Goal: Task Accomplishment & Management: Manage account settings

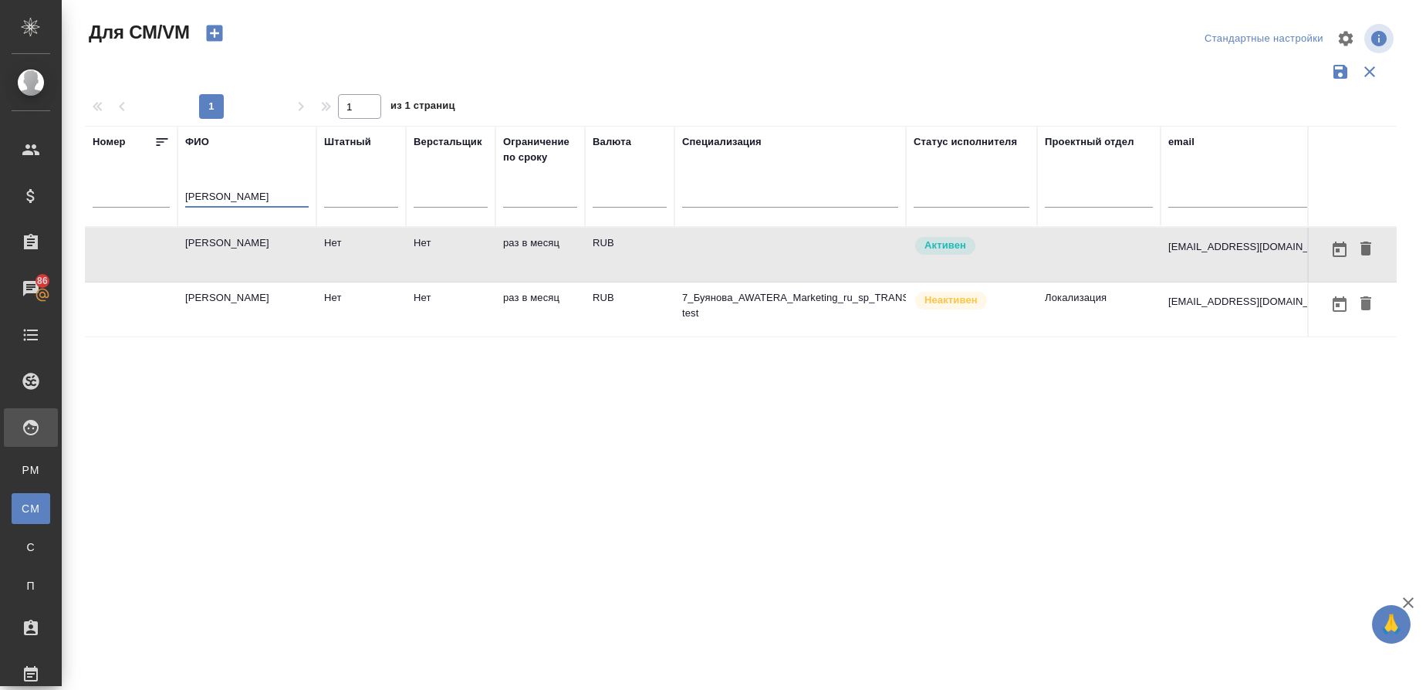
drag, startPoint x: 219, startPoint y: 193, endPoint x: 127, endPoint y: 175, distance: 93.5
click at [127, 175] on tr "Номер ФИО Буянов Штатный Верстальщик Ограничение по сроку Валюта Специализация …" at bounding box center [971, 176] width 1773 height 101
click at [718, 196] on input "text" at bounding box center [790, 197] width 216 height 19
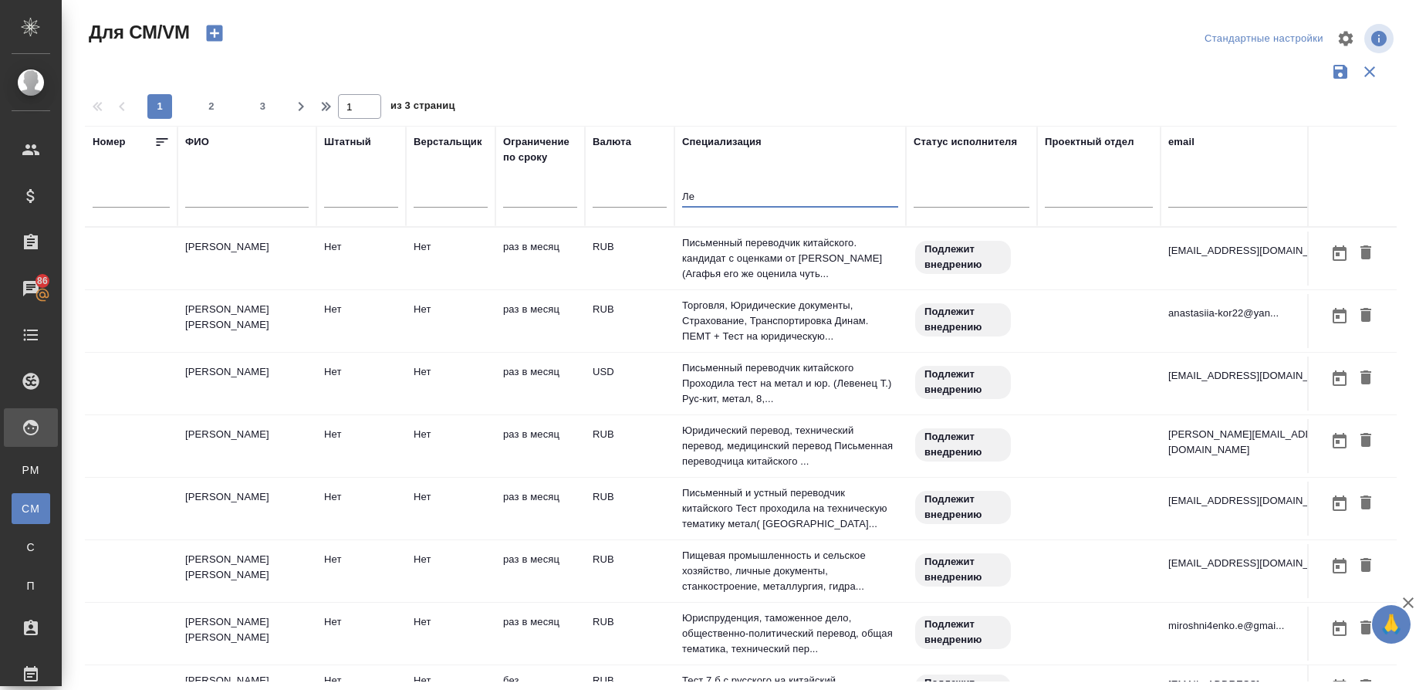
type input "Л"
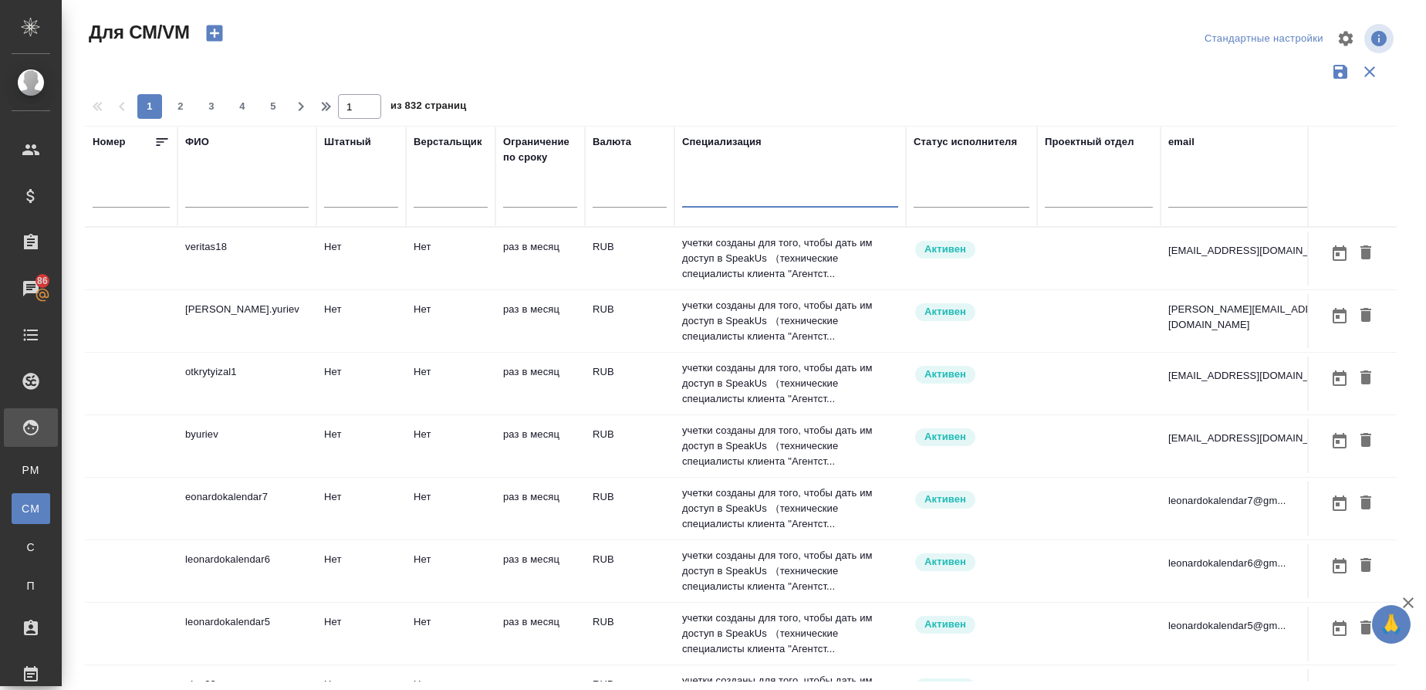
click at [201, 141] on div "ФИО" at bounding box center [197, 141] width 24 height 15
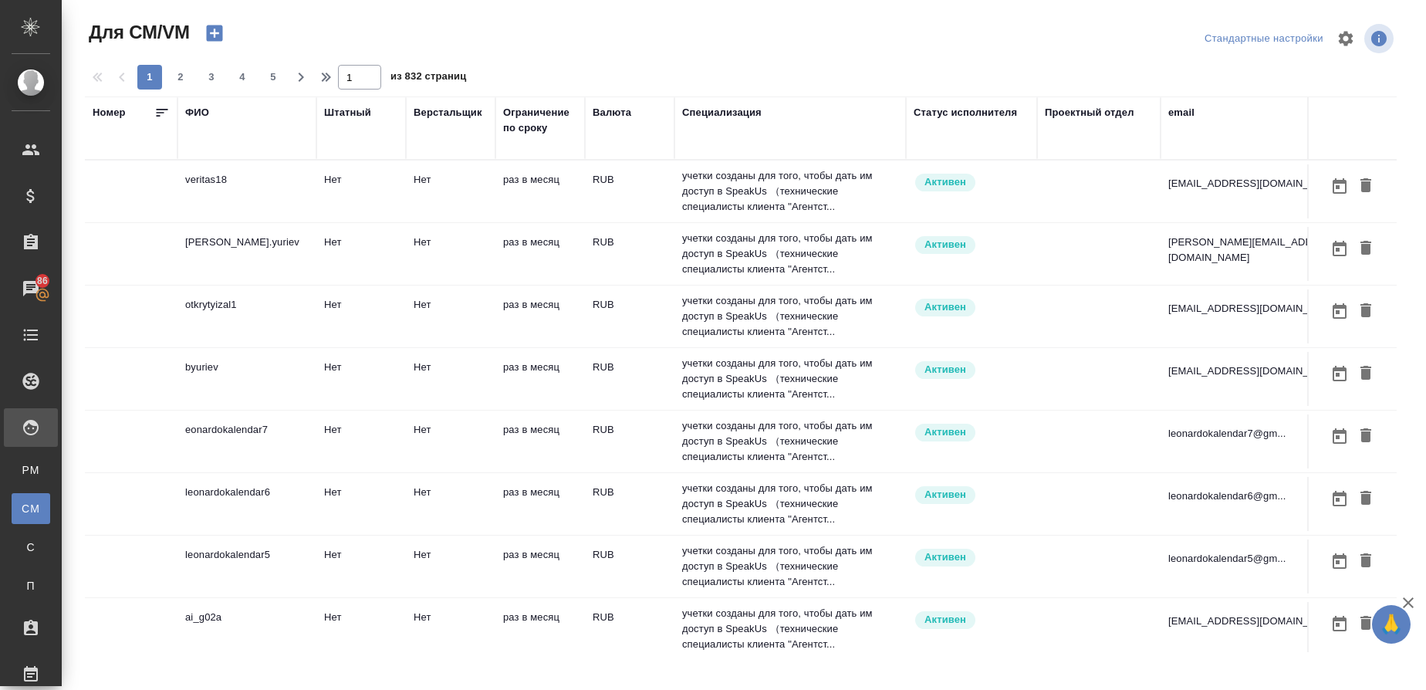
click at [194, 111] on div "ФИО" at bounding box center [197, 112] width 24 height 15
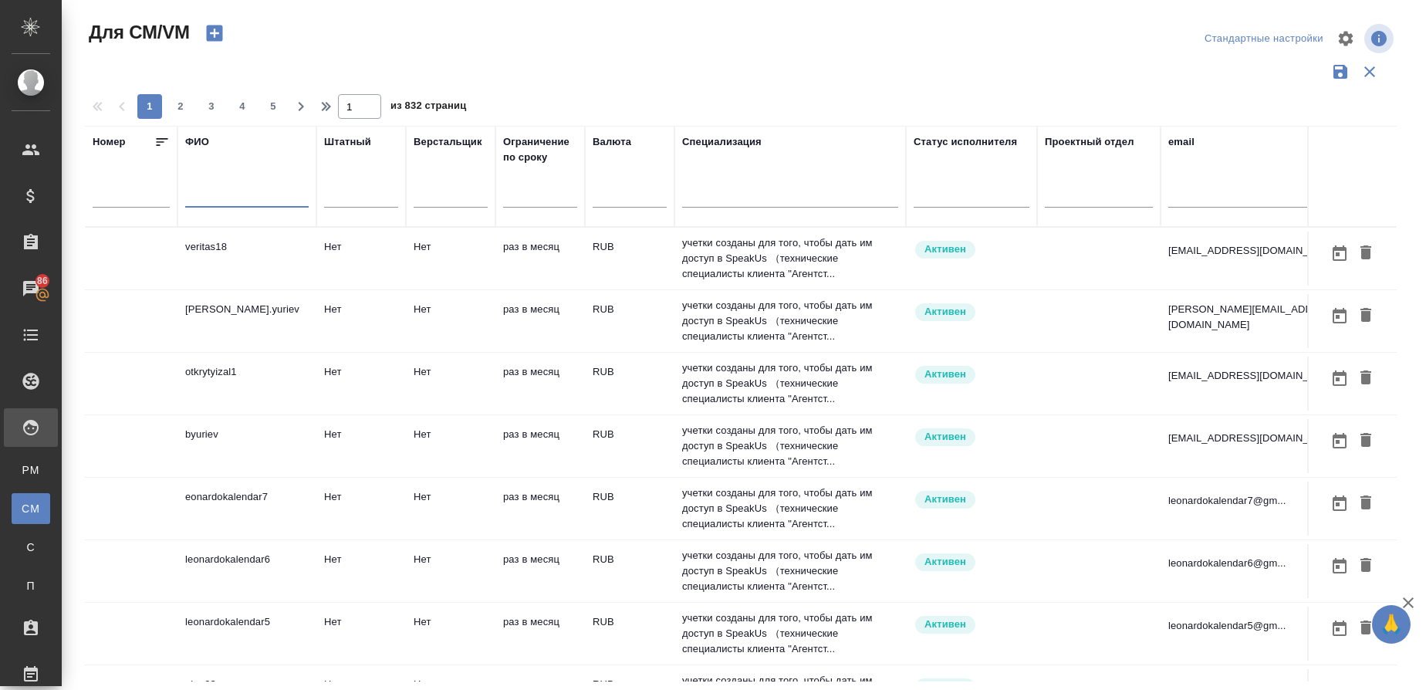
click at [213, 189] on input "text" at bounding box center [246, 197] width 123 height 19
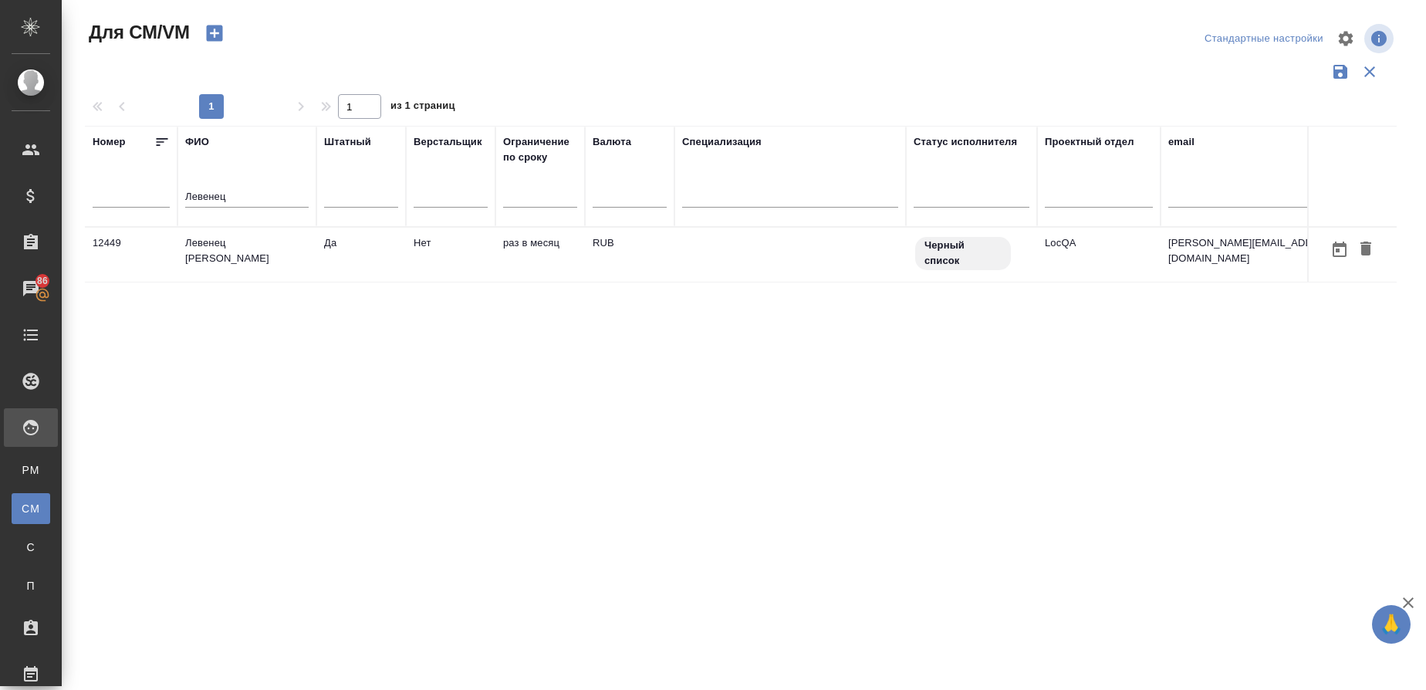
click at [212, 231] on td "Левенец Татьяна" at bounding box center [246, 255] width 139 height 54
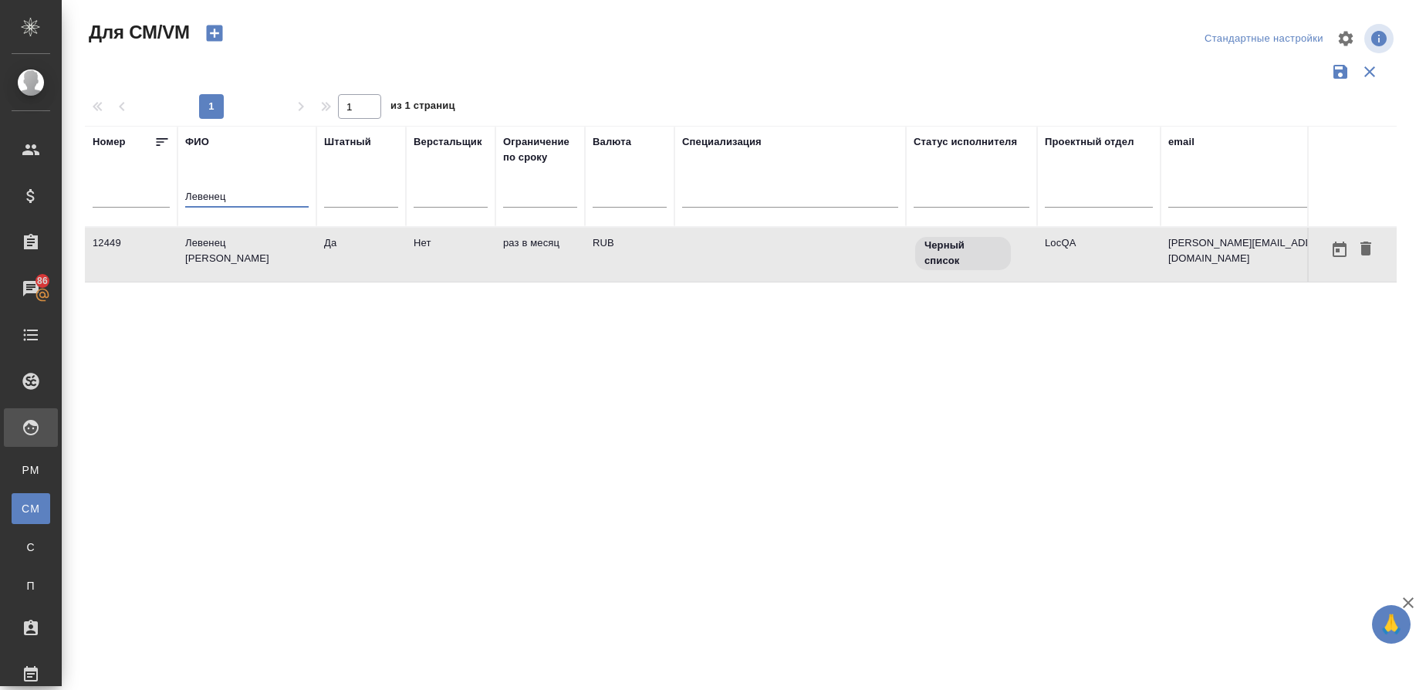
drag, startPoint x: 242, startPoint y: 192, endPoint x: 93, endPoint y: 197, distance: 149.0
click at [93, 197] on tr "Номер ФИО Левенец Штатный Верстальщик Ограничение по сроку Валюта Специализация…" at bounding box center [971, 176] width 1773 height 101
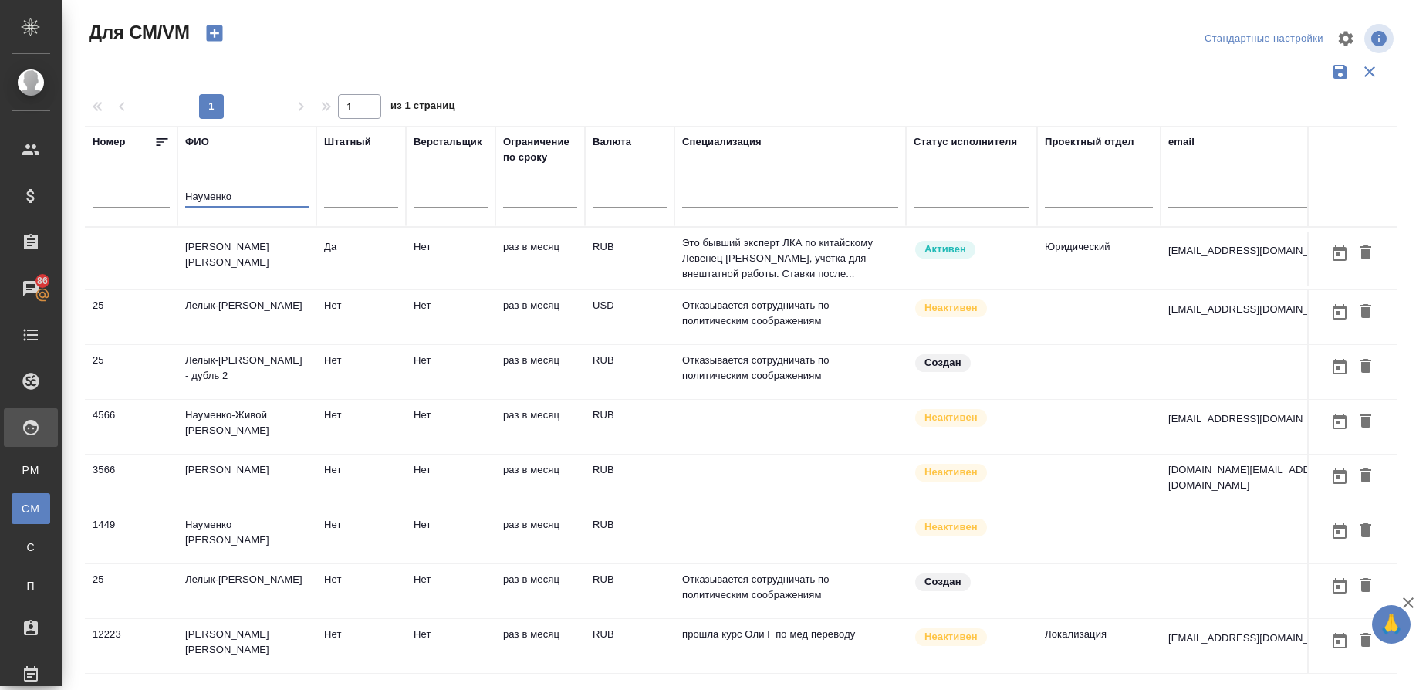
type input "Науменко"
click at [217, 269] on td "[PERSON_NAME]" at bounding box center [246, 258] width 139 height 54
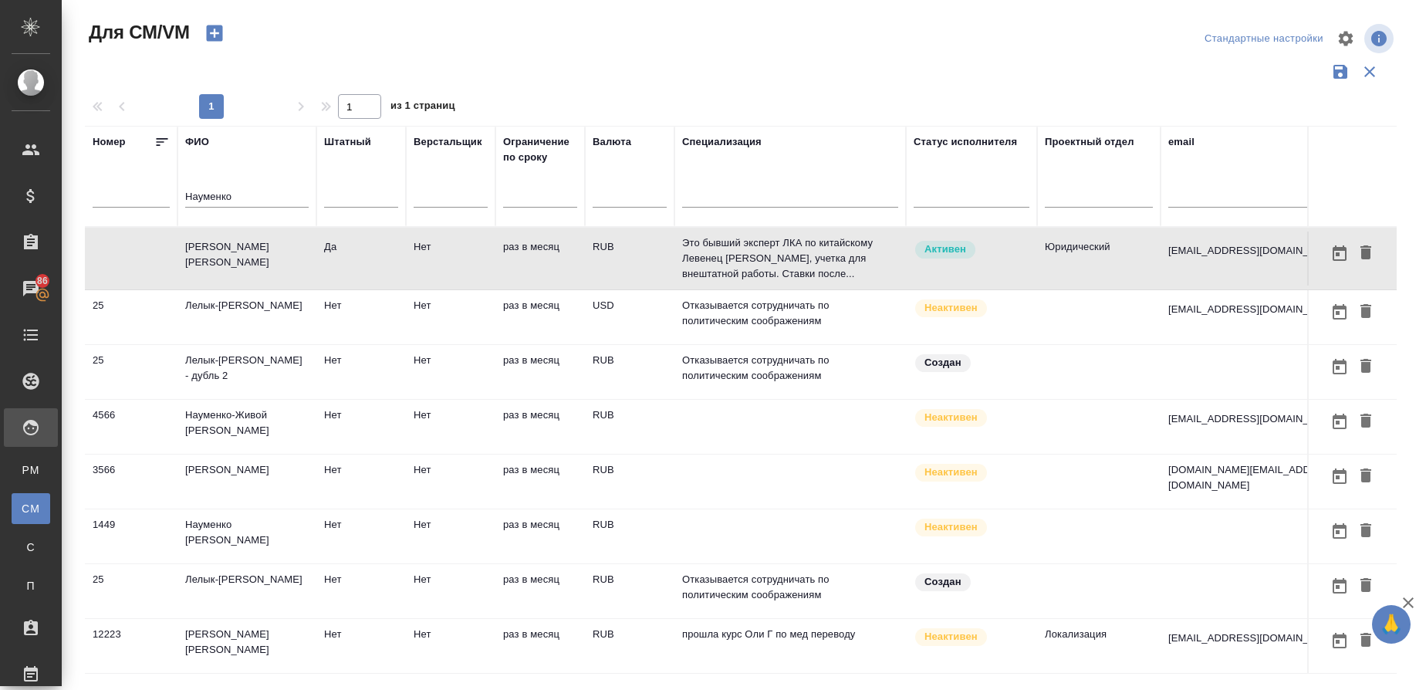
click at [217, 269] on td "[PERSON_NAME]" at bounding box center [246, 258] width 139 height 54
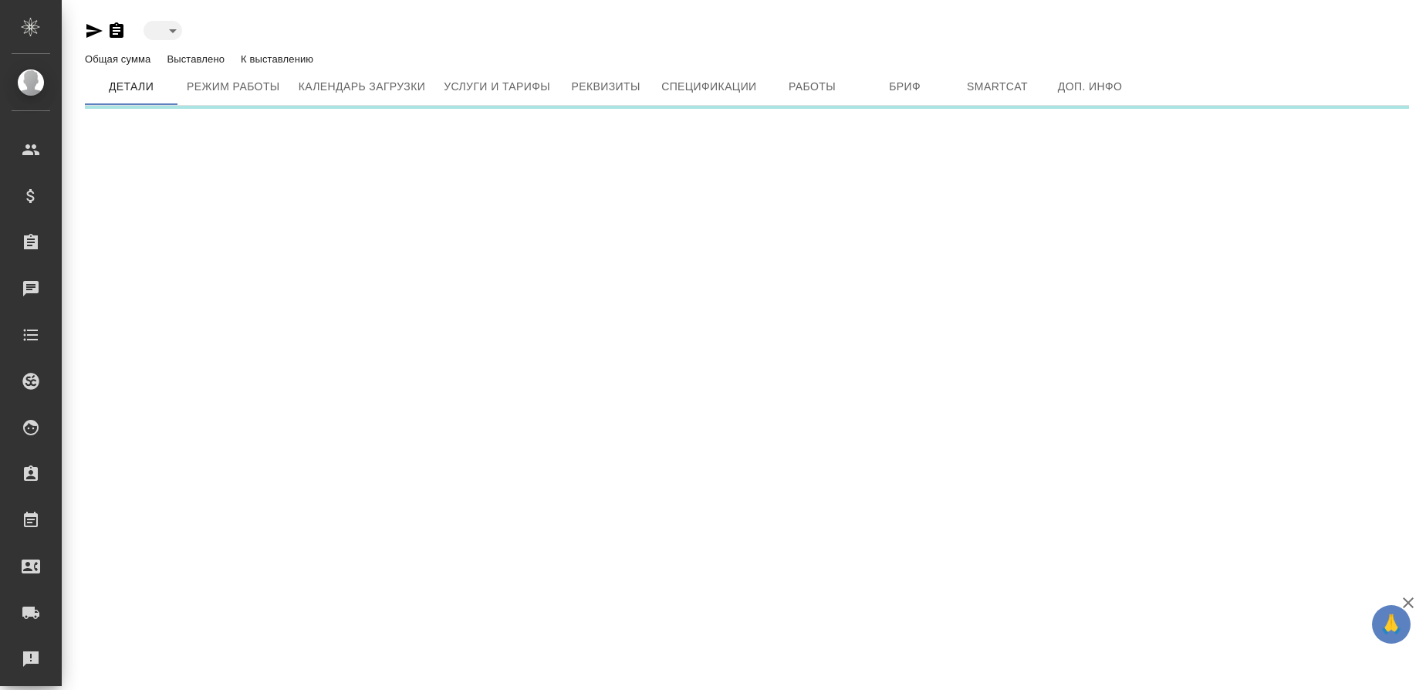
type input "blackList"
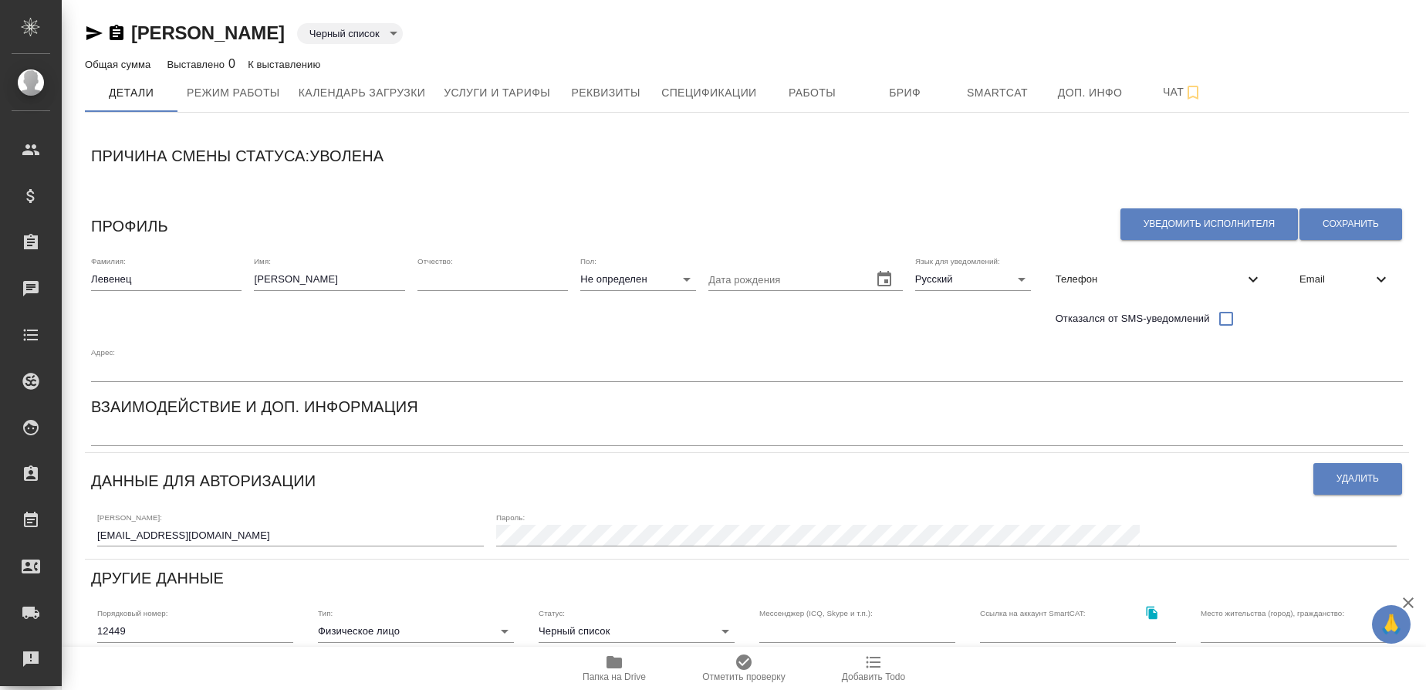
type input "LocQA"
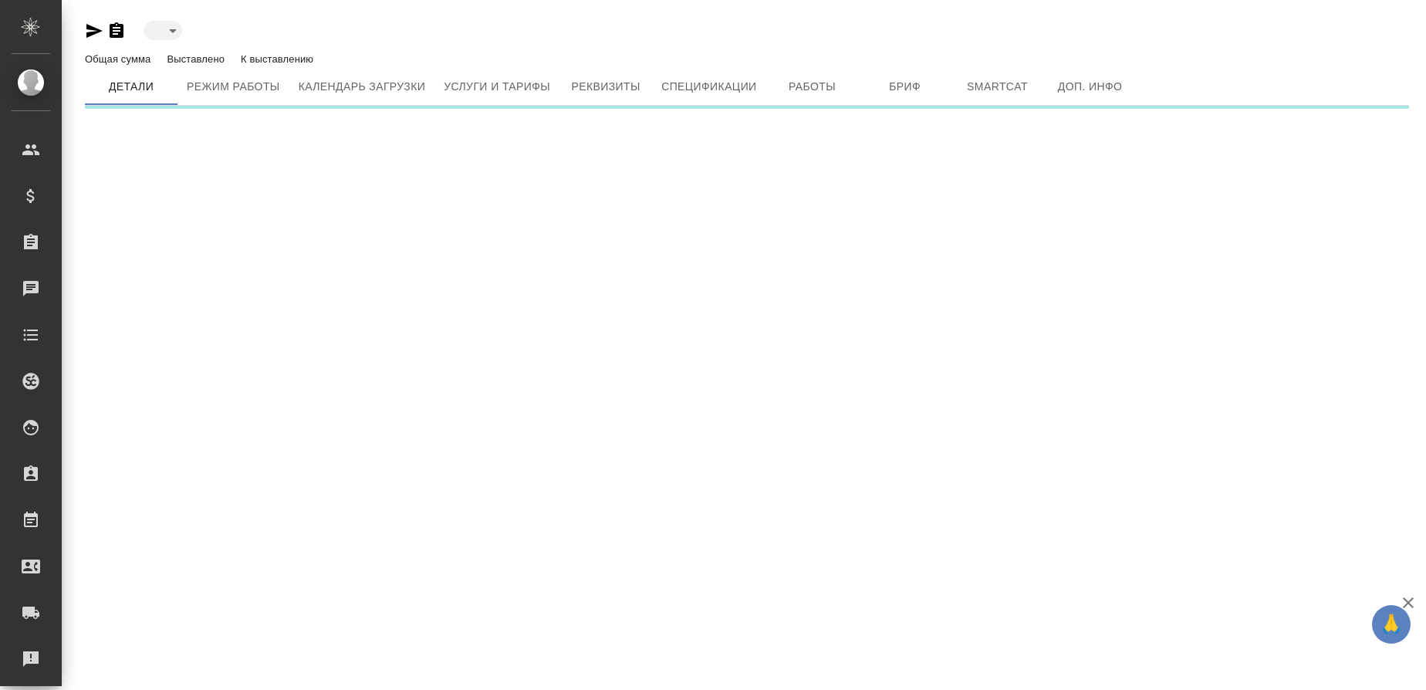
type input "active"
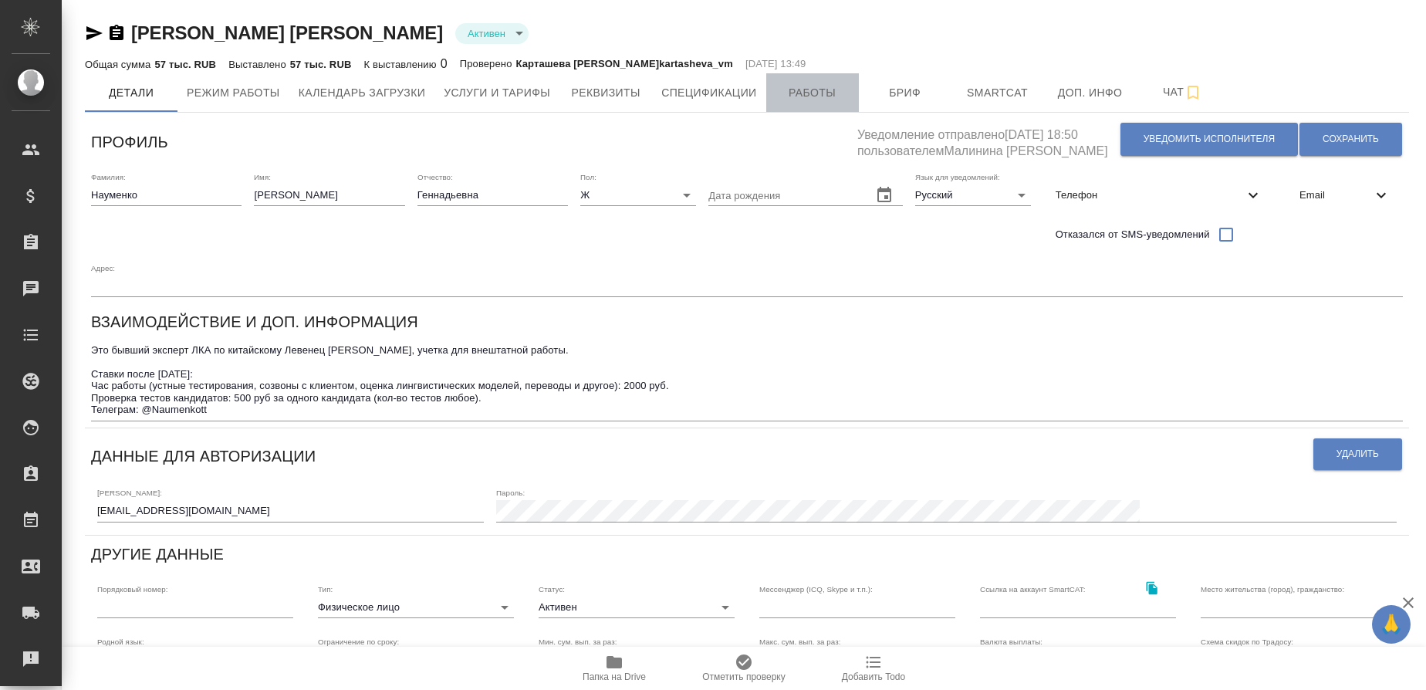
click at [813, 91] on span "Работы" at bounding box center [812, 92] width 74 height 19
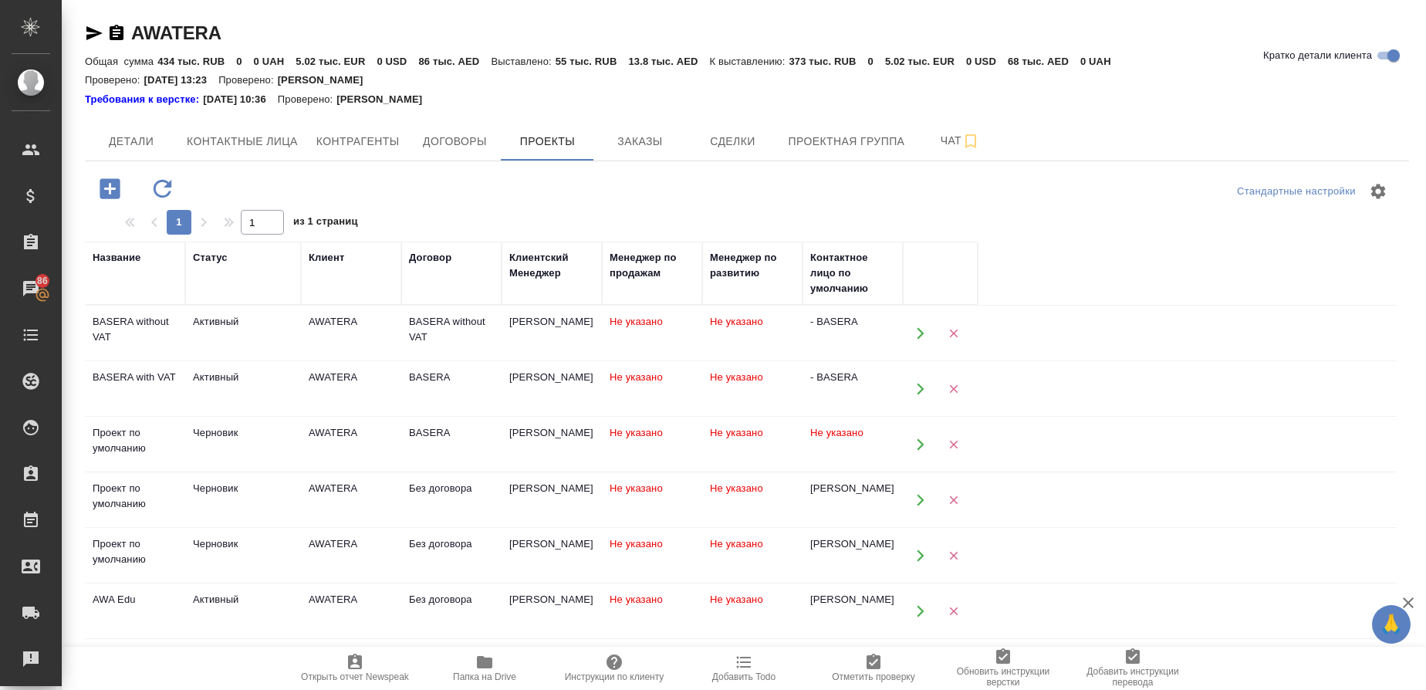
click at [113, 254] on div "Название" at bounding box center [117, 257] width 48 height 15
click at [103, 261] on div "Название" at bounding box center [117, 257] width 48 height 15
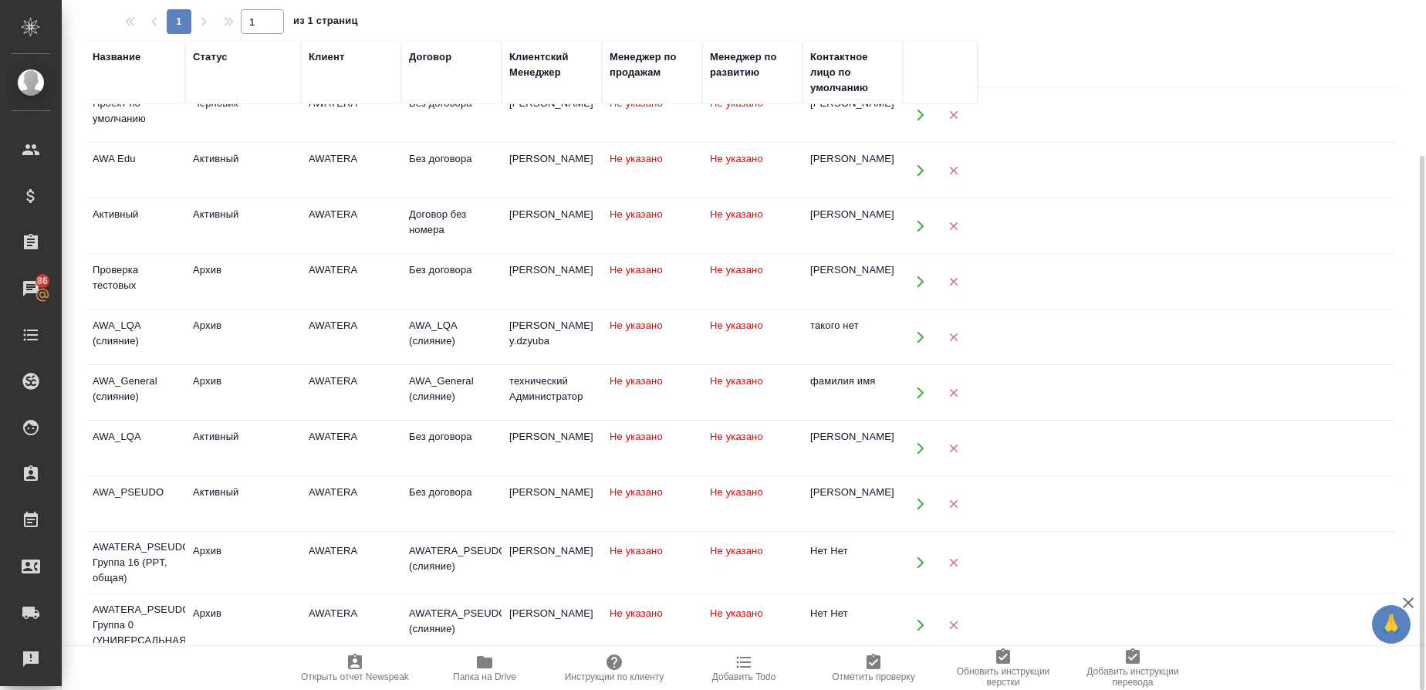
scroll to position [241, 0]
click at [123, 436] on div "AWA_LQA" at bounding box center [135, 435] width 85 height 15
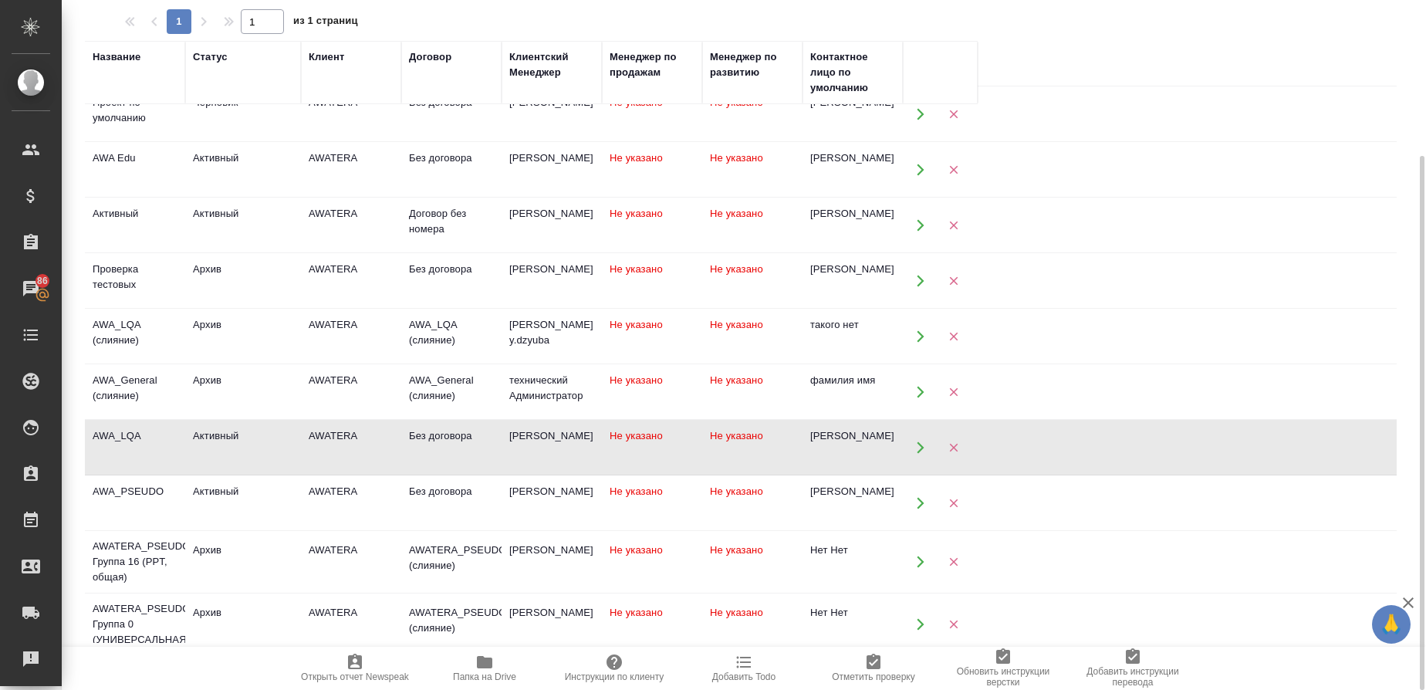
click at [123, 436] on div "AWA_LQA" at bounding box center [135, 435] width 85 height 15
click at [927, 449] on button "button" at bounding box center [920, 447] width 32 height 32
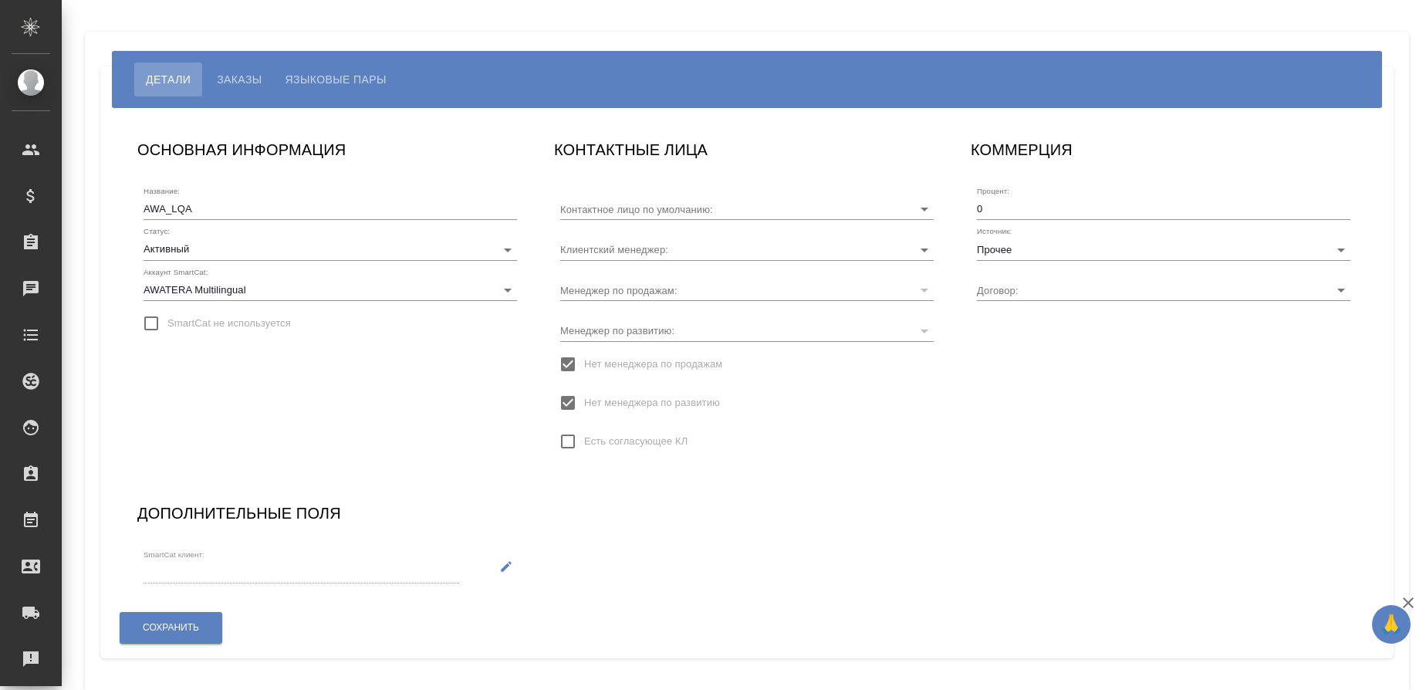
type input "Без договора"
type input "[PERSON_NAME]"
type input "Без договора"
type input "Чехалкова [PERSON_NAME]"
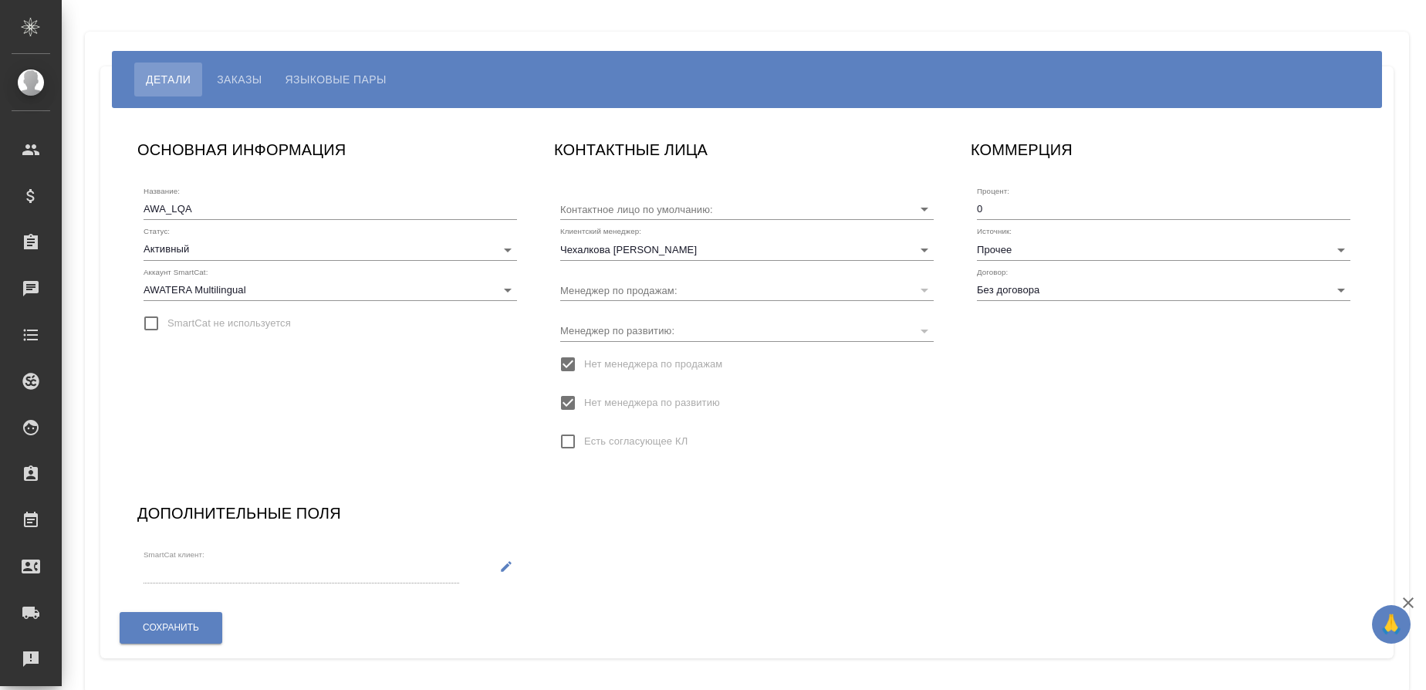
type input "[PERSON_NAME] [PERSON_NAME]"
click at [240, 81] on span "Заказы" at bounding box center [239, 79] width 45 height 19
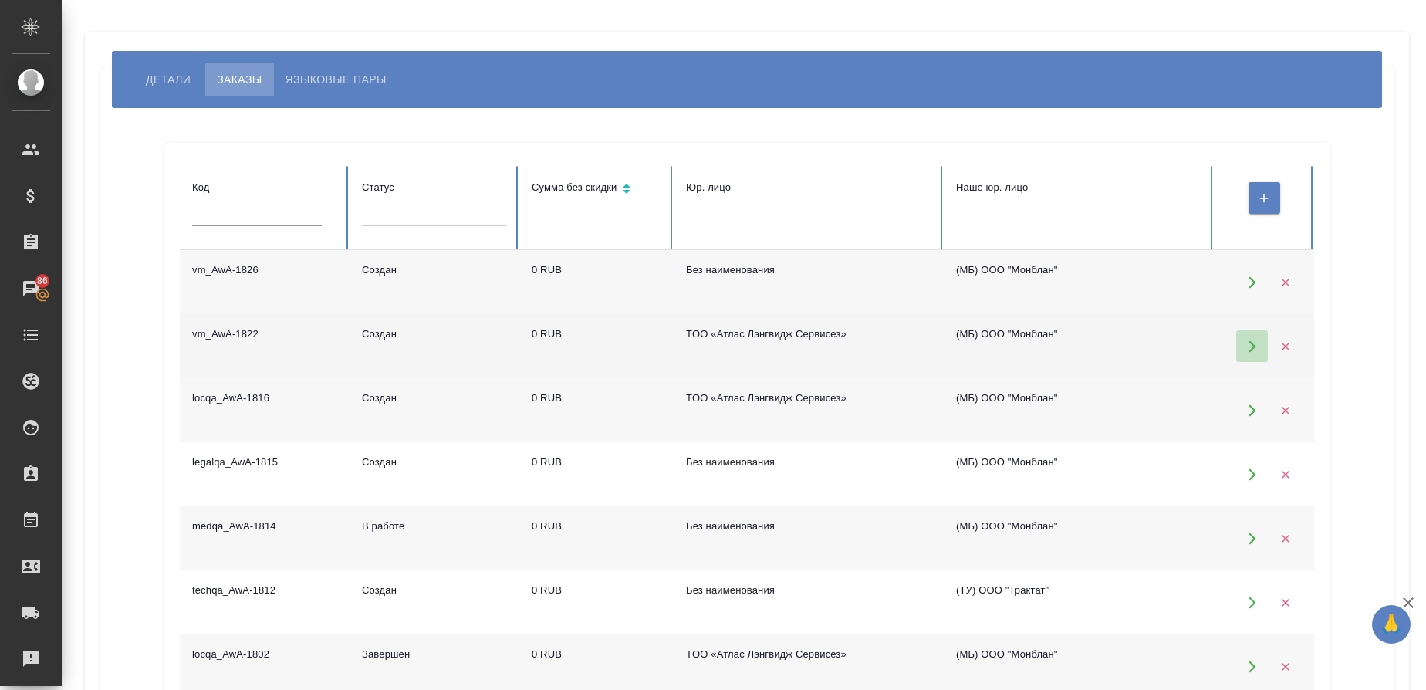
click at [1256, 350] on icon "button" at bounding box center [1252, 346] width 14 height 14
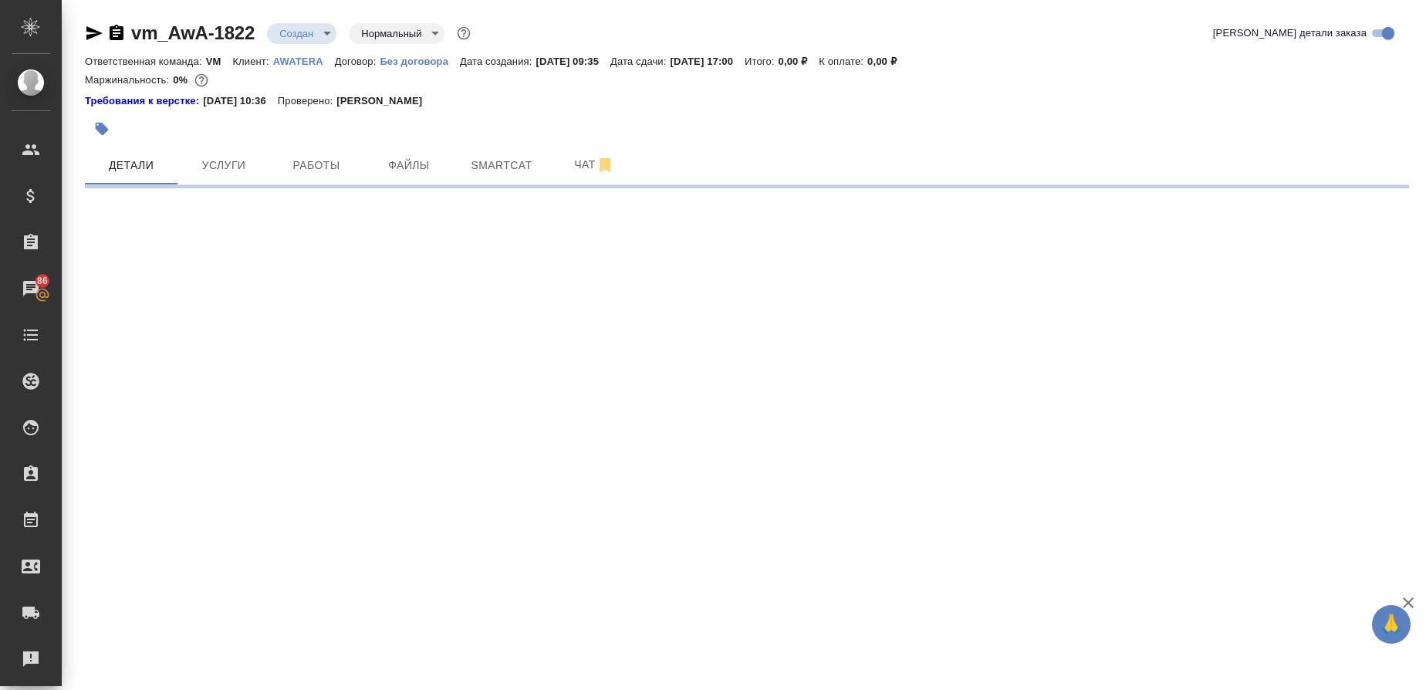
select select "RU"
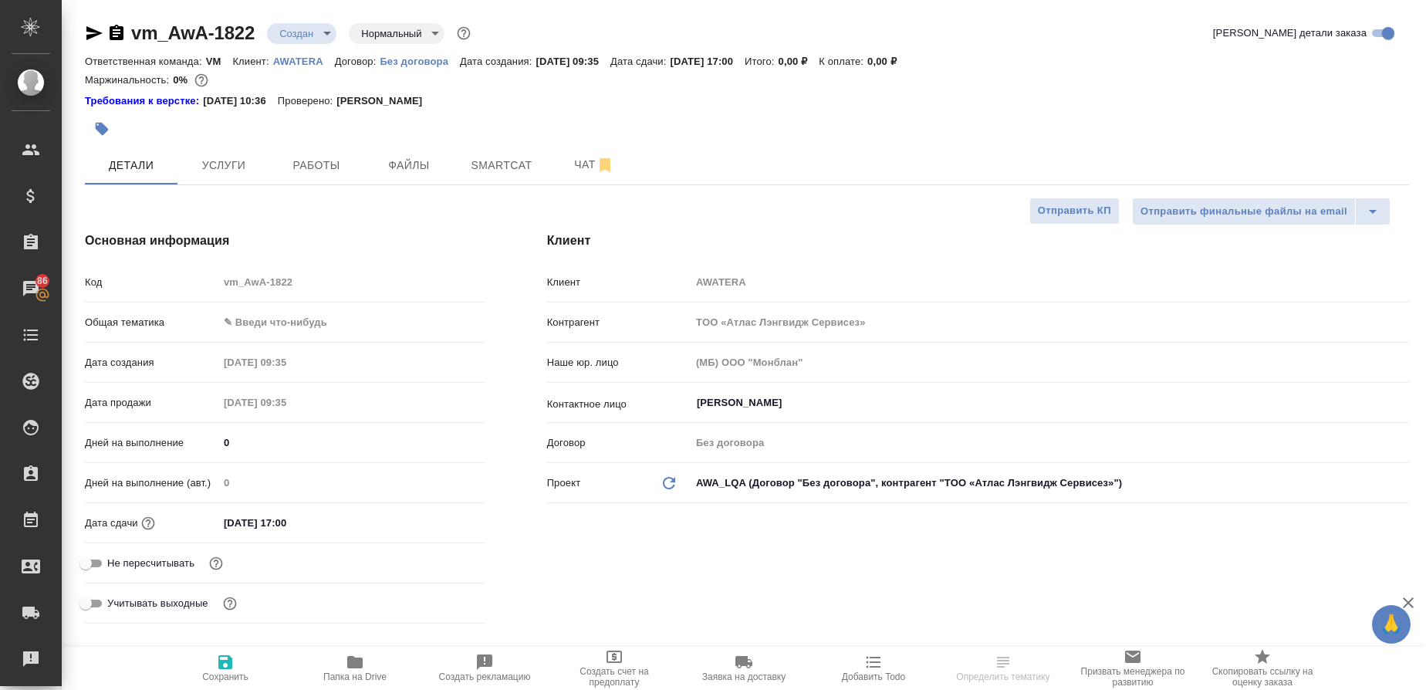
type textarea "x"
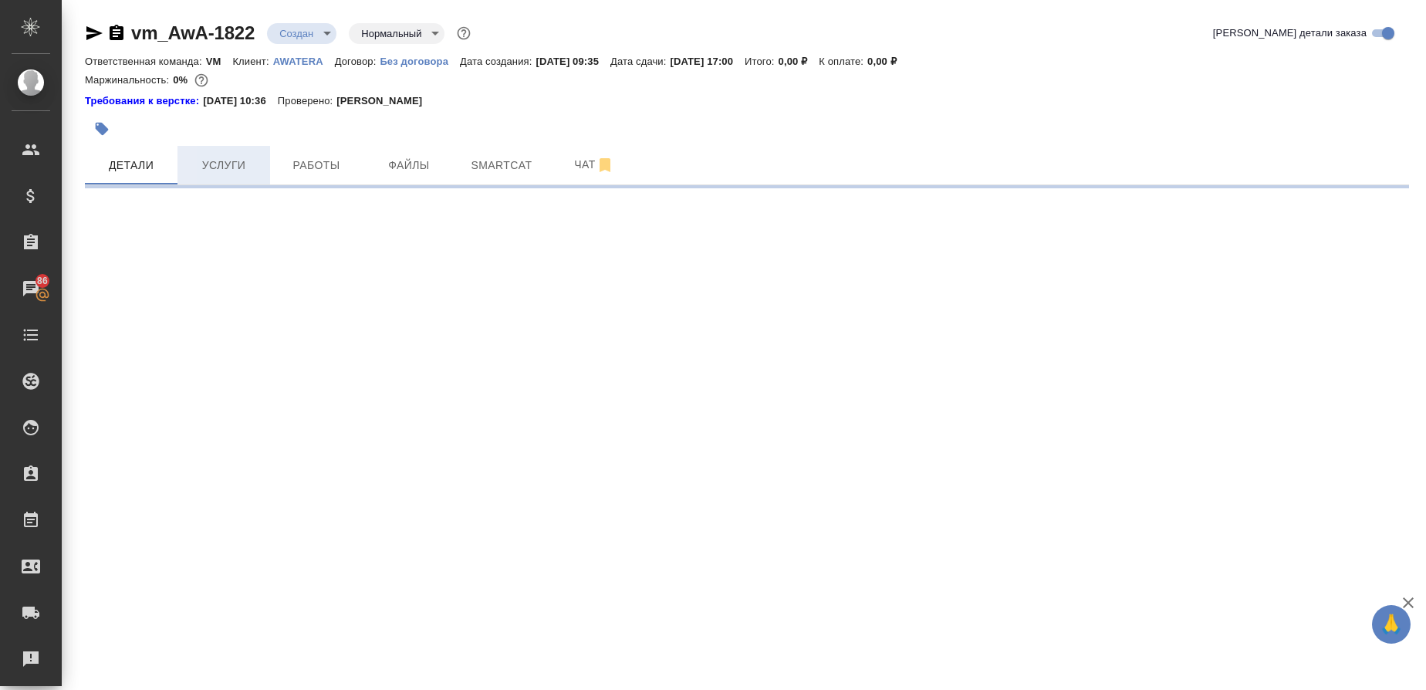
click at [218, 165] on span "Услуги" at bounding box center [224, 165] width 74 height 19
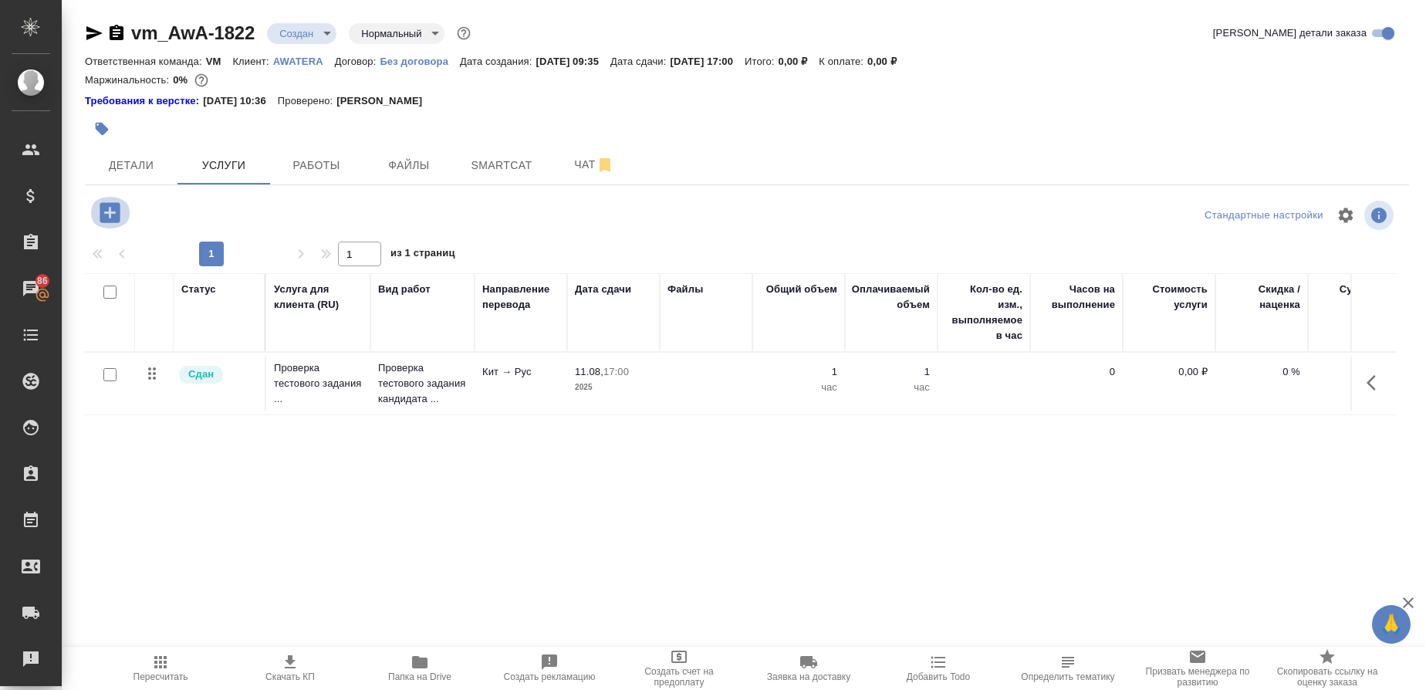
click at [106, 215] on icon "button" at bounding box center [110, 212] width 20 height 20
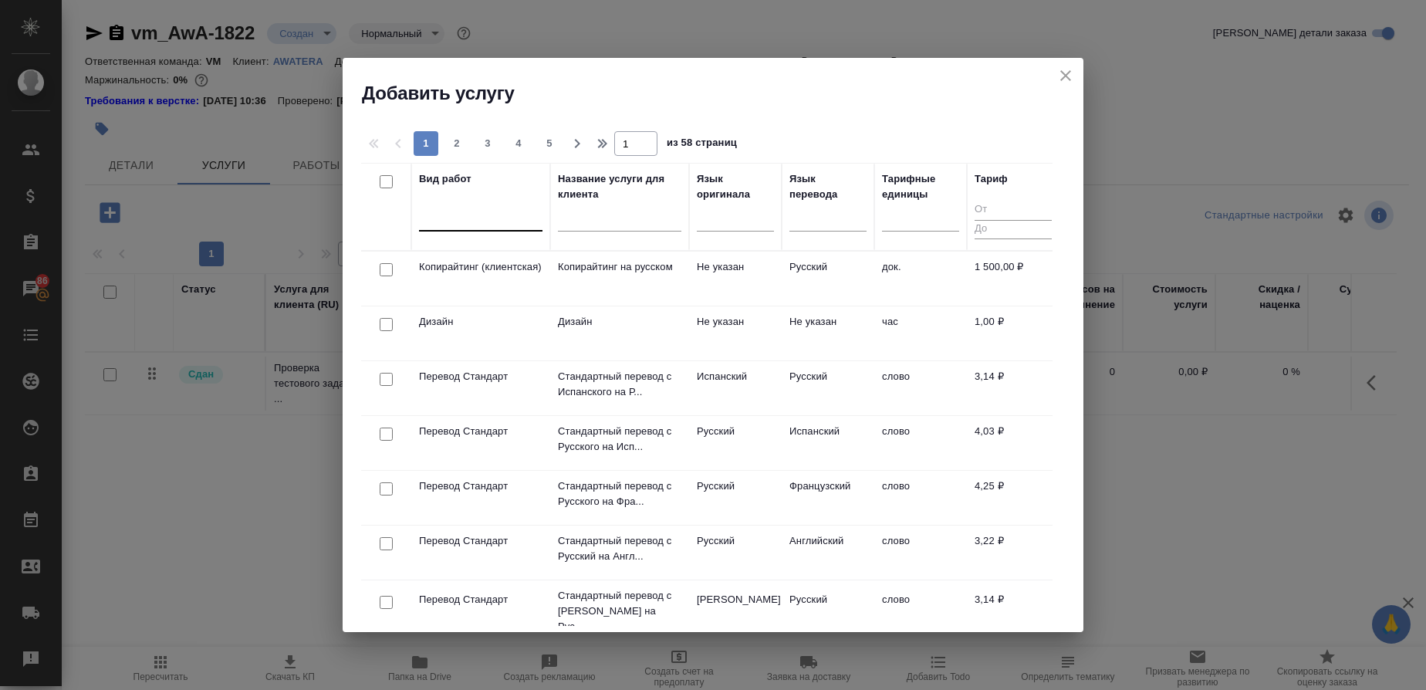
click at [427, 218] on input "text" at bounding box center [428, 215] width 2 height 11
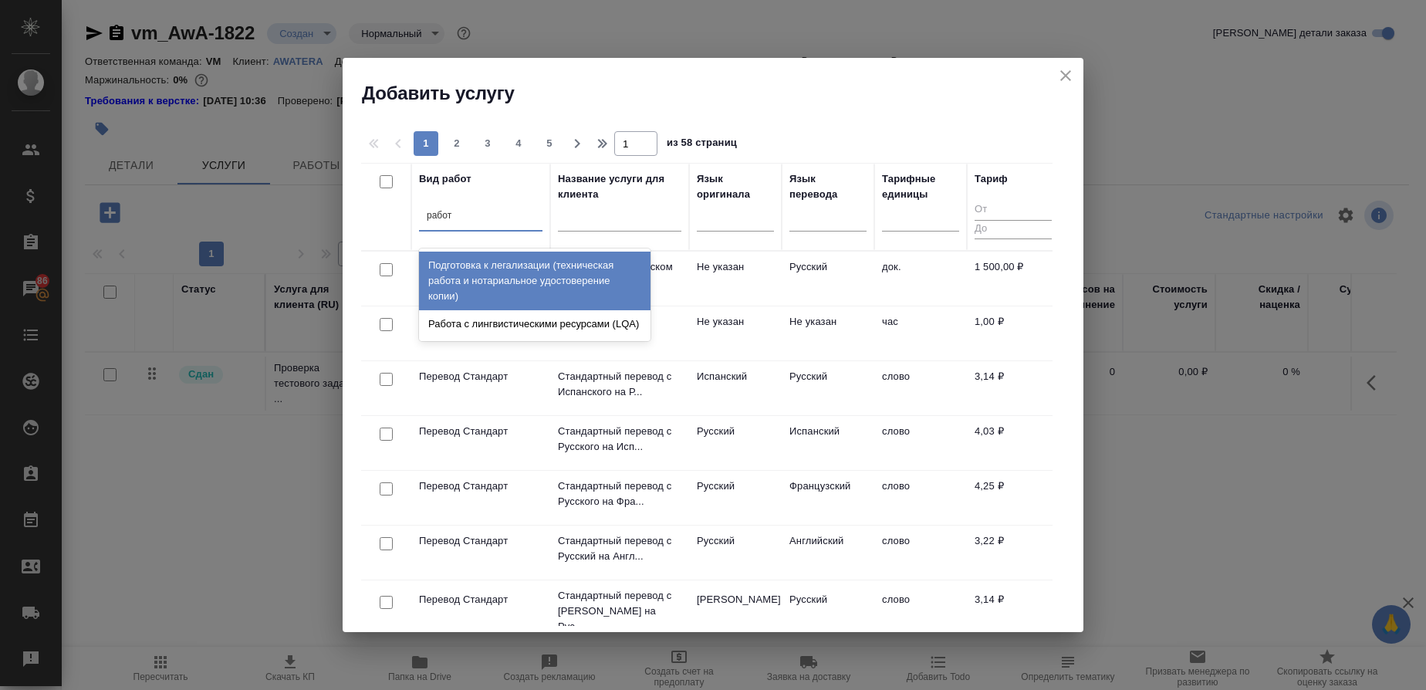
type input "работа"
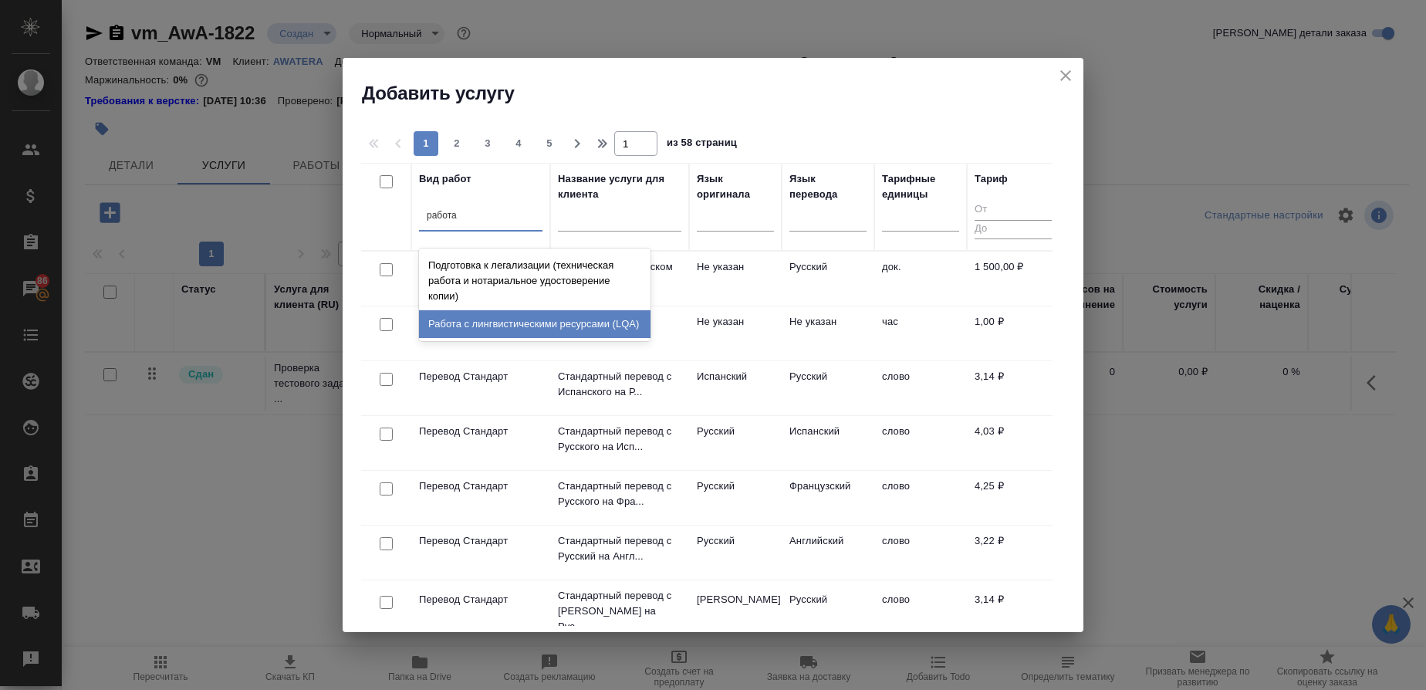
click at [506, 314] on div "Работа с лингвистическими ресурсами (LQA)" at bounding box center [534, 324] width 231 height 28
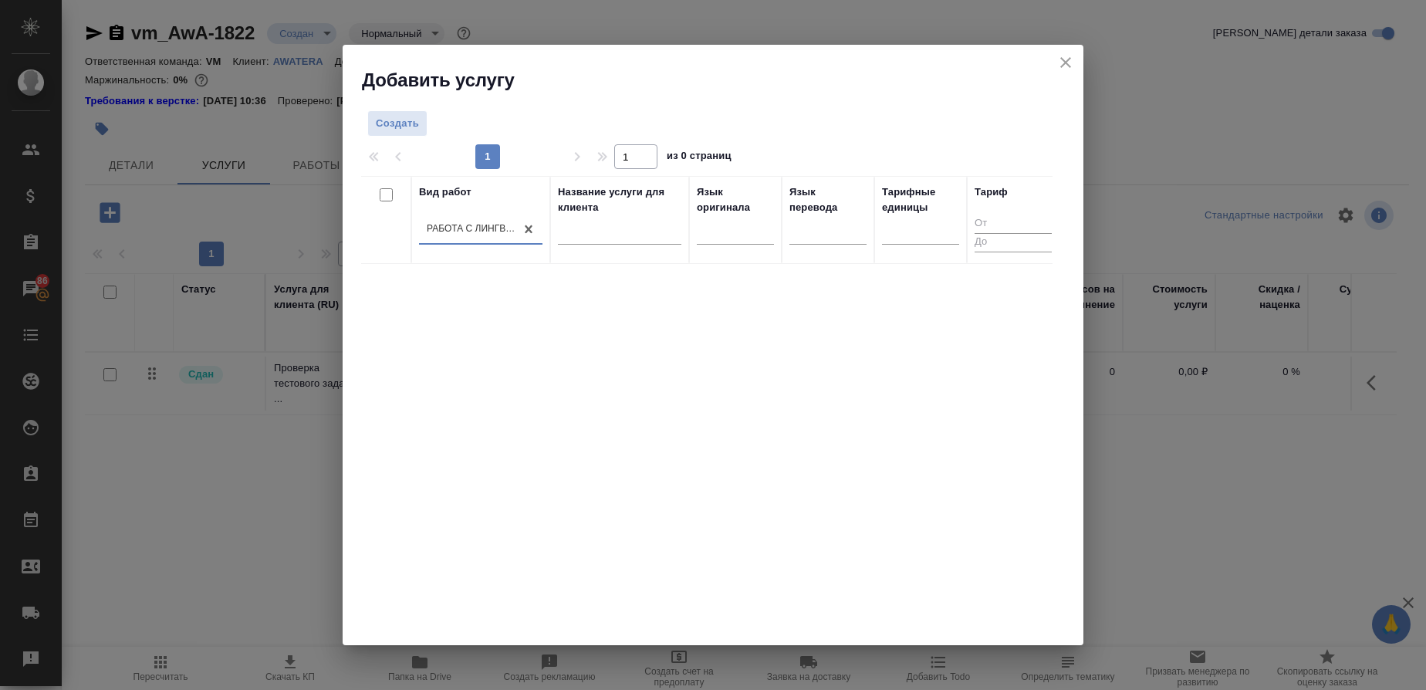
click at [969, 458] on div "Вид работ option Работа с лингвистическими ресурсами (LQA), selected. 0 results…" at bounding box center [706, 407] width 691 height 463
click at [895, 233] on div at bounding box center [920, 229] width 77 height 22
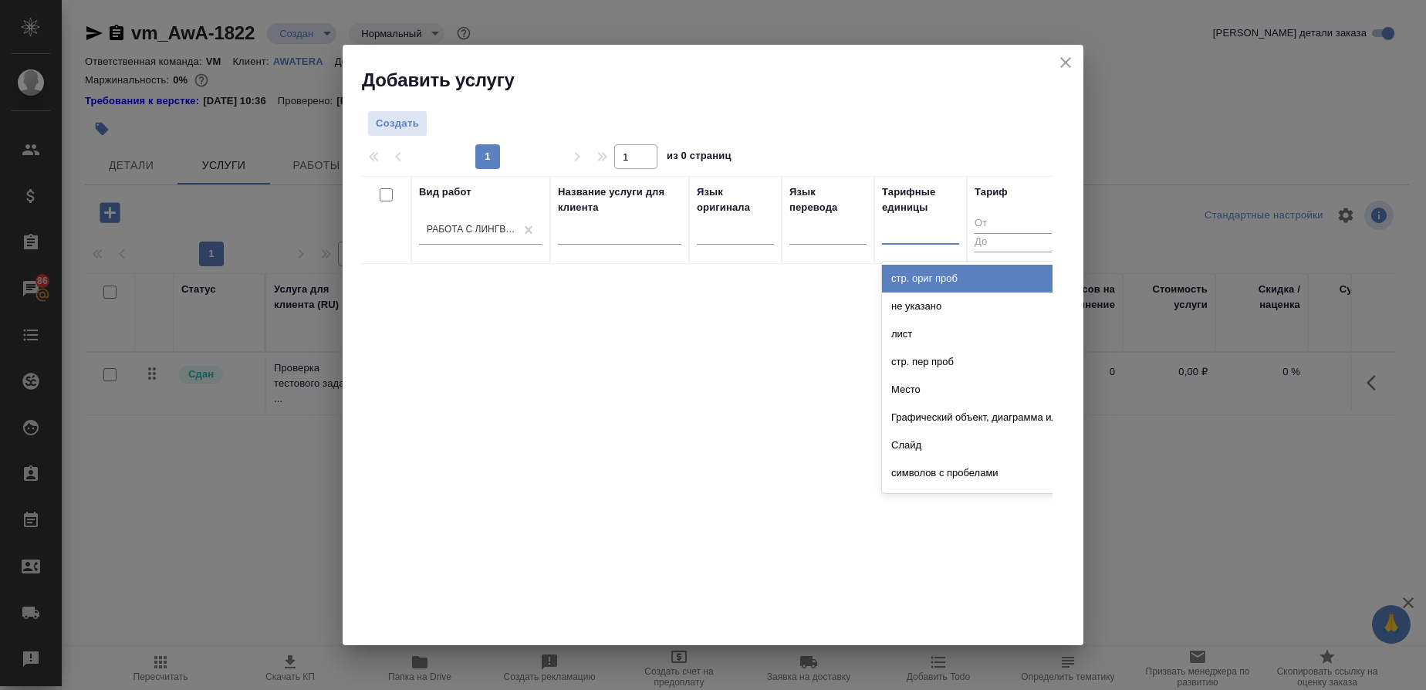
type input "ш"
type input "час"
click at [901, 275] on div "час" at bounding box center [997, 279] width 231 height 28
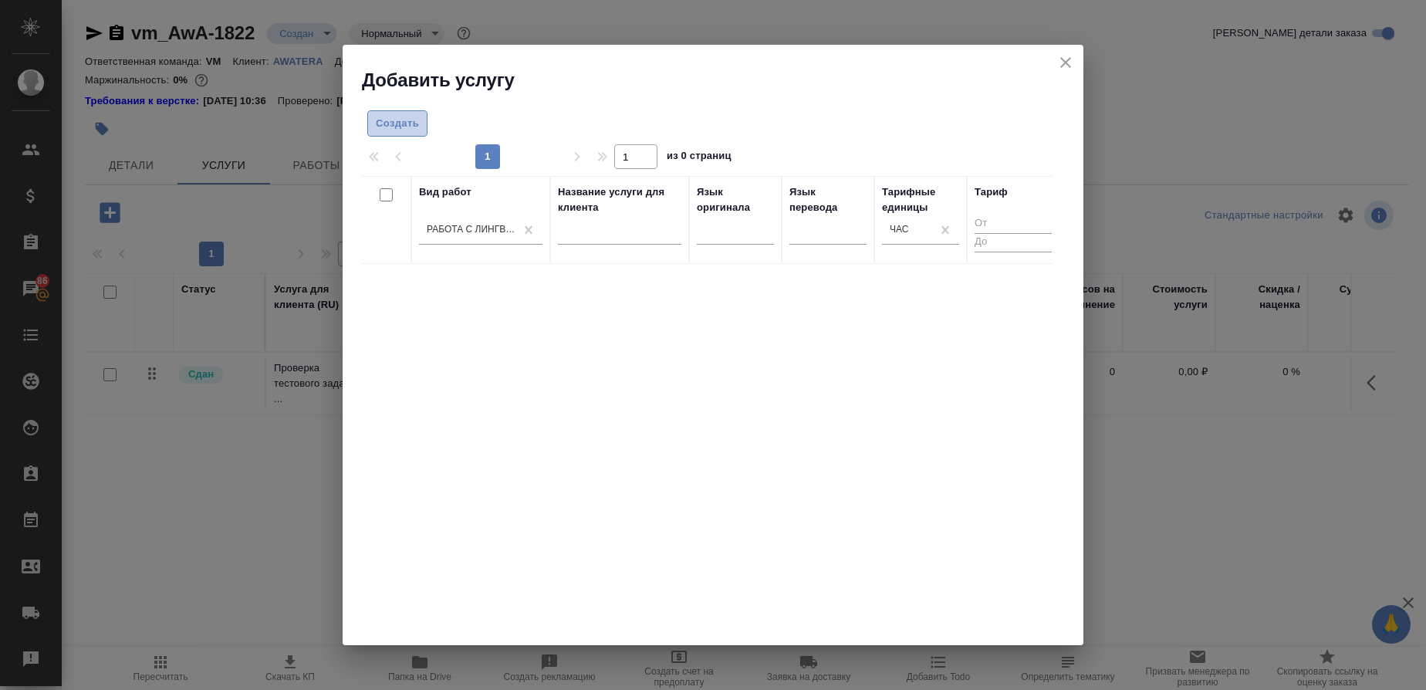
click at [404, 118] on span "Создать" at bounding box center [397, 124] width 43 height 18
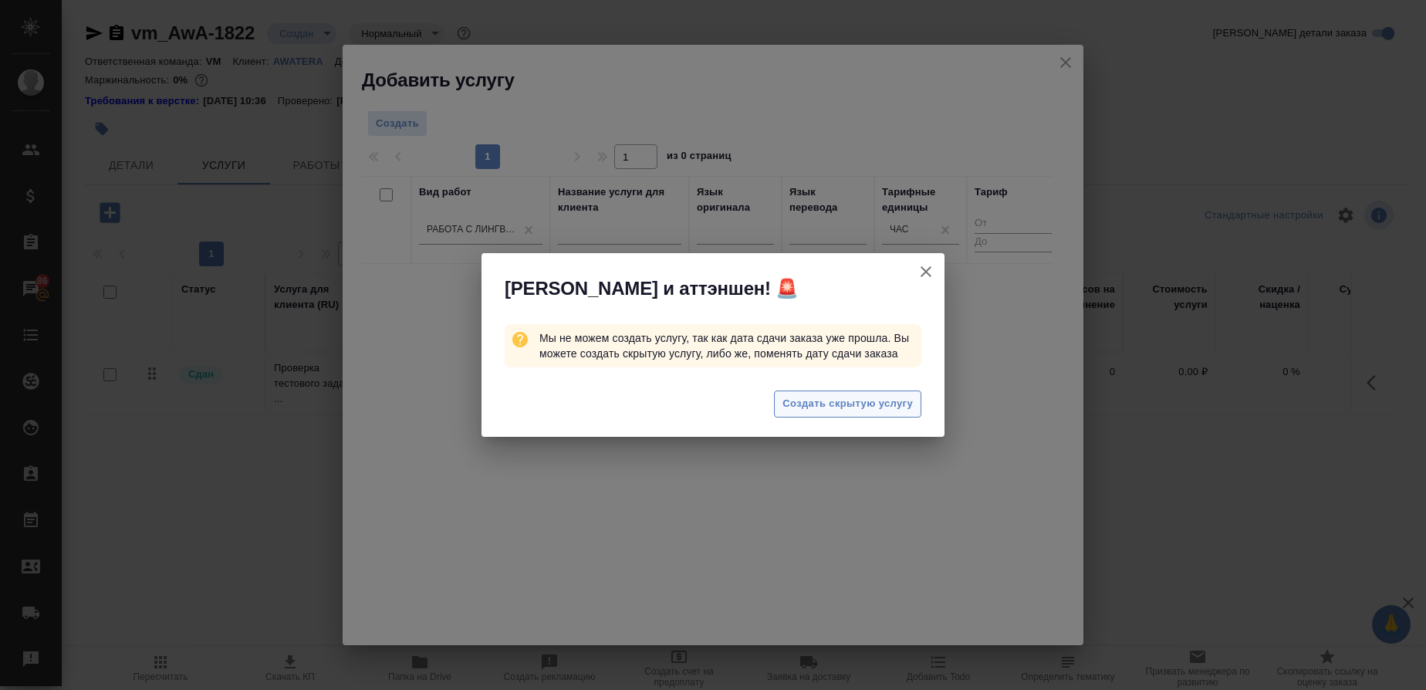
click at [854, 405] on span "Создать скрытую услугу" at bounding box center [847, 404] width 130 height 18
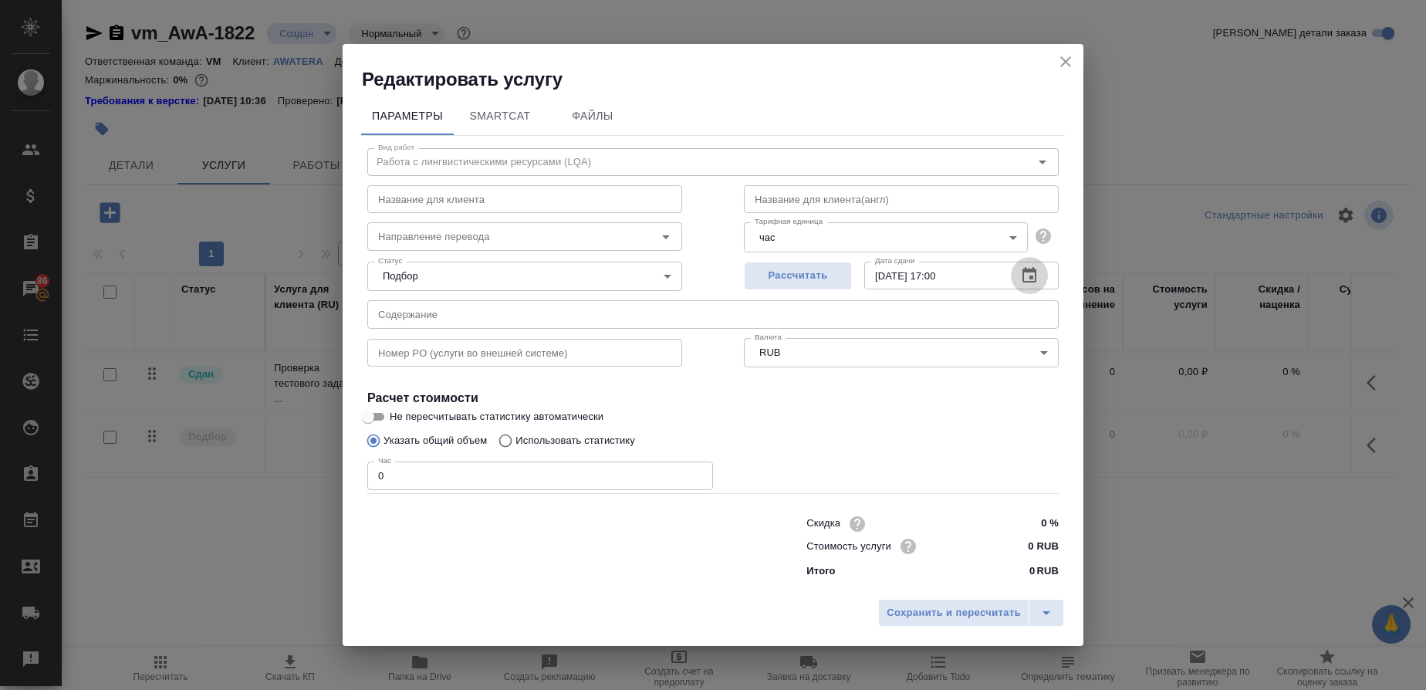
click at [1039, 272] on button "button" at bounding box center [1029, 275] width 37 height 37
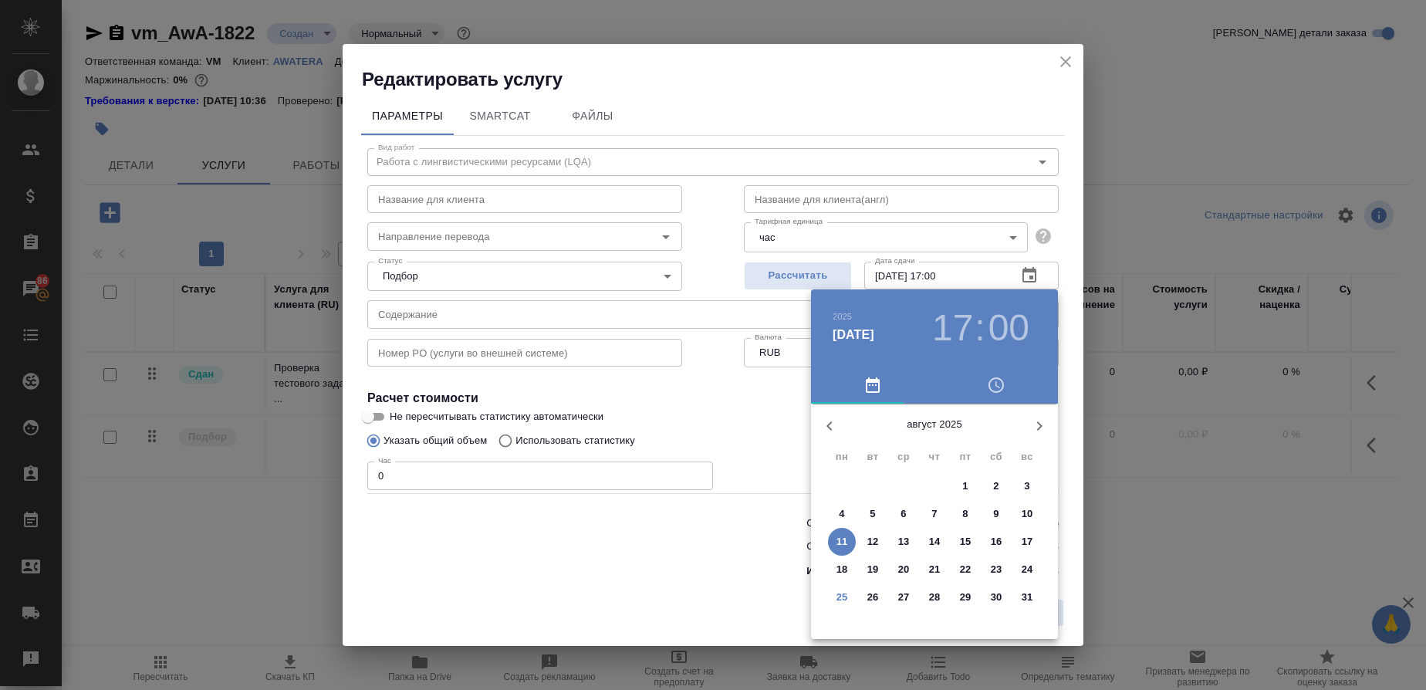
click at [847, 573] on p "18" at bounding box center [842, 569] width 12 height 15
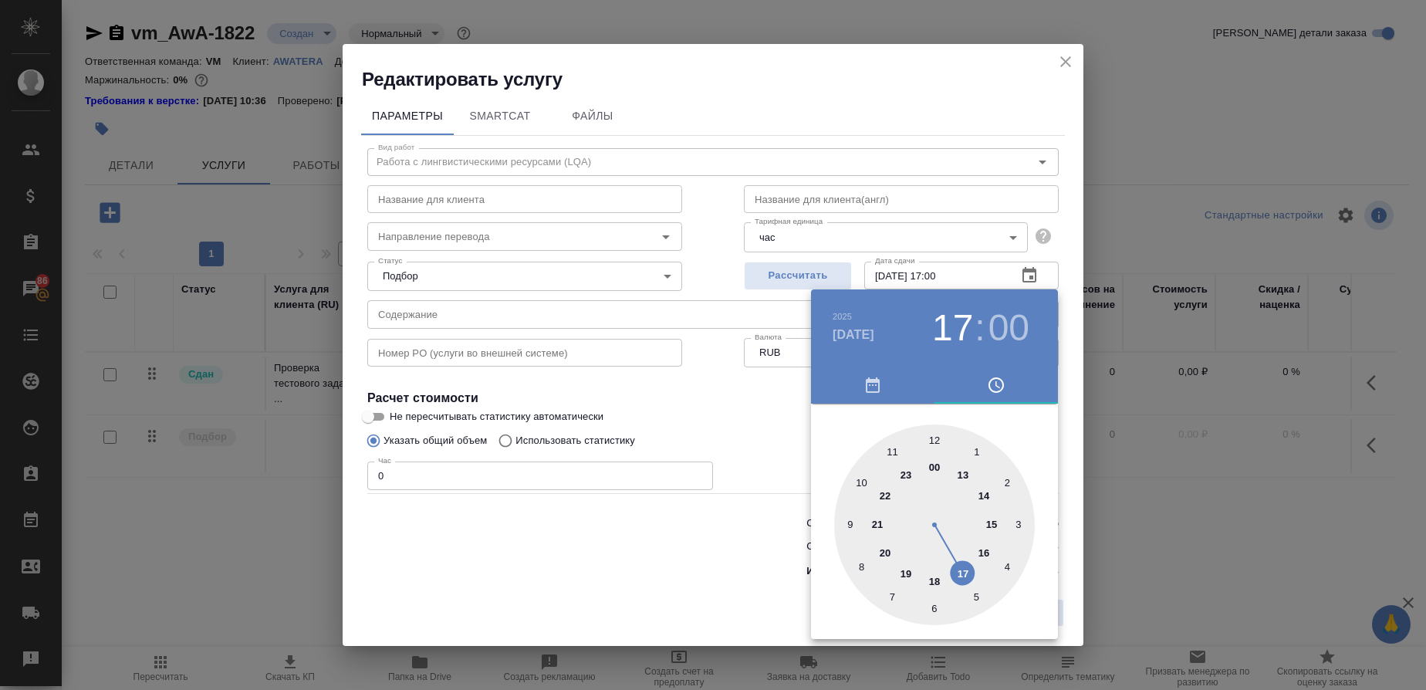
click at [967, 574] on div at bounding box center [934, 524] width 201 height 201
click at [938, 437] on div at bounding box center [934, 524] width 201 height 201
click at [741, 432] on div at bounding box center [713, 345] width 1426 height 690
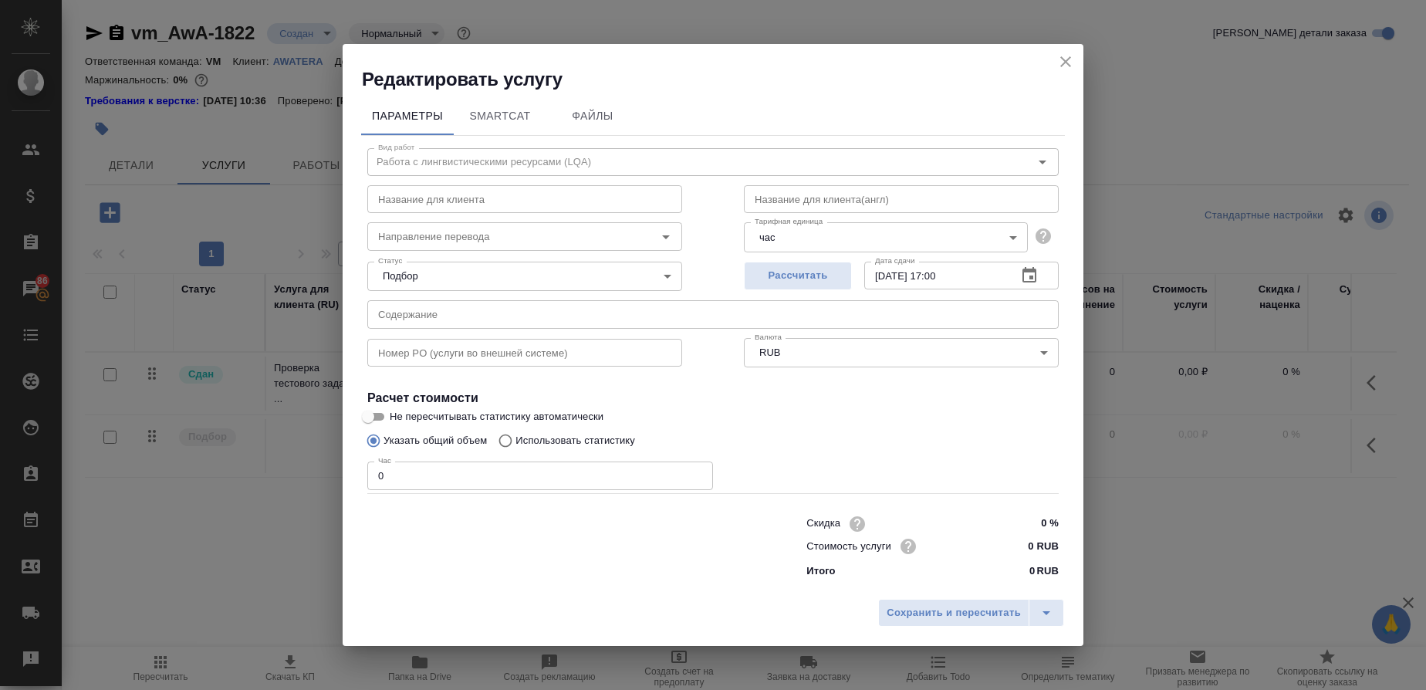
click at [1023, 273] on icon "button" at bounding box center [1029, 274] width 14 height 15
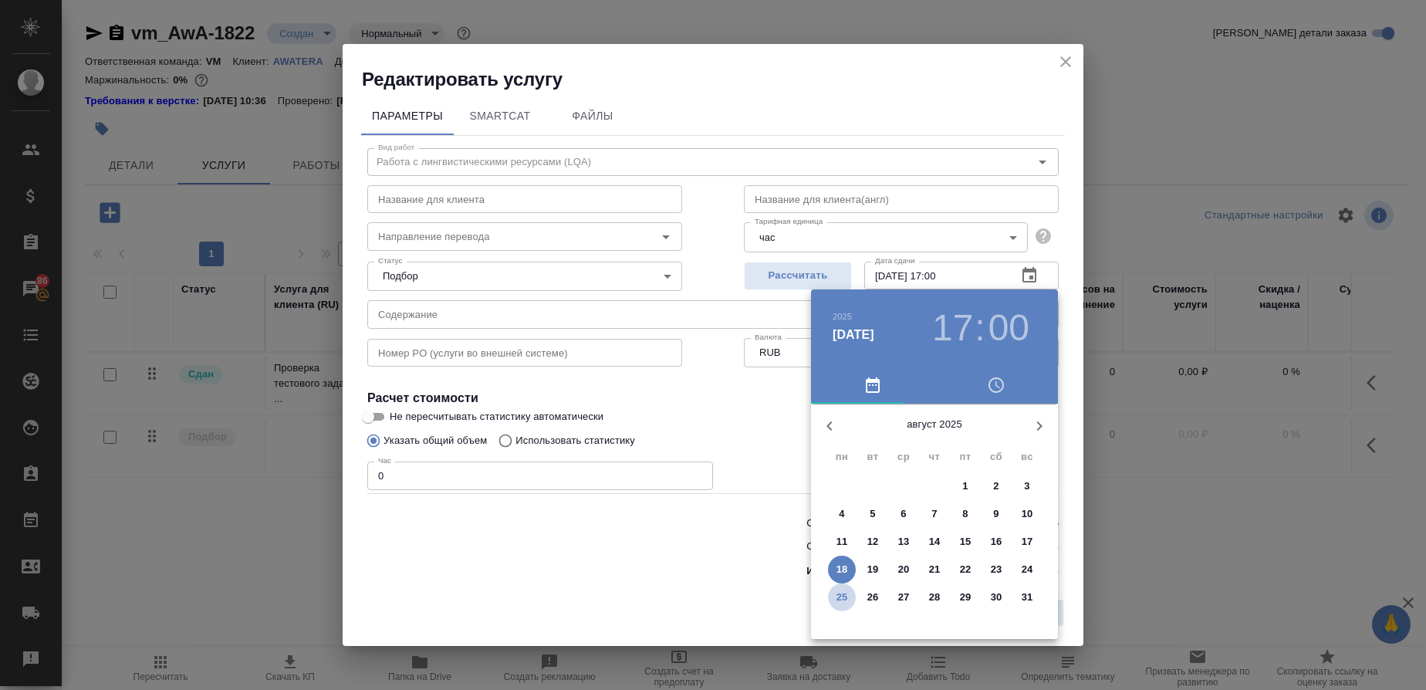
click at [844, 603] on p "25" at bounding box center [842, 596] width 12 height 15
type input "25.08.2025 17:00"
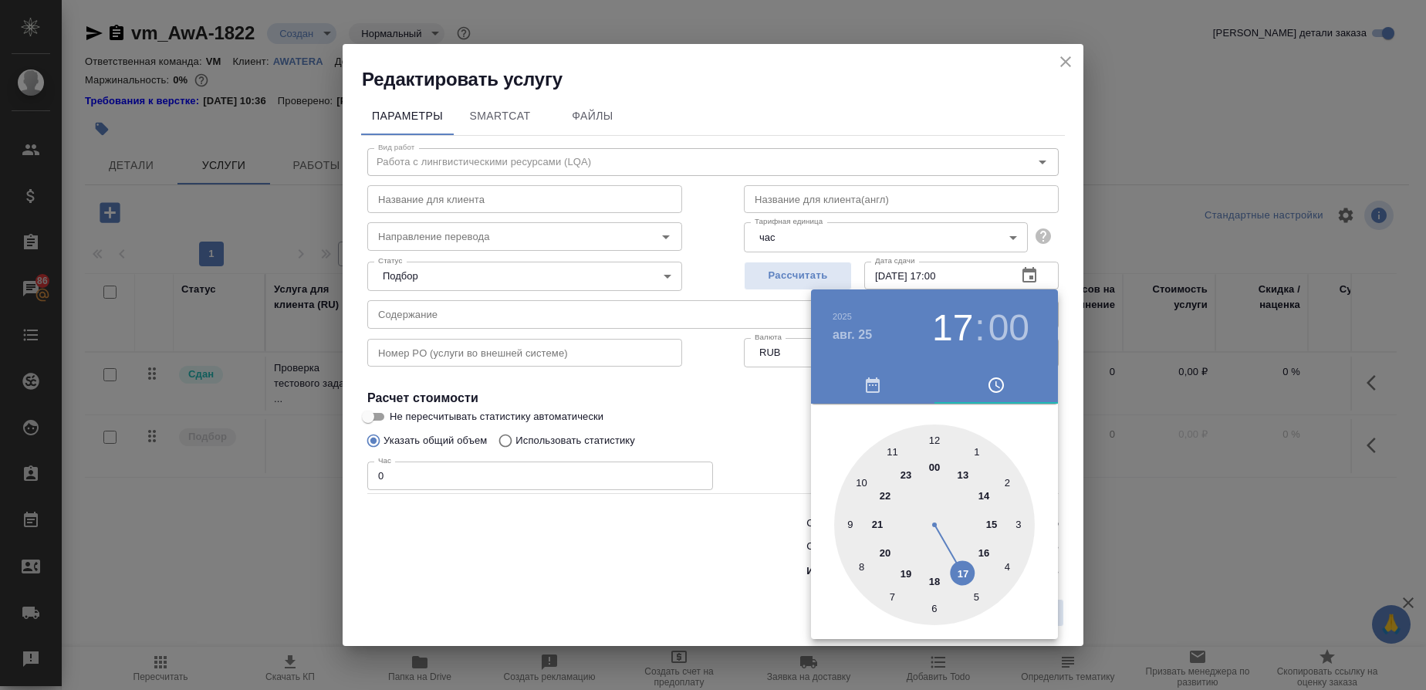
click at [959, 569] on div at bounding box center [934, 524] width 201 height 201
click at [933, 433] on div at bounding box center [934, 524] width 201 height 201
click at [689, 412] on div at bounding box center [713, 345] width 1426 height 690
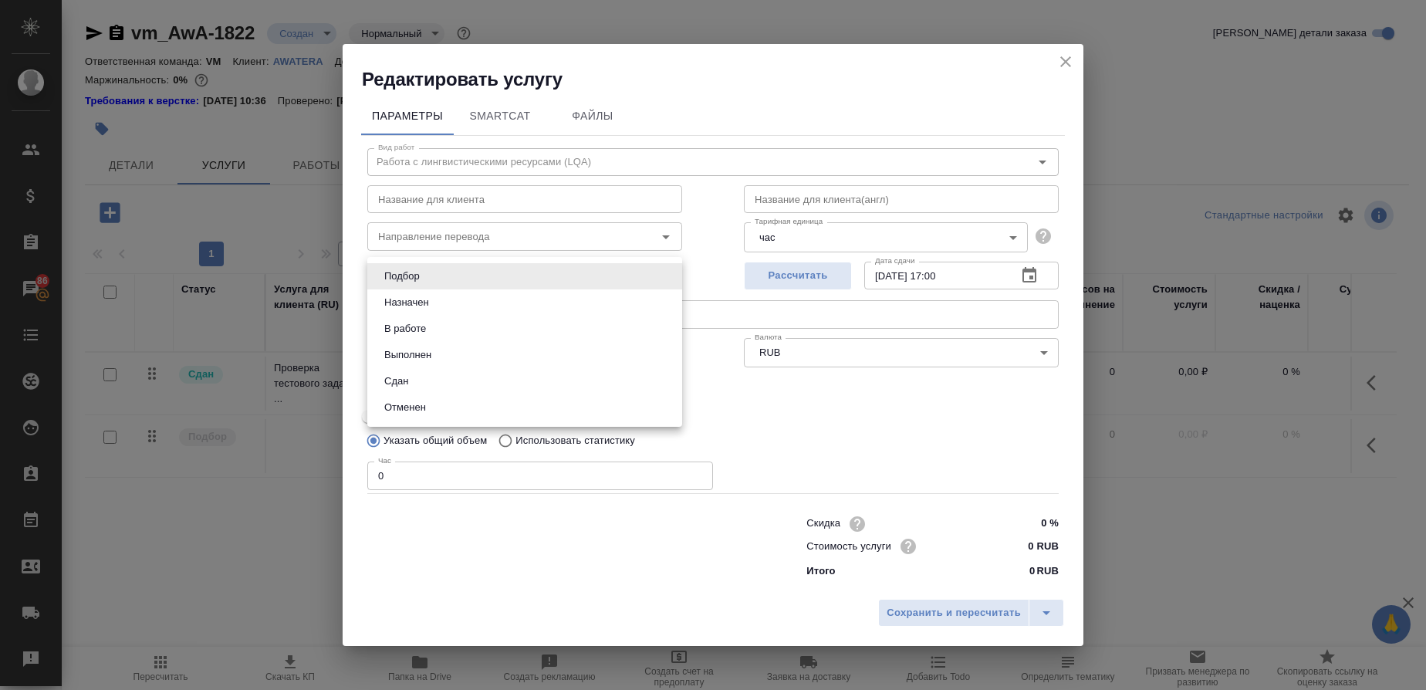
click at [458, 279] on body "🙏 .cls-1 fill:#fff; AWATERA Gusmanova Nailya Клиенты Спецификации Заказы 86 Чат…" at bounding box center [713, 345] width 1426 height 690
click at [407, 372] on li "Сдан" at bounding box center [524, 381] width 315 height 26
type input "closed"
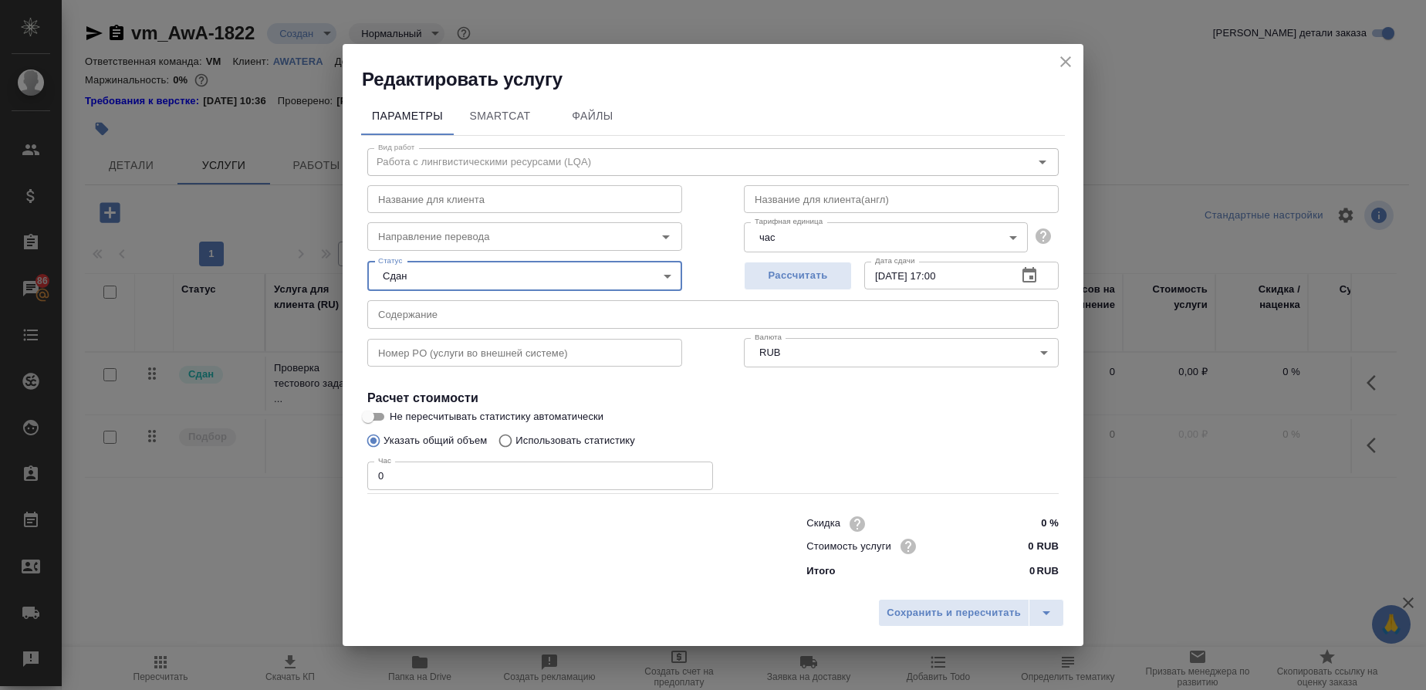
click at [413, 475] on input "0" at bounding box center [540, 475] width 346 height 28
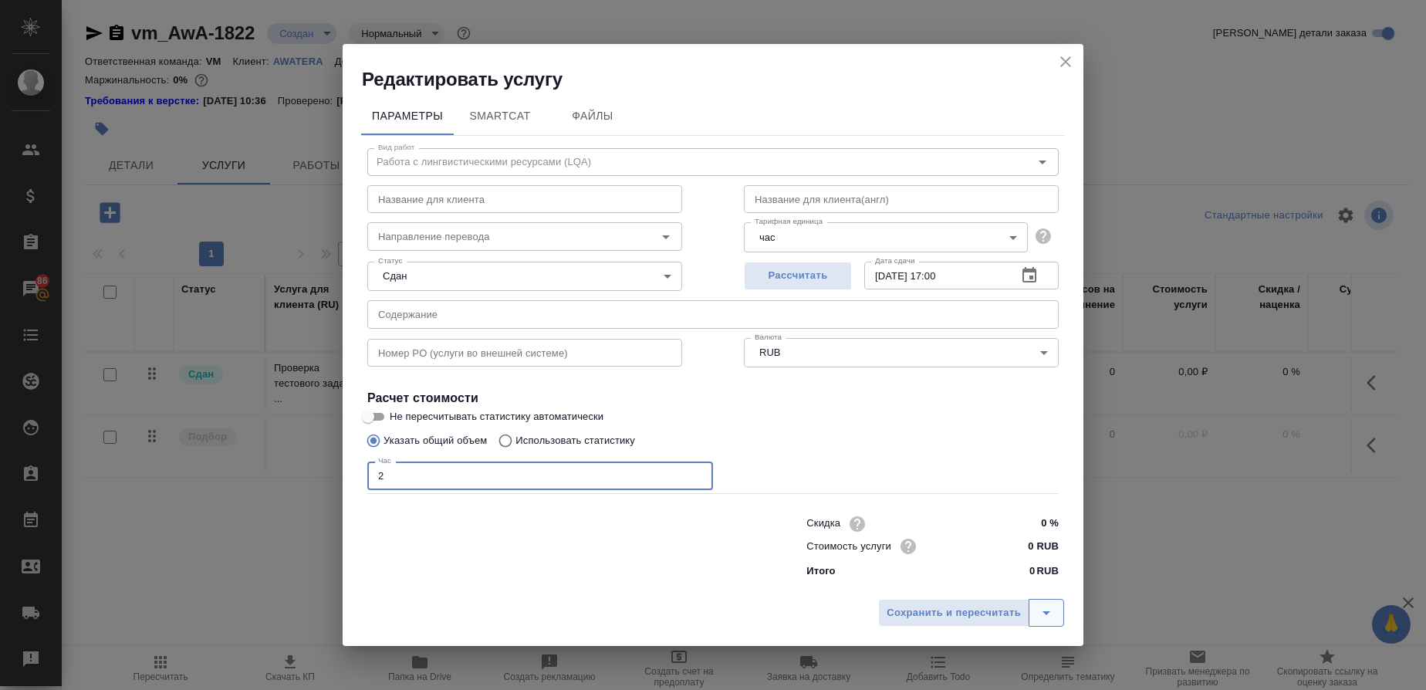
type input "2"
click at [1052, 615] on icon "split button" at bounding box center [1046, 612] width 19 height 19
click at [951, 572] on li "Сохранить" at bounding box center [973, 581] width 186 height 25
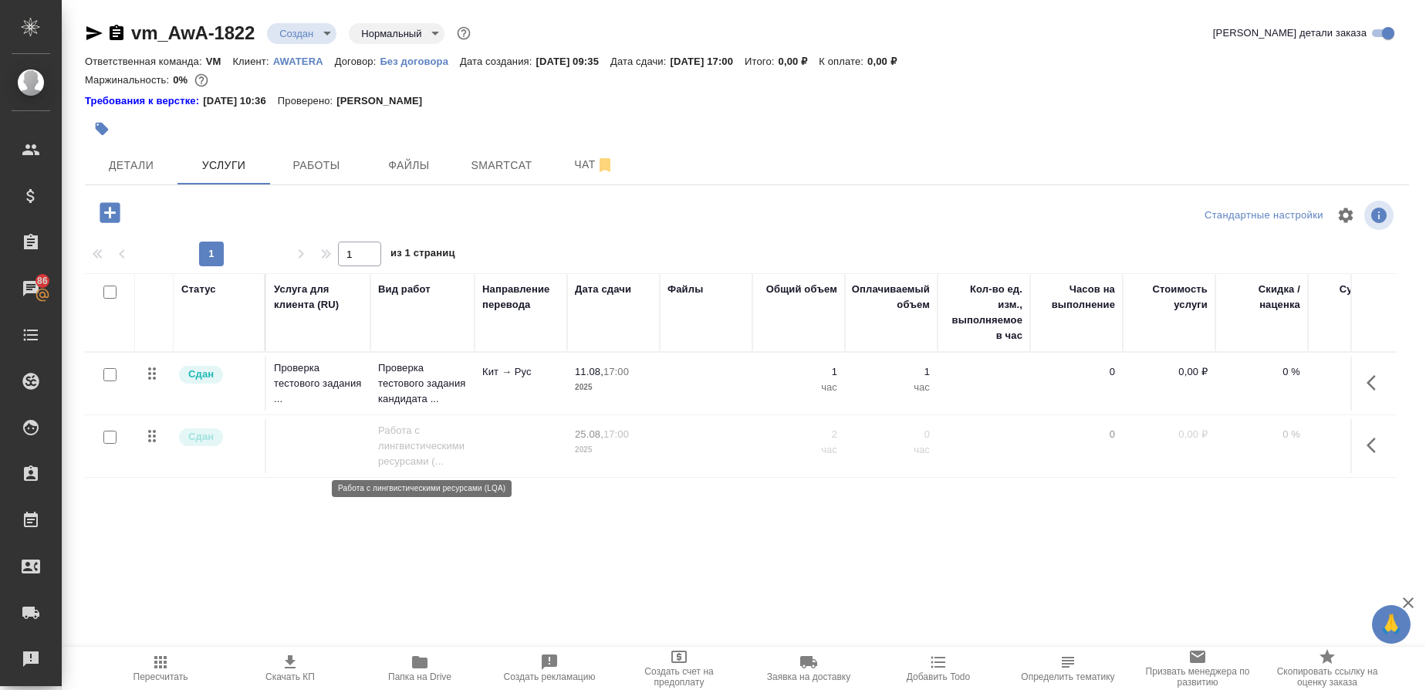
click at [432, 445] on p "Работа с лингвистическими ресурсами (..." at bounding box center [422, 446] width 89 height 46
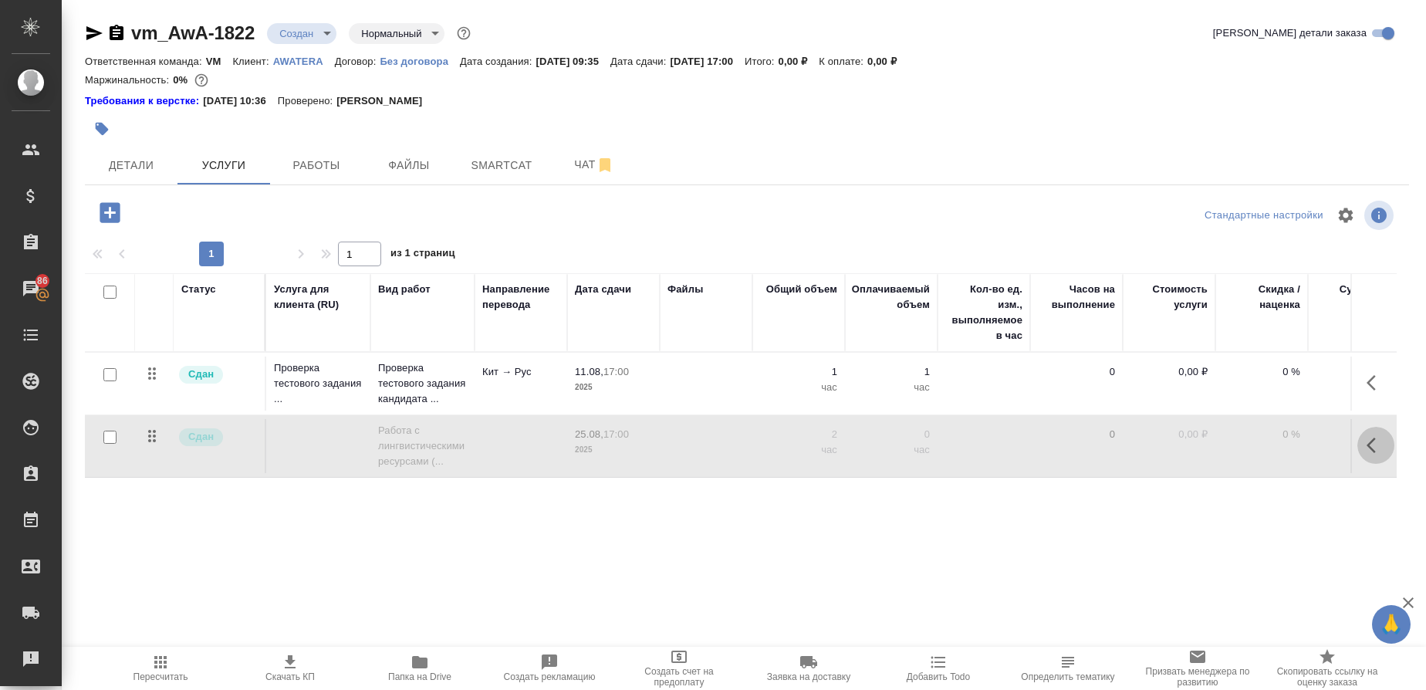
click at [1366, 437] on icon "button" at bounding box center [1375, 445] width 19 height 19
click at [1292, 438] on icon "button" at bounding box center [1288, 445] width 19 height 19
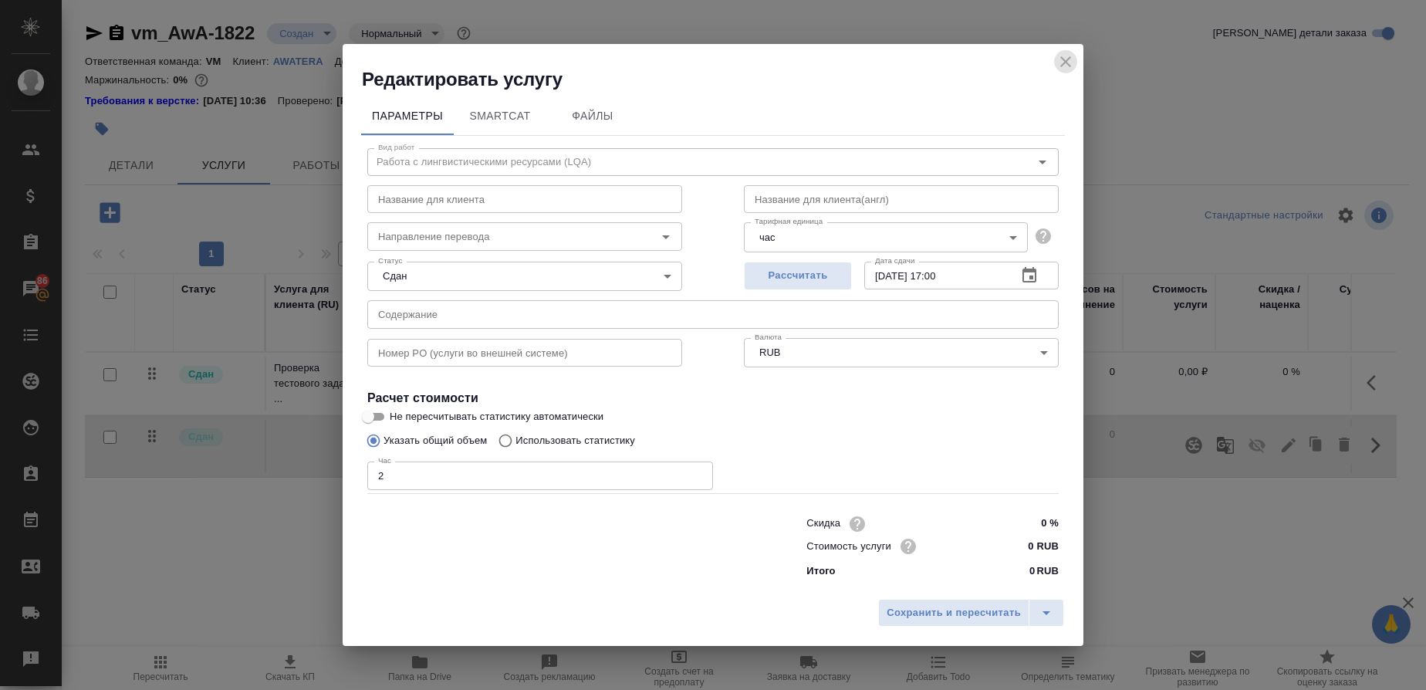
click at [1066, 67] on icon "close" at bounding box center [1065, 61] width 19 height 19
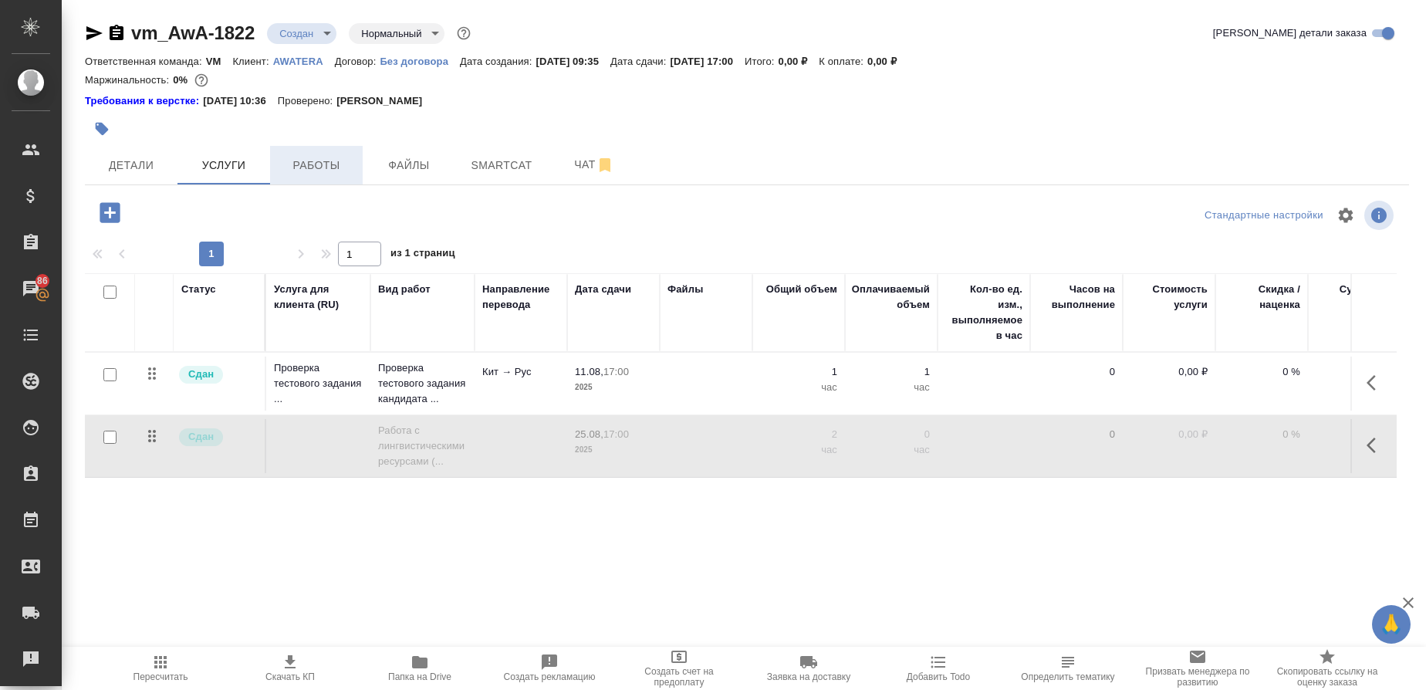
click at [302, 157] on span "Работы" at bounding box center [316, 165] width 74 height 19
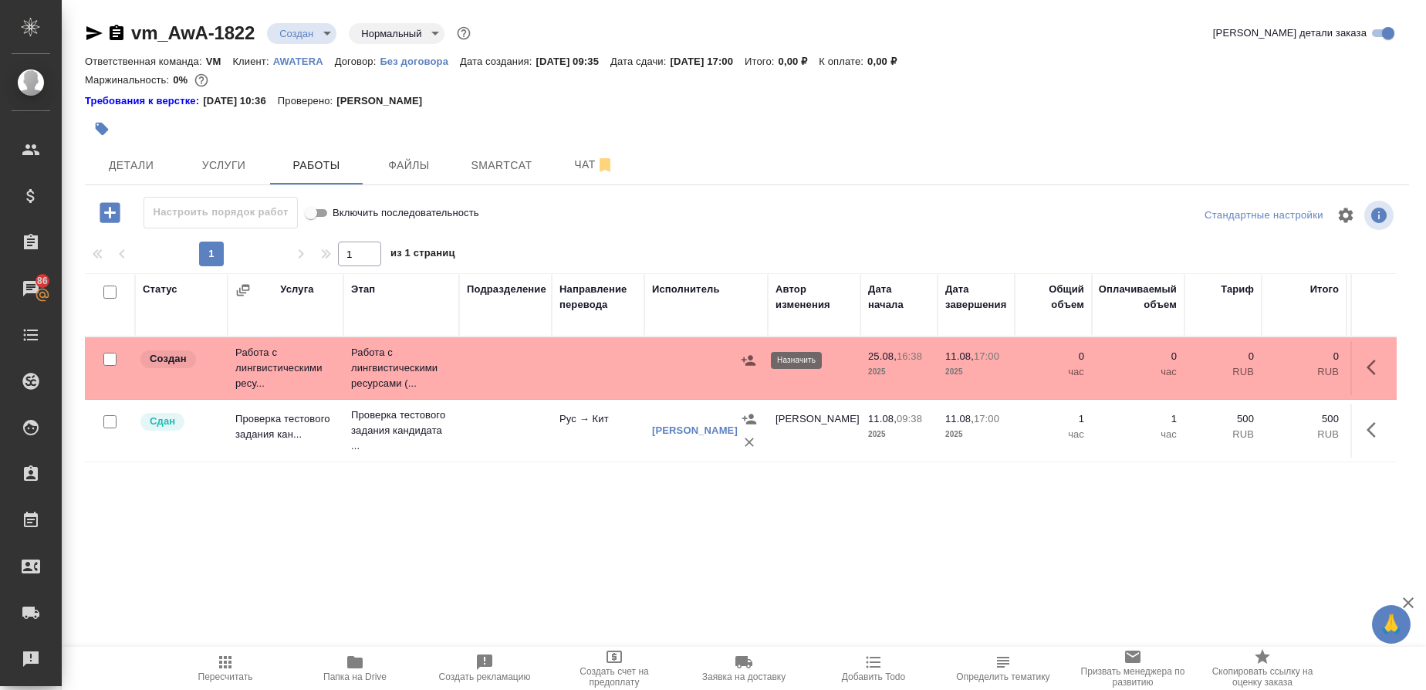
click at [746, 358] on icon "button" at bounding box center [748, 360] width 15 height 15
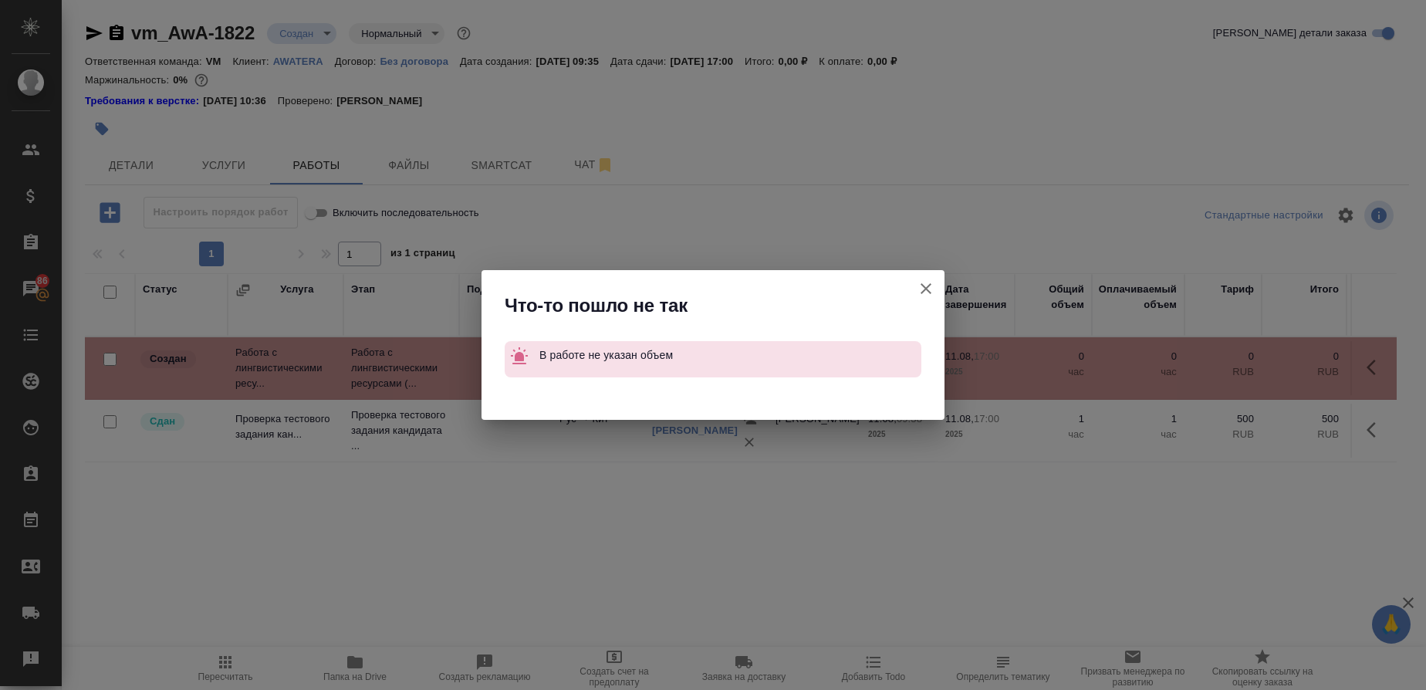
click at [930, 292] on icon "button" at bounding box center [925, 288] width 11 height 11
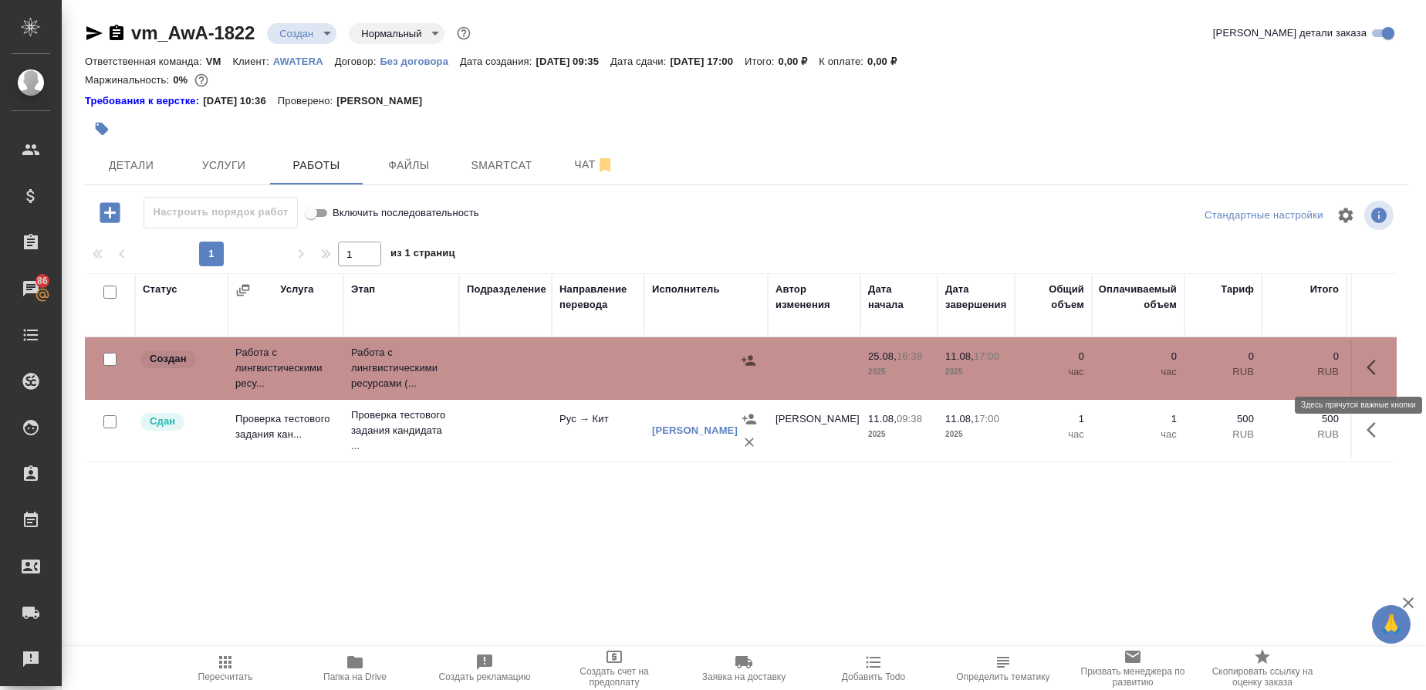
click at [1379, 367] on icon "button" at bounding box center [1375, 367] width 19 height 19
click at [1262, 370] on icon "button" at bounding box center [1262, 367] width 14 height 14
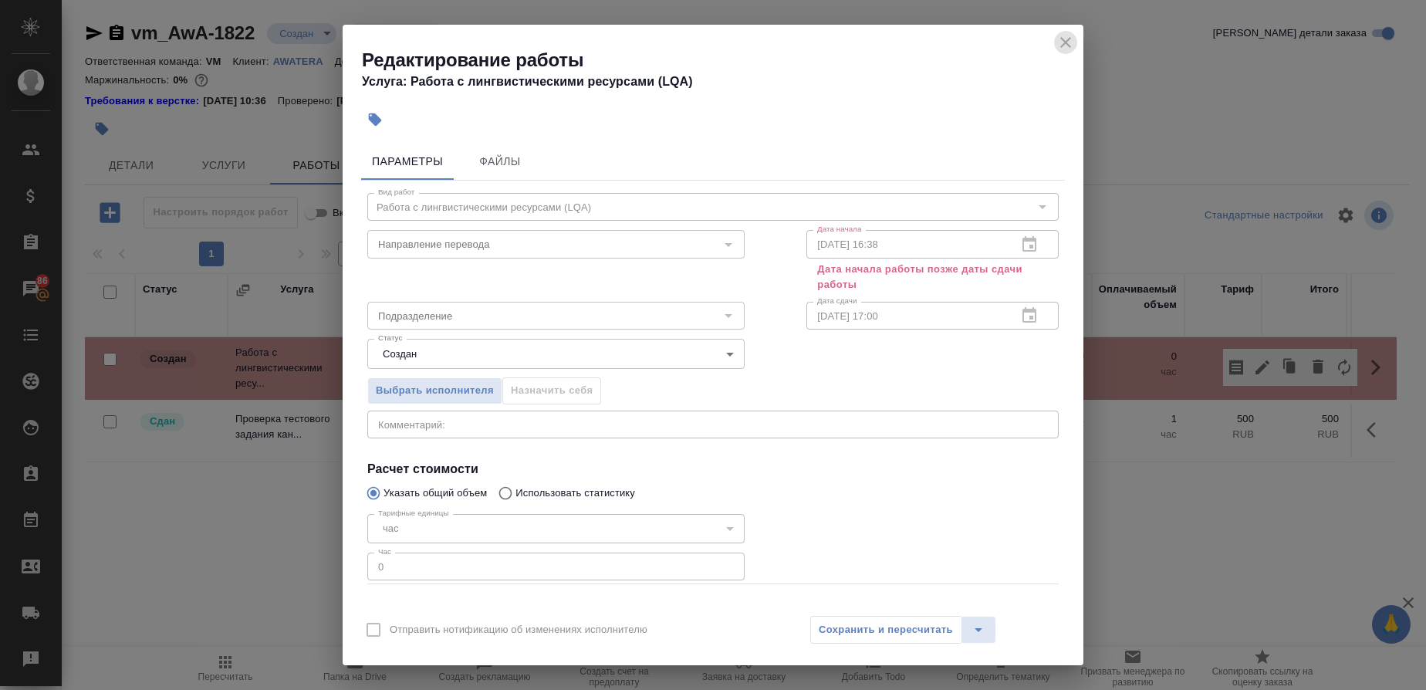
click at [1066, 37] on icon "close" at bounding box center [1065, 42] width 19 height 19
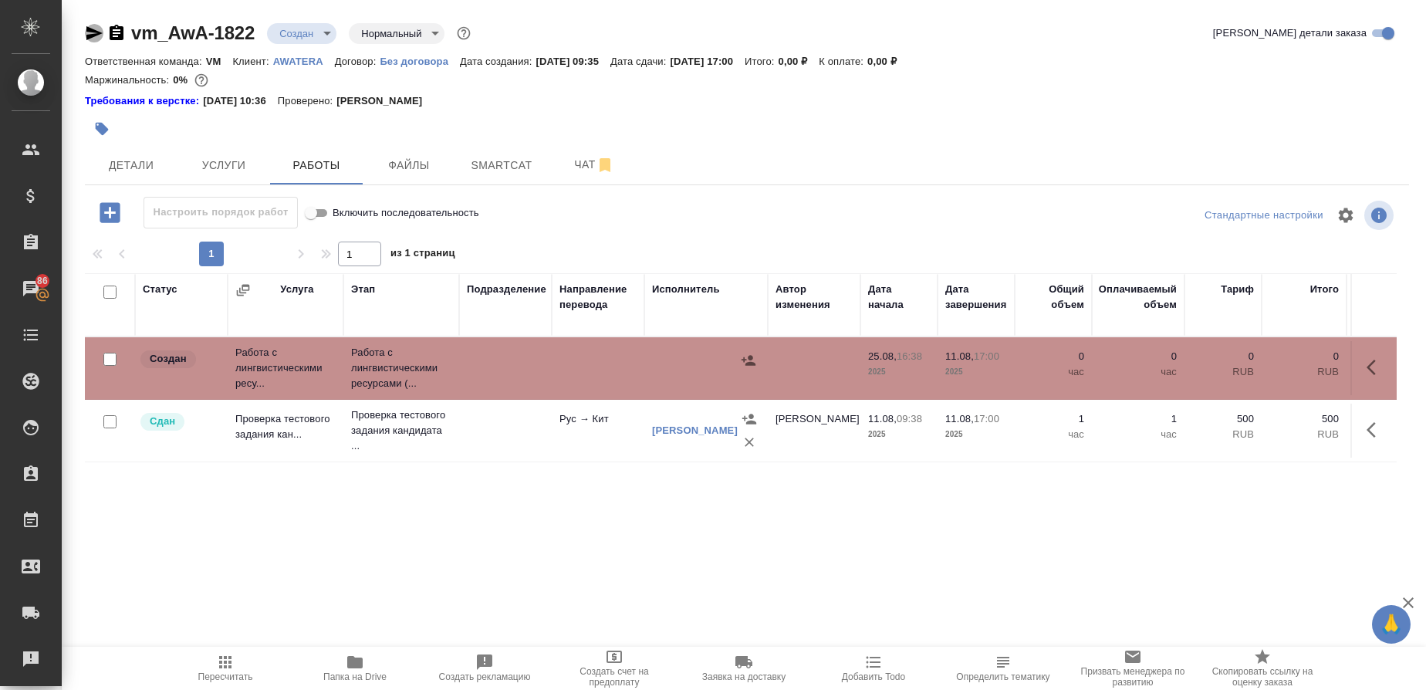
click at [91, 34] on icon "button" at bounding box center [94, 33] width 19 height 19
click at [94, 29] on icon "button" at bounding box center [94, 33] width 19 height 19
click at [227, 164] on span "Услуги" at bounding box center [224, 165] width 74 height 19
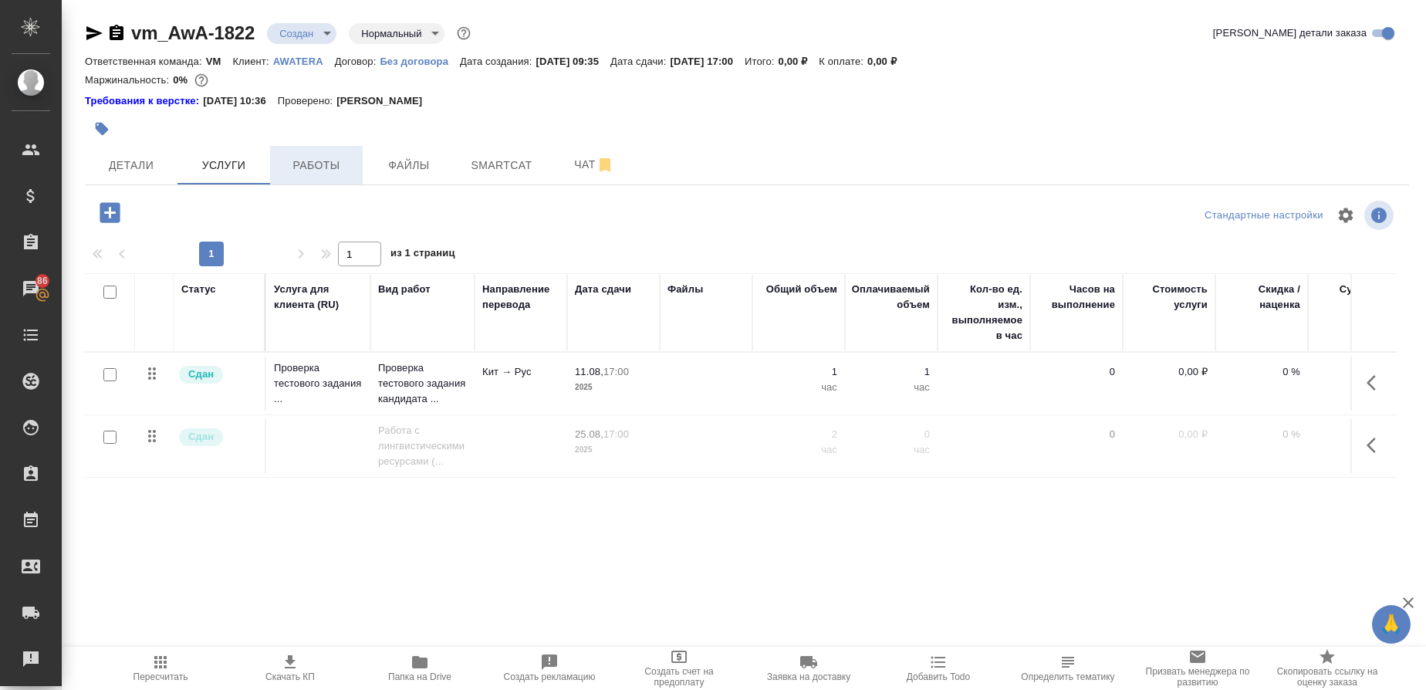
click at [296, 171] on span "Работы" at bounding box center [316, 165] width 74 height 19
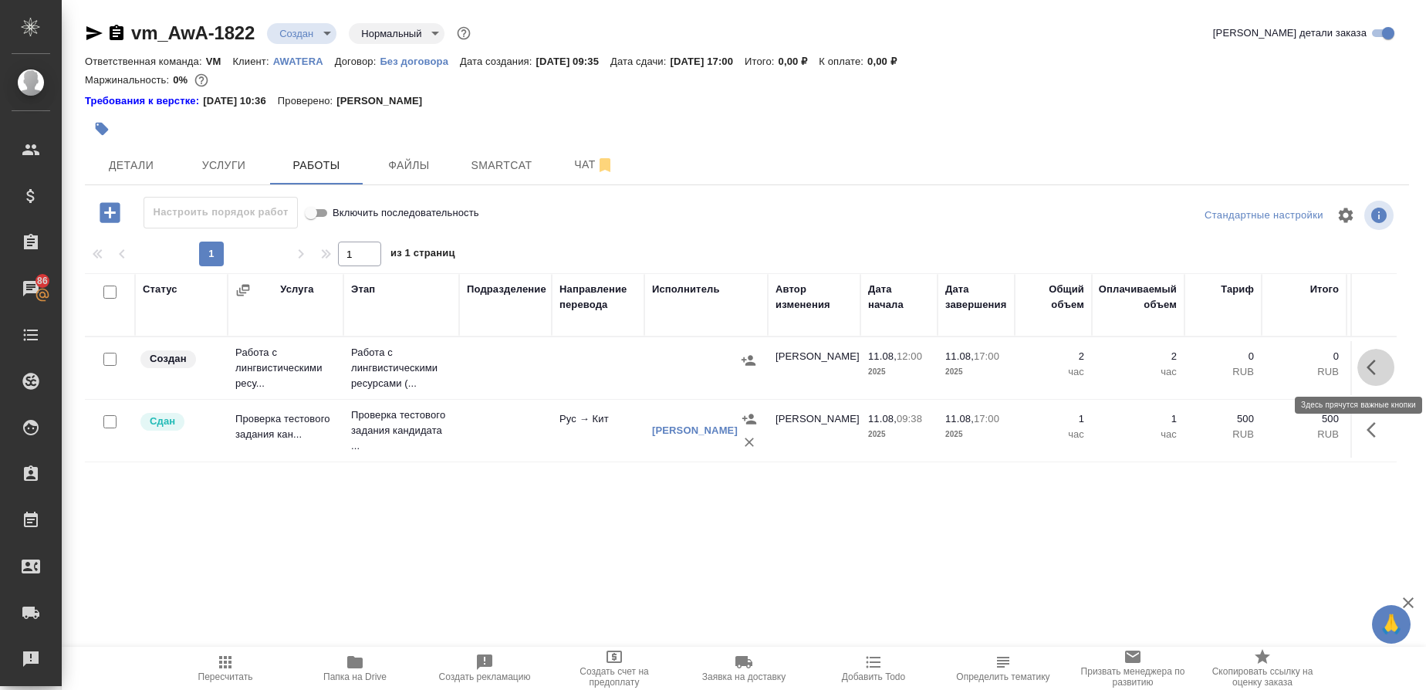
click at [1367, 363] on icon "button" at bounding box center [1375, 367] width 19 height 19
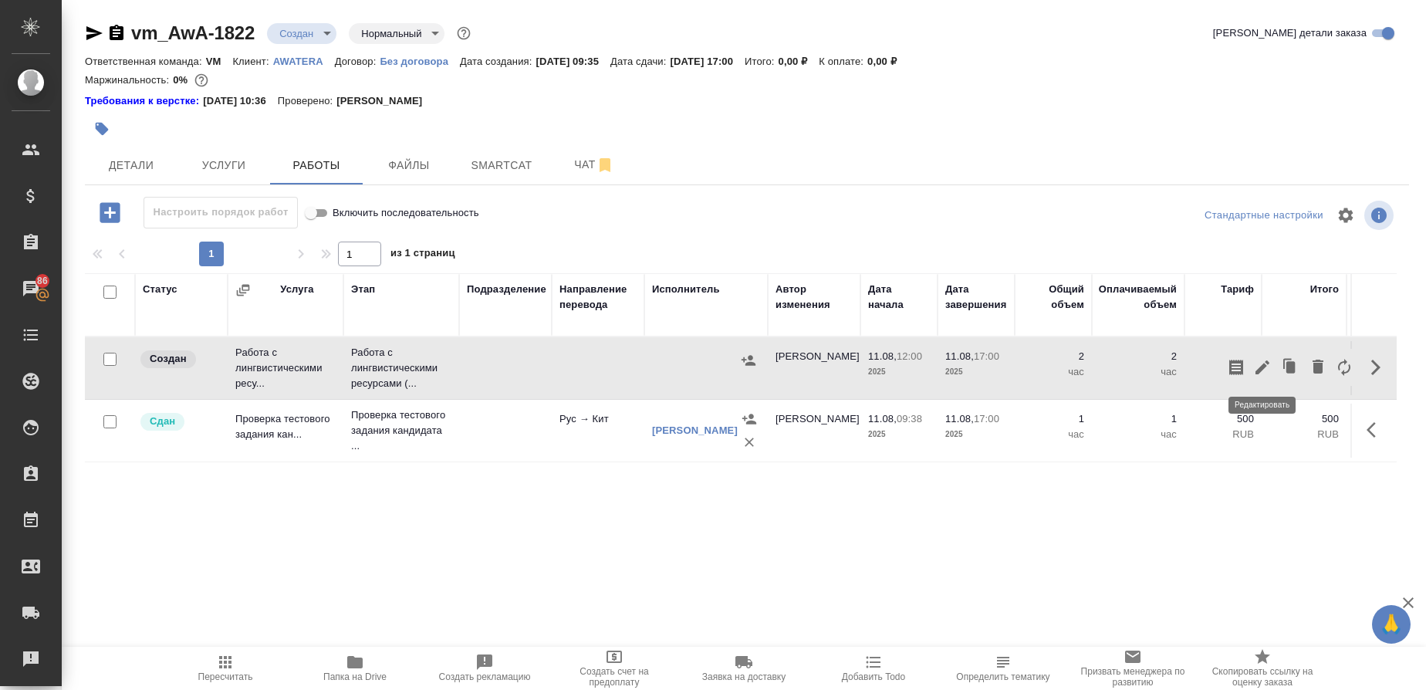
click at [1267, 375] on icon "button" at bounding box center [1262, 367] width 19 height 19
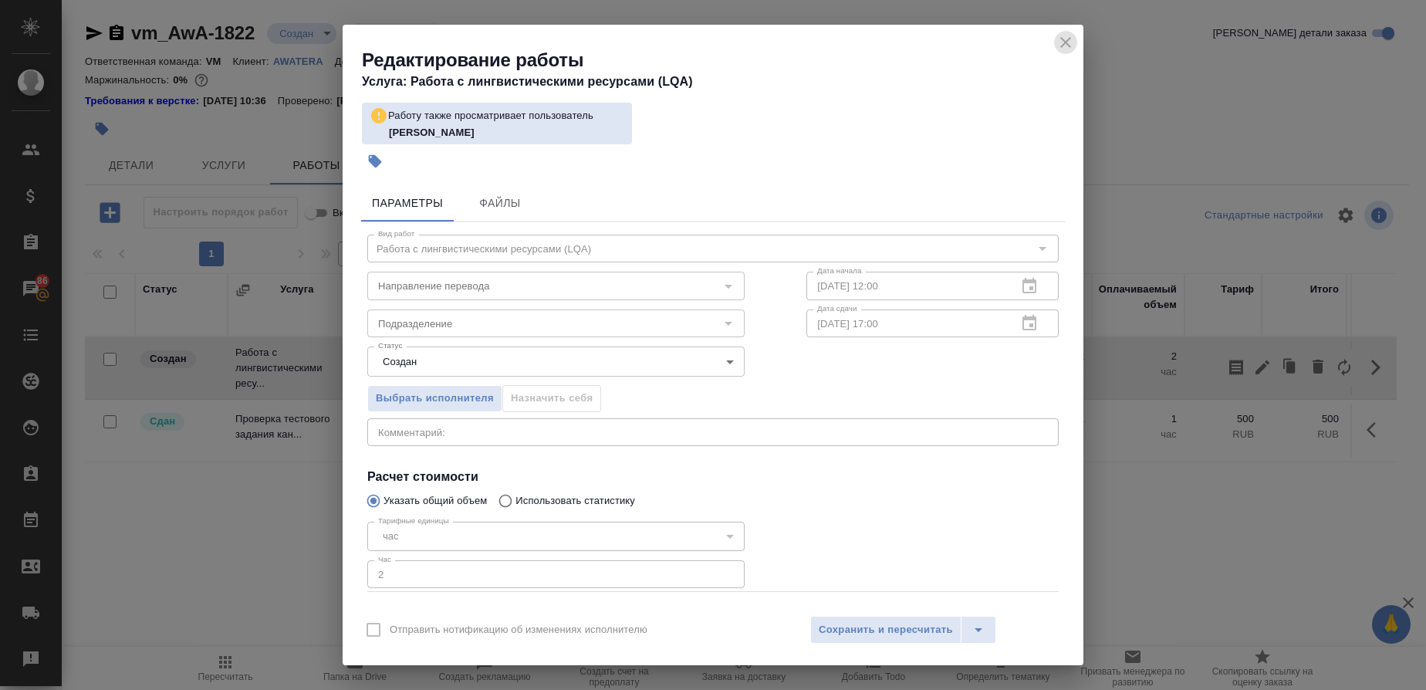
click at [1067, 49] on icon "close" at bounding box center [1065, 42] width 19 height 19
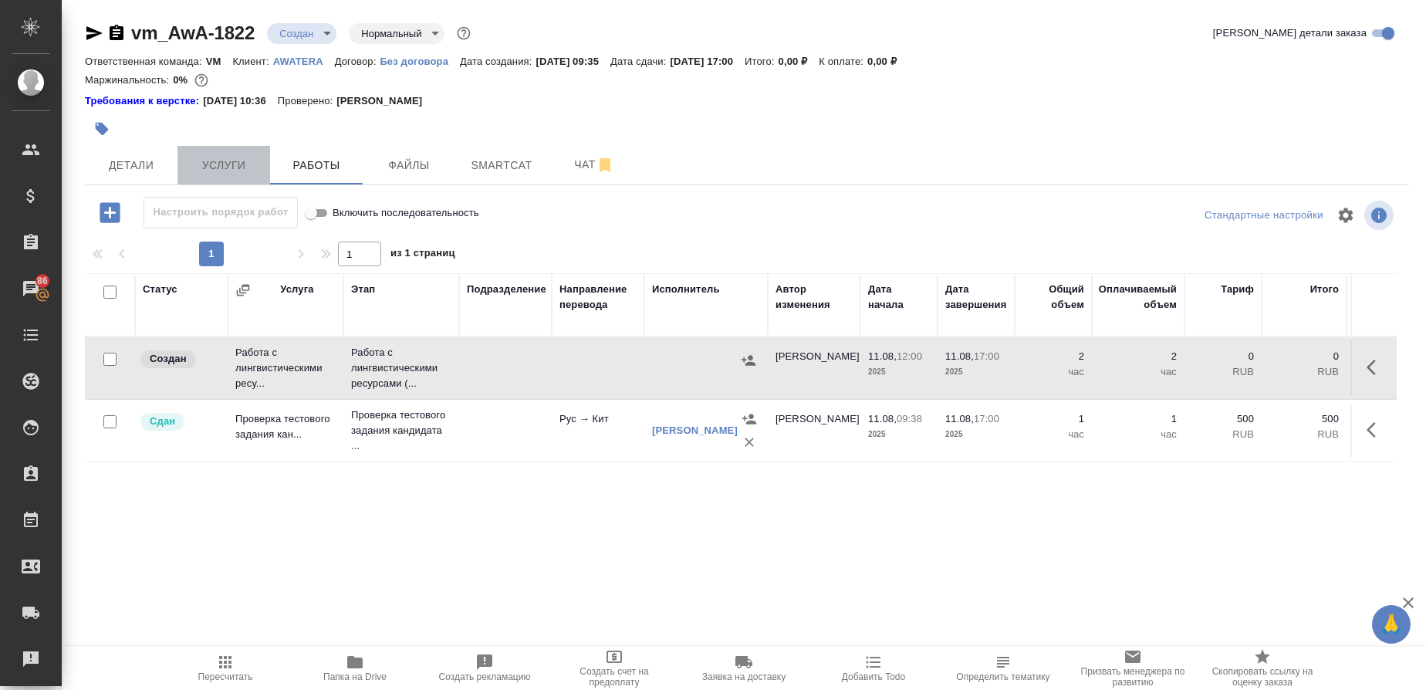
click at [221, 162] on span "Услуги" at bounding box center [224, 165] width 74 height 19
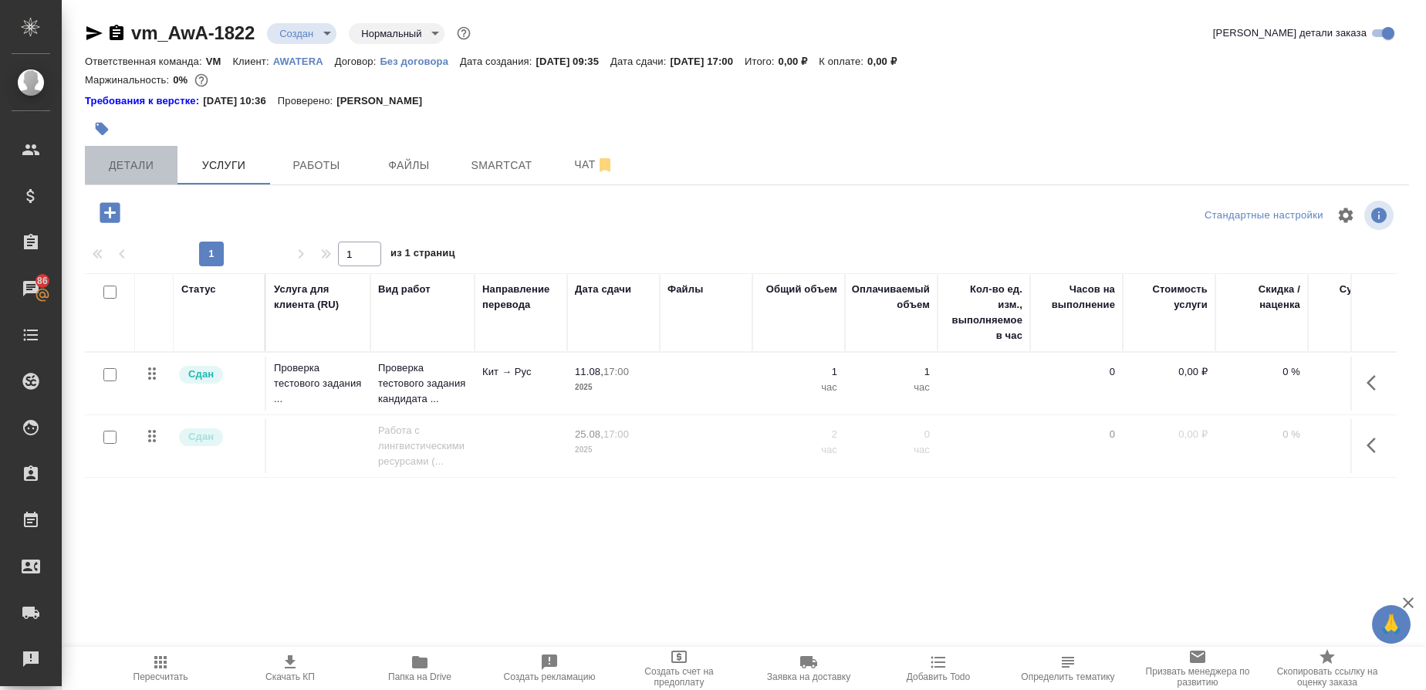
click at [130, 161] on span "Детали" at bounding box center [131, 165] width 74 height 19
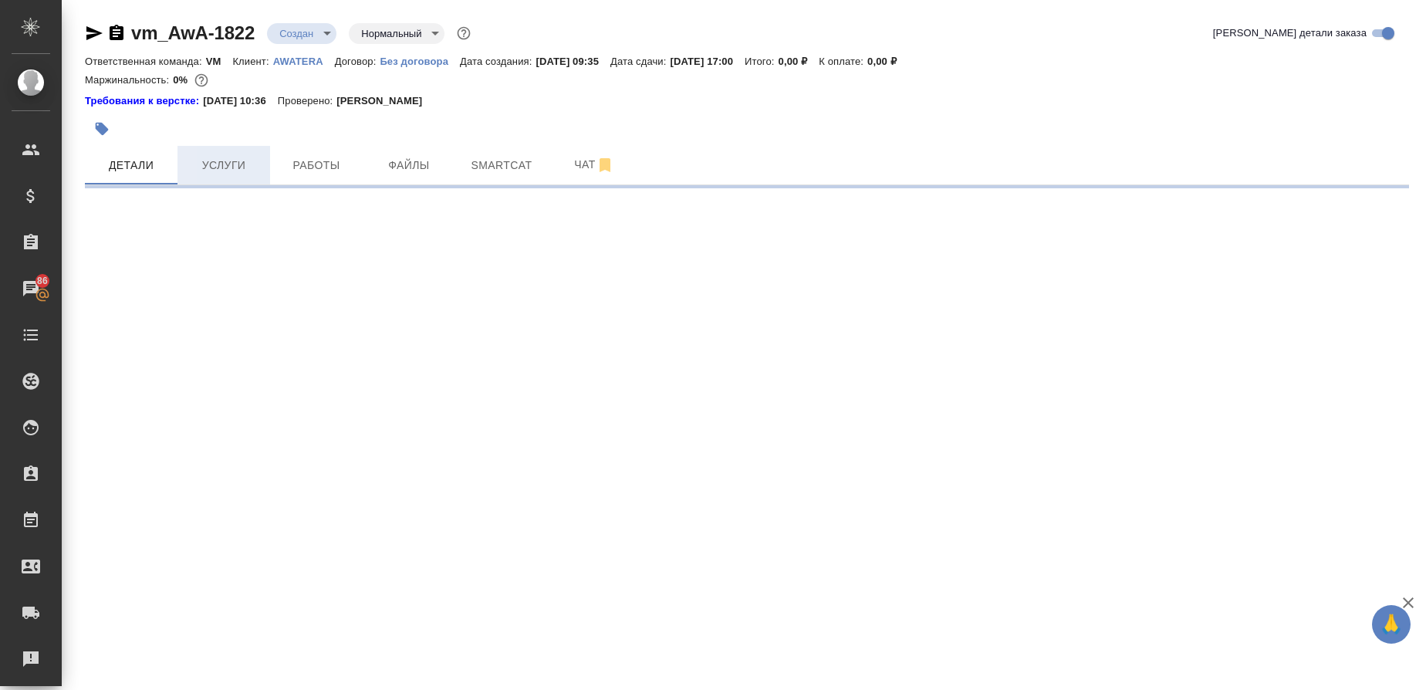
select select "RU"
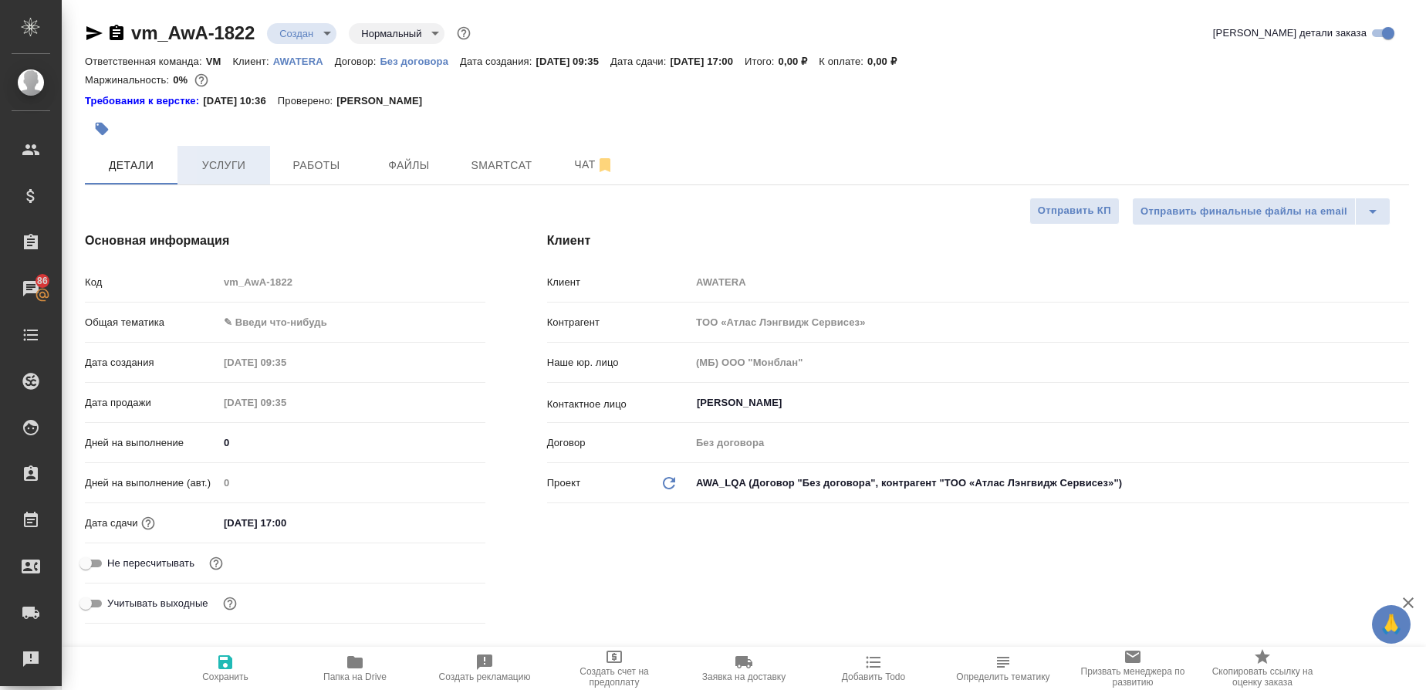
type textarea "x"
click at [313, 317] on body "🙏 .cls-1 fill:#fff; AWATERA Gusmanova Nailya Клиенты Спецификации Заказы 86 Чат…" at bounding box center [713, 345] width 1426 height 690
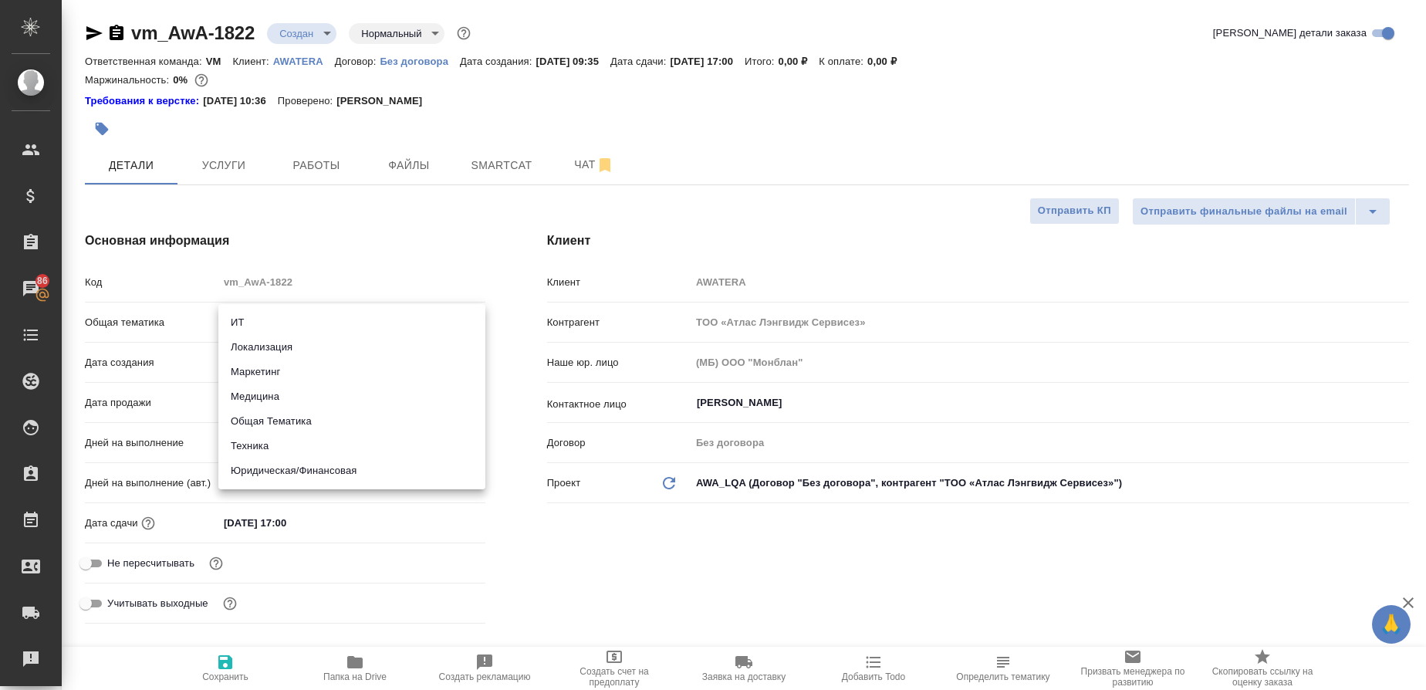
click at [299, 419] on li "Общая Тематика" at bounding box center [351, 421] width 267 height 25
type input "obtem"
type textarea "x"
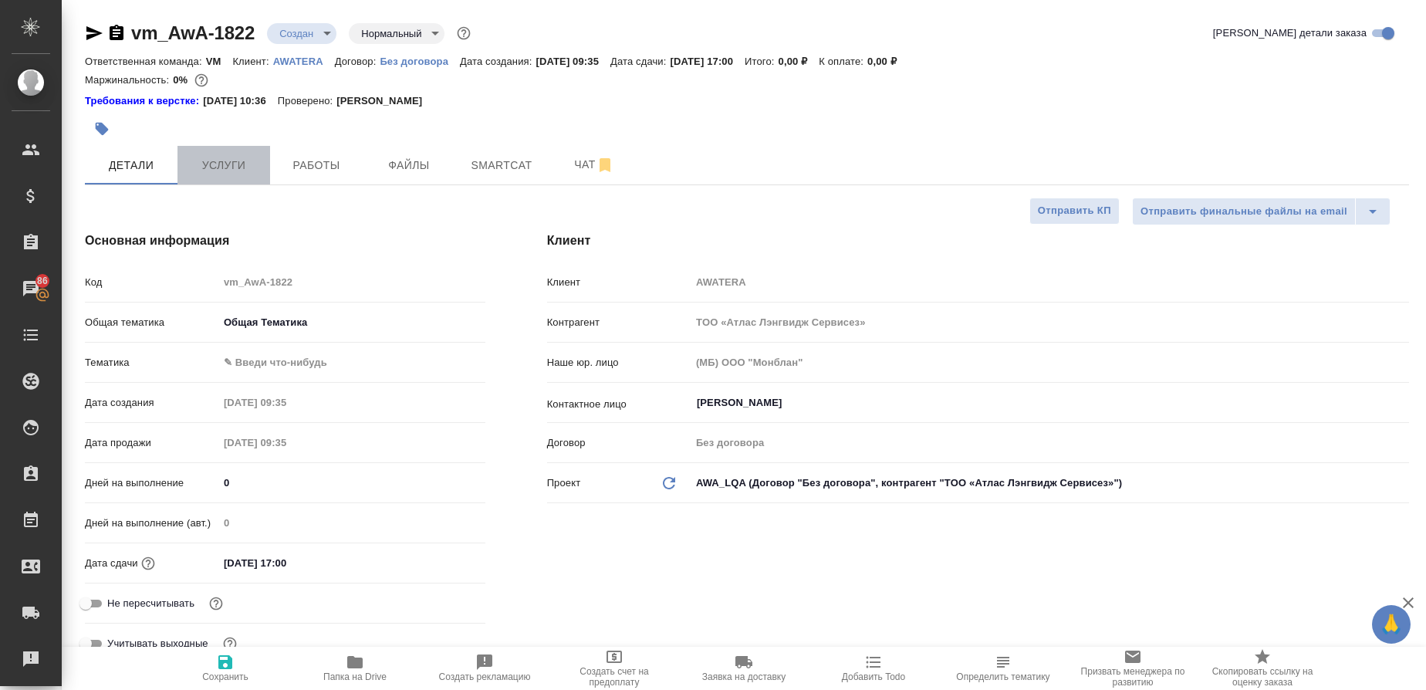
click at [221, 164] on span "Услуги" at bounding box center [224, 165] width 74 height 19
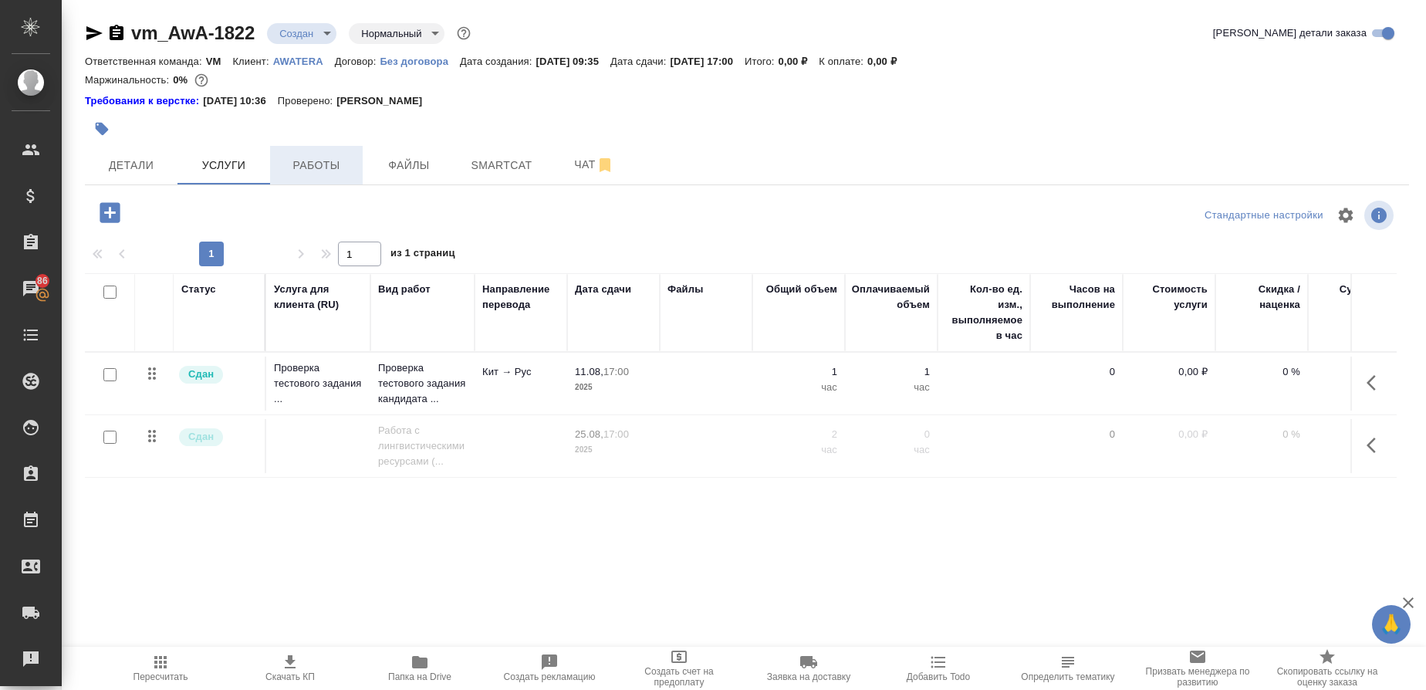
click at [302, 164] on span "Работы" at bounding box center [316, 165] width 74 height 19
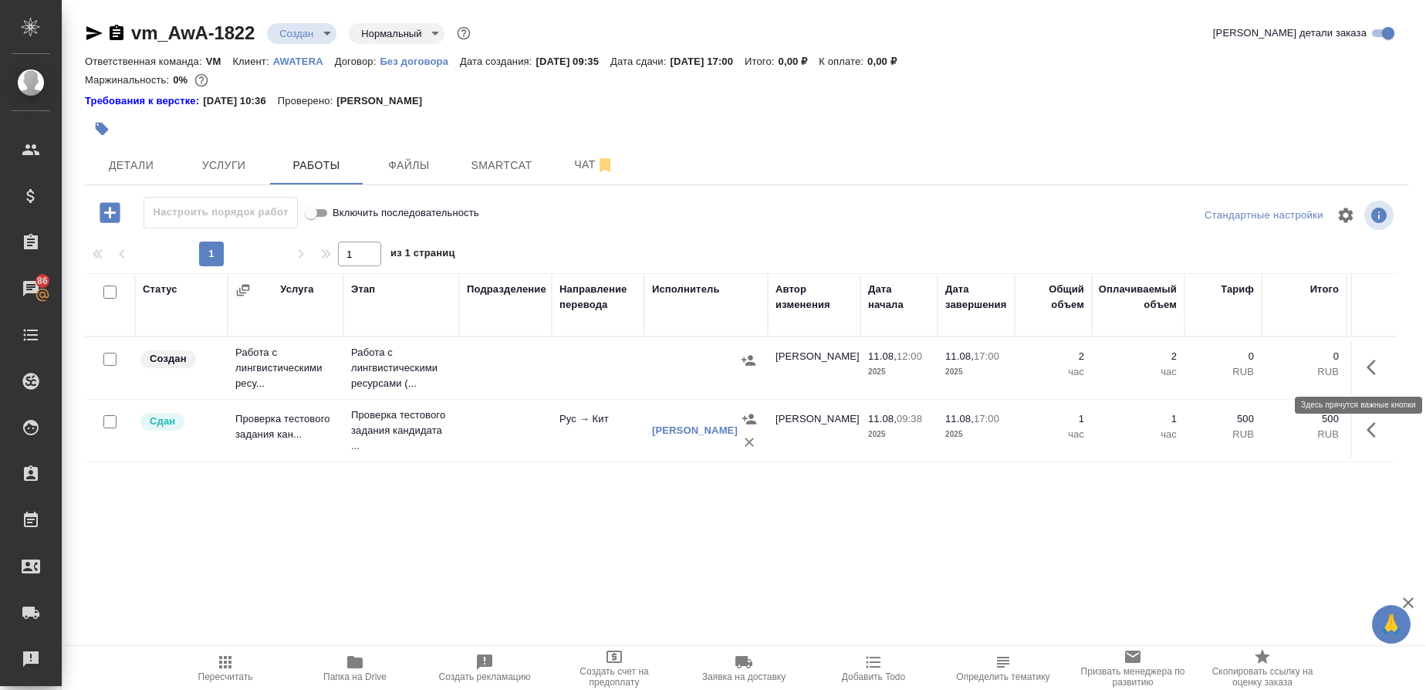
click at [1368, 364] on icon "button" at bounding box center [1375, 367] width 19 height 19
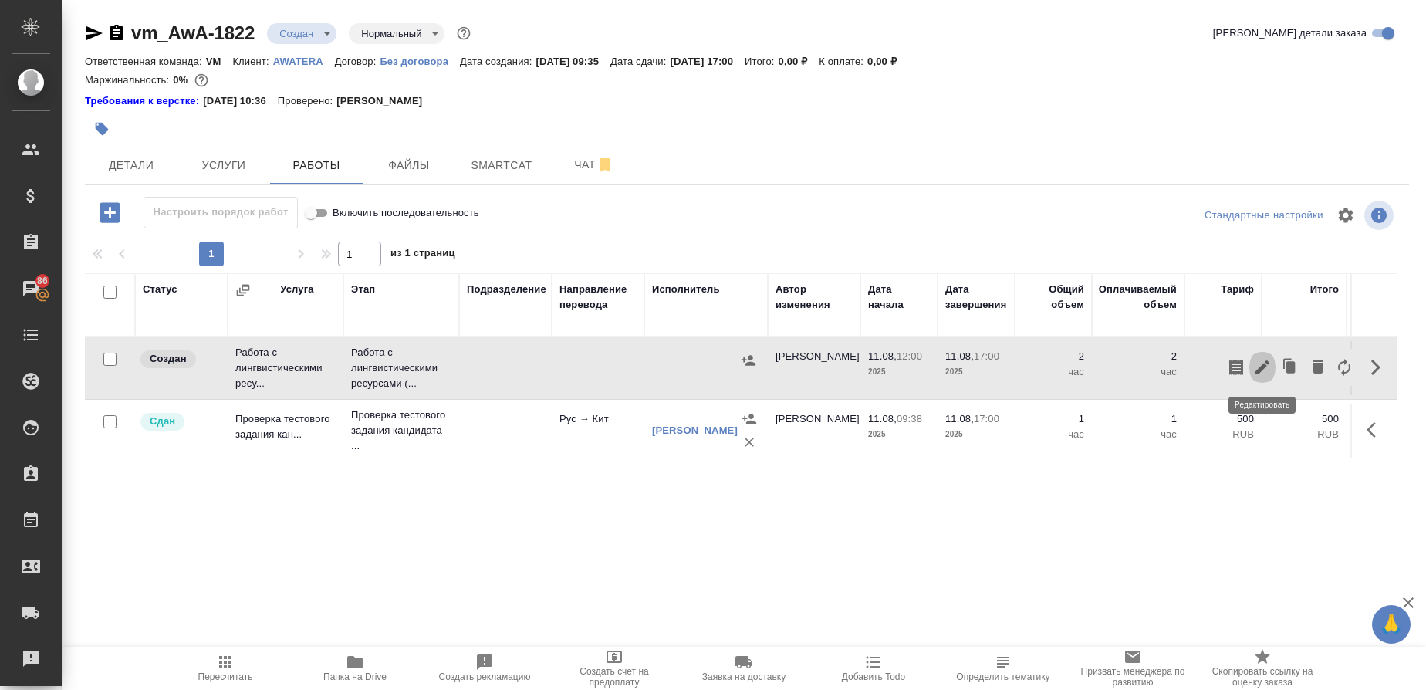
click at [1265, 371] on icon "button" at bounding box center [1262, 367] width 19 height 19
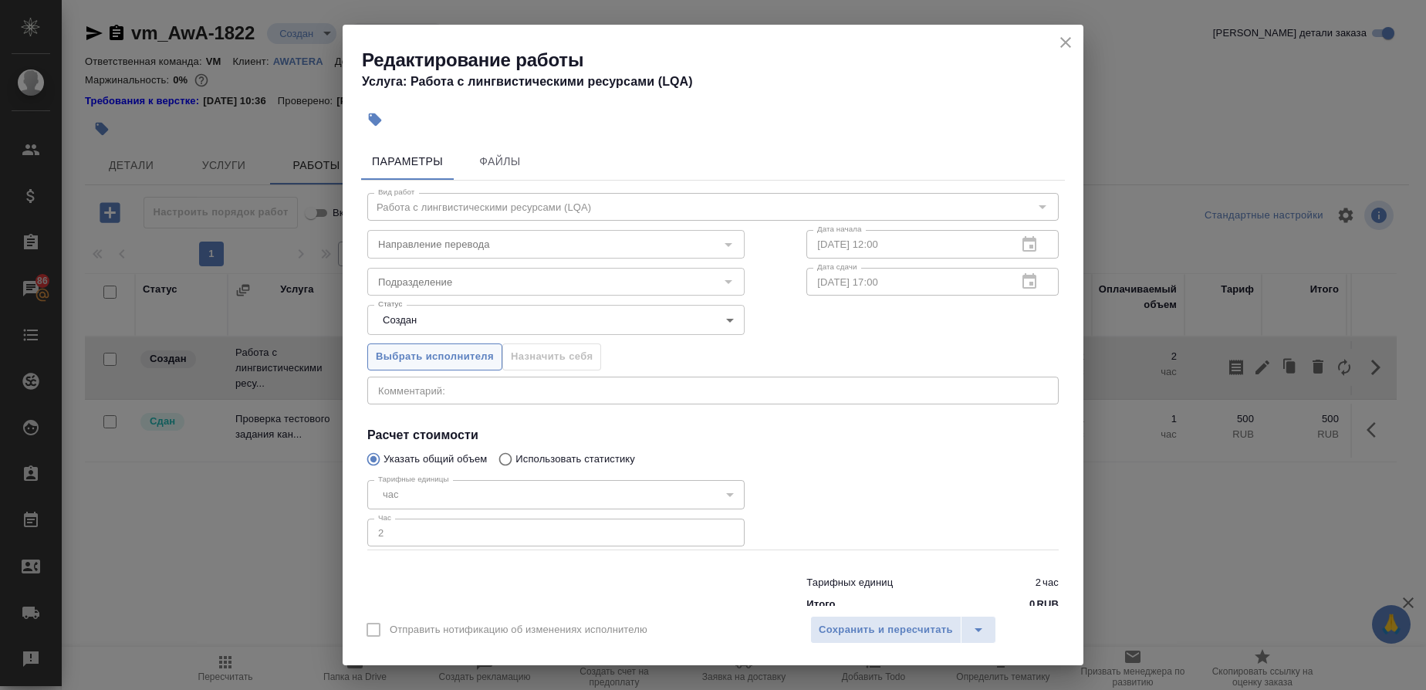
click at [451, 356] on span "Выбрать исполнителя" at bounding box center [435, 357] width 118 height 18
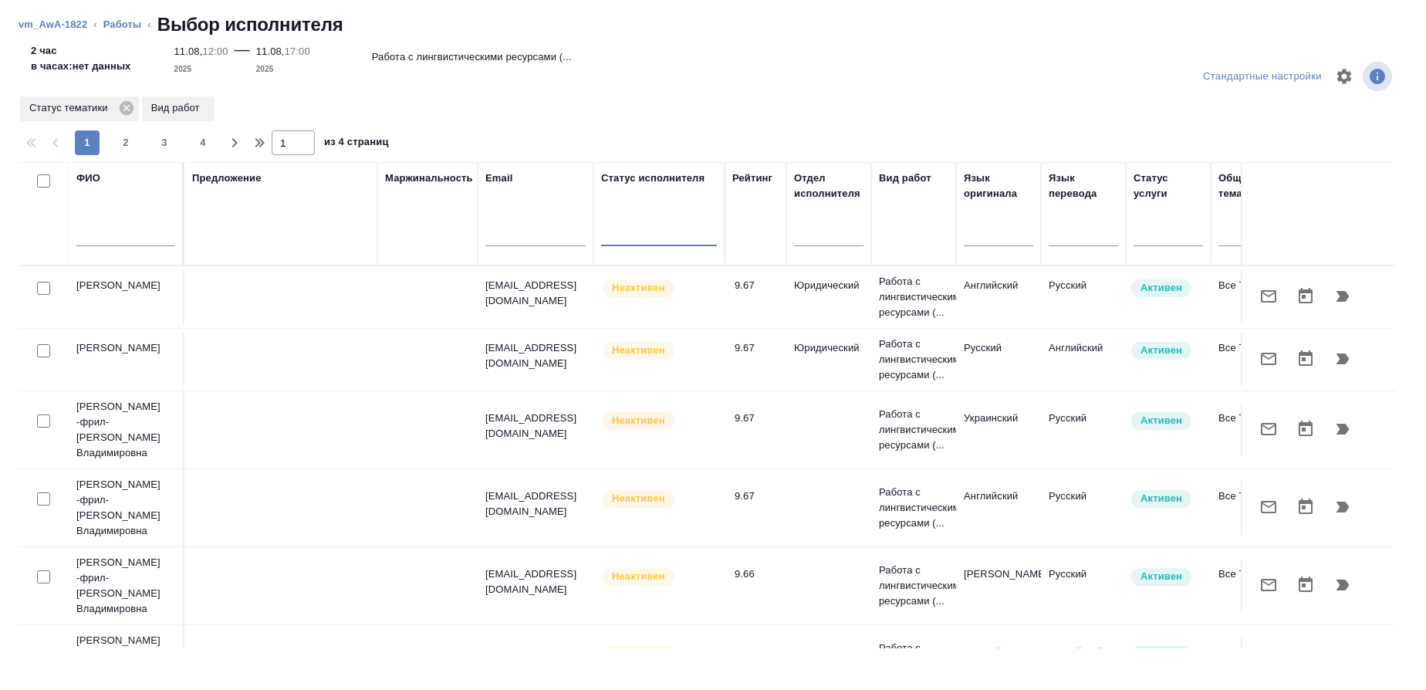
click at [106, 232] on input "text" at bounding box center [125, 236] width 99 height 19
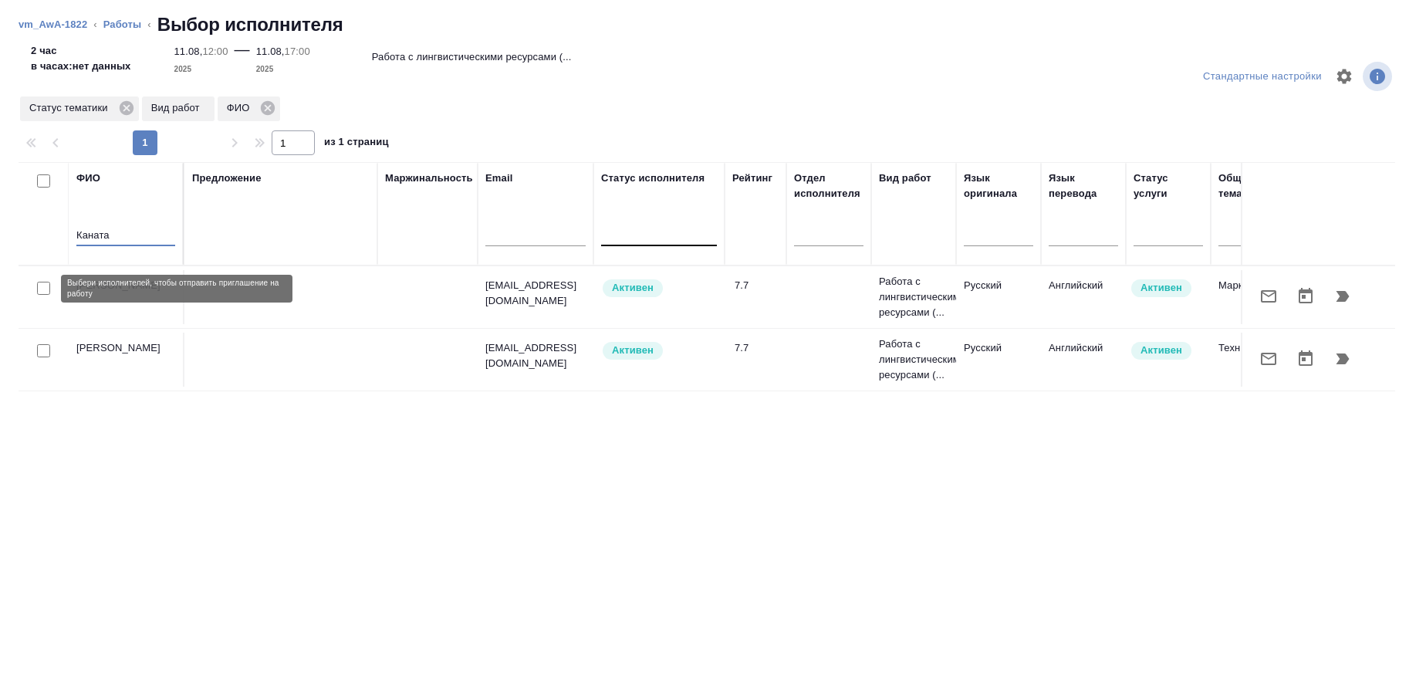
type input "Каната"
click at [41, 292] on input "checkbox" at bounding box center [43, 288] width 13 height 13
checkbox input "true"
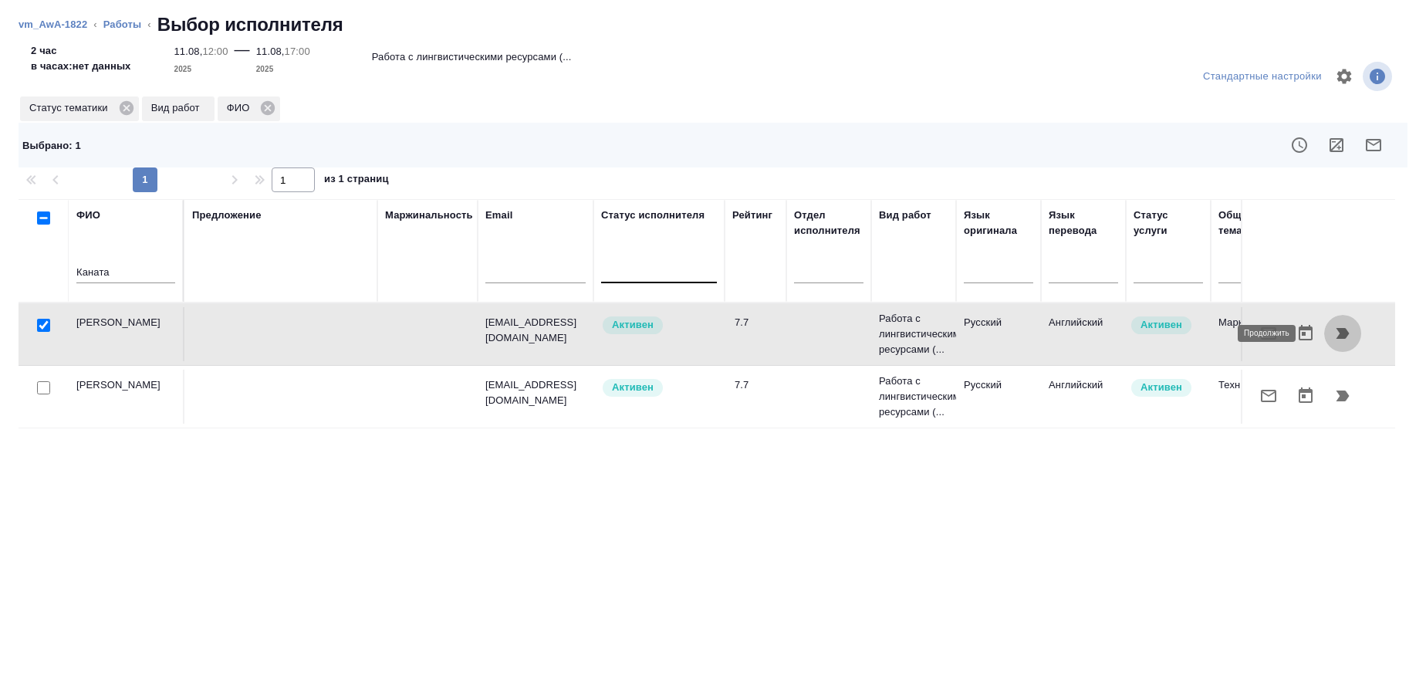
click at [1333, 333] on icon "button" at bounding box center [1342, 333] width 19 height 19
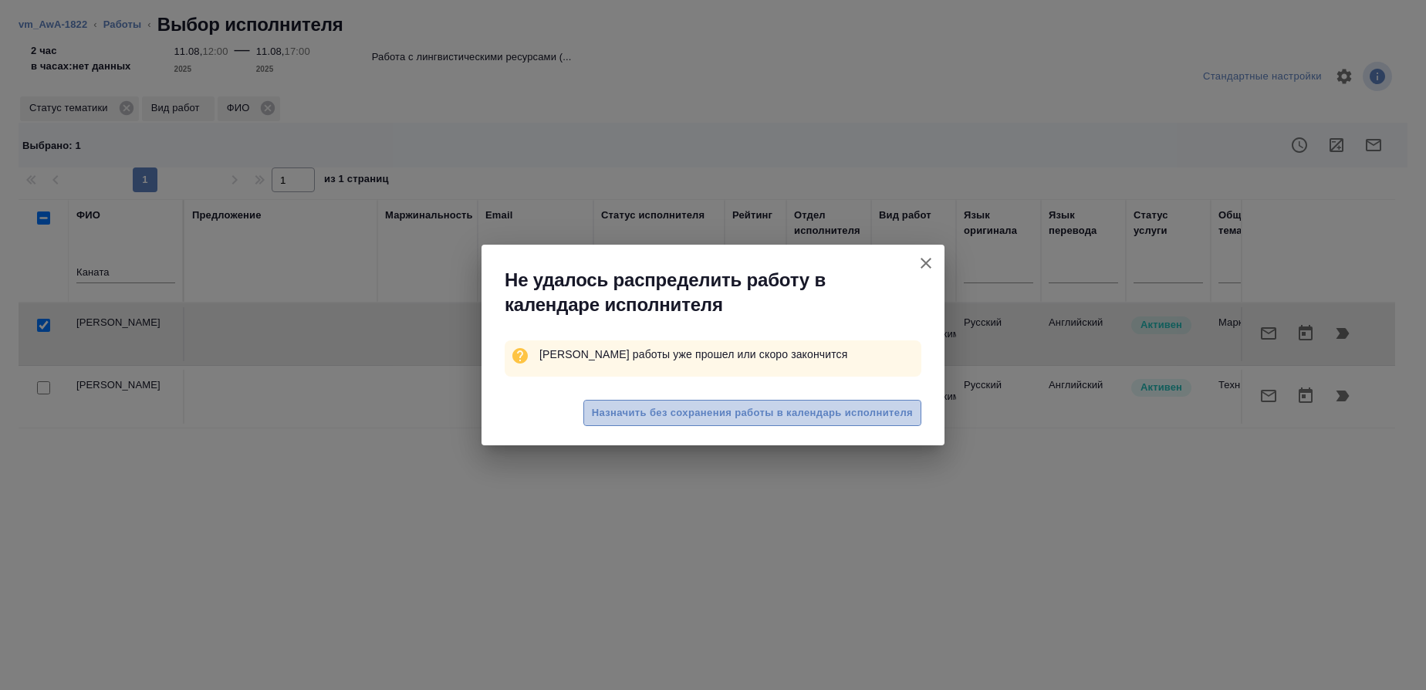
click at [809, 414] on span "Назначить без сохранения работы в календарь исполнителя" at bounding box center [752, 413] width 321 height 18
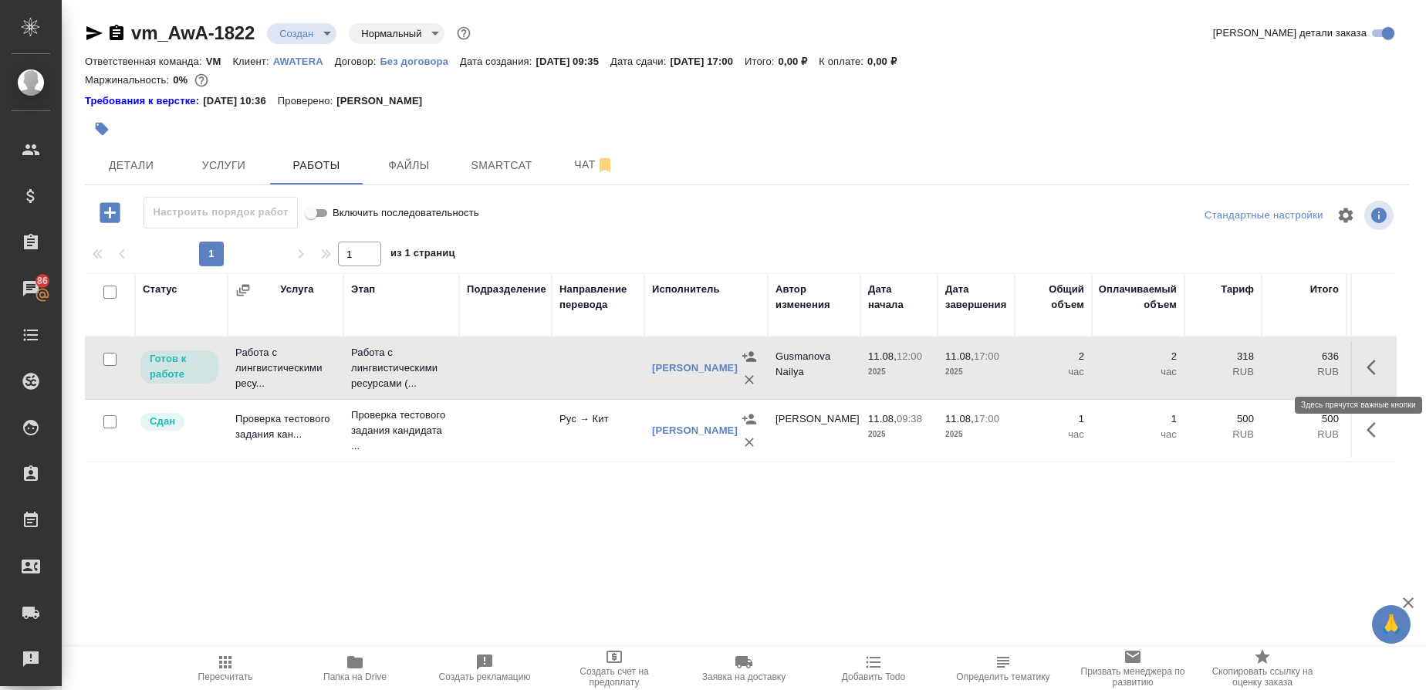
click at [1367, 371] on icon "button" at bounding box center [1375, 367] width 19 height 19
click at [1257, 363] on icon "button" at bounding box center [1262, 367] width 19 height 19
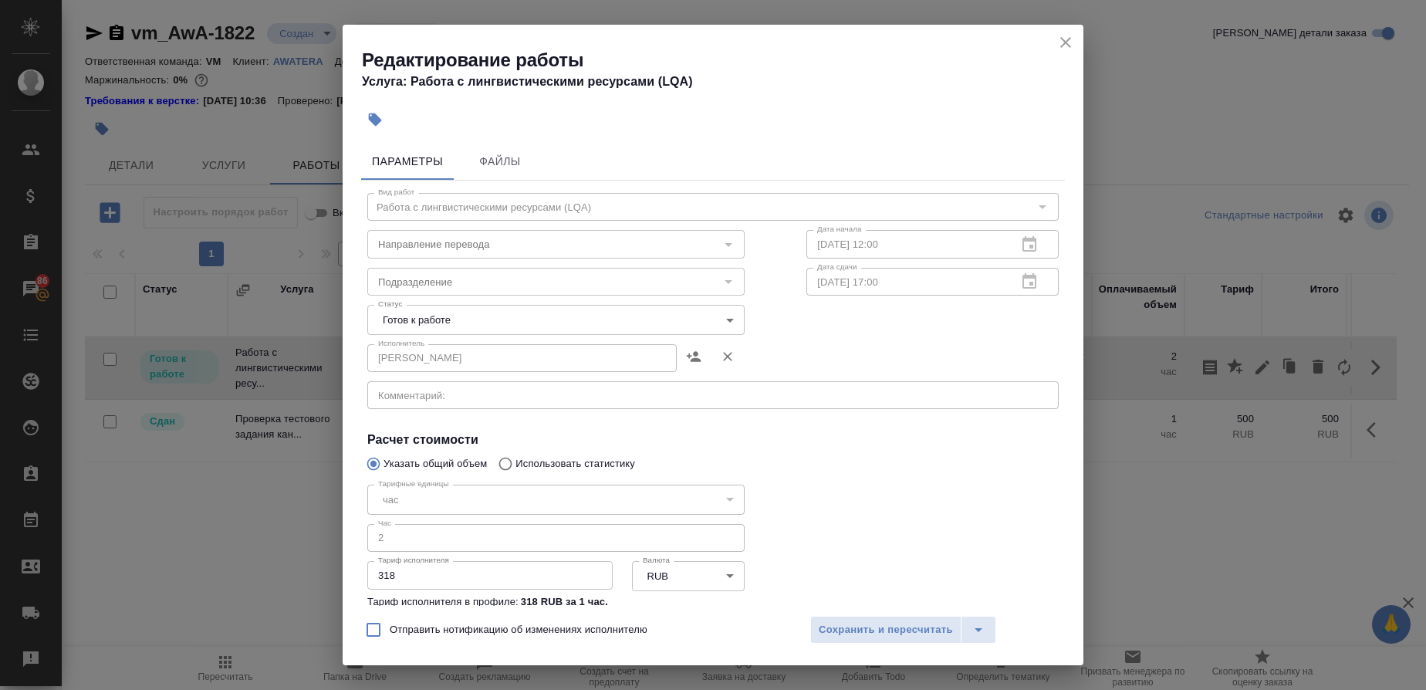
click at [721, 320] on body "🙏 .cls-1 fill:#fff; AWATERA Gusmanova Nailya Клиенты Спецификации Заказы 86 Чат…" at bounding box center [713, 345] width 1426 height 690
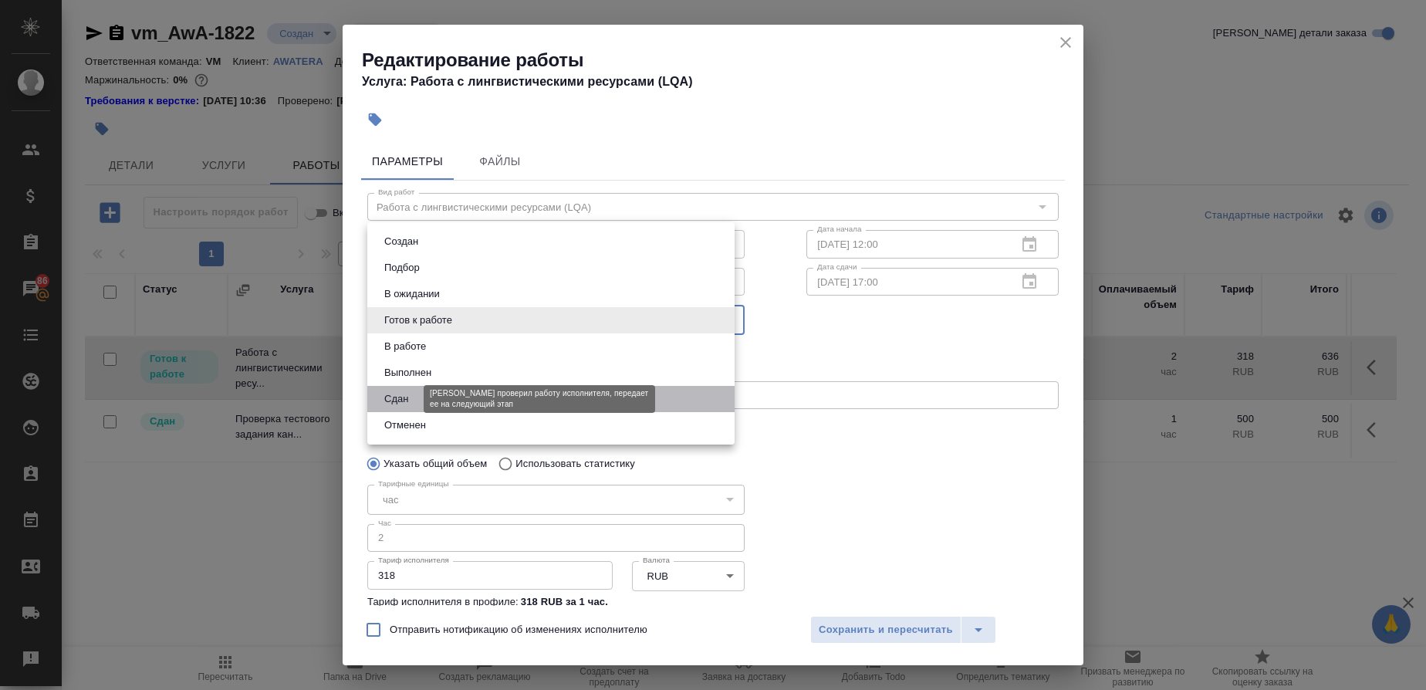
click at [404, 398] on button "Сдан" at bounding box center [396, 398] width 33 height 17
type input "closed"
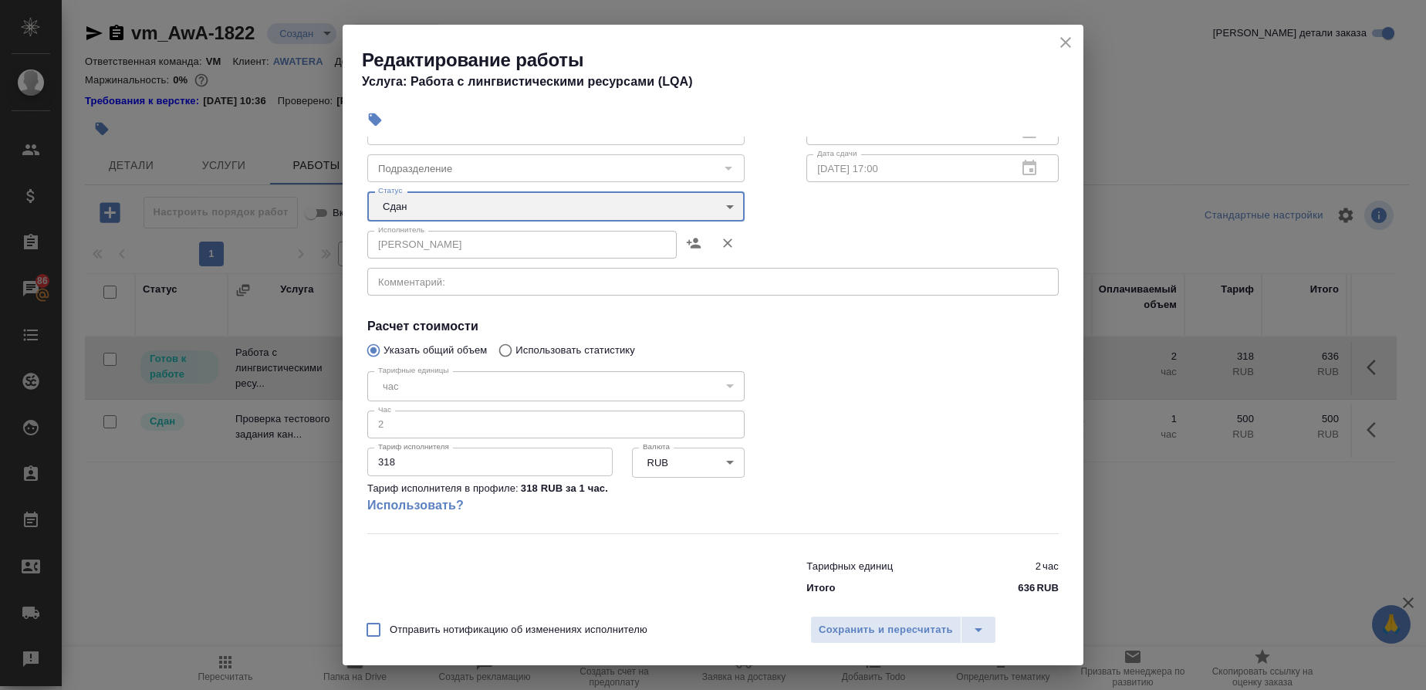
scroll to position [134, 0]
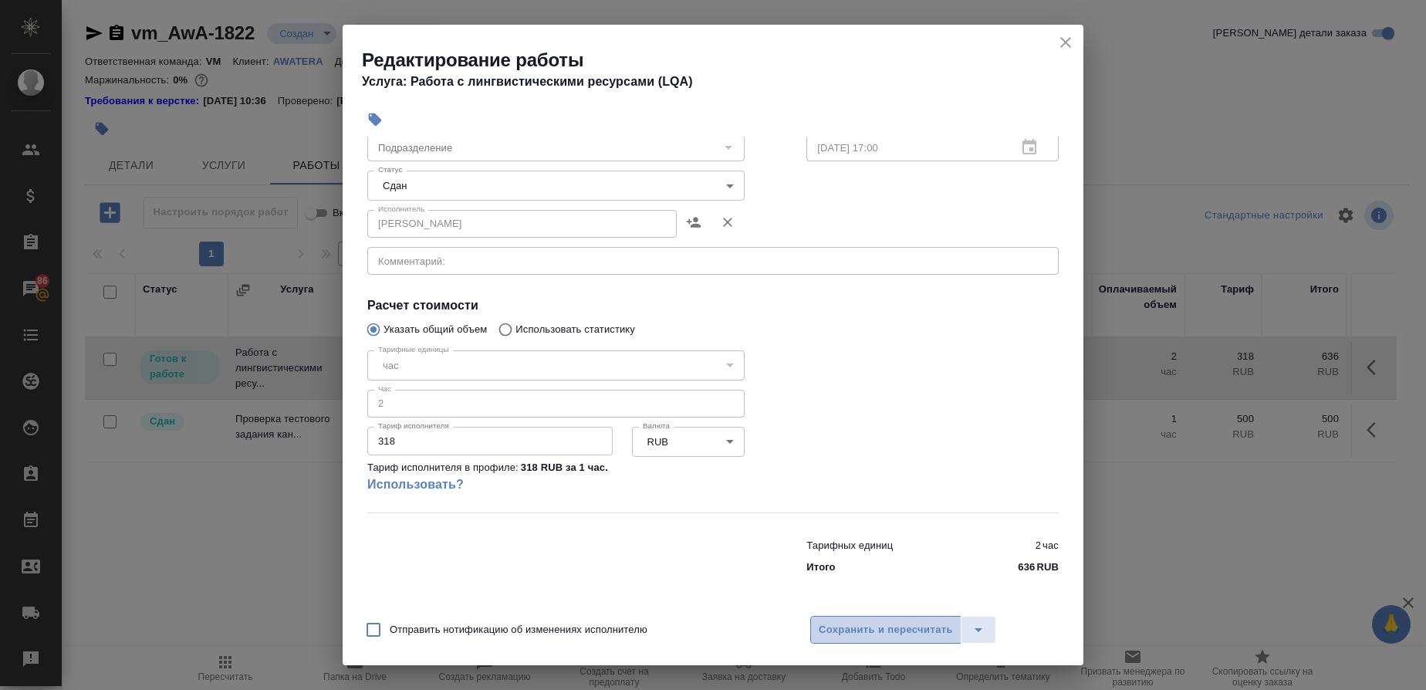
click at [937, 622] on span "Сохранить и пересчитать" at bounding box center [886, 630] width 134 height 18
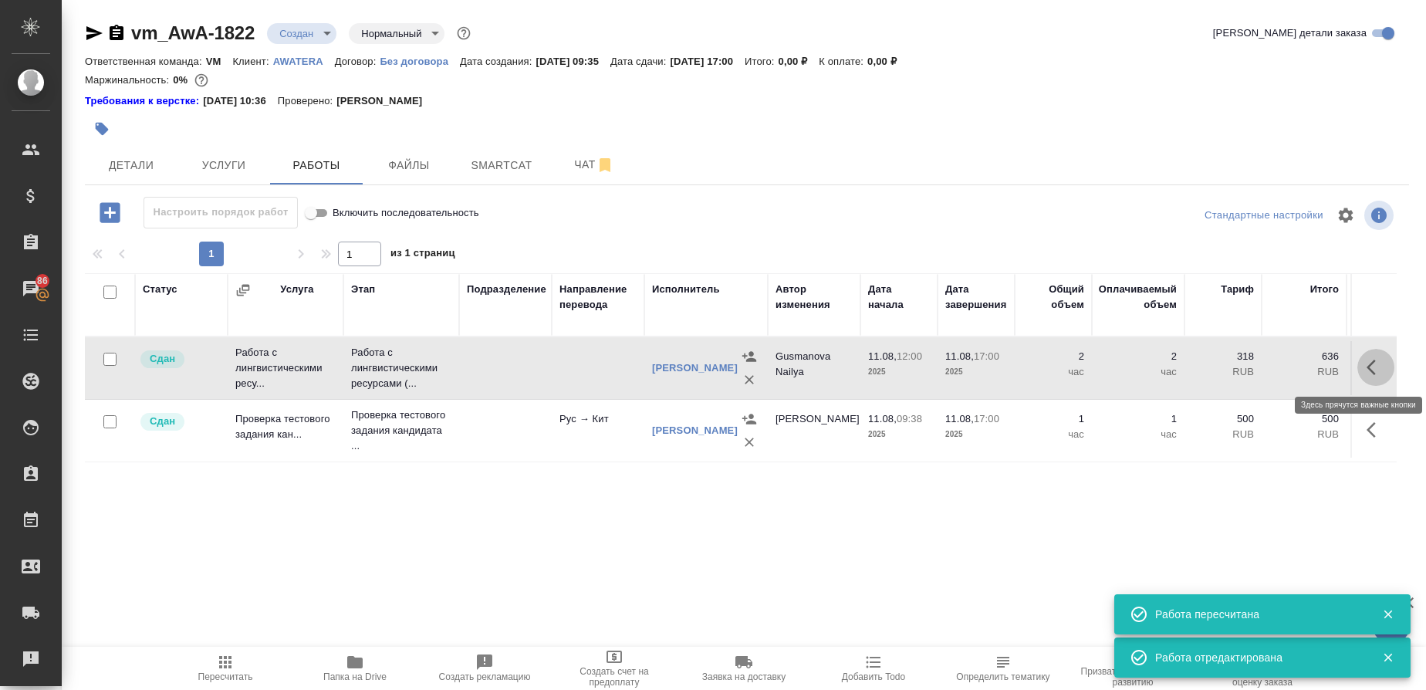
click at [1366, 372] on icon "button" at bounding box center [1375, 367] width 19 height 19
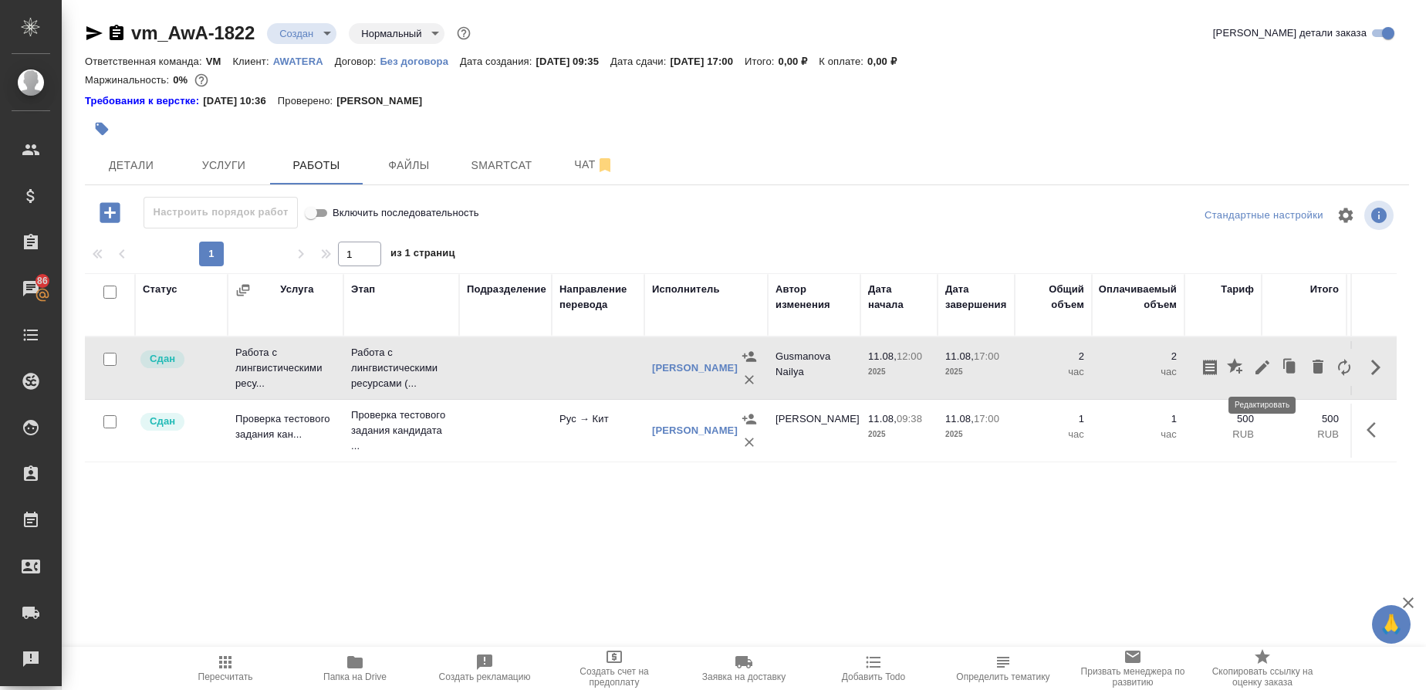
click at [1272, 364] on button "button" at bounding box center [1262, 367] width 26 height 37
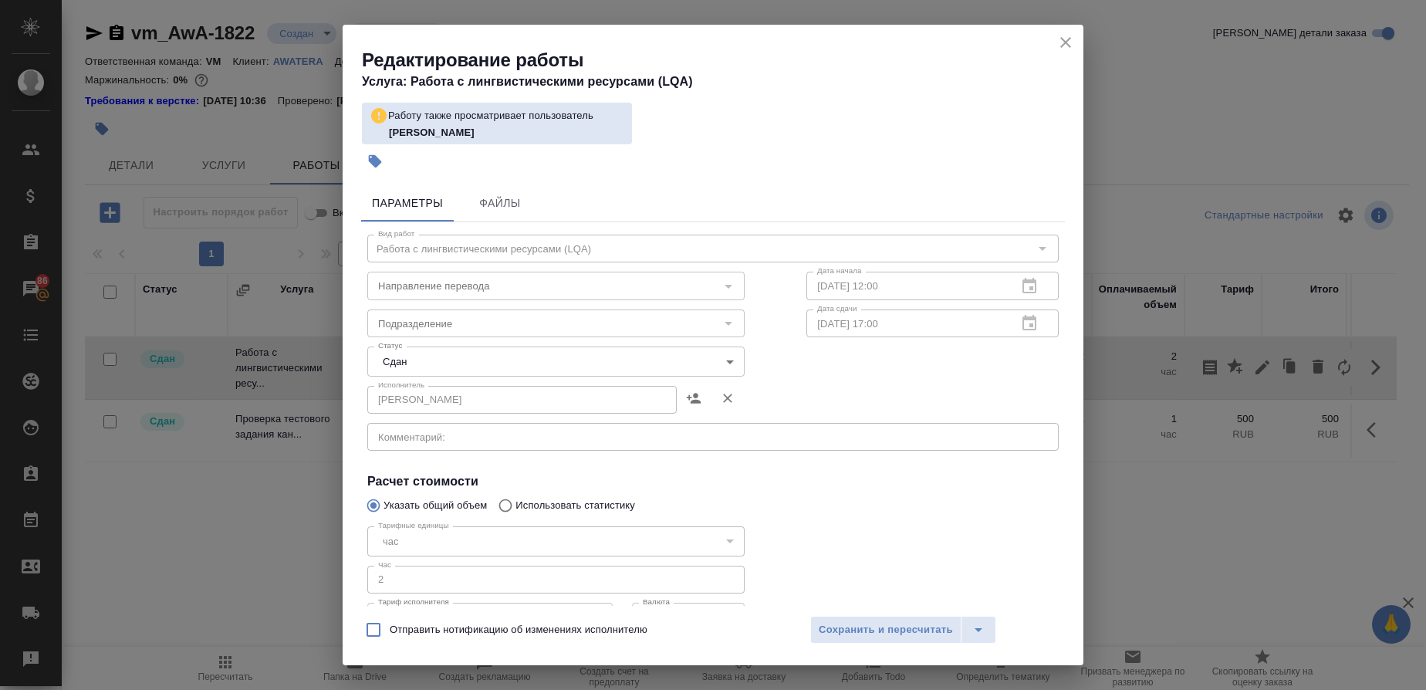
scroll to position [176, 0]
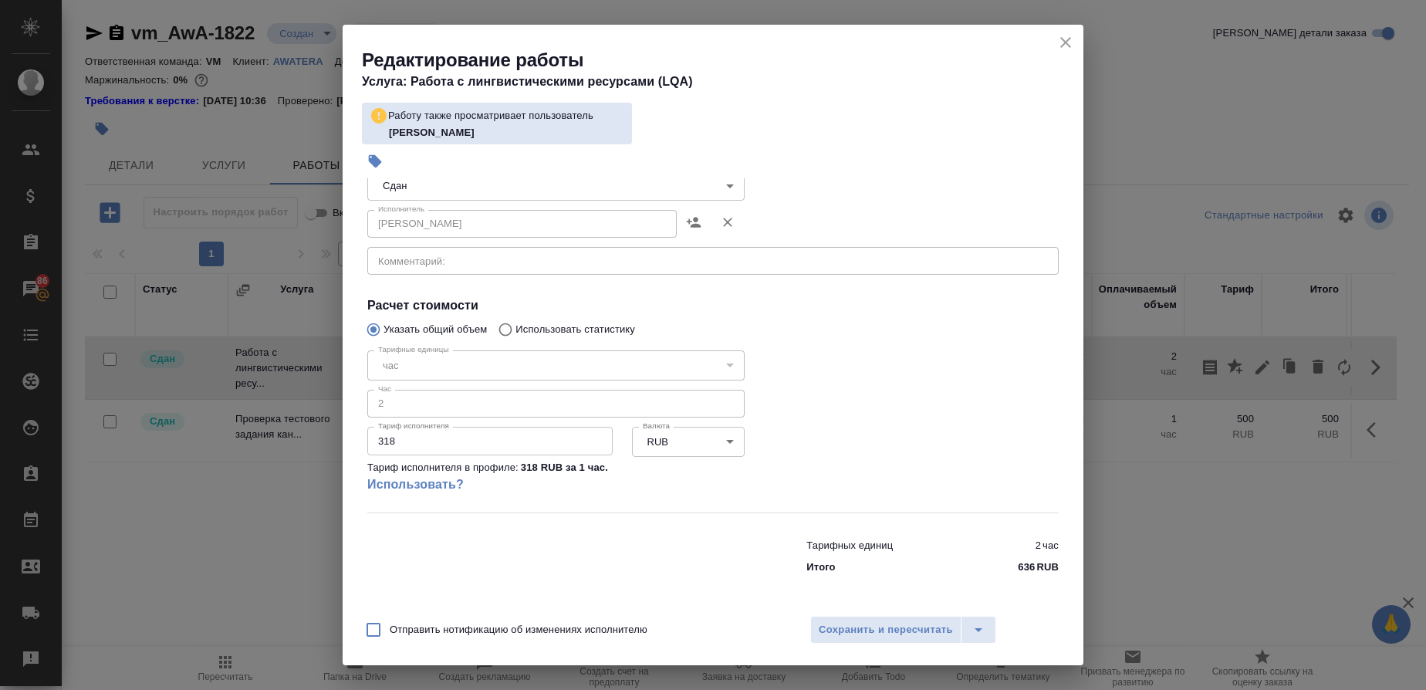
click at [368, 636] on input "Отправить нотификацию об изменениях исполнителю" at bounding box center [373, 629] width 32 height 32
checkbox input "true"
click at [977, 620] on button "split button" at bounding box center [978, 630] width 35 height 28
click at [853, 573] on li "Сохранить" at bounding box center [902, 572] width 186 height 25
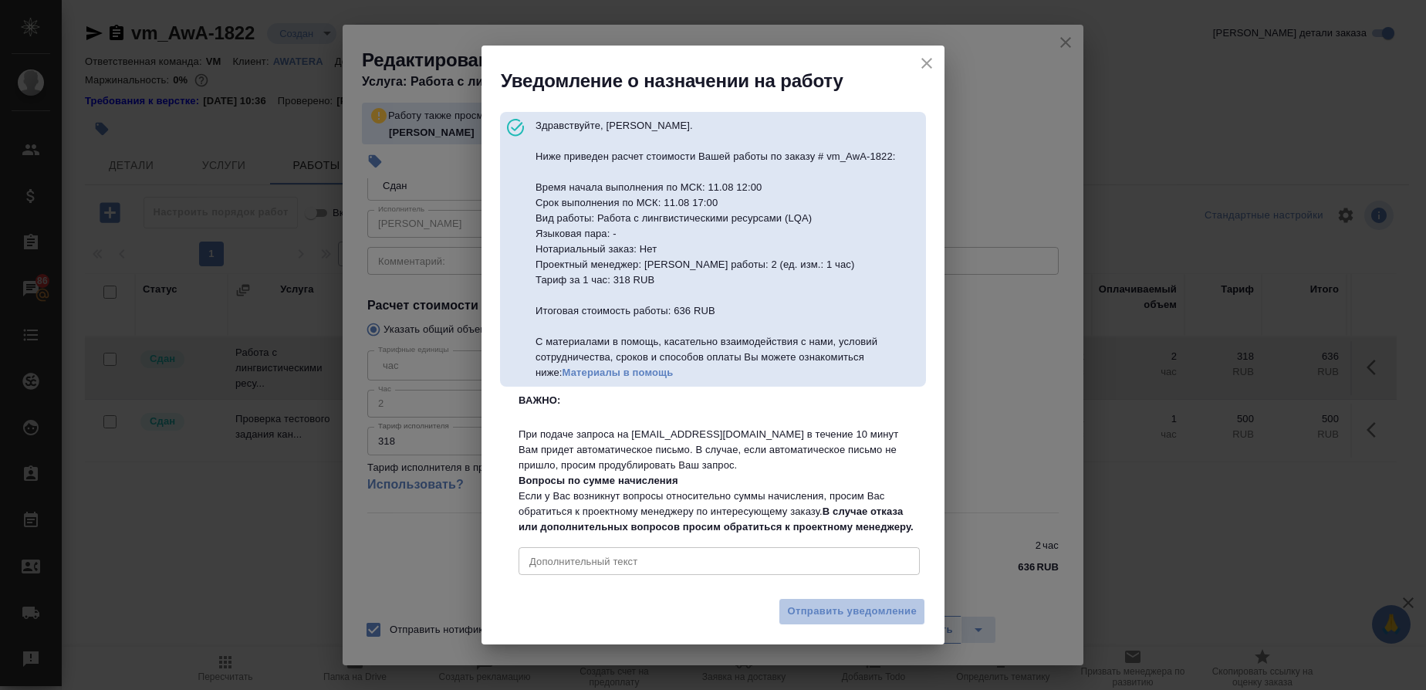
click at [850, 620] on span "Отправить уведомление" at bounding box center [852, 612] width 130 height 18
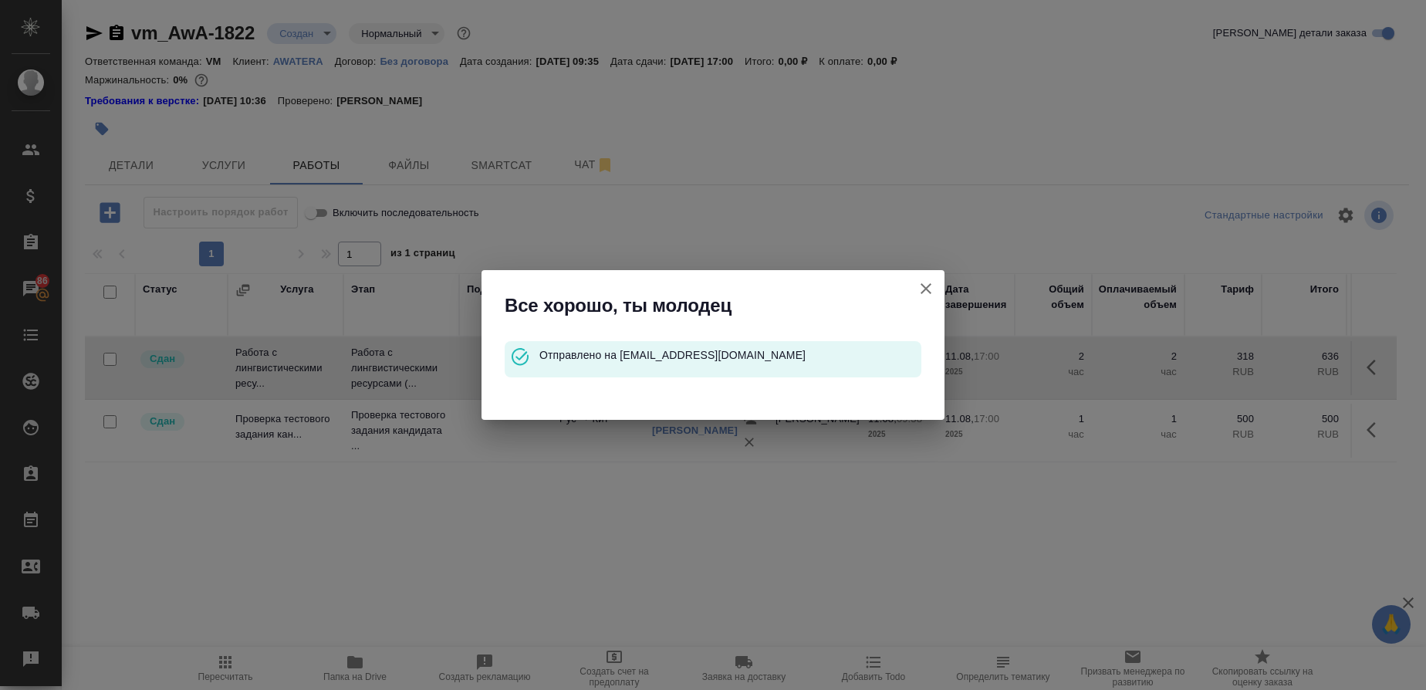
click at [850, 627] on div "Все хорошо, ты молодец Отправлено на e.kanataeva@awatera.com" at bounding box center [713, 345] width 1426 height 690
click at [924, 295] on icon "button" at bounding box center [926, 288] width 19 height 19
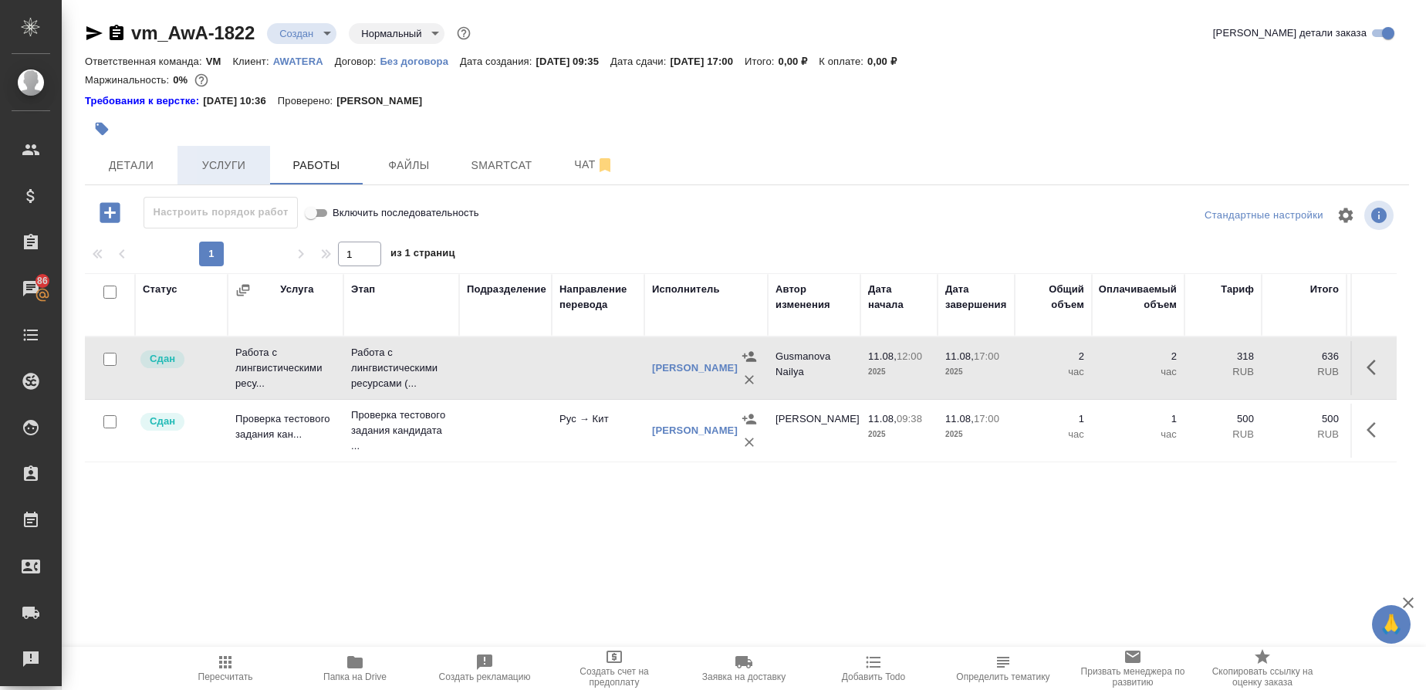
click at [225, 170] on span "Услуги" at bounding box center [224, 165] width 74 height 19
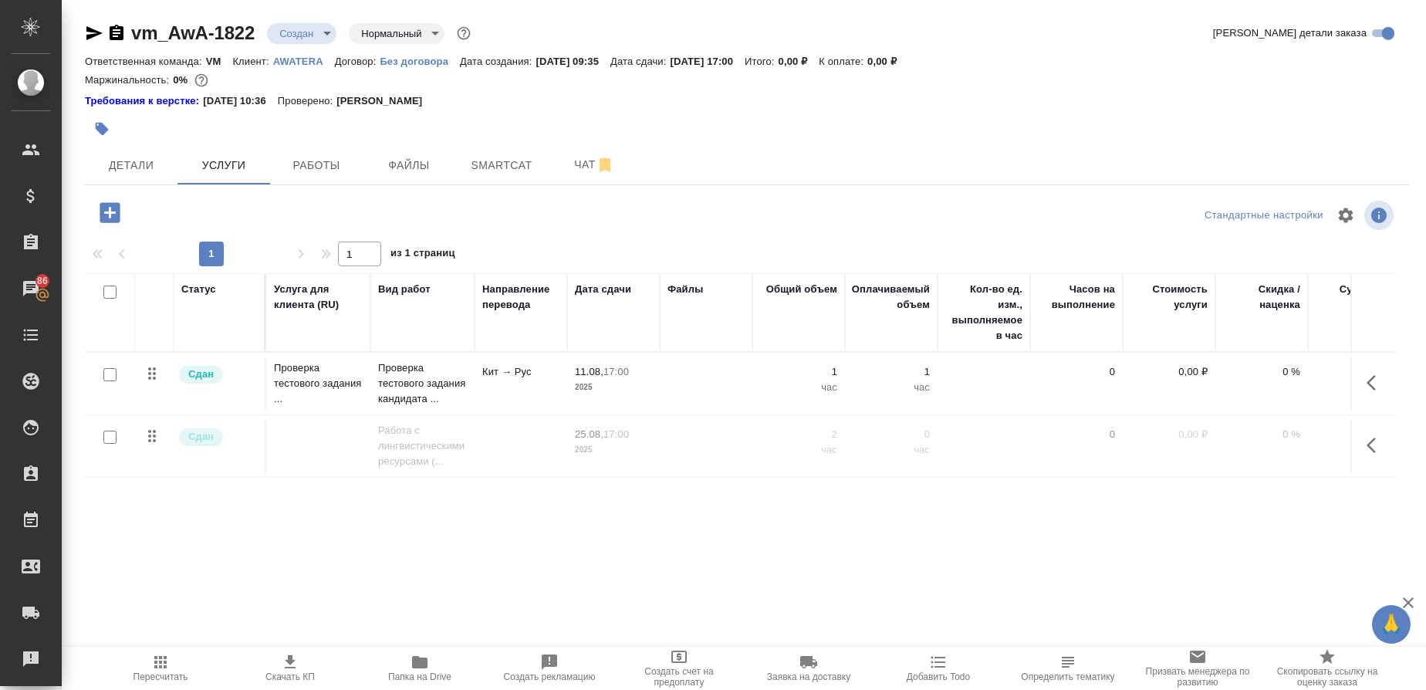
click at [110, 208] on icon "button" at bounding box center [109, 212] width 27 height 27
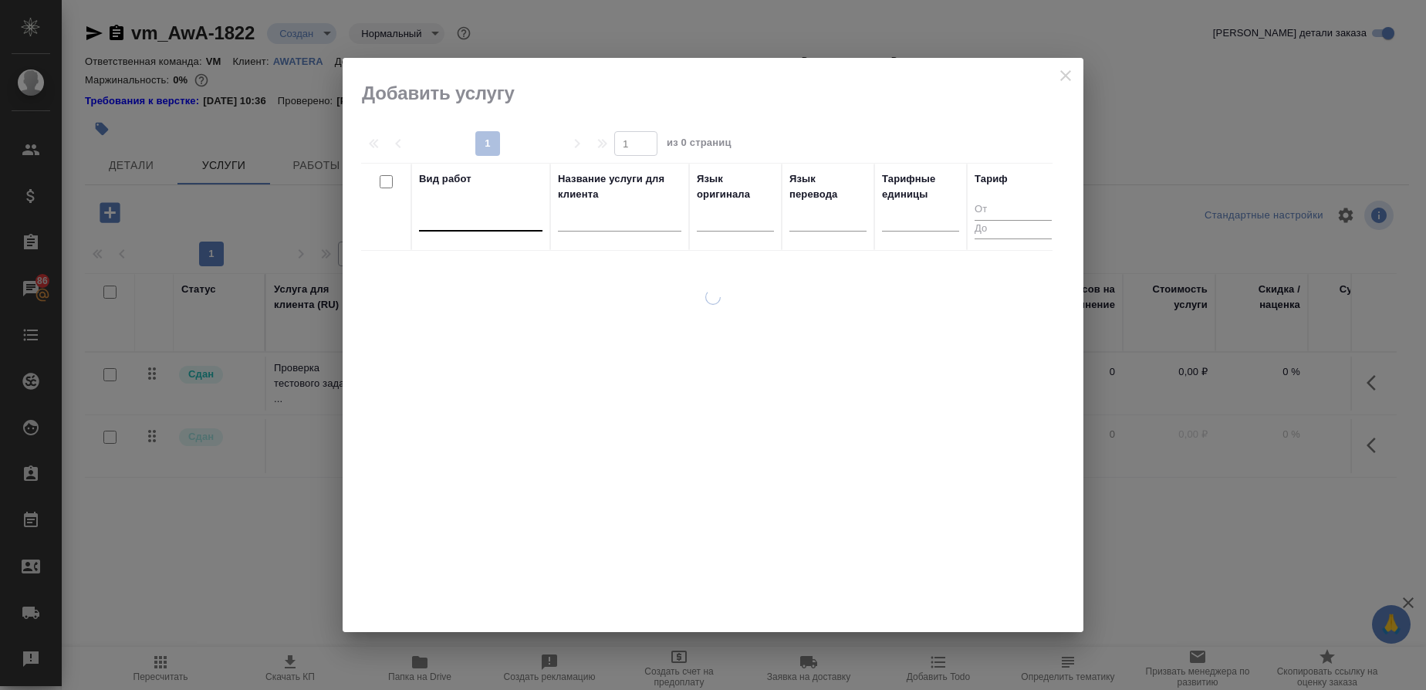
click at [445, 215] on div at bounding box center [480, 215] width 123 height 22
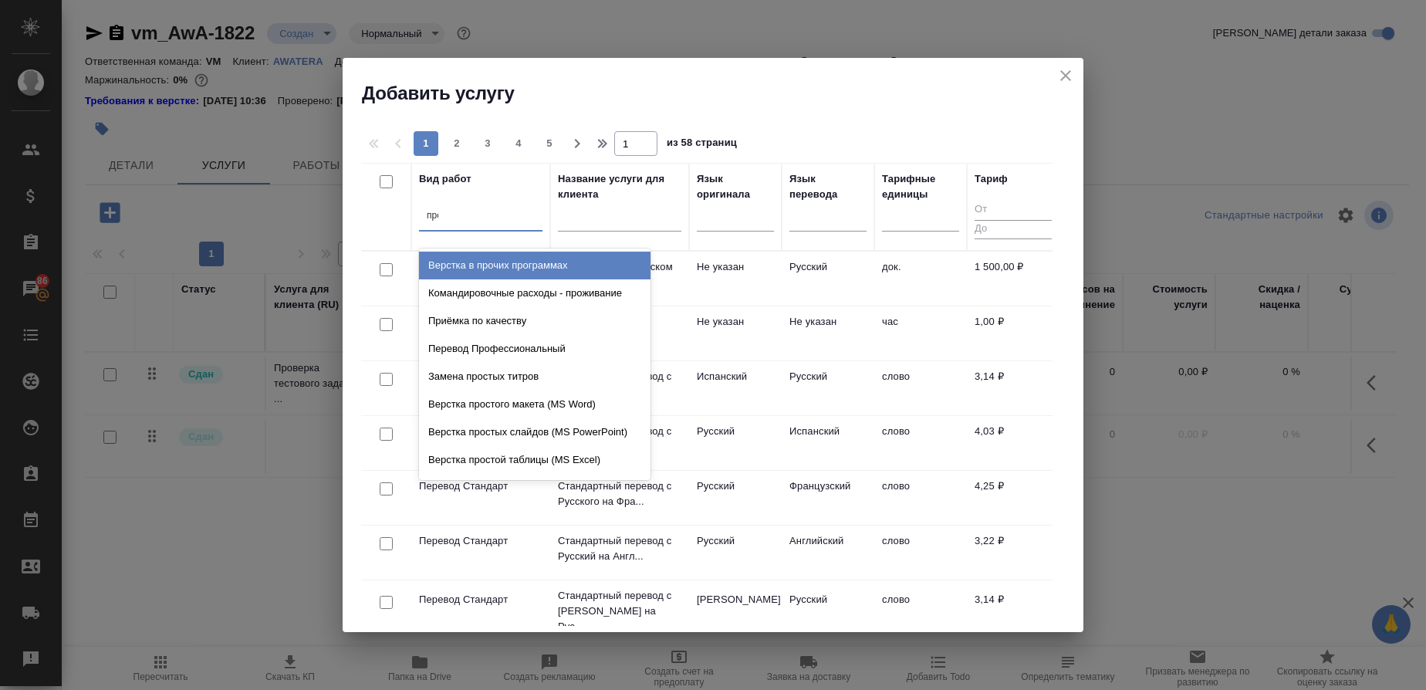
type input "пров"
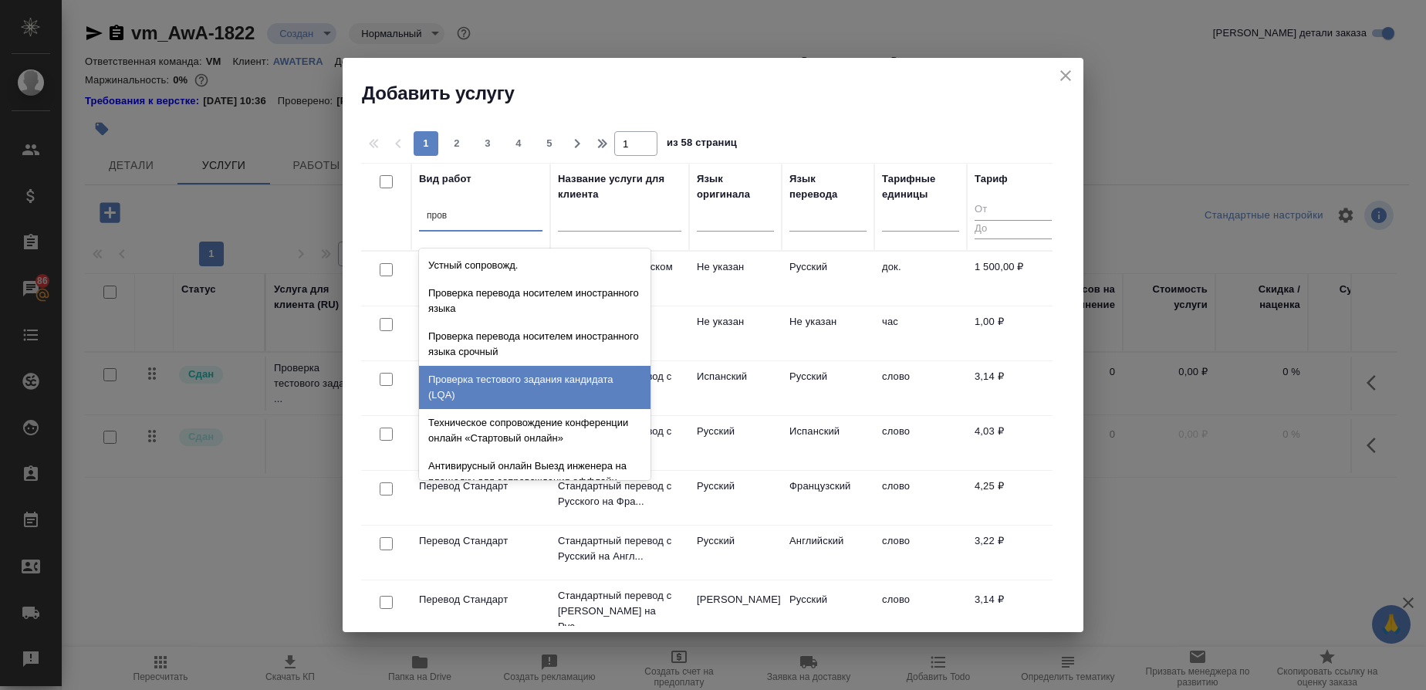
click at [502, 374] on div "Проверка тестового задания кандидата (LQA)" at bounding box center [534, 387] width 231 height 43
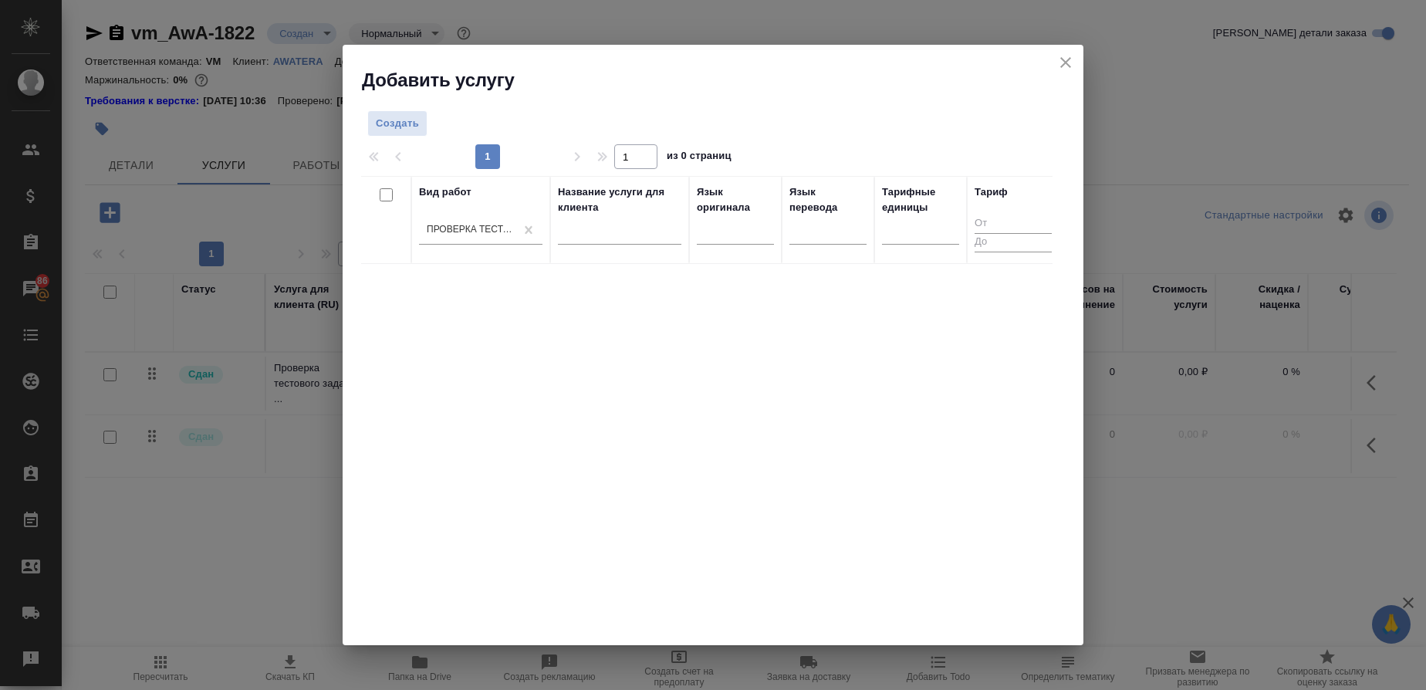
click at [989, 358] on div "Вид работ Проверка тестового задания кандидата (LQA) Название услуги для клиент…" at bounding box center [706, 407] width 691 height 463
click at [891, 230] on div at bounding box center [920, 229] width 77 height 22
type input "час"
click at [910, 275] on div "час" at bounding box center [997, 279] width 231 height 28
click at [393, 123] on span "Создать" at bounding box center [397, 124] width 43 height 18
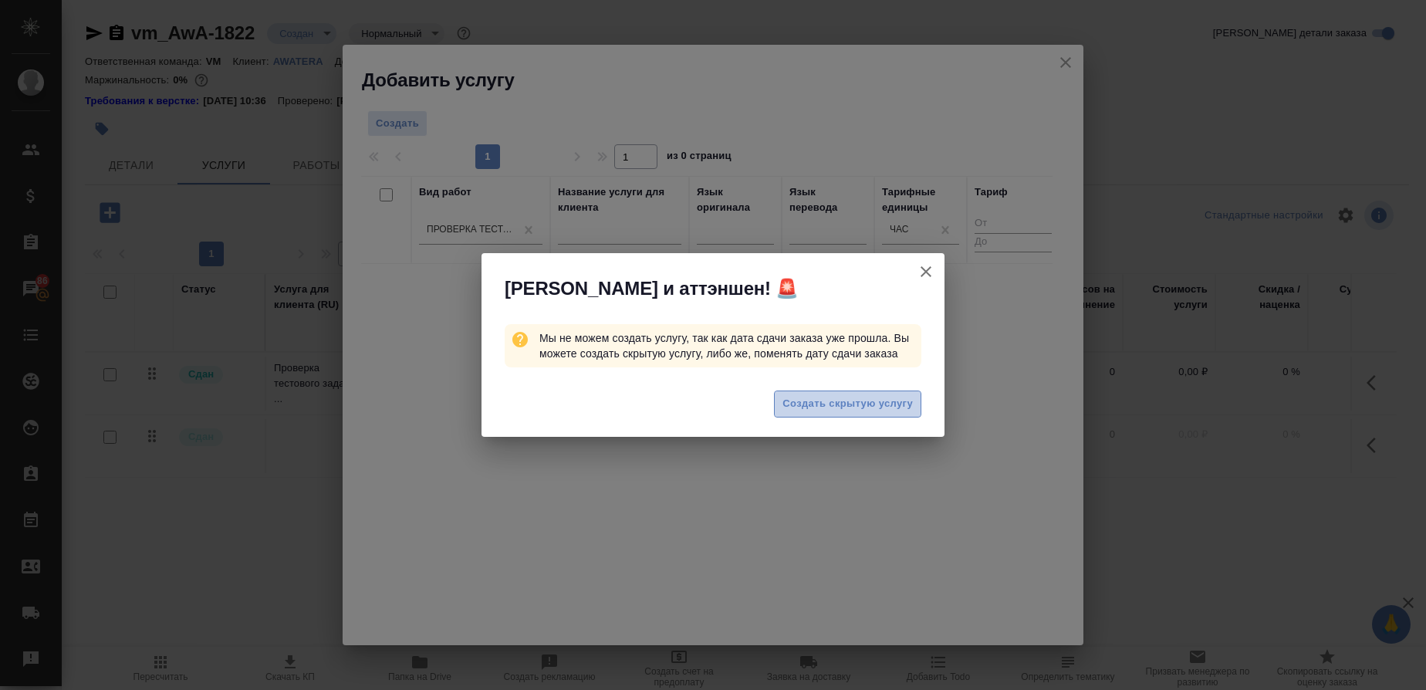
click at [824, 409] on span "Создать скрытую услугу" at bounding box center [847, 404] width 130 height 18
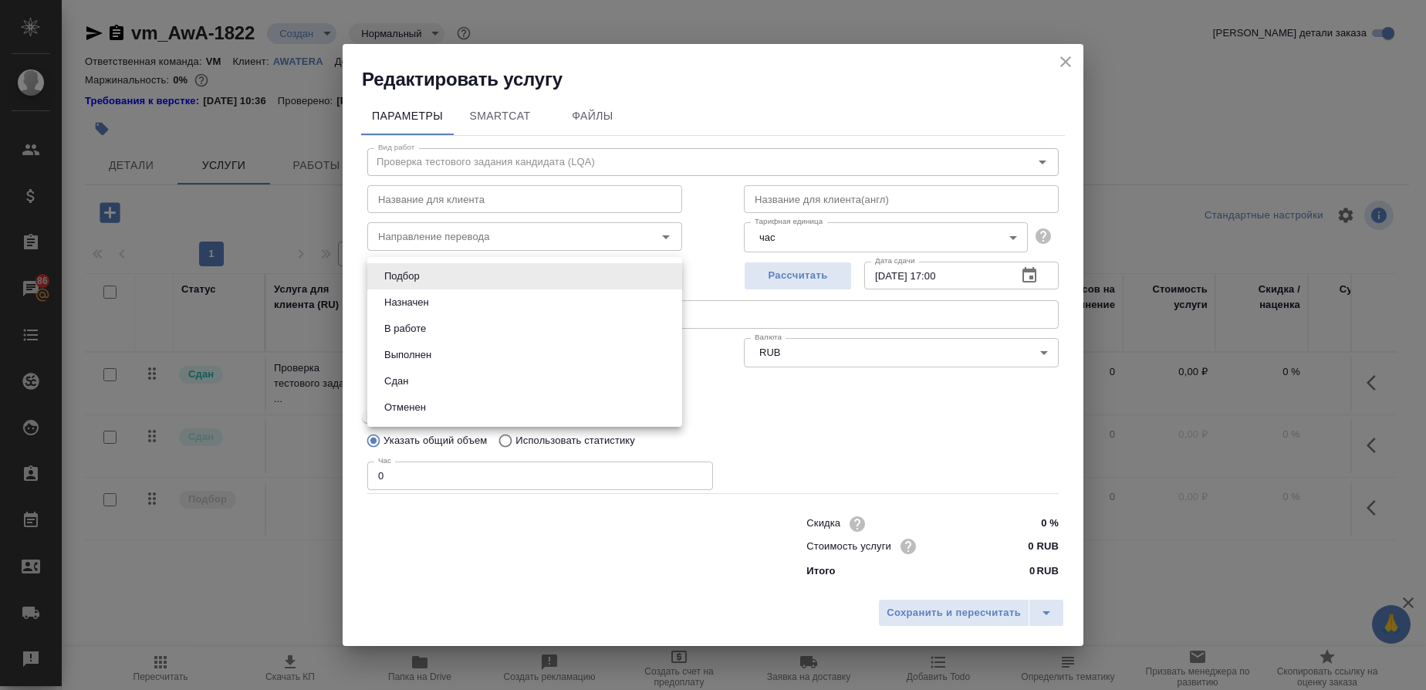
click at [669, 280] on body "🙏 .cls-1 fill:#fff; AWATERA Gusmanova Nailya Клиенты Спецификации Заказы 86 Чат…" at bounding box center [713, 345] width 1426 height 690
click at [669, 280] on li "Подбор" at bounding box center [524, 276] width 315 height 26
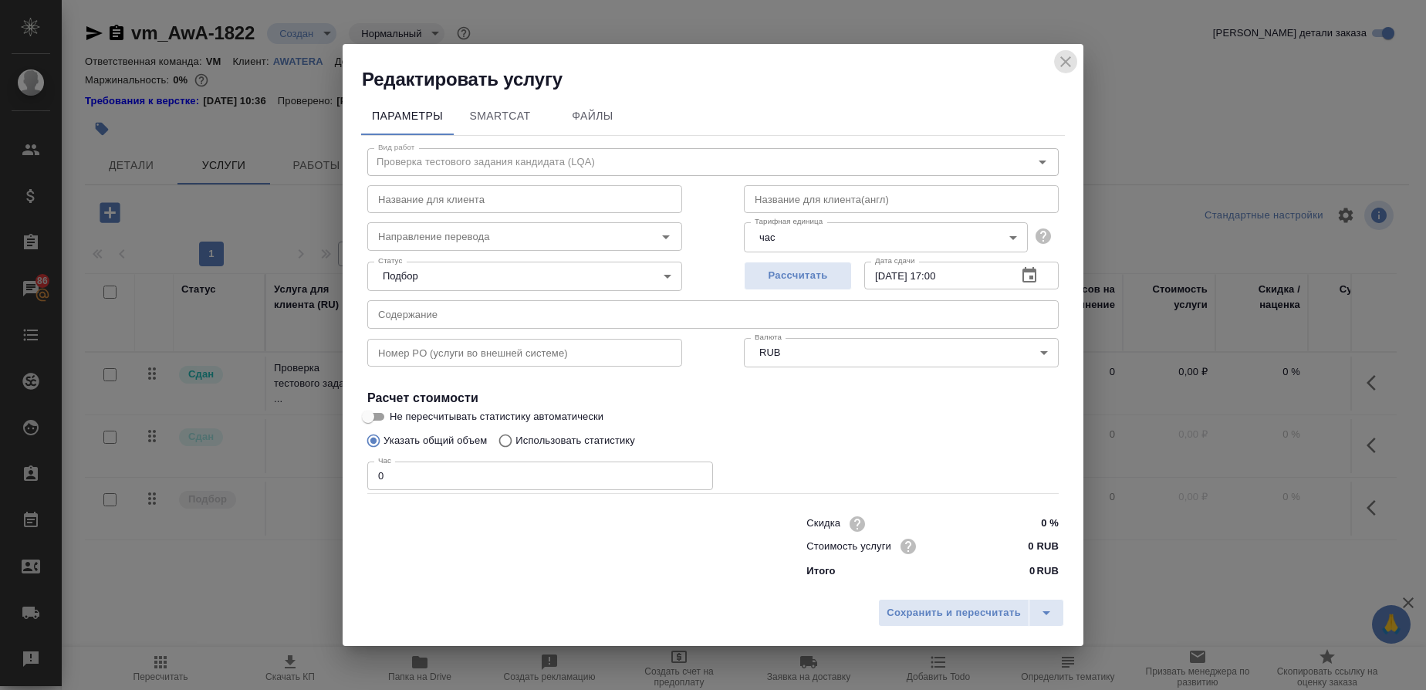
click at [1067, 59] on icon "close" at bounding box center [1065, 61] width 11 height 11
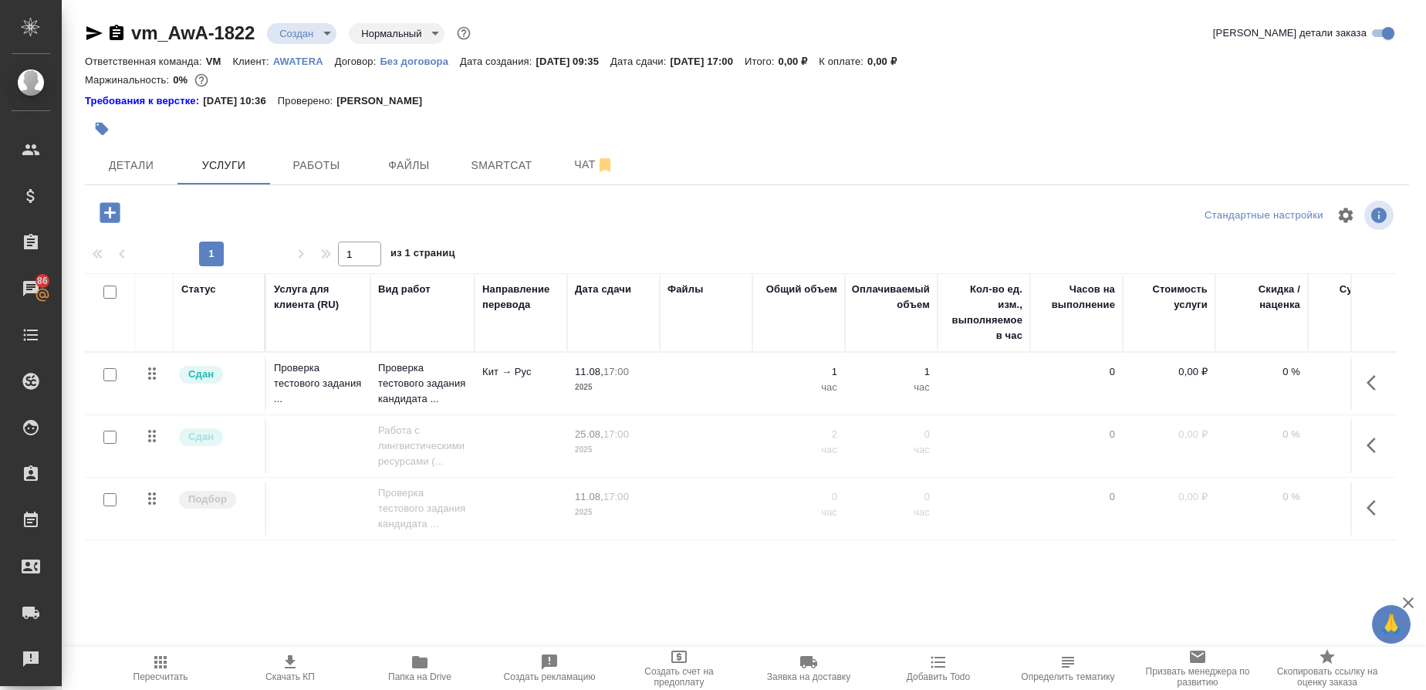
click at [1367, 505] on icon "button" at bounding box center [1375, 507] width 19 height 19
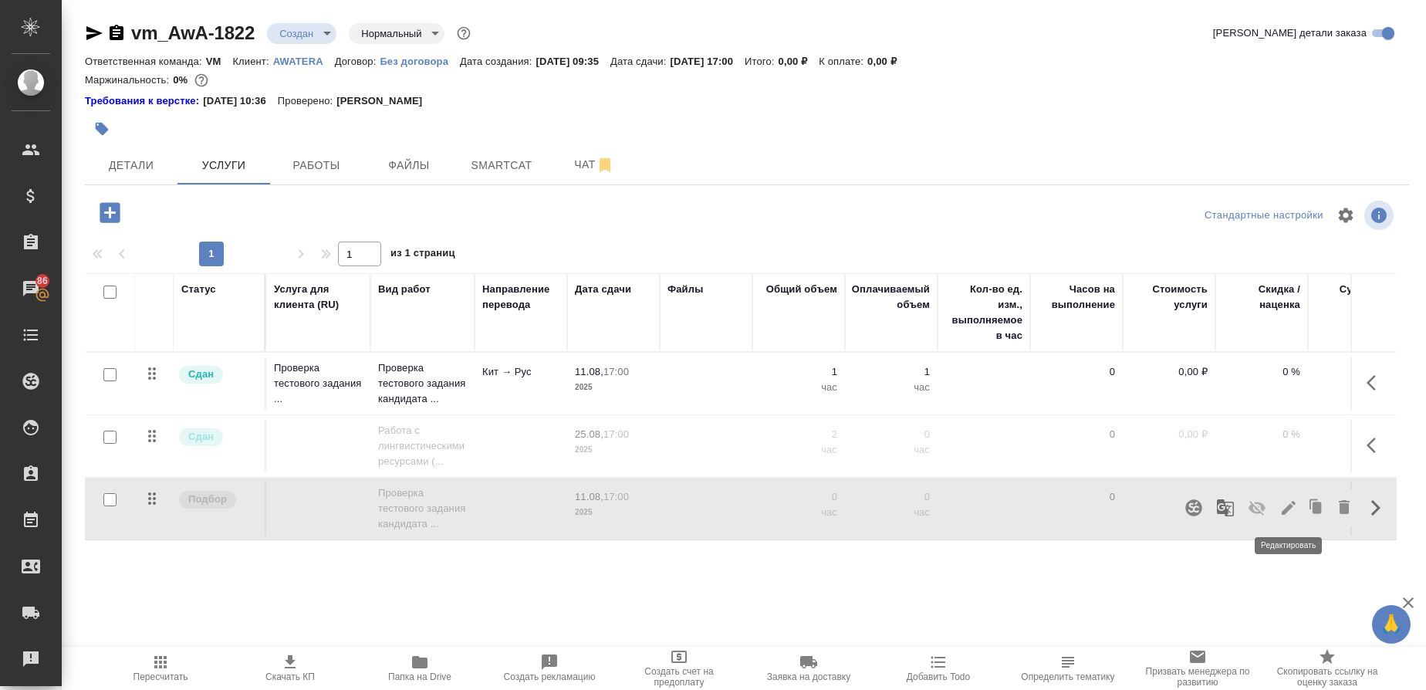
click at [1288, 505] on icon "button" at bounding box center [1288, 507] width 19 height 19
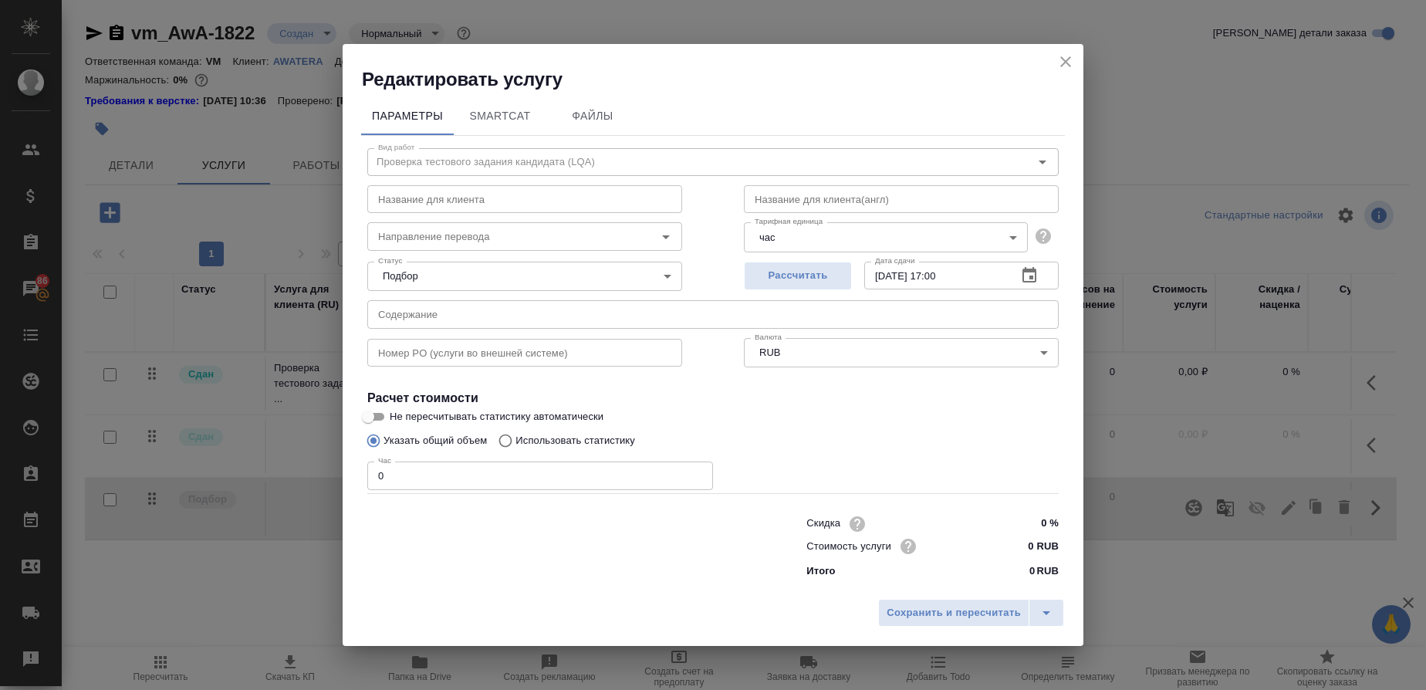
click at [1062, 67] on icon "close" at bounding box center [1065, 61] width 19 height 19
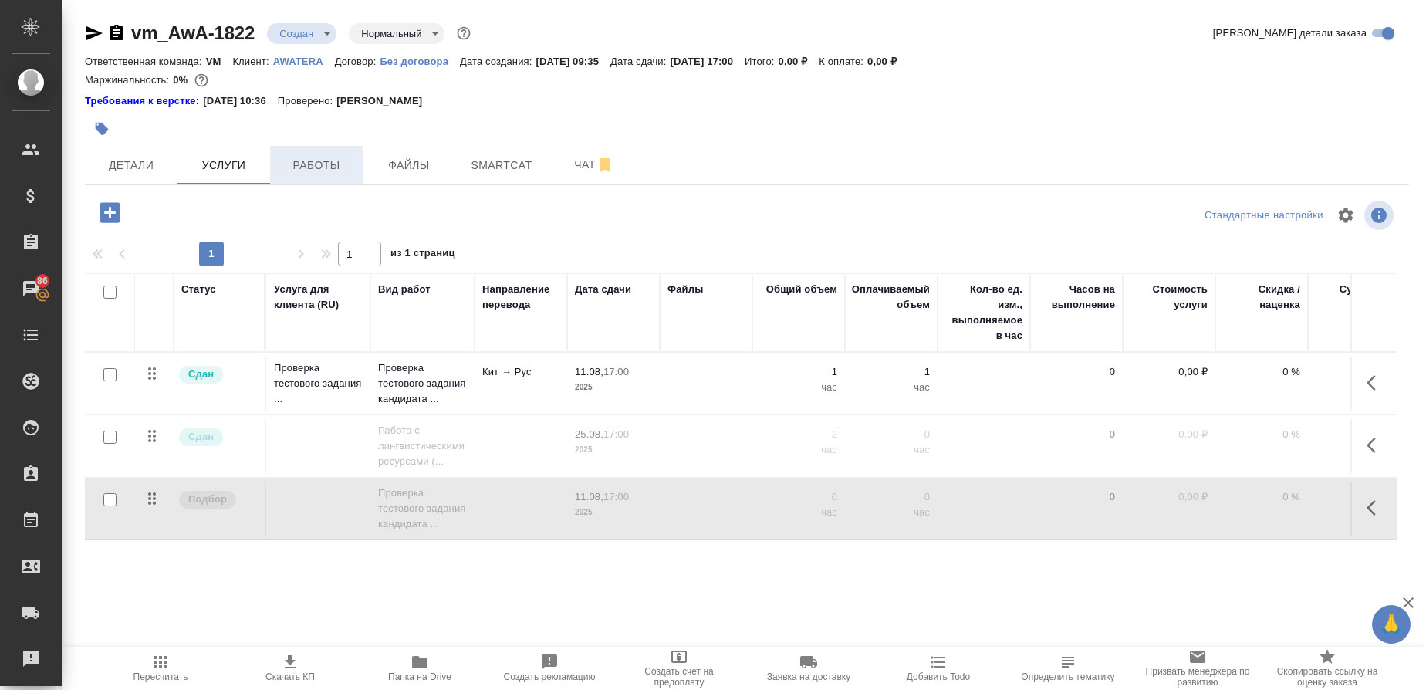
click at [331, 166] on span "Работы" at bounding box center [316, 165] width 74 height 19
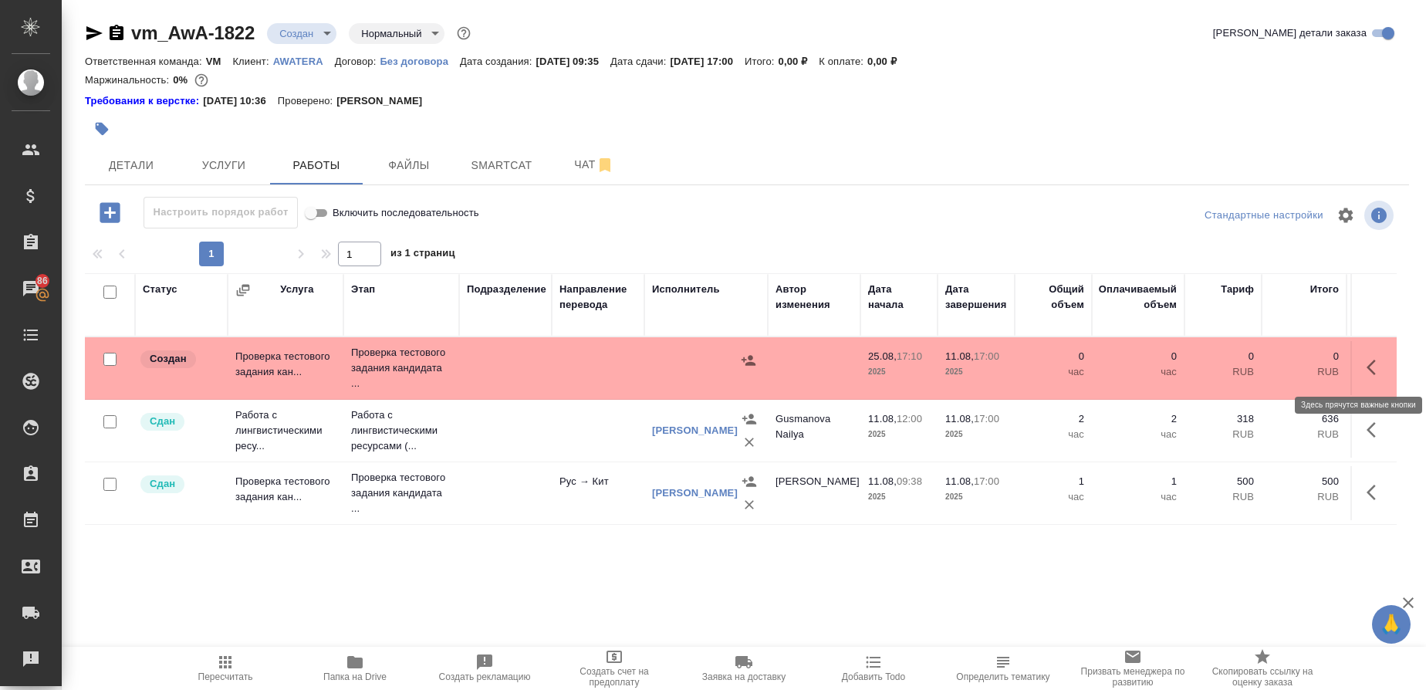
click at [1370, 367] on icon "button" at bounding box center [1375, 367] width 19 height 19
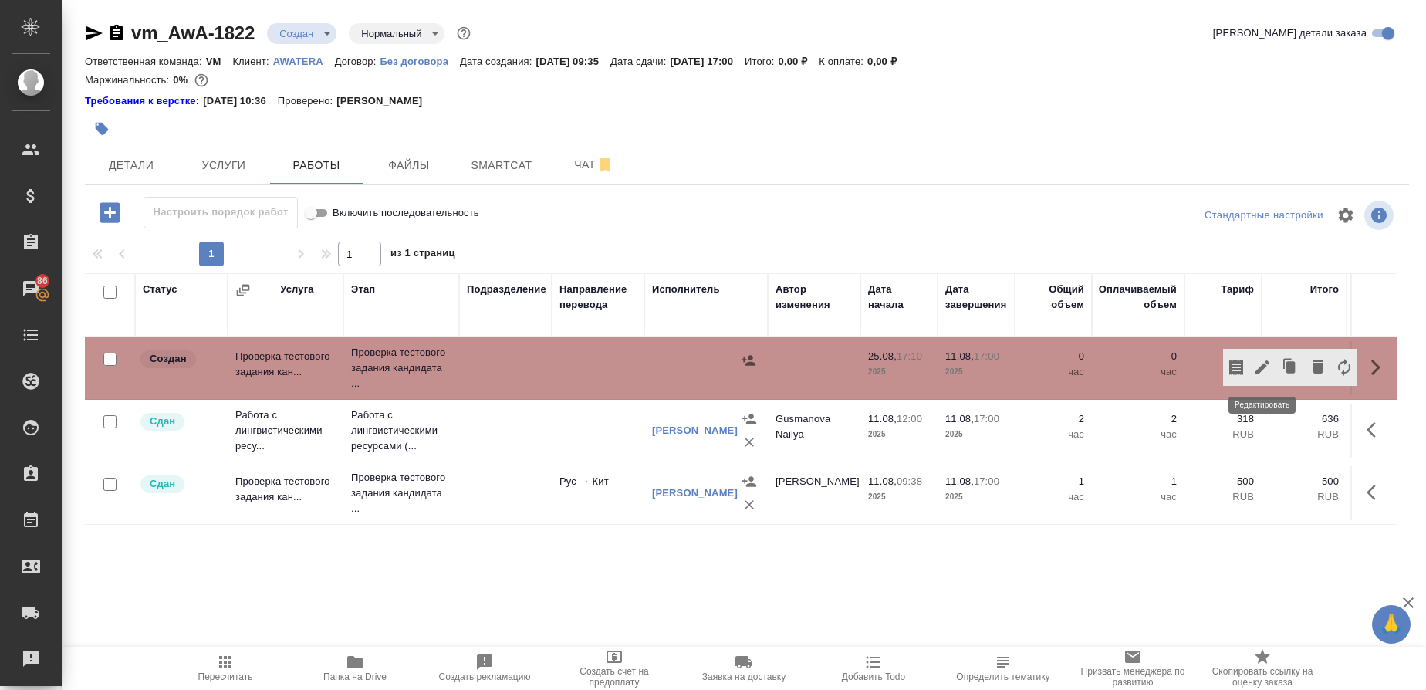
click at [1265, 367] on icon "button" at bounding box center [1262, 367] width 19 height 19
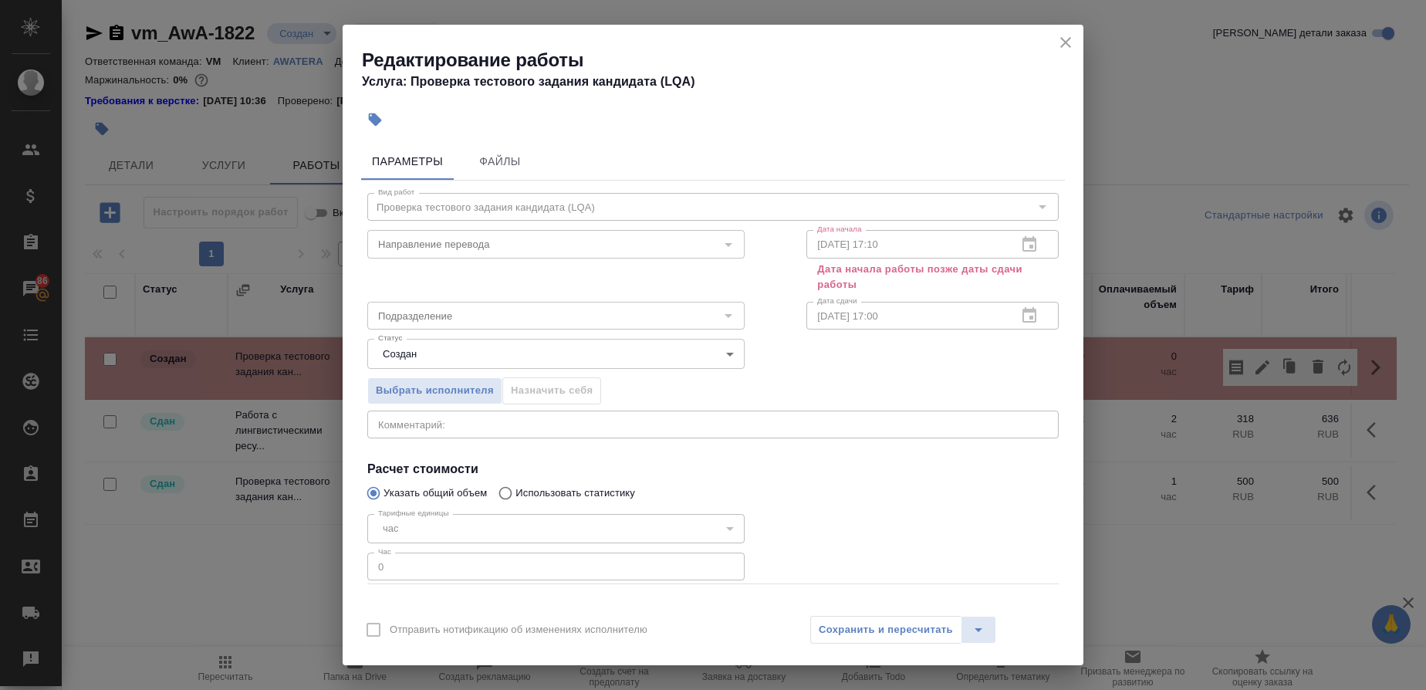
click at [1008, 243] on div "25.08.2025 17:10 Дата начала" at bounding box center [932, 244] width 252 height 28
click at [1014, 248] on div "25.08.2025 17:10 Дата начала" at bounding box center [932, 244] width 252 height 28
click at [721, 359] on body "🙏 .cls-1 fill:#fff; AWATERA Gusmanova Nailya Клиенты Спецификации Заказы 86 Чат…" at bounding box center [713, 345] width 1426 height 690
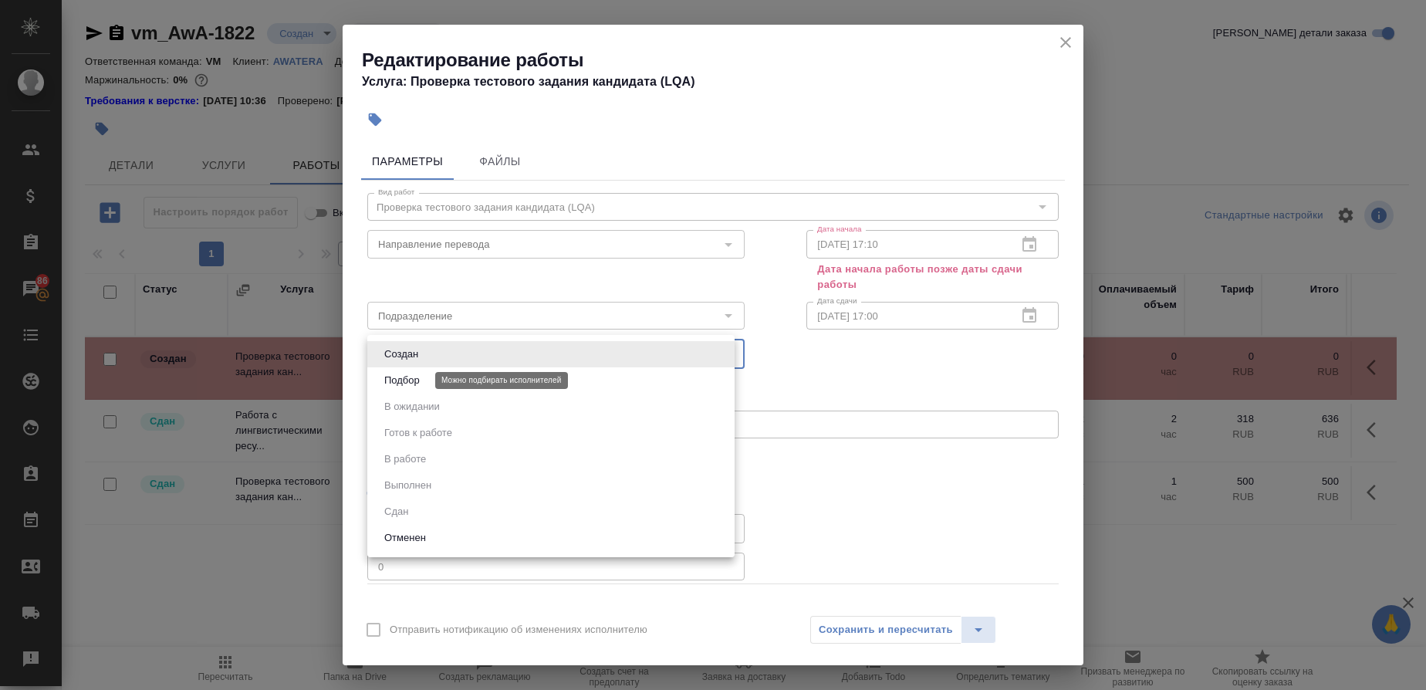
click at [400, 374] on button "Подбор" at bounding box center [402, 380] width 45 height 17
type input "recruiting"
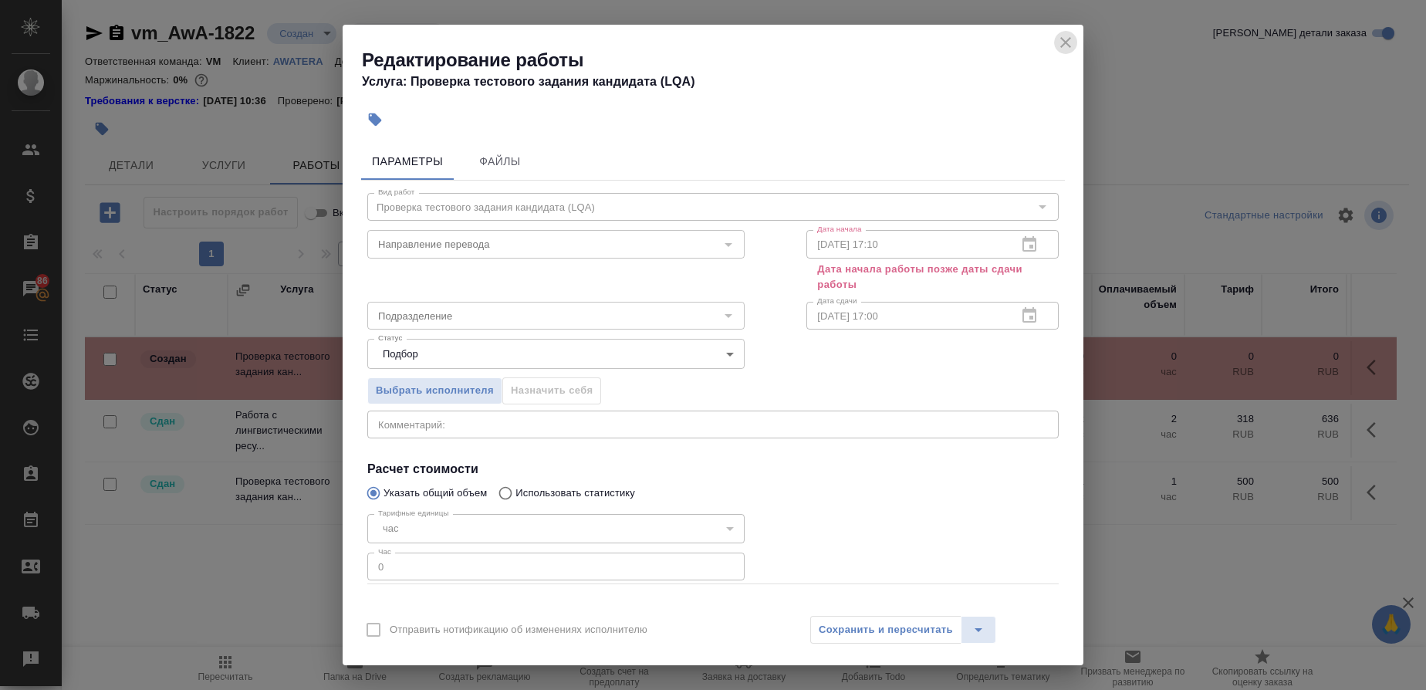
click at [1069, 41] on icon "close" at bounding box center [1065, 42] width 19 height 19
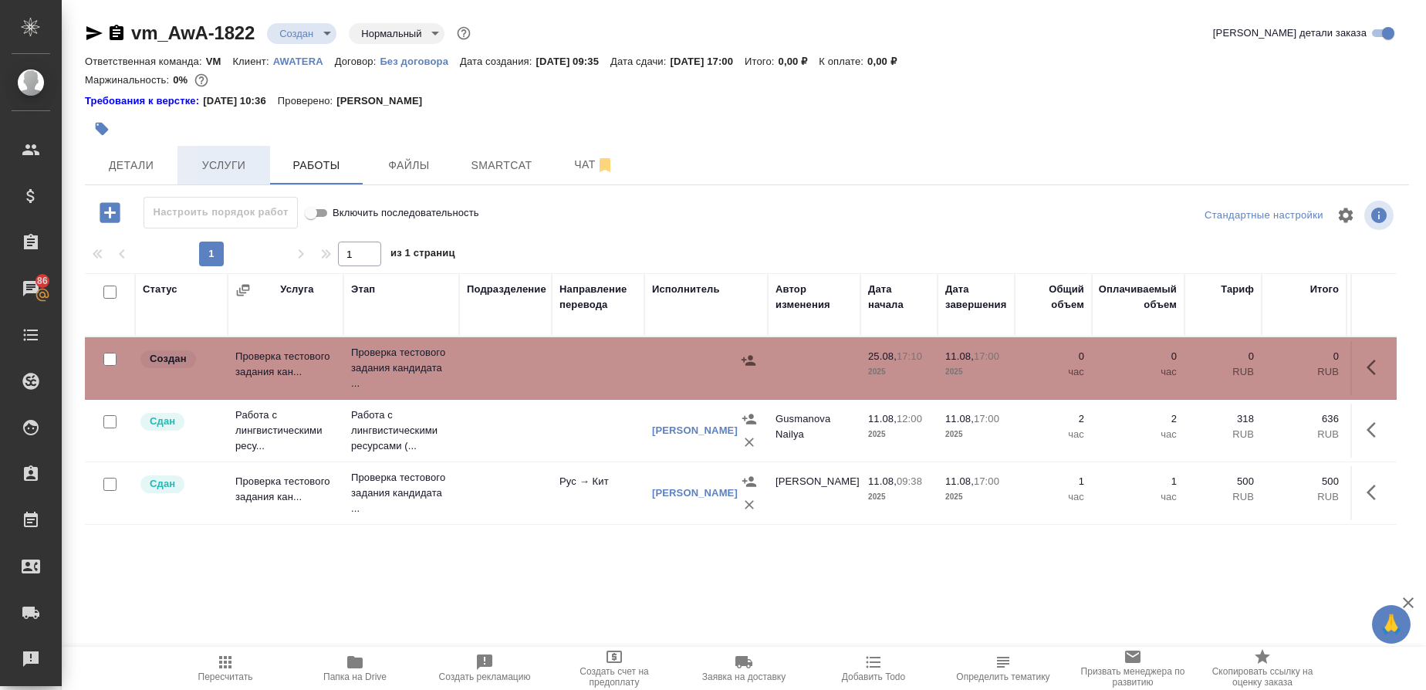
click at [227, 161] on span "Услуги" at bounding box center [224, 165] width 74 height 19
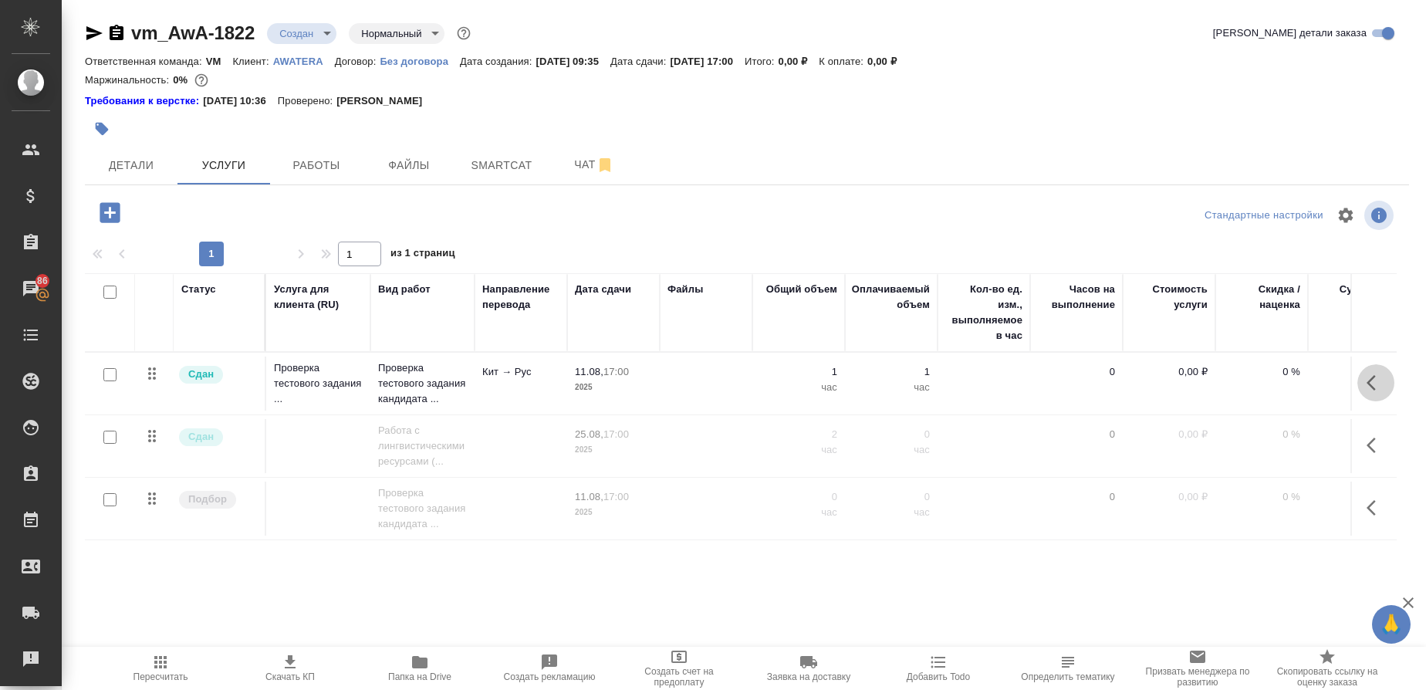
click at [1367, 381] on icon "button" at bounding box center [1375, 382] width 19 height 19
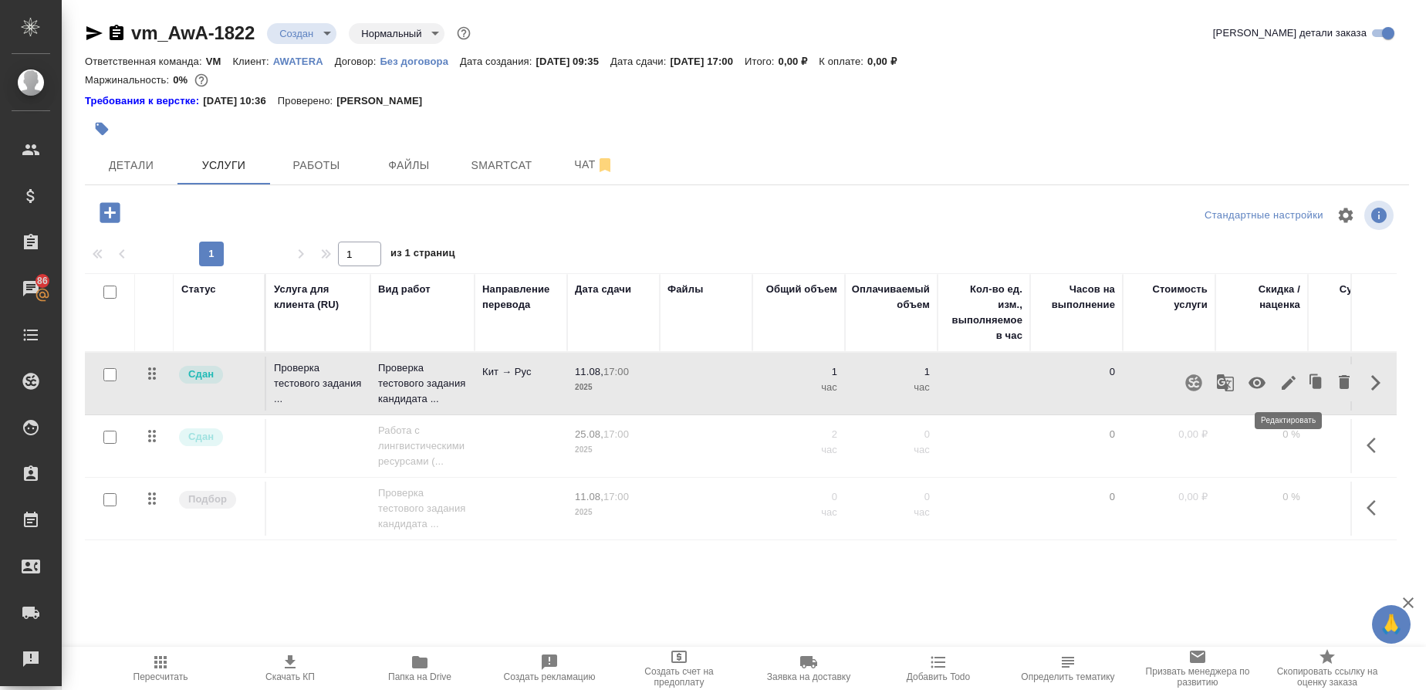
click at [1280, 380] on icon "button" at bounding box center [1288, 382] width 19 height 19
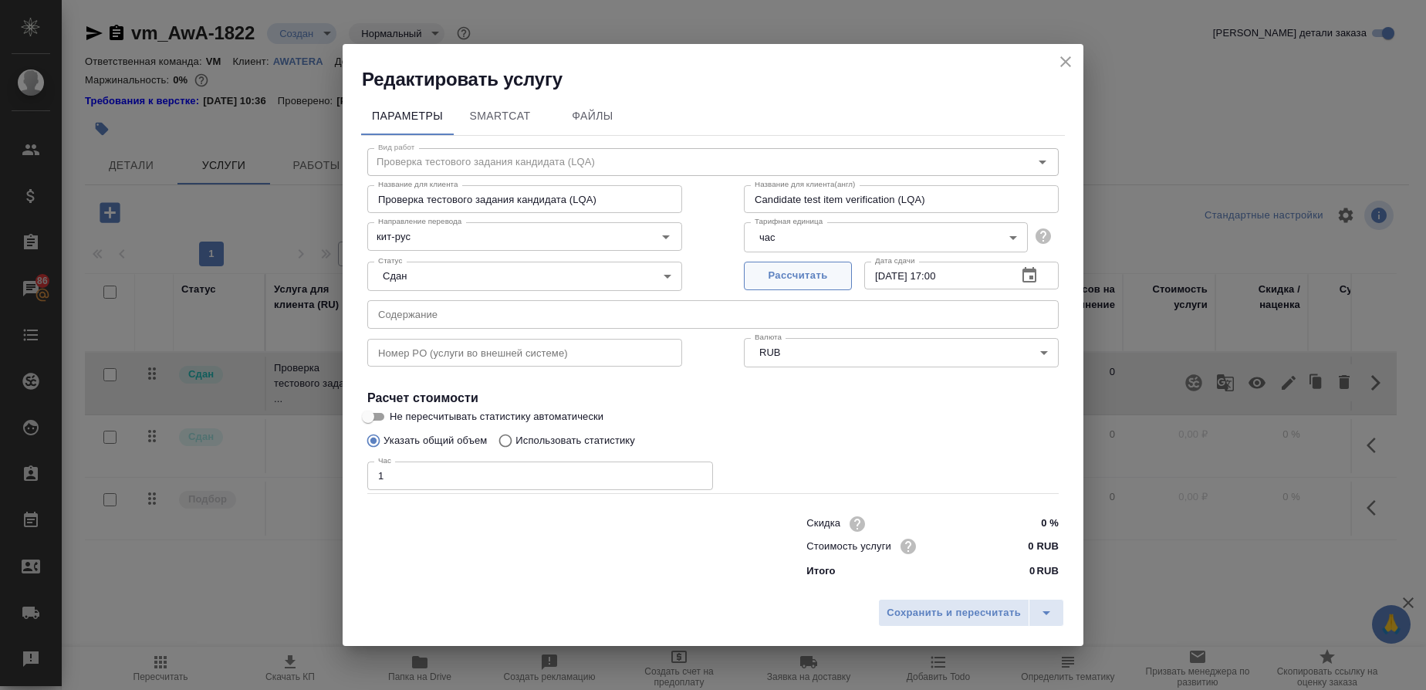
click at [841, 269] on span "Рассчитать" at bounding box center [797, 276] width 91 height 18
click at [1045, 617] on icon "split button" at bounding box center [1046, 612] width 19 height 19
click at [934, 579] on li "Сохранить" at bounding box center [973, 581] width 186 height 25
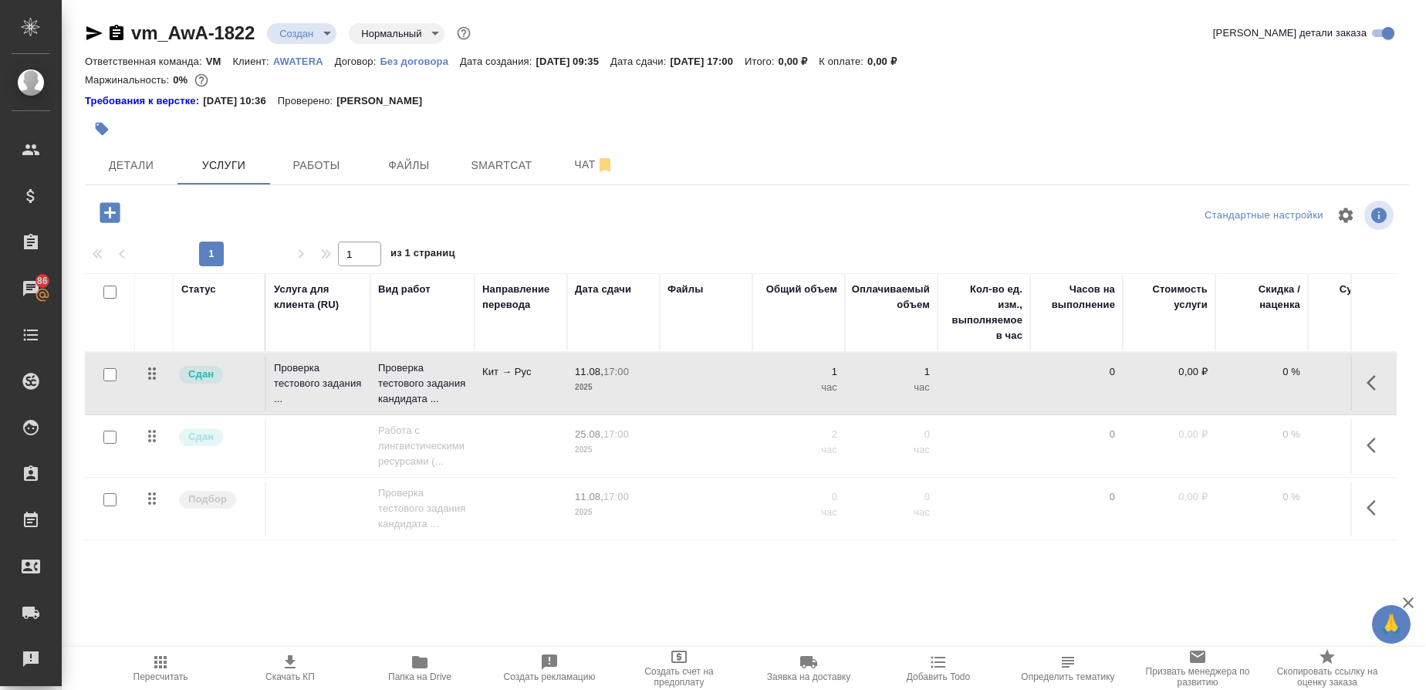
click at [1366, 508] on button "button" at bounding box center [1375, 507] width 37 height 37
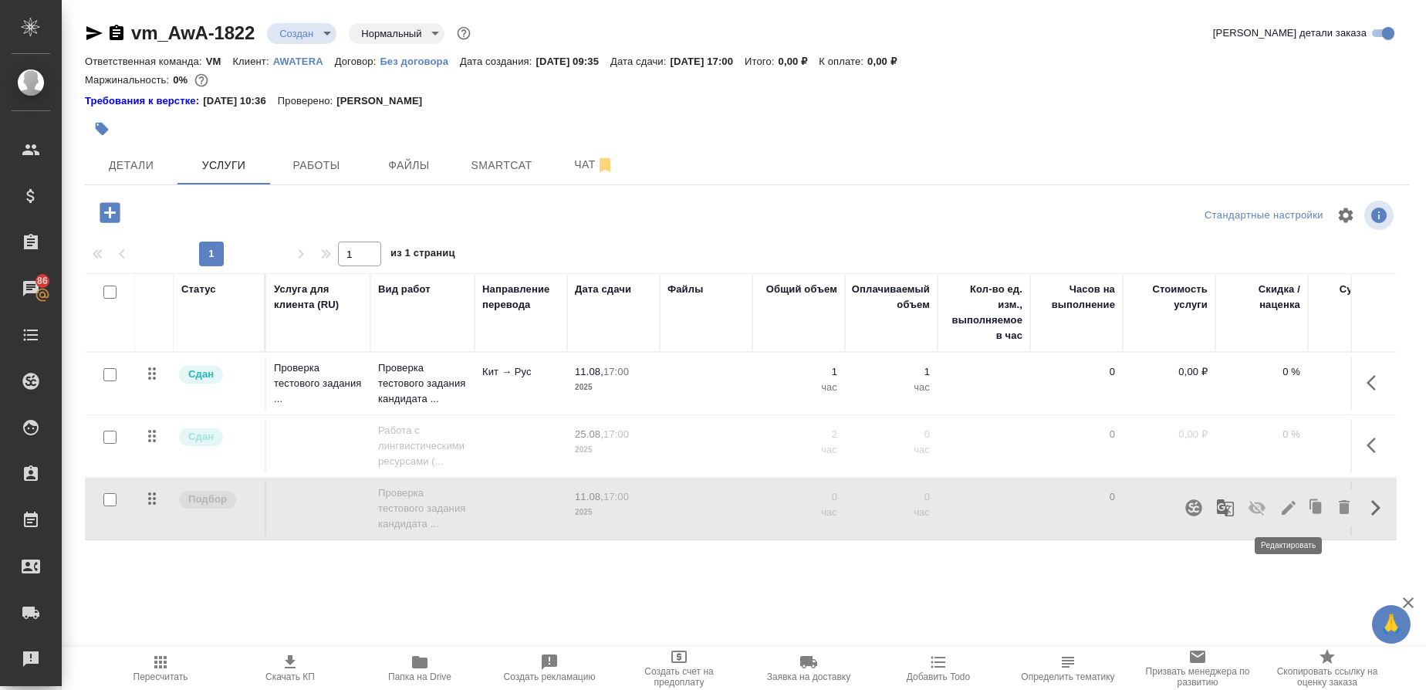
click at [1300, 512] on button "button" at bounding box center [1288, 507] width 26 height 37
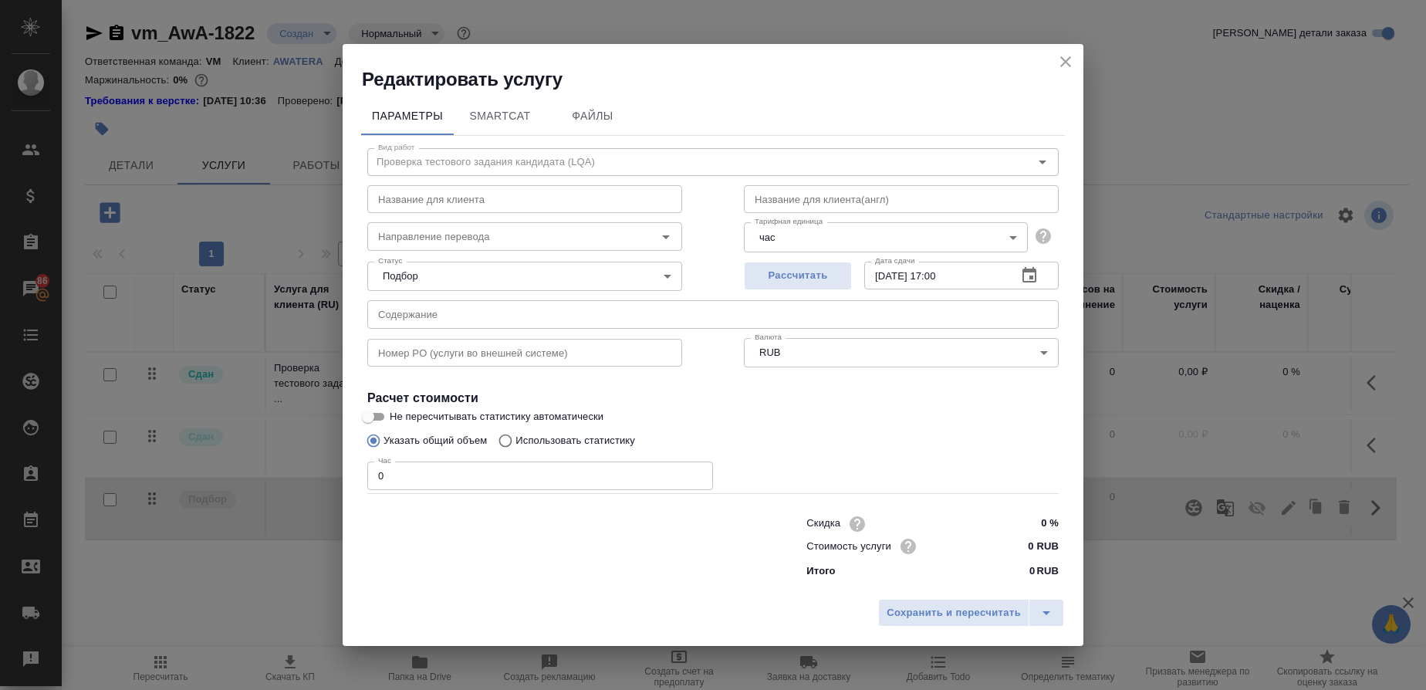
click at [667, 271] on body "🙏 .cls-1 fill:#fff; AWATERA Gusmanova Nailya Клиенты Спецификации Заказы 86 Чат…" at bounding box center [713, 345] width 1426 height 690
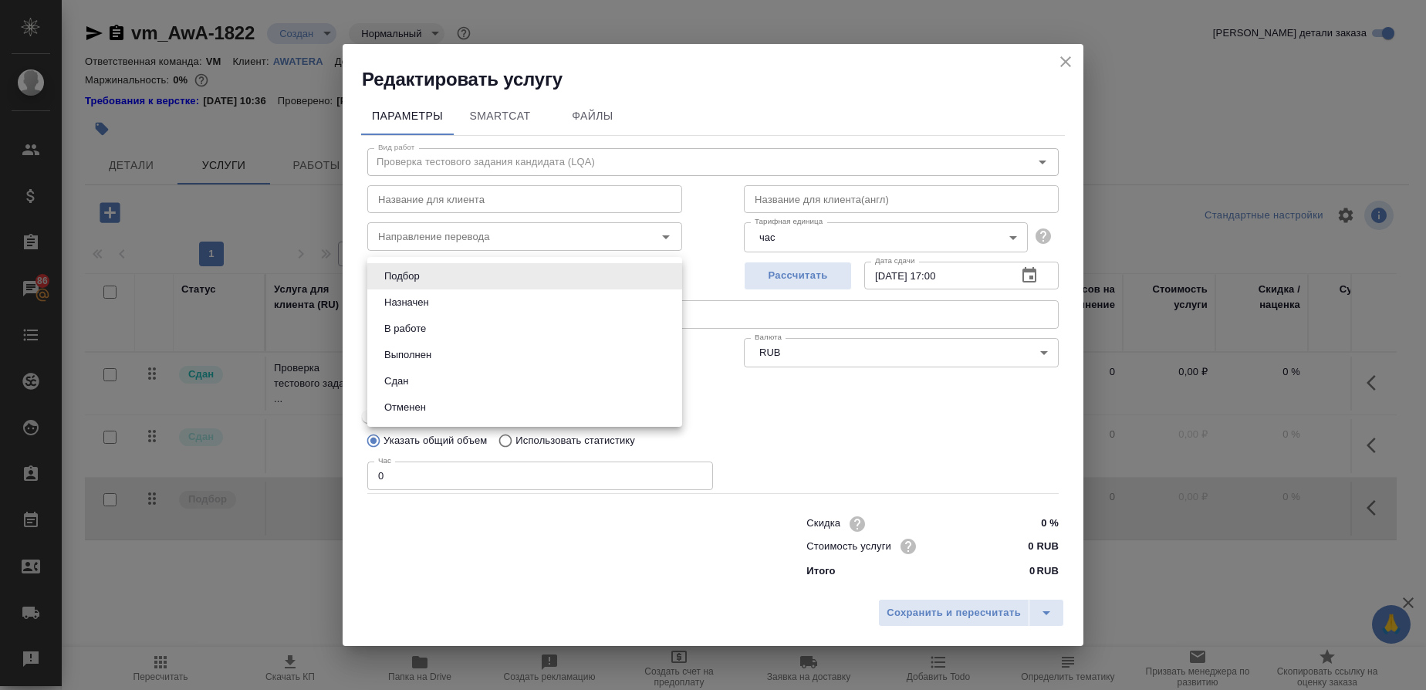
click at [425, 356] on button "Выполнен" at bounding box center [408, 354] width 56 height 17
type input "completed"
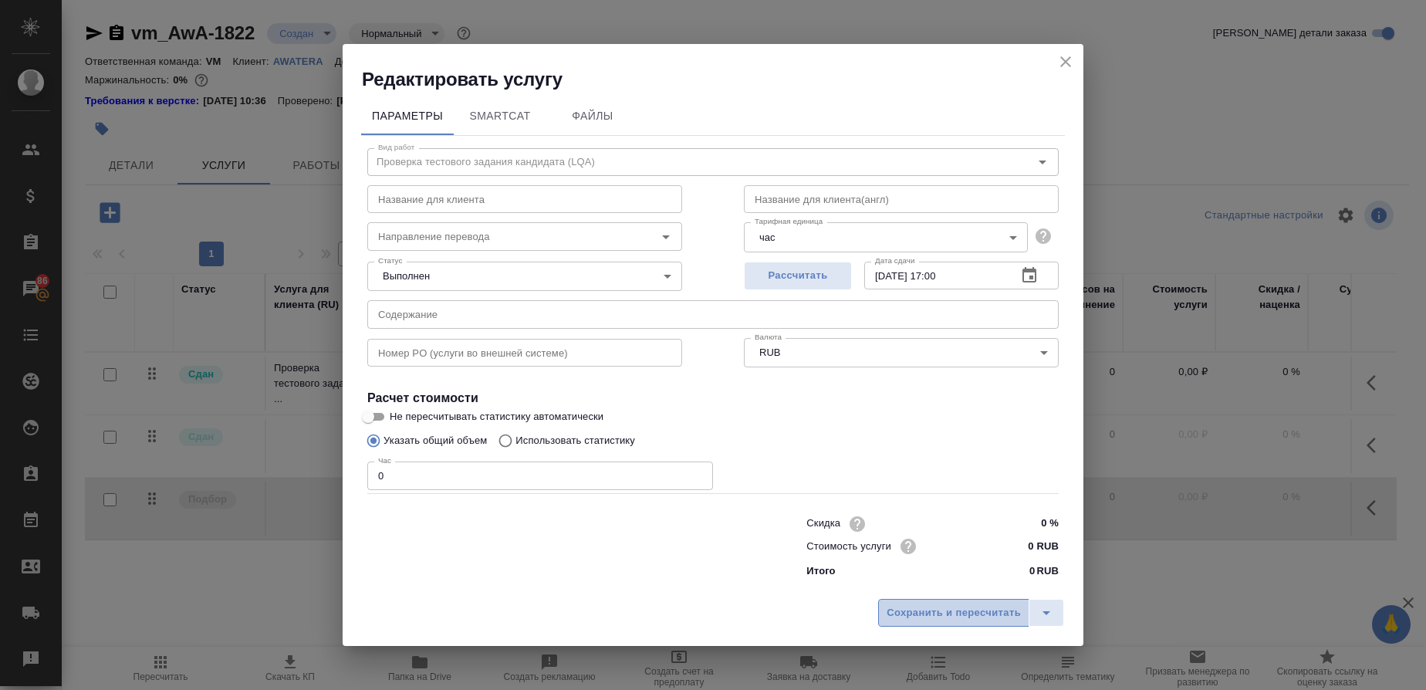
click at [961, 608] on span "Сохранить и пересчитать" at bounding box center [954, 613] width 134 height 18
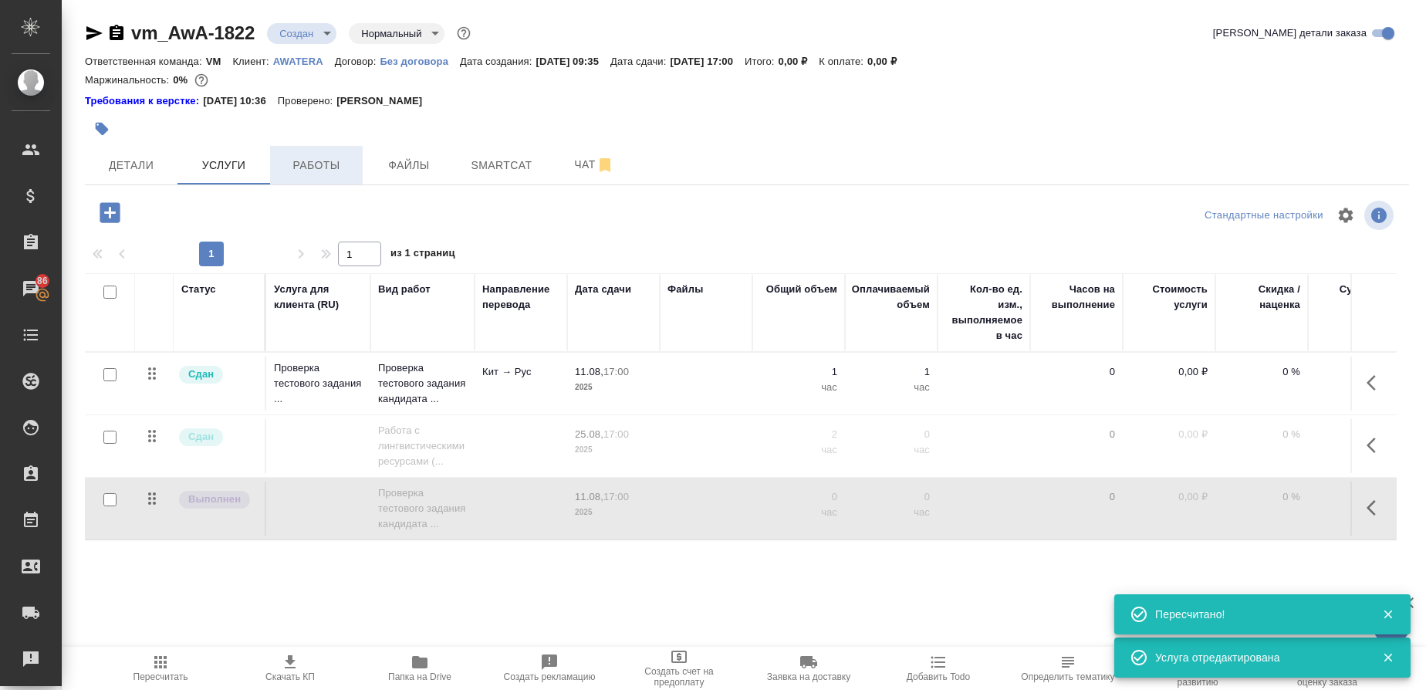
click at [330, 152] on button "Работы" at bounding box center [316, 165] width 93 height 39
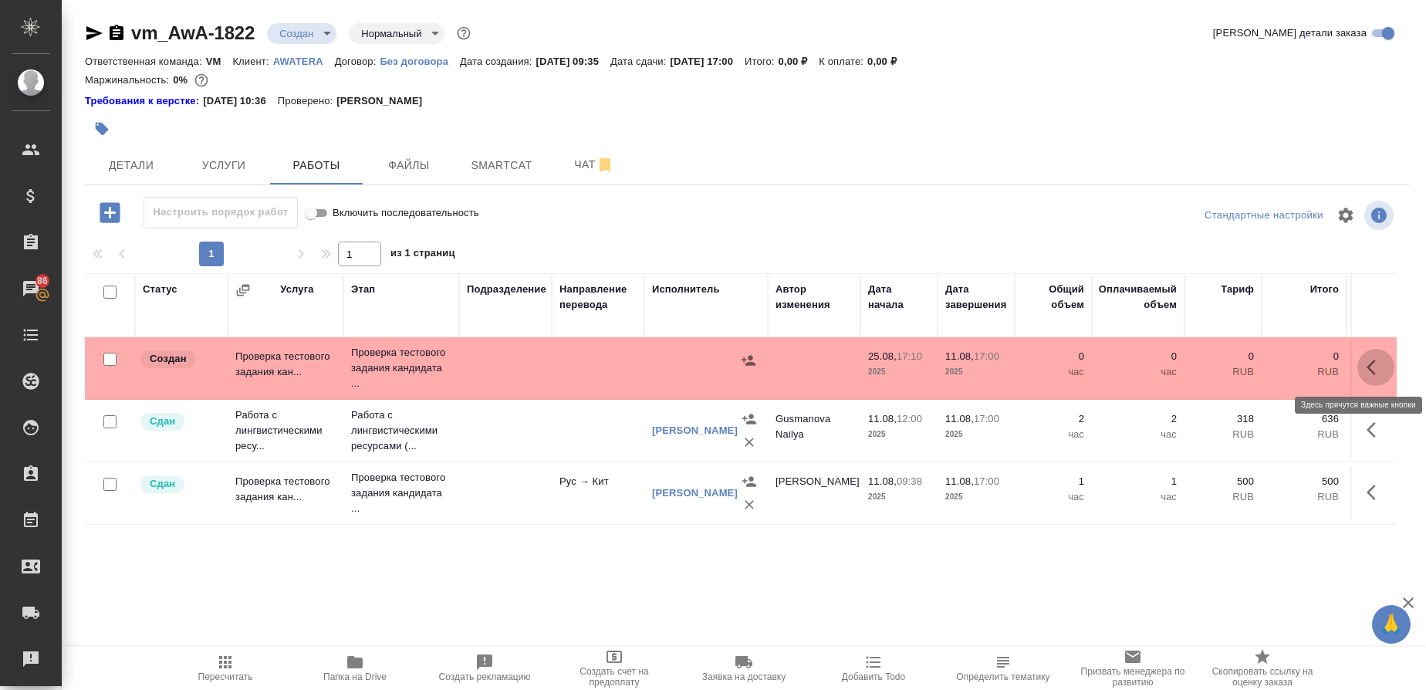
click at [1371, 370] on icon "button" at bounding box center [1370, 367] width 9 height 15
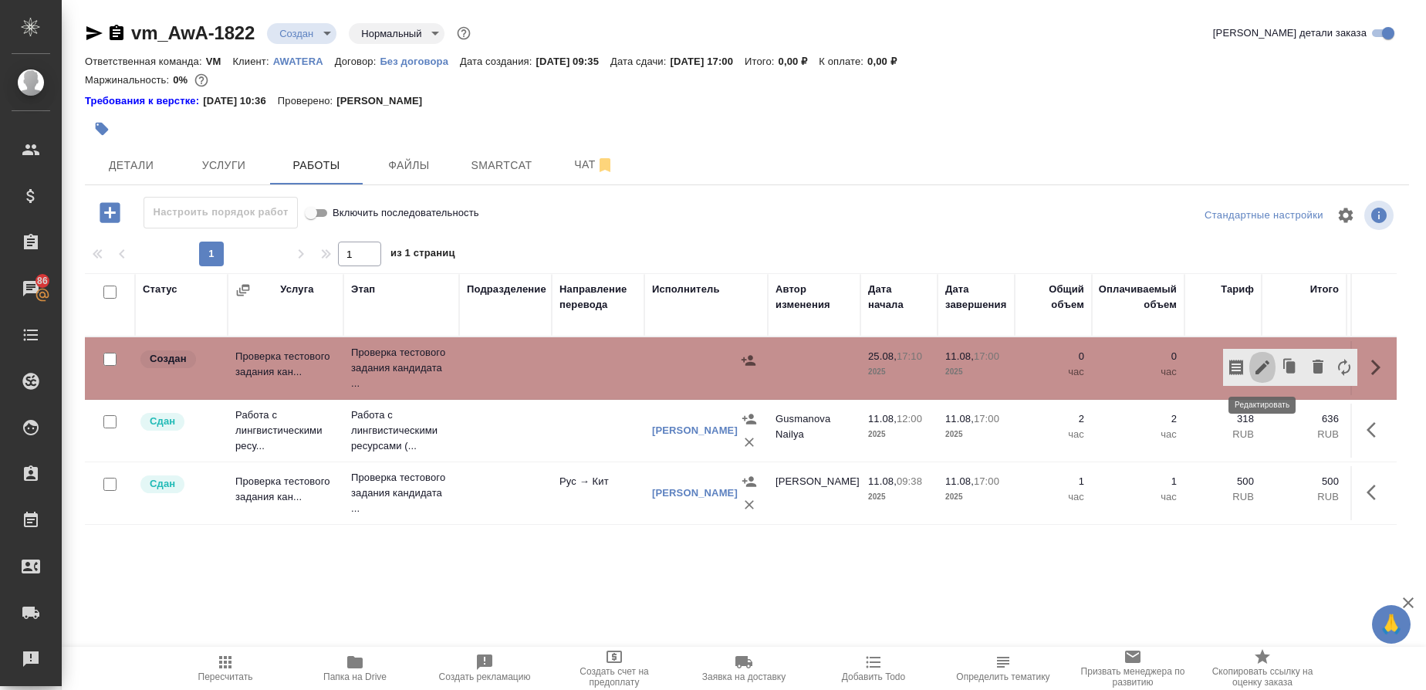
click at [1265, 361] on icon "button" at bounding box center [1262, 367] width 19 height 19
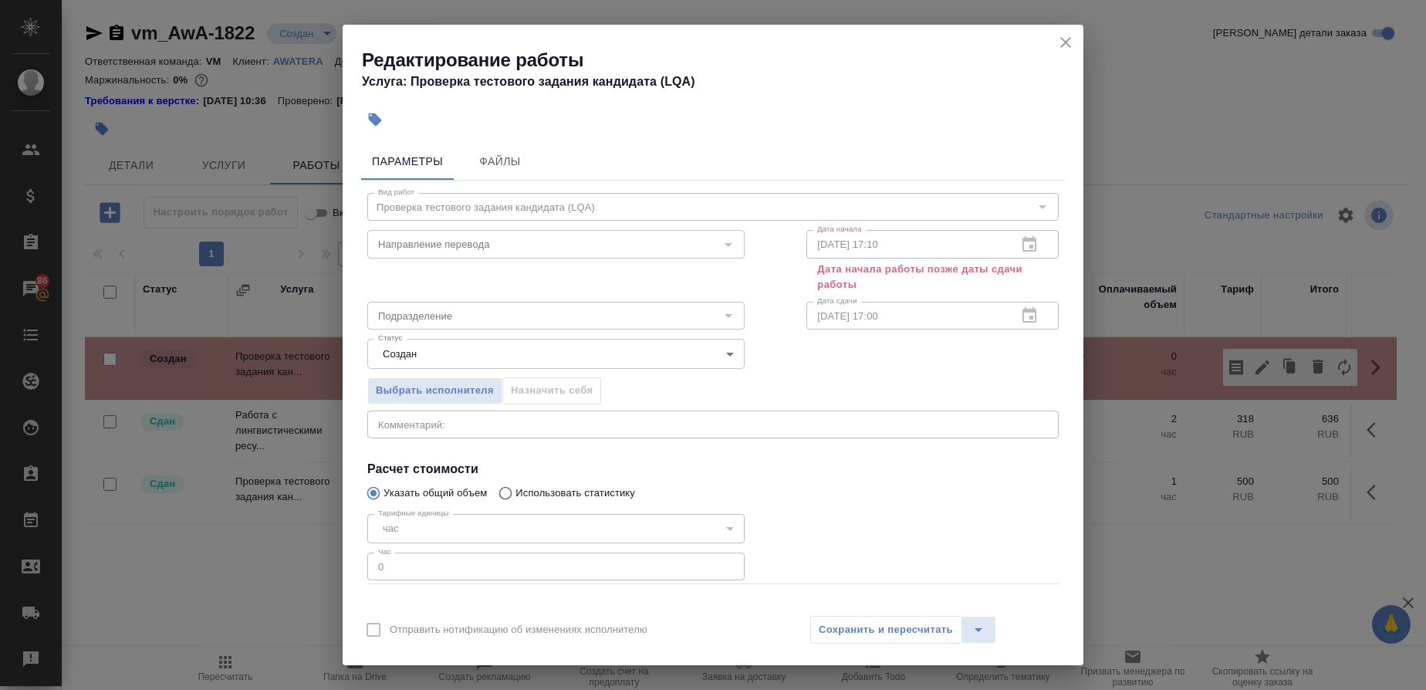
click at [1011, 245] on div at bounding box center [1029, 245] width 37 height 0
click at [1018, 313] on div "11.08.2025 17:00 Дата сдачи" at bounding box center [932, 316] width 252 height 28
click at [1064, 39] on icon "close" at bounding box center [1065, 42] width 19 height 19
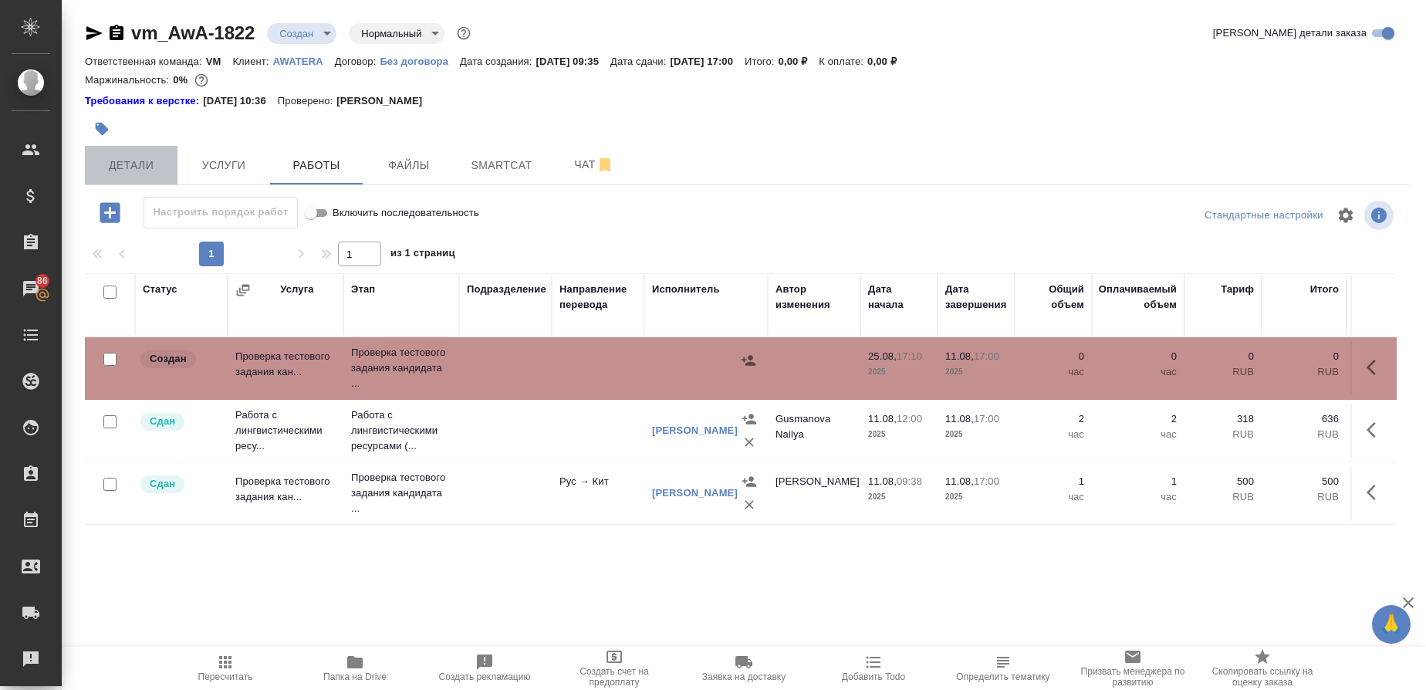
click at [140, 162] on span "Детали" at bounding box center [131, 165] width 74 height 19
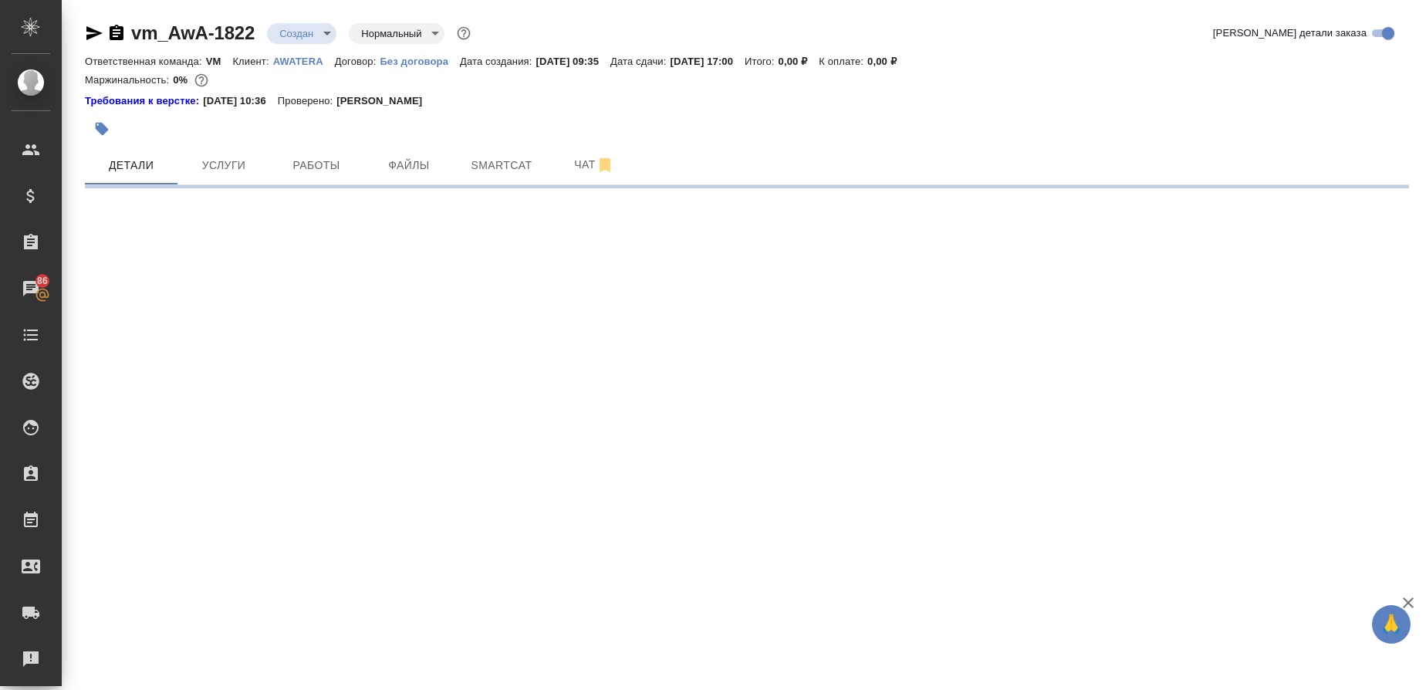
select select "RU"
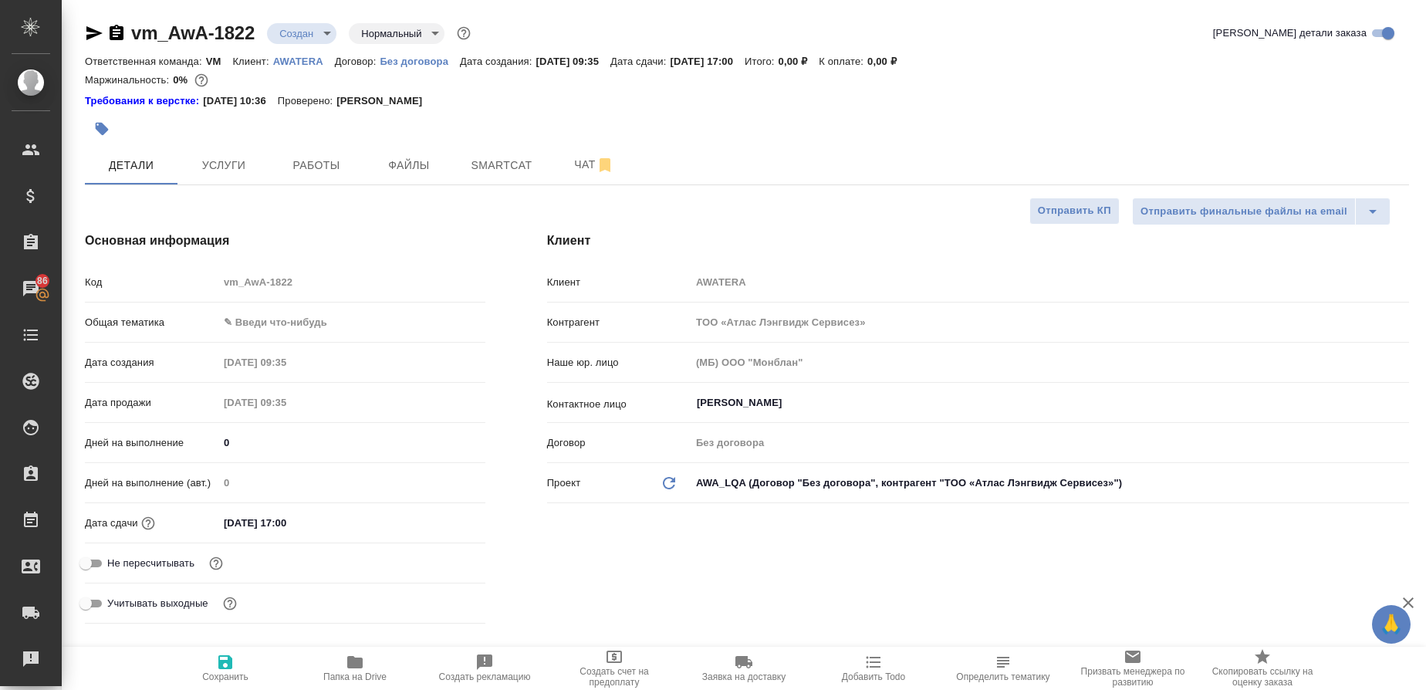
type textarea "x"
click at [262, 317] on body "🙏 .cls-1 fill:#fff; AWATERA Gusmanova Nailya Клиенты Спецификации Заказы 86 Чат…" at bounding box center [713, 345] width 1426 height 690
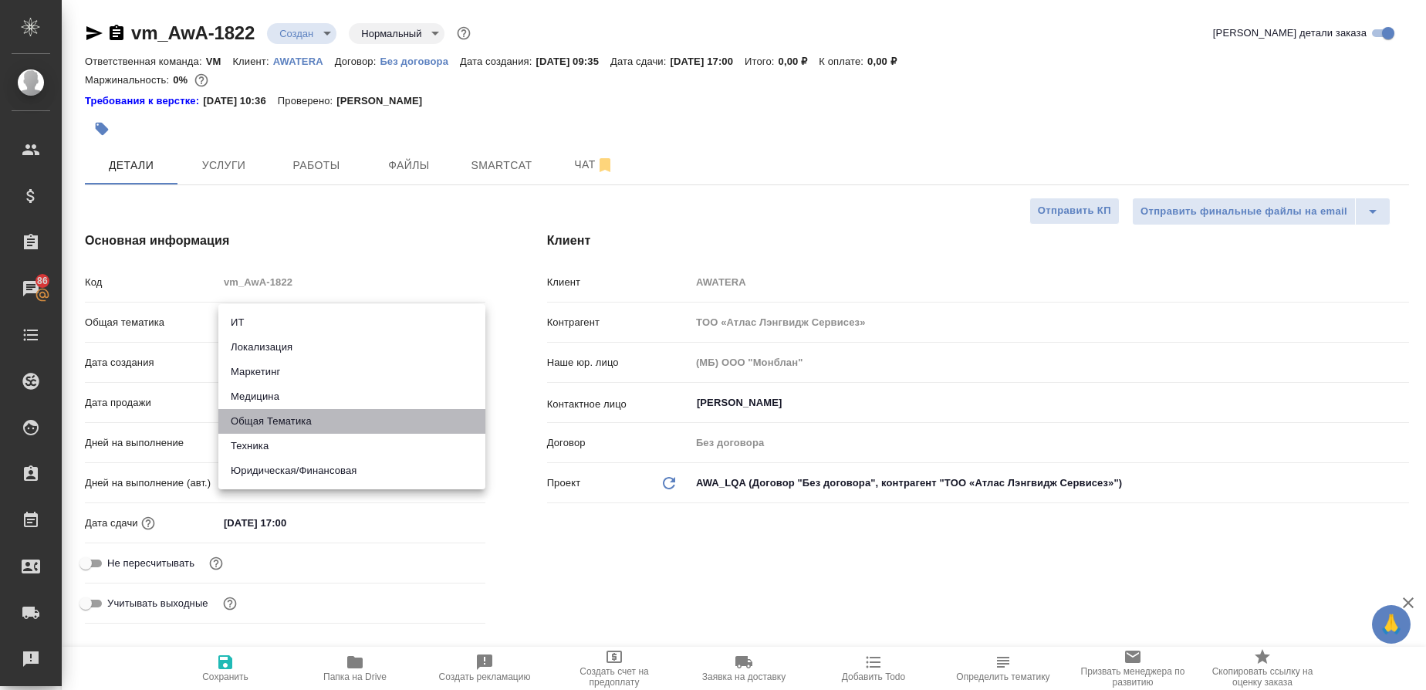
click at [265, 416] on li "Общая Тематика" at bounding box center [351, 421] width 267 height 25
type input "obtem"
type textarea "x"
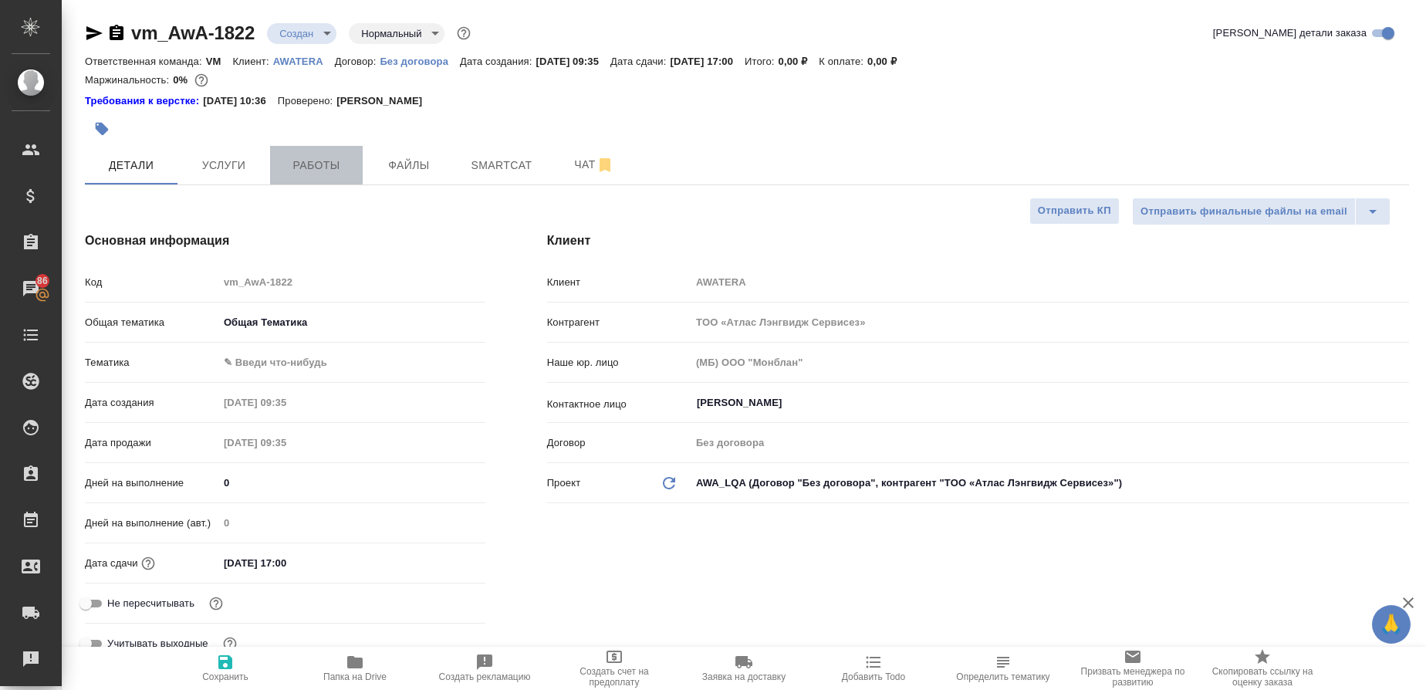
click at [320, 167] on span "Работы" at bounding box center [316, 165] width 74 height 19
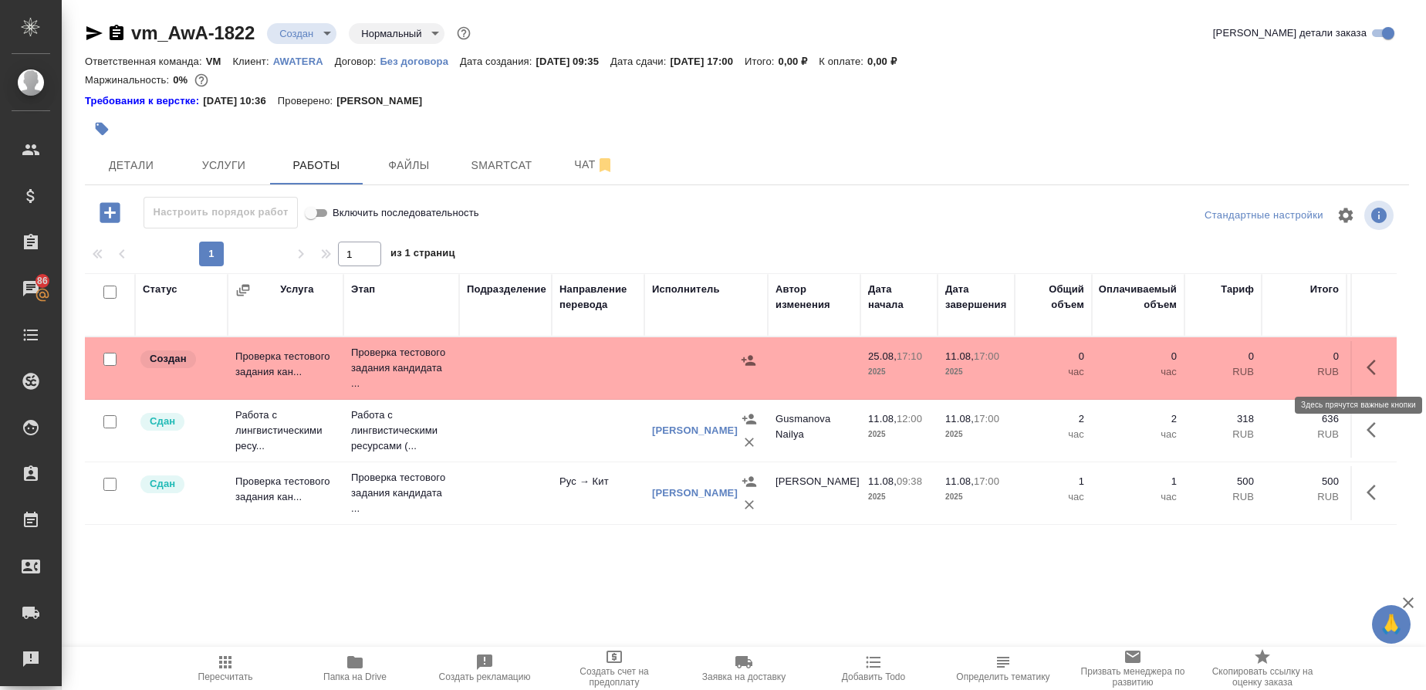
click at [1378, 362] on icon "button" at bounding box center [1375, 367] width 19 height 19
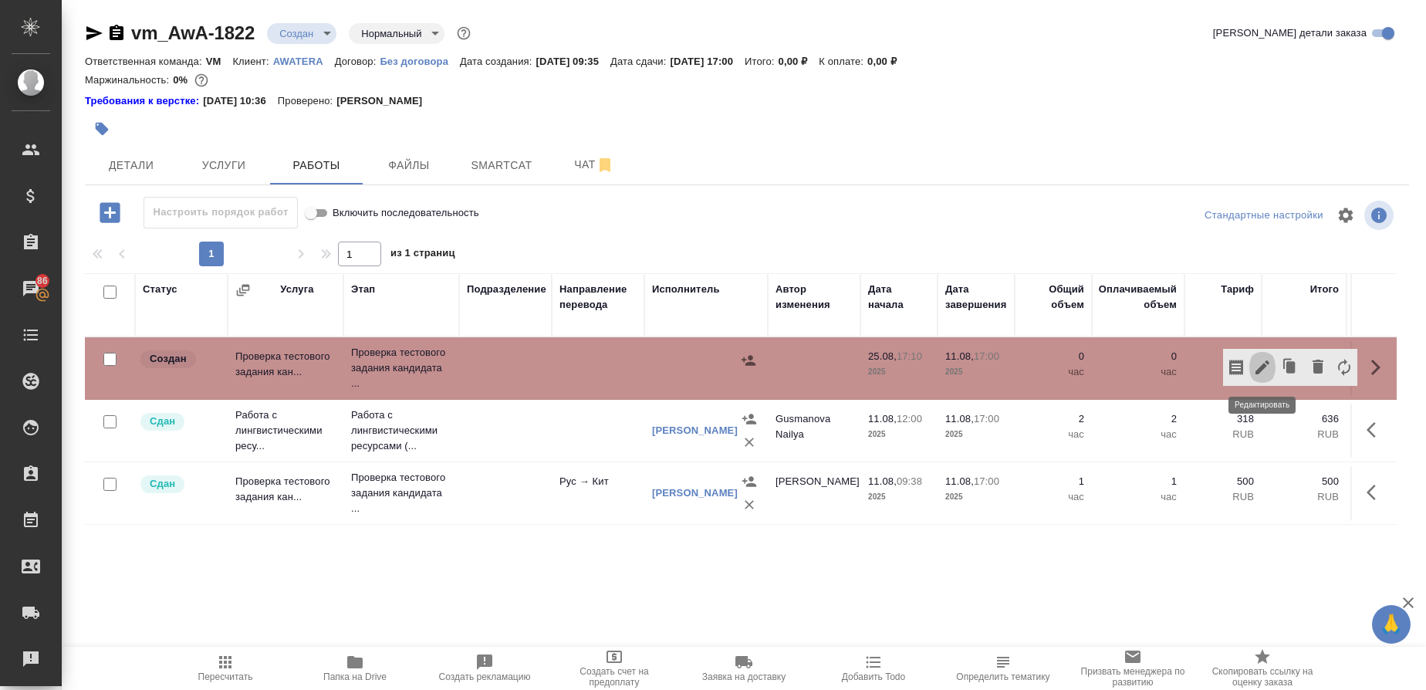
click at [1260, 378] on button "button" at bounding box center [1262, 367] width 26 height 37
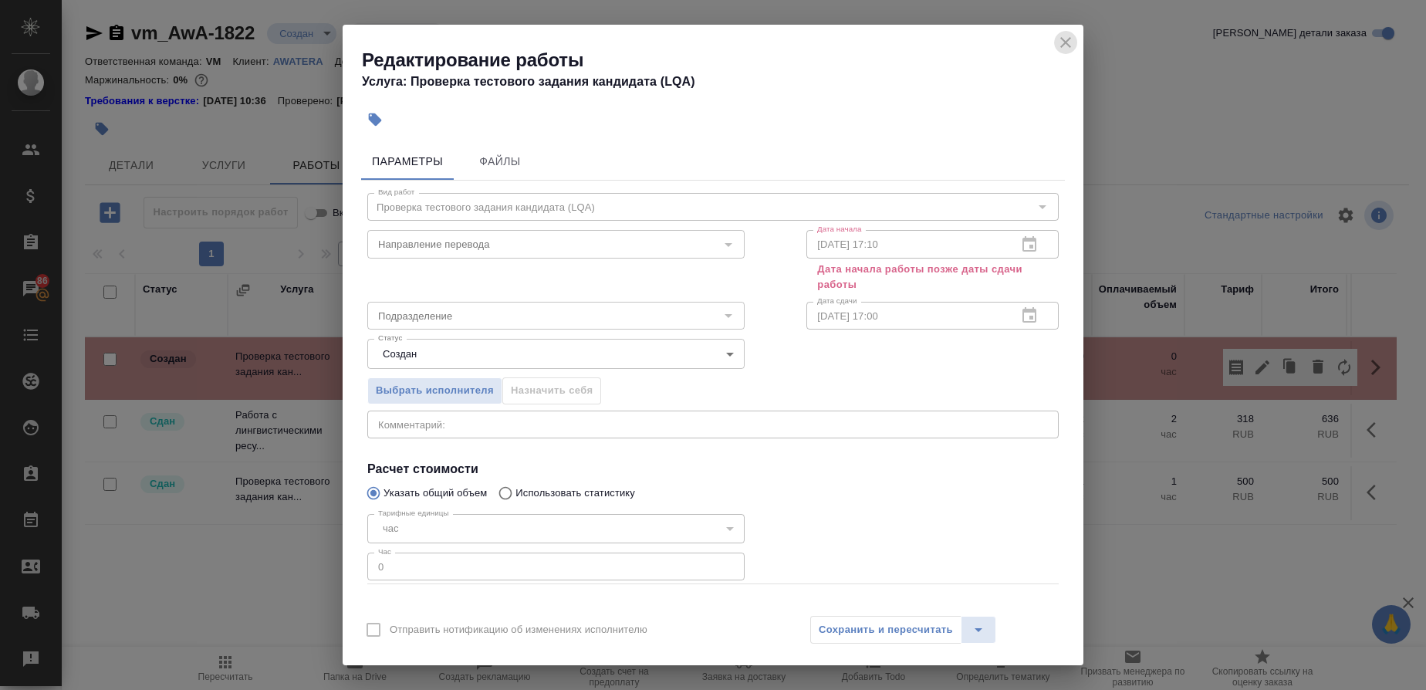
click at [1065, 39] on icon "close" at bounding box center [1065, 42] width 19 height 19
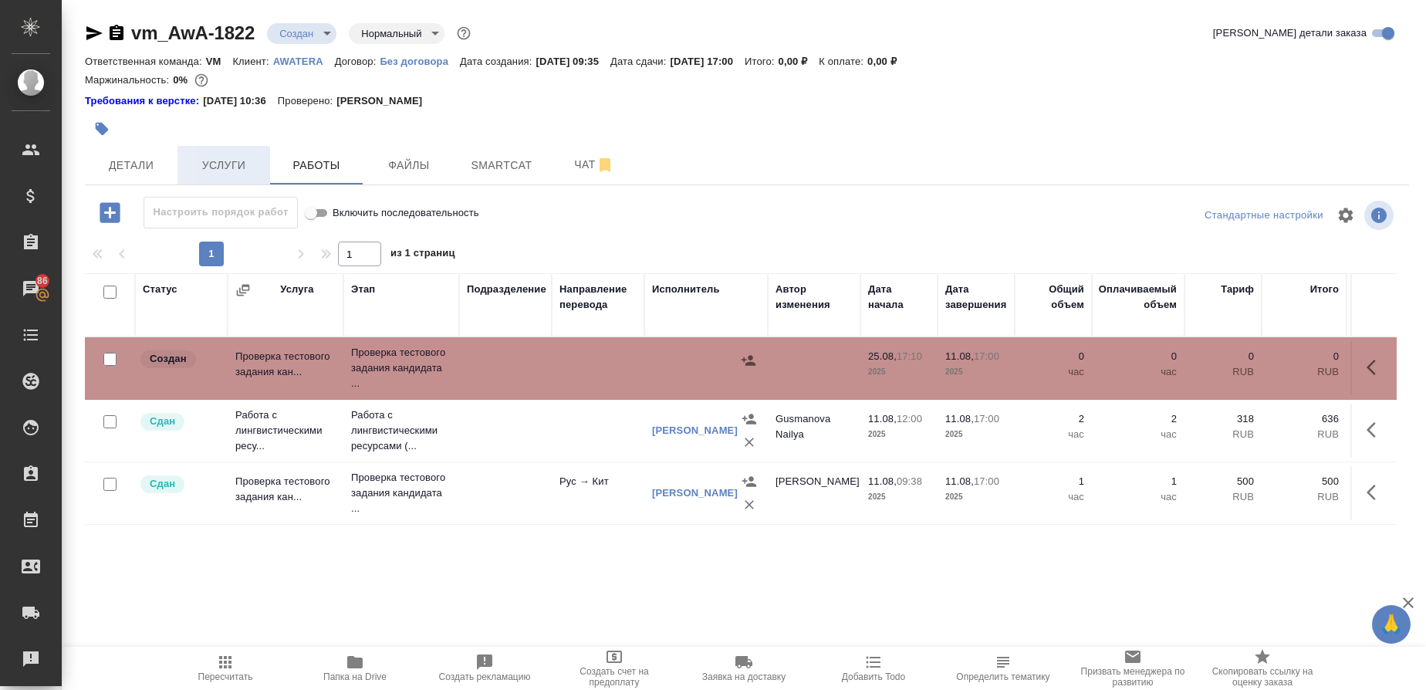
click at [231, 159] on span "Услуги" at bounding box center [224, 165] width 74 height 19
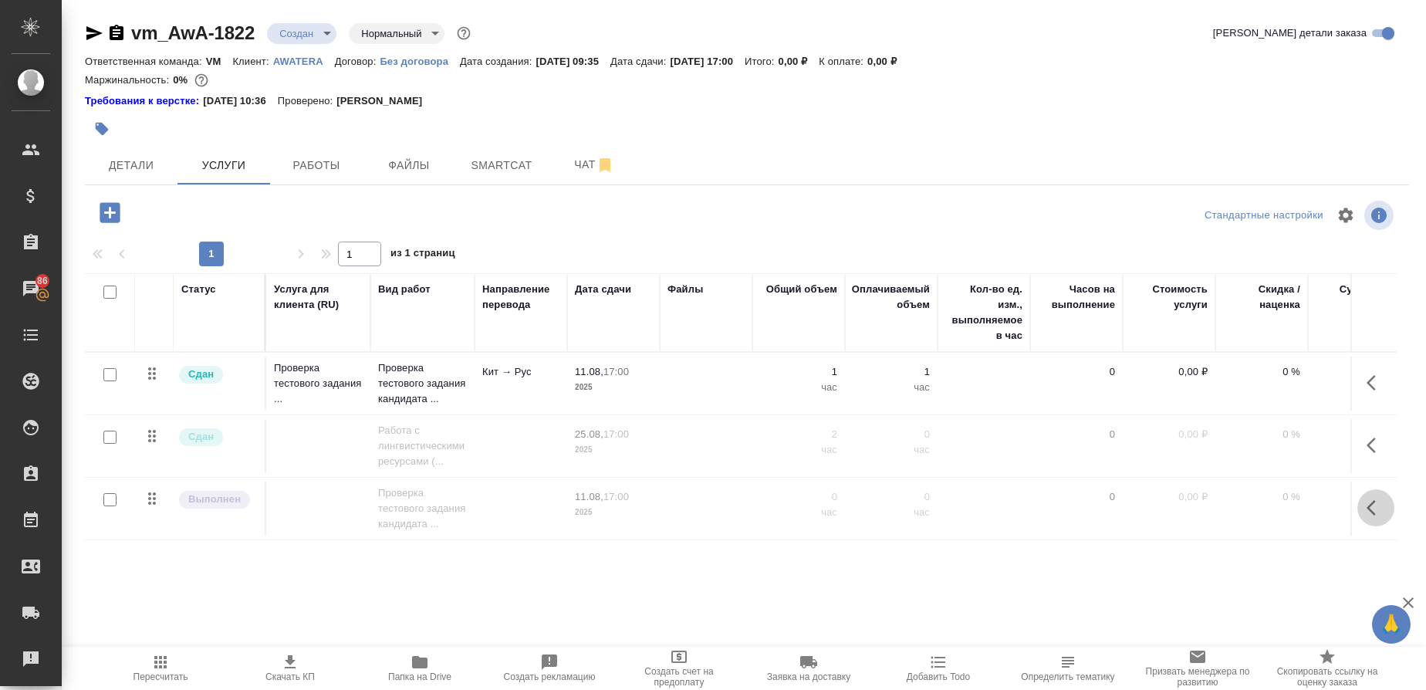
click at [1377, 512] on icon "button" at bounding box center [1375, 507] width 19 height 19
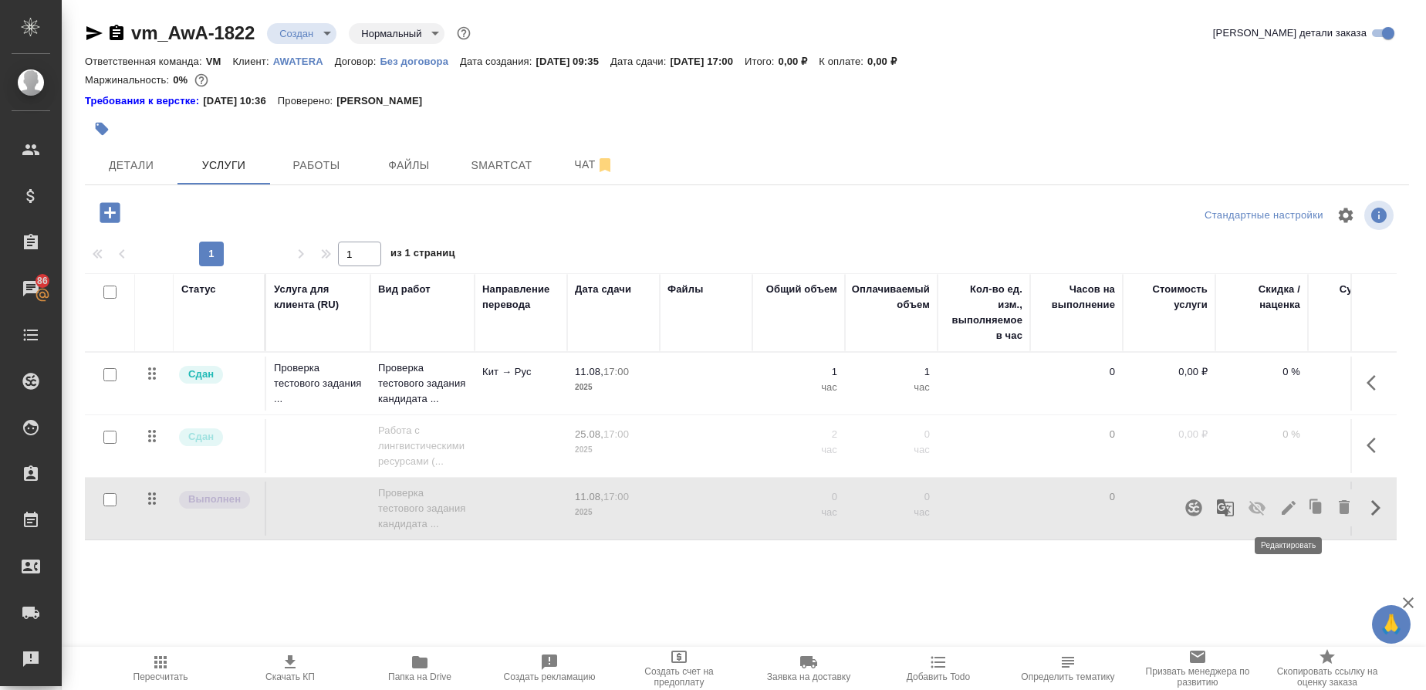
click at [1297, 507] on icon "button" at bounding box center [1288, 507] width 19 height 19
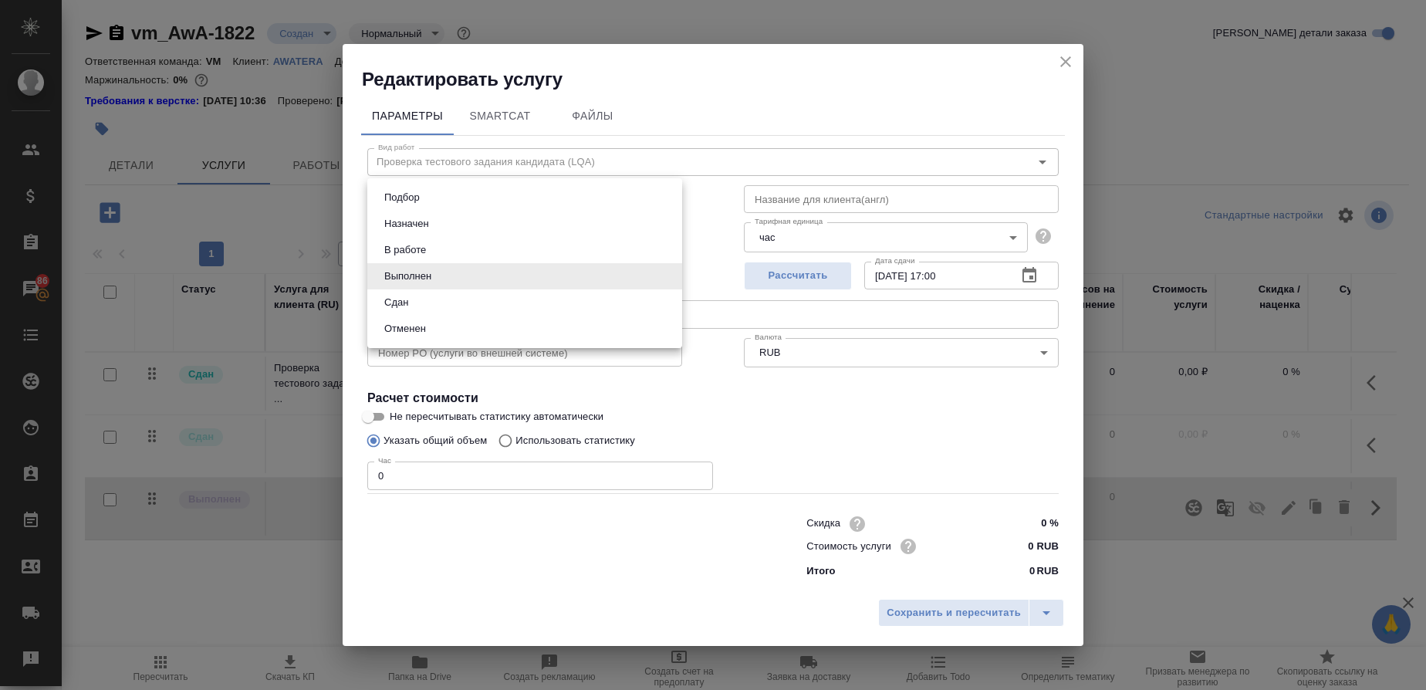
click at [673, 282] on body "🙏 .cls-1 fill:#fff; AWATERA Gusmanova Nailya Клиенты Спецификации Заказы 86 Чат…" at bounding box center [713, 345] width 1426 height 690
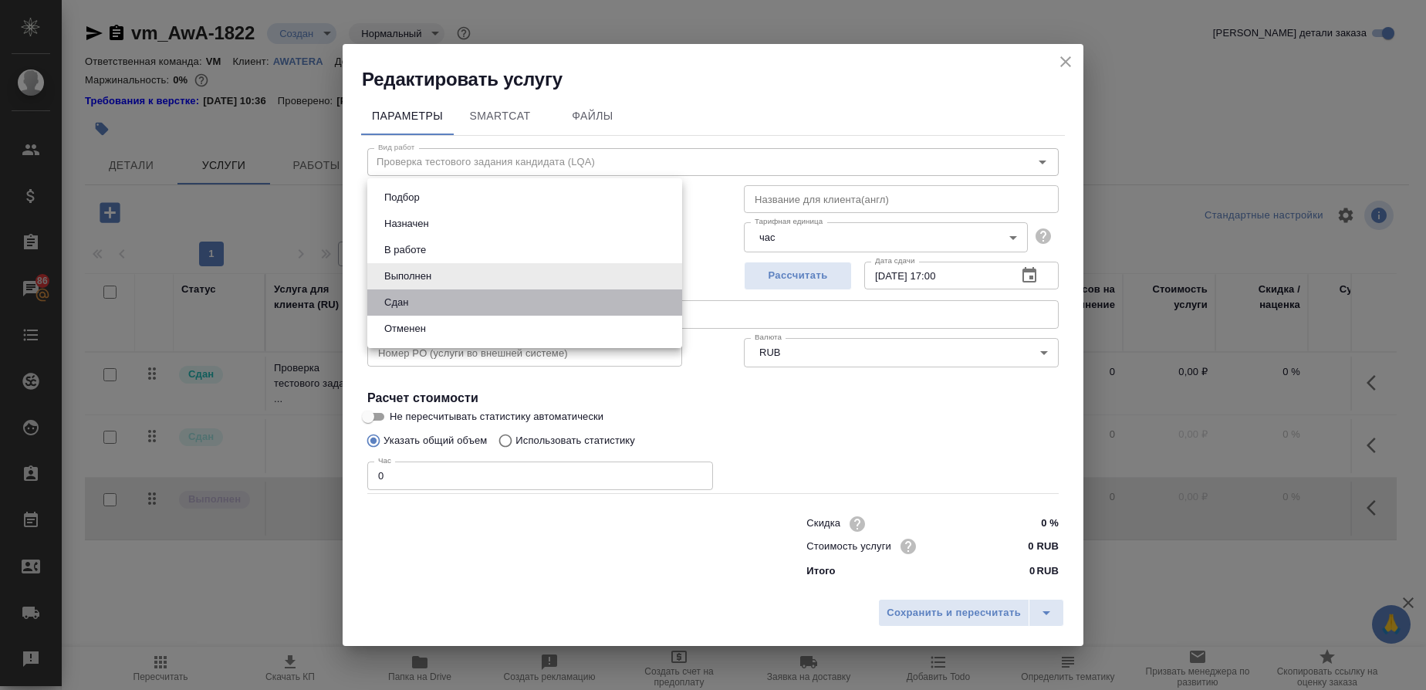
click at [458, 301] on li "Сдан" at bounding box center [524, 302] width 315 height 26
type input "closed"
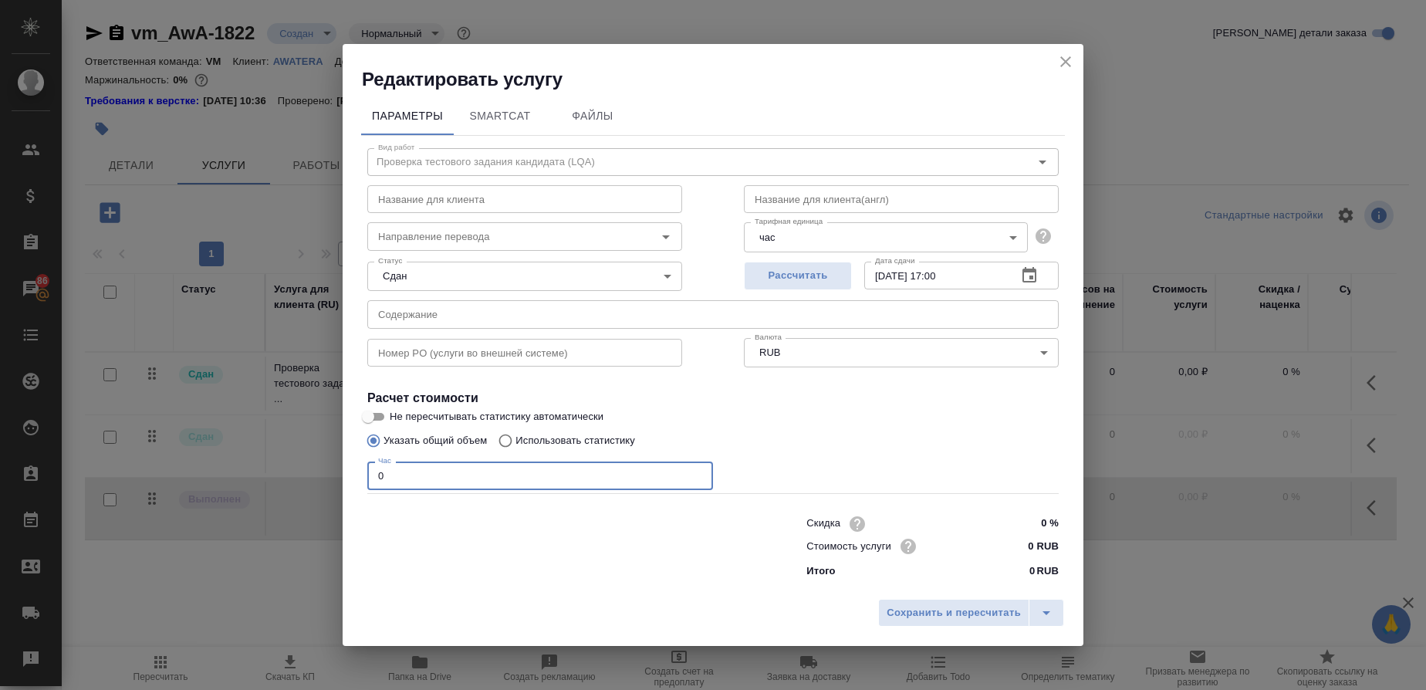
click at [401, 474] on input "0" at bounding box center [540, 475] width 346 height 28
type input "2"
type input "1"
click at [990, 613] on span "Сохранить и пересчитать" at bounding box center [954, 613] width 134 height 18
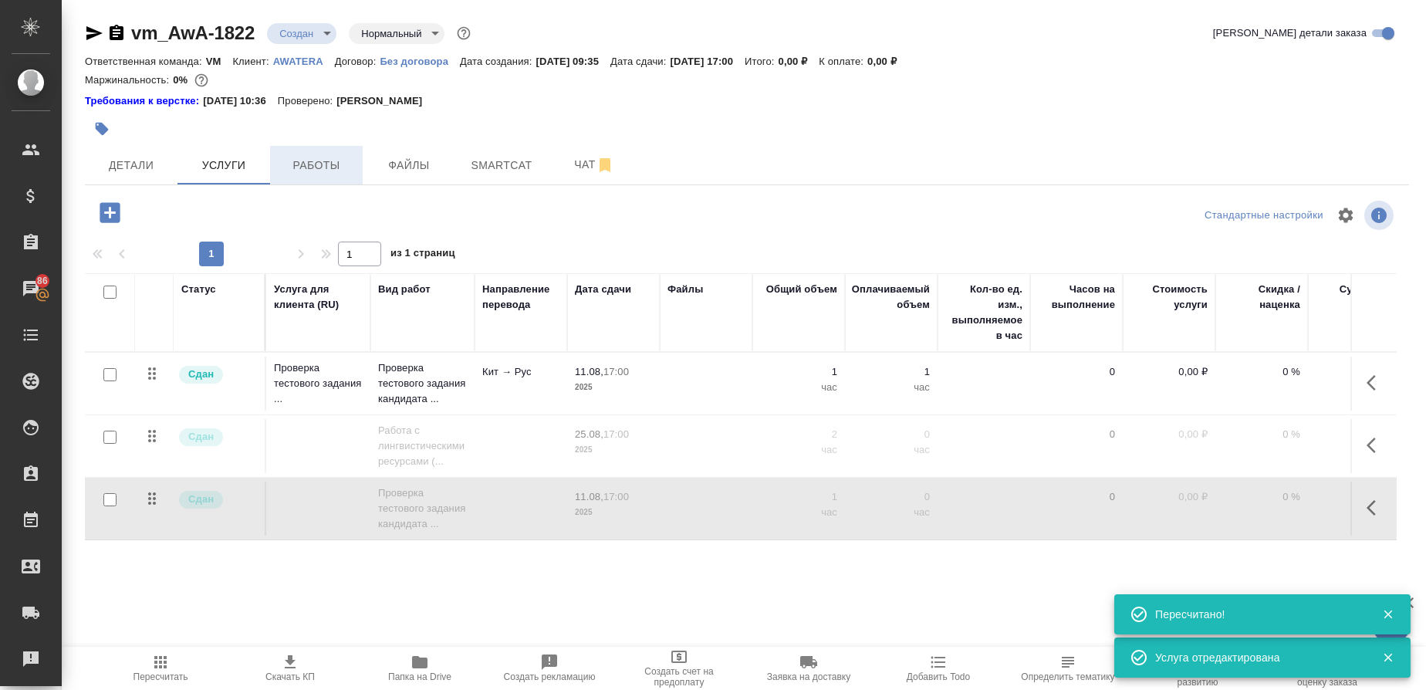
click at [326, 156] on span "Работы" at bounding box center [316, 165] width 74 height 19
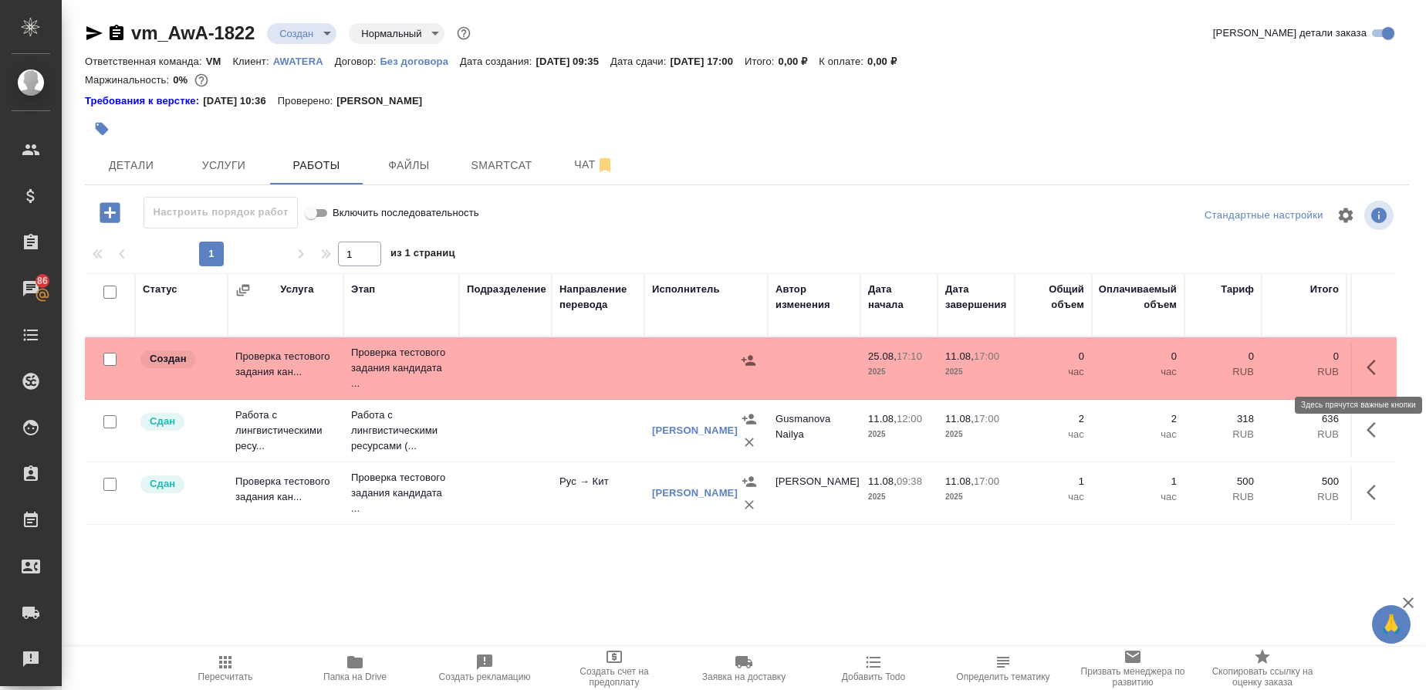
click at [1380, 367] on icon "button" at bounding box center [1375, 367] width 19 height 19
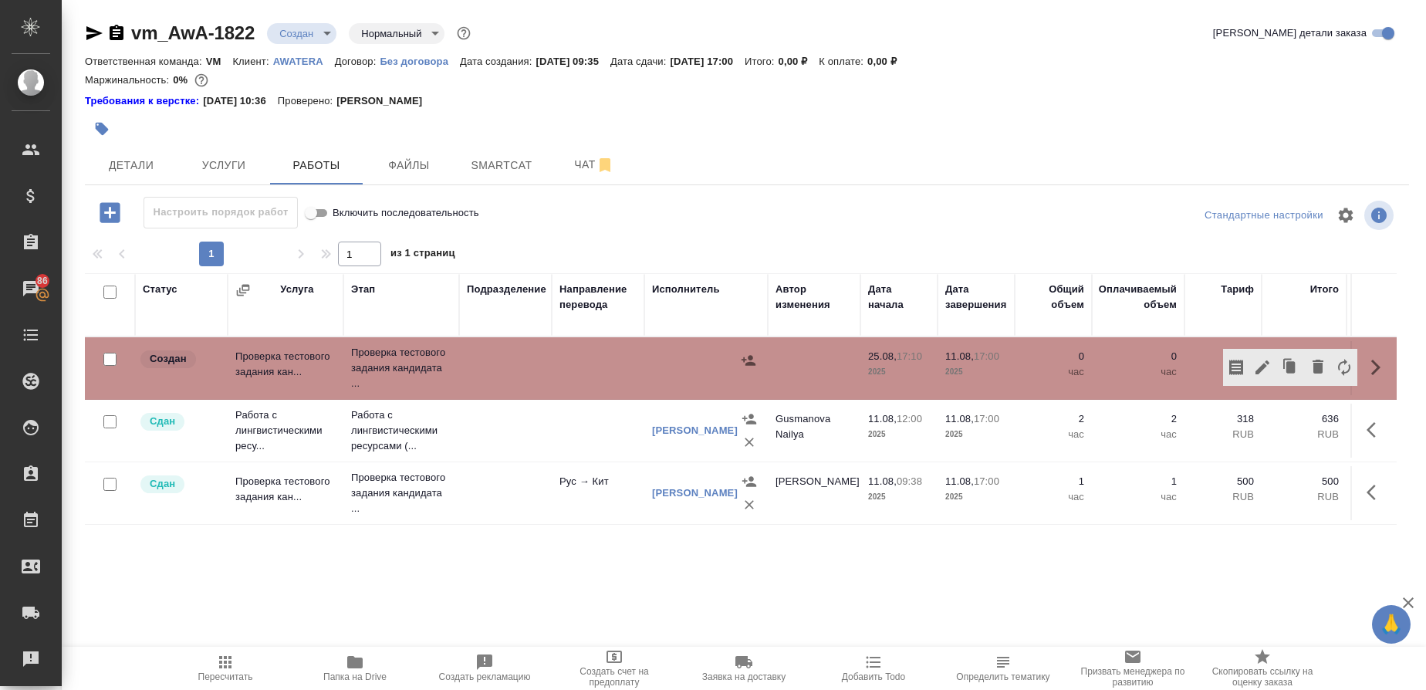
drag, startPoint x: 1269, startPoint y: 368, endPoint x: 1248, endPoint y: 377, distance: 22.5
click at [1248, 377] on div at bounding box center [1290, 367] width 134 height 37
click at [1258, 376] on icon "button" at bounding box center [1262, 367] width 19 height 19
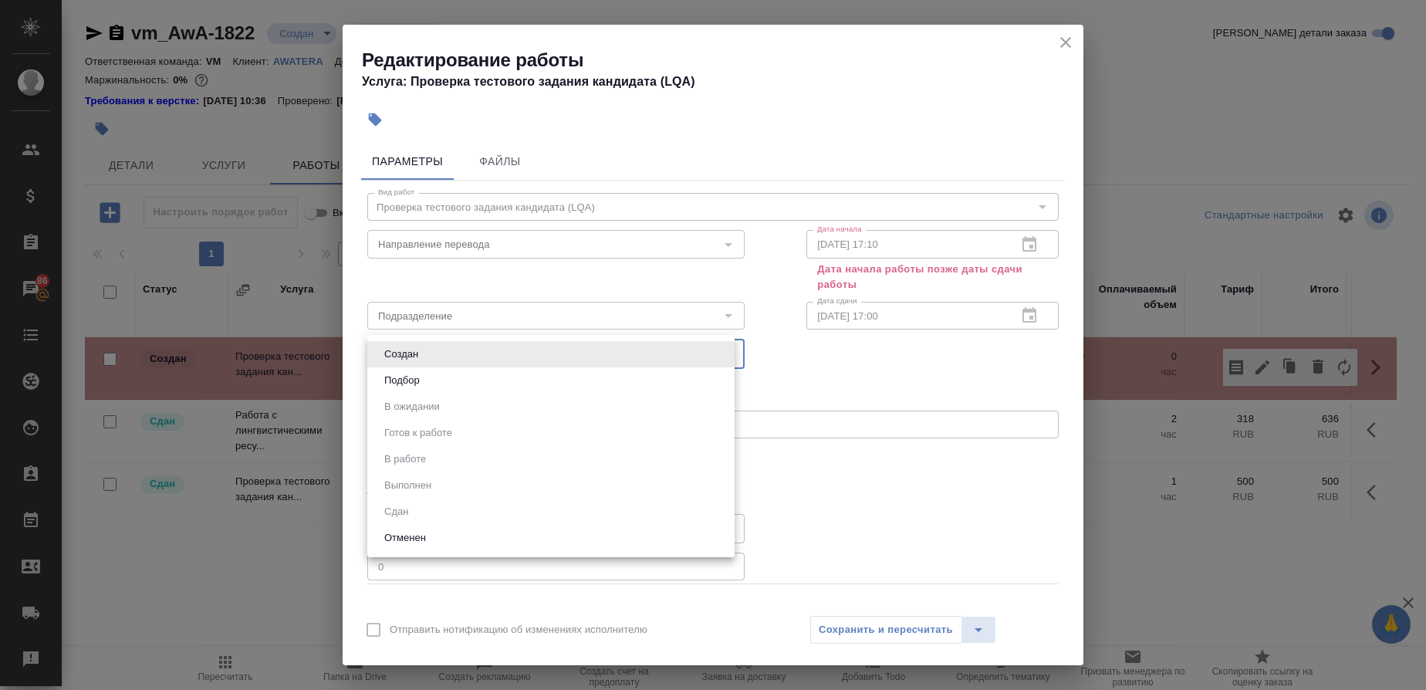
click at [730, 350] on body "🙏 .cls-1 fill:#fff; AWATERA Gusmanova Nailya Клиенты Спецификации Заказы 86 Чат…" at bounding box center [713, 345] width 1426 height 690
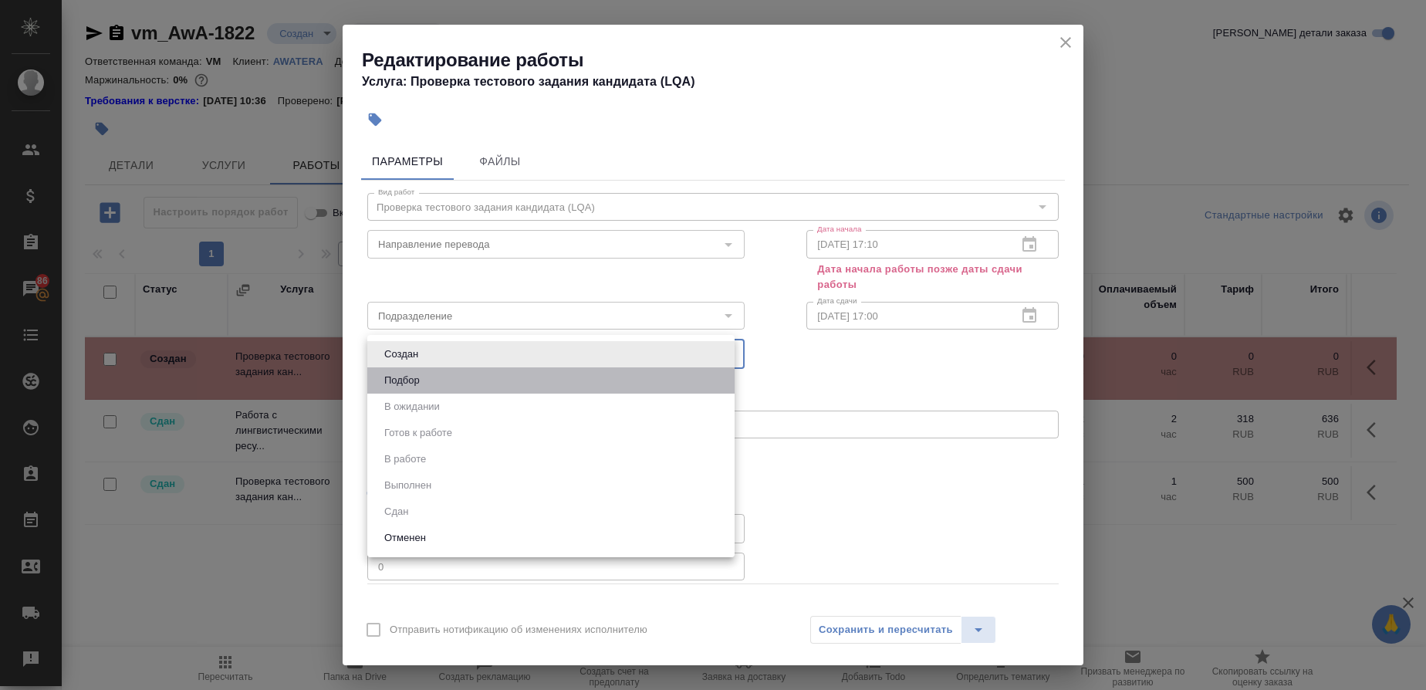
click at [427, 367] on li "Подбор" at bounding box center [550, 380] width 367 height 26
type input "recruiting"
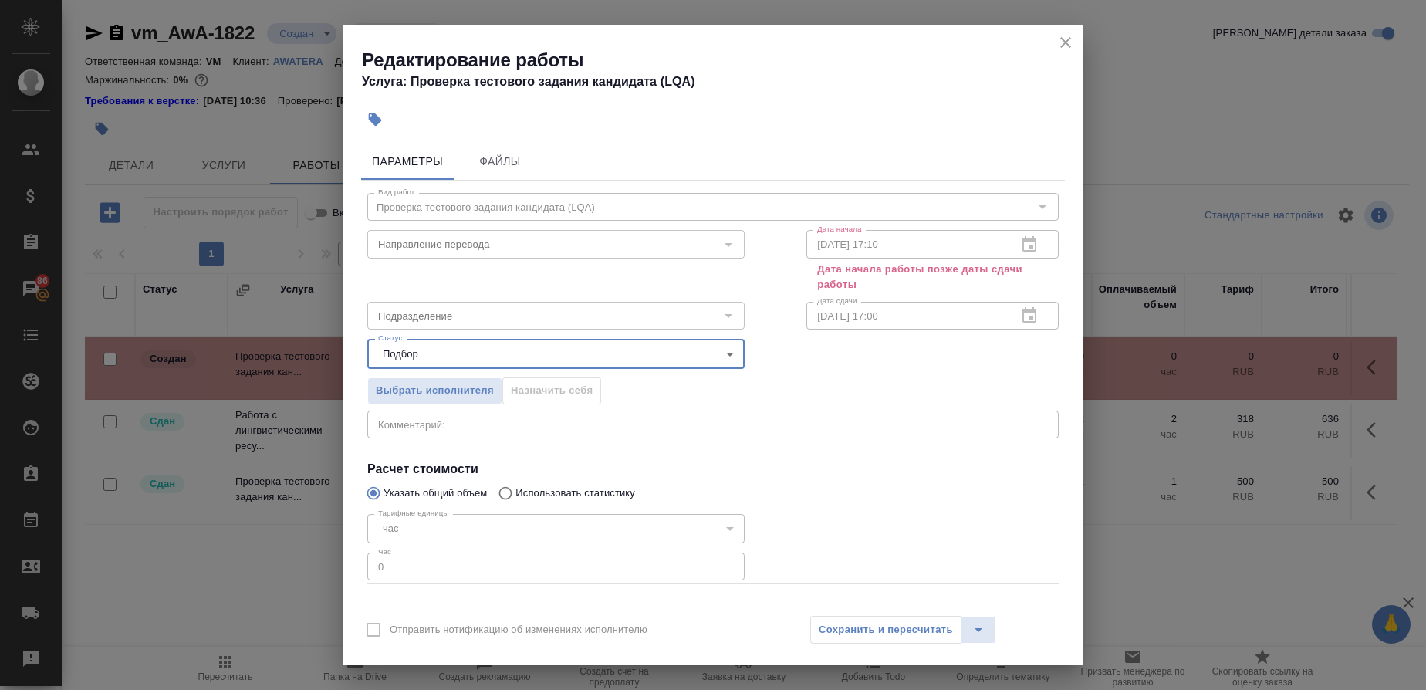
click at [1072, 31] on div "Редактирование работы Услуга: Проверка тестового задания кандидата (LQA)" at bounding box center [713, 64] width 741 height 78
click at [1063, 39] on icon "close" at bounding box center [1065, 42] width 11 height 11
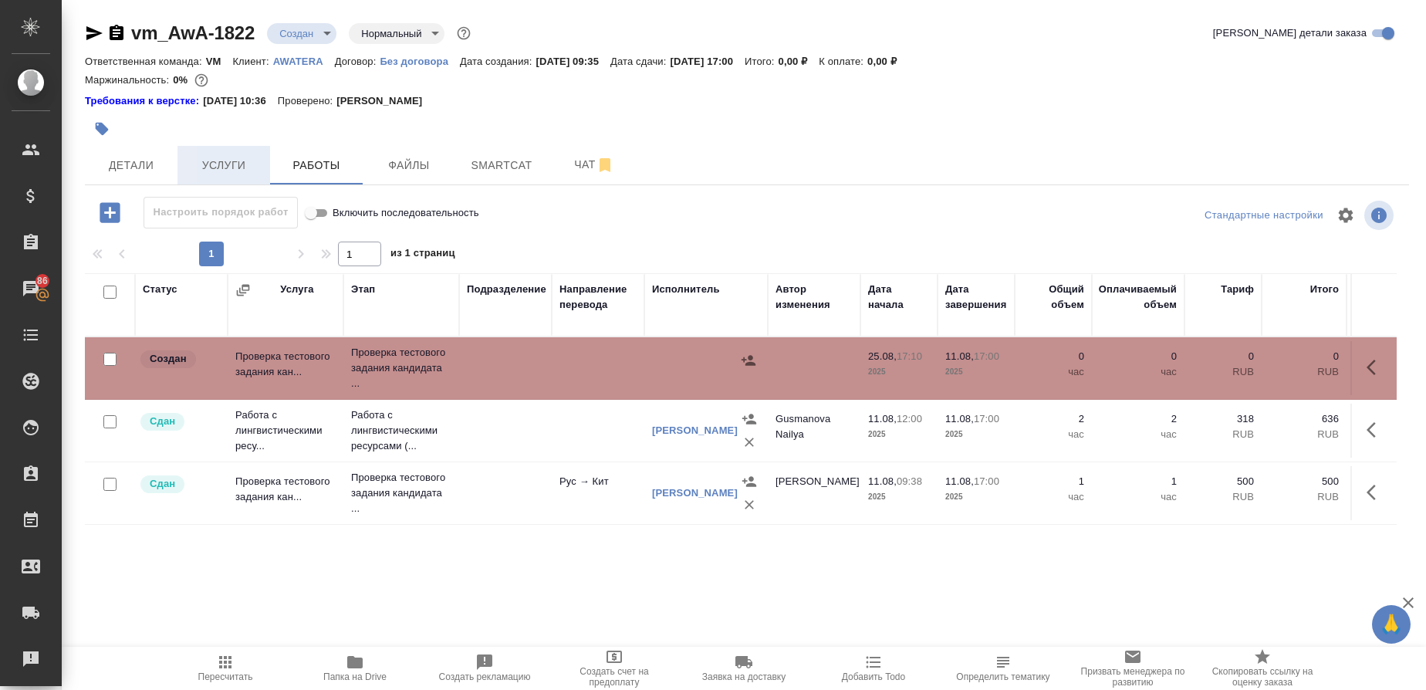
click at [231, 162] on span "Услуги" at bounding box center [224, 165] width 74 height 19
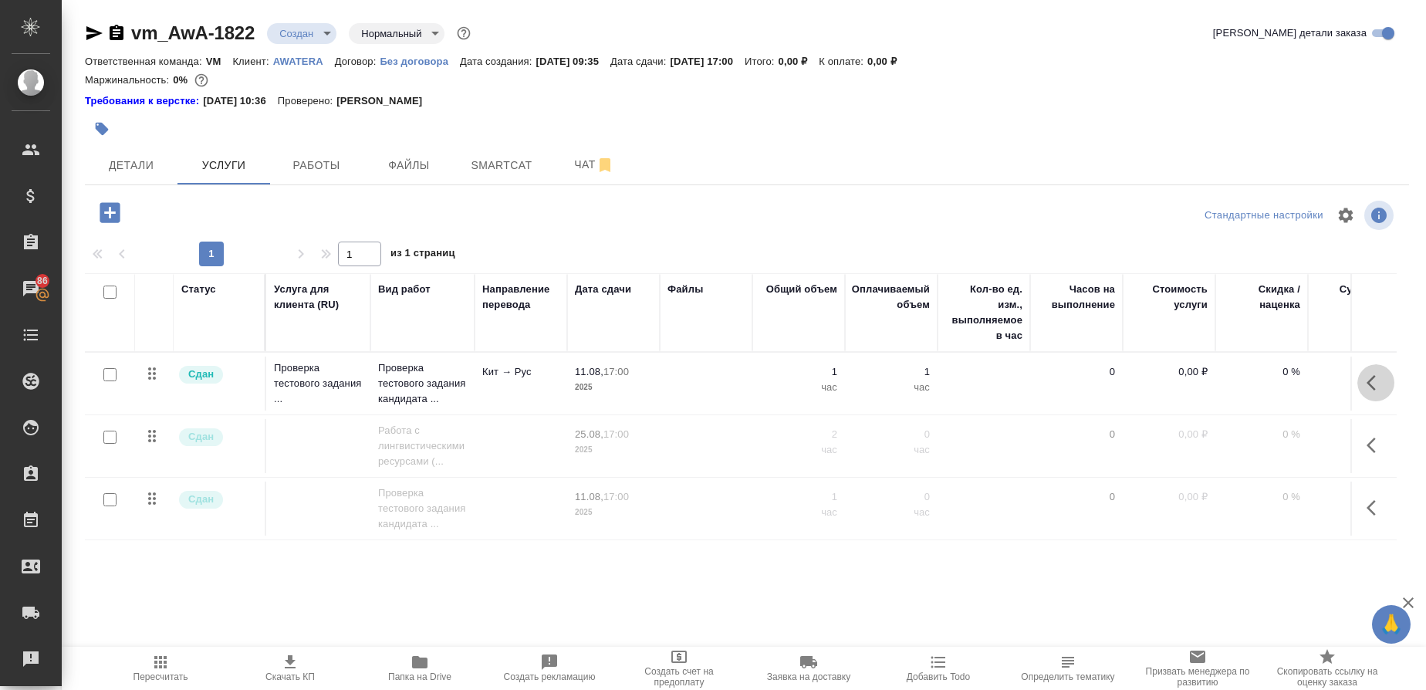
click at [1369, 380] on icon "button" at bounding box center [1370, 382] width 9 height 15
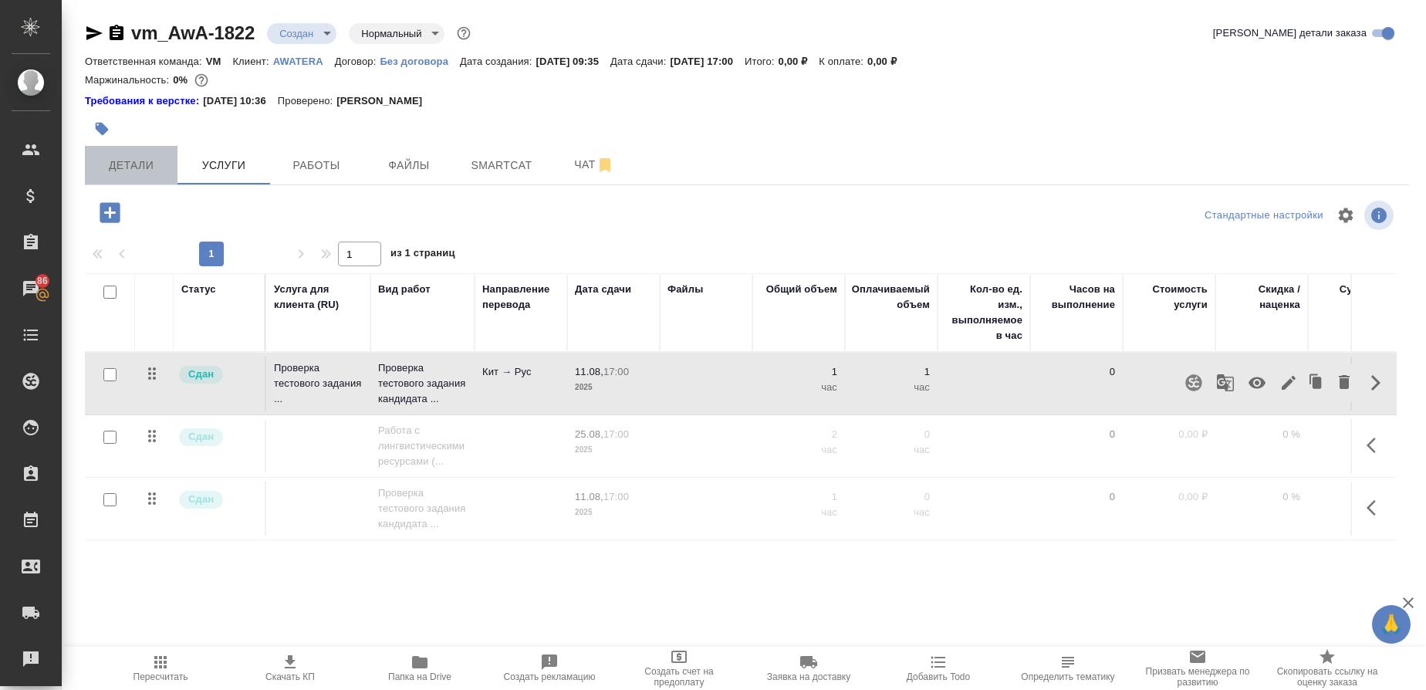
click at [132, 158] on span "Детали" at bounding box center [131, 165] width 74 height 19
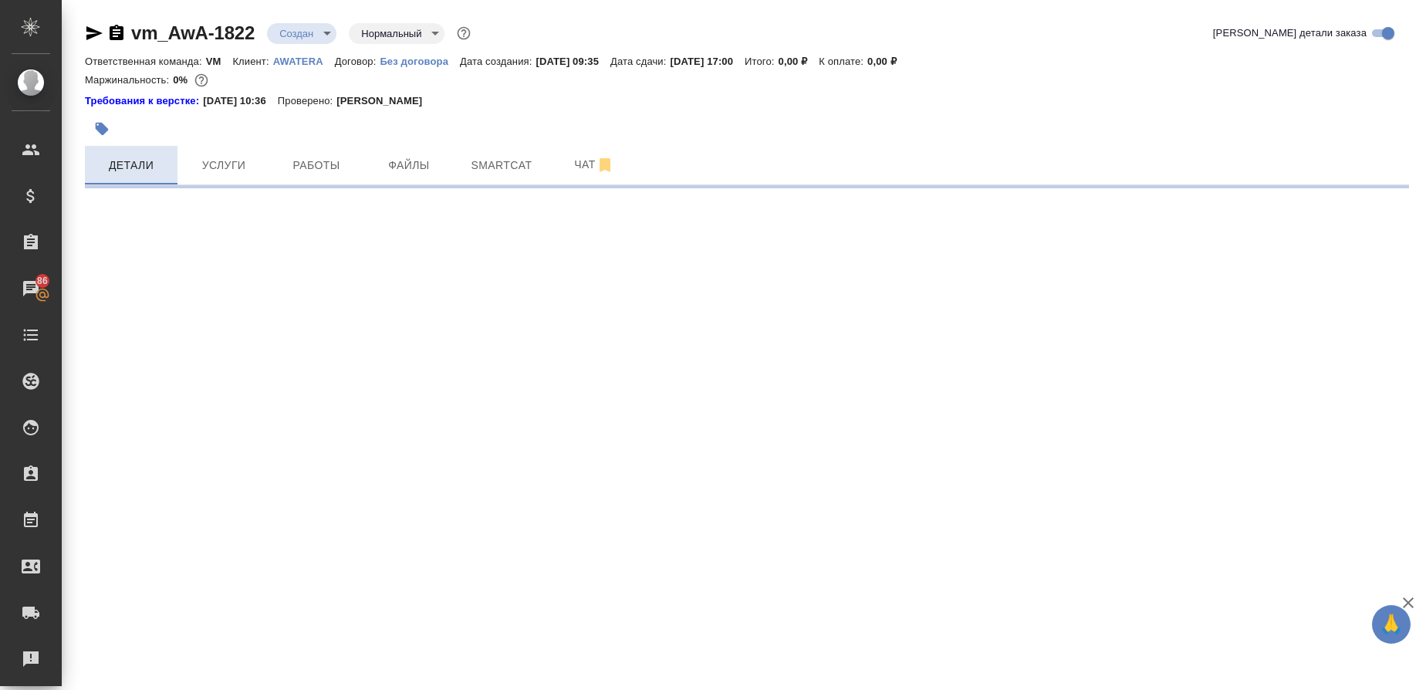
select select "RU"
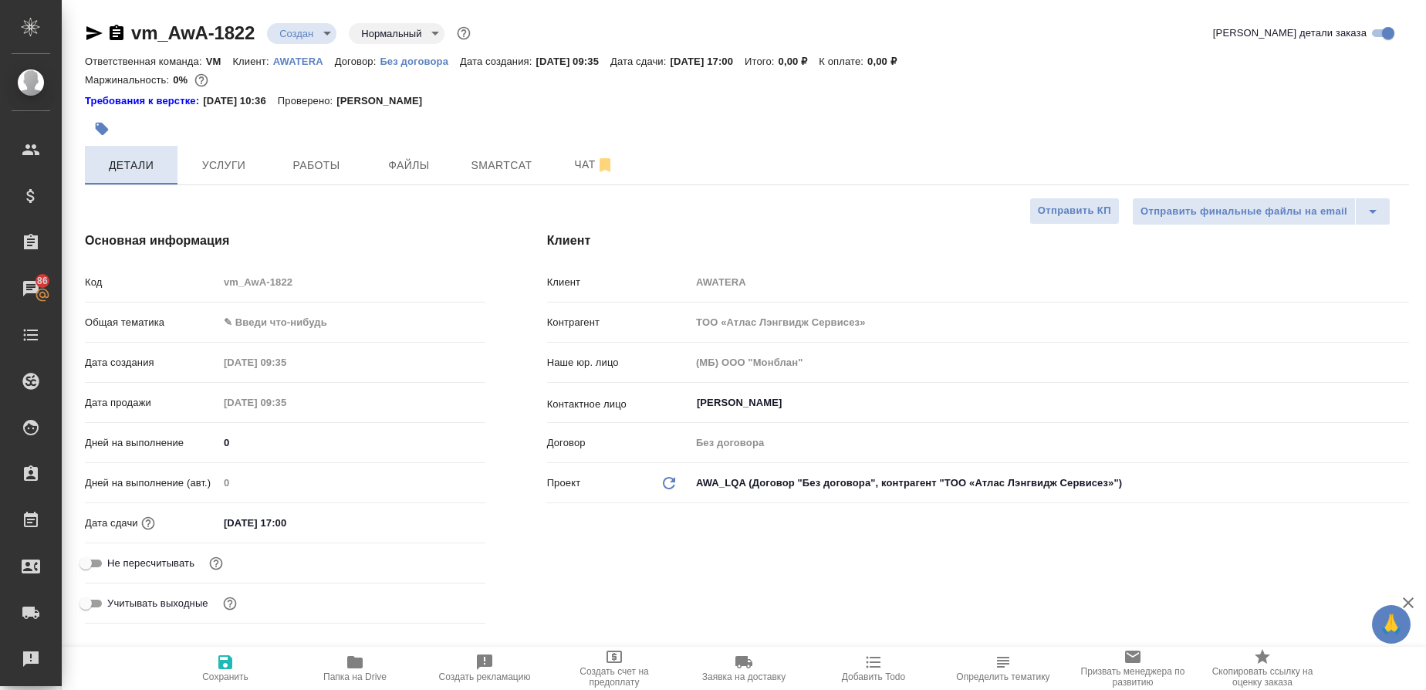
type textarea "x"
click at [275, 324] on body "🙏 .cls-1 fill:#fff; AWATERA Gusmanova Nailya Клиенты Спецификации Заказы 86 Чат…" at bounding box center [713, 345] width 1426 height 690
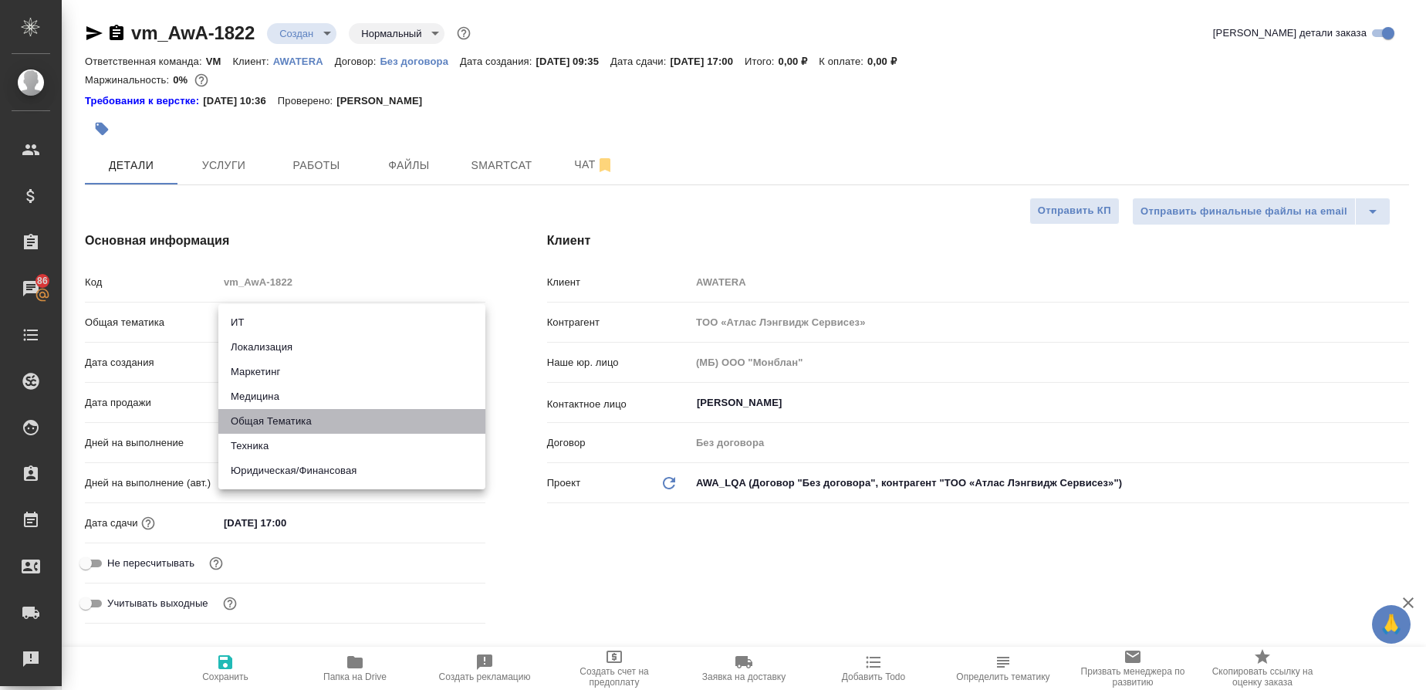
click at [266, 427] on li "Общая Тематика" at bounding box center [351, 421] width 267 height 25
type input "obtem"
type textarea "x"
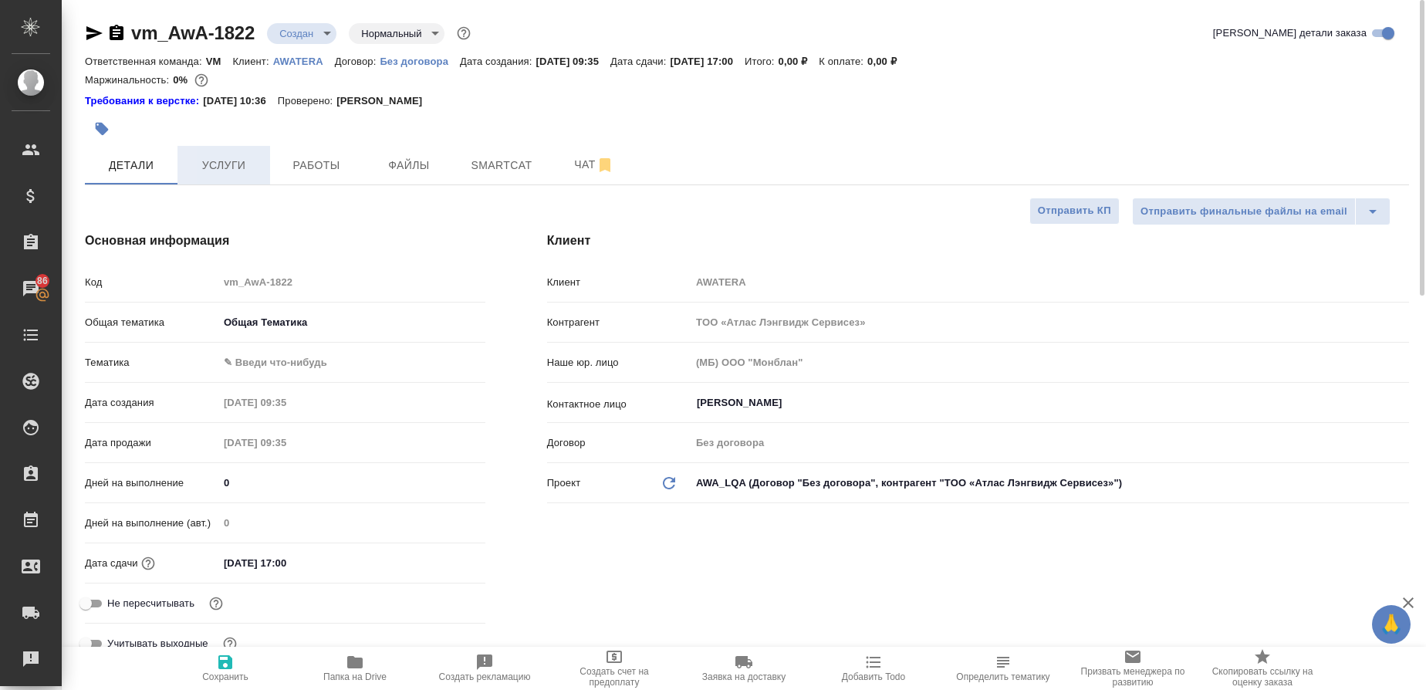
click at [248, 171] on span "Услуги" at bounding box center [224, 165] width 74 height 19
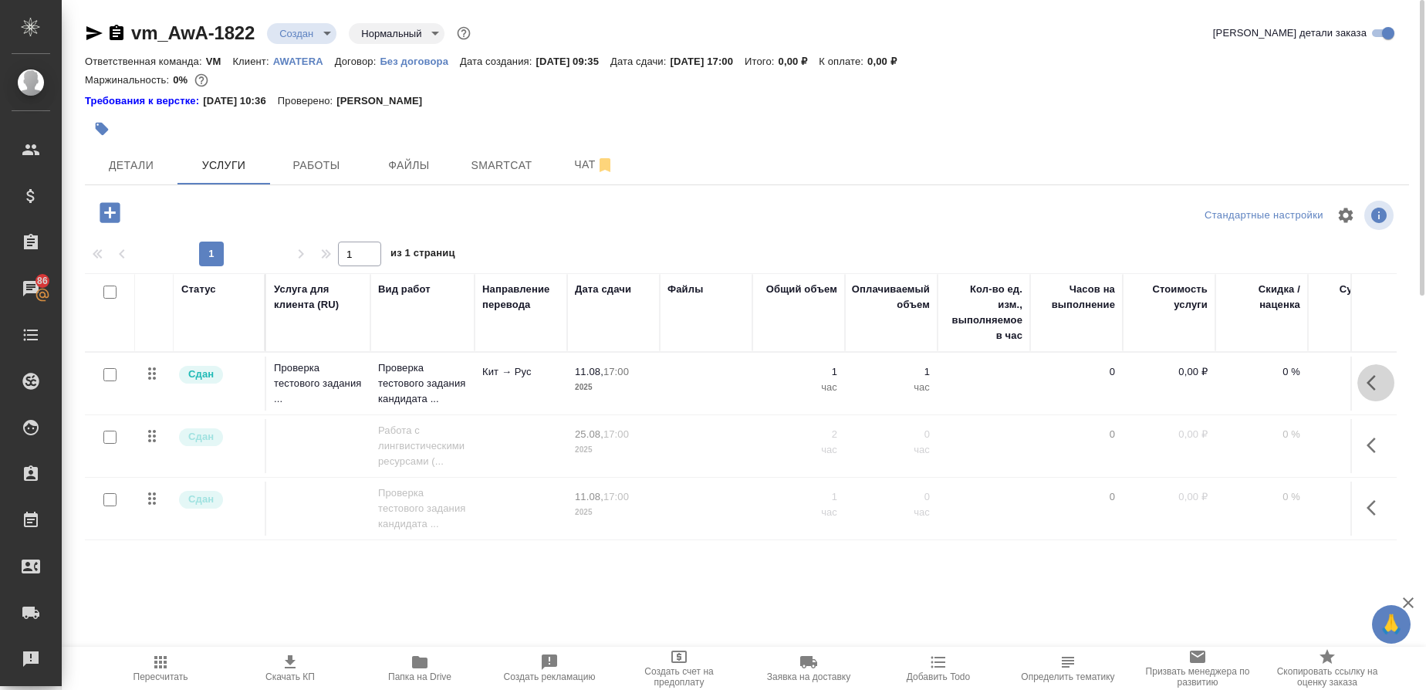
click at [1369, 387] on icon "button" at bounding box center [1375, 382] width 19 height 19
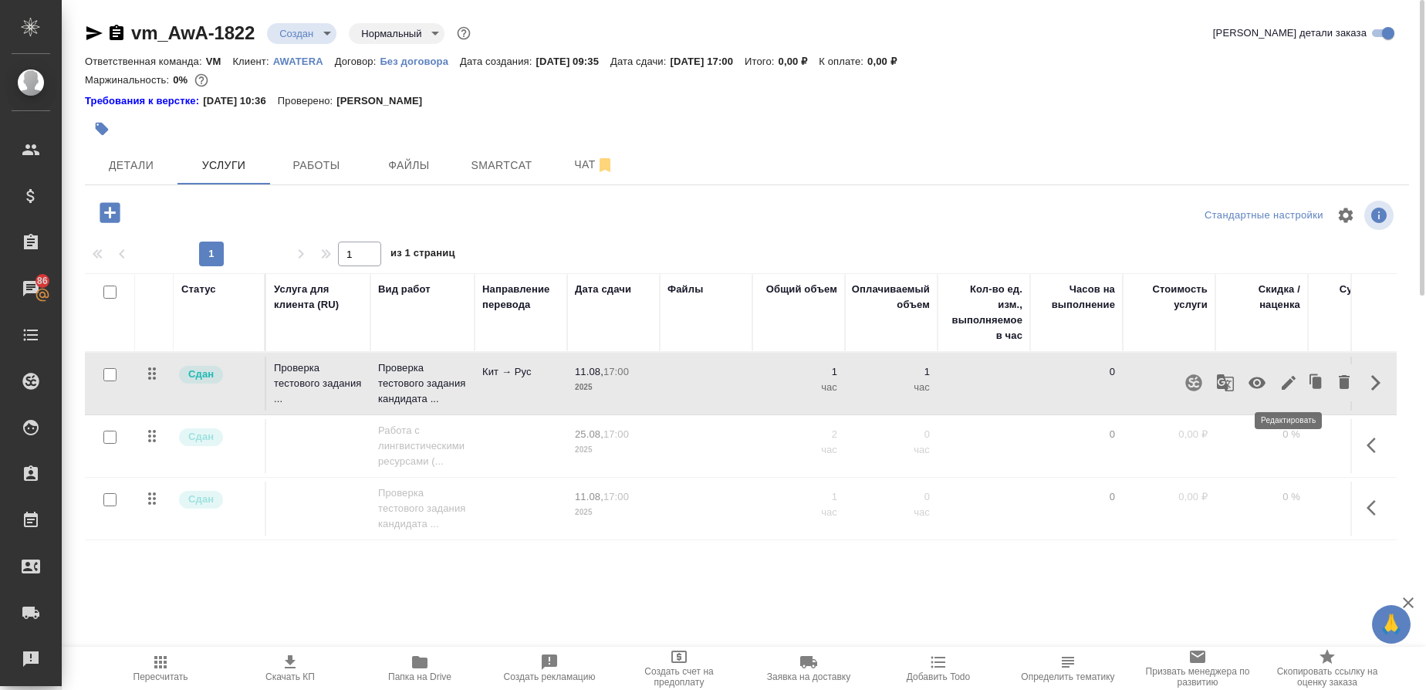
click at [1280, 380] on icon "button" at bounding box center [1288, 382] width 19 height 19
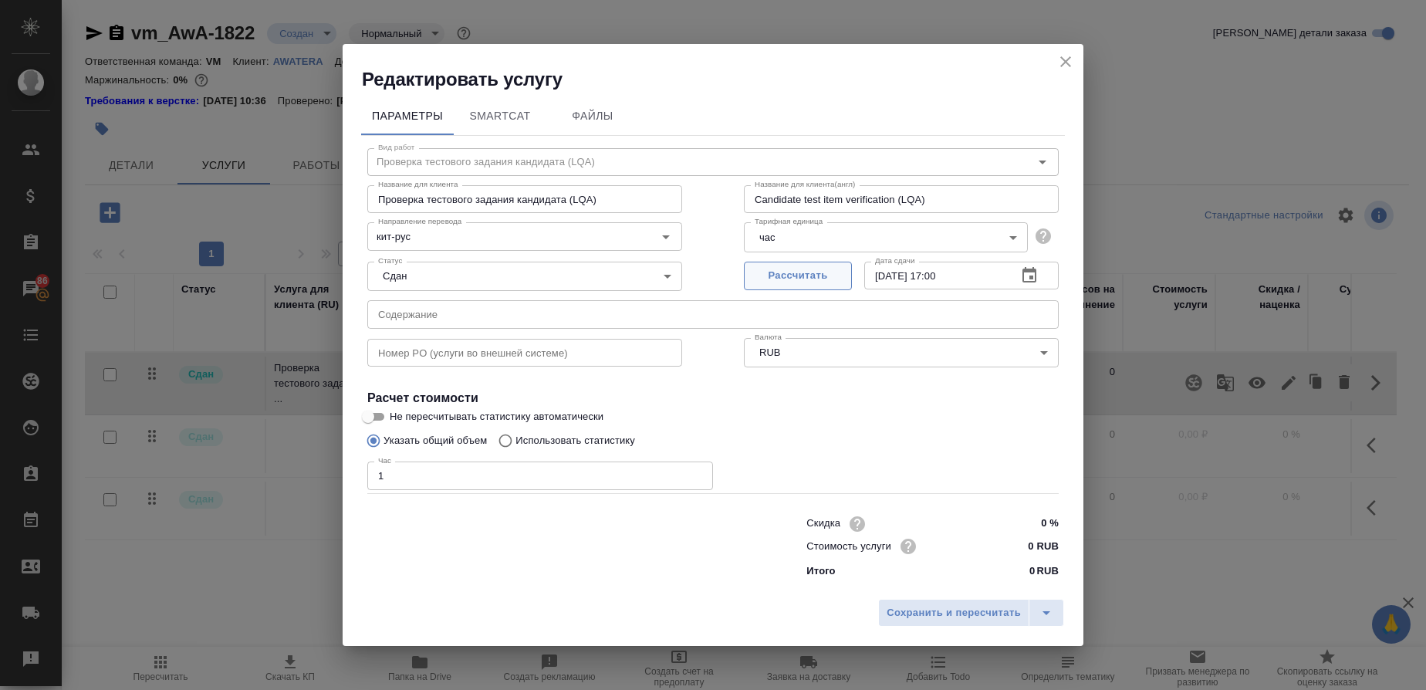
click at [832, 277] on span "Рассчитать" at bounding box center [797, 276] width 91 height 18
click at [963, 606] on span "Сохранить и пересчитать" at bounding box center [954, 613] width 134 height 18
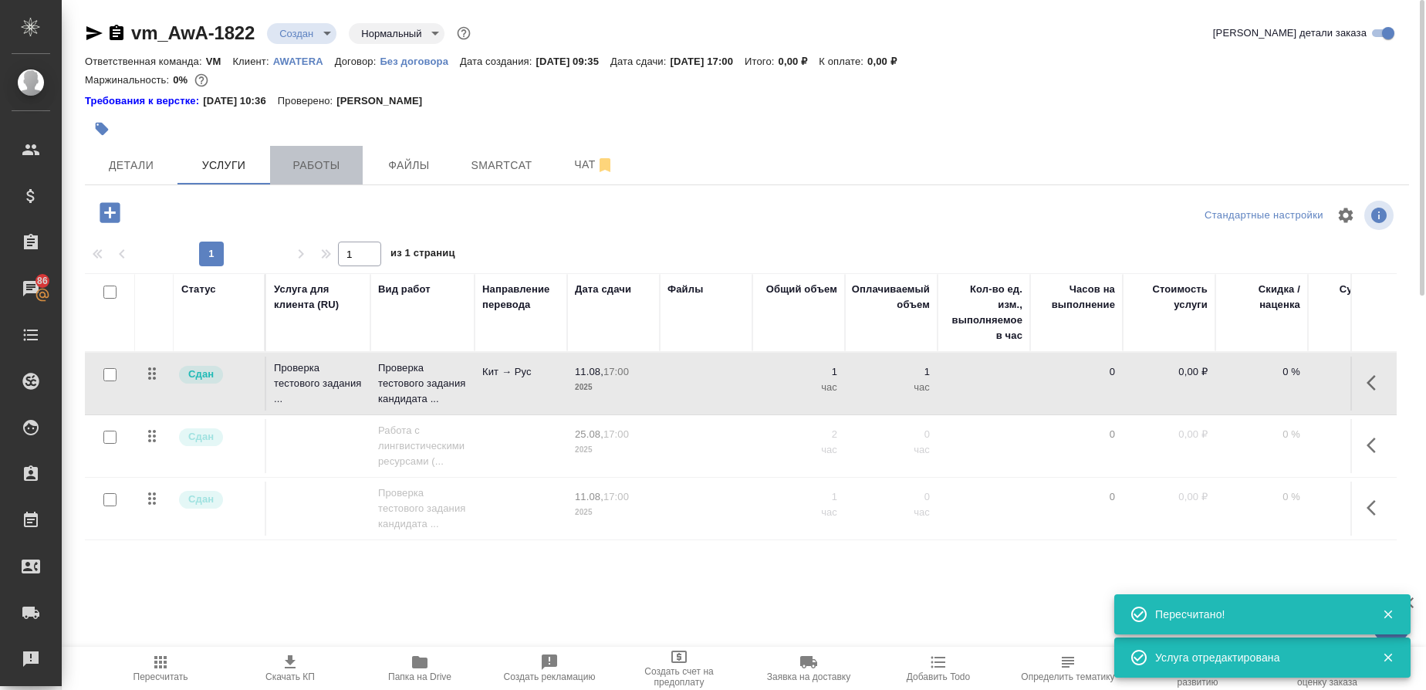
click at [319, 162] on span "Работы" at bounding box center [316, 165] width 74 height 19
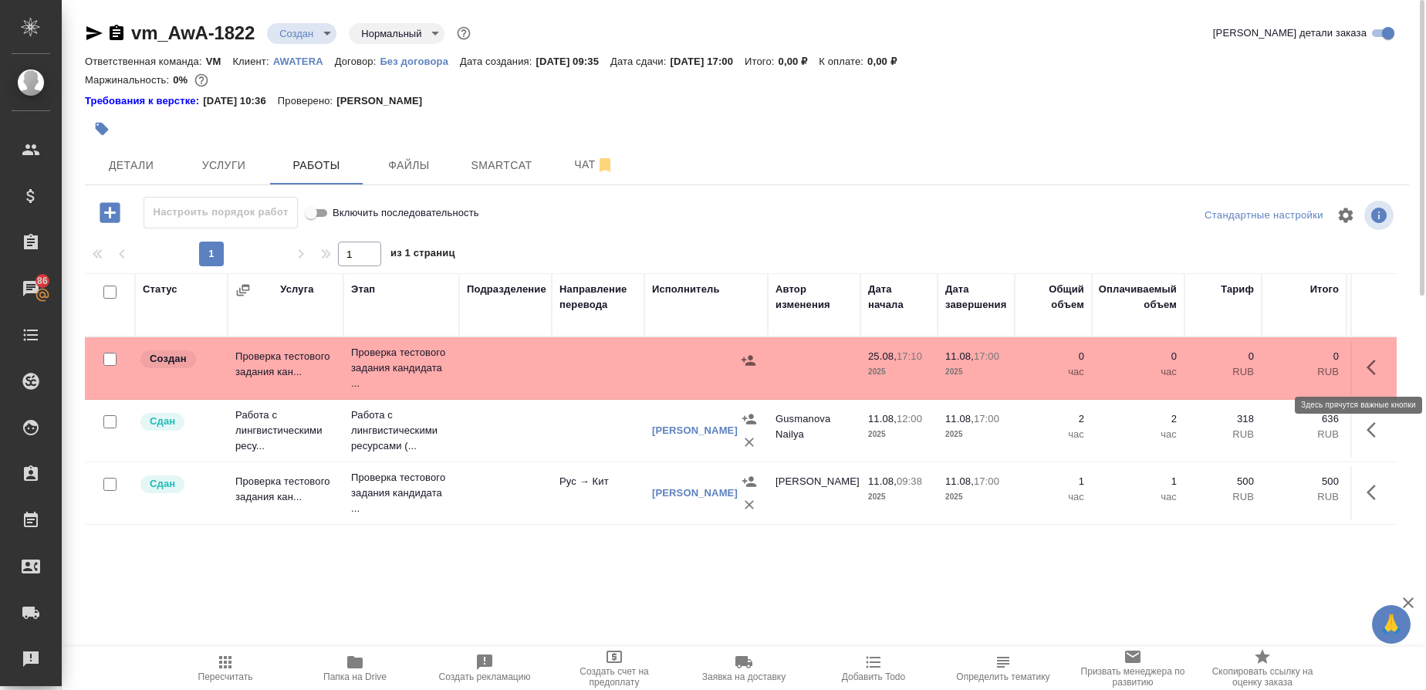
click at [1376, 372] on icon "button" at bounding box center [1375, 367] width 19 height 19
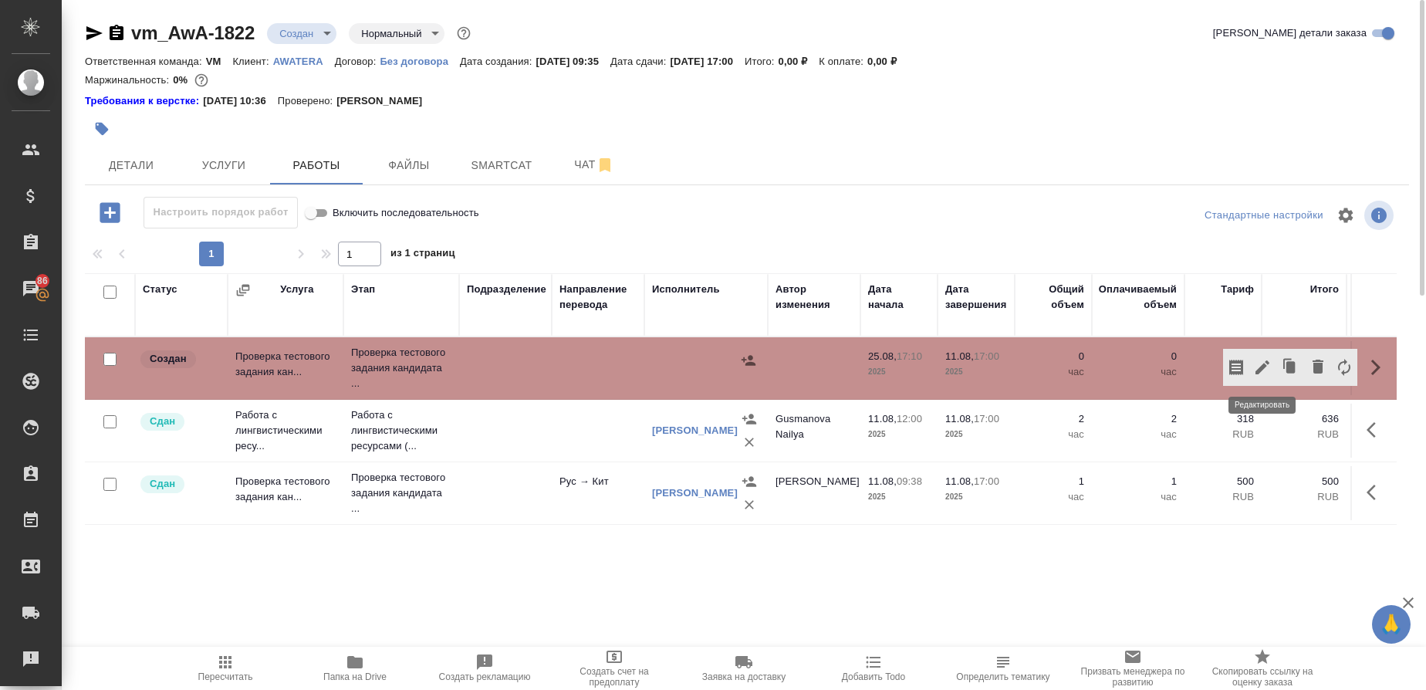
click at [1271, 372] on icon "button" at bounding box center [1262, 367] width 19 height 19
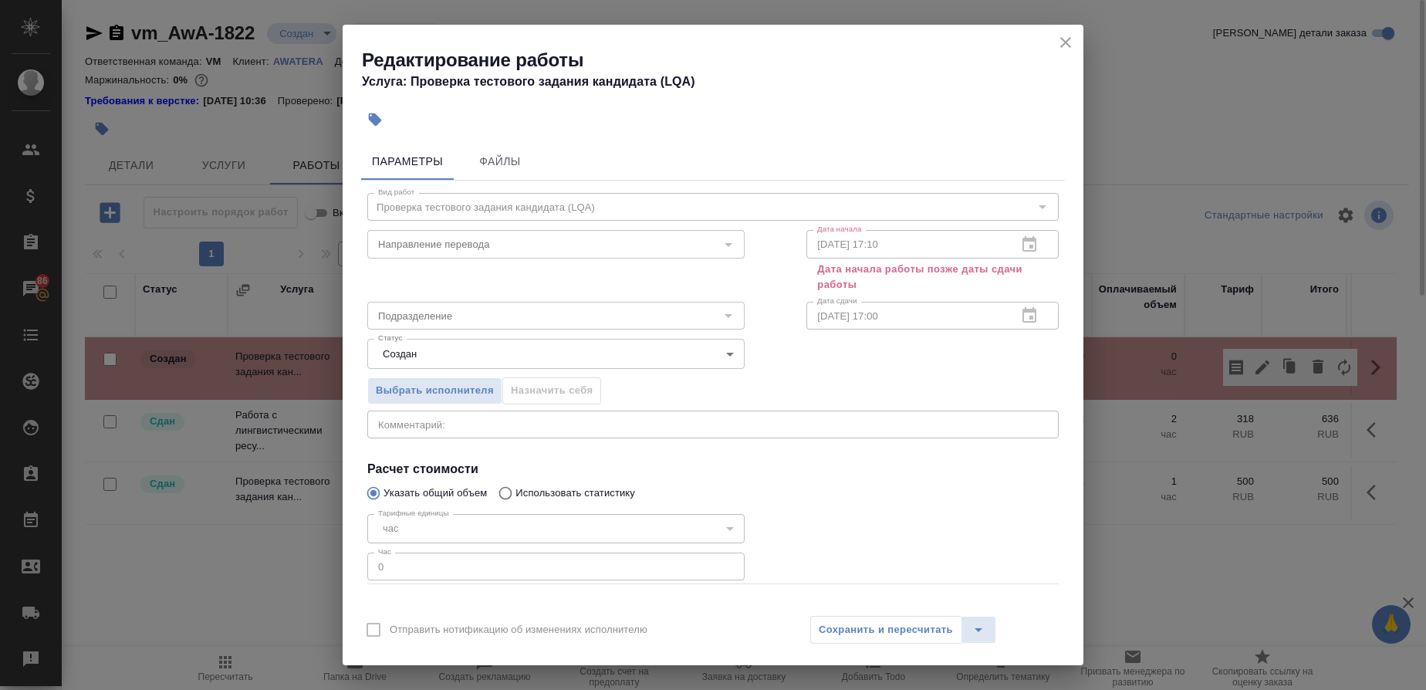
click at [1015, 248] on div "25.08.2025 17:10 Дата начала" at bounding box center [932, 244] width 252 height 28
click at [1011, 316] on div at bounding box center [1029, 316] width 37 height 0
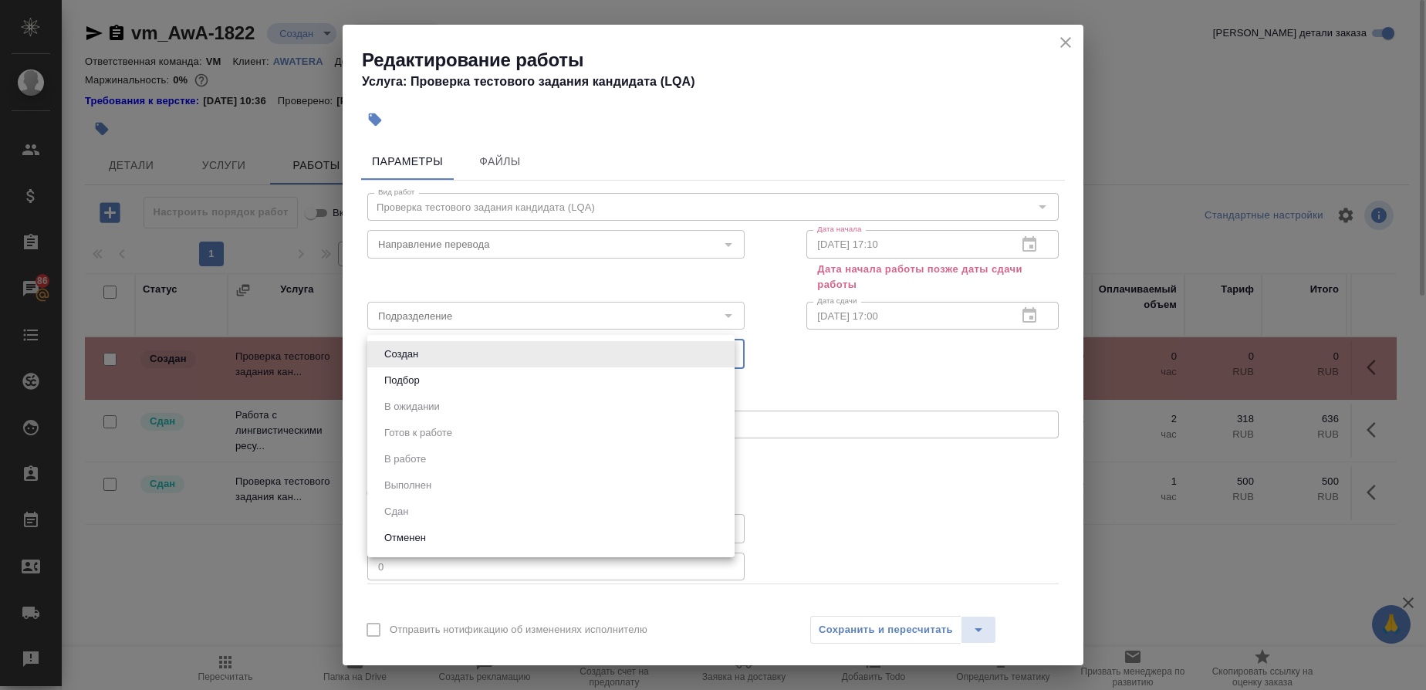
click at [731, 352] on body "🙏 .cls-1 fill:#fff; AWATERA Gusmanova Nailya Клиенты Спецификации Заказы 86 Чат…" at bounding box center [713, 345] width 1426 height 690
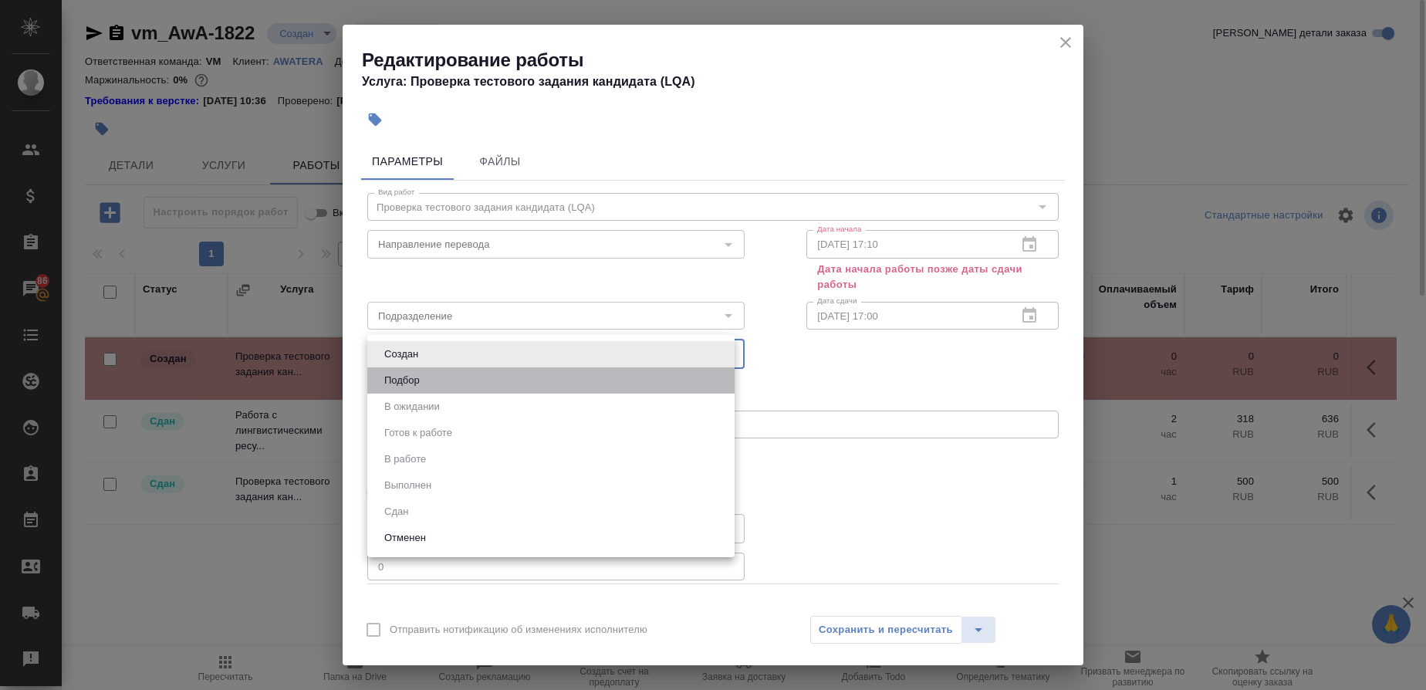
click at [457, 368] on li "Подбор" at bounding box center [550, 380] width 367 height 26
type input "recruiting"
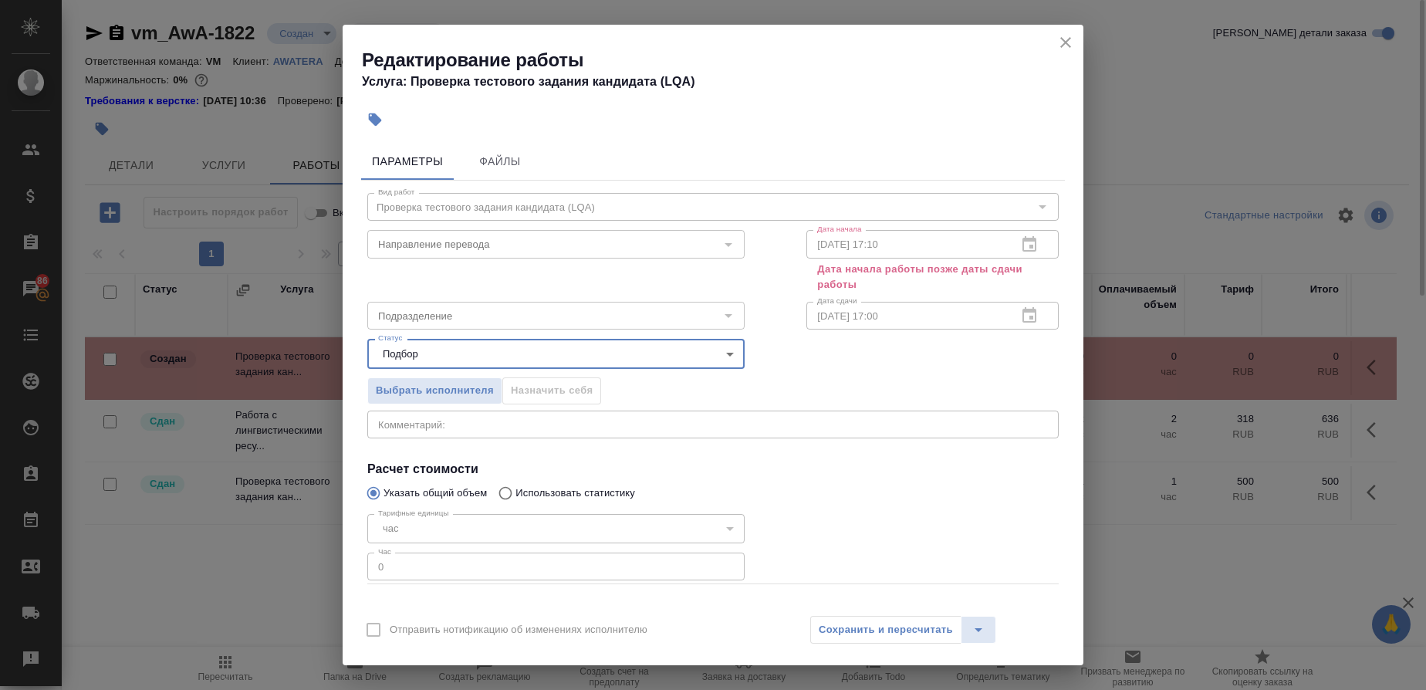
click at [1069, 42] on icon "close" at bounding box center [1065, 42] width 19 height 19
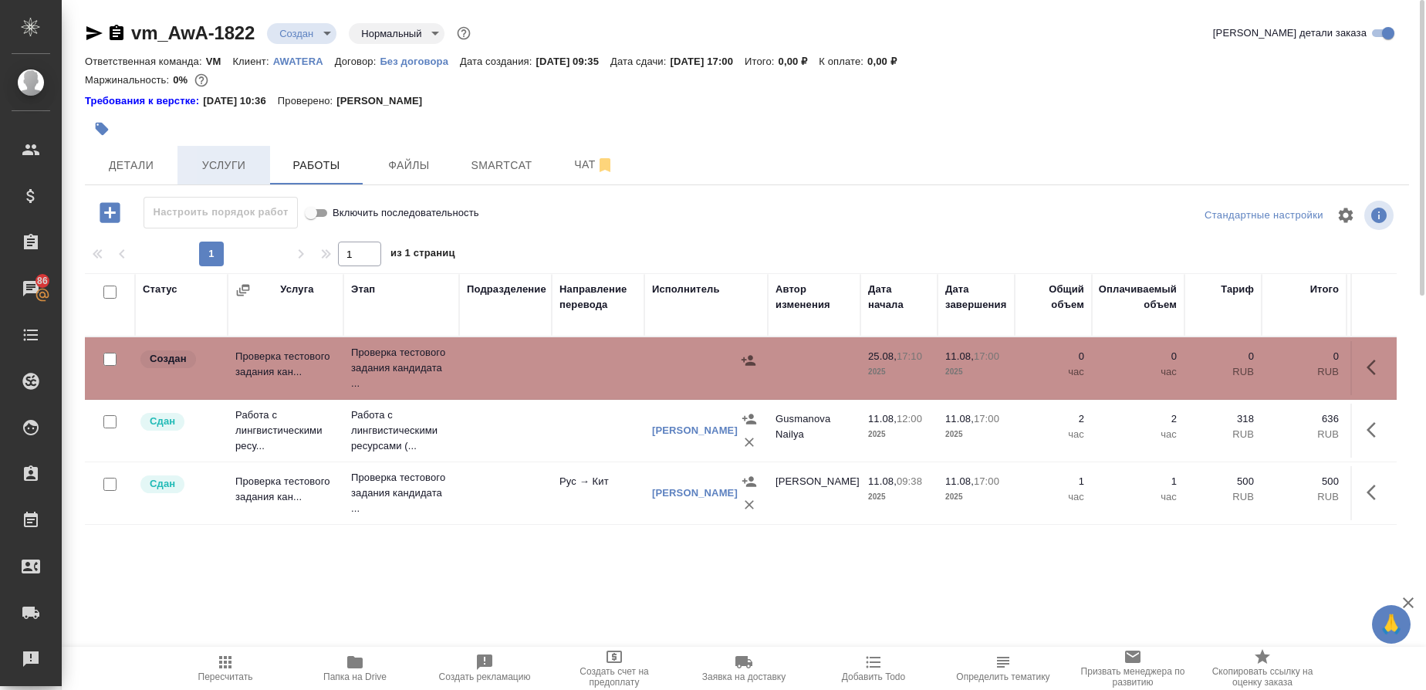
click at [221, 164] on span "Услуги" at bounding box center [224, 165] width 74 height 19
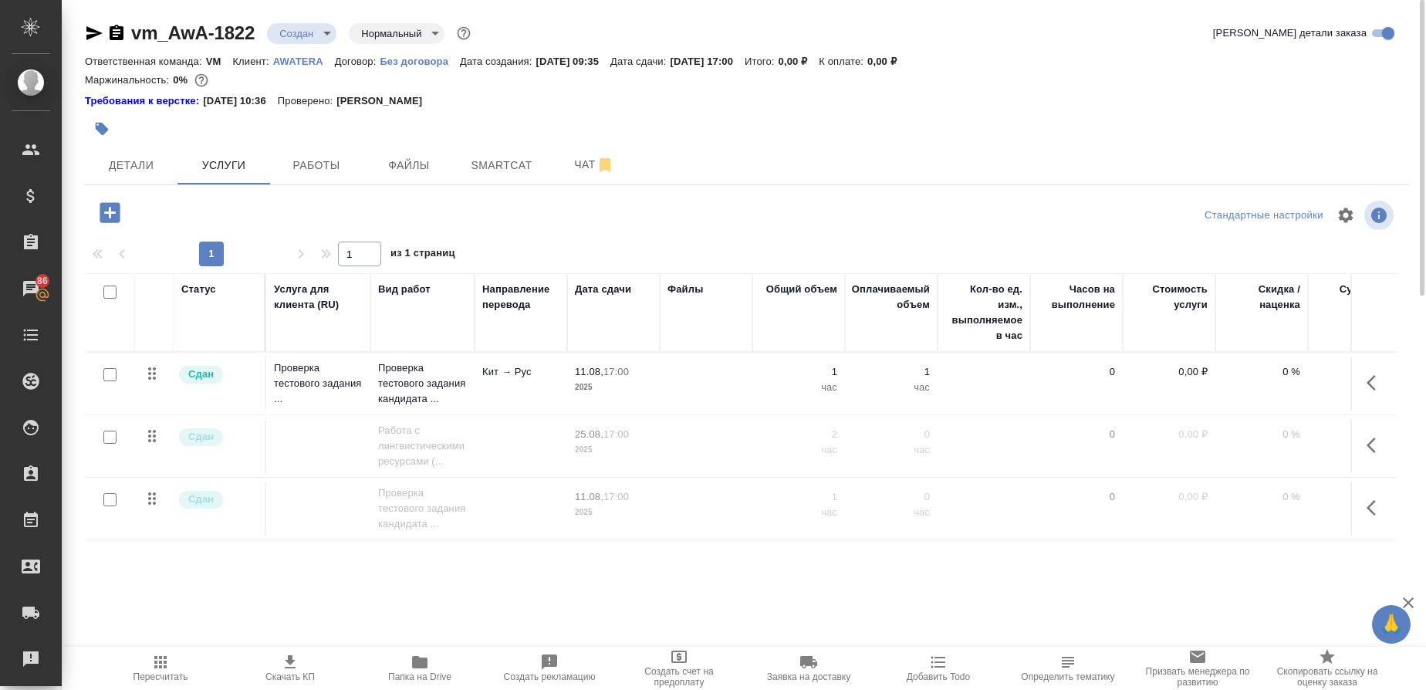
click at [1374, 377] on icon "button" at bounding box center [1370, 382] width 9 height 15
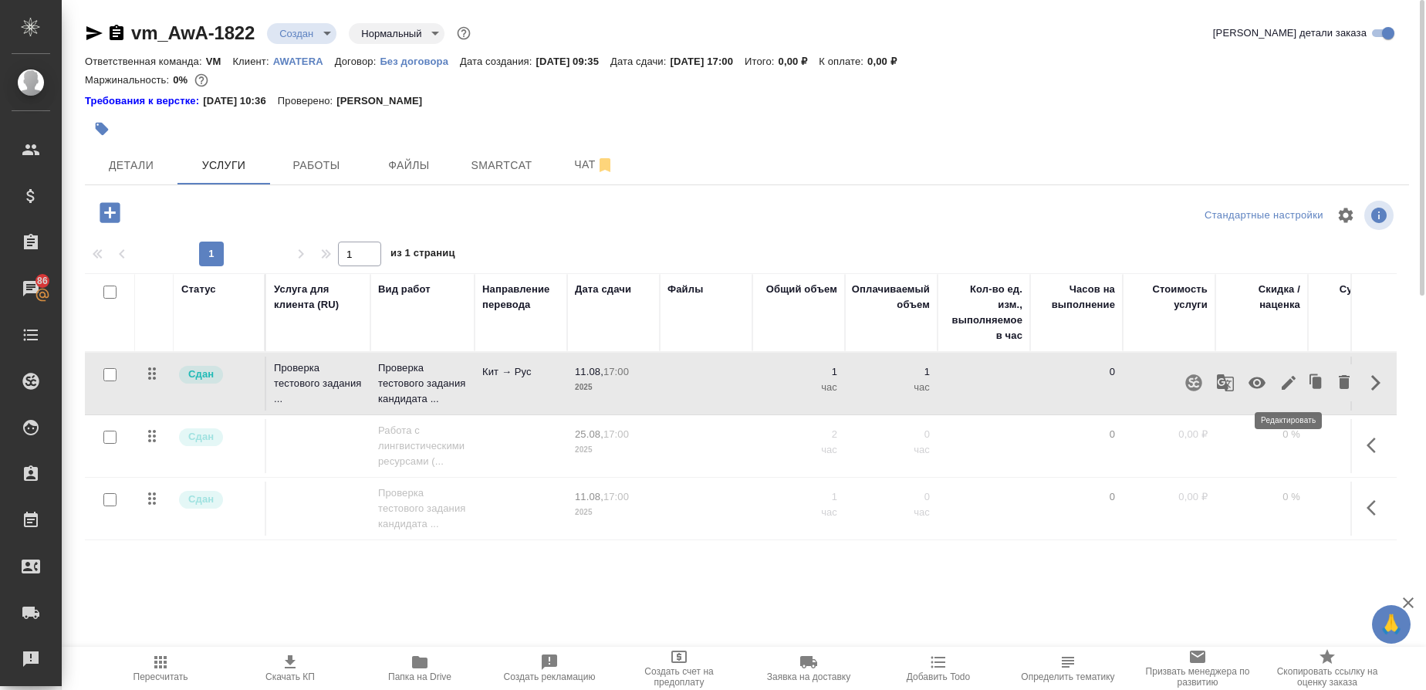
click at [1285, 380] on icon "button" at bounding box center [1288, 382] width 19 height 19
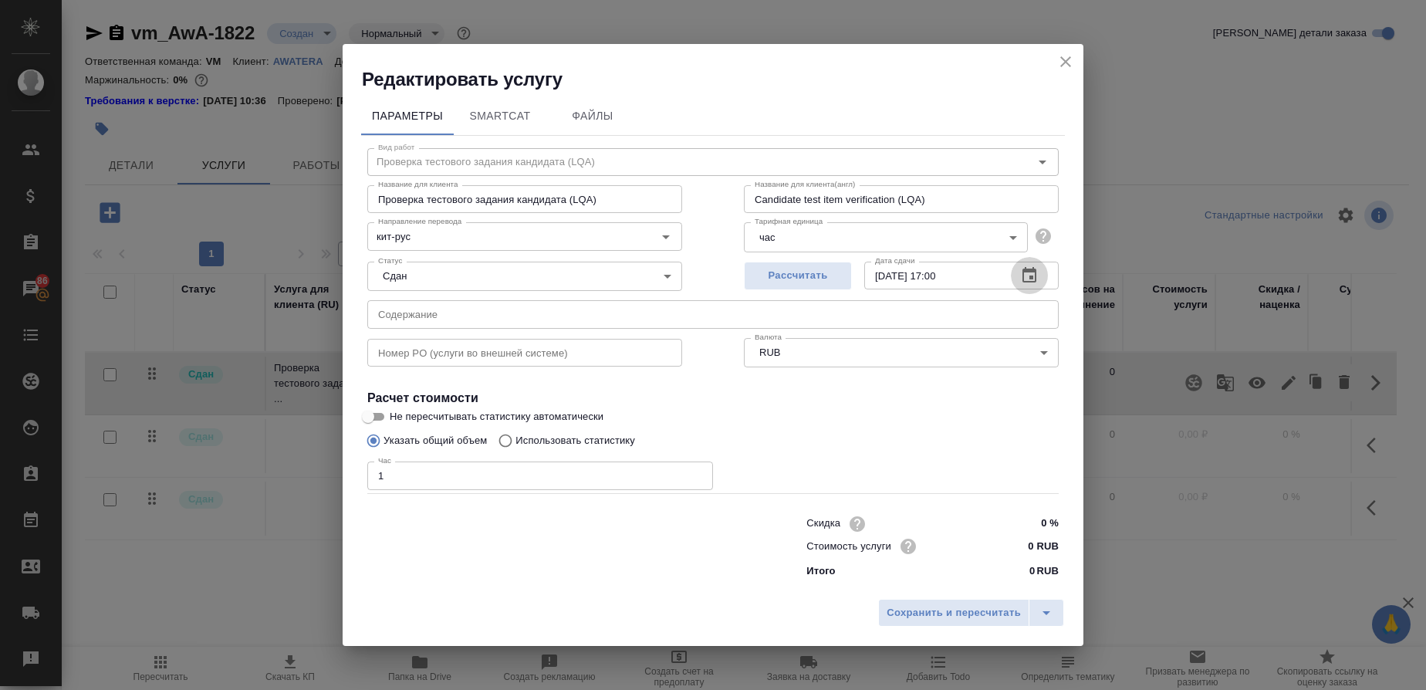
click at [1035, 275] on icon "button" at bounding box center [1029, 274] width 14 height 15
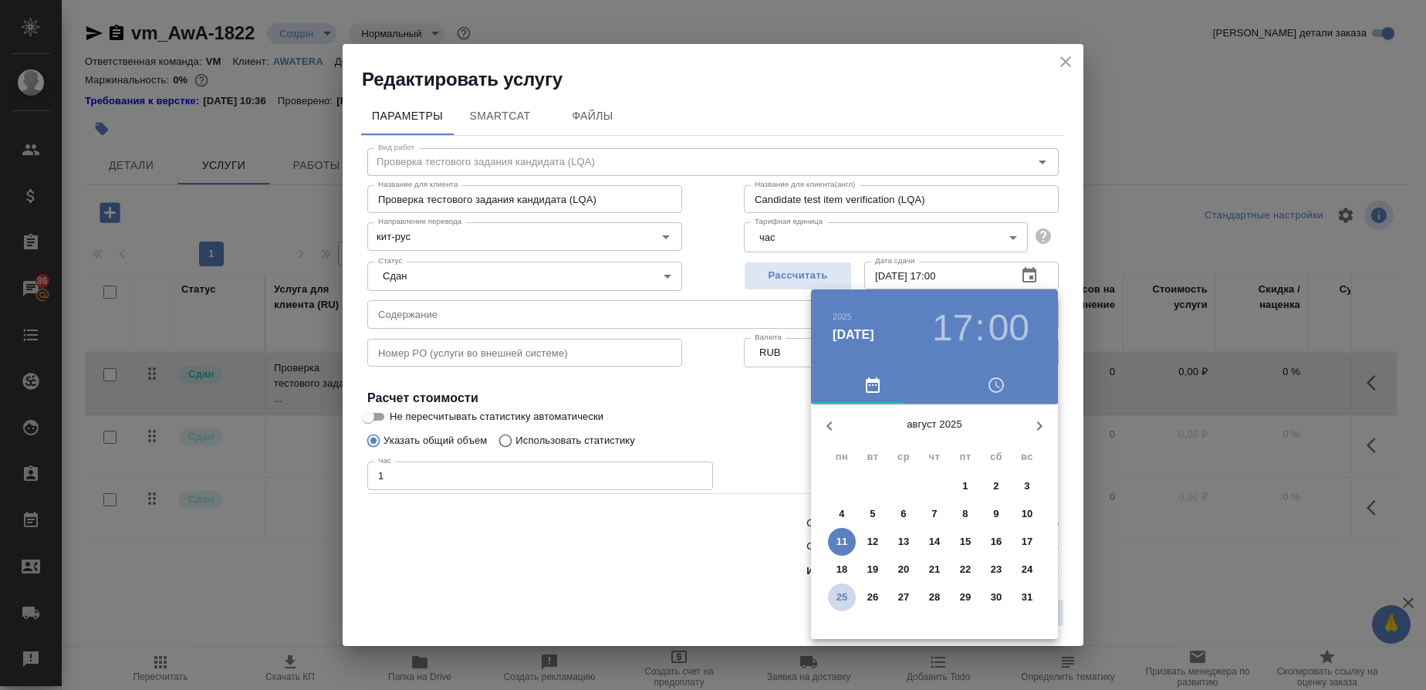
click at [836, 596] on p "25" at bounding box center [842, 596] width 12 height 15
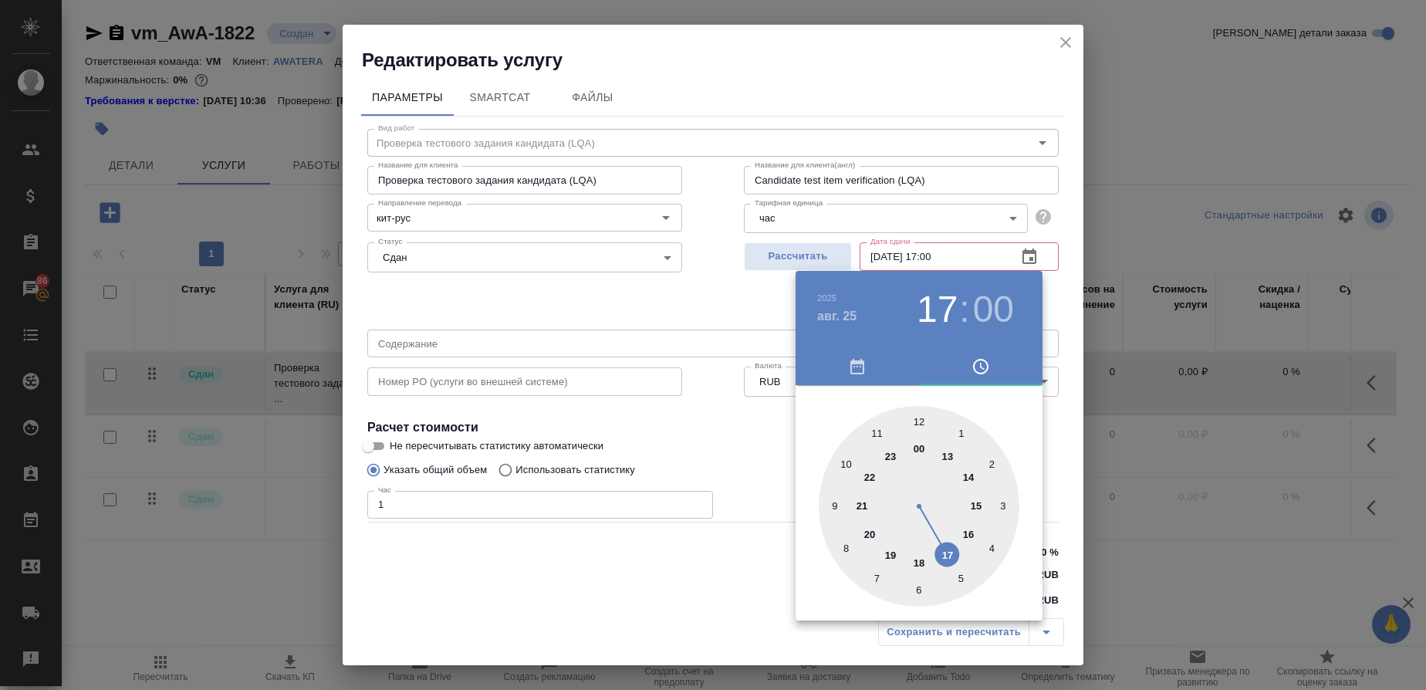
click at [944, 556] on div at bounding box center [919, 506] width 201 height 201
click at [918, 424] on div at bounding box center [919, 506] width 201 height 201
click at [763, 444] on div at bounding box center [713, 345] width 1426 height 690
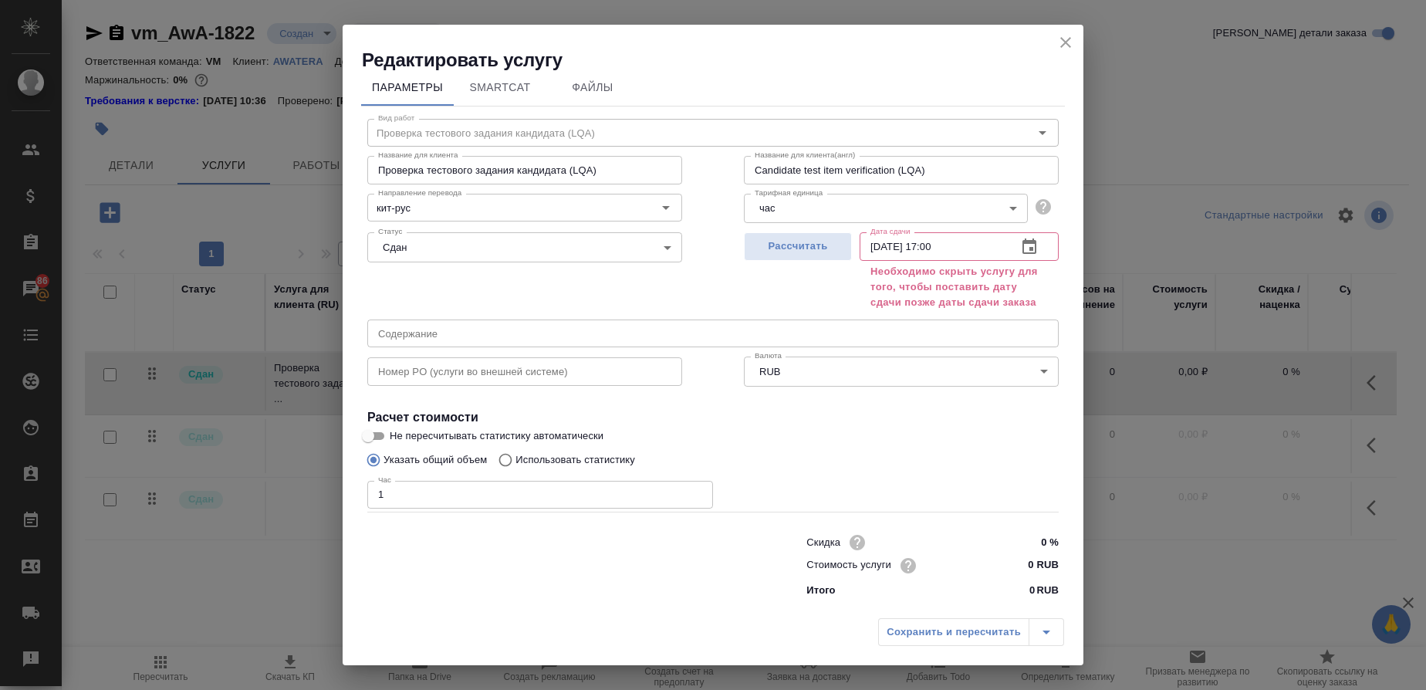
scroll to position [9, 0]
click at [1020, 255] on icon "button" at bounding box center [1029, 247] width 19 height 19
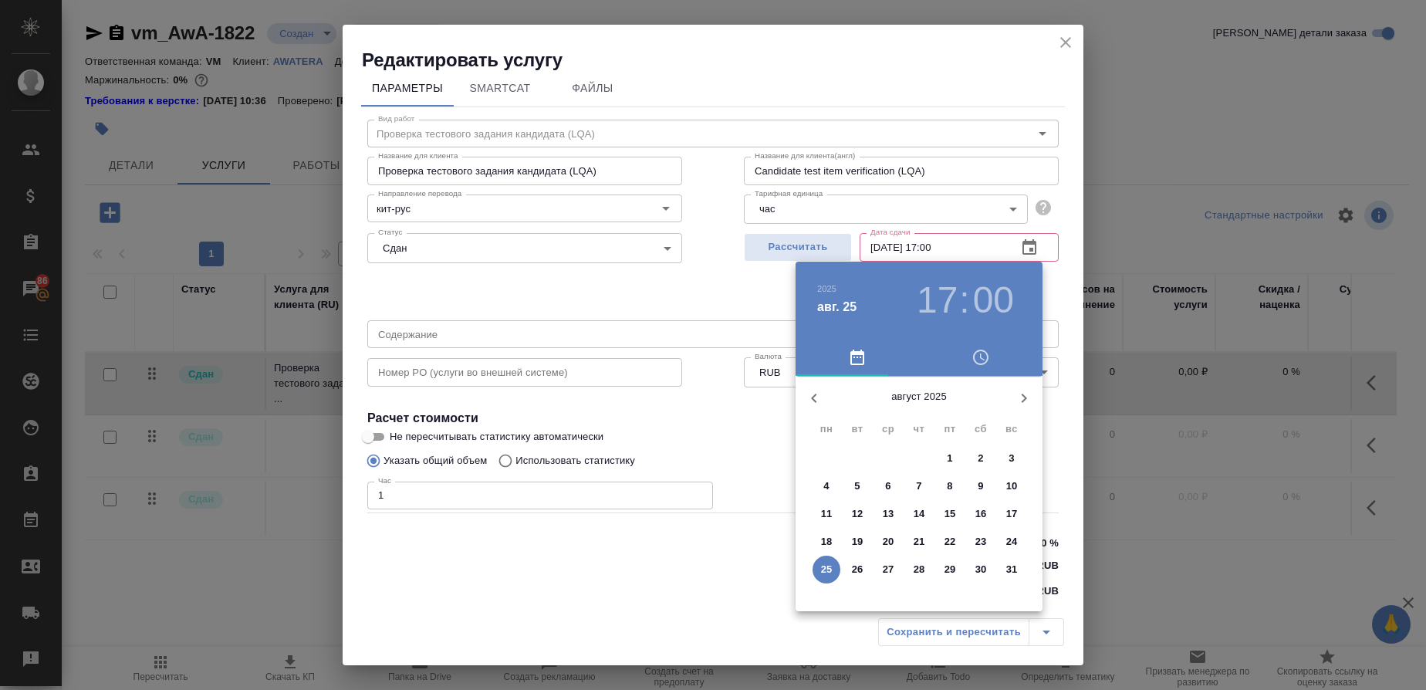
click at [735, 299] on div at bounding box center [713, 345] width 1426 height 690
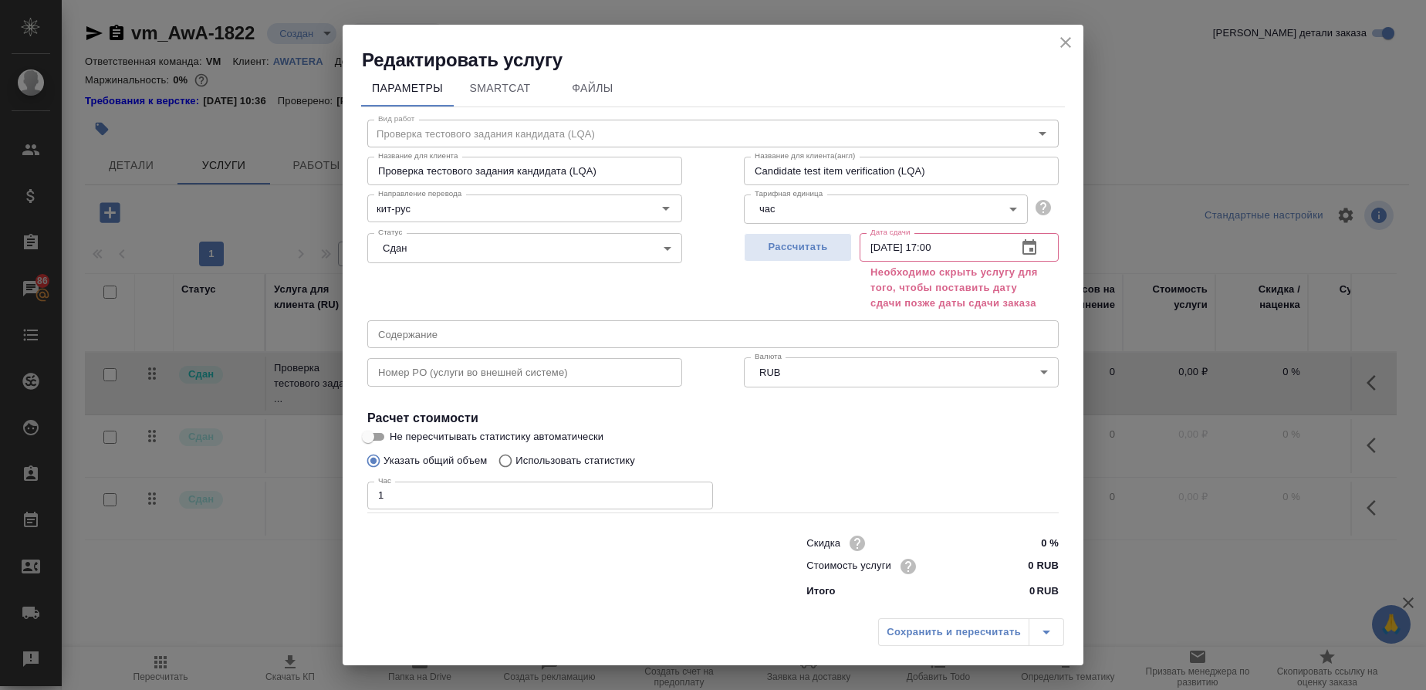
click at [931, 629] on div "Сохранить и пересчитать" at bounding box center [971, 632] width 186 height 28
click at [1045, 632] on div "Сохранить и пересчитать" at bounding box center [971, 632] width 186 height 28
click at [809, 239] on span "Рассчитать" at bounding box center [797, 247] width 91 height 18
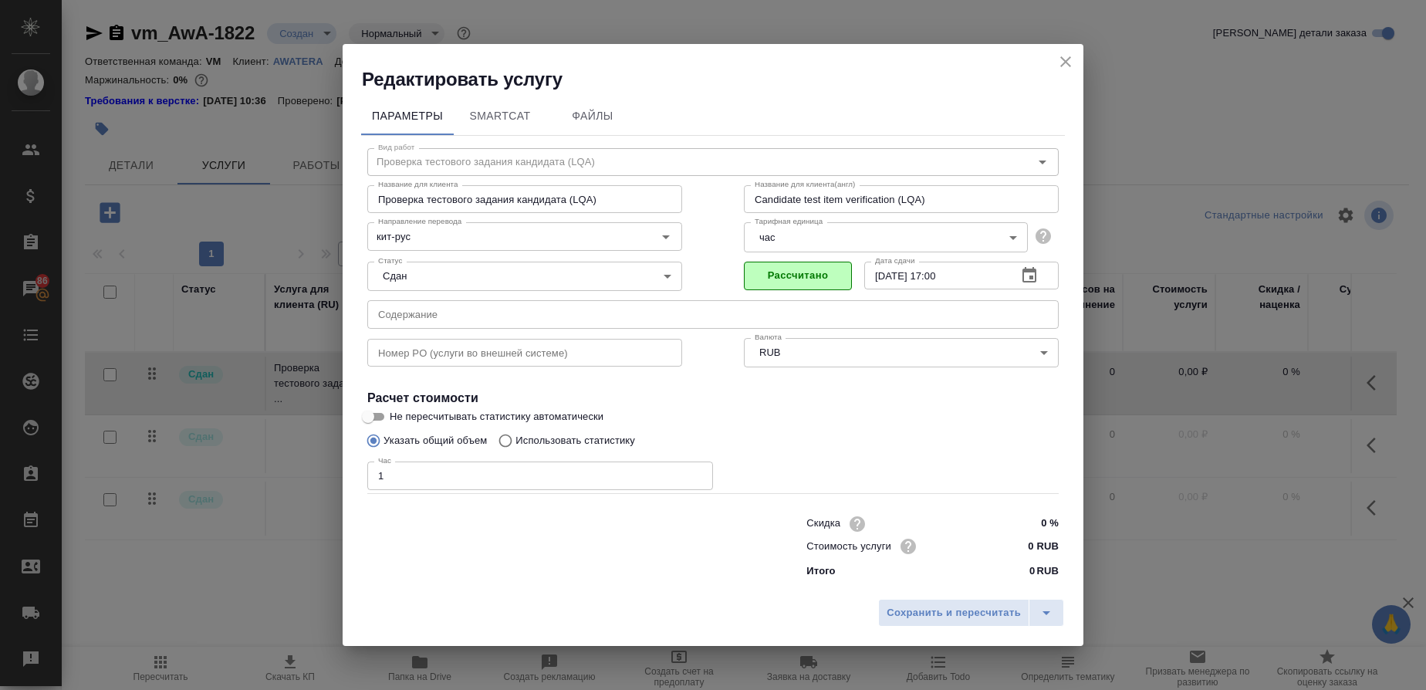
scroll to position [0, 0]
click at [1034, 276] on icon "button" at bounding box center [1029, 275] width 19 height 19
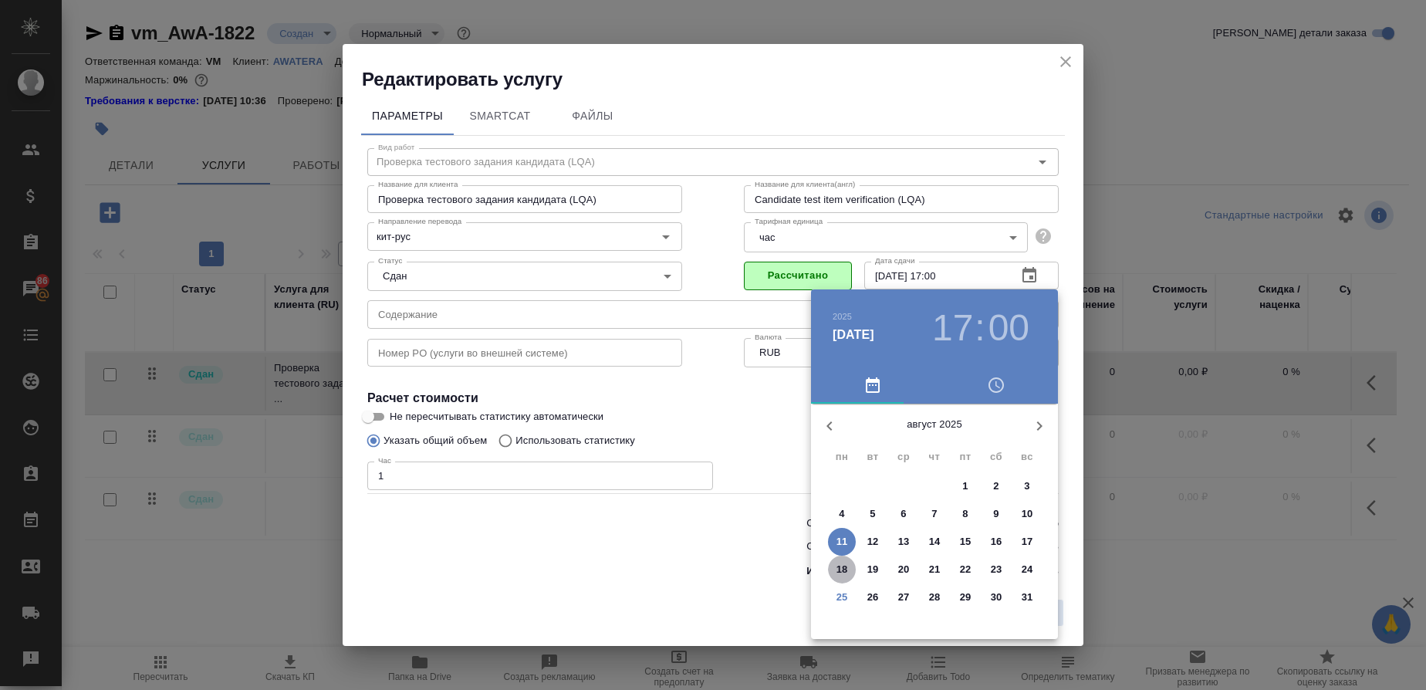
click at [840, 570] on p "18" at bounding box center [842, 569] width 12 height 15
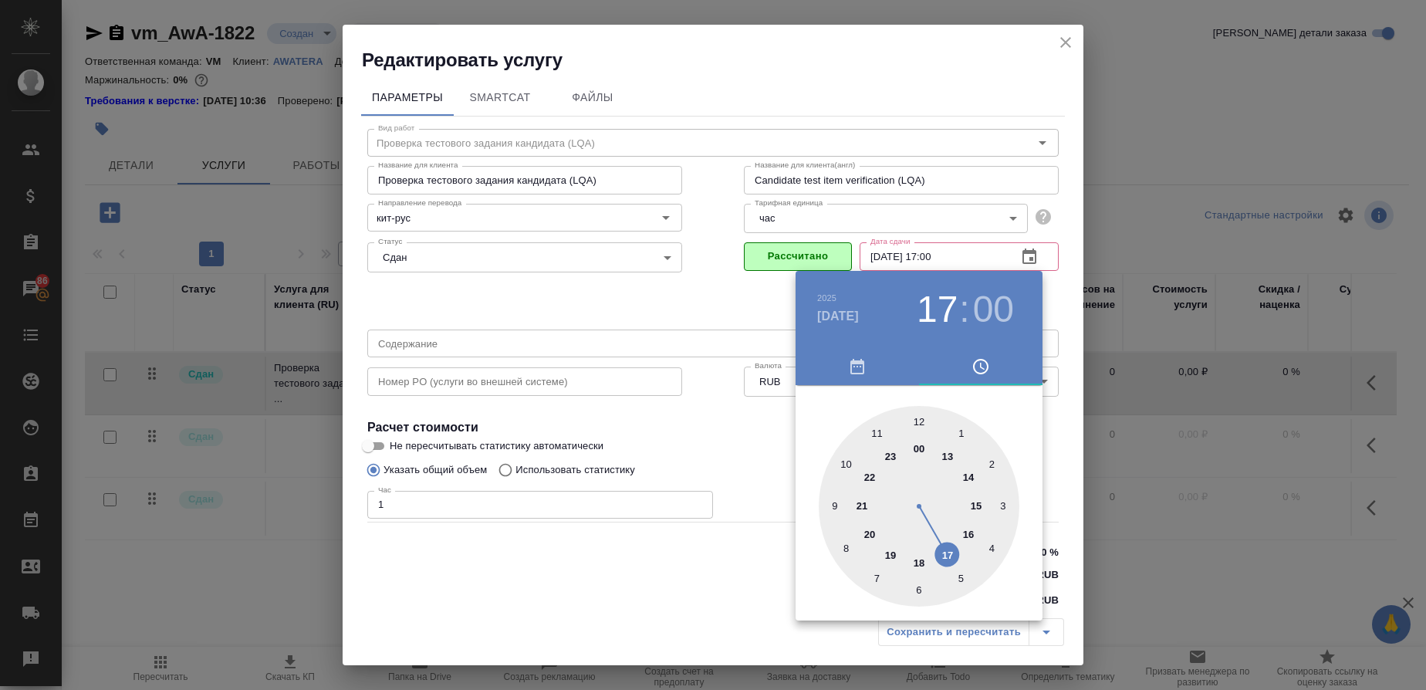
click at [1013, 253] on div at bounding box center [713, 345] width 1426 height 690
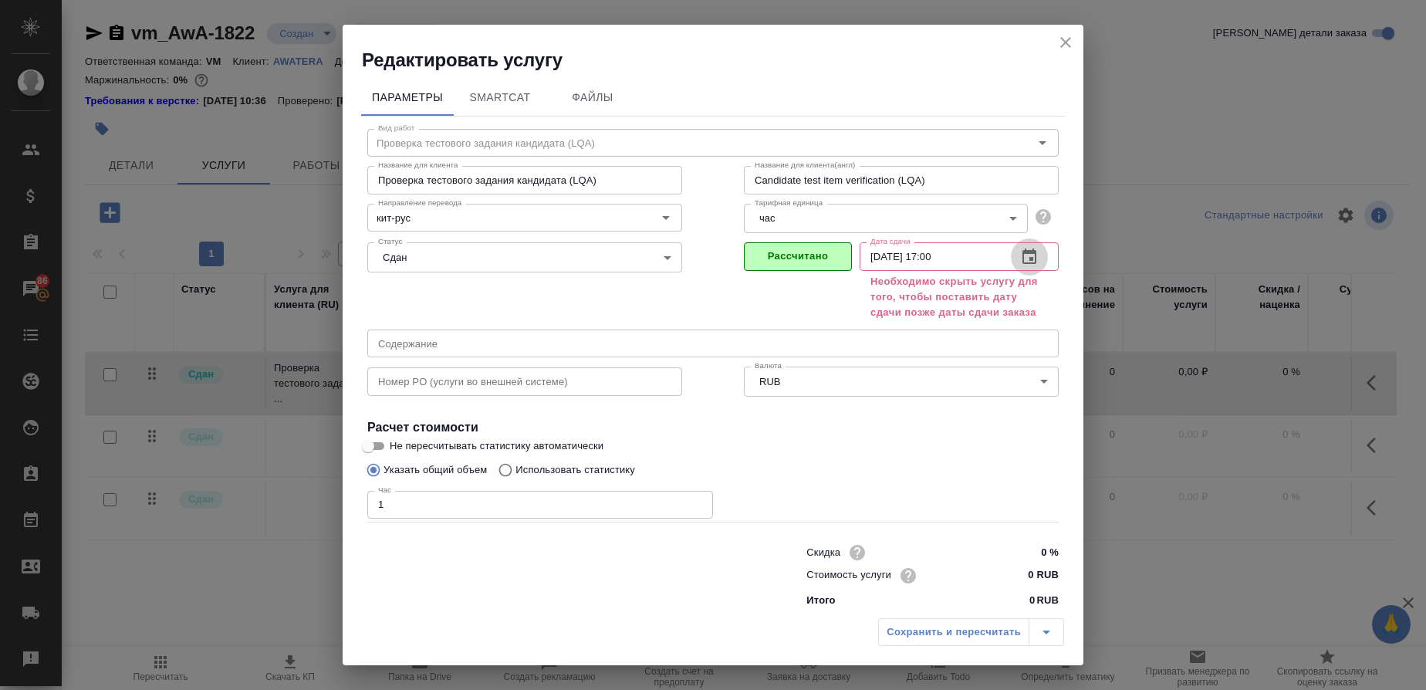
click at [1020, 265] on icon "button" at bounding box center [1029, 257] width 19 height 19
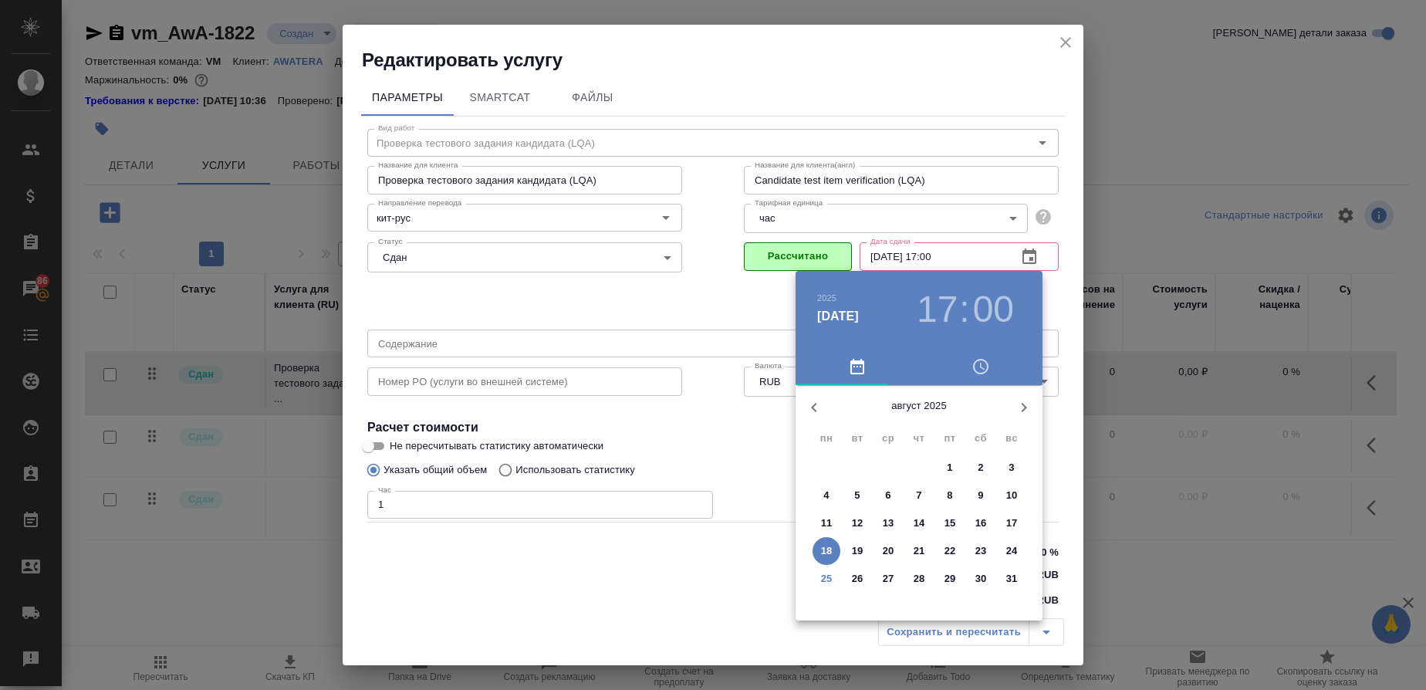
click at [824, 574] on p "25" at bounding box center [827, 578] width 12 height 15
type input "25.08.2025 17:00"
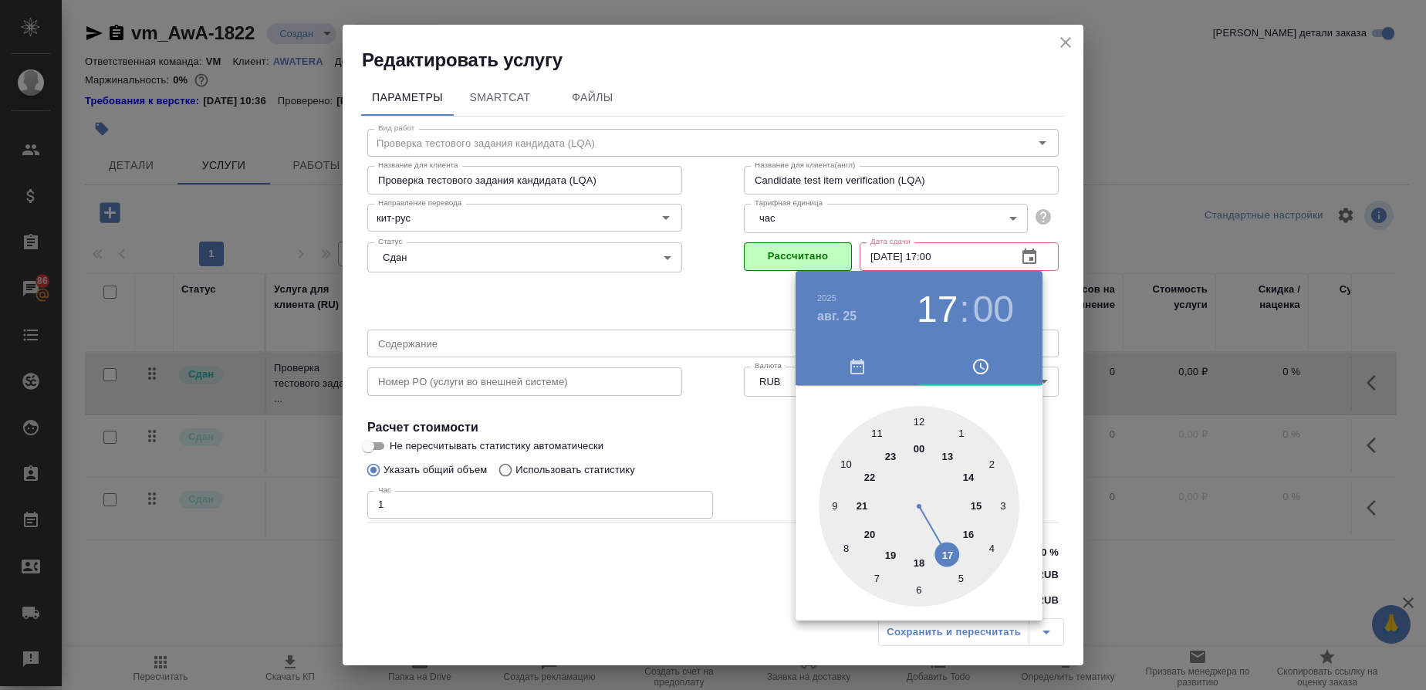
click at [711, 437] on div at bounding box center [713, 345] width 1426 height 690
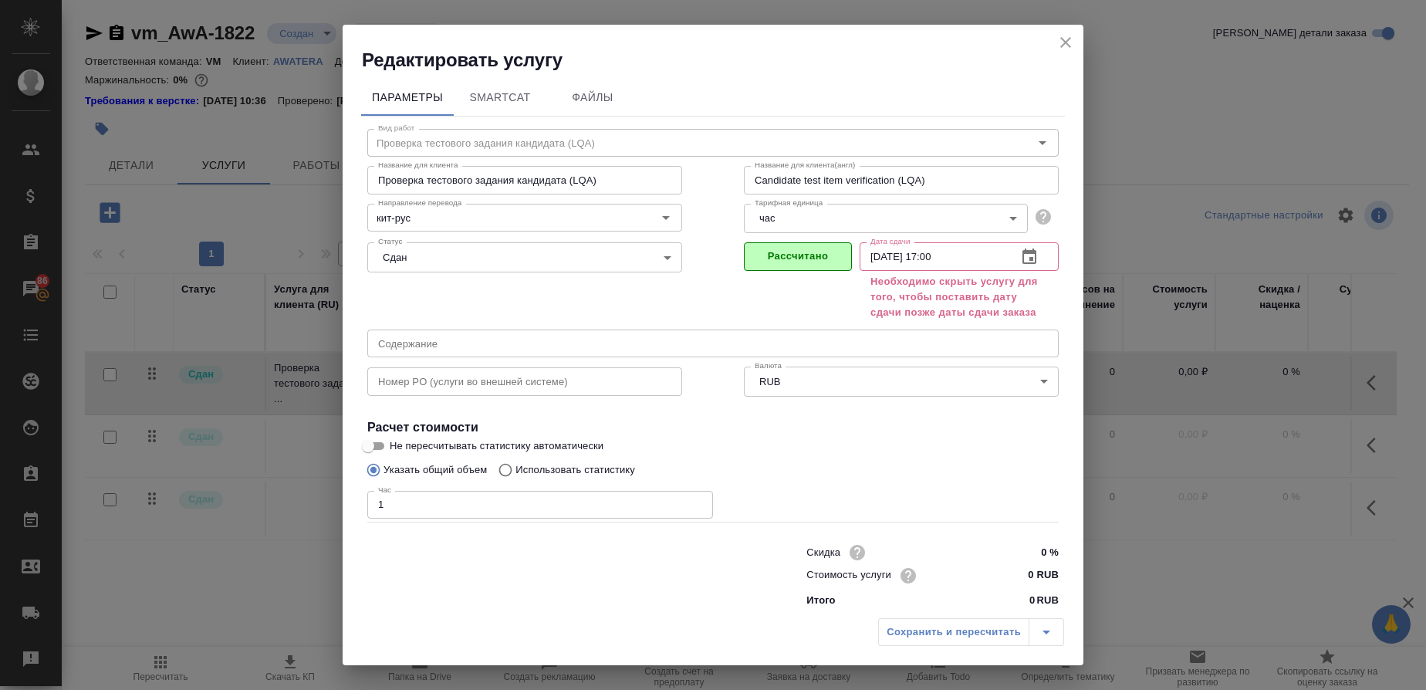
click at [1061, 45] on icon "close" at bounding box center [1065, 42] width 19 height 19
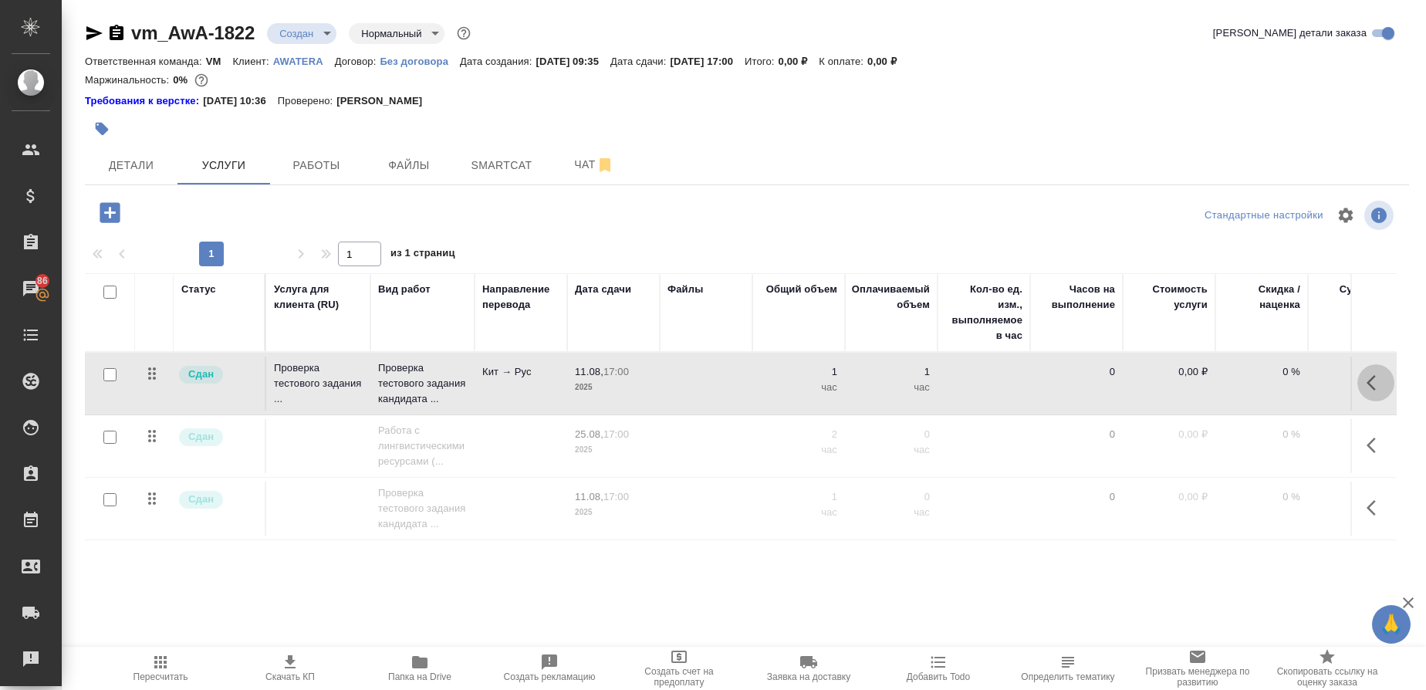
click at [1389, 386] on button "button" at bounding box center [1375, 382] width 37 height 37
click at [1285, 375] on icon "button" at bounding box center [1288, 382] width 19 height 19
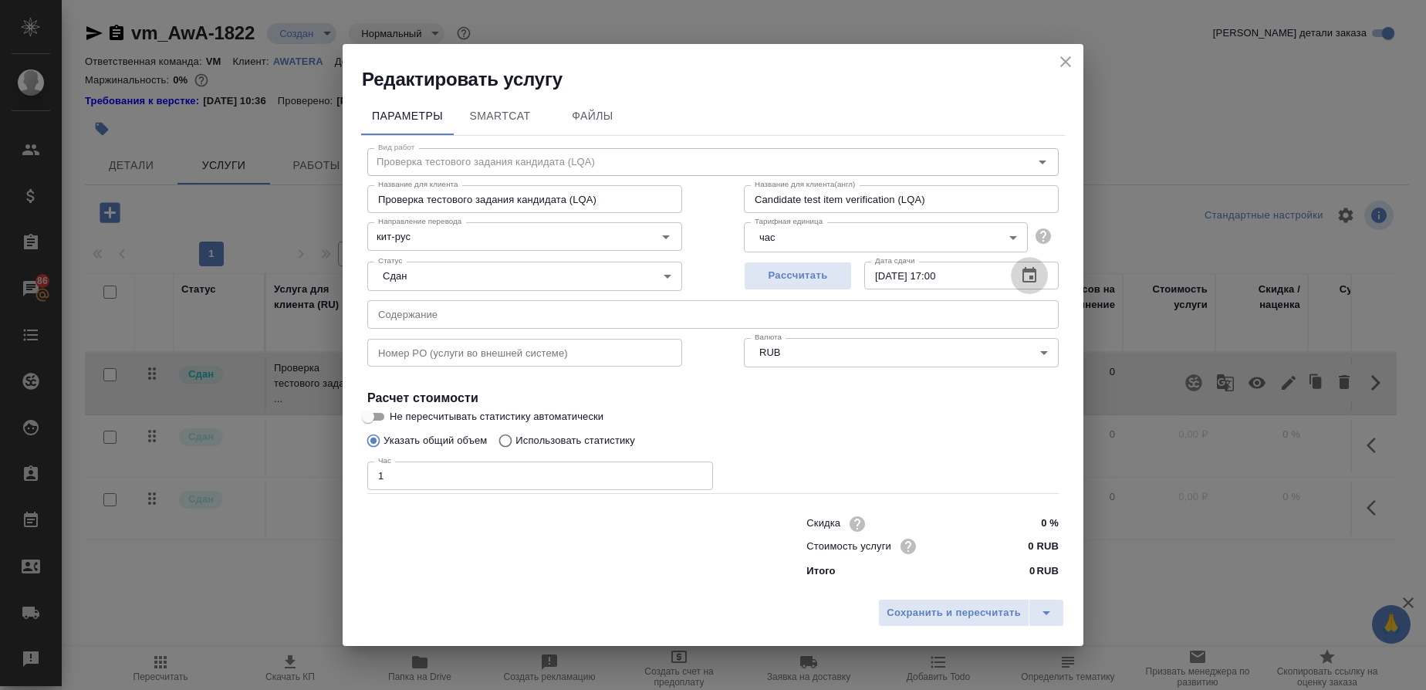
click at [1021, 275] on icon "button" at bounding box center [1029, 275] width 19 height 19
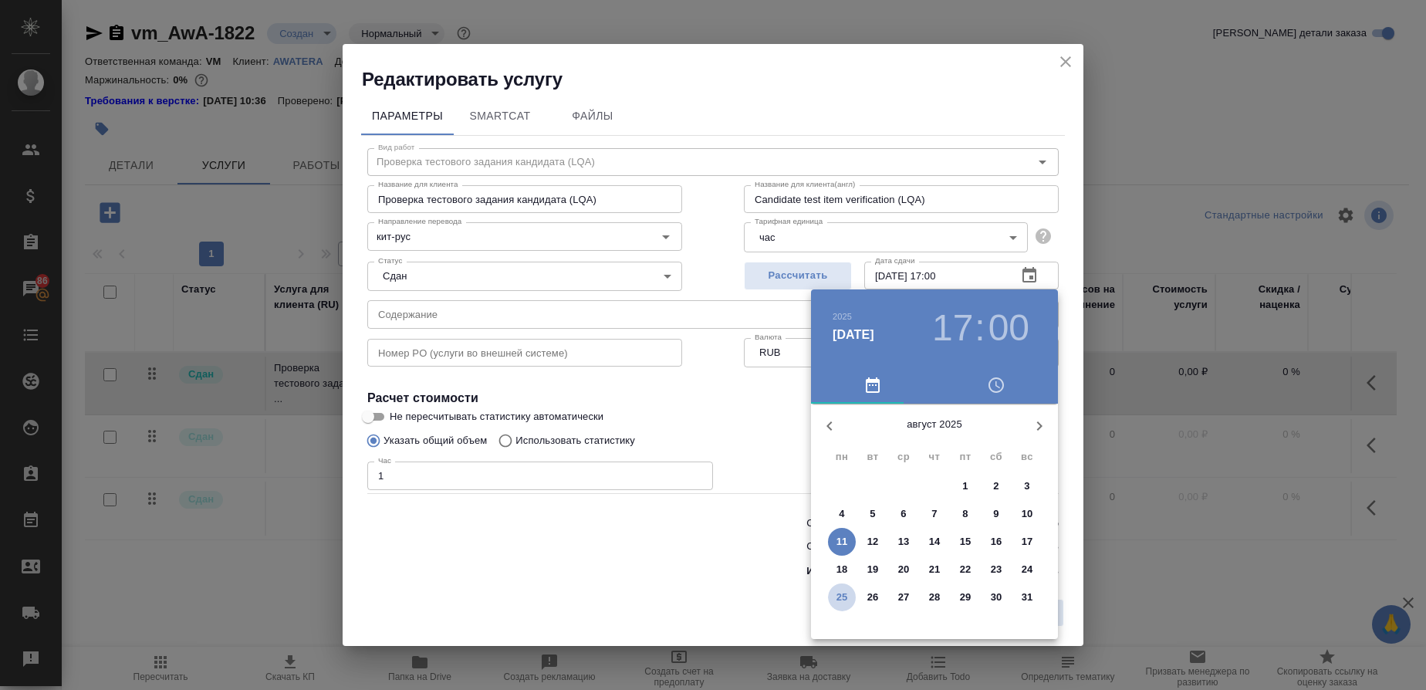
click at [845, 598] on p "25" at bounding box center [842, 596] width 12 height 15
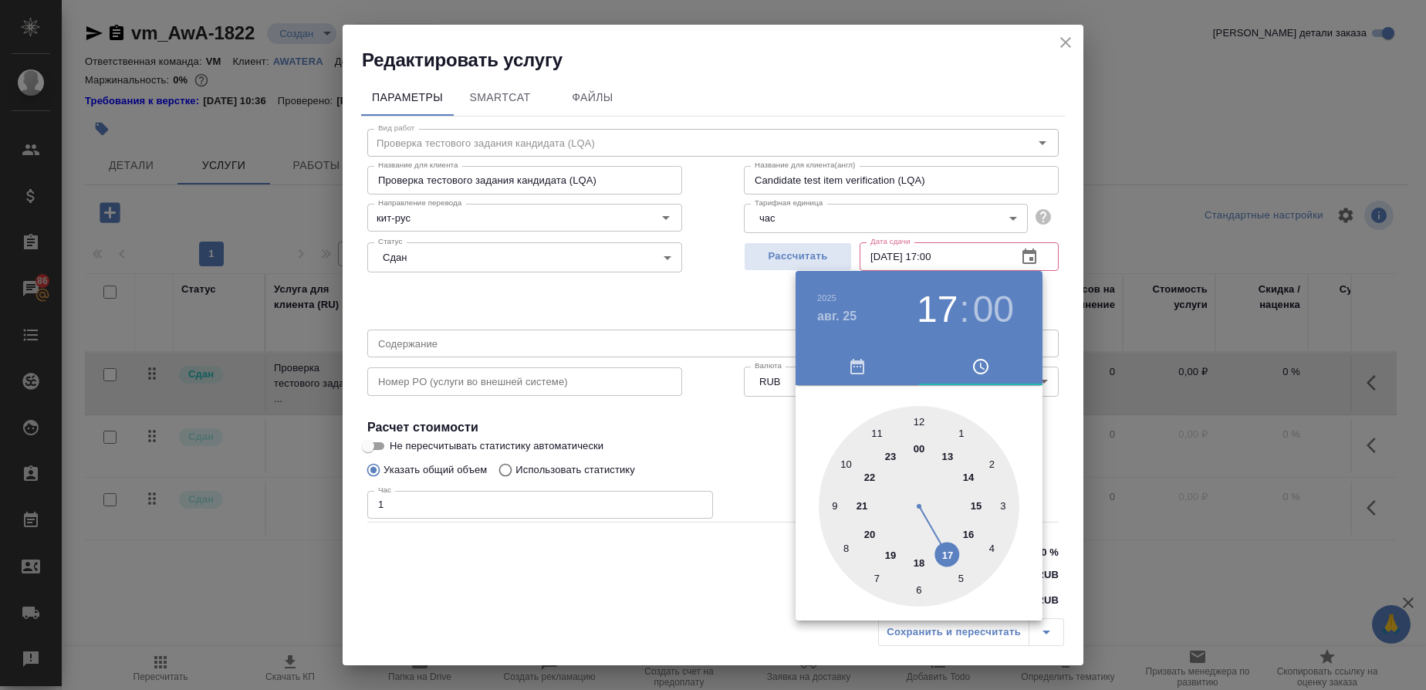
click at [923, 563] on div at bounding box center [919, 506] width 201 height 201
click at [924, 421] on div at bounding box center [919, 506] width 201 height 201
type input "25.08.2025 18:01"
click at [697, 288] on div at bounding box center [713, 345] width 1426 height 690
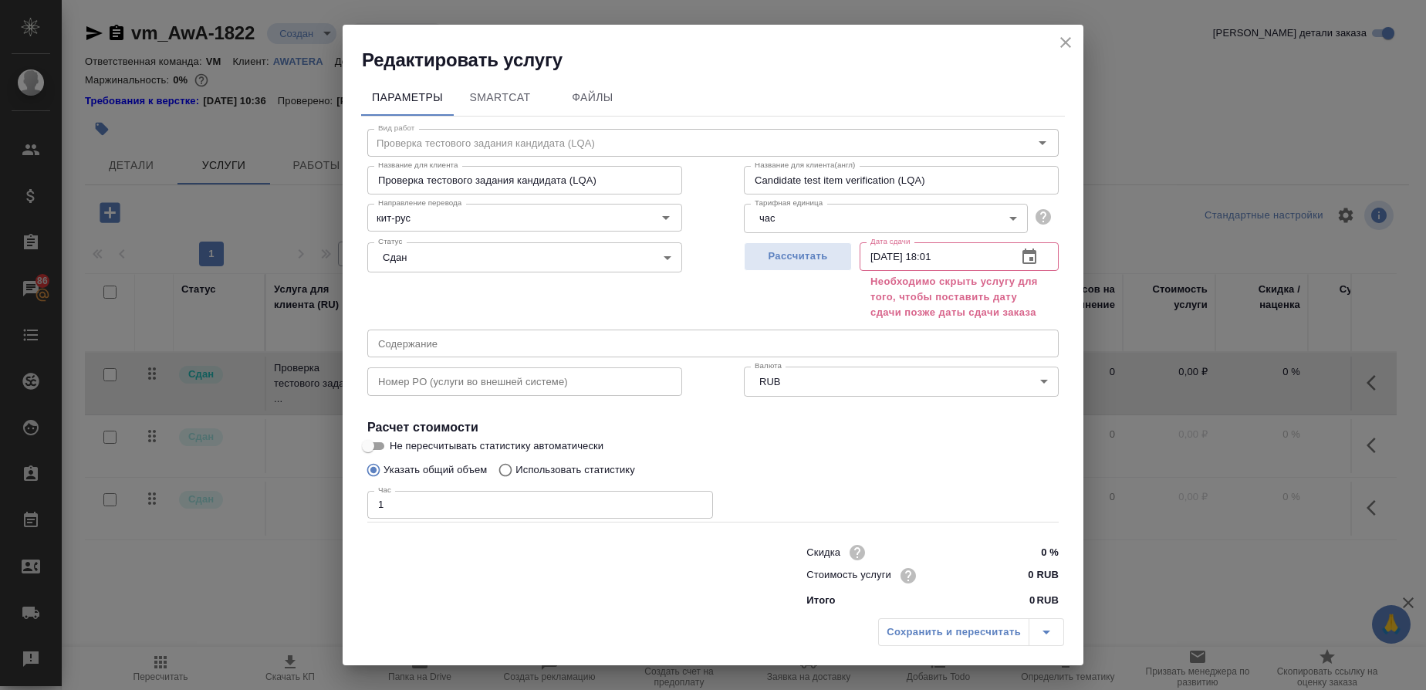
click at [1063, 35] on icon "close" at bounding box center [1065, 42] width 19 height 19
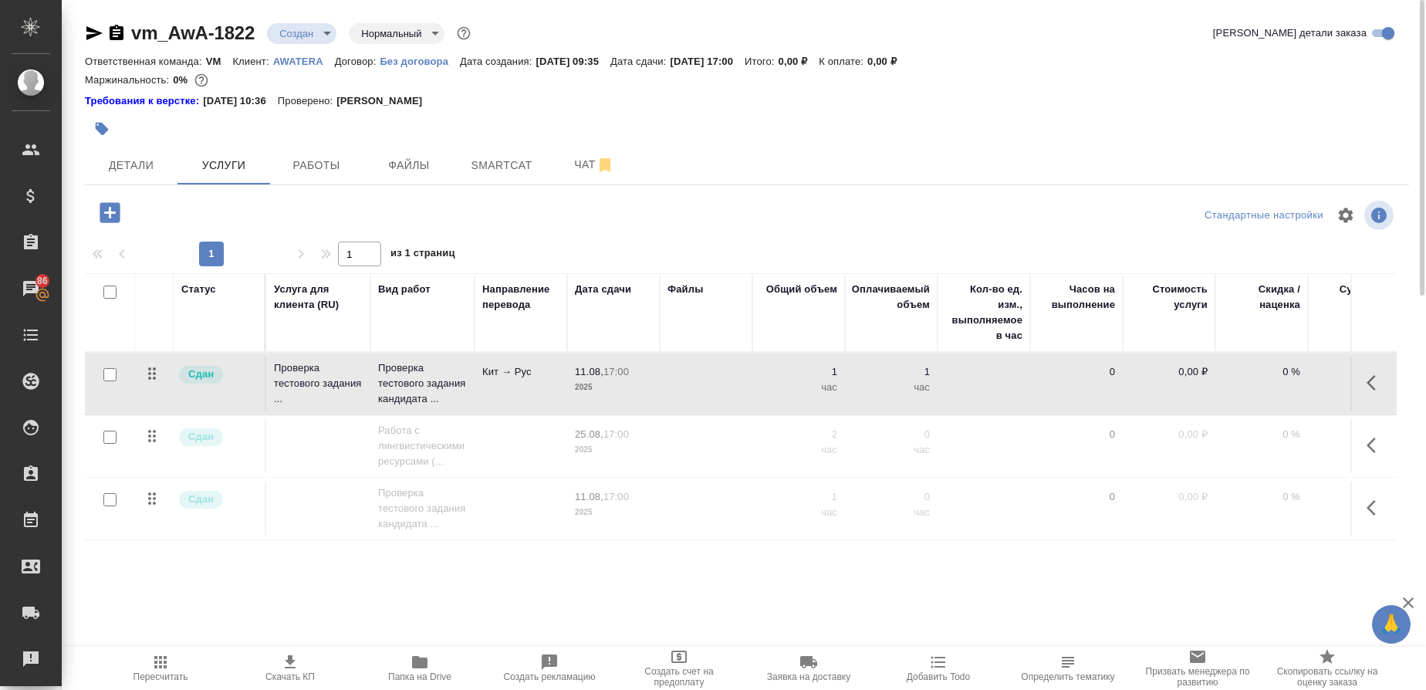
click at [1380, 504] on icon "button" at bounding box center [1375, 507] width 19 height 19
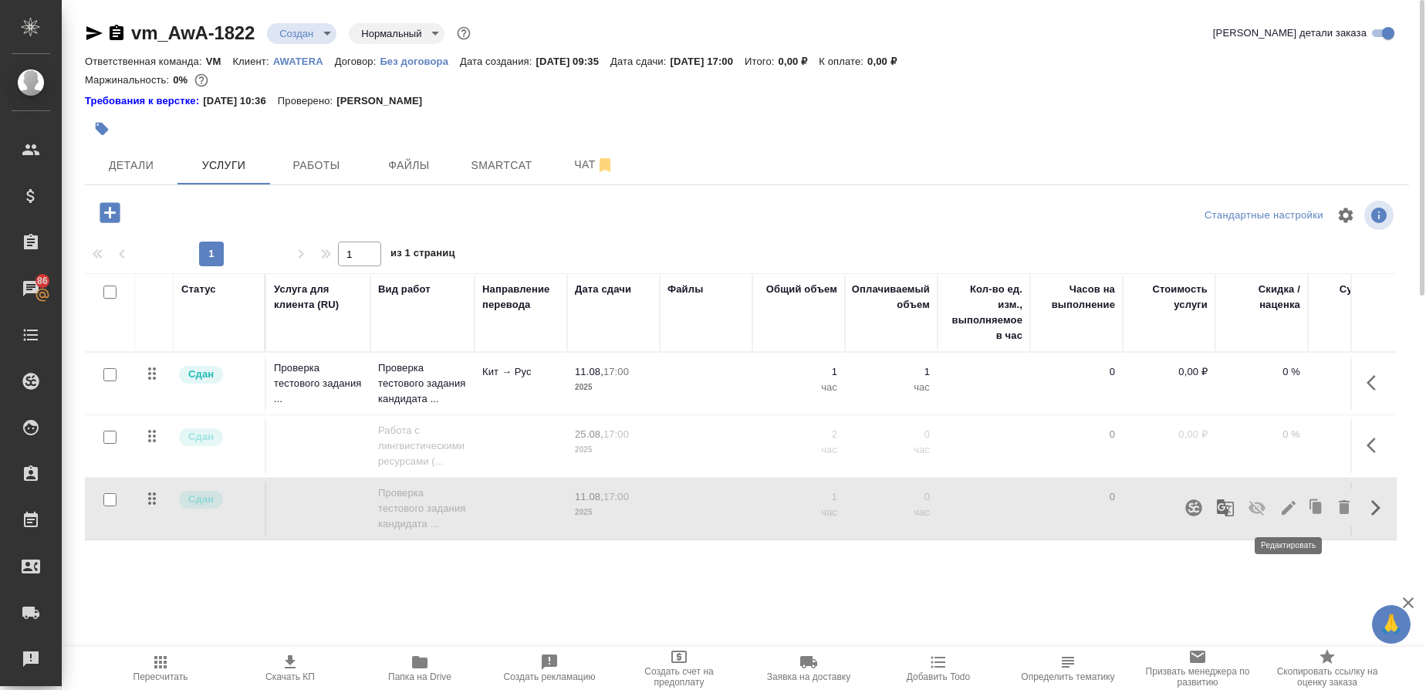
click at [1286, 502] on icon "button" at bounding box center [1288, 507] width 19 height 19
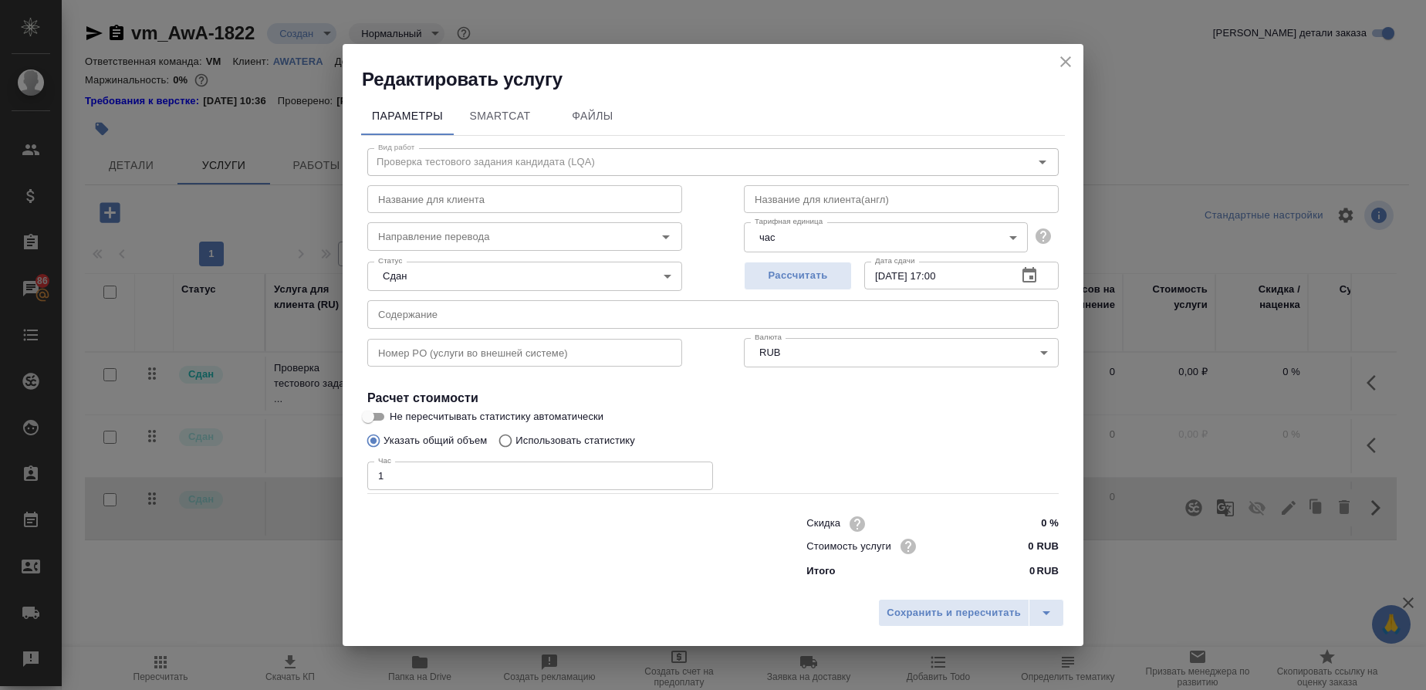
click at [966, 284] on input "[DATE] 17:00" at bounding box center [934, 276] width 140 height 28
click at [1038, 272] on icon "button" at bounding box center [1029, 275] width 19 height 19
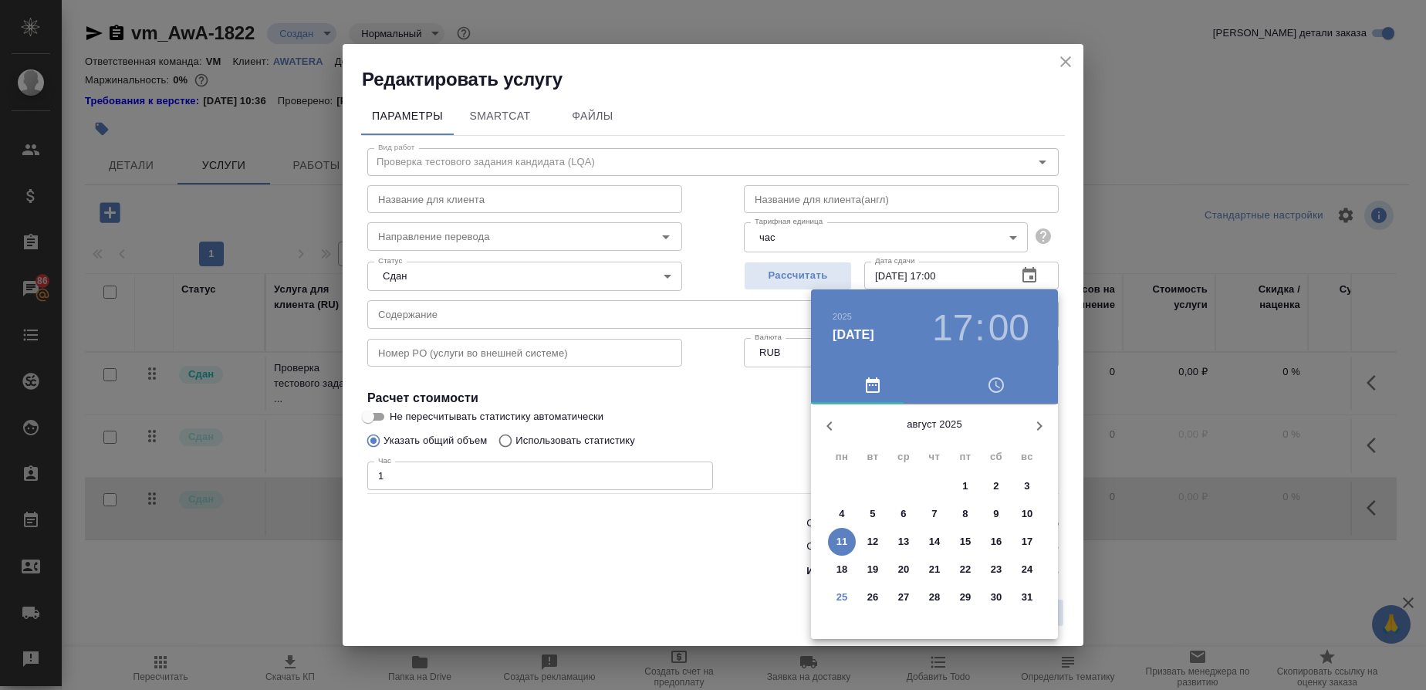
click at [843, 599] on p "25" at bounding box center [842, 596] width 12 height 15
type input "25.08.2025 17:00"
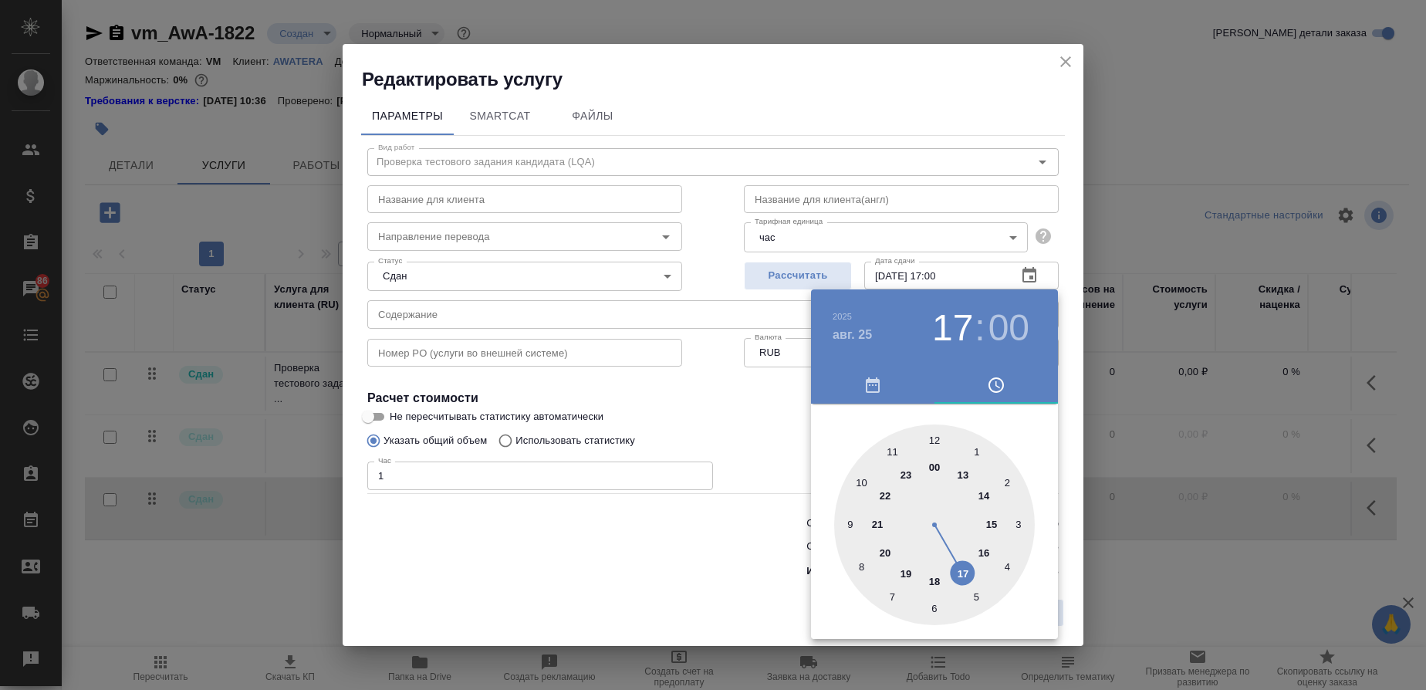
click at [775, 430] on div at bounding box center [713, 345] width 1426 height 690
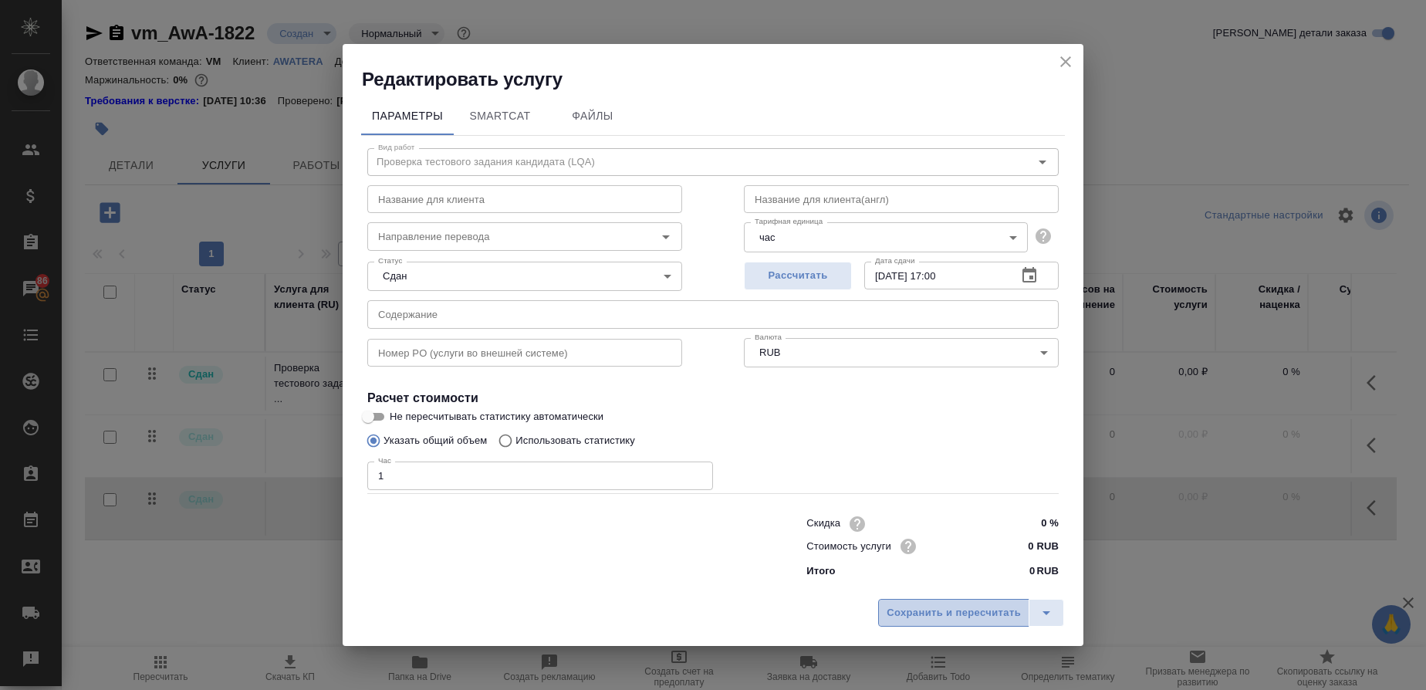
click at [1015, 612] on span "Сохранить и пересчитать" at bounding box center [954, 613] width 134 height 18
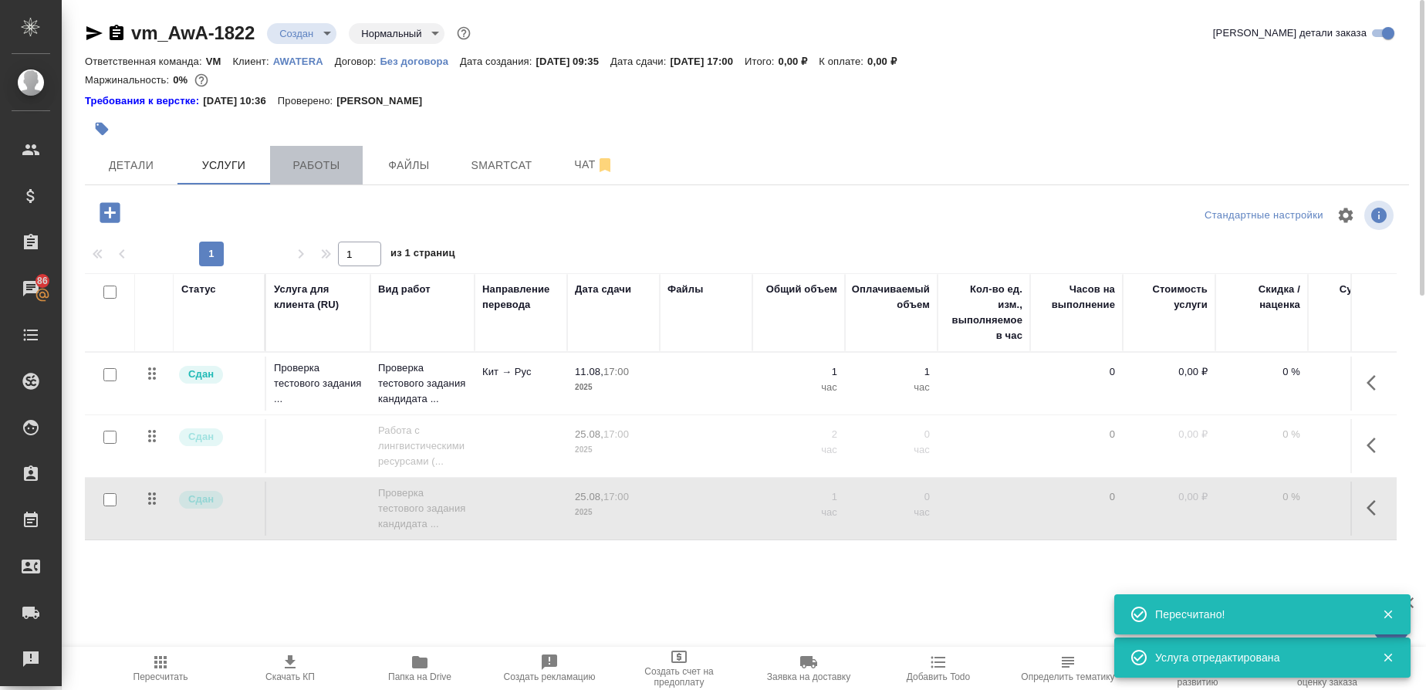
click at [319, 161] on span "Работы" at bounding box center [316, 165] width 74 height 19
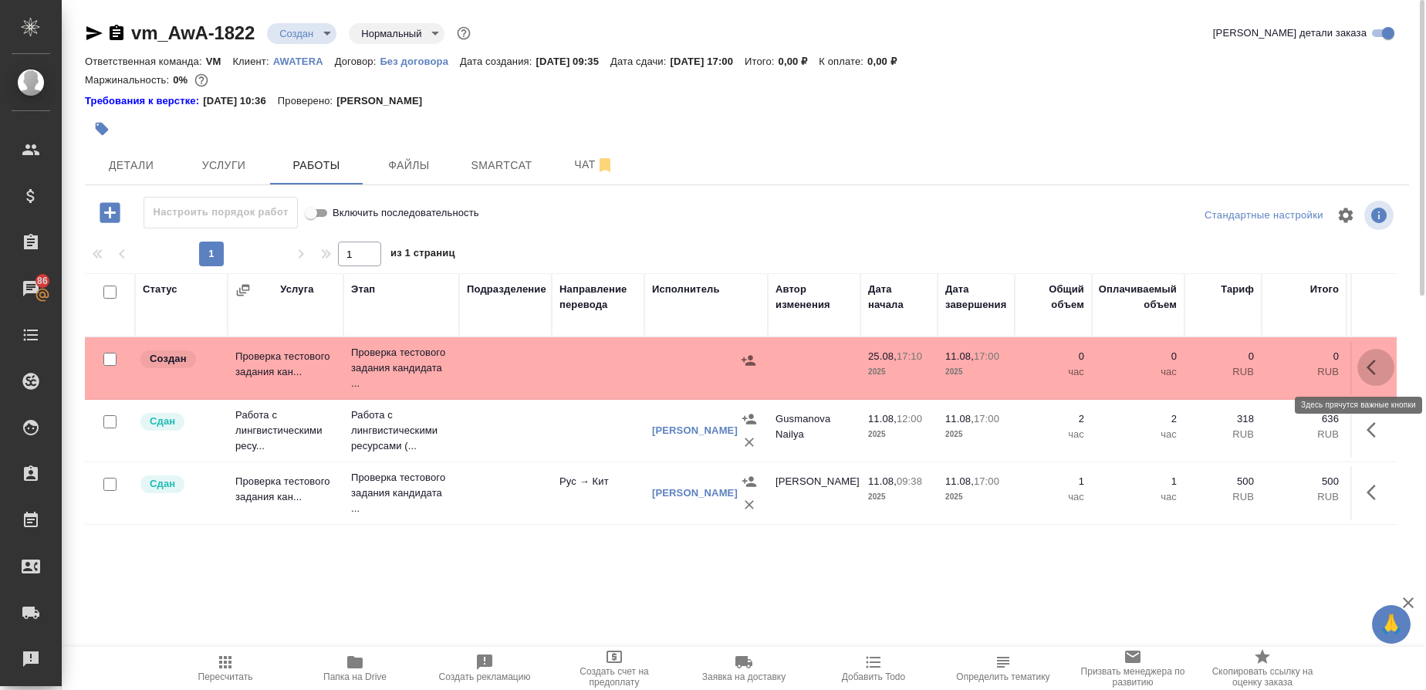
click at [1370, 362] on icon "button" at bounding box center [1375, 367] width 19 height 19
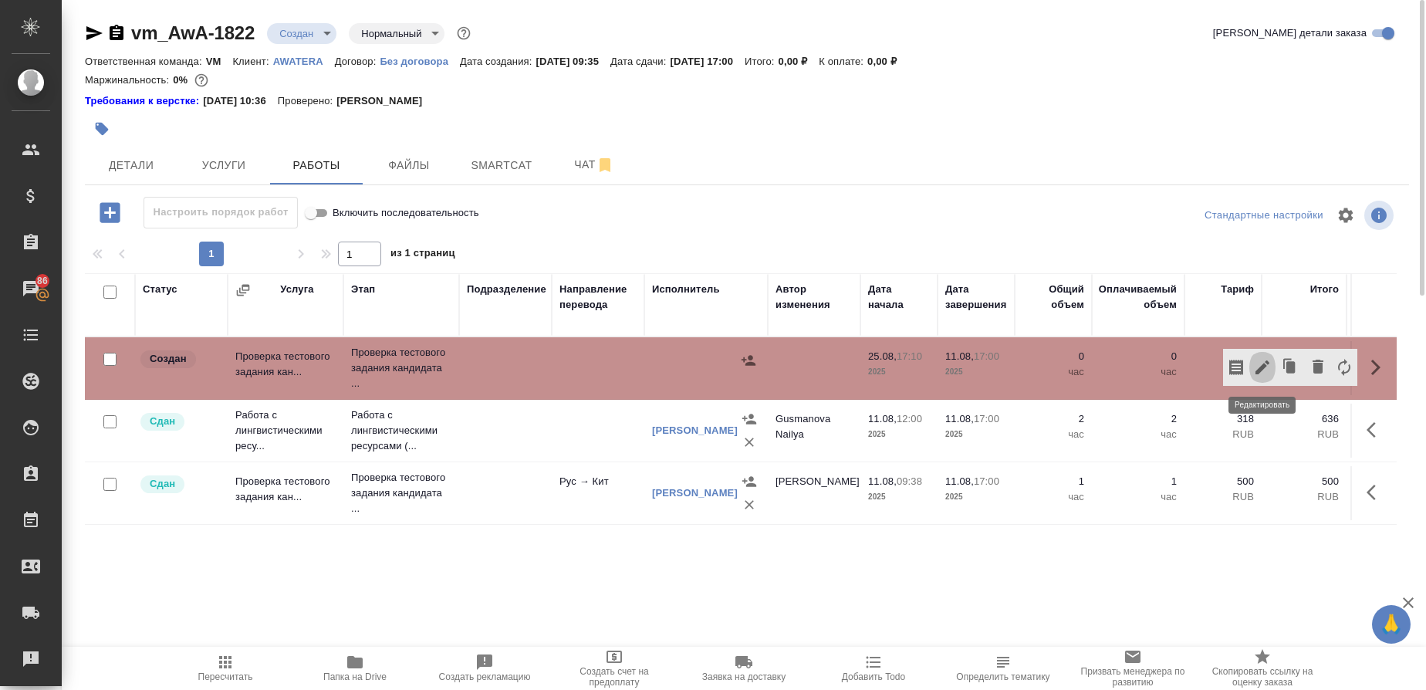
click at [1268, 367] on icon "button" at bounding box center [1262, 367] width 19 height 19
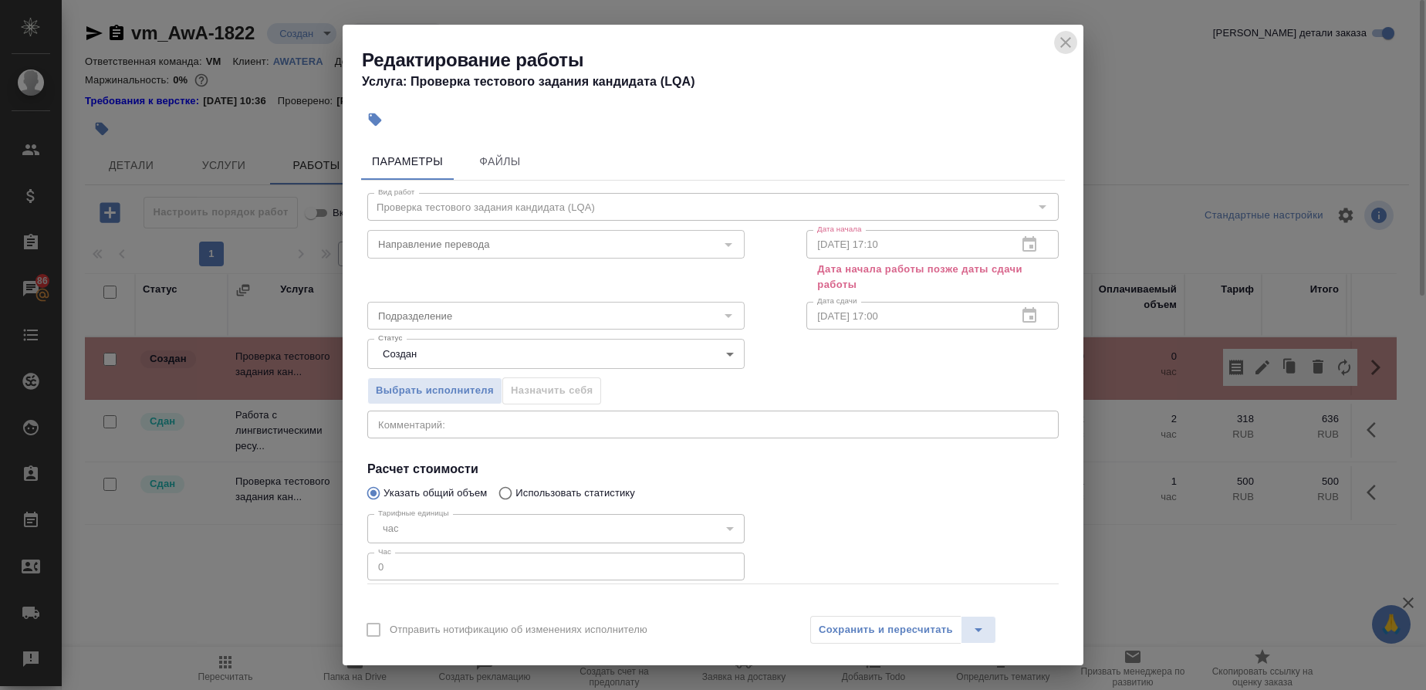
click at [1072, 42] on icon "close" at bounding box center [1065, 42] width 19 height 19
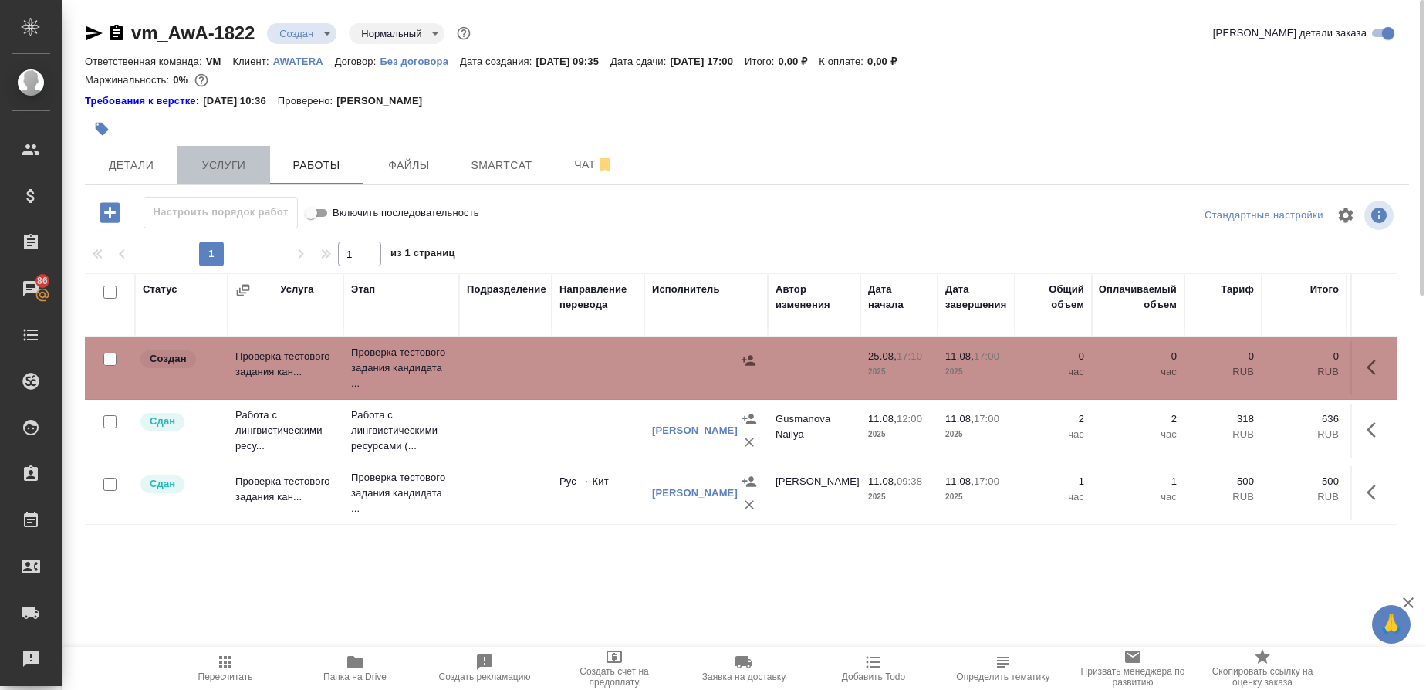
click at [228, 159] on span "Услуги" at bounding box center [224, 165] width 74 height 19
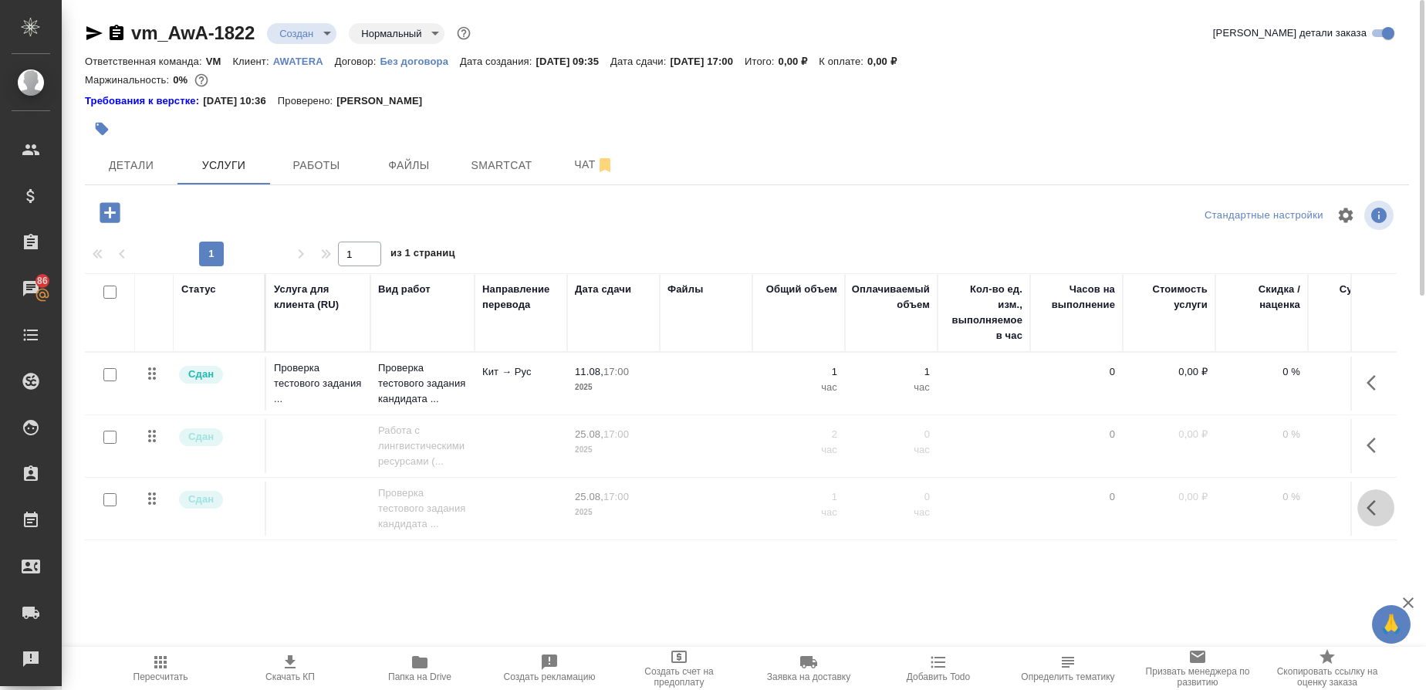
click at [1378, 516] on icon "button" at bounding box center [1375, 507] width 19 height 19
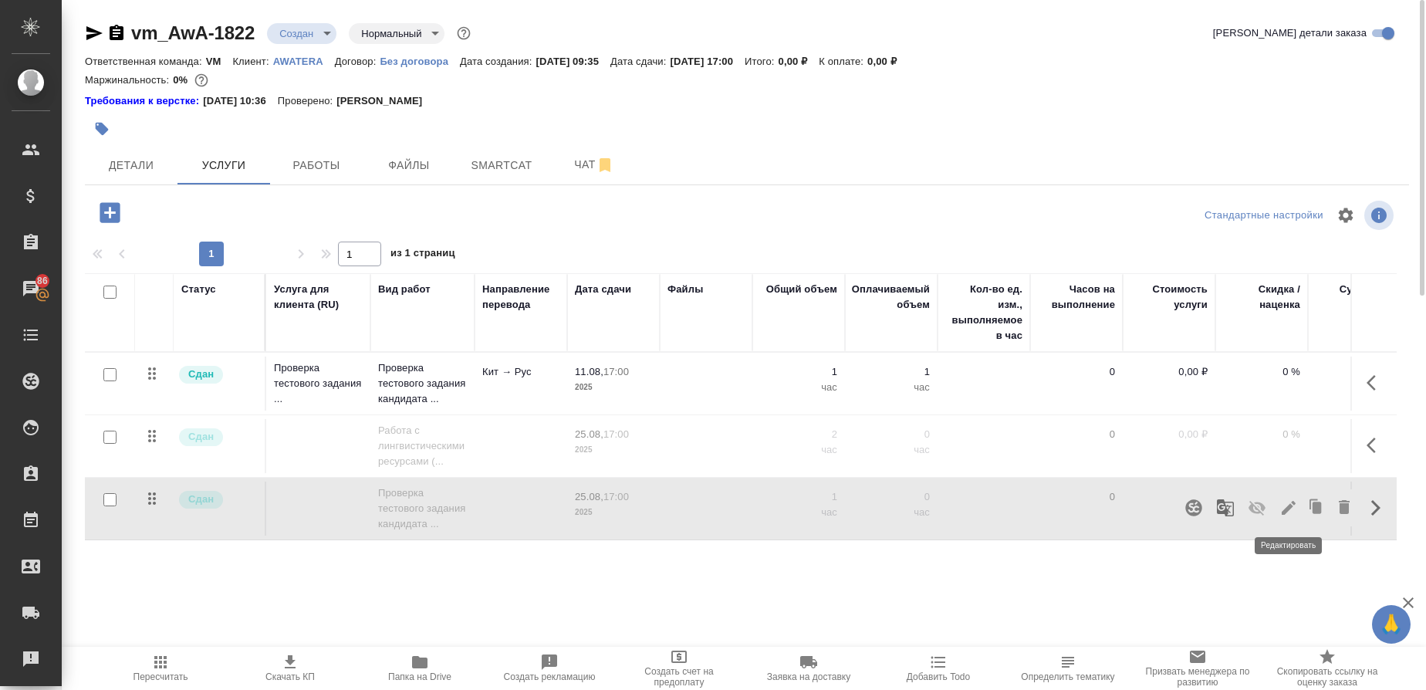
click at [1291, 501] on icon "button" at bounding box center [1288, 507] width 19 height 19
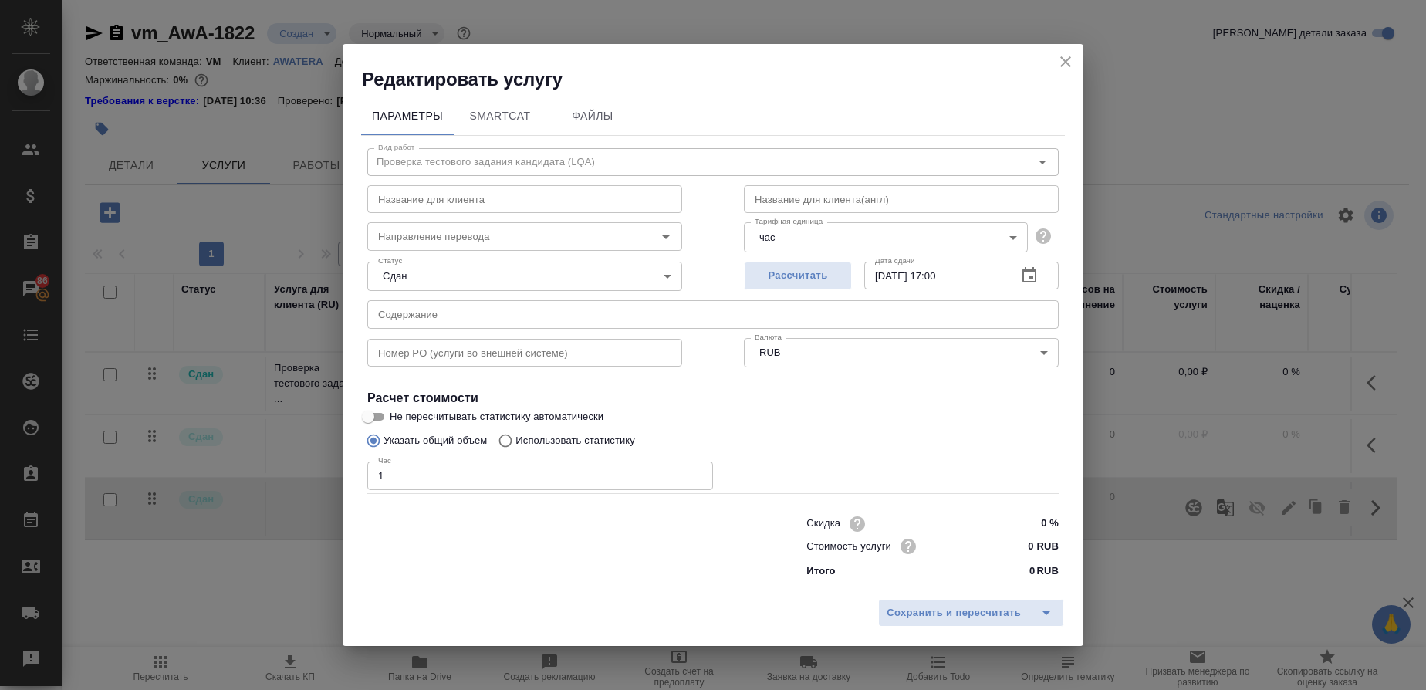
click at [941, 273] on input "25.08.2025 17:00" at bounding box center [934, 276] width 140 height 28
click at [1032, 276] on icon "button" at bounding box center [1029, 274] width 14 height 15
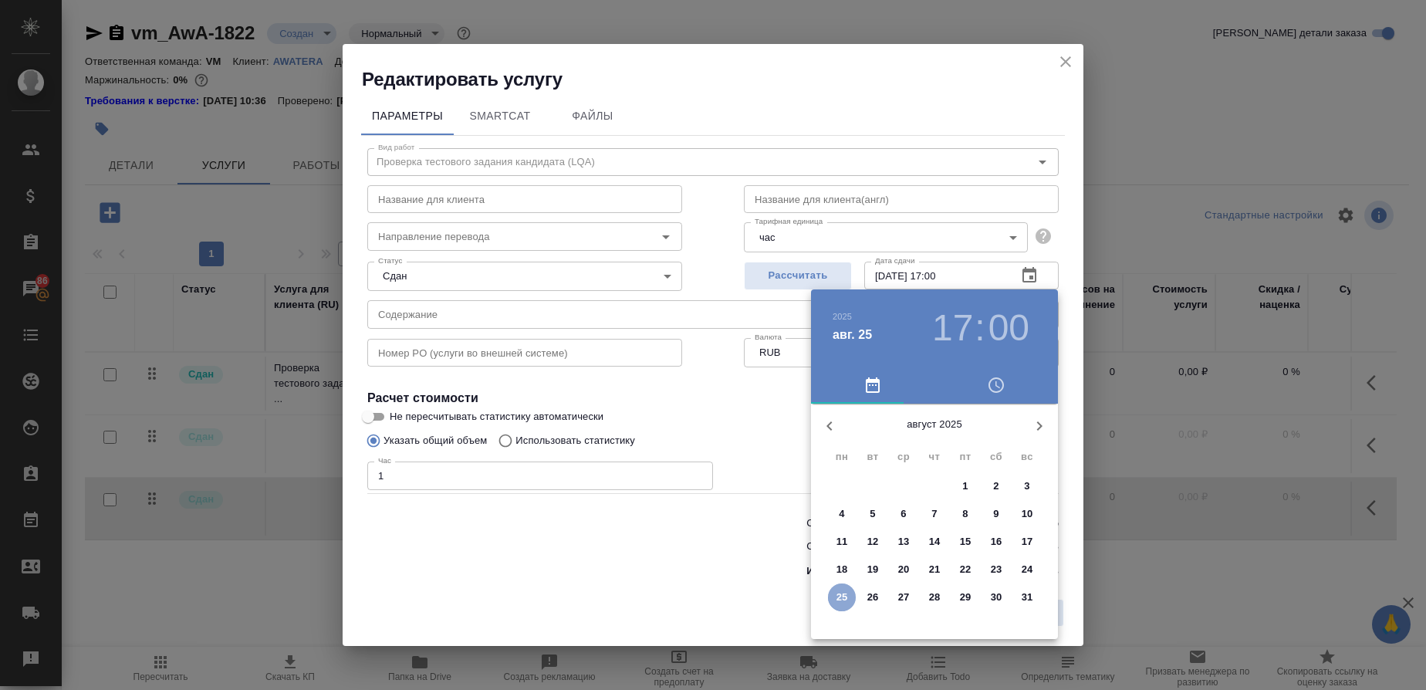
click at [845, 592] on p "25" at bounding box center [842, 596] width 12 height 15
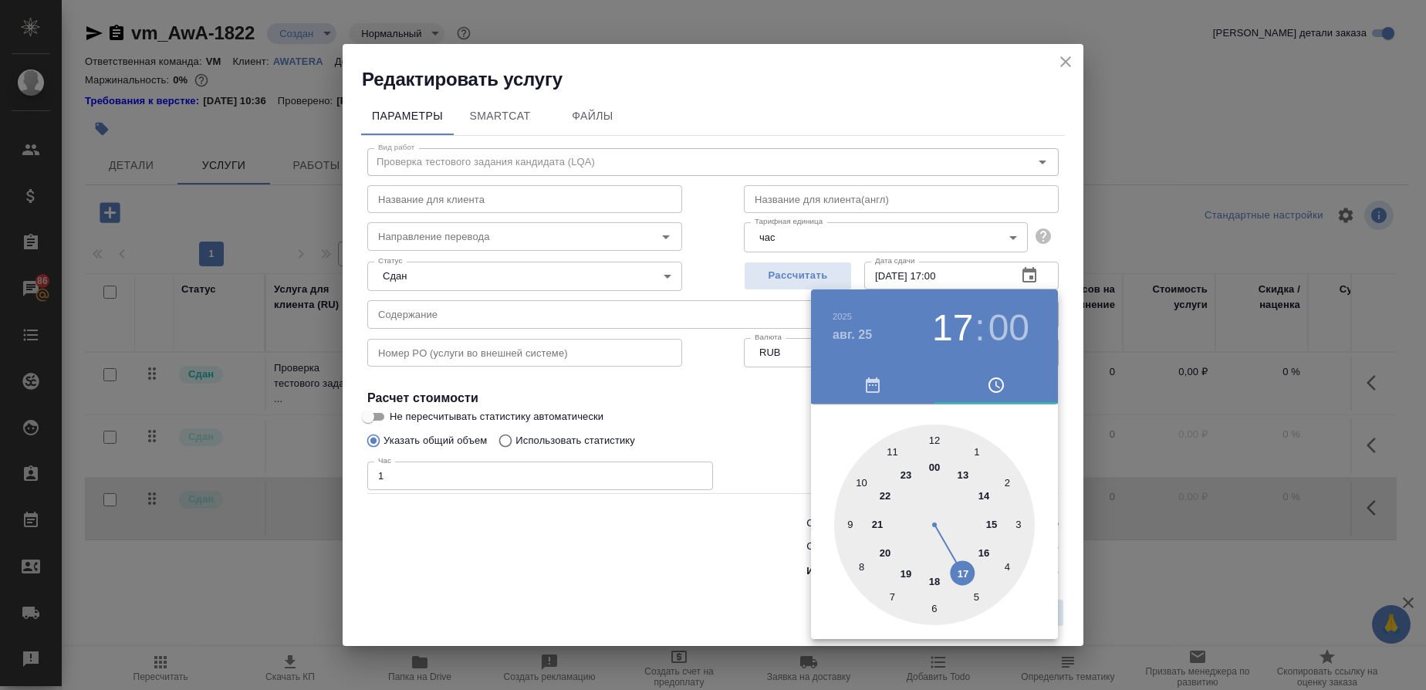
click at [934, 584] on div at bounding box center [934, 524] width 201 height 201
type input "25.08.2025 18:00"
click at [747, 421] on div at bounding box center [713, 345] width 1426 height 690
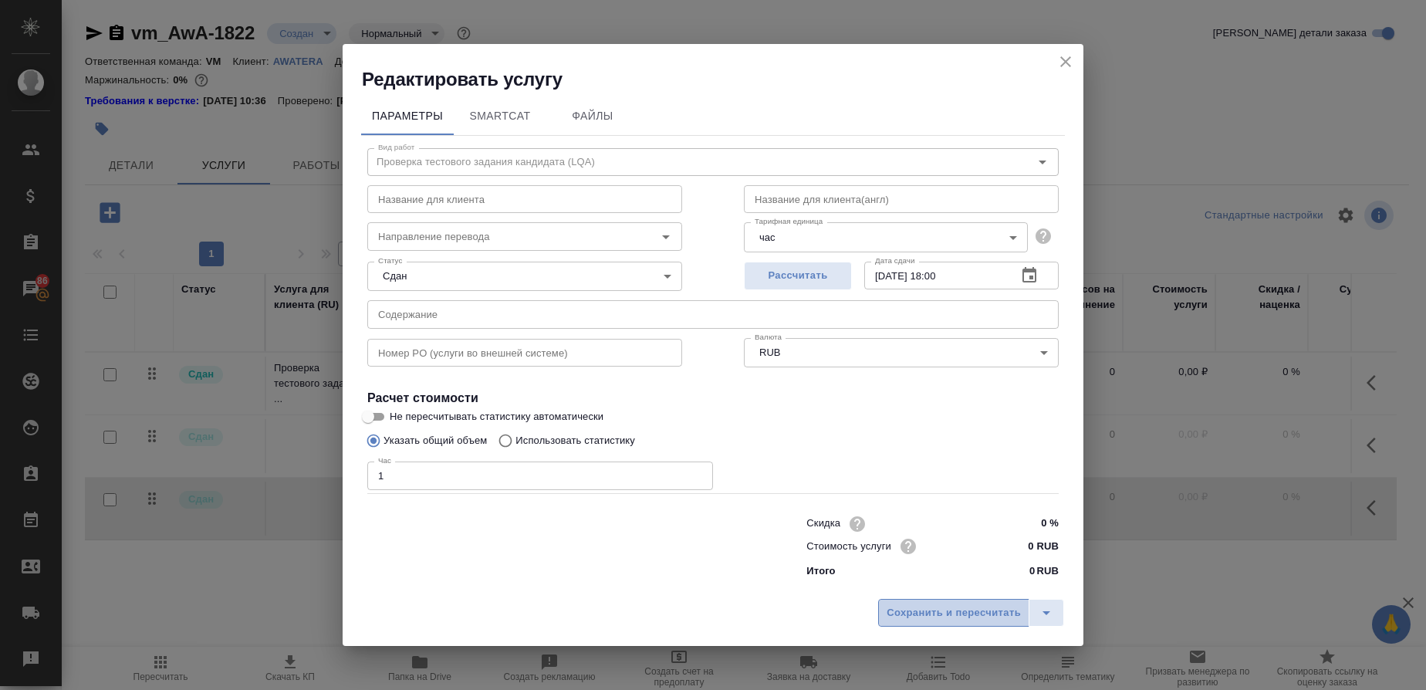
click at [963, 609] on span "Сохранить и пересчитать" at bounding box center [954, 613] width 134 height 18
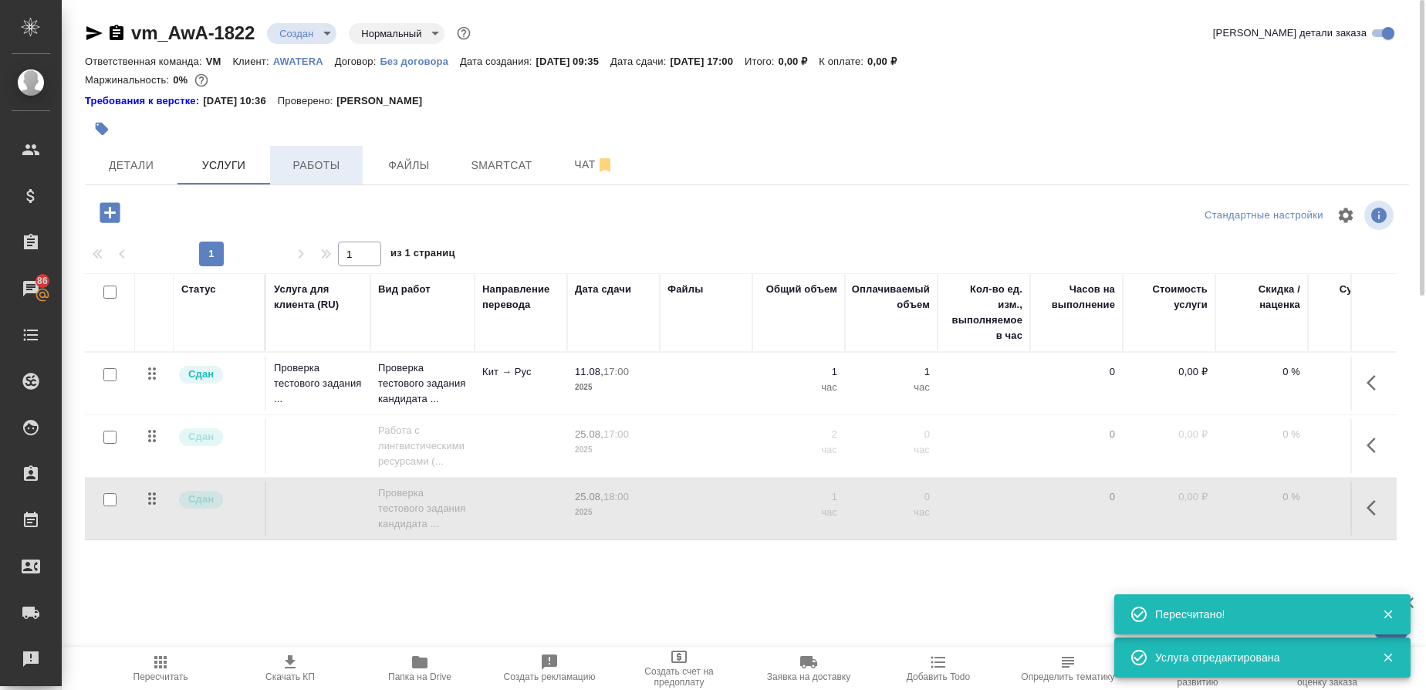
click at [328, 162] on span "Работы" at bounding box center [316, 165] width 74 height 19
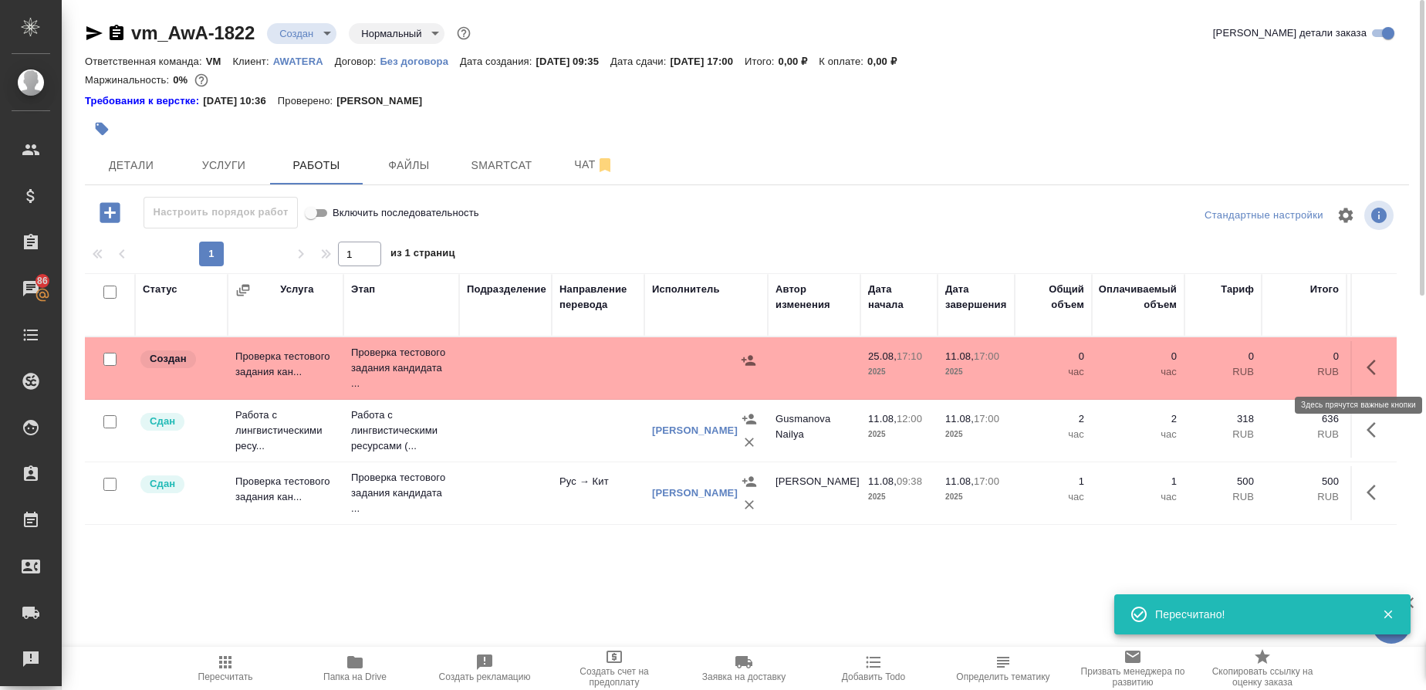
click at [1369, 365] on icon "button" at bounding box center [1370, 367] width 9 height 15
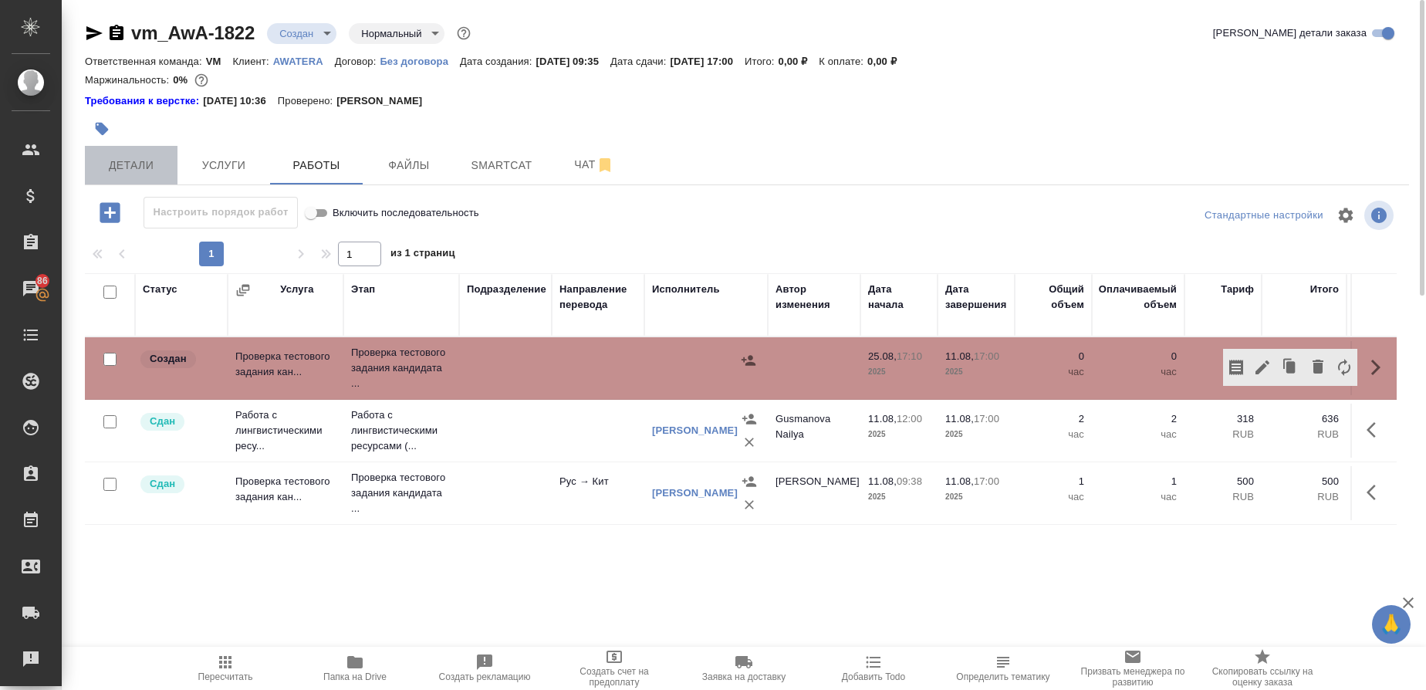
click at [149, 158] on span "Детали" at bounding box center [131, 165] width 74 height 19
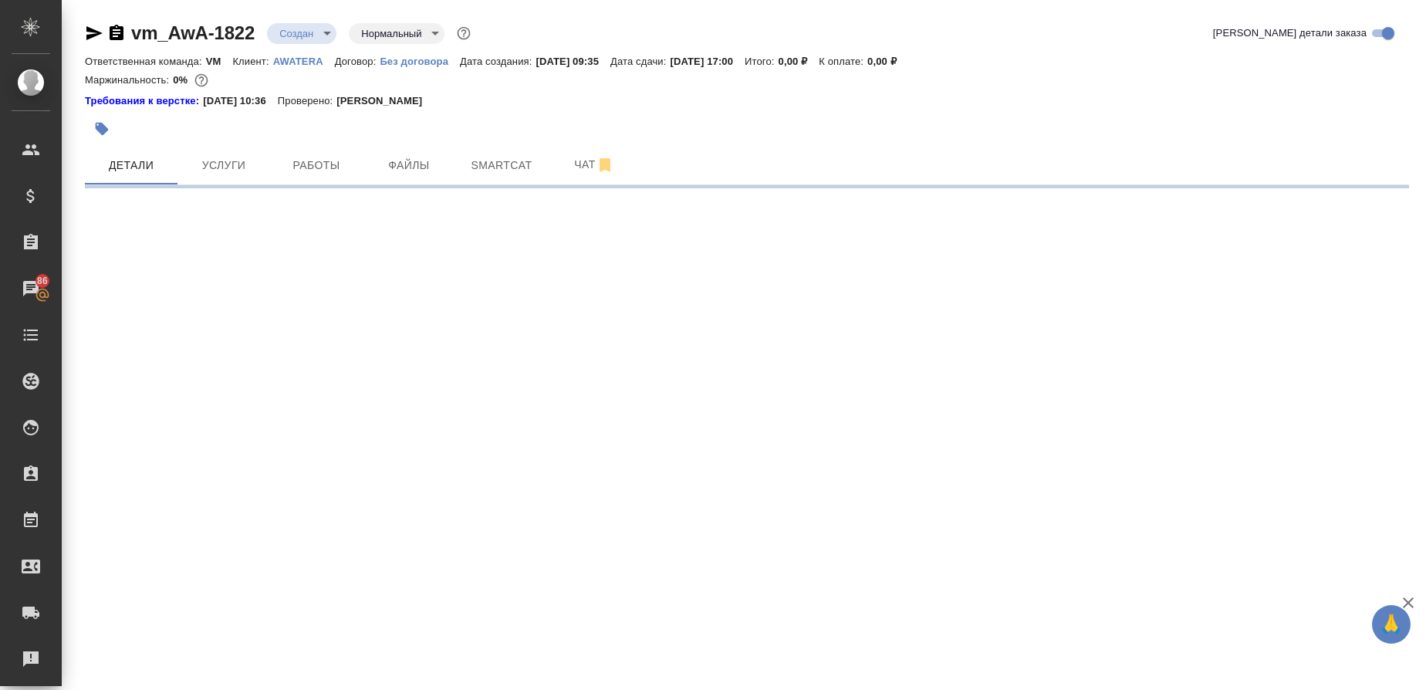
select select "RU"
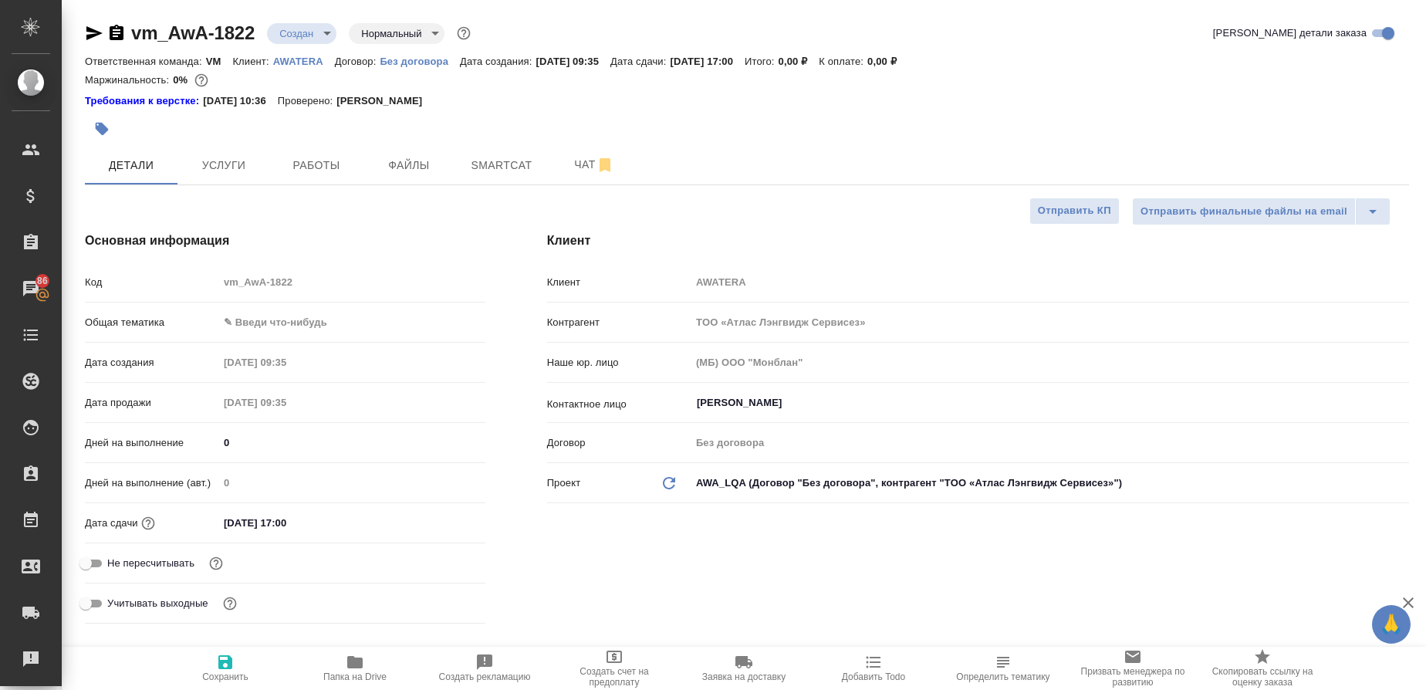
type textarea "x"
click at [266, 518] on input "[DATE] 17:00" at bounding box center [286, 523] width 135 height 22
click at [444, 519] on icon "button" at bounding box center [440, 521] width 19 height 19
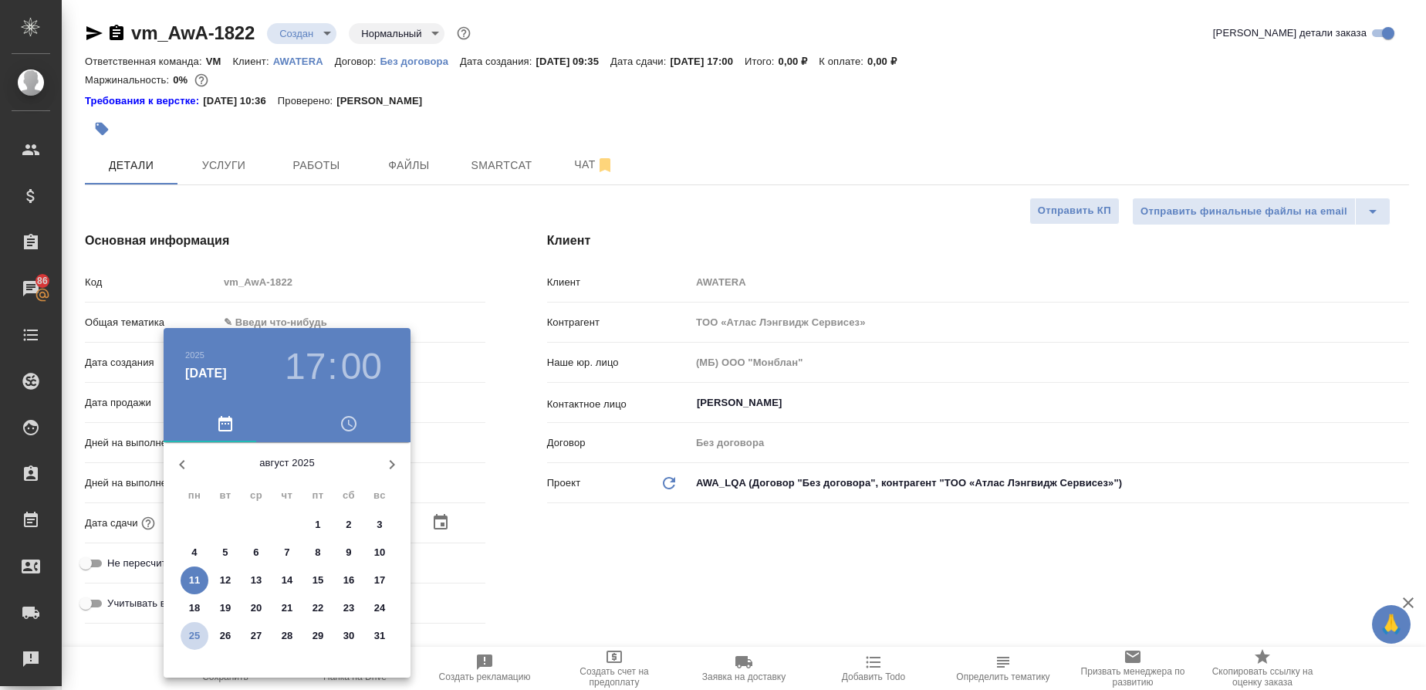
click at [198, 636] on p "25" at bounding box center [195, 635] width 12 height 15
type input "25.08.2025 17:00"
type textarea "x"
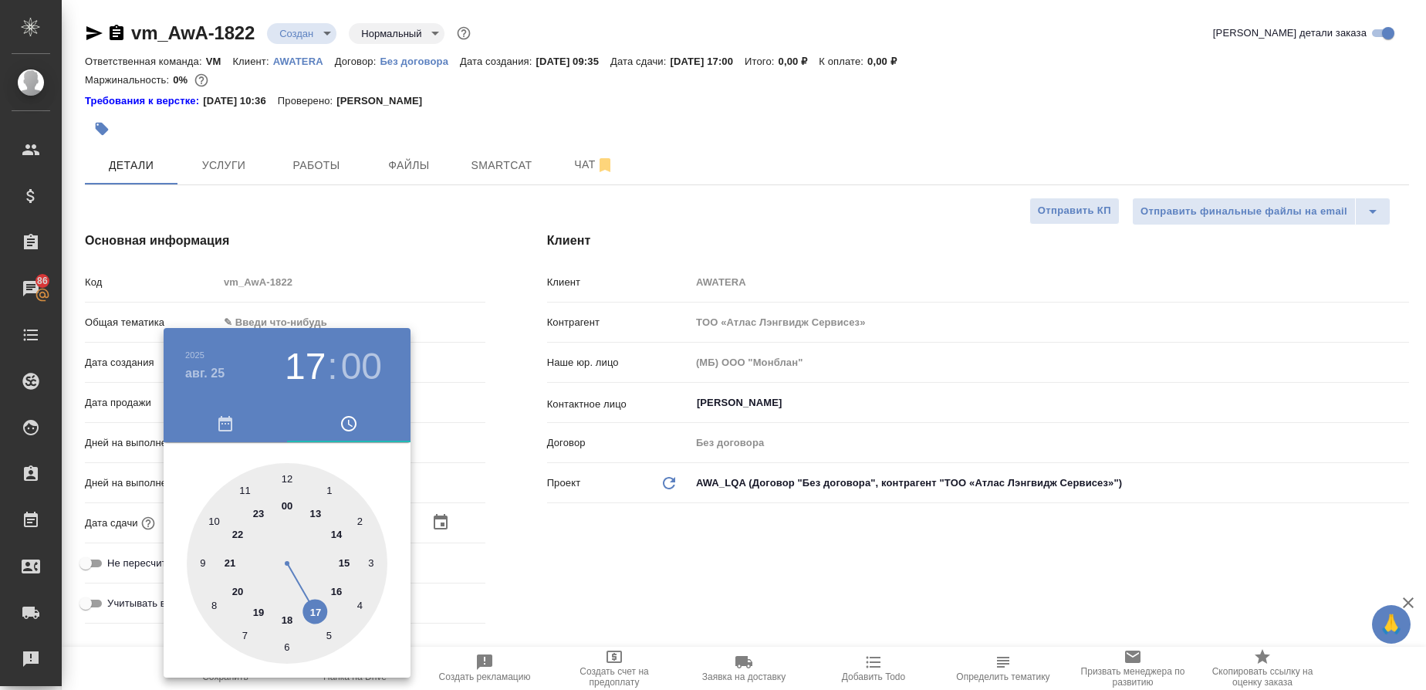
click at [285, 620] on div at bounding box center [287, 563] width 201 height 201
type input "25.08.2025 18:00"
type textarea "x"
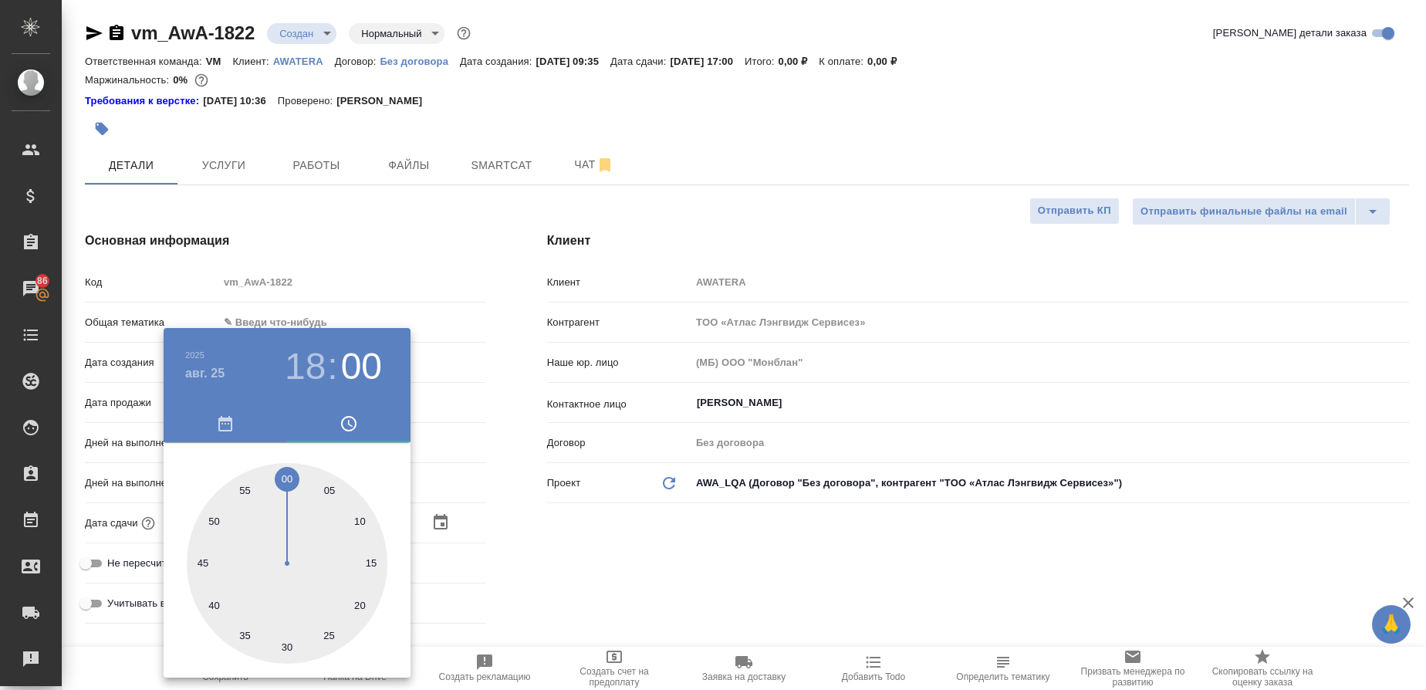
click at [537, 576] on div at bounding box center [713, 345] width 1426 height 690
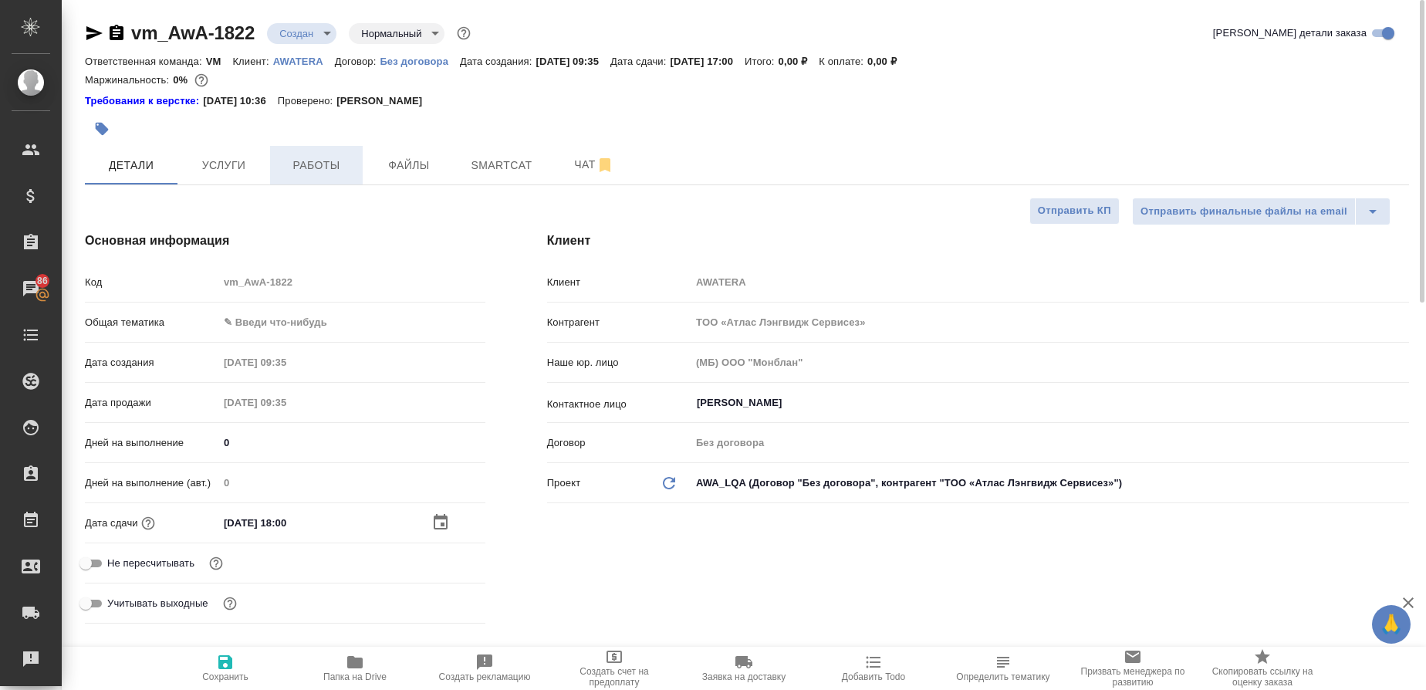
click at [300, 152] on button "Работы" at bounding box center [316, 165] width 93 height 39
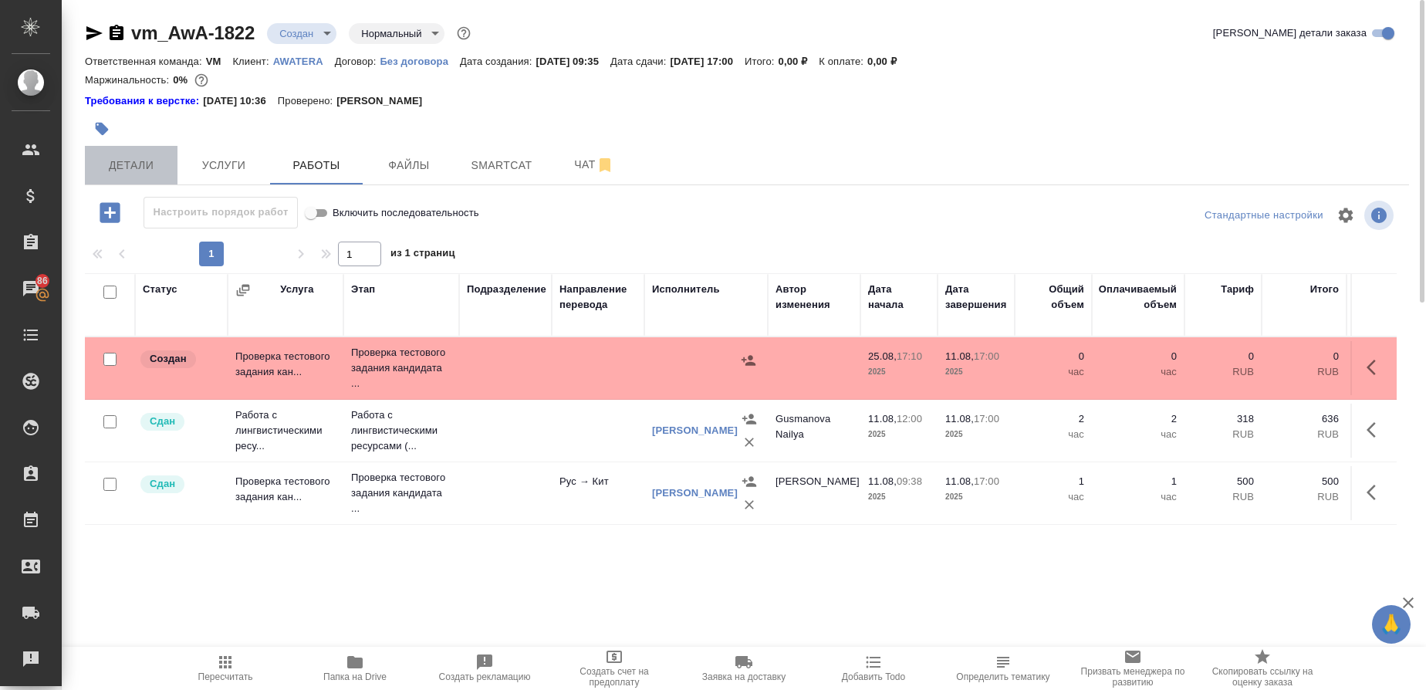
click at [147, 167] on span "Детали" at bounding box center [131, 165] width 74 height 19
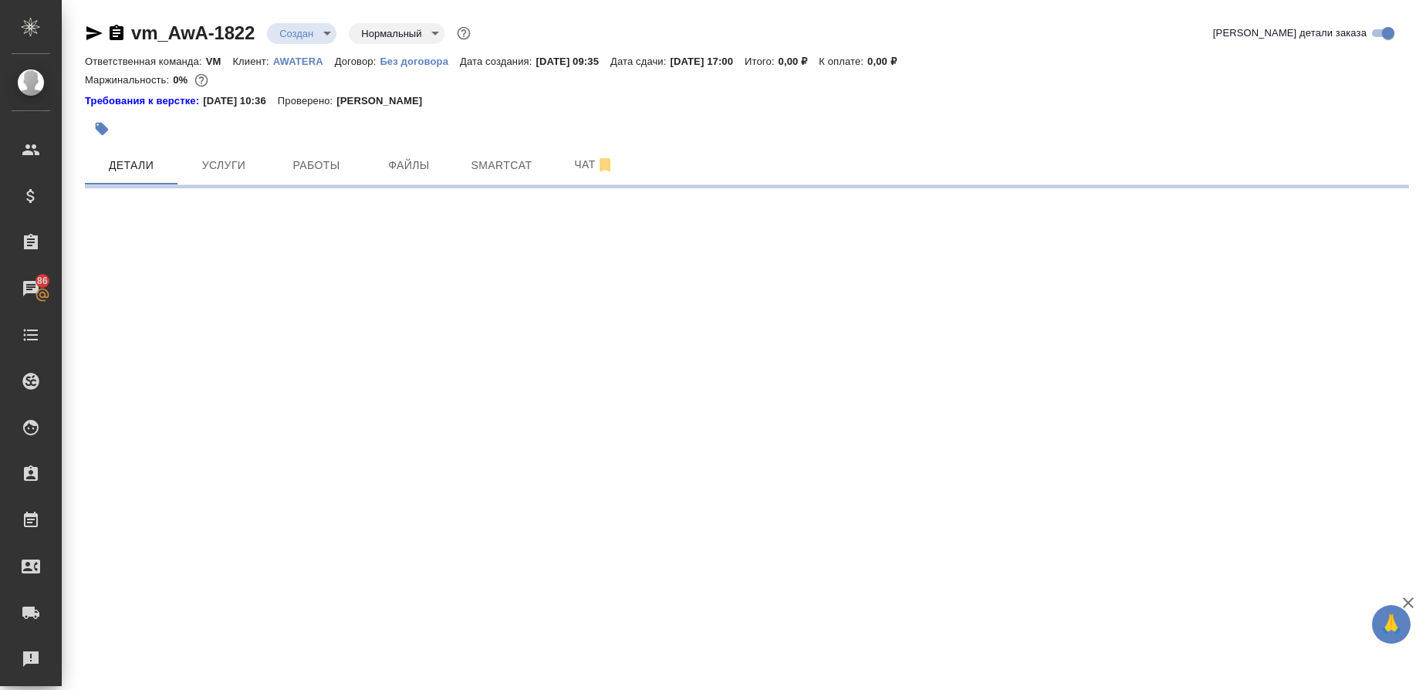
select select "RU"
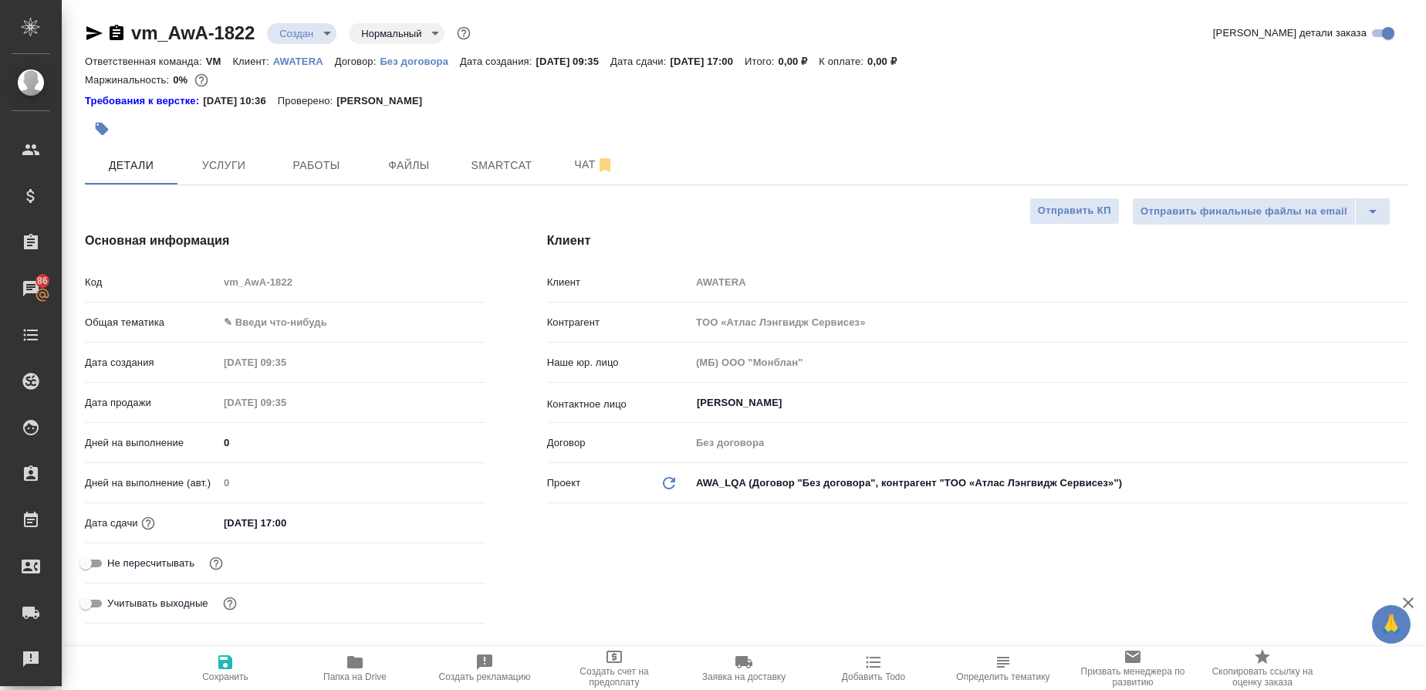
type textarea "x"
click at [253, 520] on input "[DATE] 17:00" at bounding box center [286, 523] width 135 height 22
click at [442, 522] on icon "button" at bounding box center [441, 520] width 14 height 15
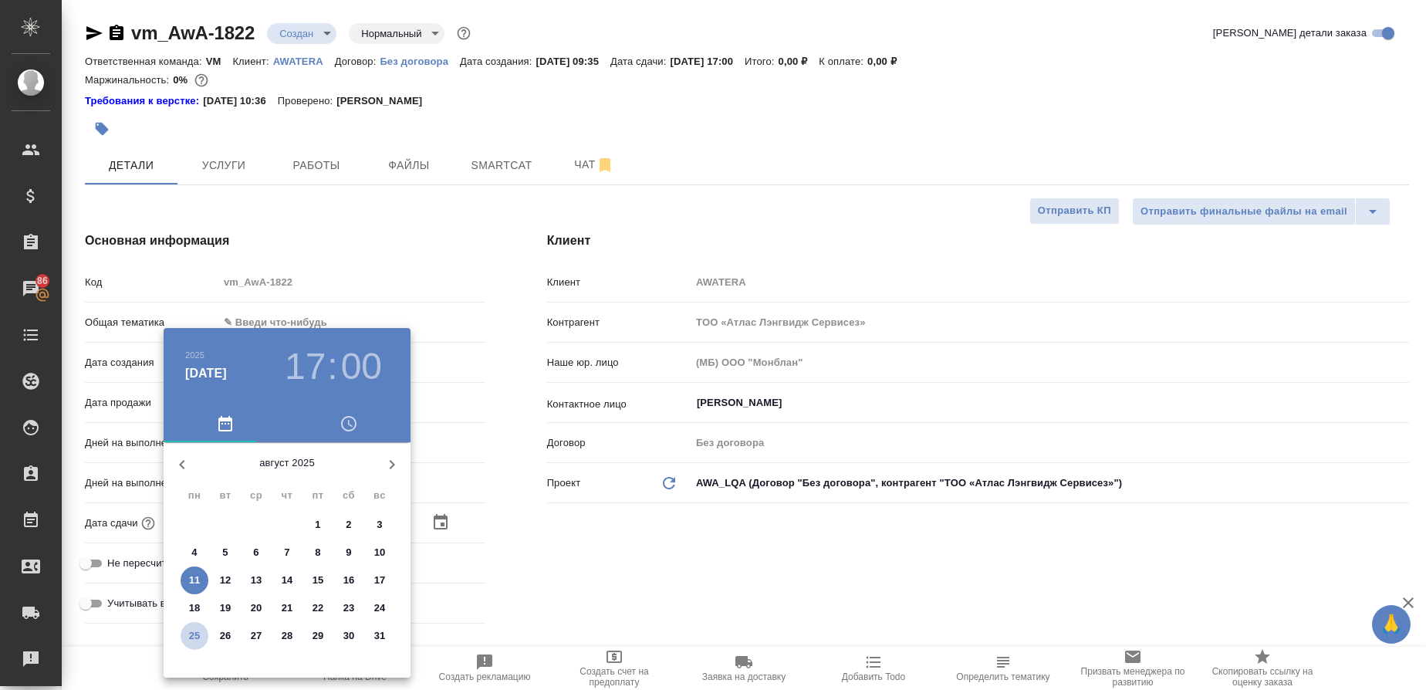
click at [190, 638] on p "25" at bounding box center [195, 635] width 12 height 15
type input "25.08.2025 17:00"
type textarea "x"
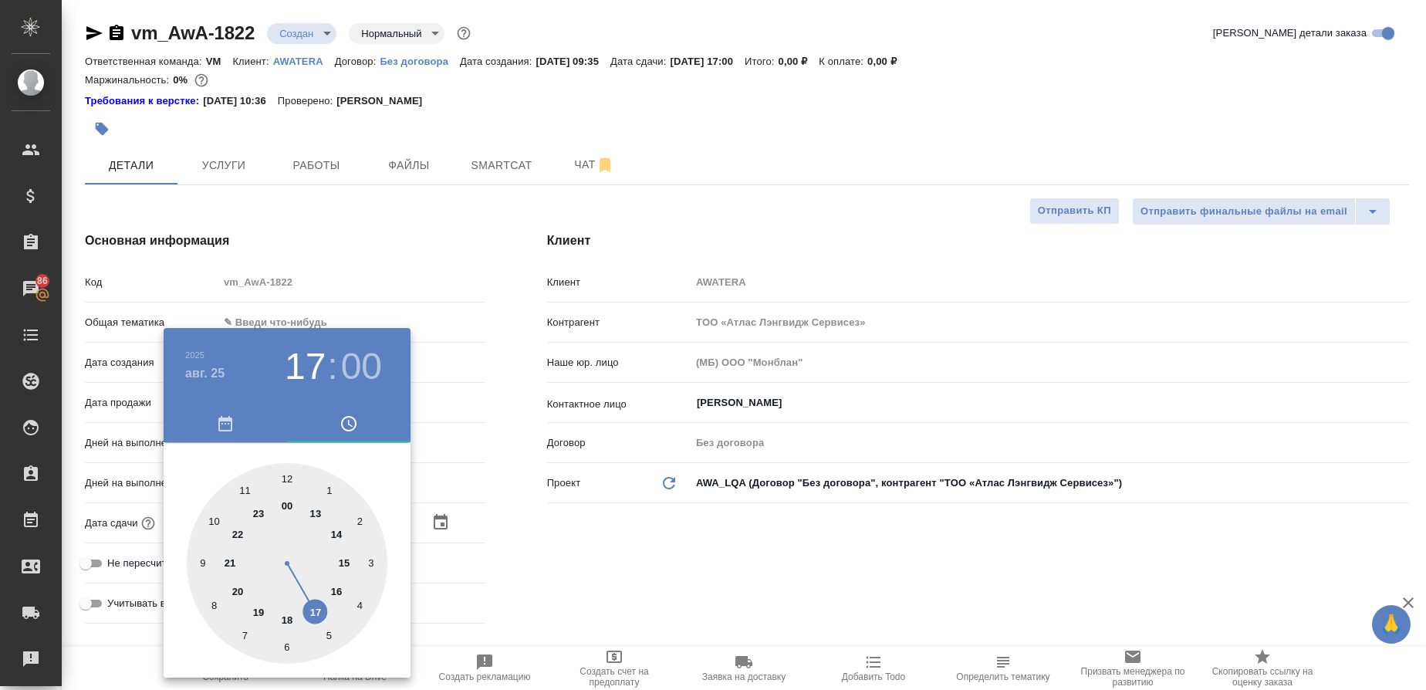
click at [290, 621] on div at bounding box center [287, 563] width 201 height 201
type input "25.08.2025 18:00"
type textarea "x"
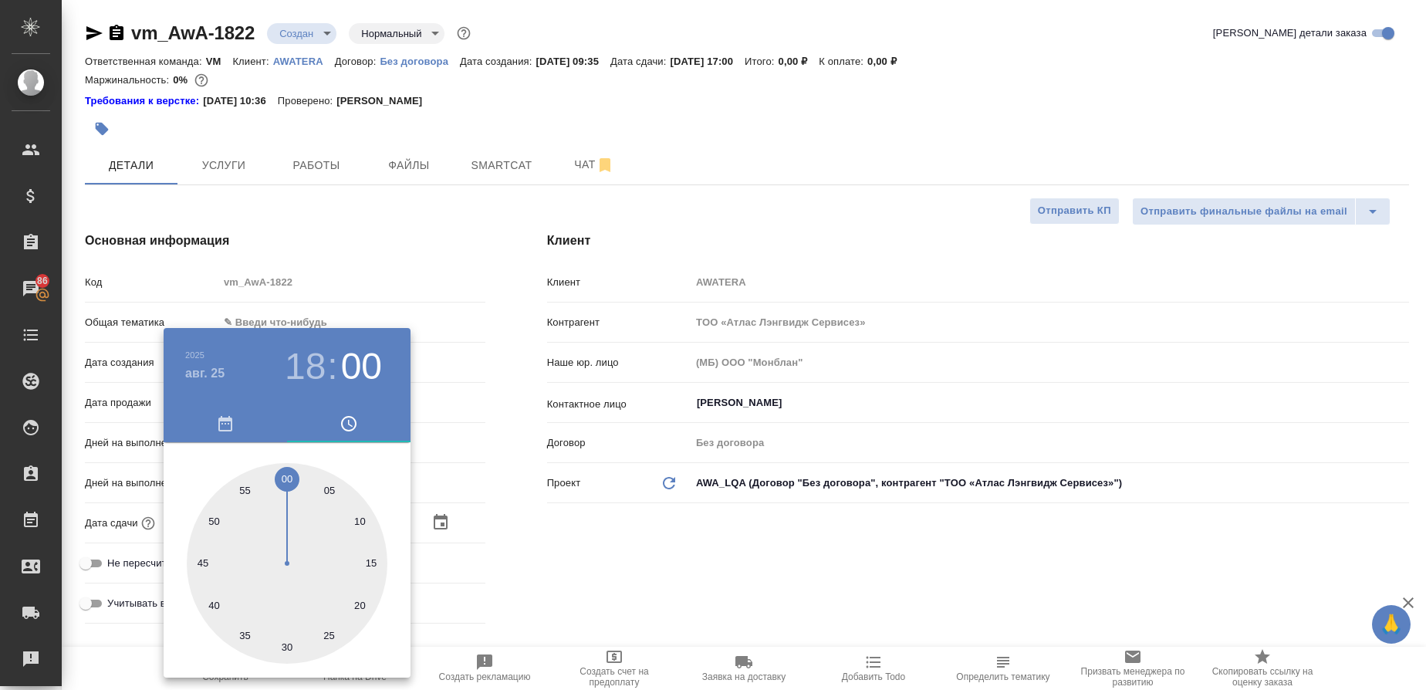
click at [680, 546] on div at bounding box center [713, 345] width 1426 height 690
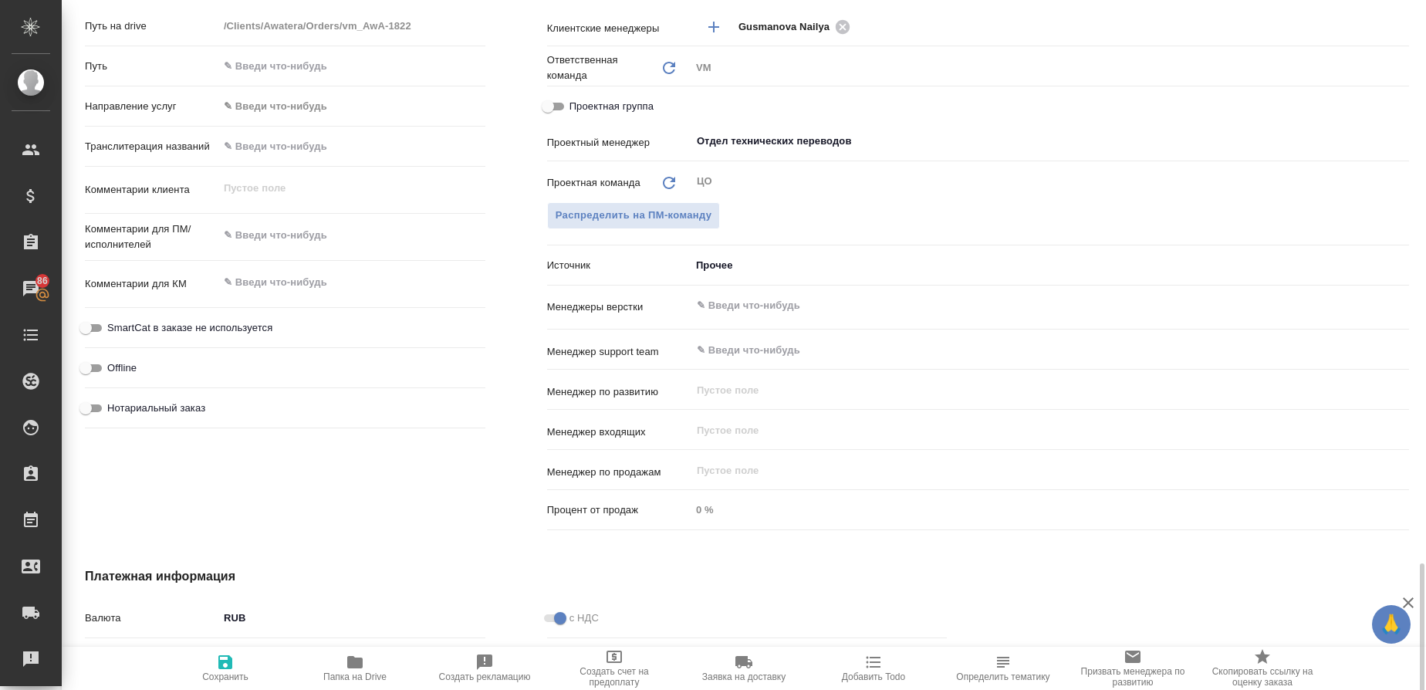
scroll to position [880, 0]
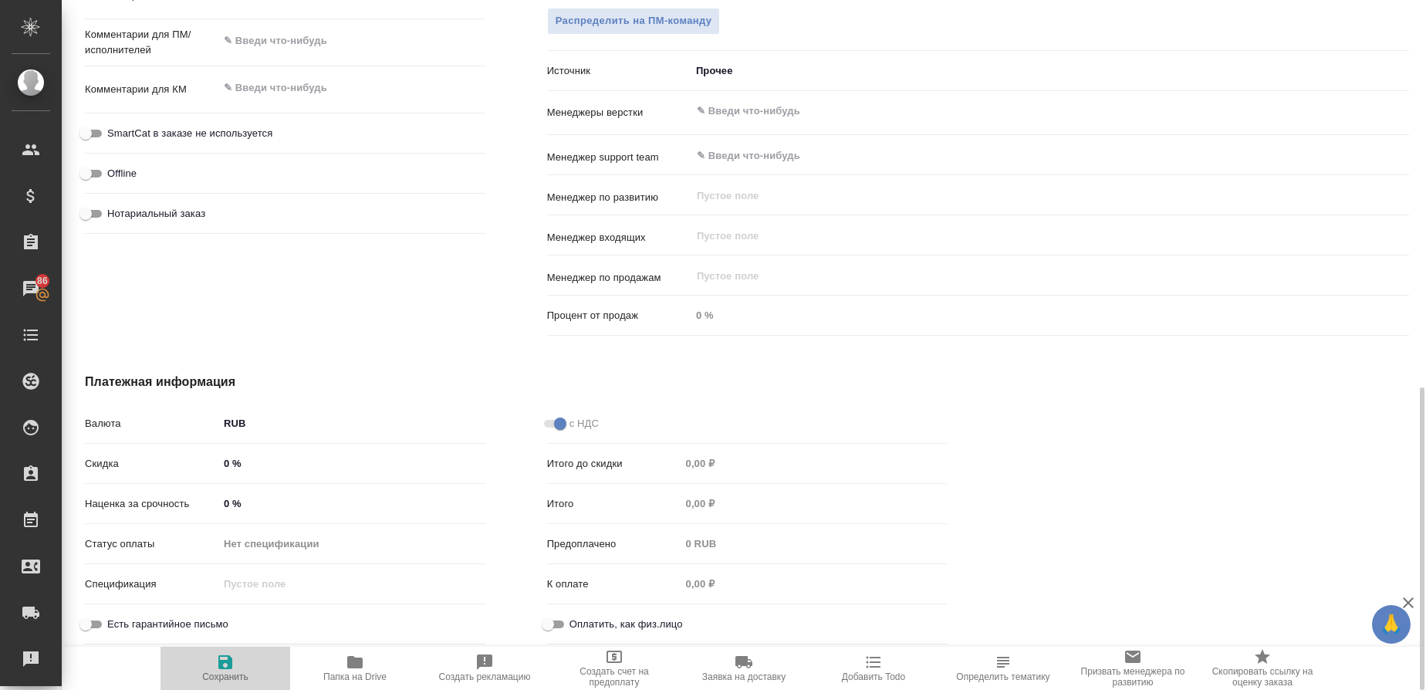
click at [218, 666] on icon "button" at bounding box center [225, 662] width 14 height 14
type textarea "x"
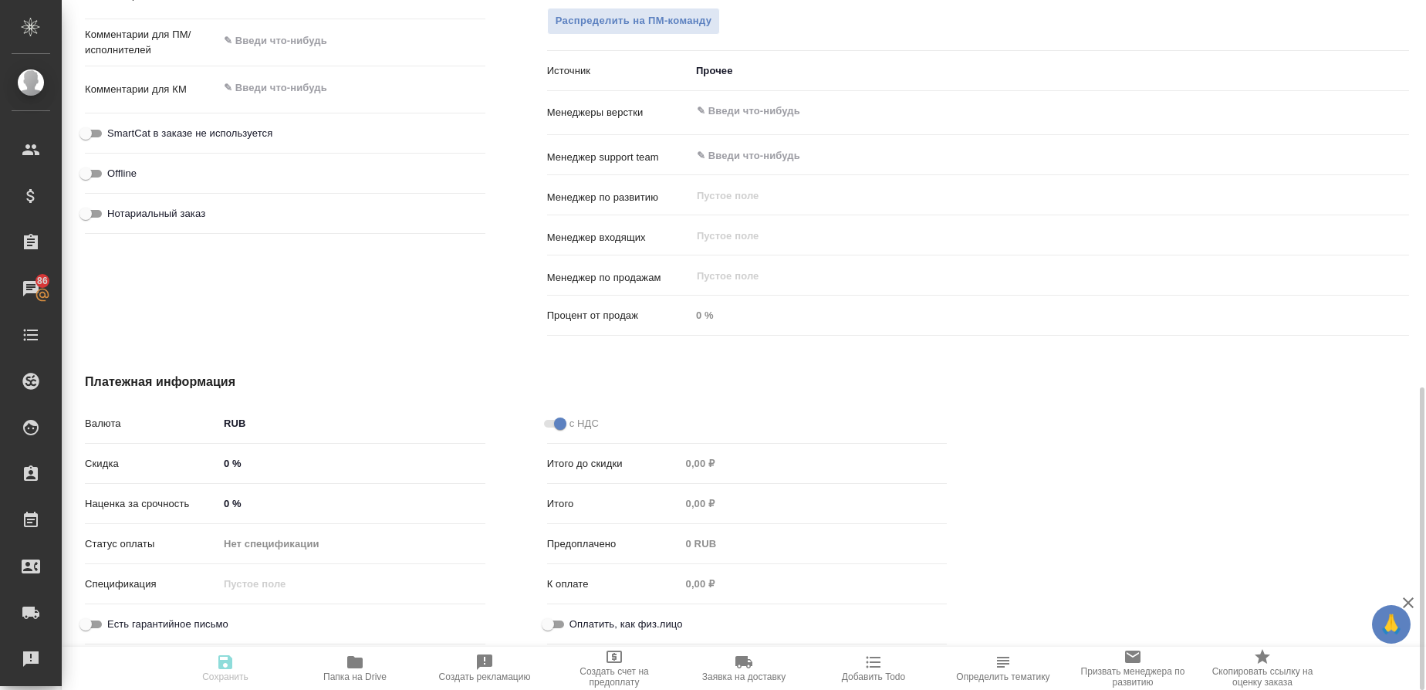
type textarea "x"
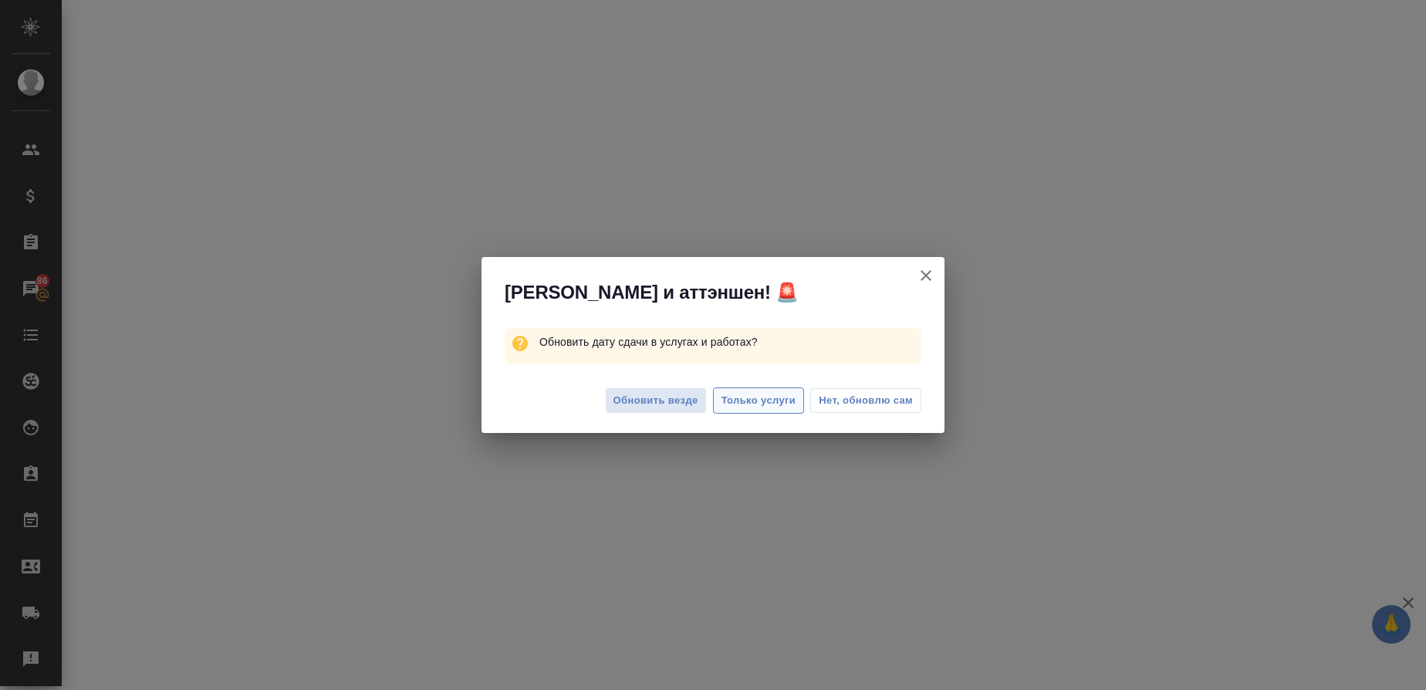
select select "RU"
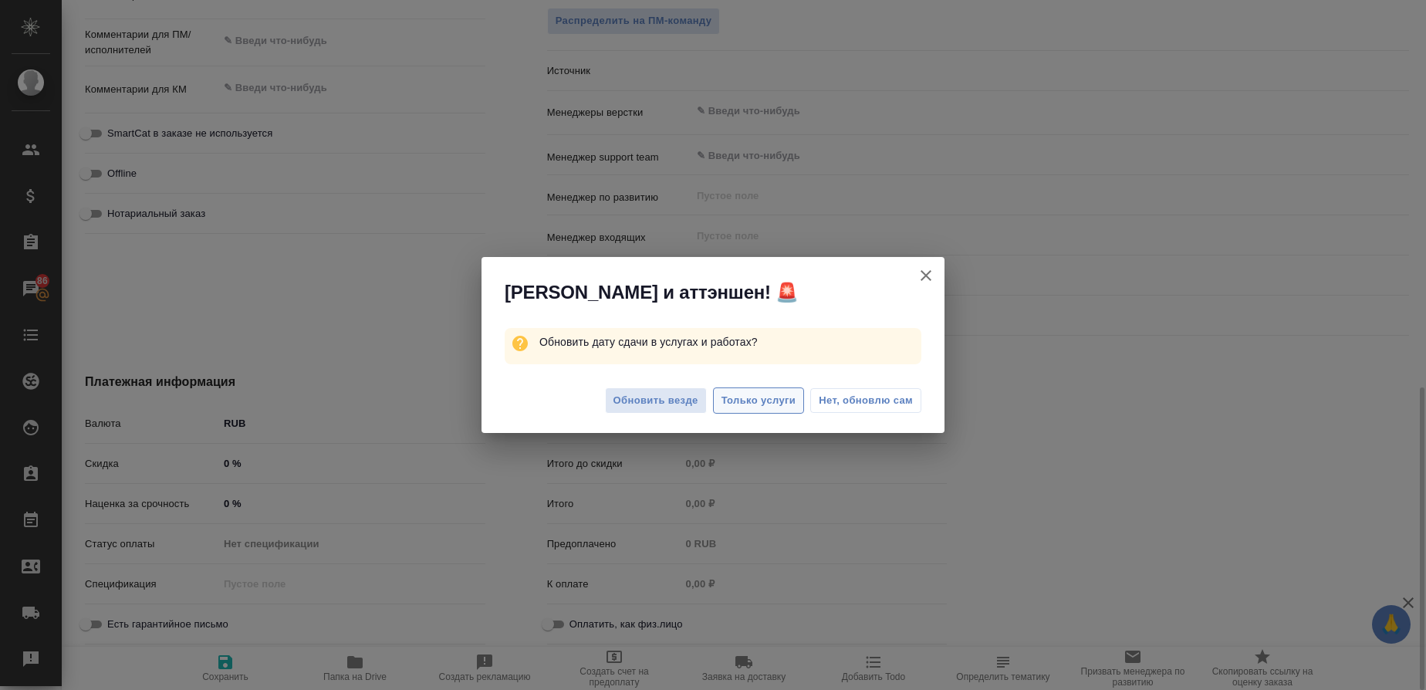
type textarea "x"
click at [788, 400] on span "Только услуги" at bounding box center [758, 401] width 75 height 18
type textarea "x"
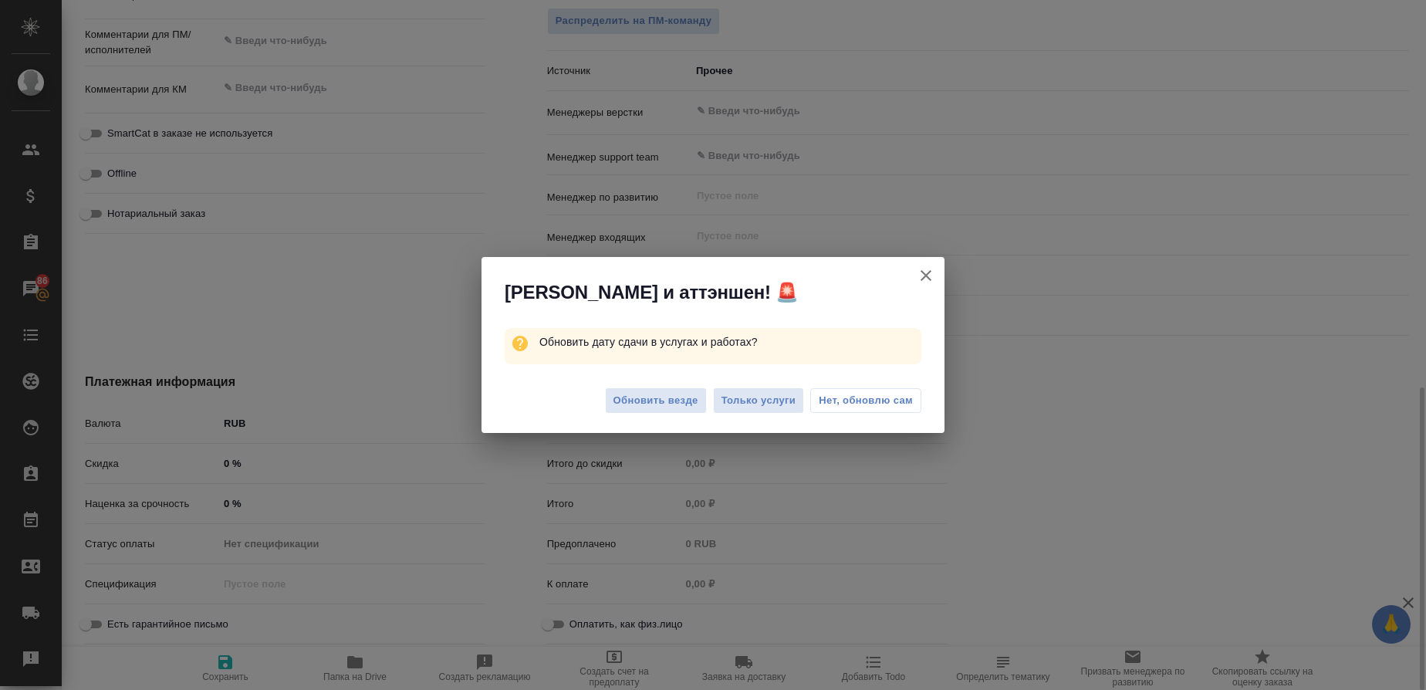
type textarea "x"
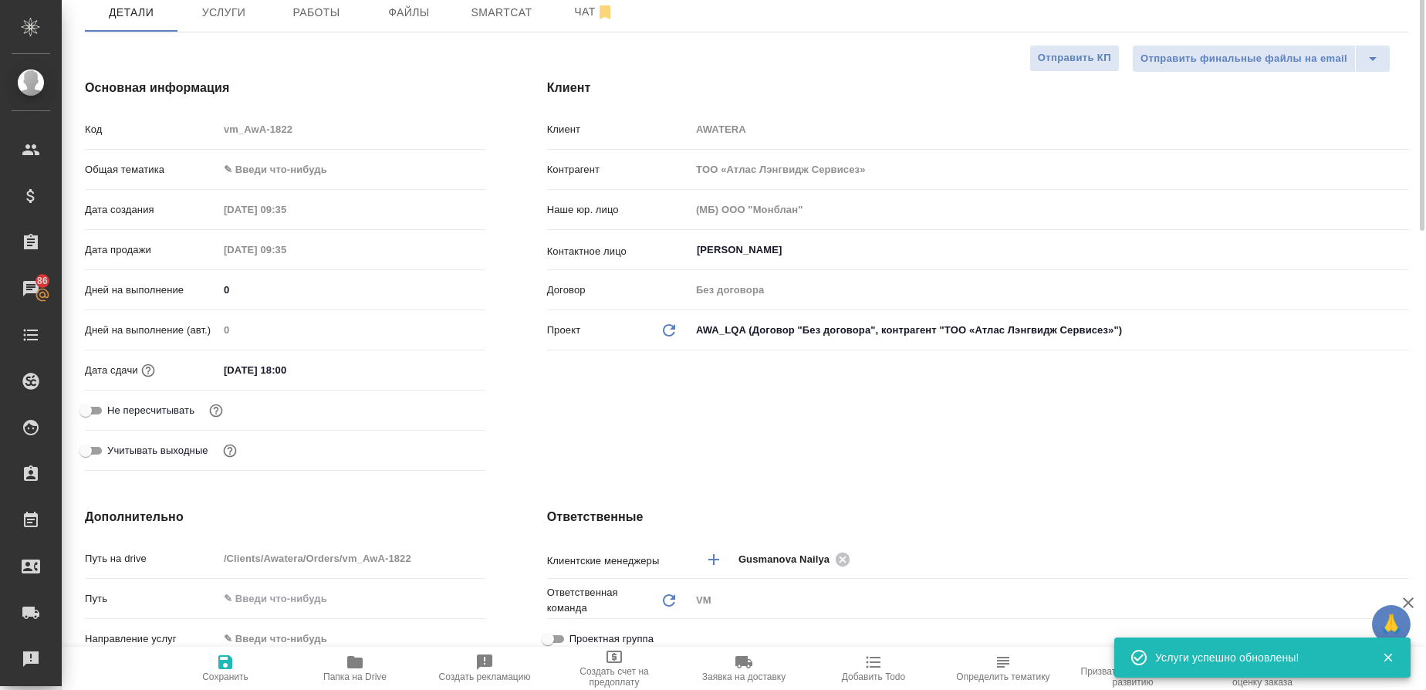
scroll to position [0, 0]
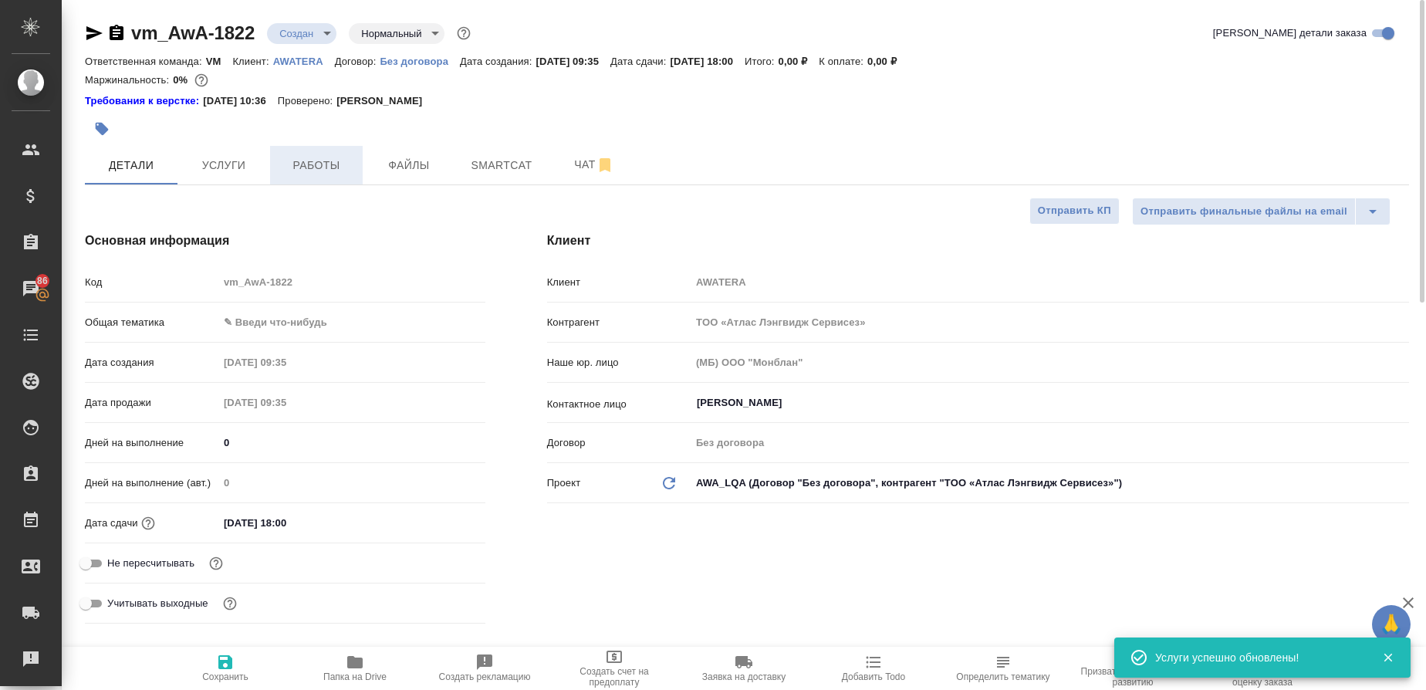
click at [324, 162] on span "Работы" at bounding box center [316, 165] width 74 height 19
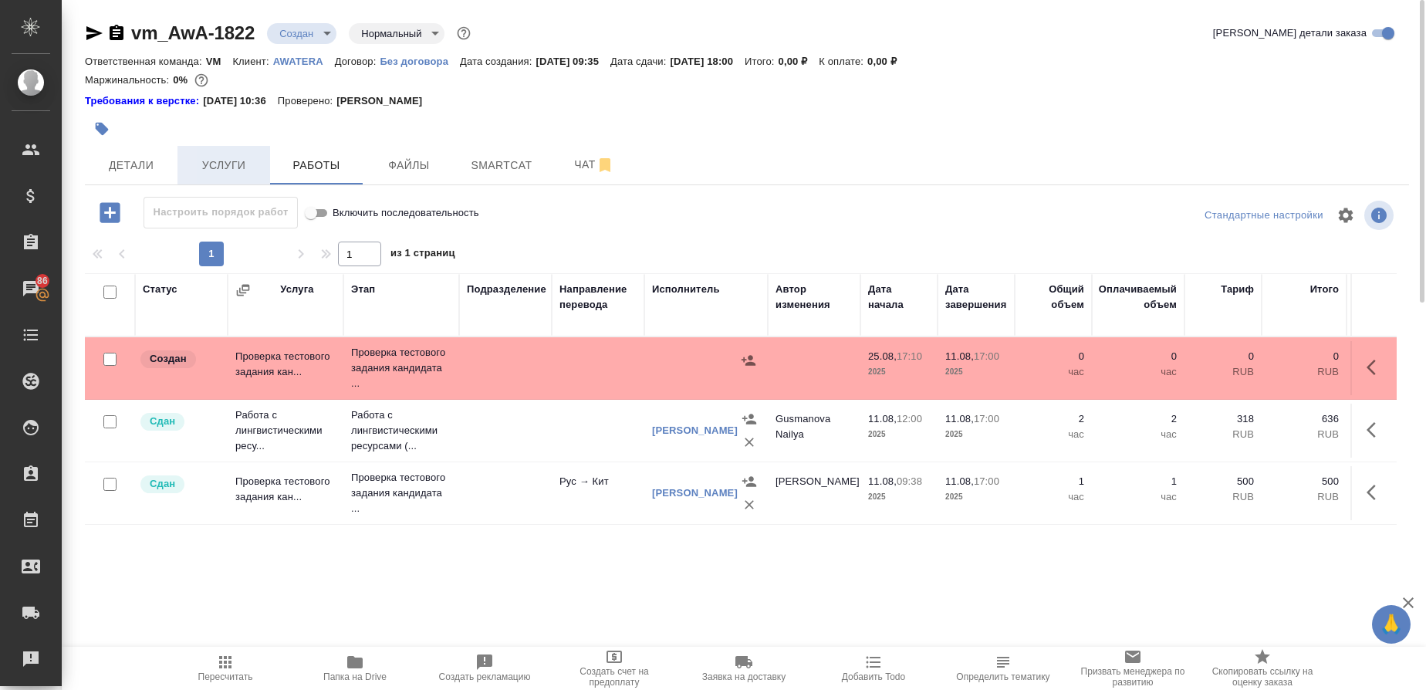
click at [209, 153] on button "Услуги" at bounding box center [223, 165] width 93 height 39
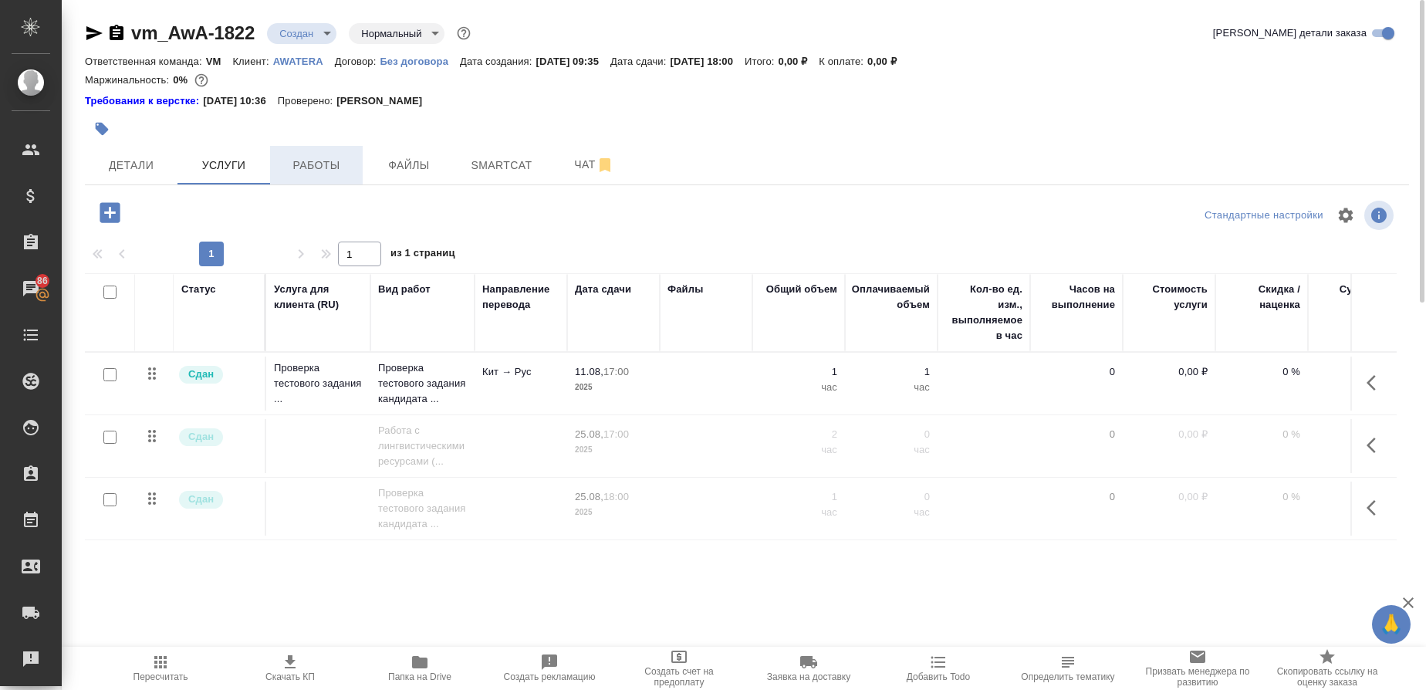
click at [318, 156] on span "Работы" at bounding box center [316, 165] width 74 height 19
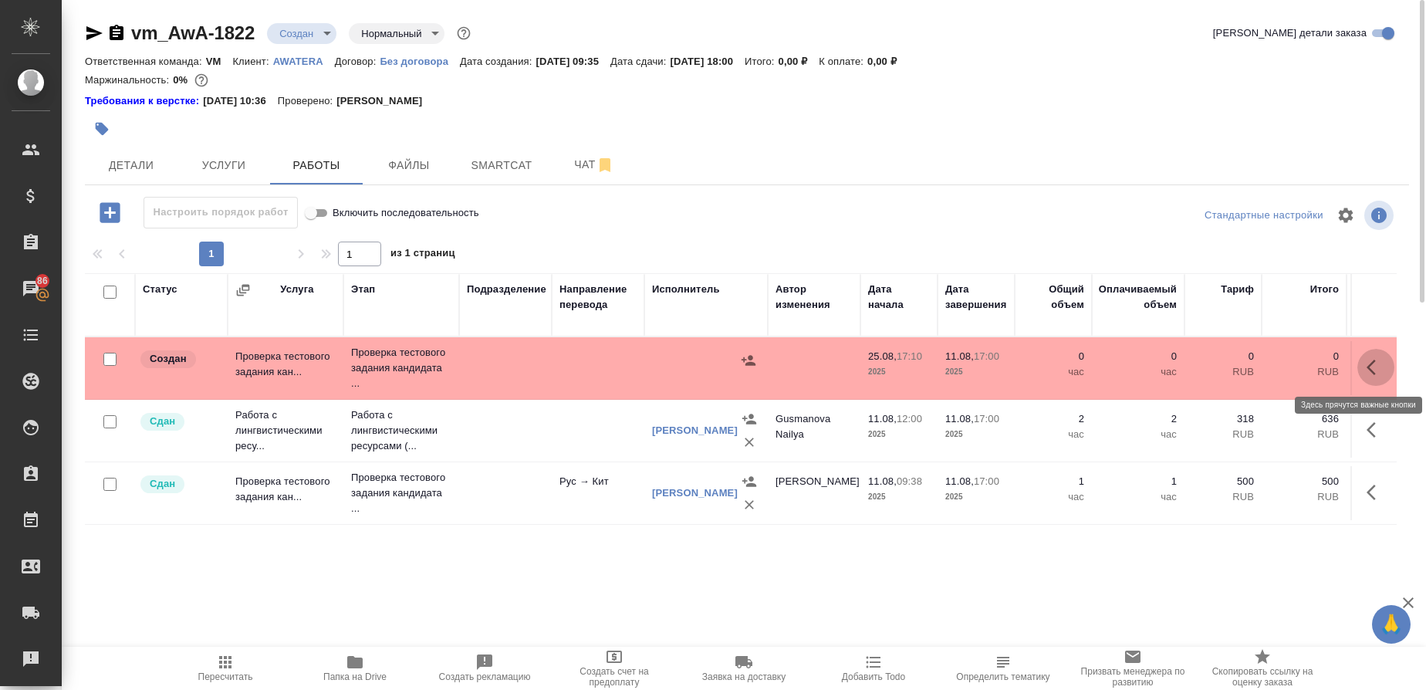
click at [1371, 372] on icon "button" at bounding box center [1370, 367] width 9 height 15
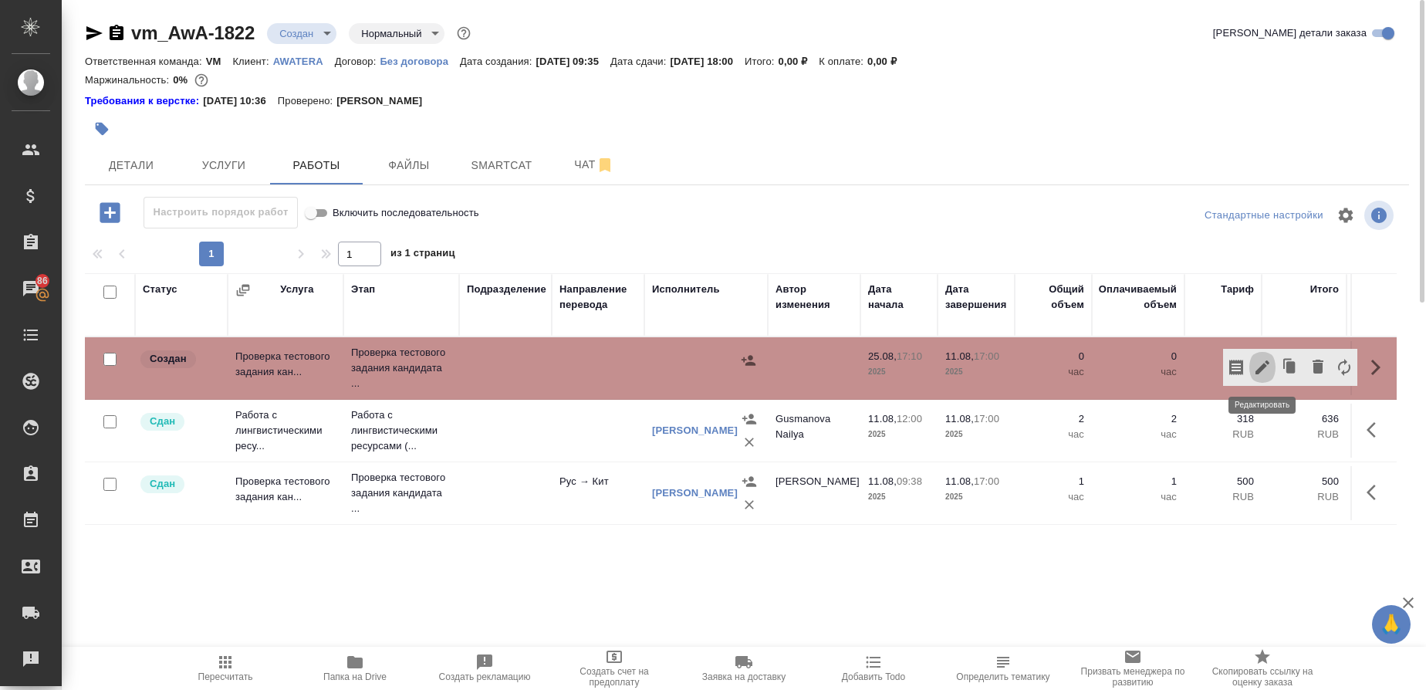
click at [1265, 373] on icon "button" at bounding box center [1262, 367] width 19 height 19
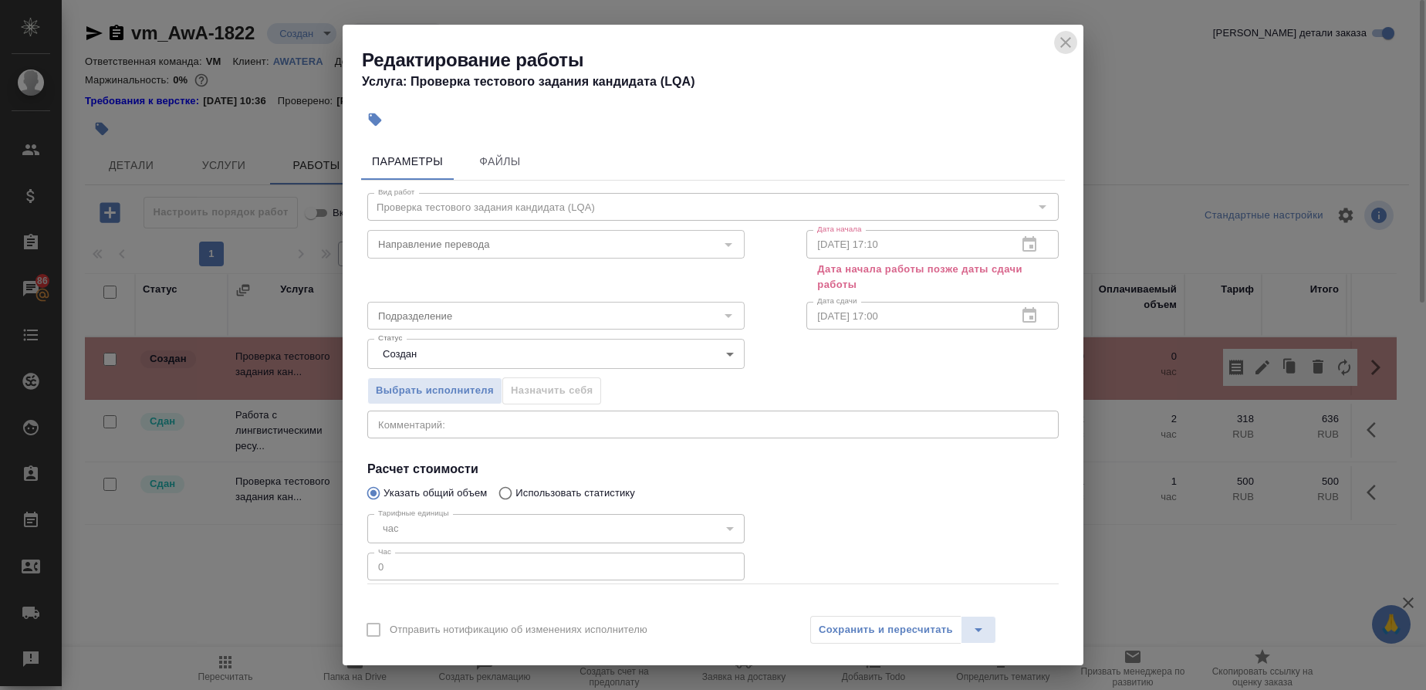
click at [1068, 37] on icon "close" at bounding box center [1065, 42] width 19 height 19
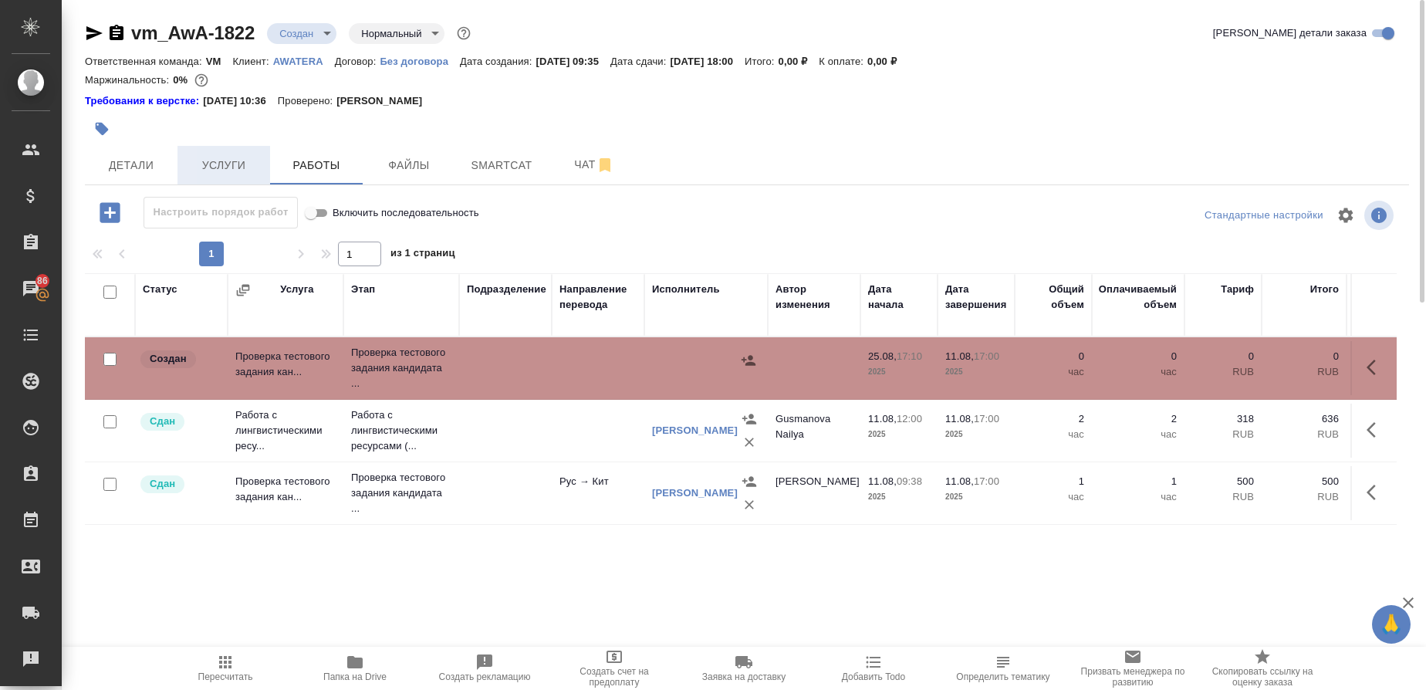
click at [215, 160] on span "Услуги" at bounding box center [224, 165] width 74 height 19
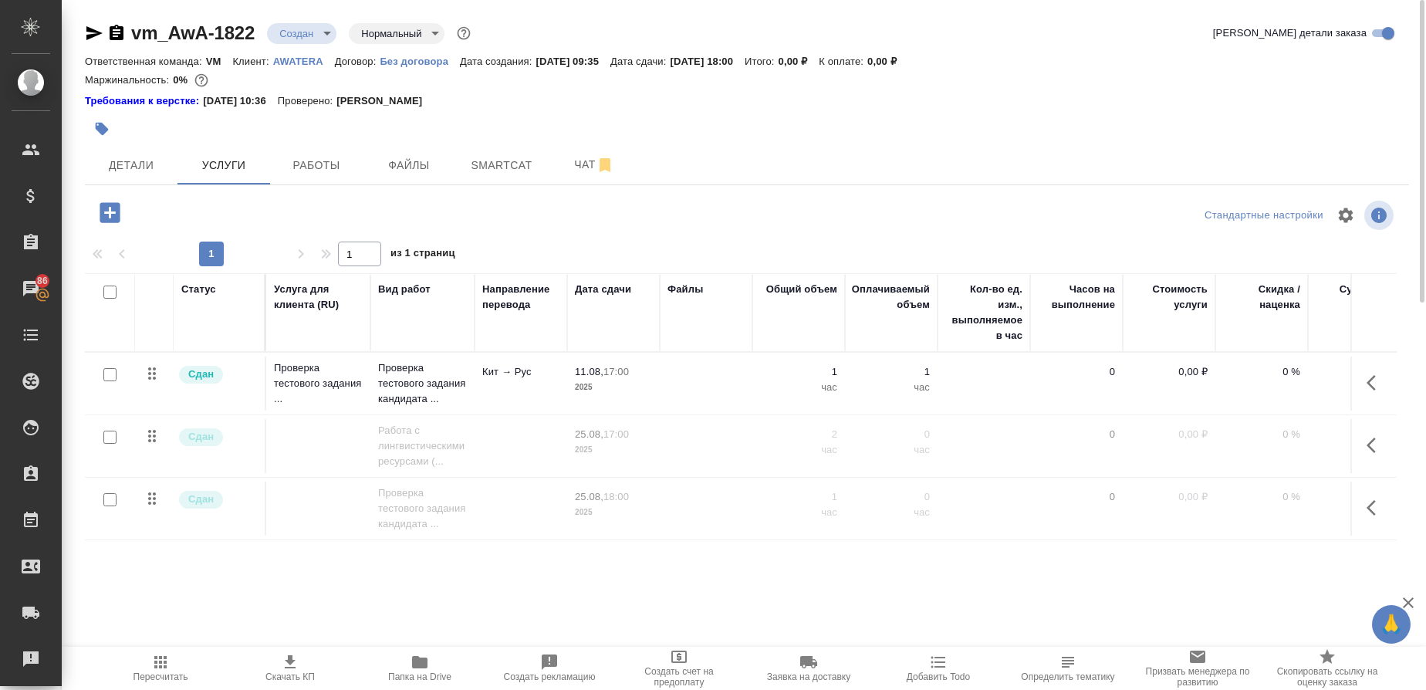
click at [1365, 504] on button "button" at bounding box center [1375, 507] width 37 height 37
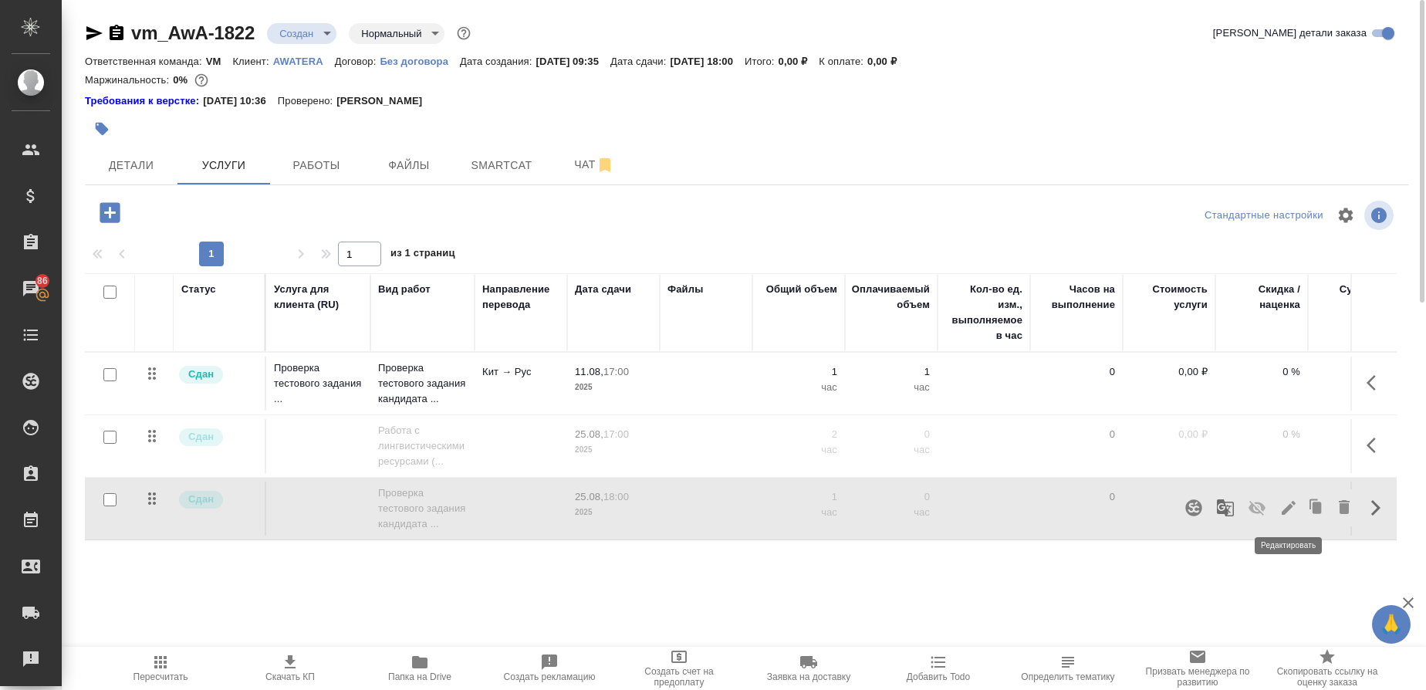
click at [1286, 516] on icon "button" at bounding box center [1288, 507] width 19 height 19
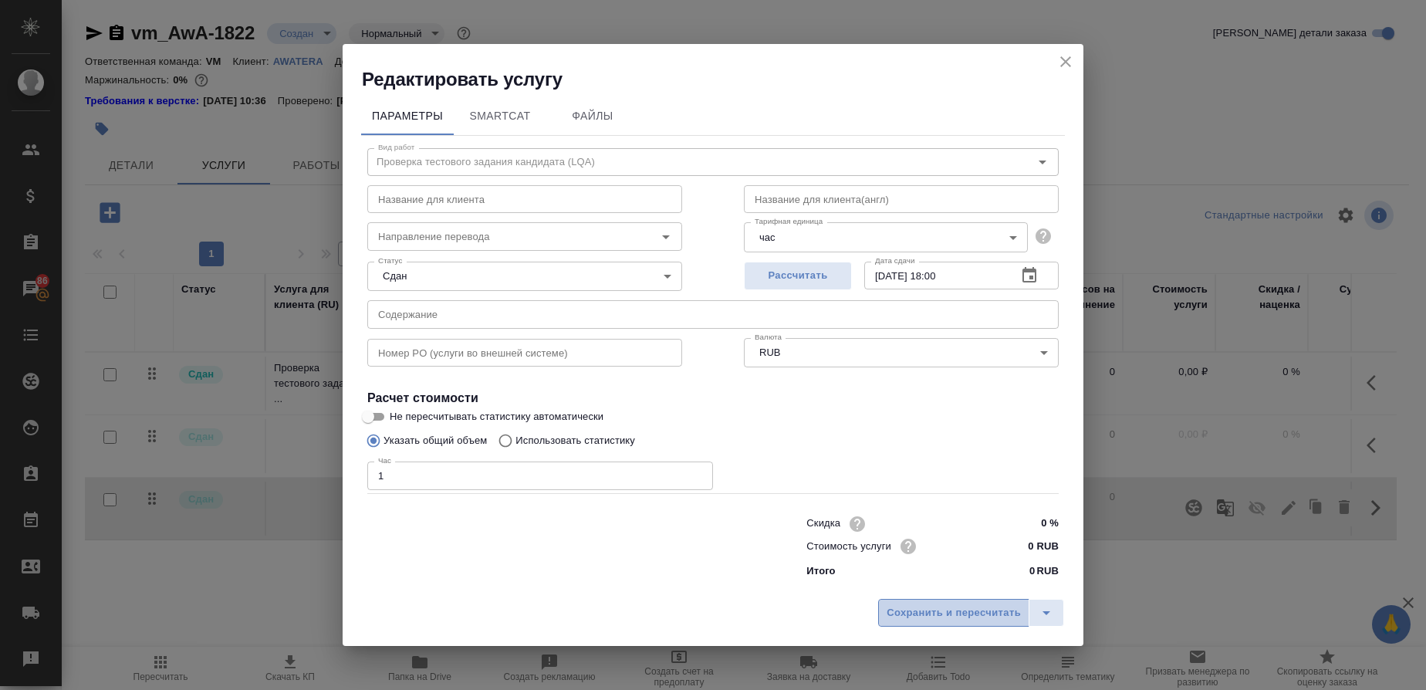
click at [920, 607] on span "Сохранить и пересчитать" at bounding box center [954, 613] width 134 height 18
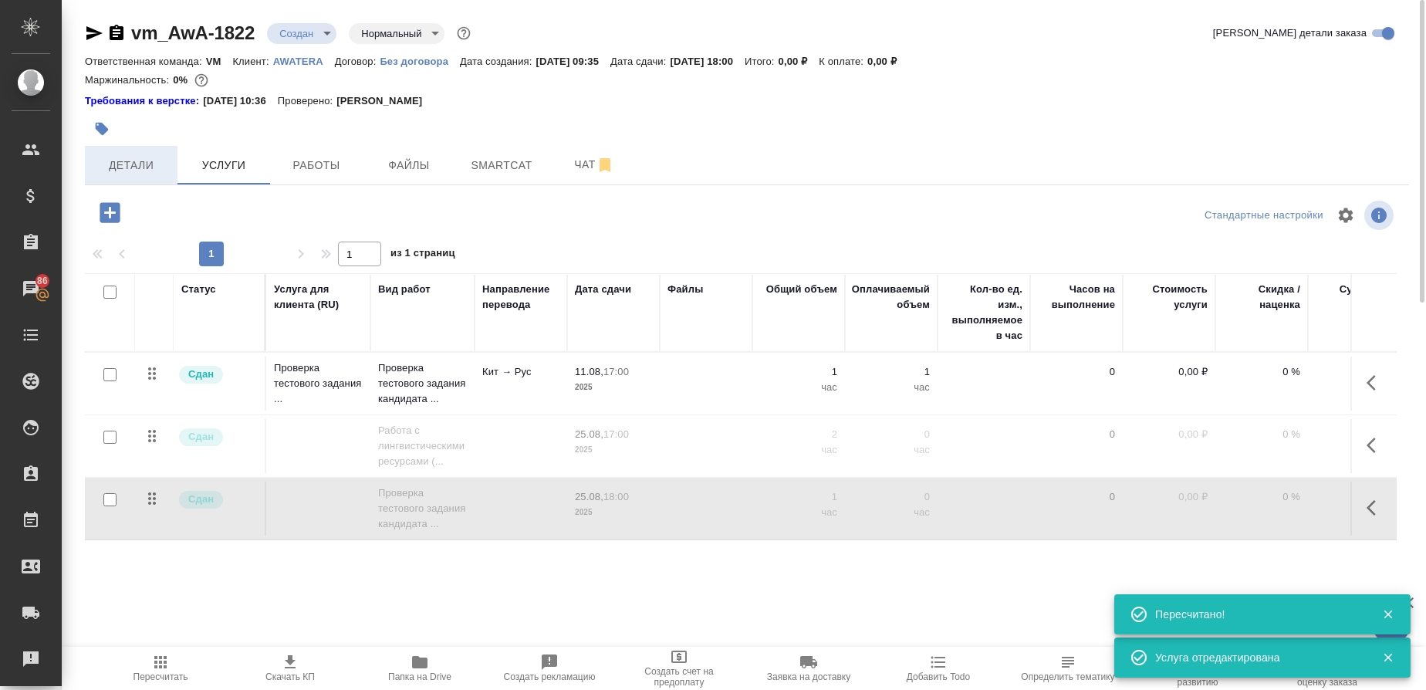
click at [117, 164] on span "Детали" at bounding box center [131, 165] width 74 height 19
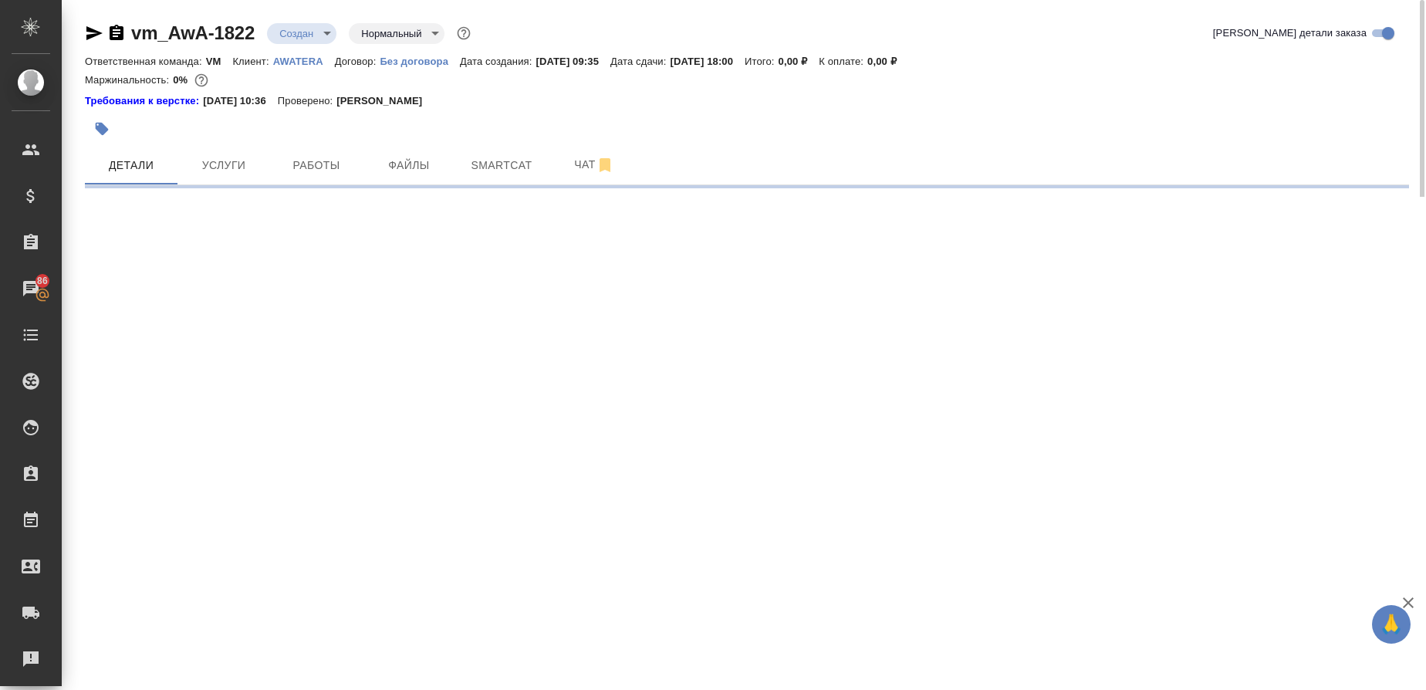
select select "RU"
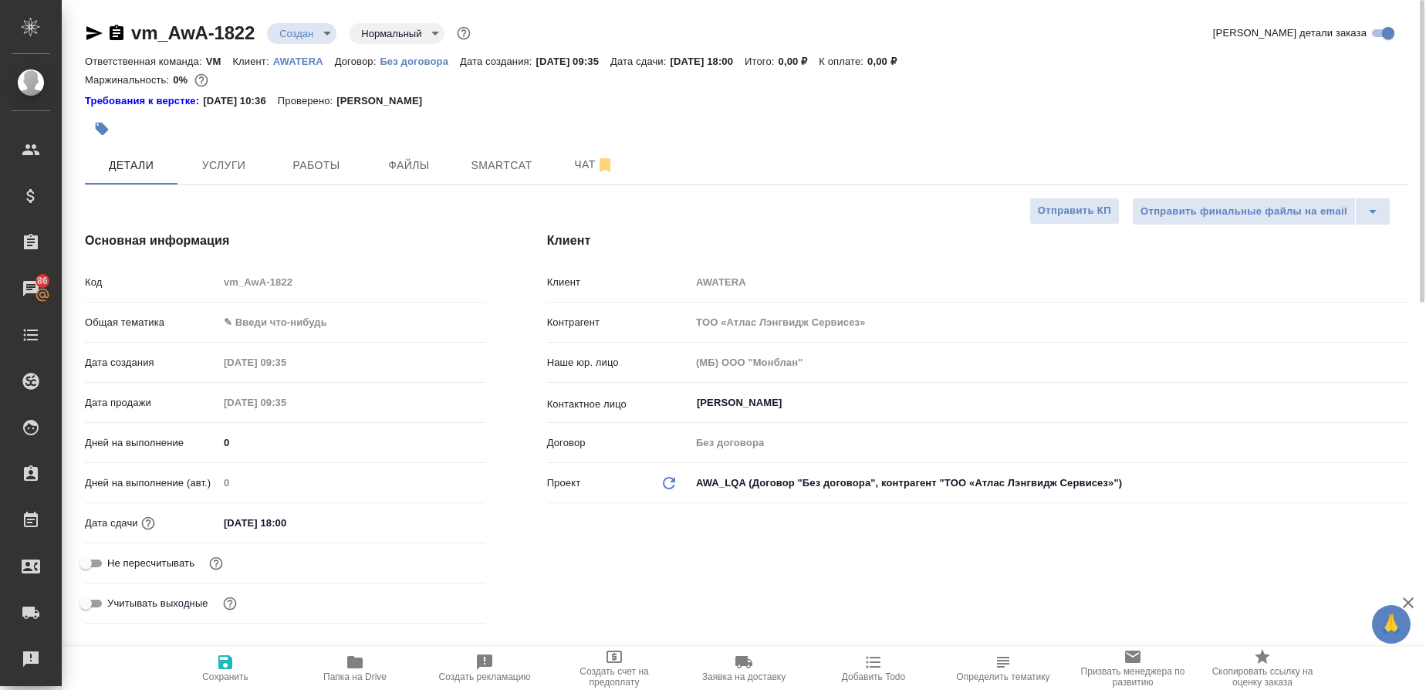
type textarea "x"
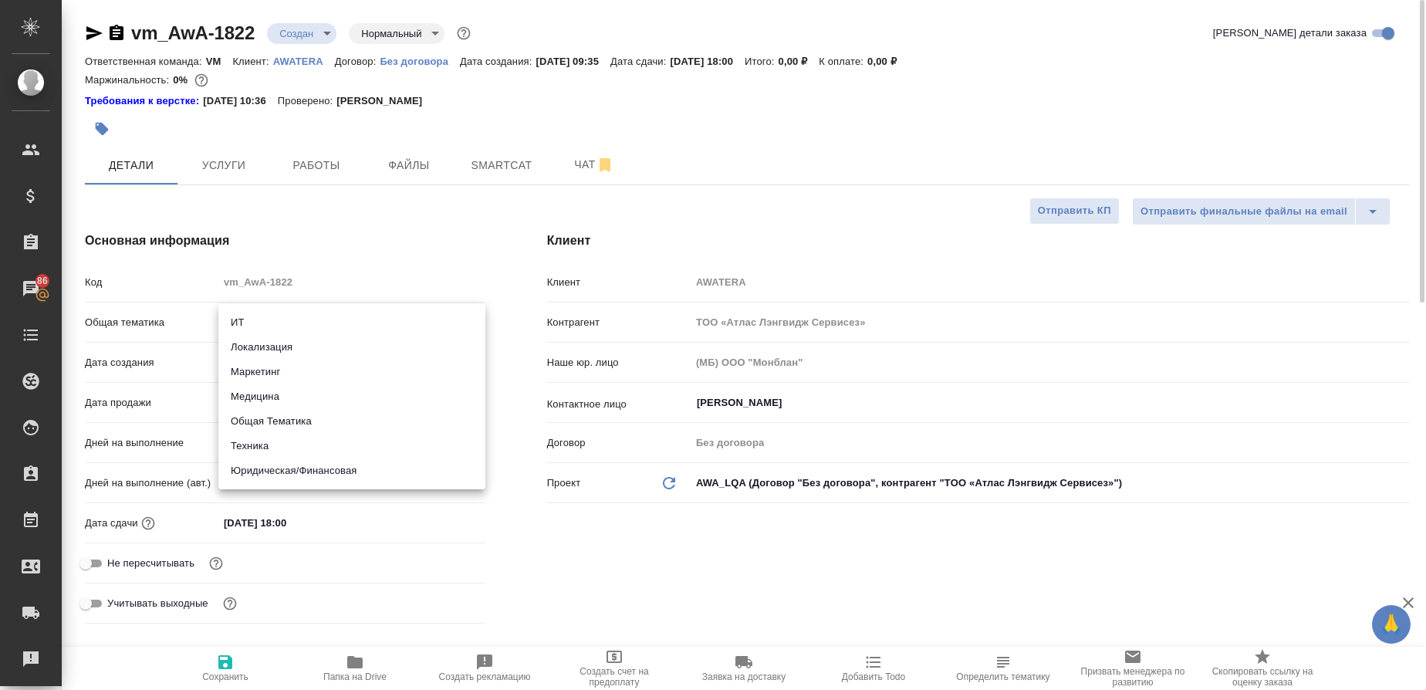
click at [256, 319] on body "🙏 .cls-1 fill:#fff; AWATERA Gusmanova Nailya Клиенты Спецификации Заказы 86 Чат…" at bounding box center [713, 345] width 1426 height 690
click at [261, 428] on li "Общая Тематика" at bounding box center [351, 421] width 267 height 25
type input "obtem"
type textarea "x"
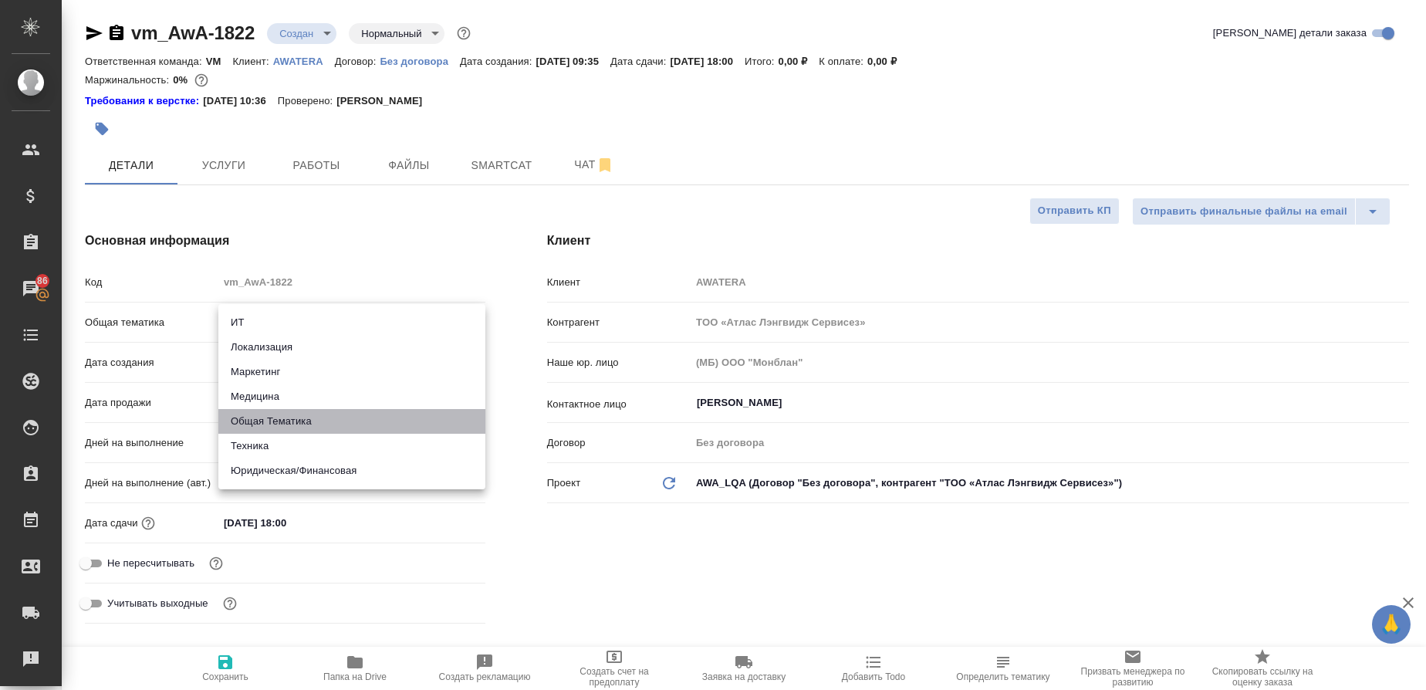
type textarea "x"
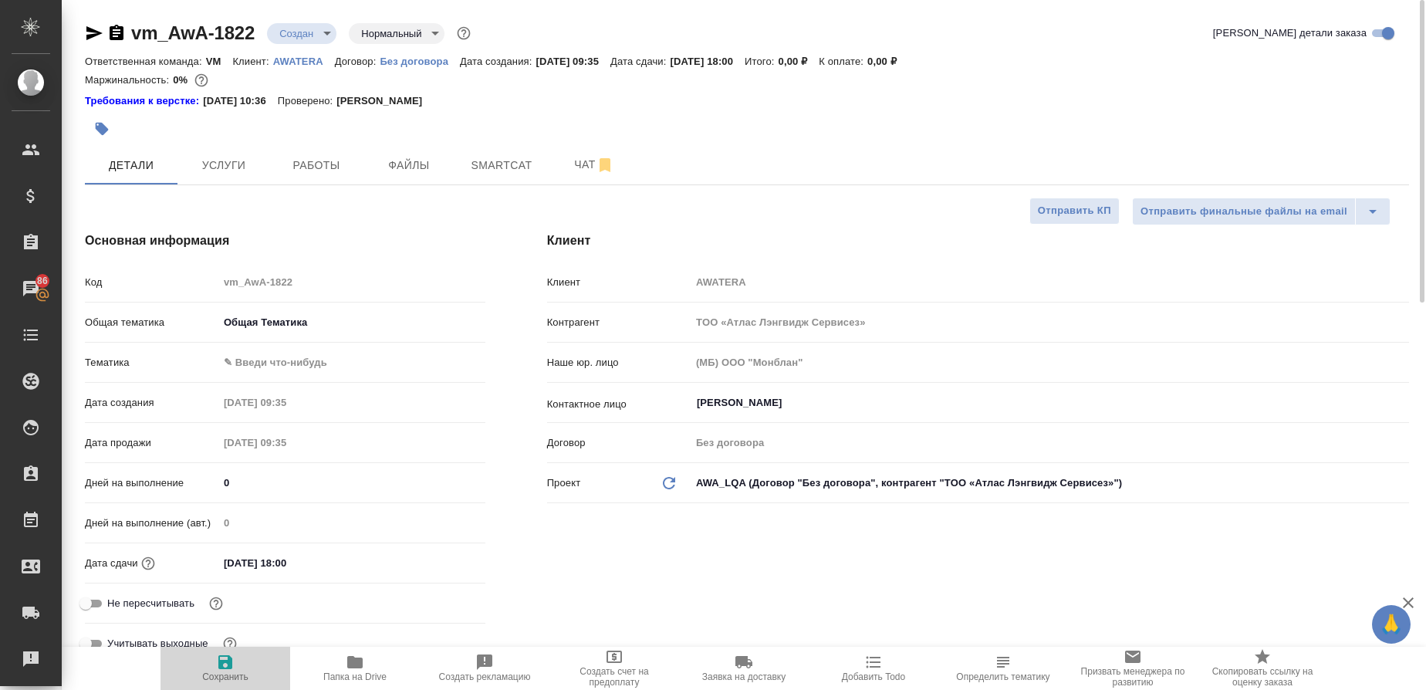
click at [220, 671] on span "Сохранить" at bounding box center [225, 676] width 46 height 11
type textarea "x"
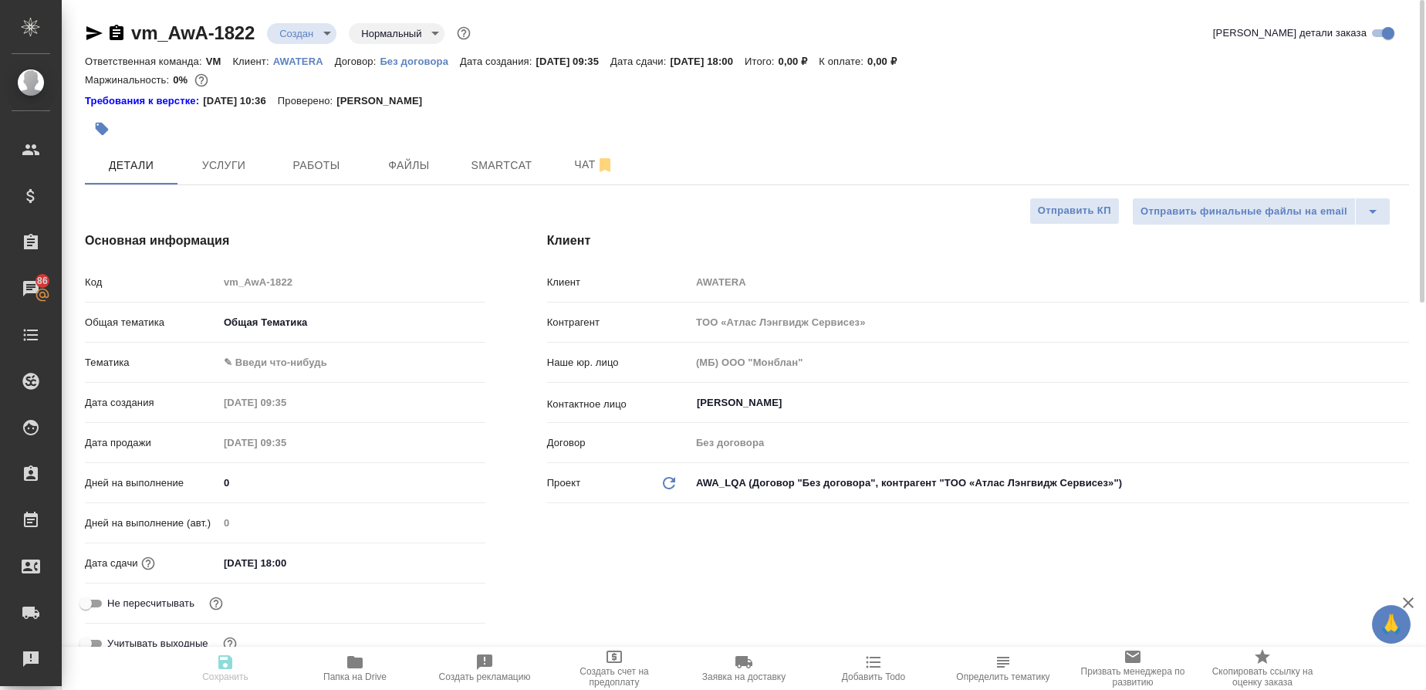
type textarea "x"
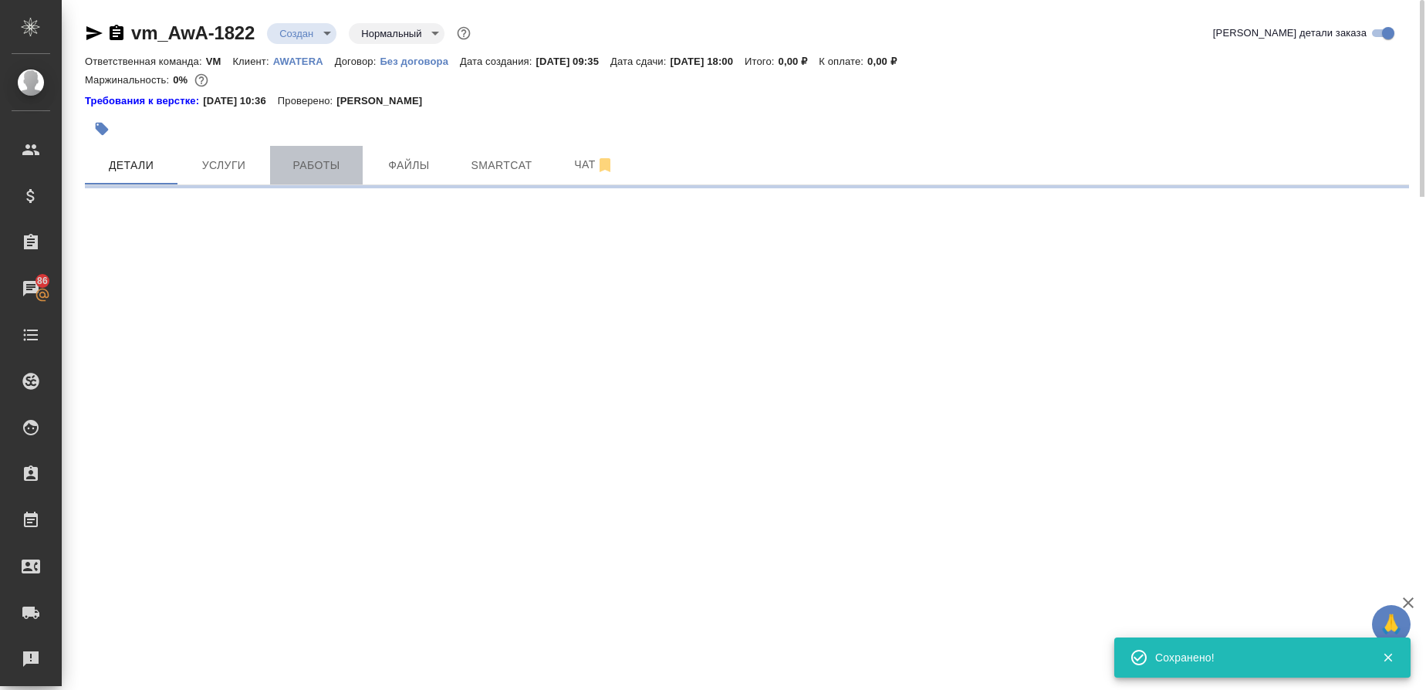
click at [331, 156] on span "Работы" at bounding box center [316, 165] width 74 height 19
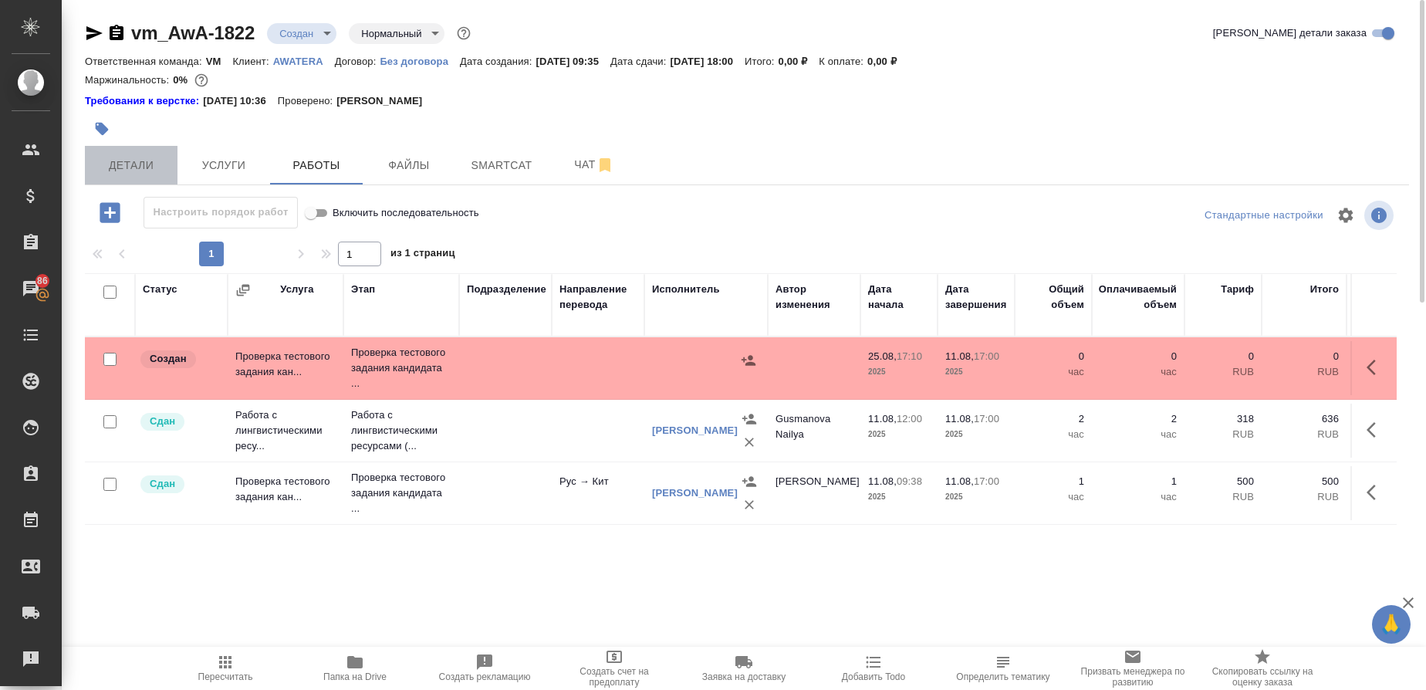
click at [137, 164] on span "Детали" at bounding box center [131, 165] width 74 height 19
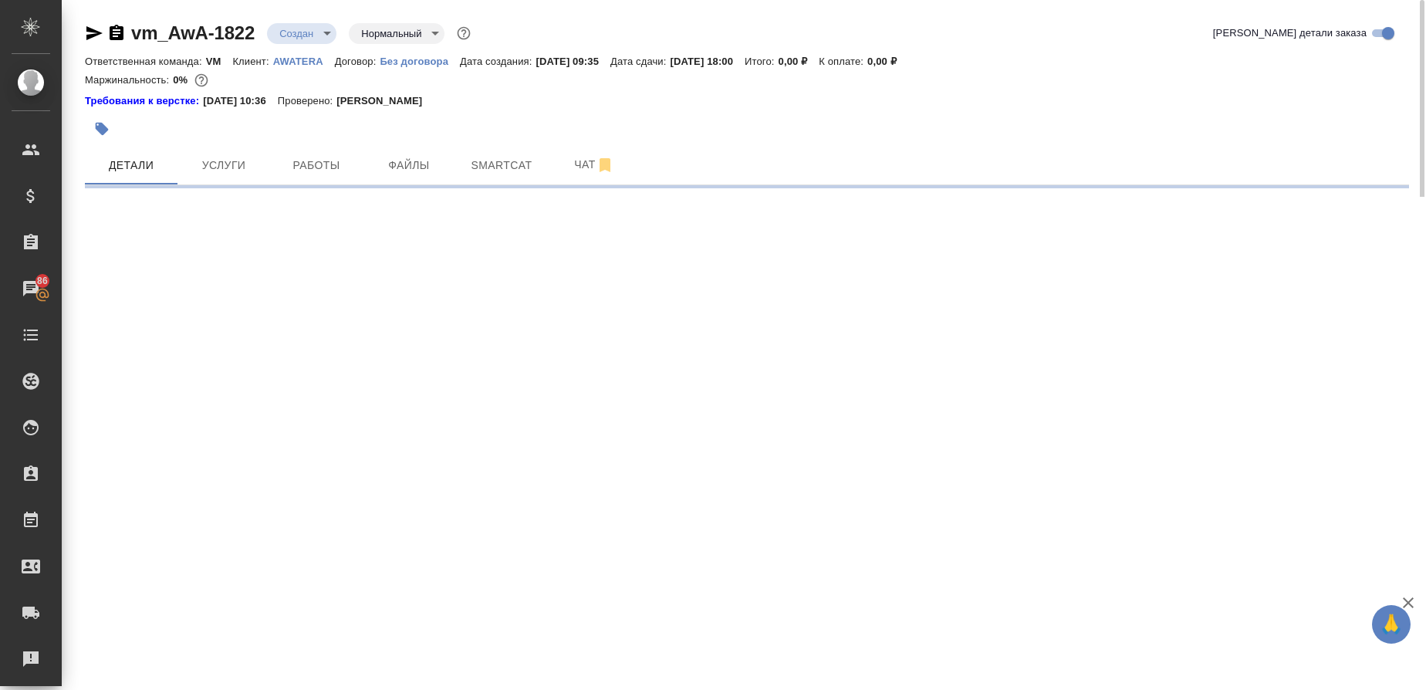
select select "RU"
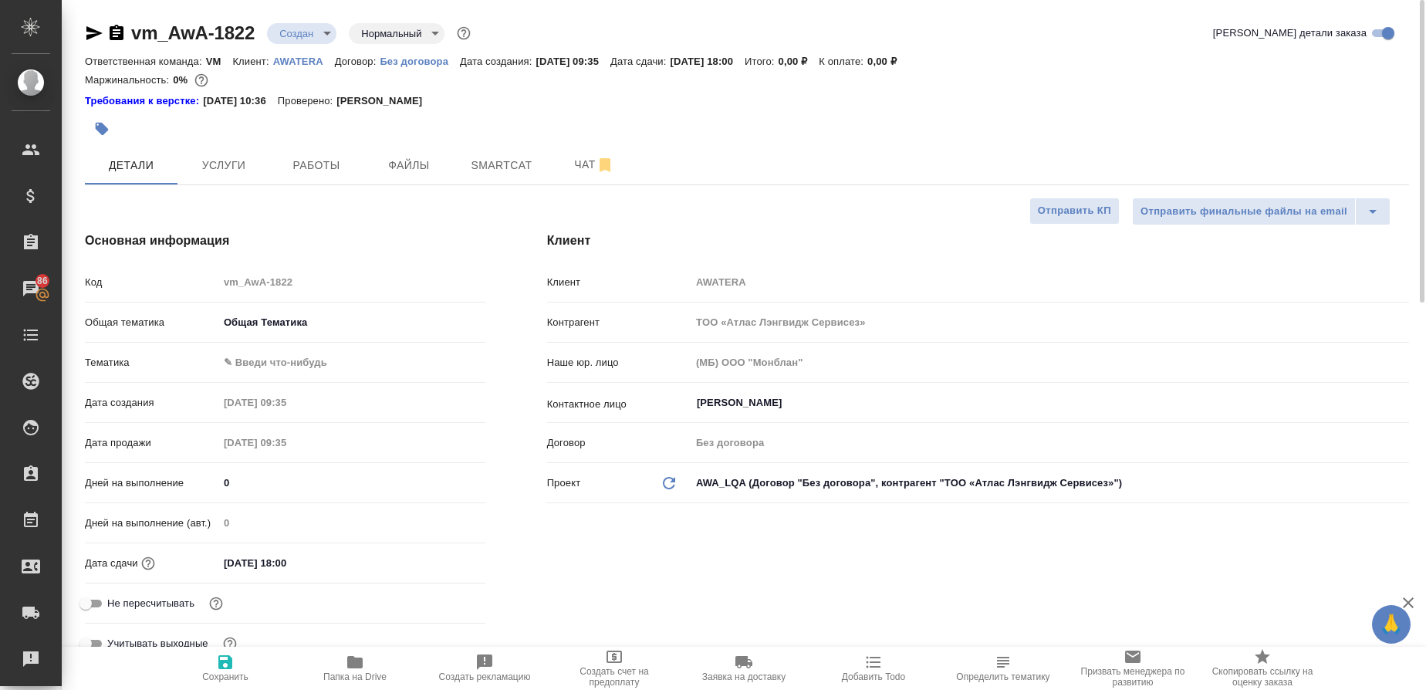
type textarea "x"
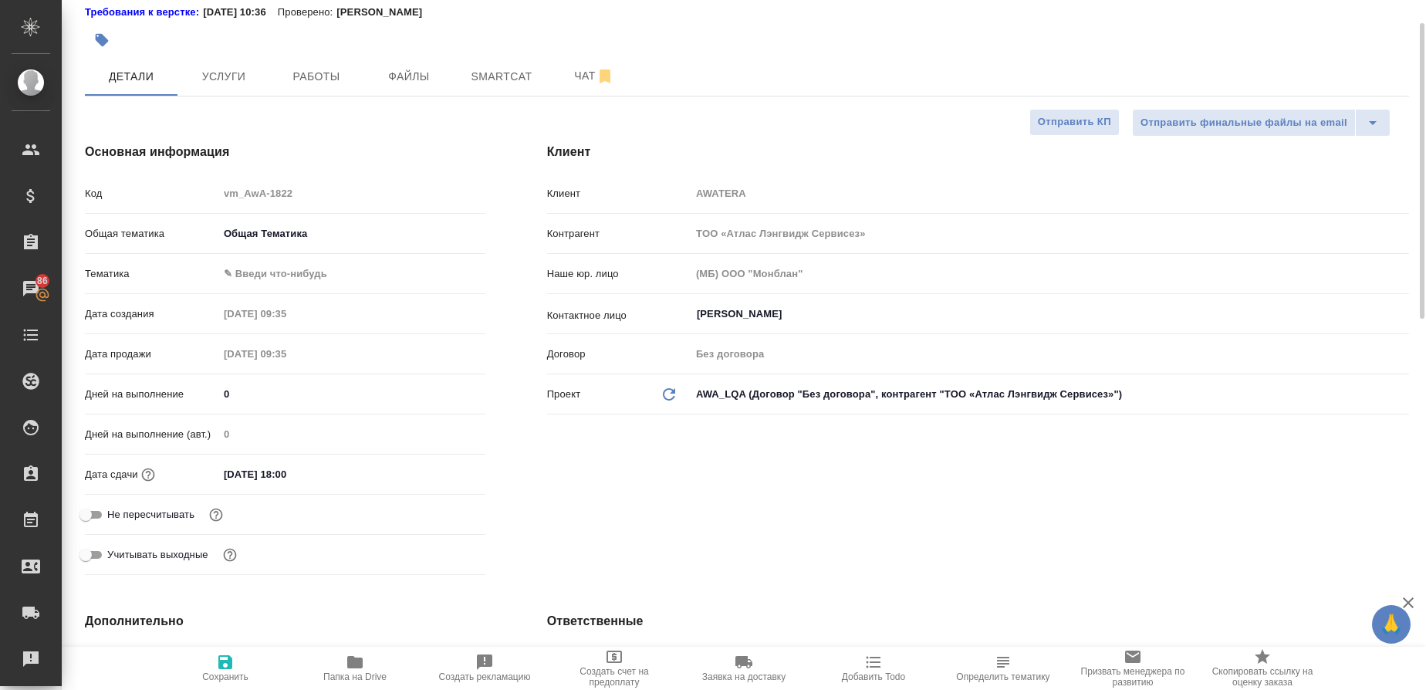
scroll to position [100, 0]
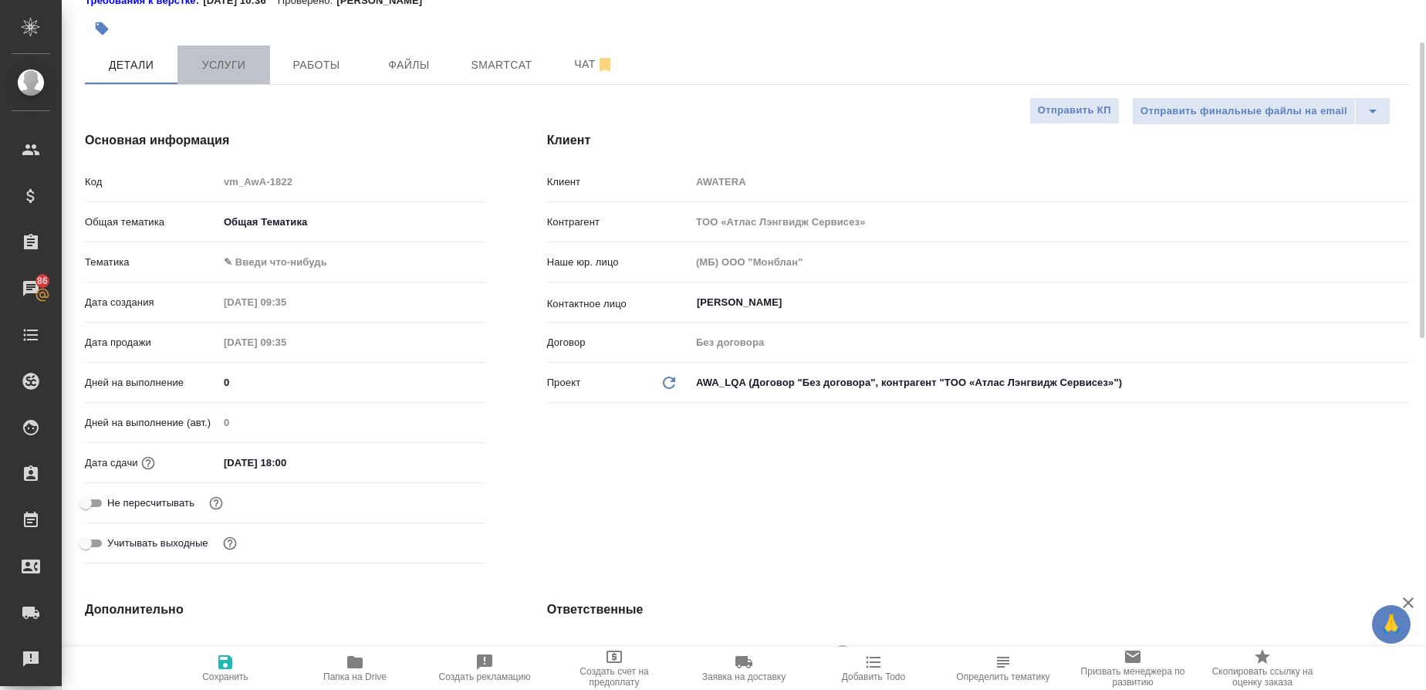
click at [253, 59] on span "Услуги" at bounding box center [224, 65] width 74 height 19
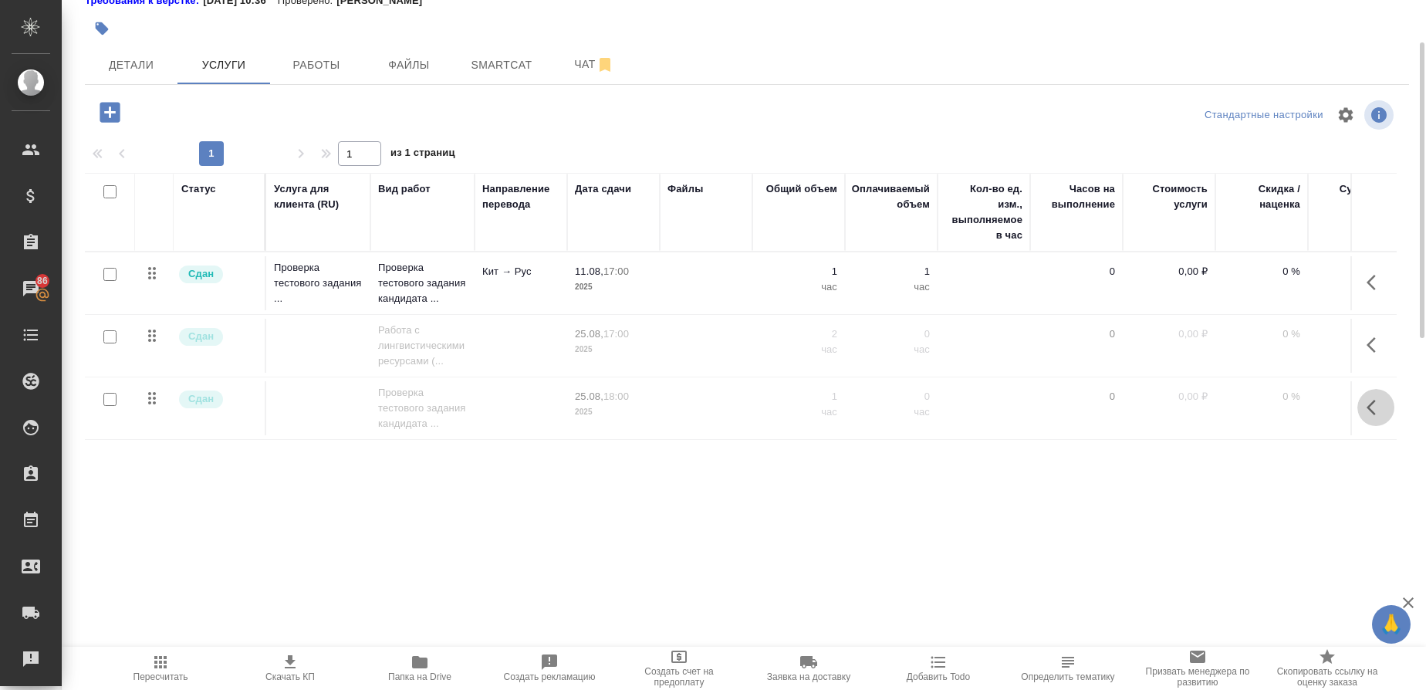
click at [1366, 410] on icon "button" at bounding box center [1375, 407] width 19 height 19
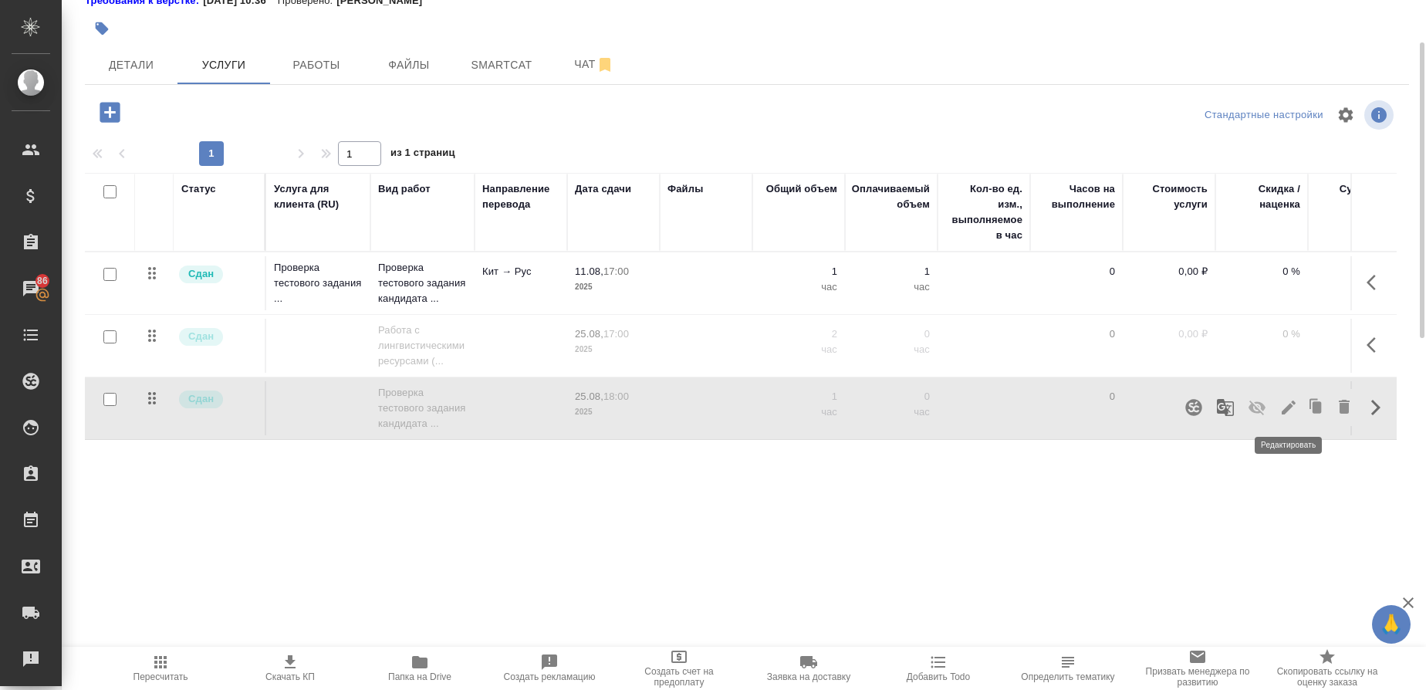
click at [1291, 409] on icon "button" at bounding box center [1288, 407] width 19 height 19
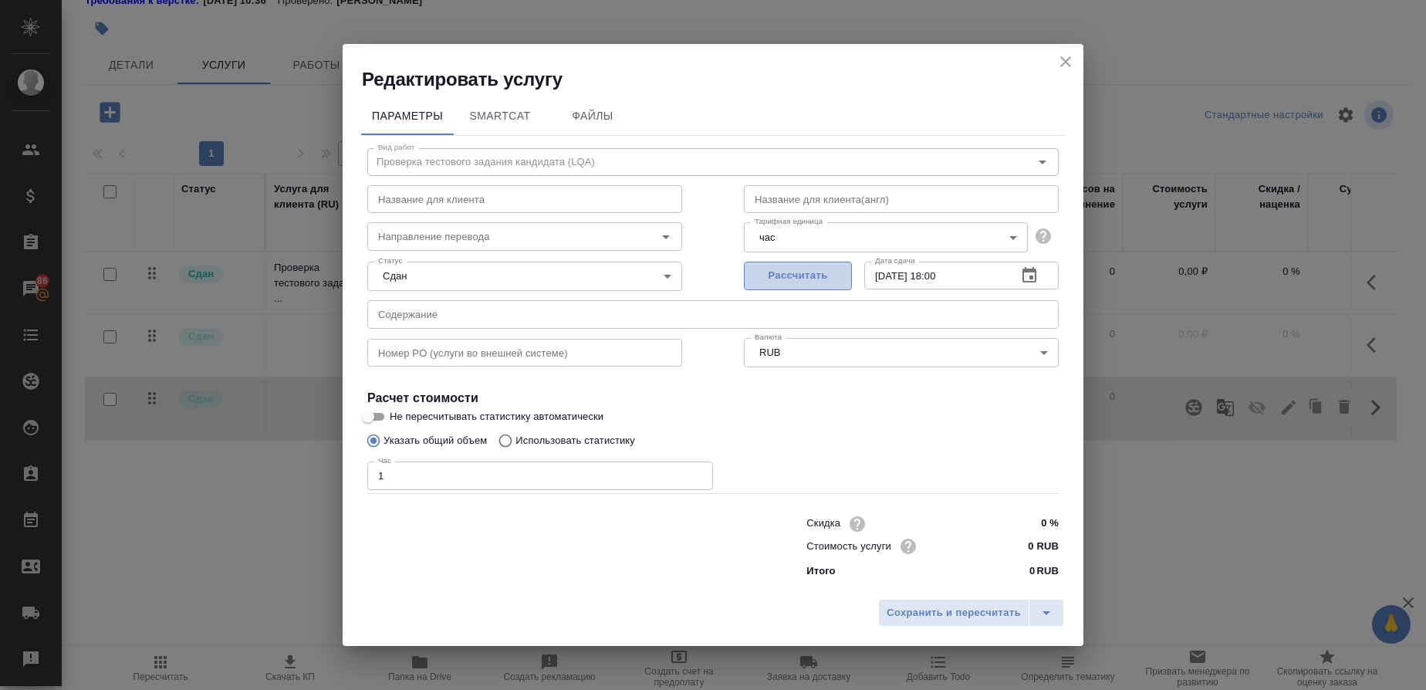
click at [824, 286] on button "Рассчитать" at bounding box center [798, 276] width 108 height 29
click at [962, 606] on span "Сохранить и пересчитать" at bounding box center [954, 613] width 134 height 18
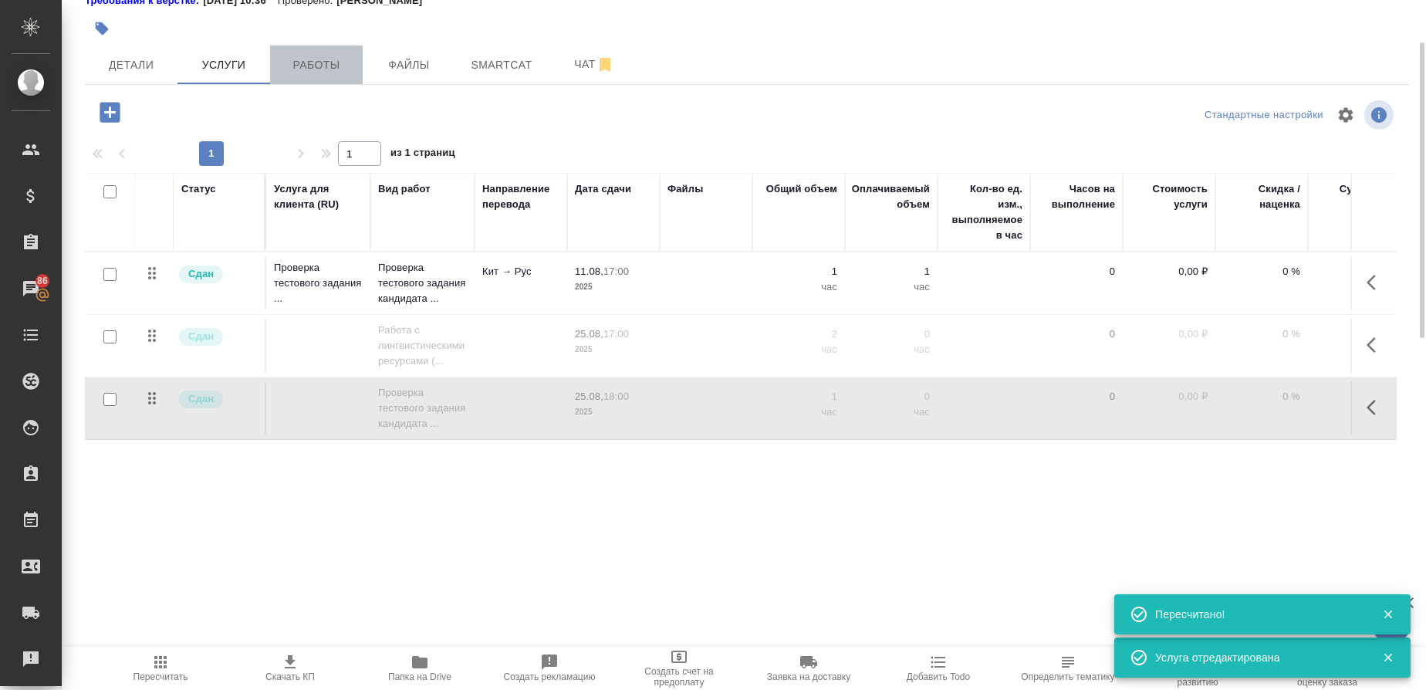
click at [313, 56] on span "Работы" at bounding box center [316, 65] width 74 height 19
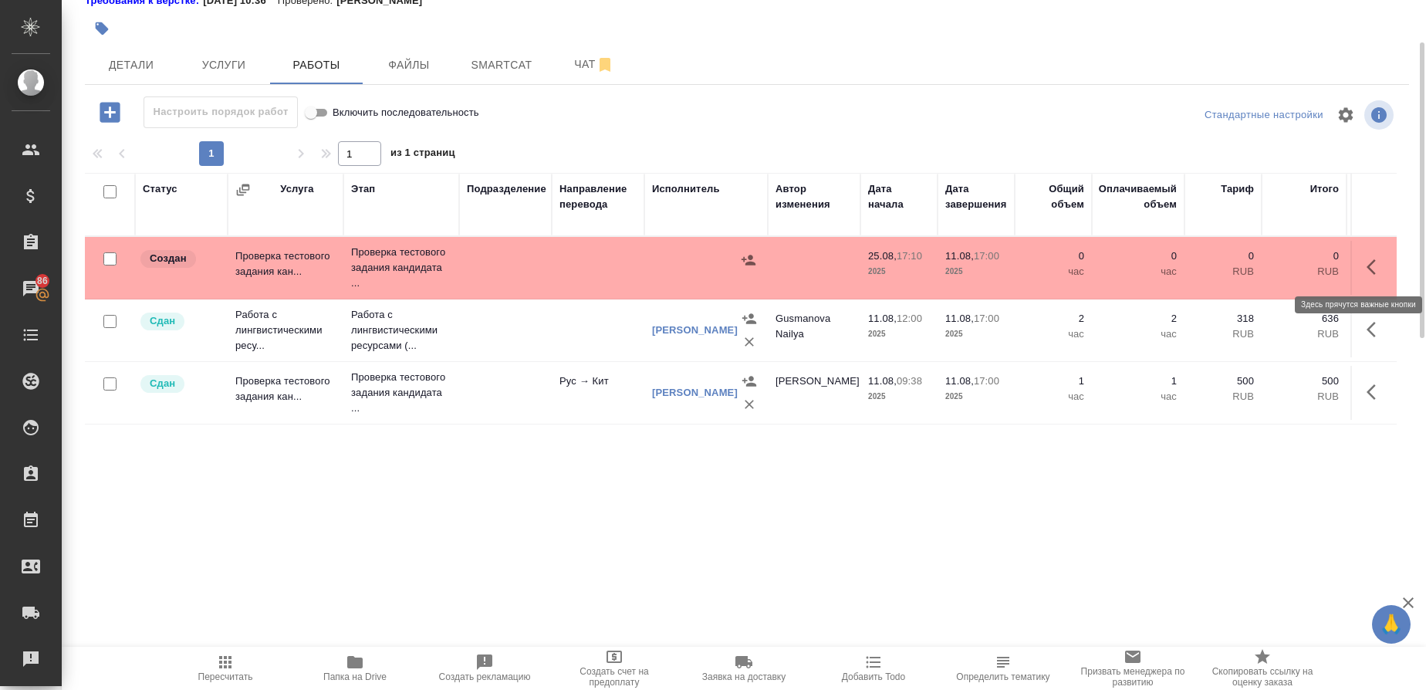
click at [1367, 272] on icon "button" at bounding box center [1375, 267] width 19 height 19
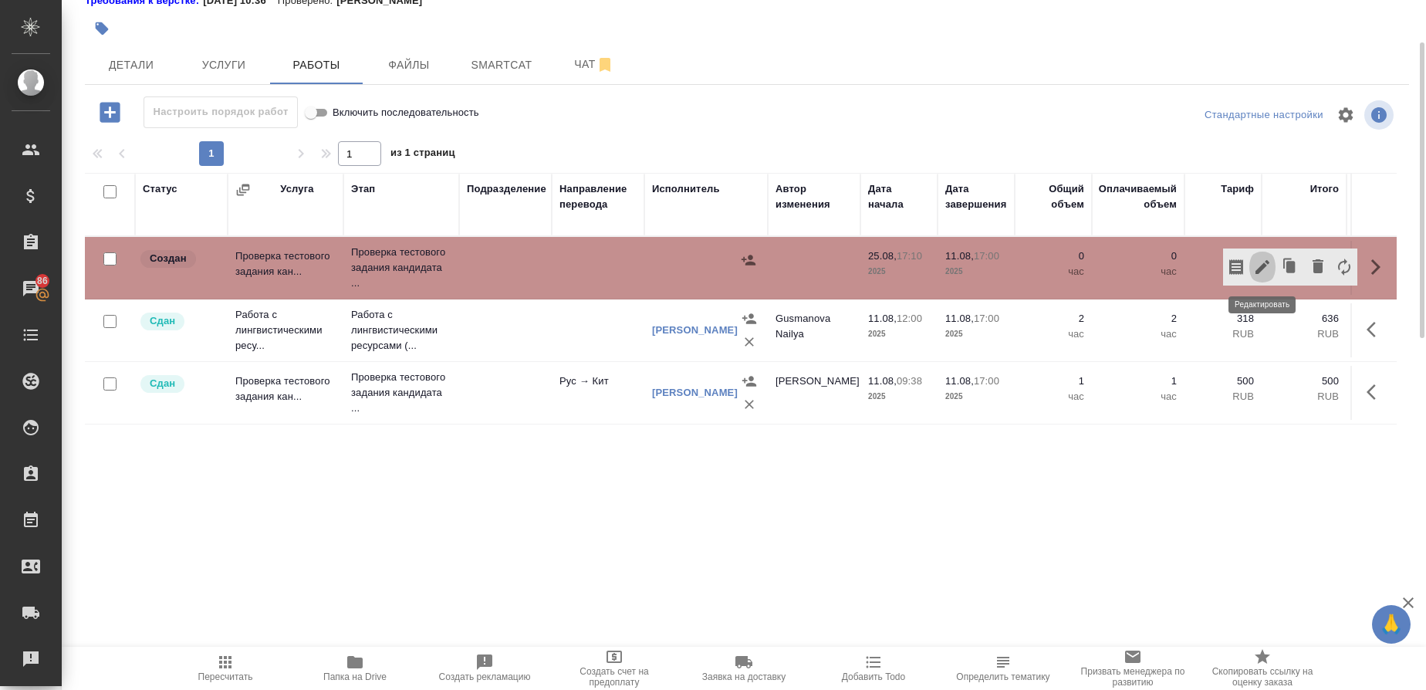
click at [1262, 261] on icon "button" at bounding box center [1262, 267] width 19 height 19
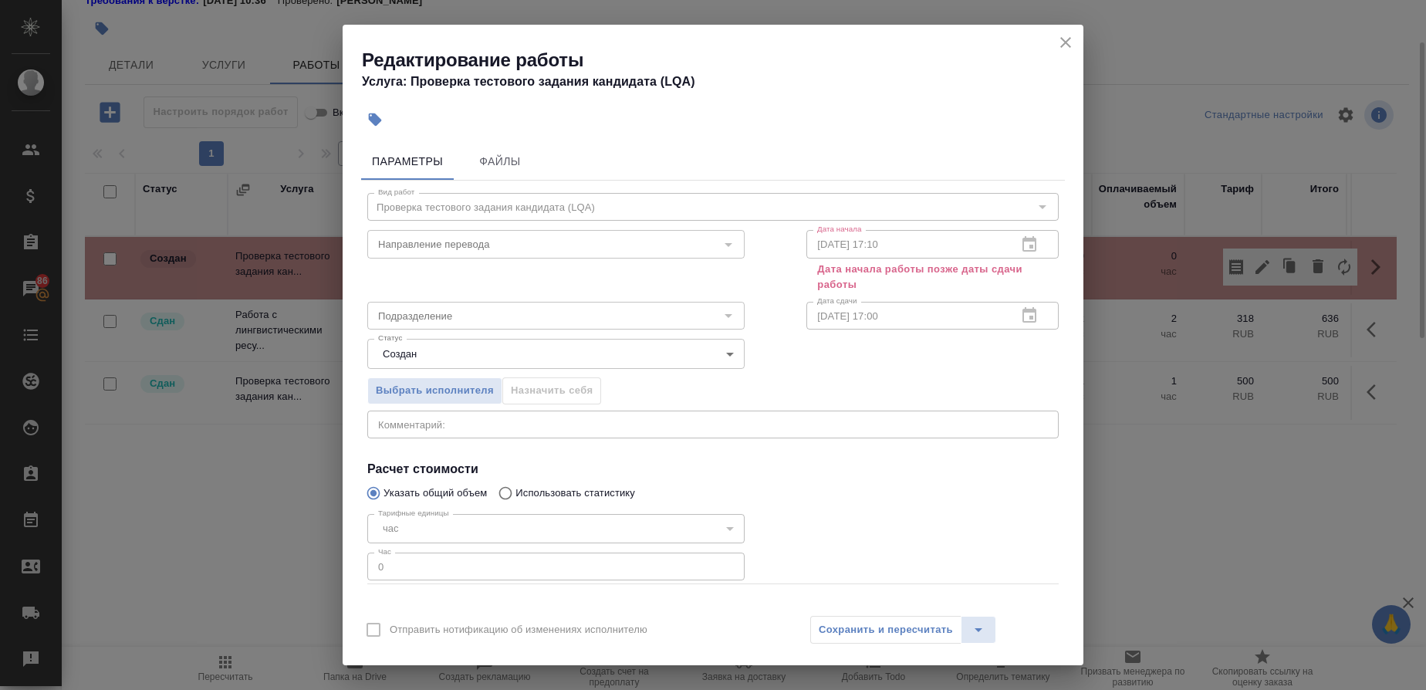
click at [1006, 245] on div "25.08.2025 17:10 Дата начала" at bounding box center [932, 244] width 252 height 28
click at [725, 347] on body "🙏 .cls-1 fill:#fff; AWATERA Gusmanova Nailya Клиенты Спецификации Заказы 86 Чат…" at bounding box center [713, 345] width 1426 height 690
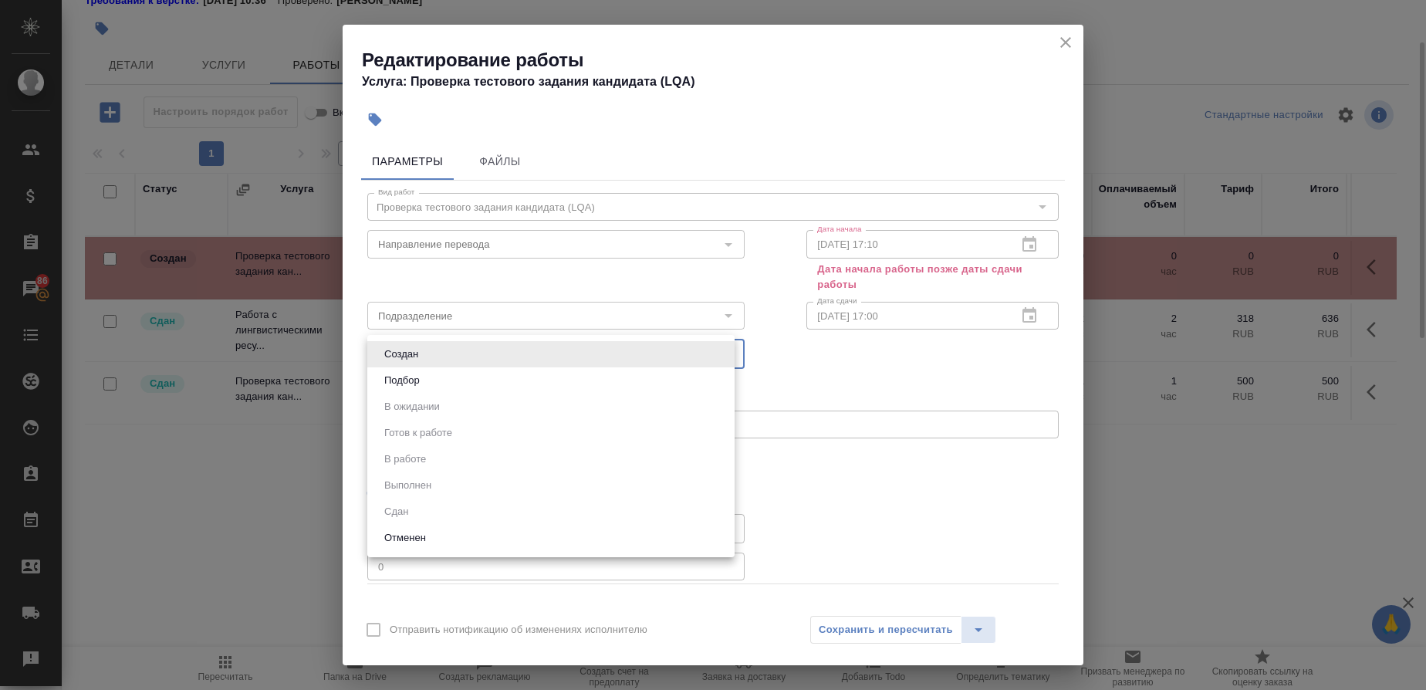
click at [425, 383] on li "Подбор" at bounding box center [550, 380] width 367 height 26
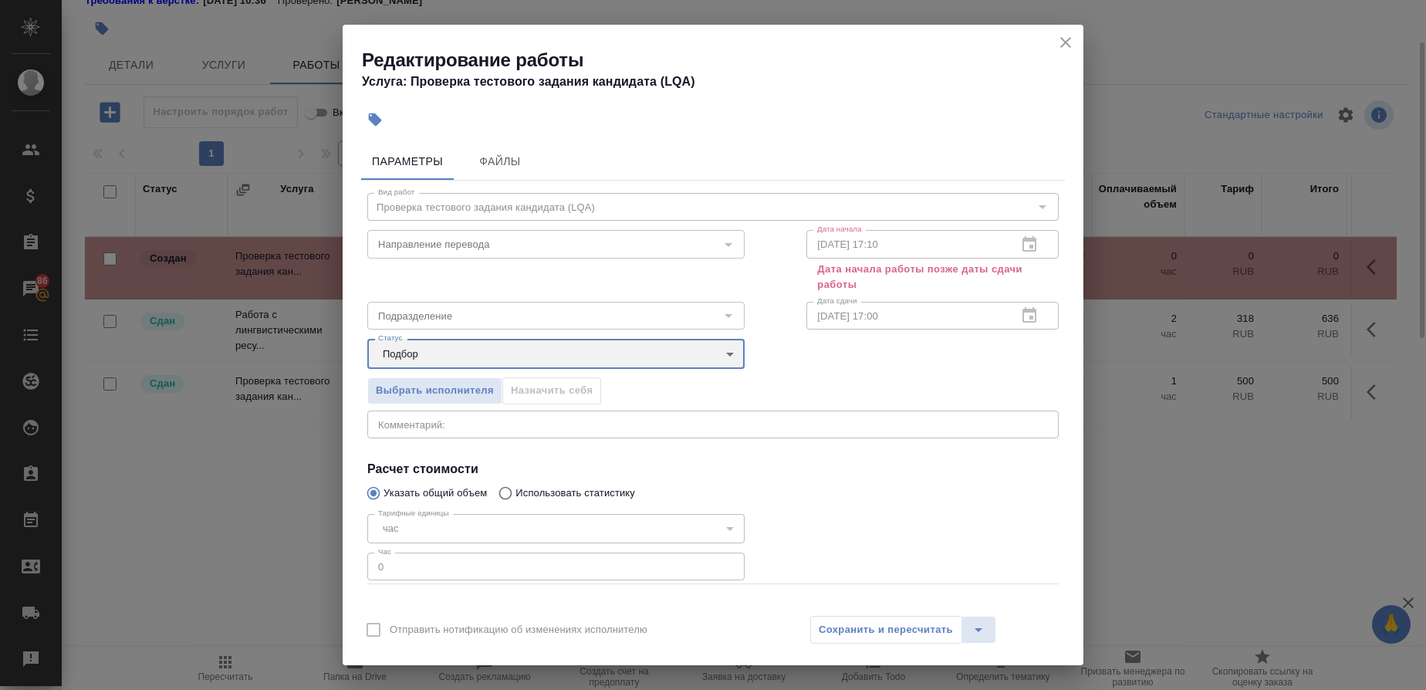
type input "recruiting"
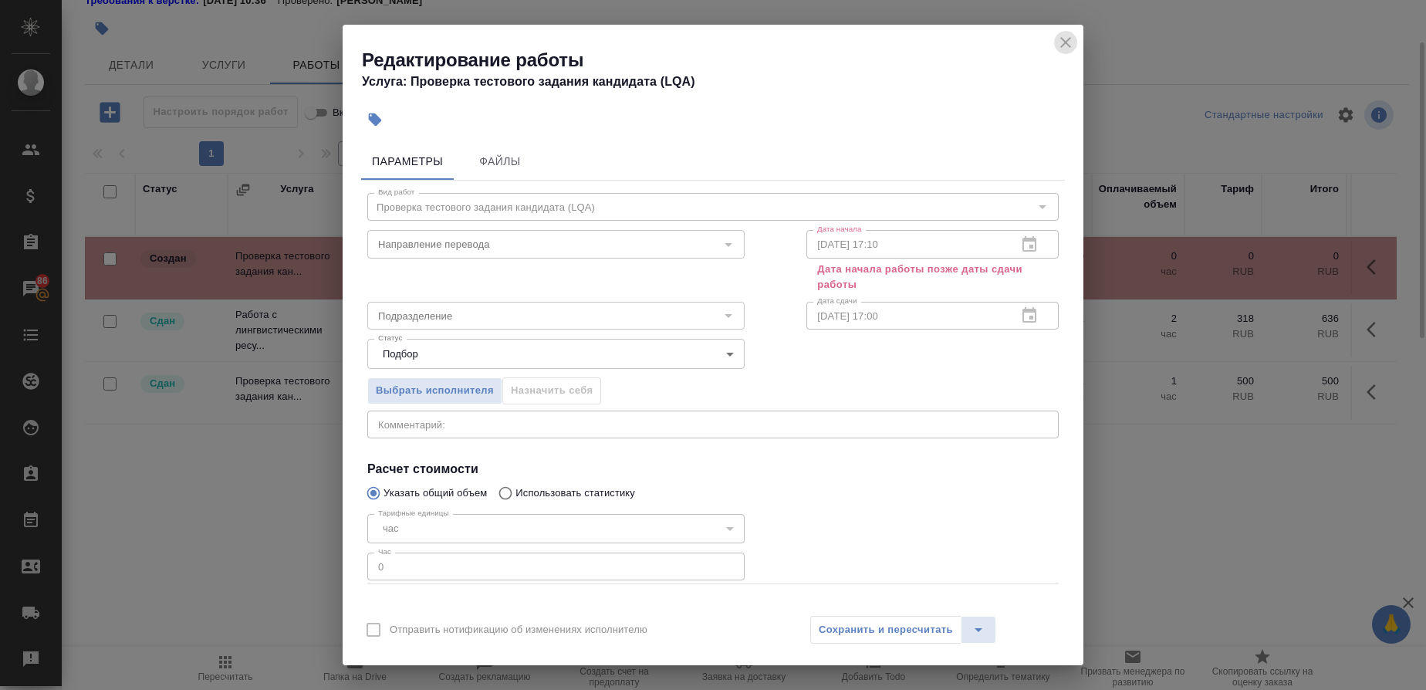
click at [1064, 42] on icon "close" at bounding box center [1065, 42] width 11 height 11
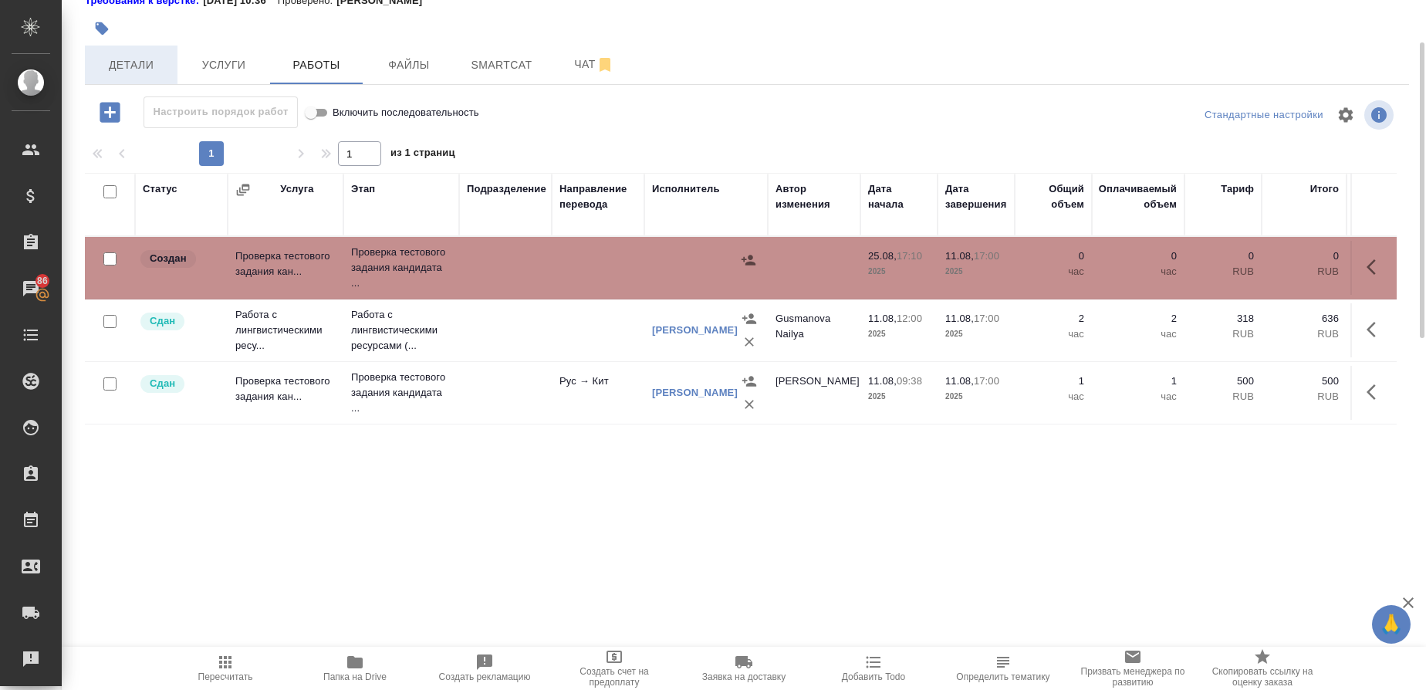
click at [123, 56] on span "Детали" at bounding box center [131, 65] width 74 height 19
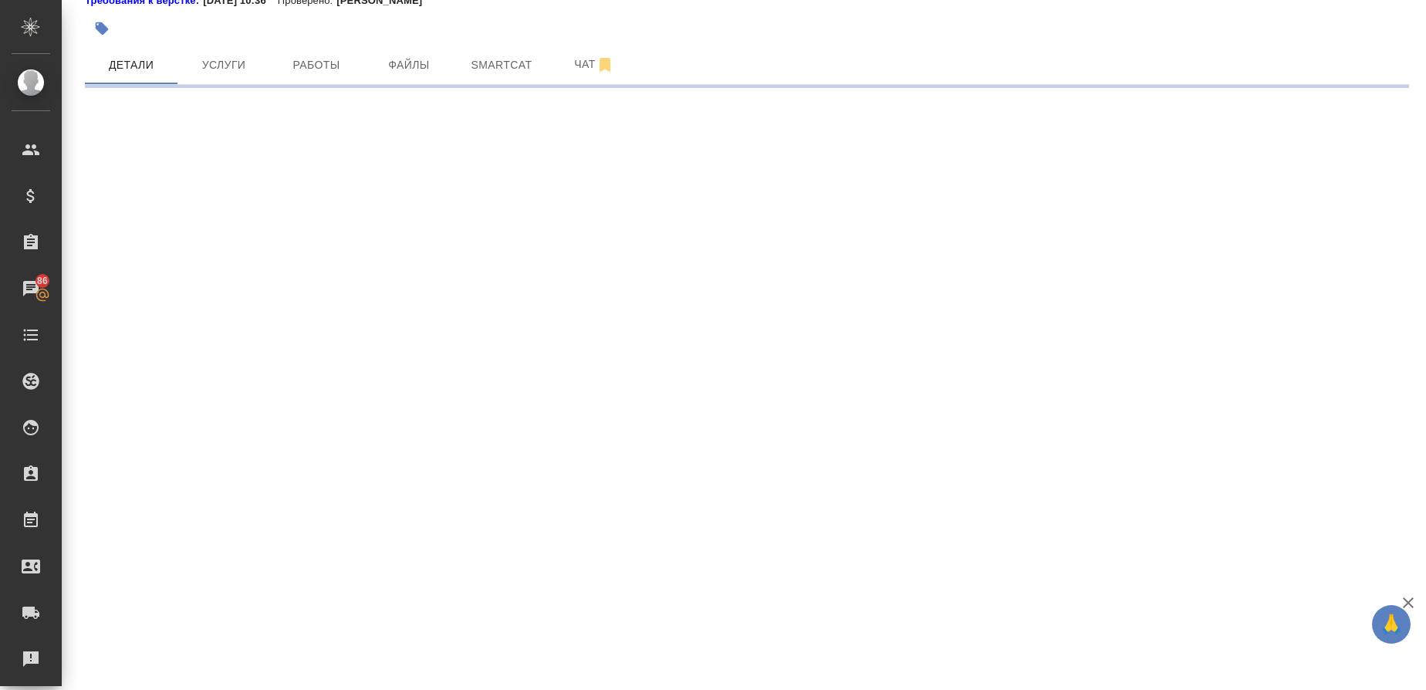
select select "RU"
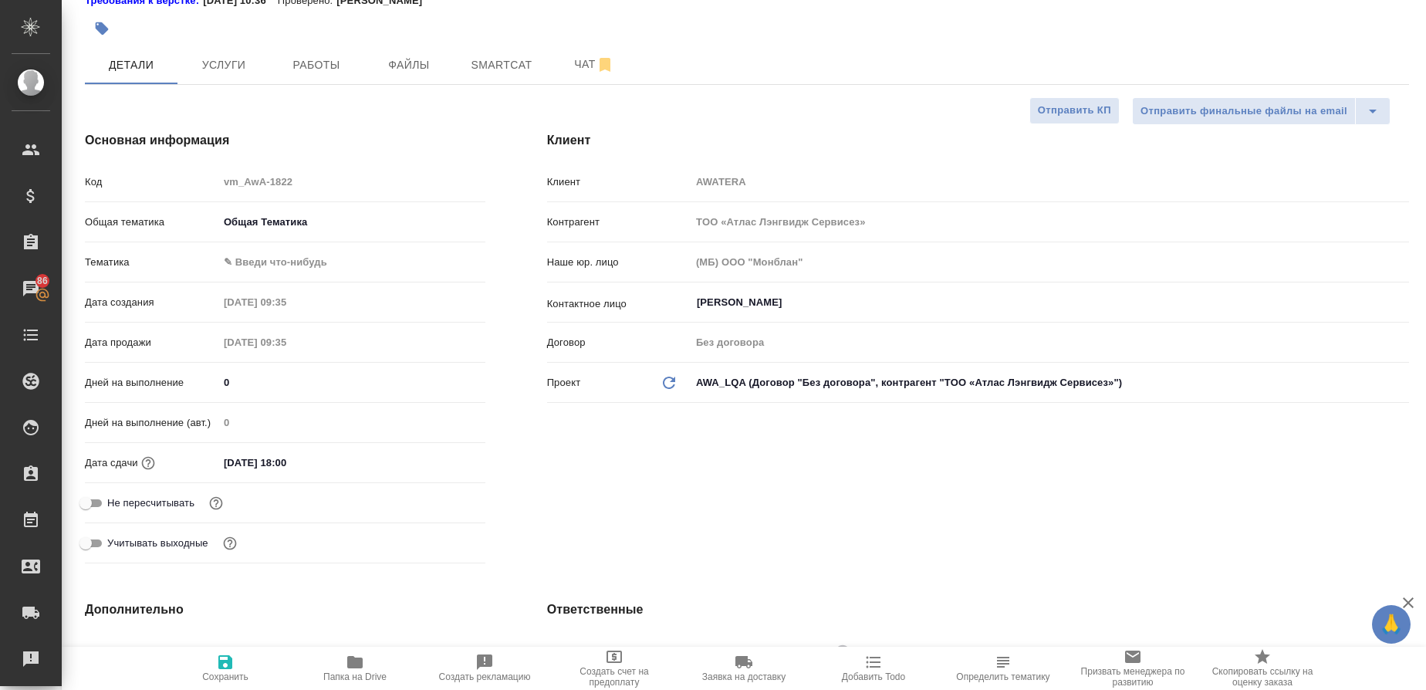
type textarea "x"
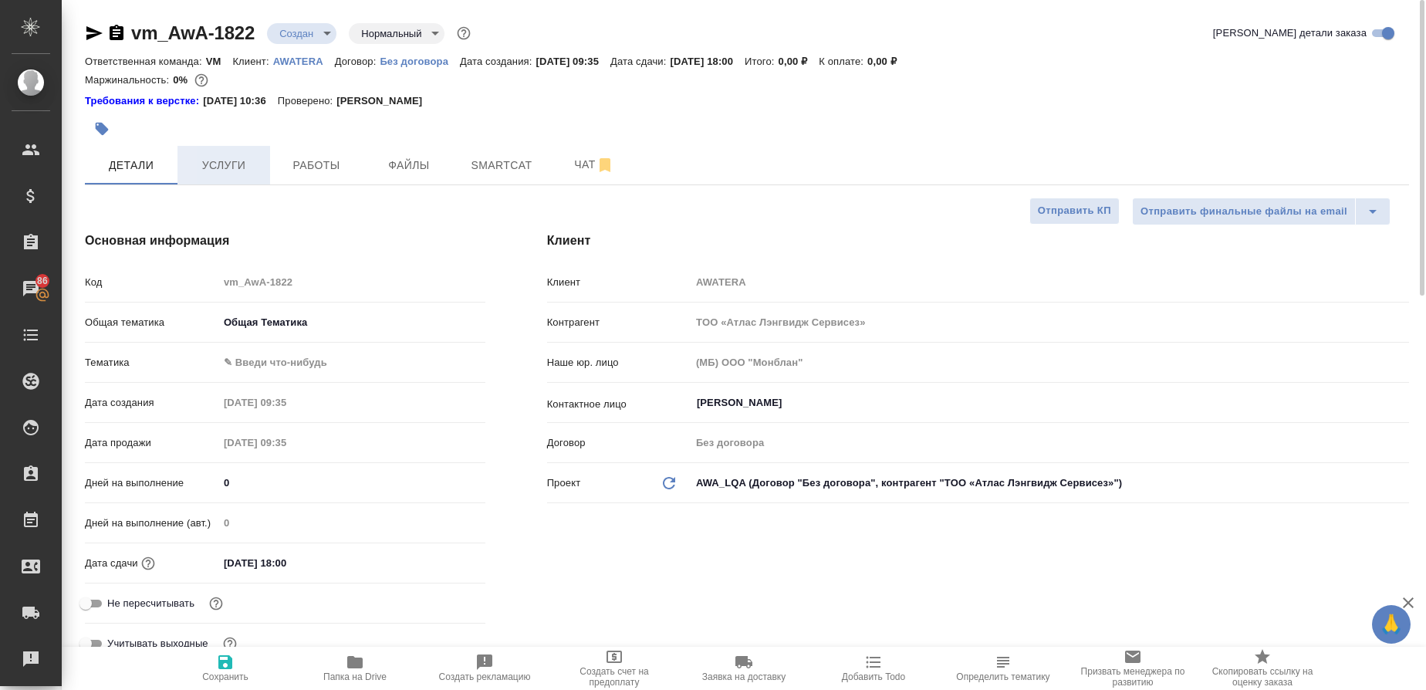
click at [223, 156] on span "Услуги" at bounding box center [224, 165] width 74 height 19
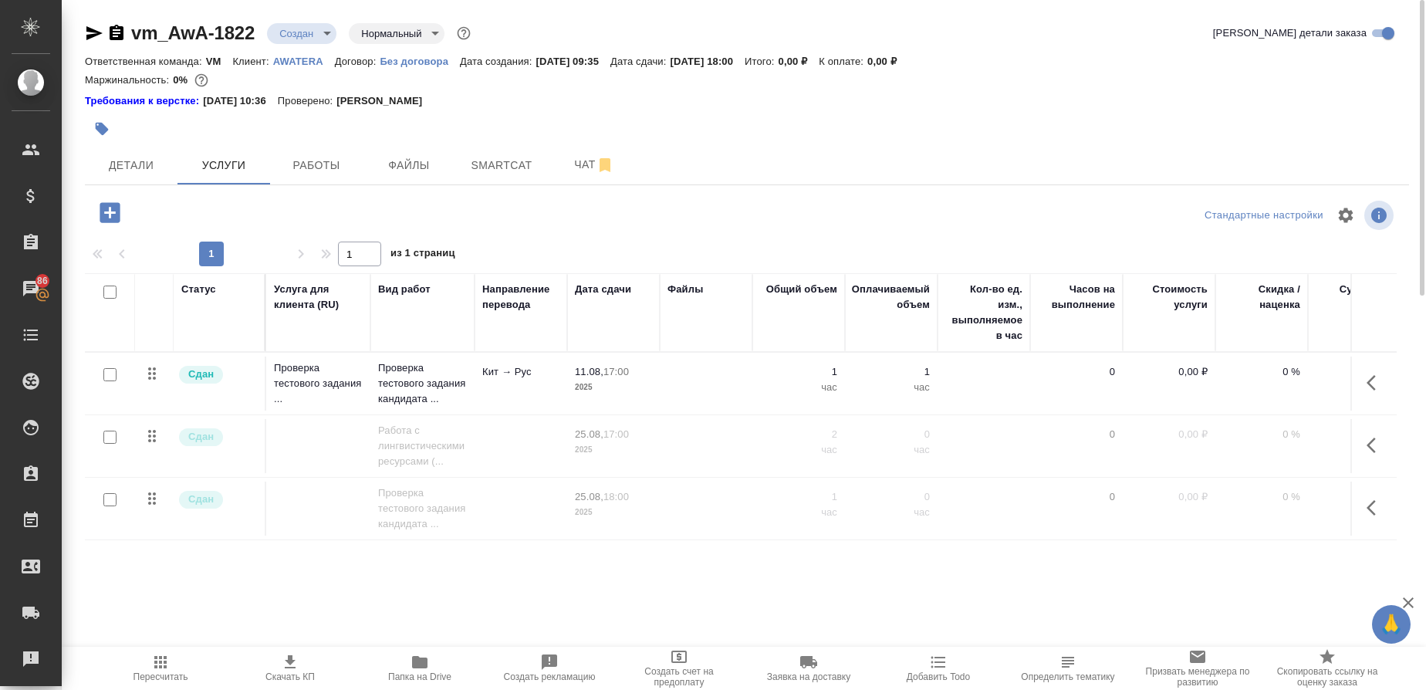
click at [1364, 386] on button "button" at bounding box center [1375, 382] width 37 height 37
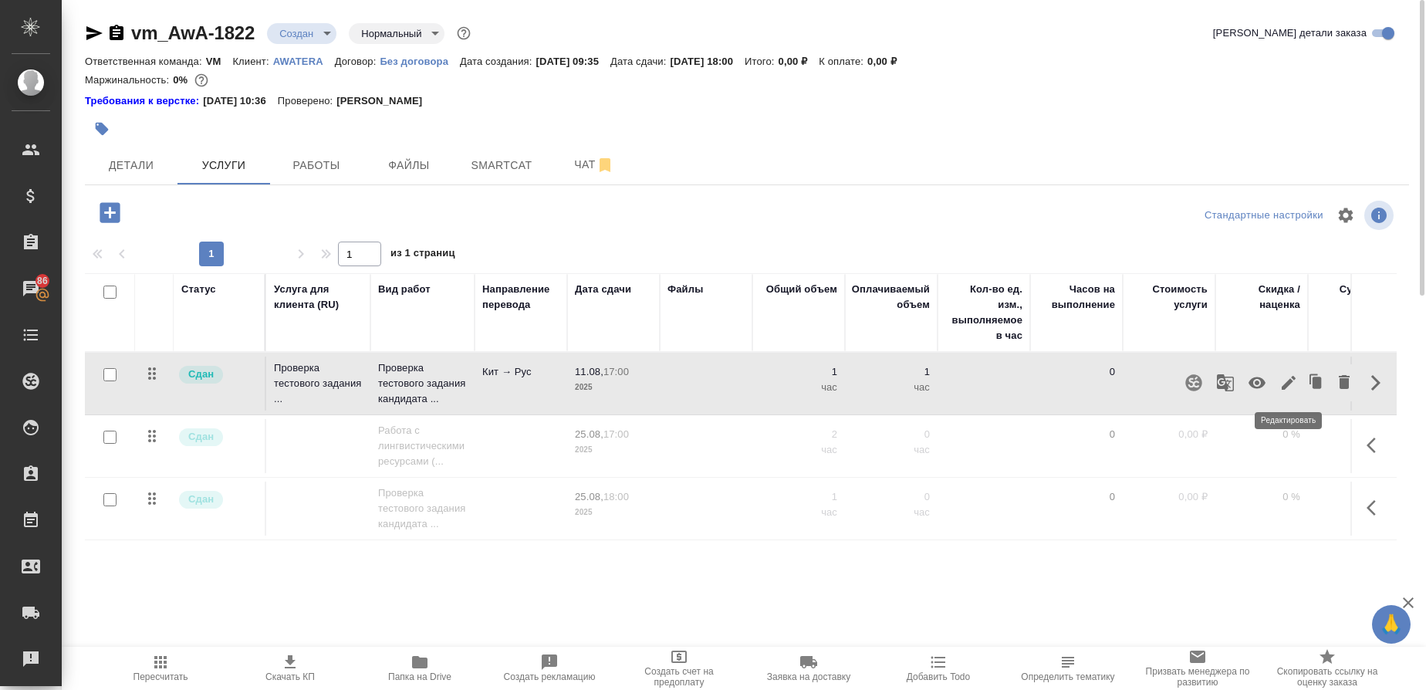
click at [1292, 384] on icon "button" at bounding box center [1288, 382] width 19 height 19
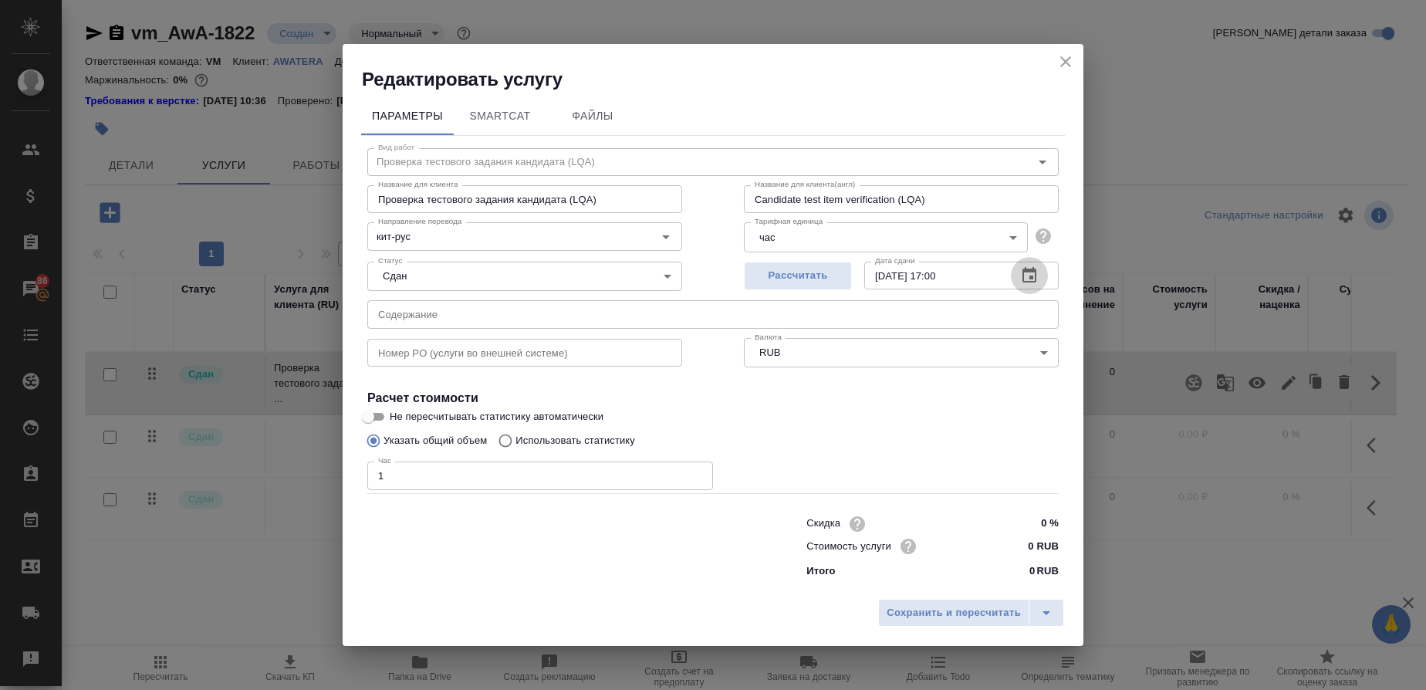
click at [1026, 285] on button "button" at bounding box center [1029, 275] width 37 height 37
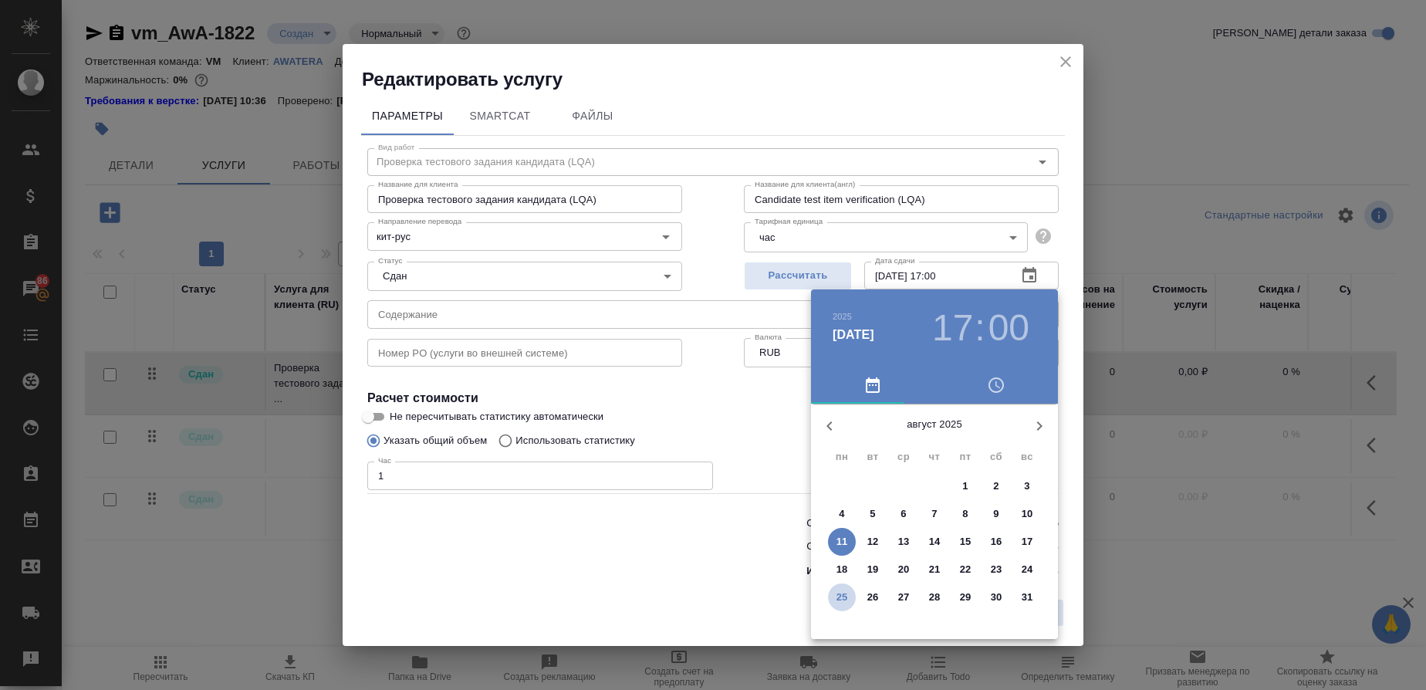
click at [842, 597] on p "25" at bounding box center [842, 596] width 12 height 15
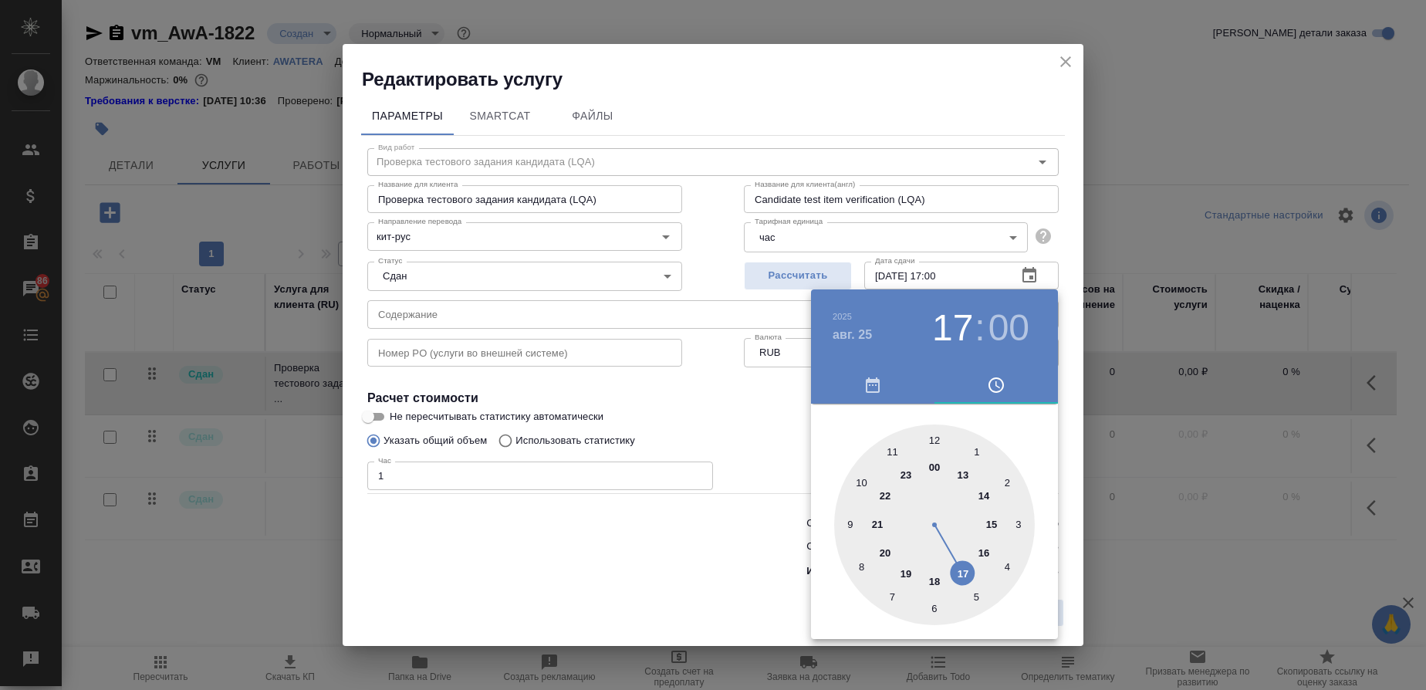
click at [934, 585] on div at bounding box center [934, 524] width 201 height 201
click at [965, 334] on h3 "18" at bounding box center [952, 327] width 41 height 43
click at [965, 578] on div at bounding box center [934, 524] width 201 height 201
type input "25.08.2025 17:00"
click at [768, 433] on div at bounding box center [713, 345] width 1426 height 690
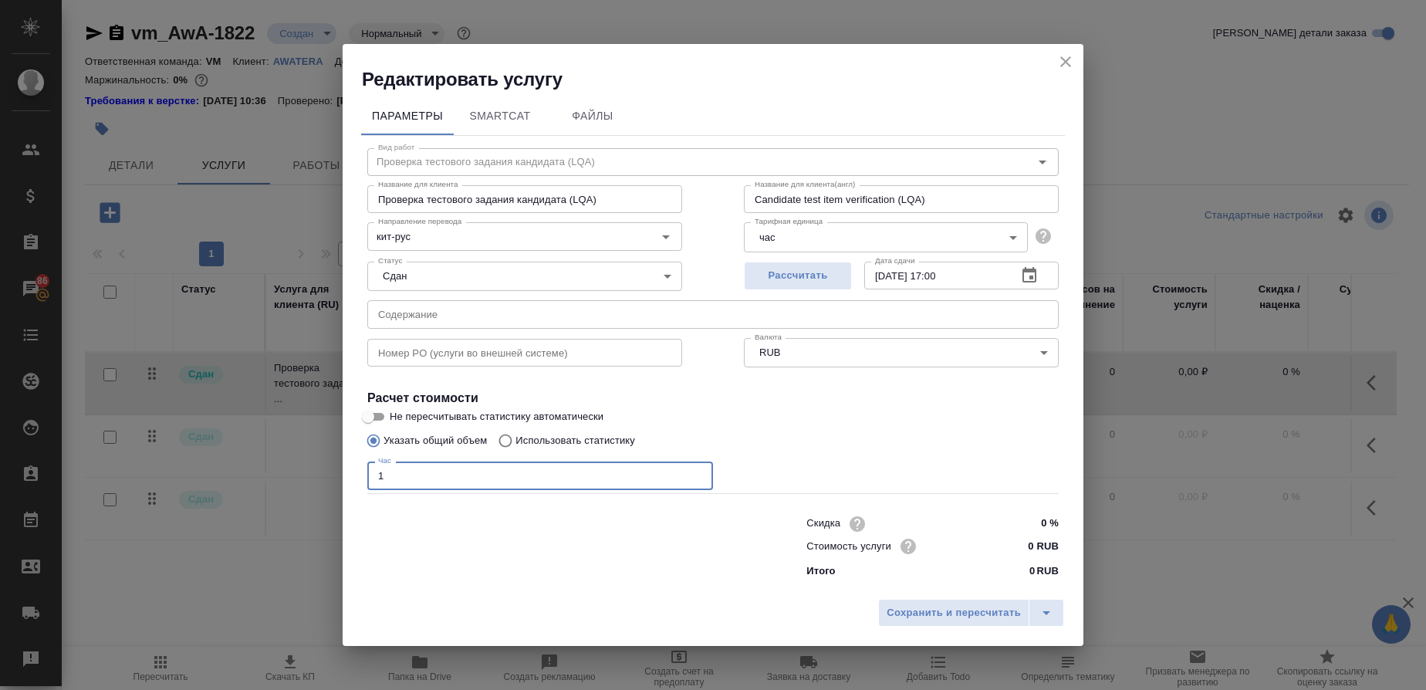
click at [411, 473] on input "1" at bounding box center [540, 475] width 346 height 28
type input "2"
click at [1064, 62] on icon "close" at bounding box center [1065, 61] width 19 height 19
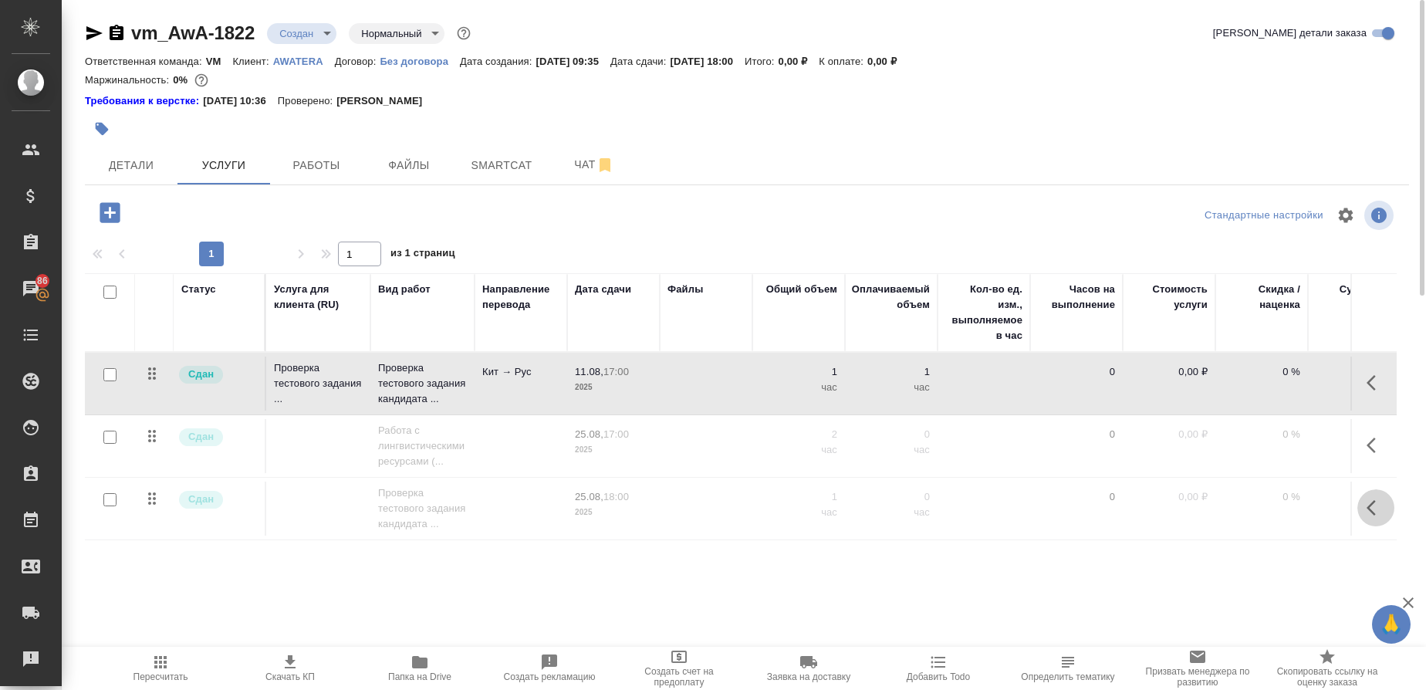
click at [1376, 508] on icon "button" at bounding box center [1375, 507] width 19 height 19
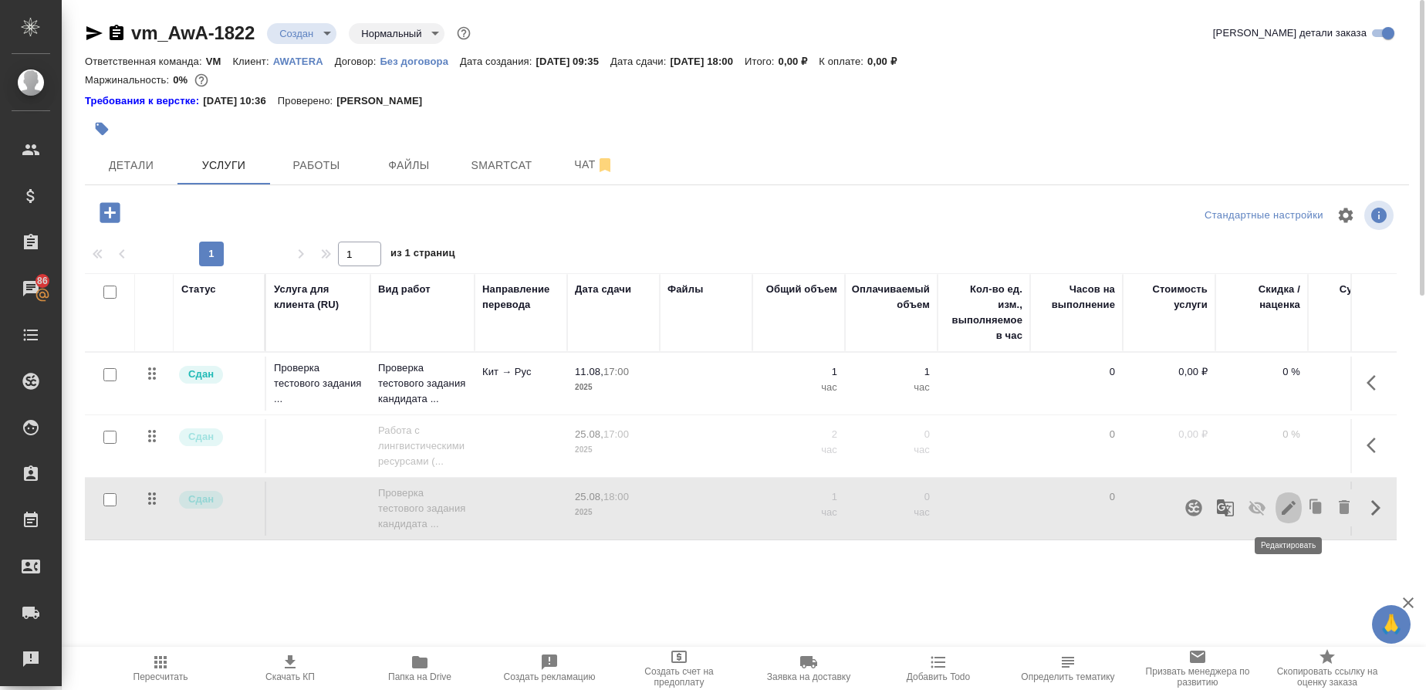
click at [1292, 508] on icon "button" at bounding box center [1288, 507] width 19 height 19
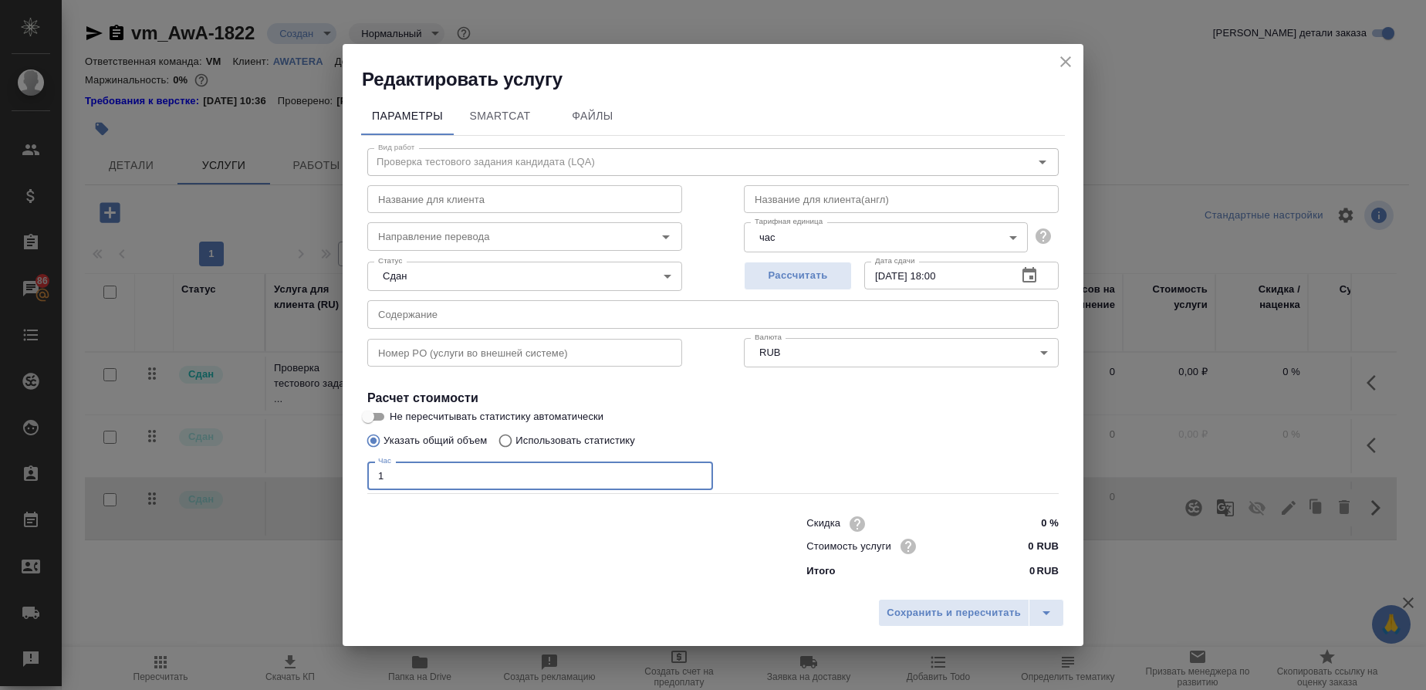
click at [404, 482] on input "1" at bounding box center [540, 475] width 346 height 28
type input "2"
click at [1029, 285] on icon "button" at bounding box center [1029, 275] width 19 height 19
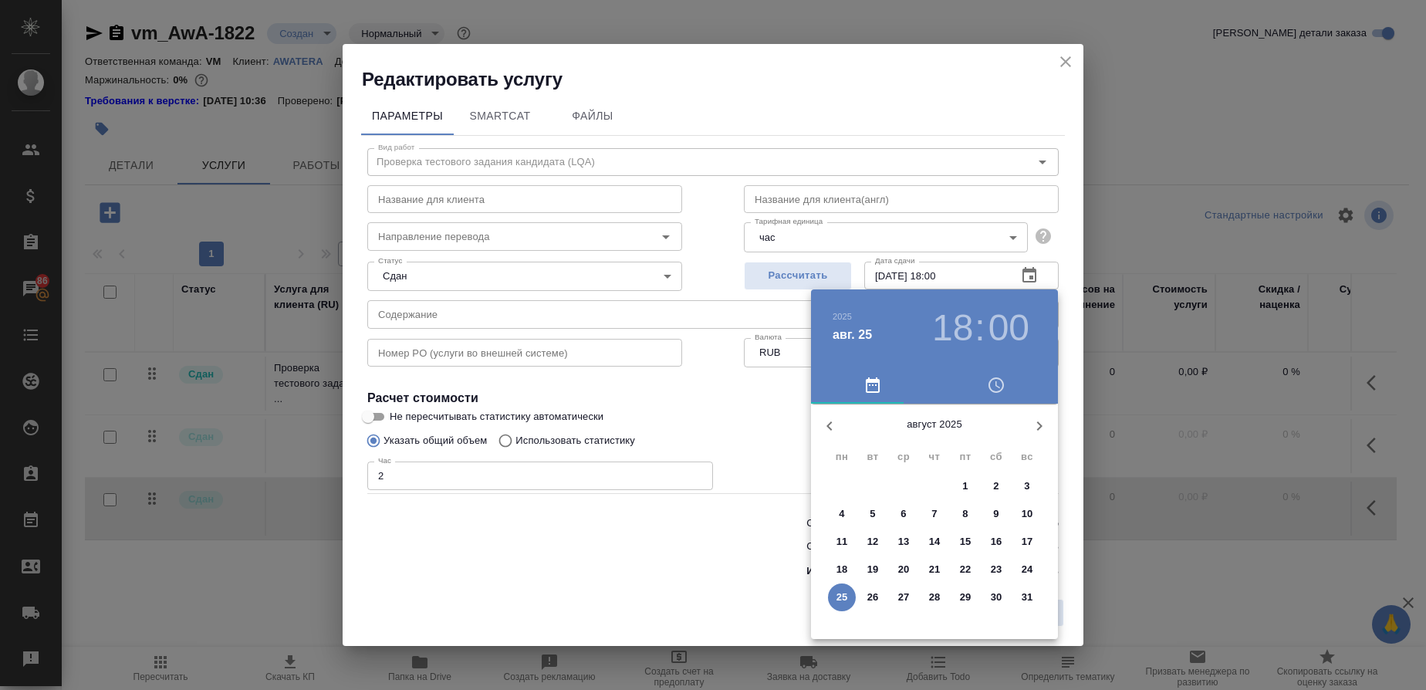
click at [957, 333] on h3 "18" at bounding box center [952, 327] width 41 height 43
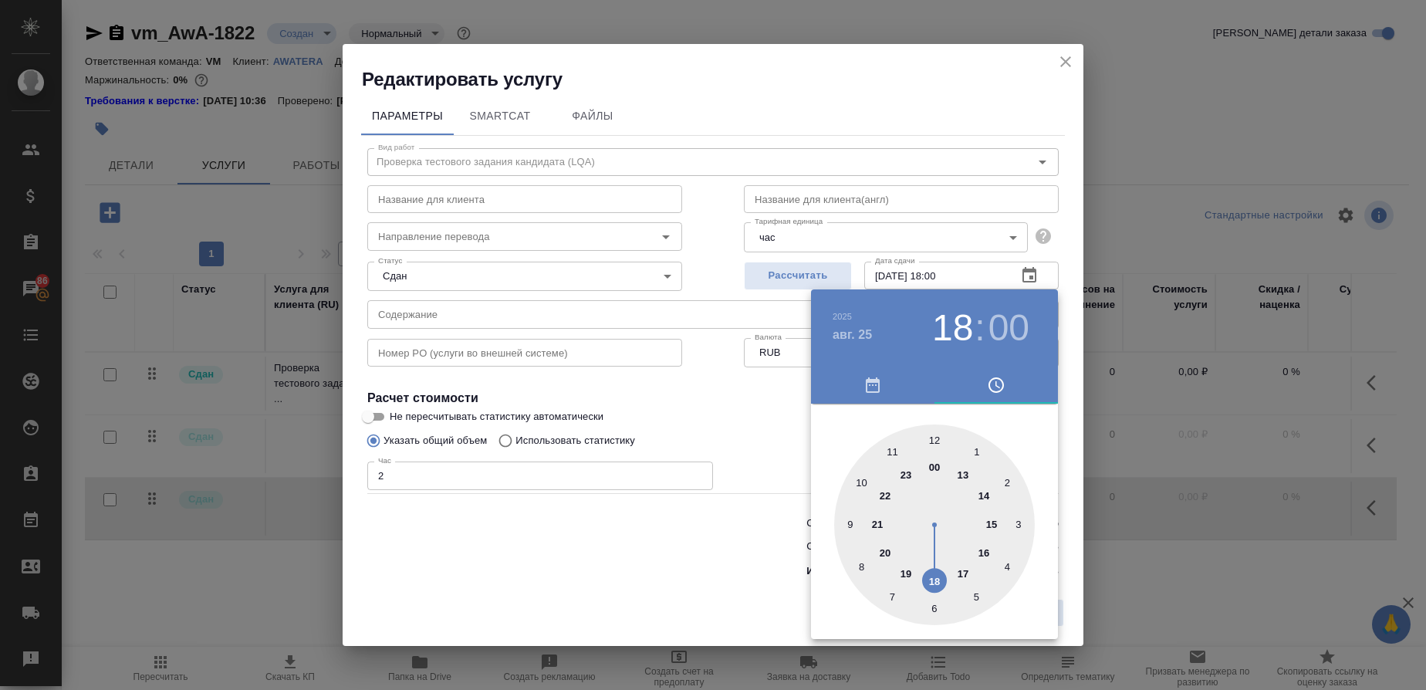
click at [964, 569] on div at bounding box center [934, 524] width 201 height 201
type input "25.08.2025 17:00"
click at [799, 535] on div at bounding box center [713, 345] width 1426 height 690
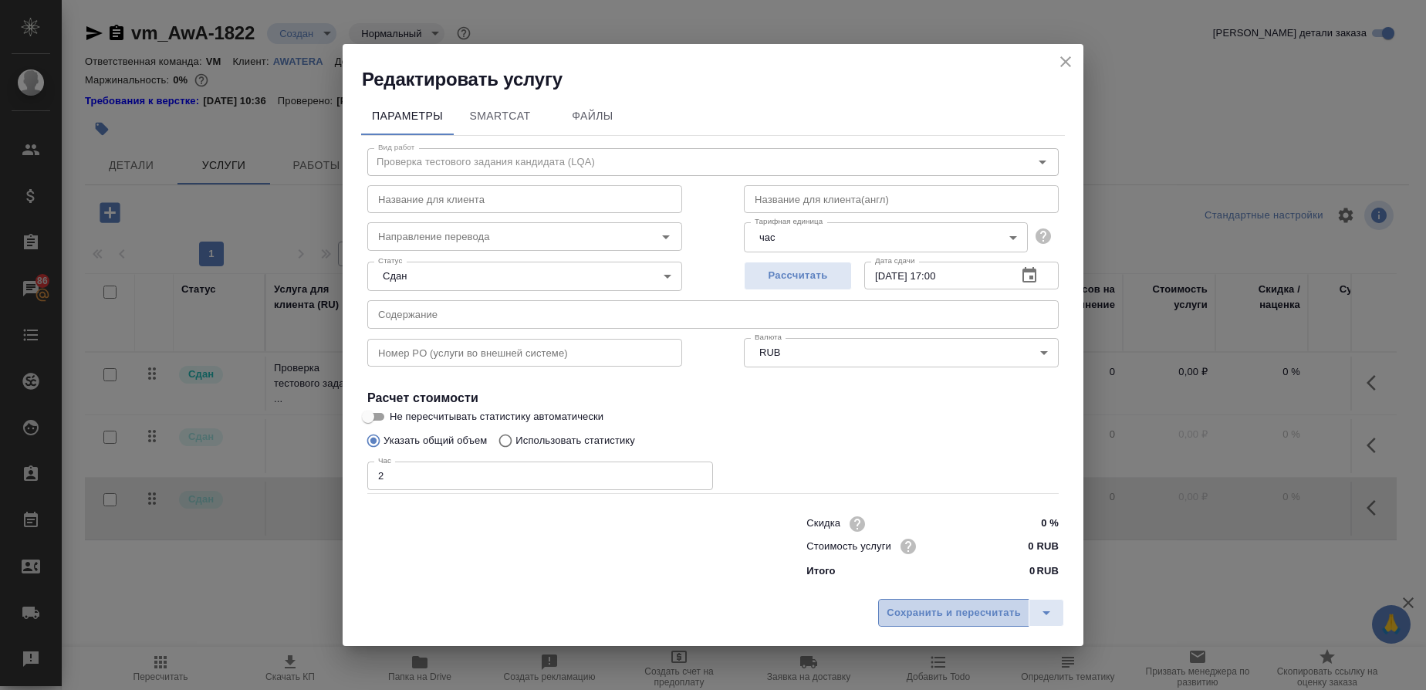
click at [970, 612] on span "Сохранить и пересчитать" at bounding box center [954, 613] width 134 height 18
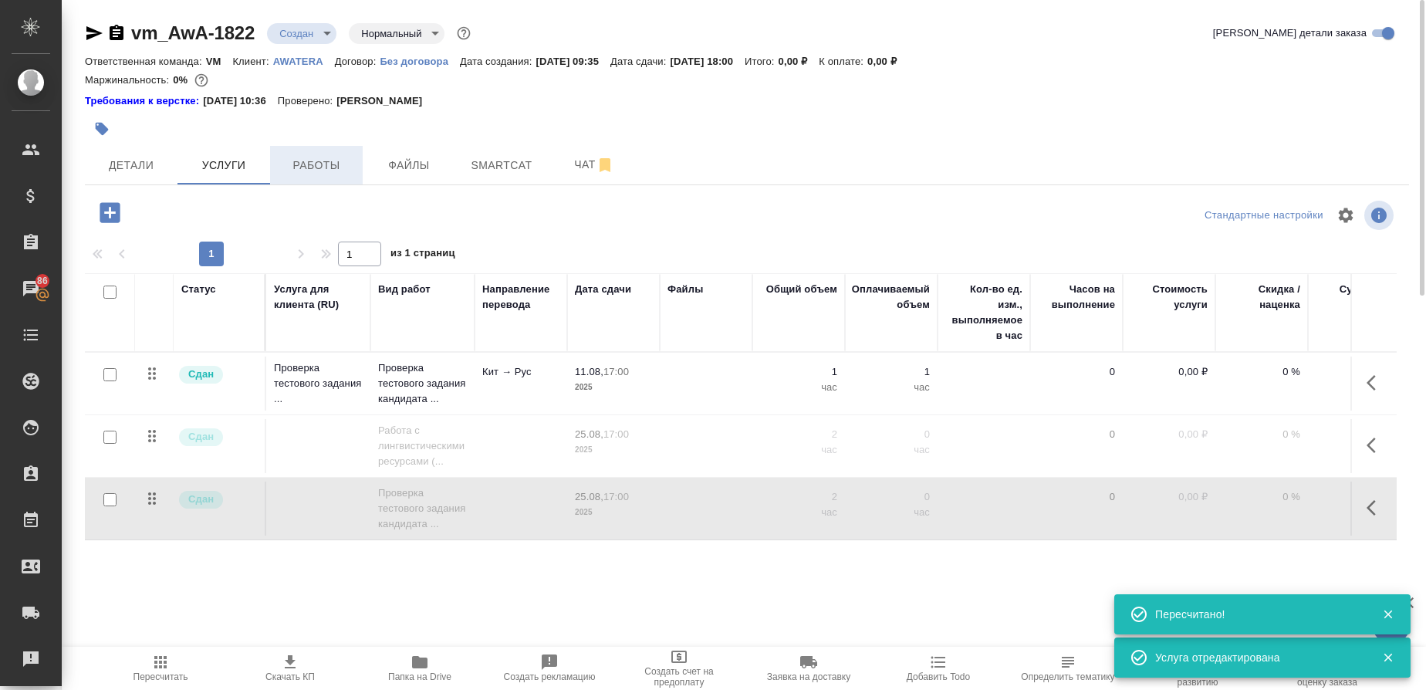
click at [329, 168] on span "Работы" at bounding box center [316, 165] width 74 height 19
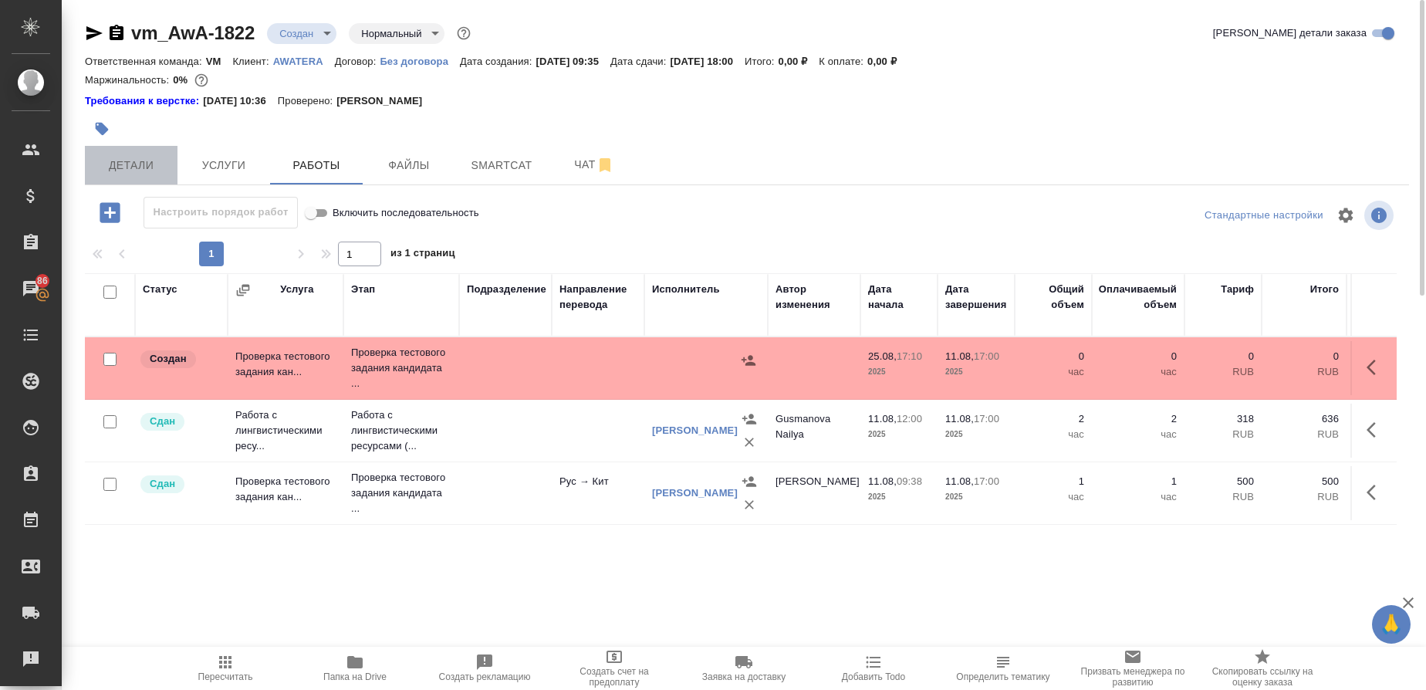
click at [117, 171] on span "Детали" at bounding box center [131, 165] width 74 height 19
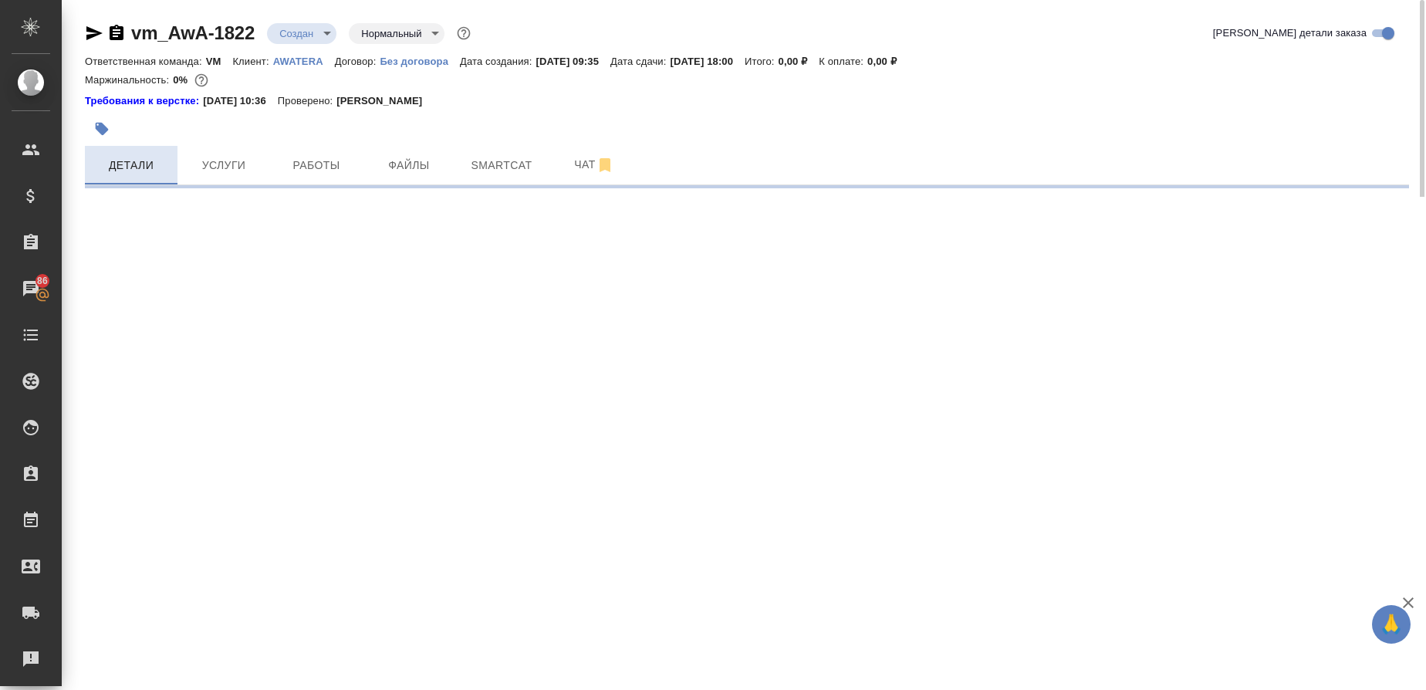
select select "RU"
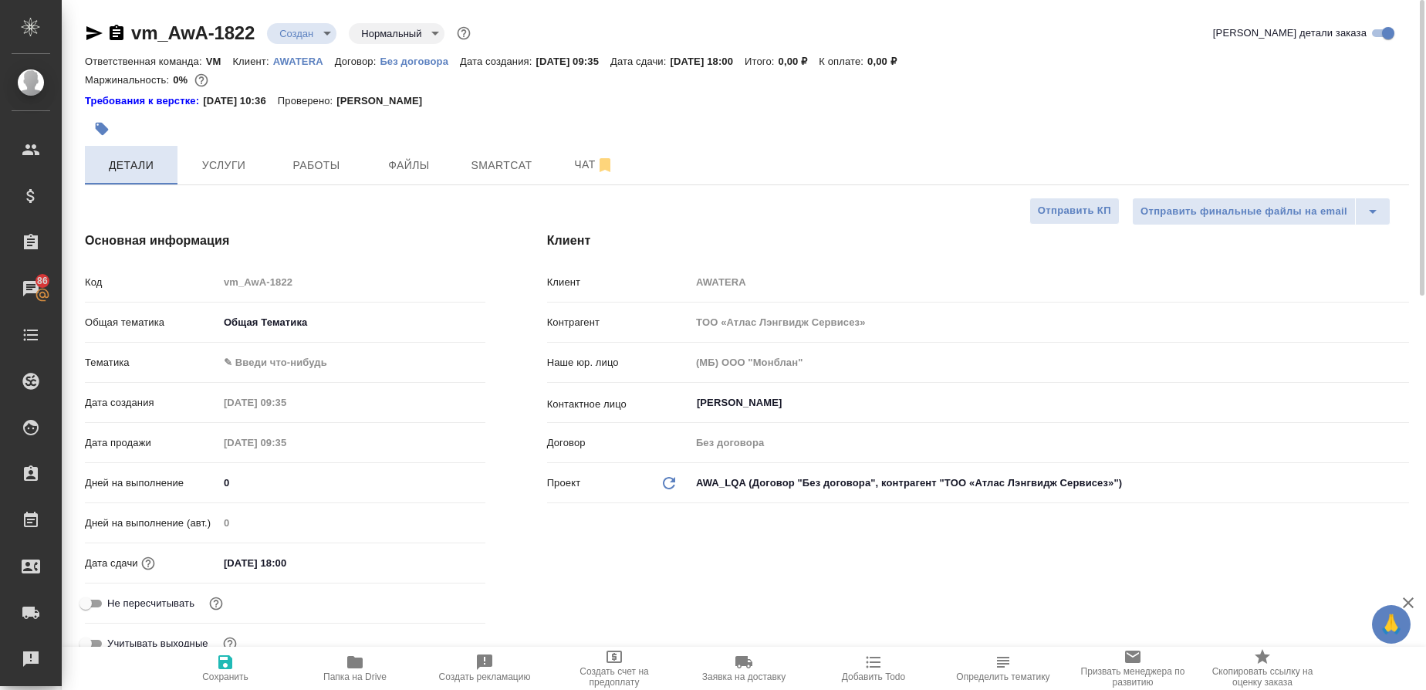
type textarea "x"
click at [339, 159] on span "Работы" at bounding box center [316, 165] width 74 height 19
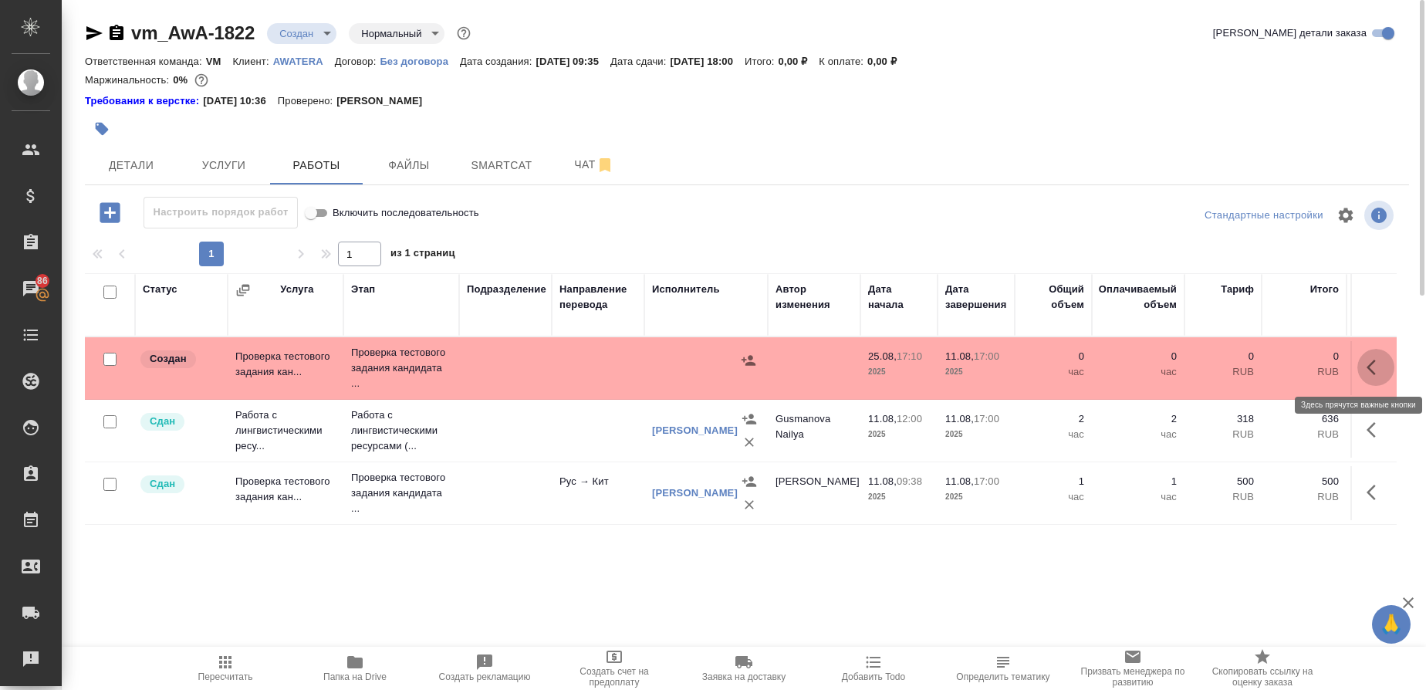
click at [1380, 375] on icon "button" at bounding box center [1375, 367] width 19 height 19
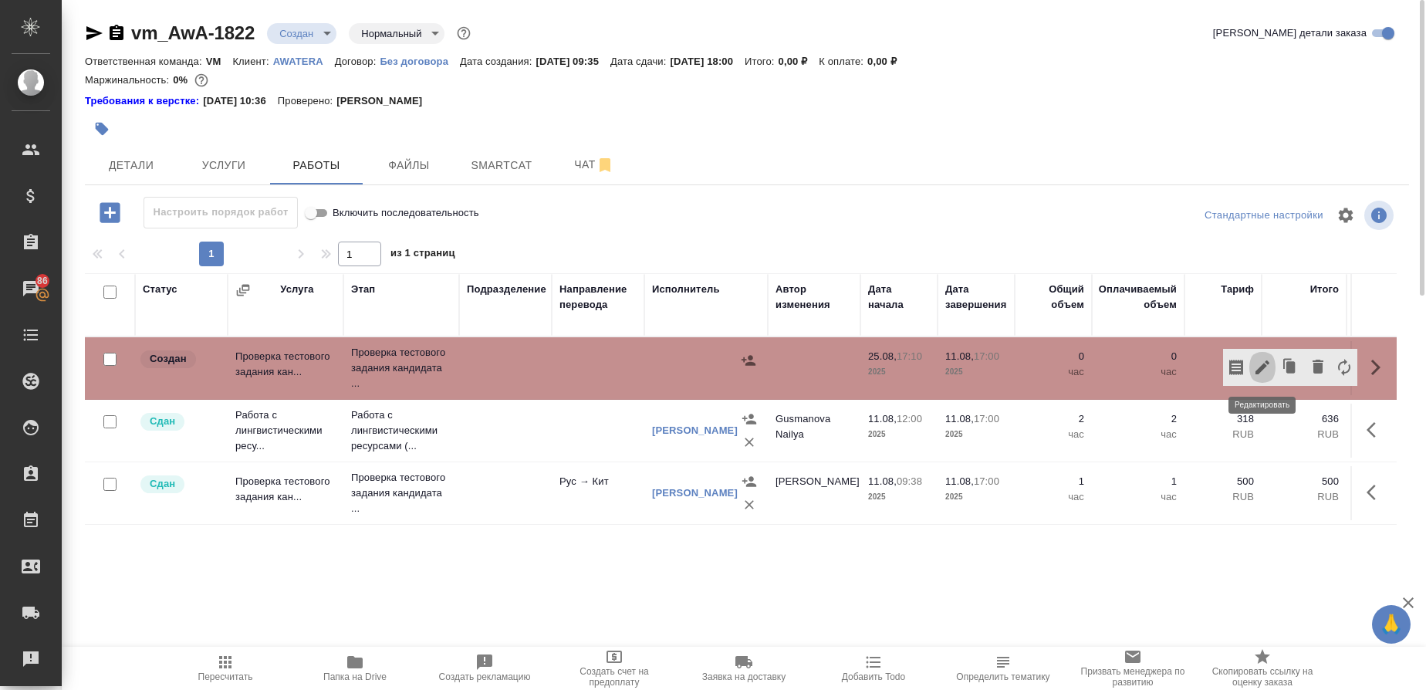
click at [1270, 354] on button "button" at bounding box center [1262, 367] width 26 height 37
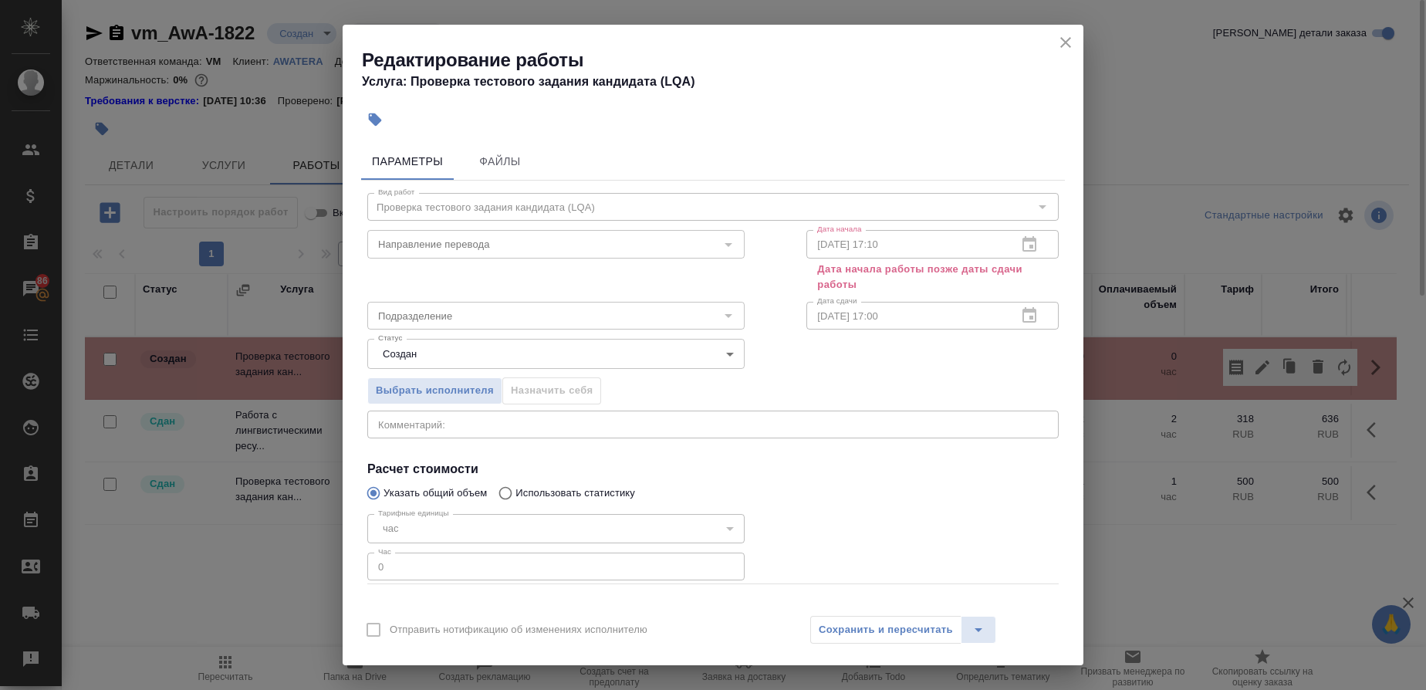
click at [1011, 245] on div at bounding box center [1029, 245] width 37 height 0
click at [1012, 316] on div at bounding box center [1029, 316] width 37 height 0
click at [1010, 248] on div "25.08.2025 17:10 Дата начала" at bounding box center [932, 244] width 252 height 28
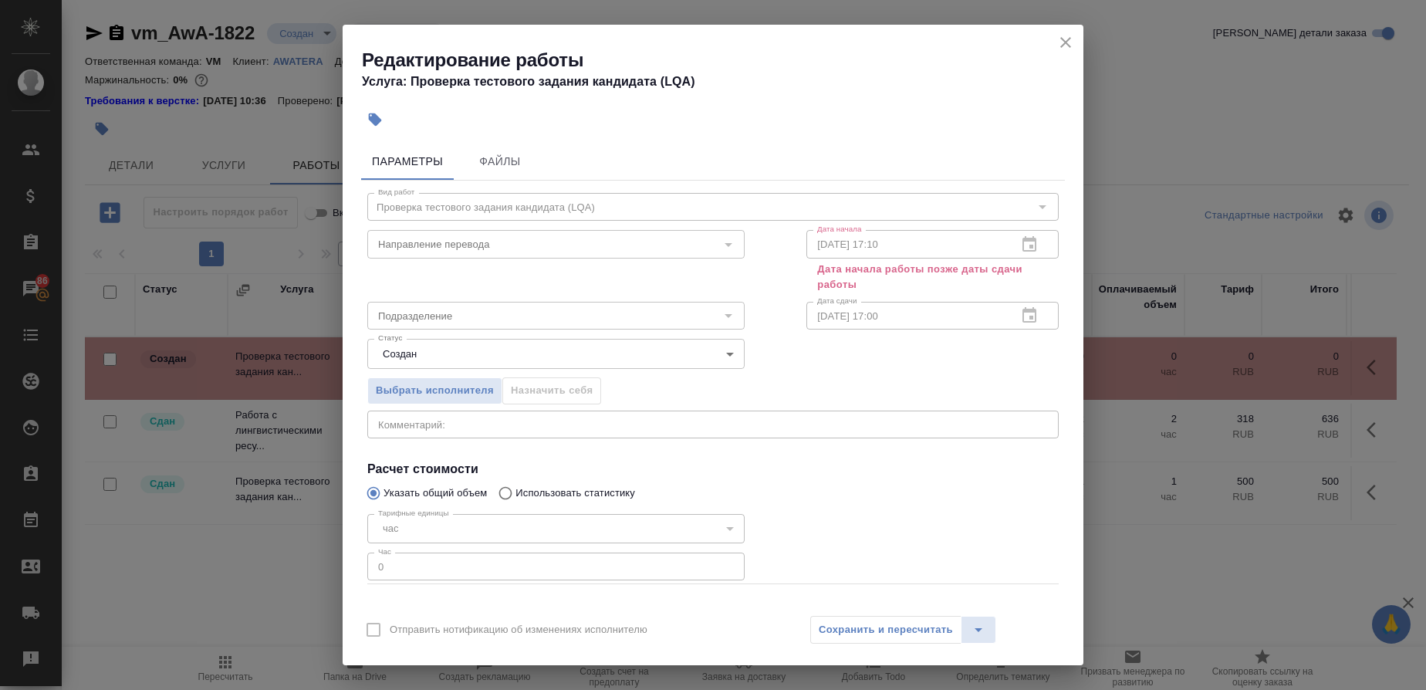
click at [1067, 36] on icon "close" at bounding box center [1065, 42] width 19 height 19
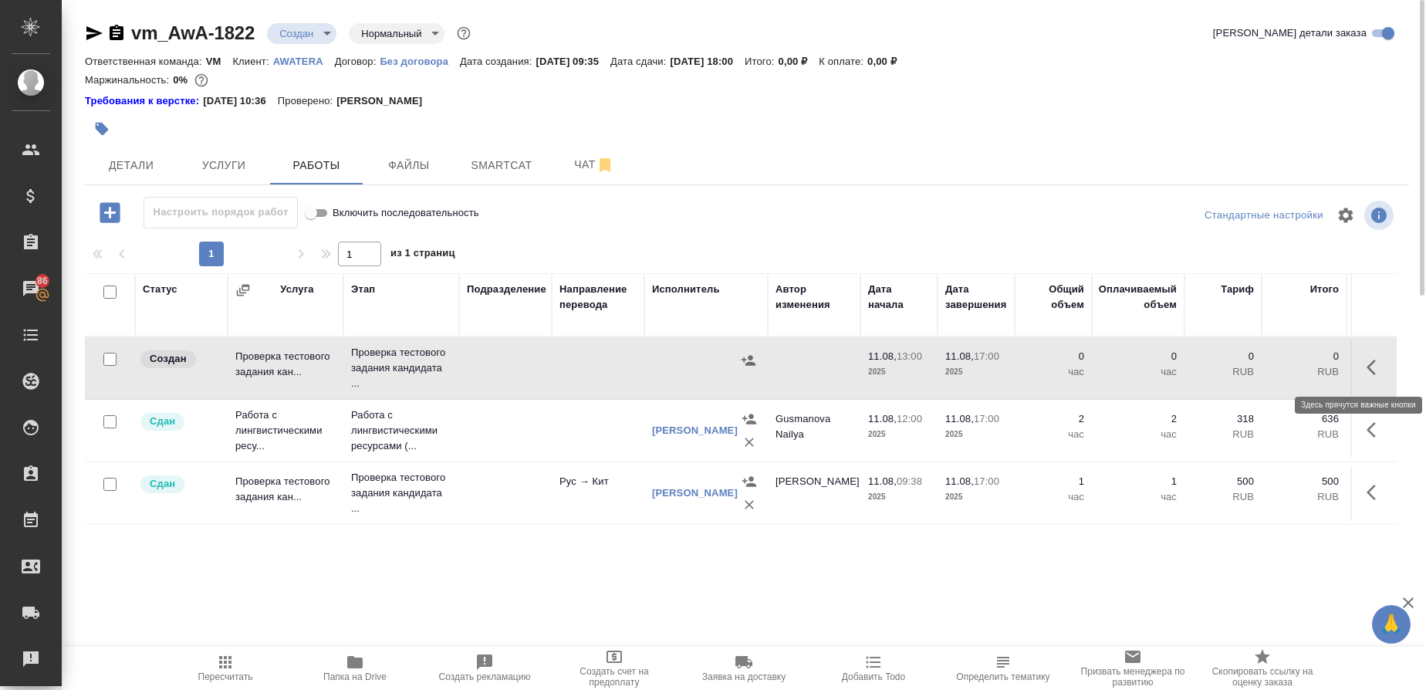
click at [1374, 366] on icon "button" at bounding box center [1375, 367] width 19 height 19
click at [1258, 366] on icon "button" at bounding box center [1262, 367] width 19 height 19
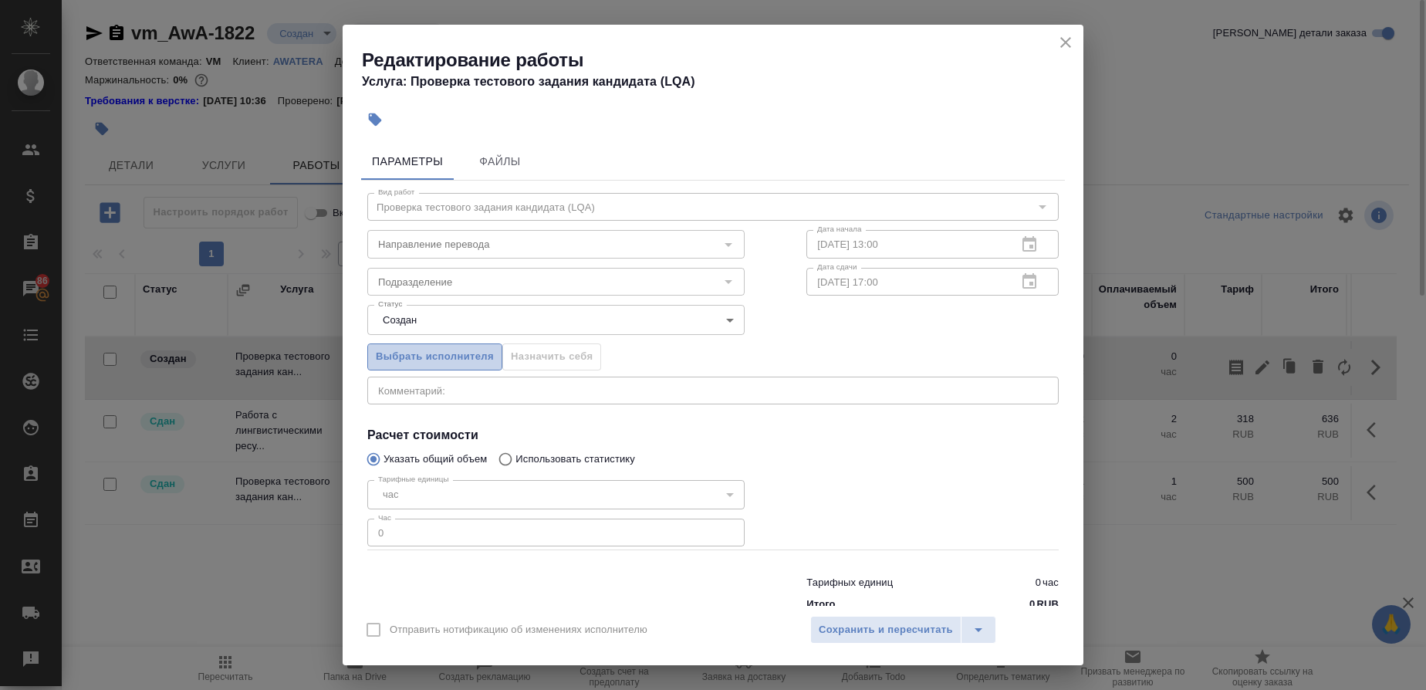
click at [472, 358] on span "Выбрать исполнителя" at bounding box center [435, 357] width 118 height 18
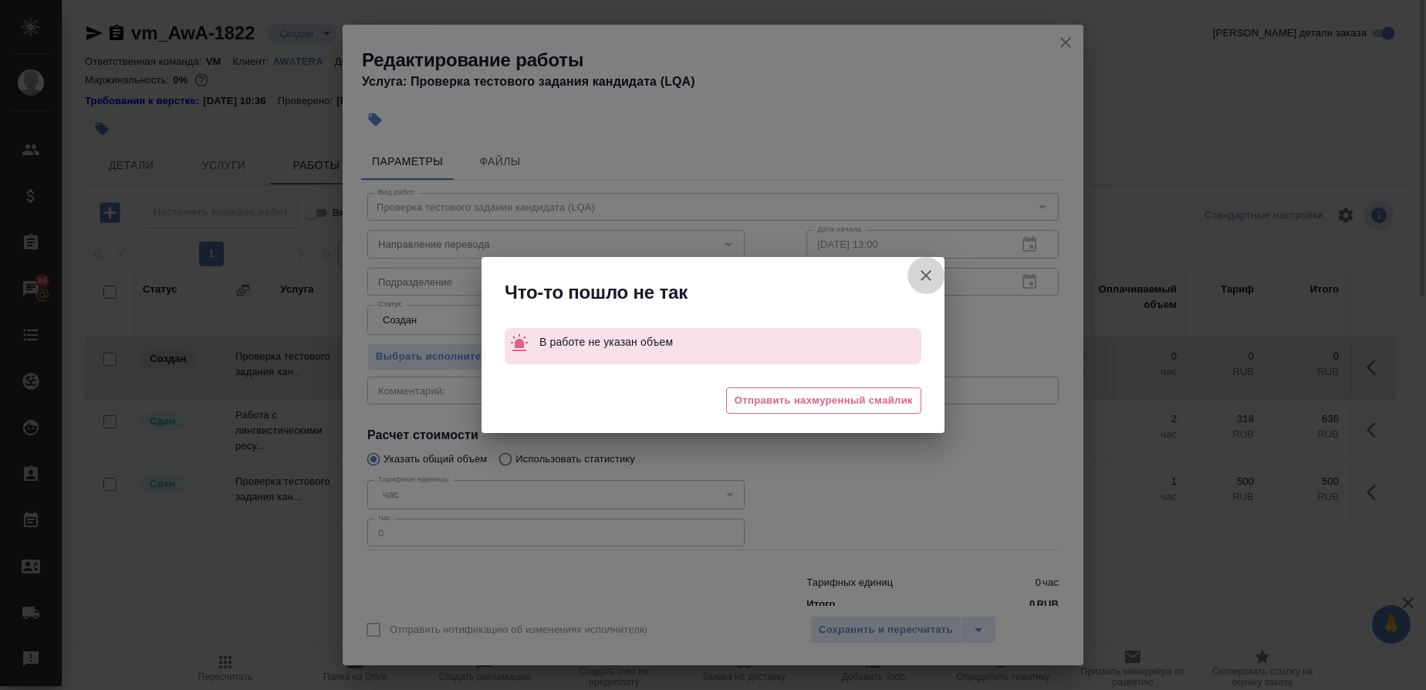
click at [928, 272] on icon "button" at bounding box center [925, 275] width 11 height 11
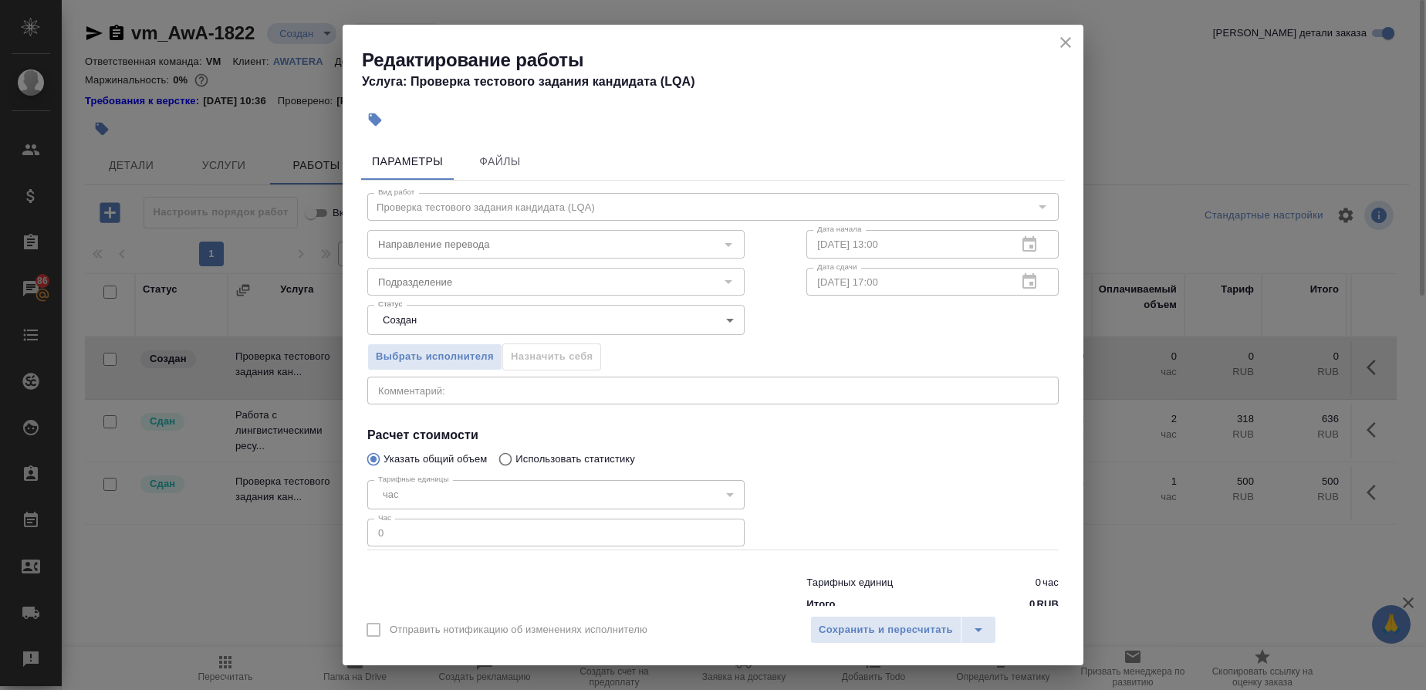
click at [1069, 36] on icon "close" at bounding box center [1065, 42] width 19 height 19
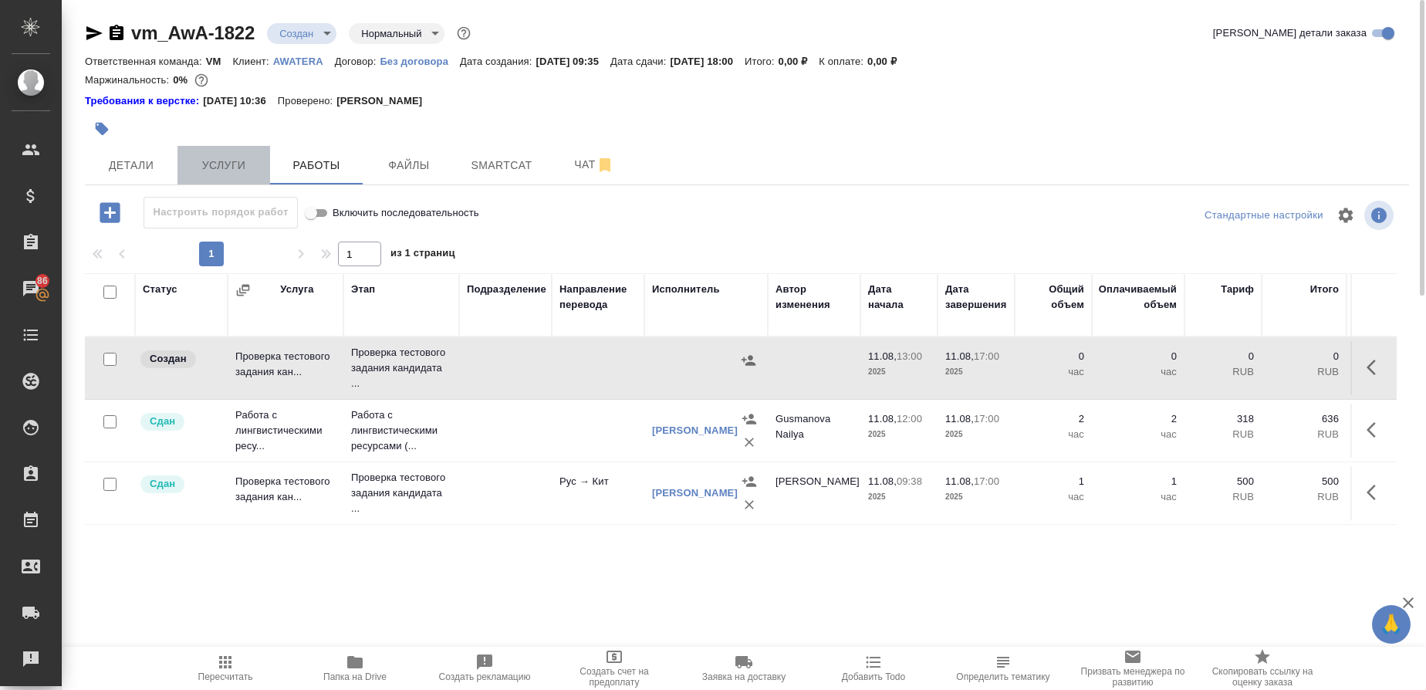
click at [244, 165] on span "Услуги" at bounding box center [224, 165] width 74 height 19
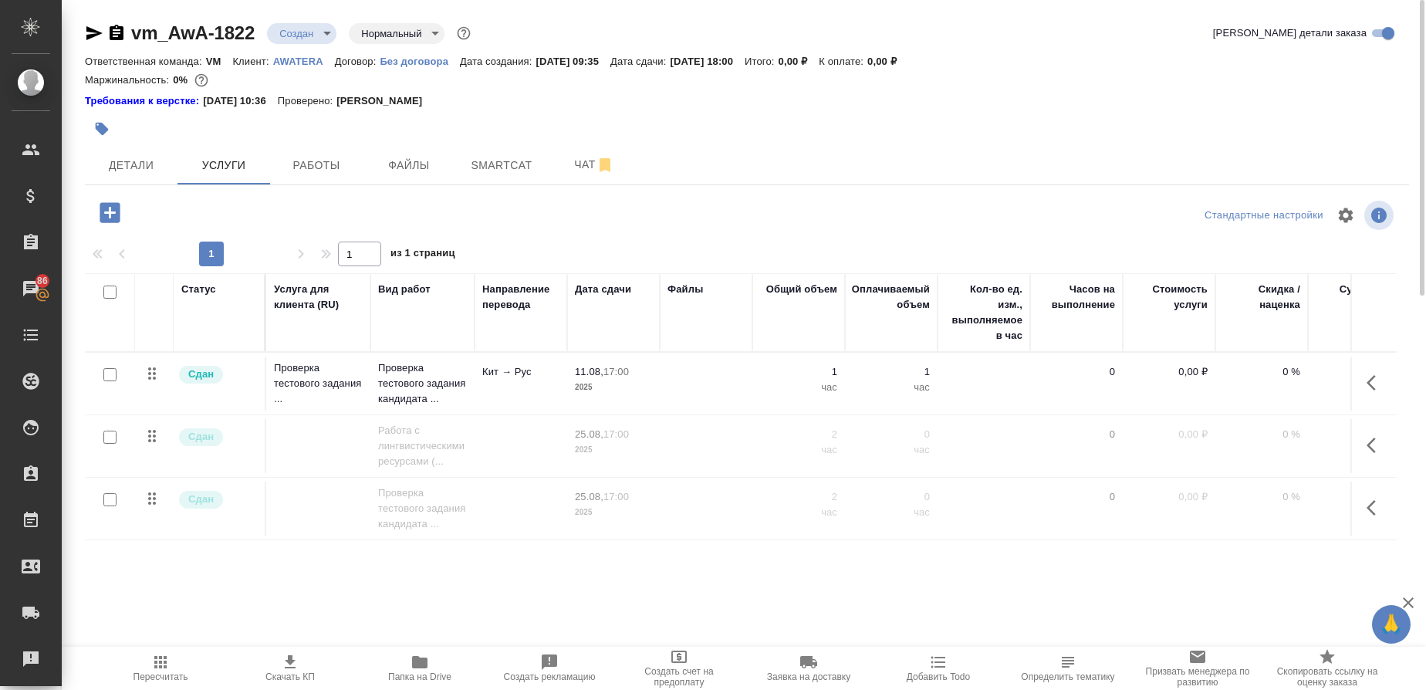
click at [1368, 380] on icon "button" at bounding box center [1375, 382] width 19 height 19
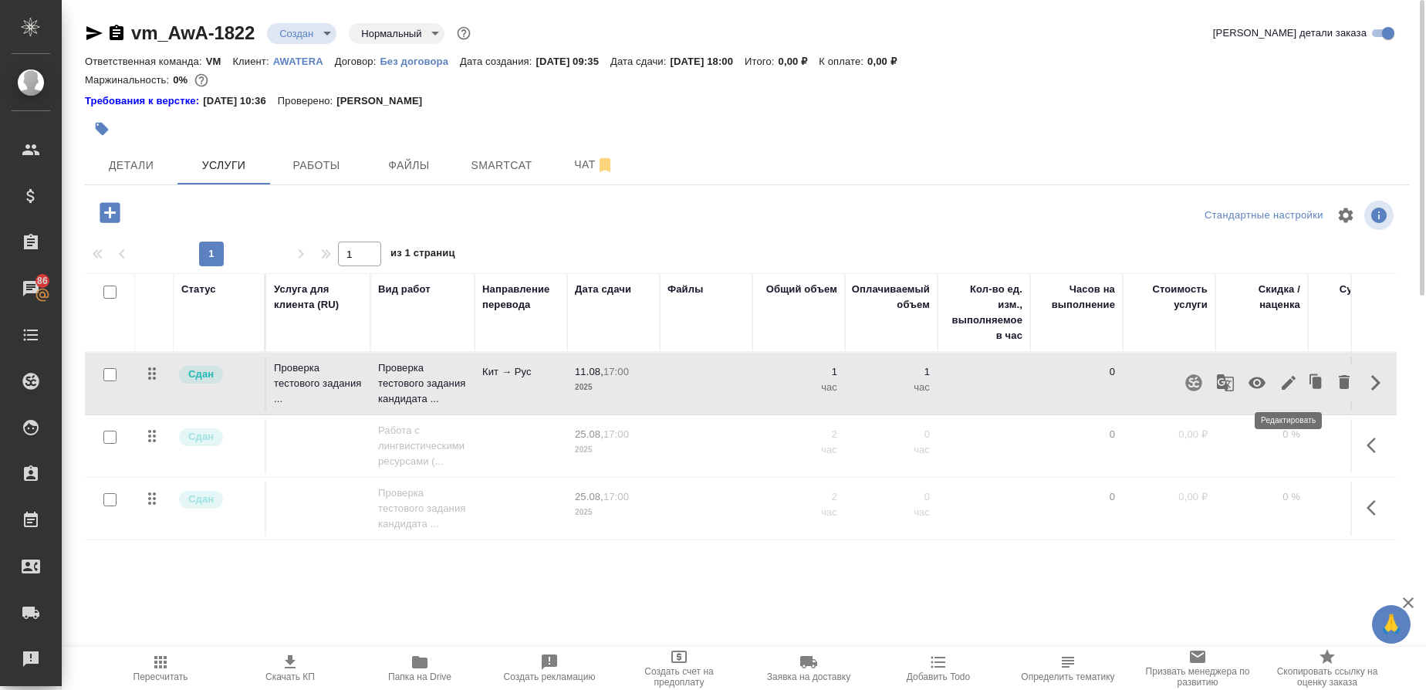
click at [1295, 383] on icon "button" at bounding box center [1288, 382] width 19 height 19
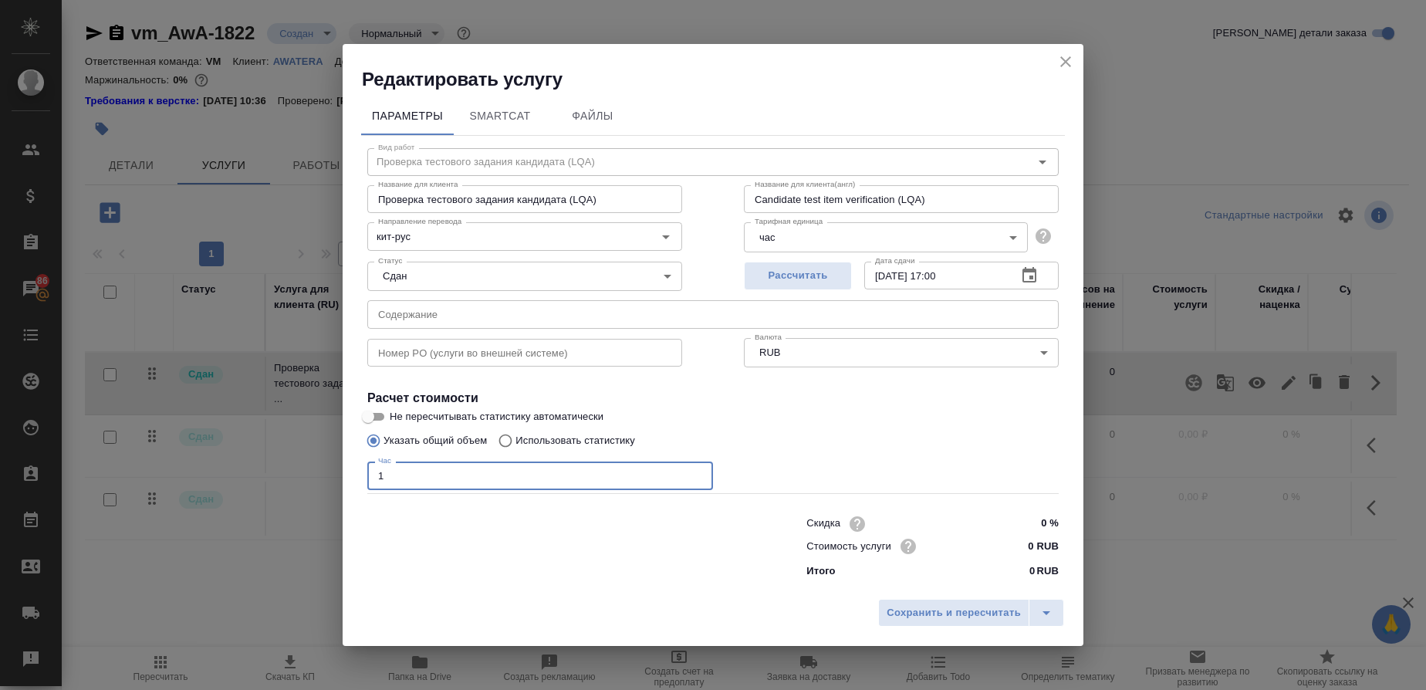
drag, startPoint x: 411, startPoint y: 476, endPoint x: 343, endPoint y: 477, distance: 68.7
click at [343, 477] on div "Параметры SmartCat Файлы Вид работ Проверка тестового задания кандидата (LQA) В…" at bounding box center [713, 342] width 741 height 500
type input "2"
click at [1064, 61] on icon "close" at bounding box center [1065, 61] width 19 height 19
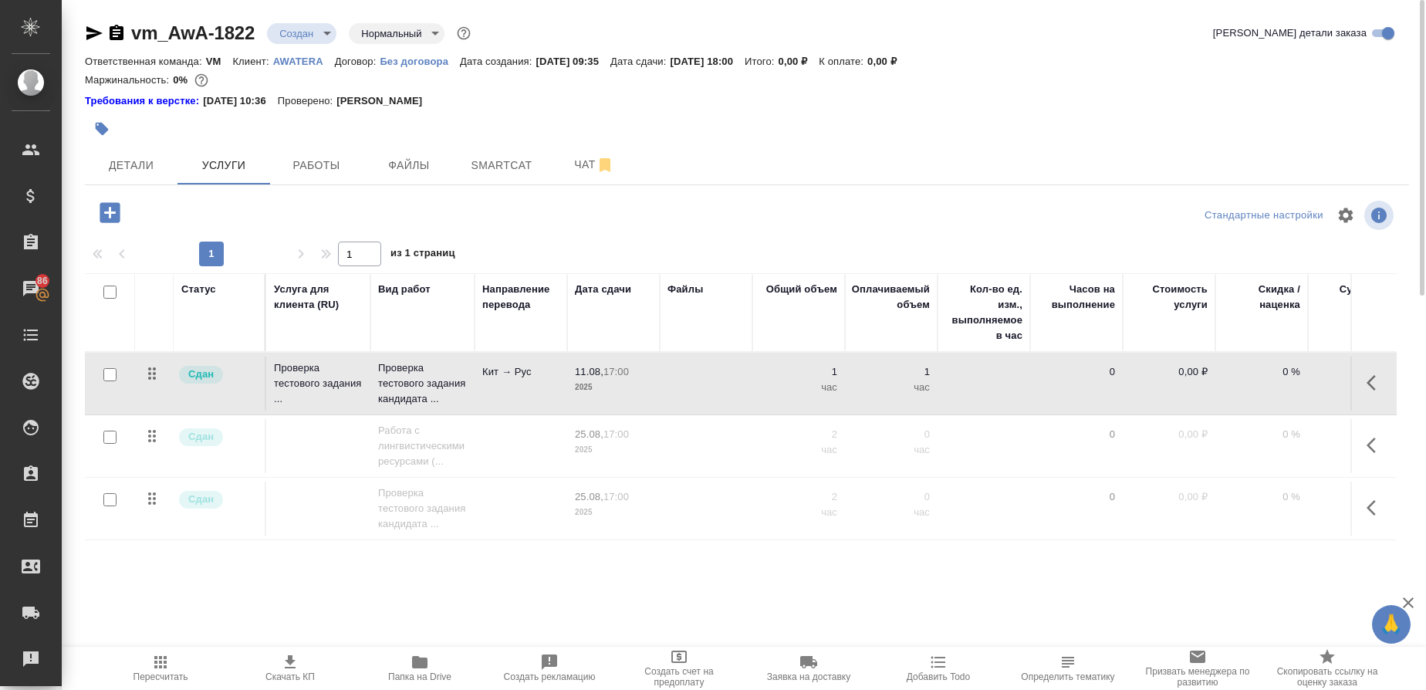
click at [1381, 511] on icon "button" at bounding box center [1375, 507] width 19 height 19
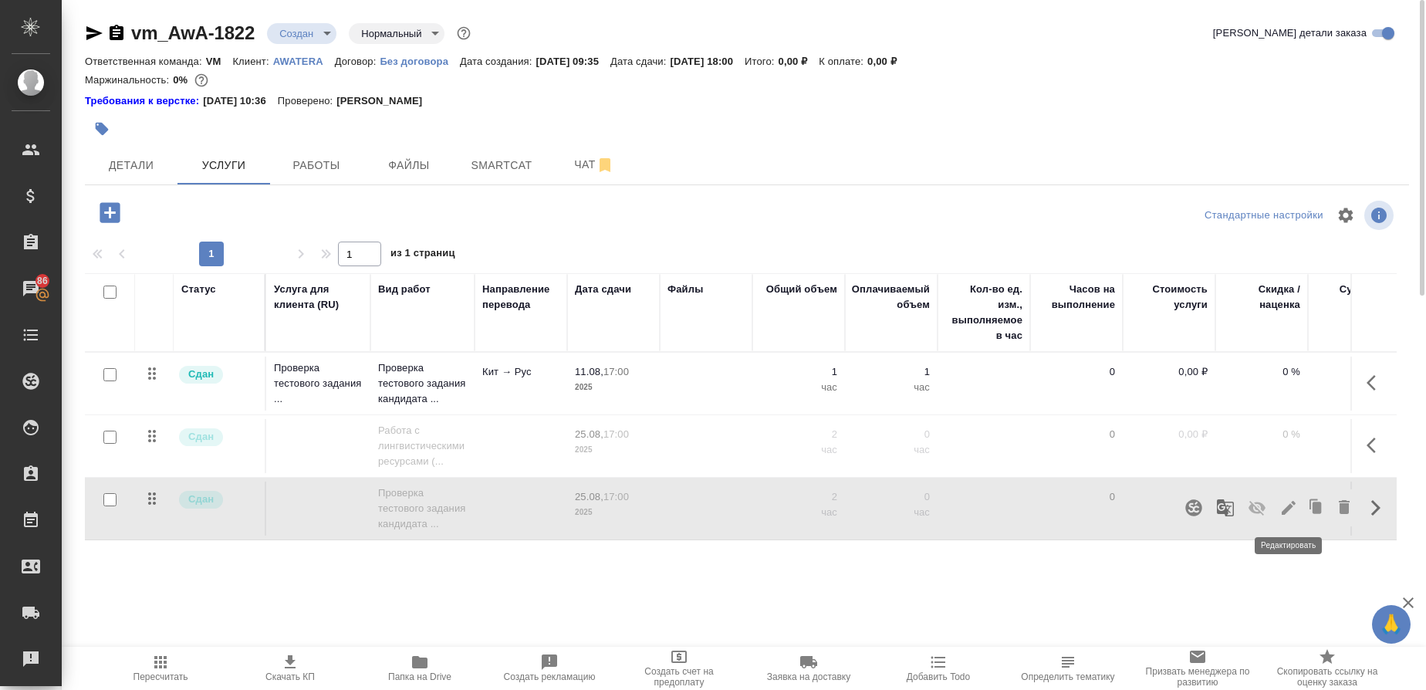
click at [1295, 505] on icon "button" at bounding box center [1288, 507] width 19 height 19
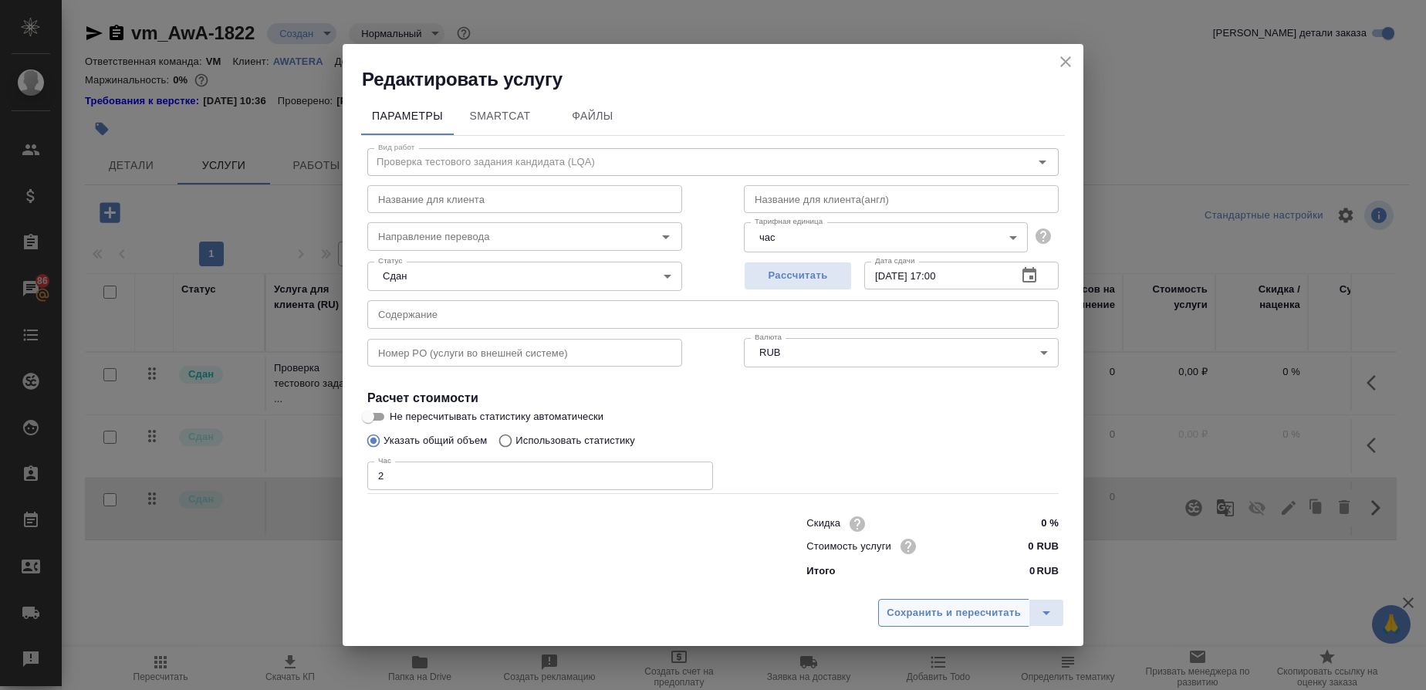
click at [1005, 612] on span "Сохранить и пересчитать" at bounding box center [954, 613] width 134 height 18
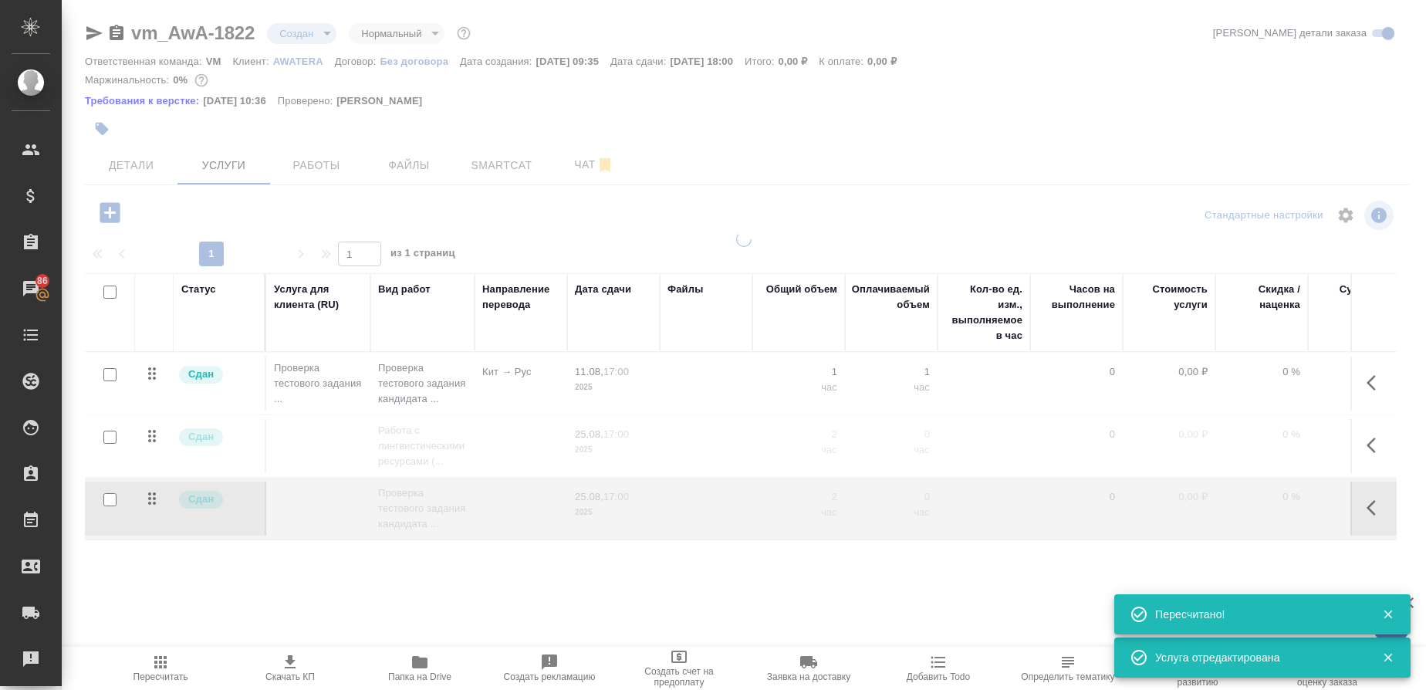
click at [1063, 60] on div "vm_AwA-1822 Создан new Нормальный normal Кратко детали заказа Ответственная ком…" at bounding box center [746, 322] width 1341 height 644
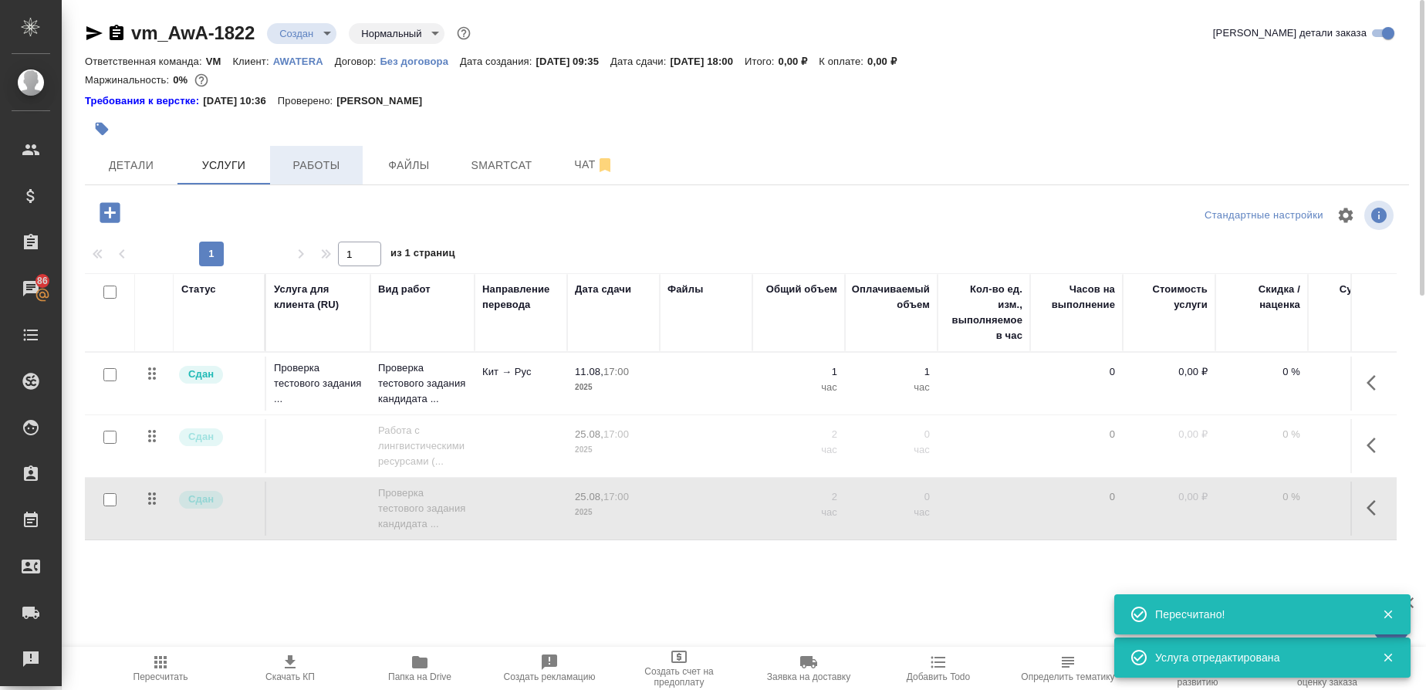
click at [319, 168] on span "Работы" at bounding box center [316, 165] width 74 height 19
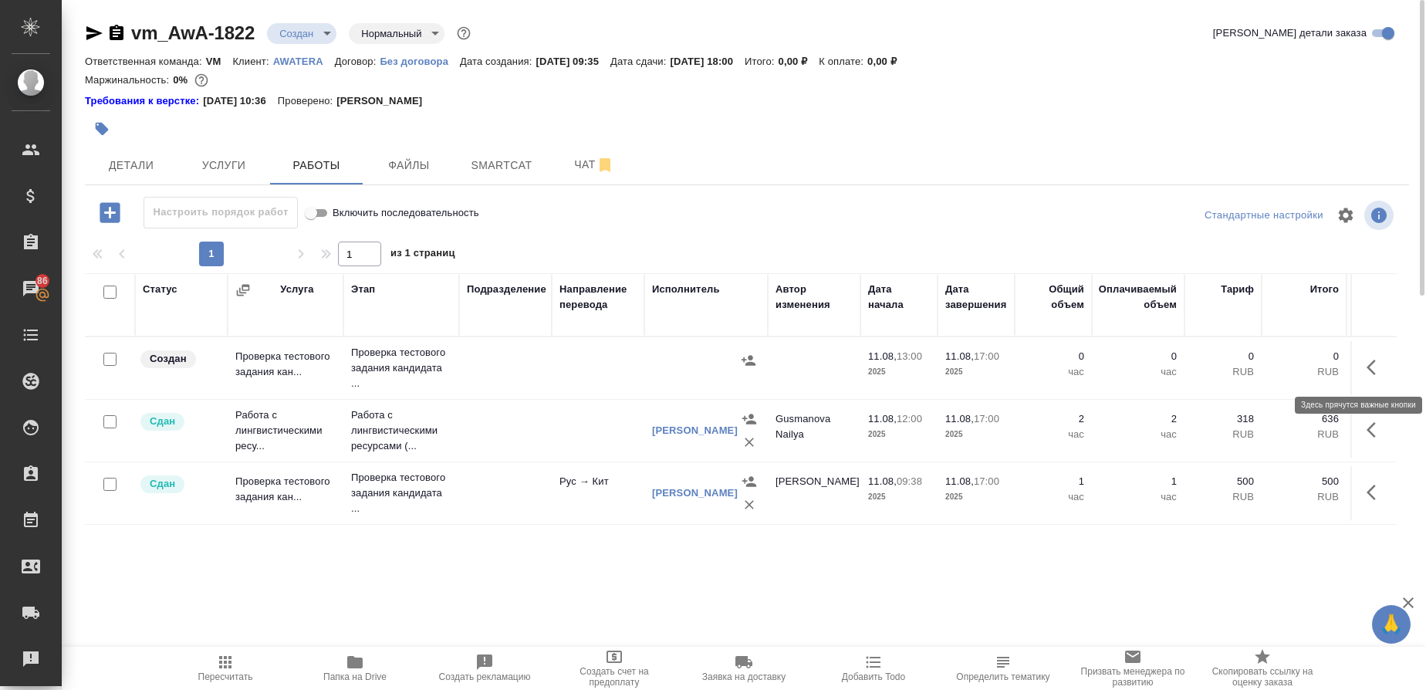
click at [1374, 369] on icon "button" at bounding box center [1375, 367] width 19 height 19
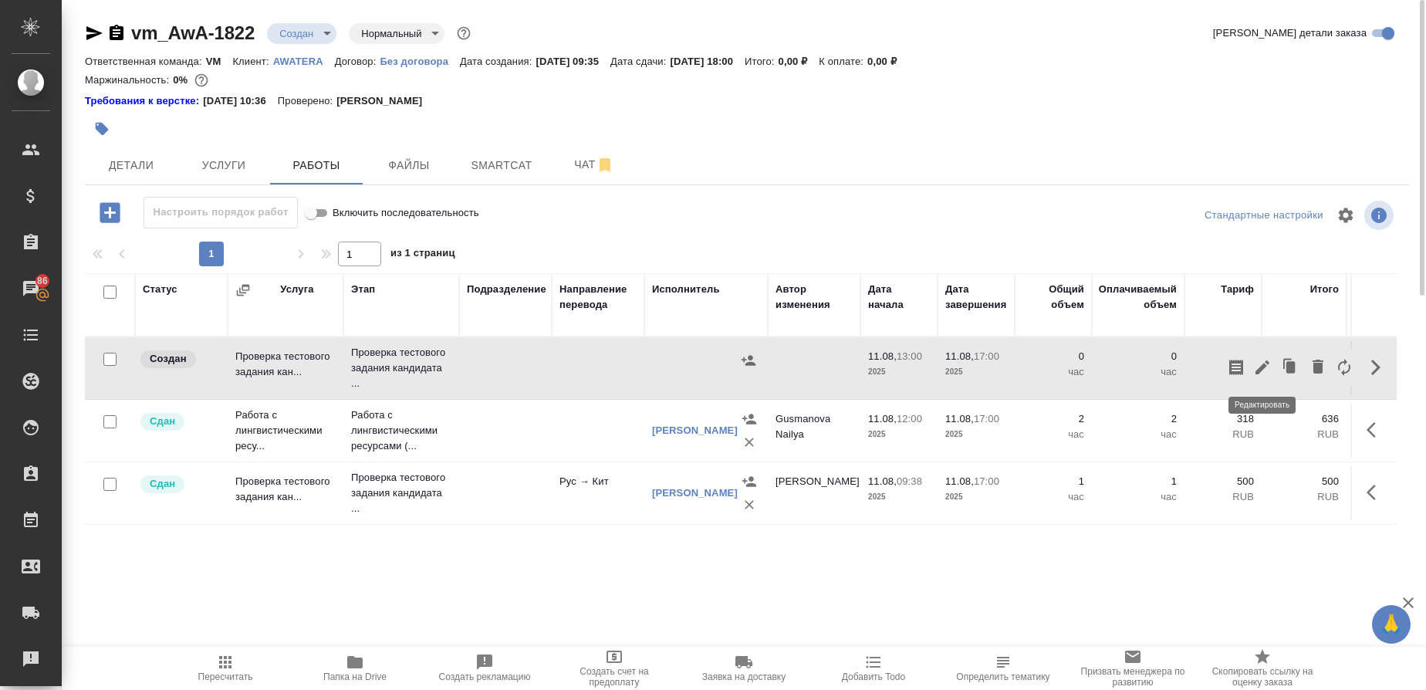
click at [1259, 364] on icon "button" at bounding box center [1262, 367] width 19 height 19
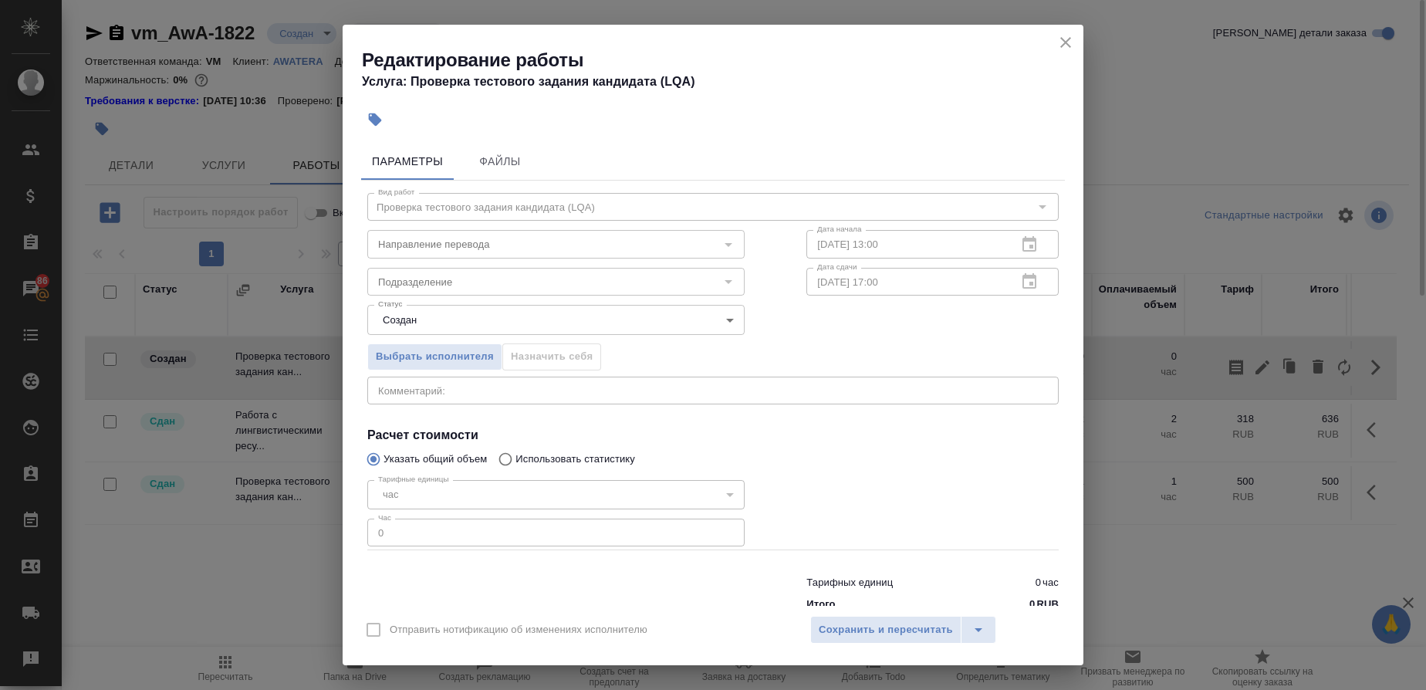
click at [415, 495] on div "час" at bounding box center [555, 494] width 377 height 29
click at [485, 361] on span "Выбрать исполнителя" at bounding box center [435, 357] width 118 height 18
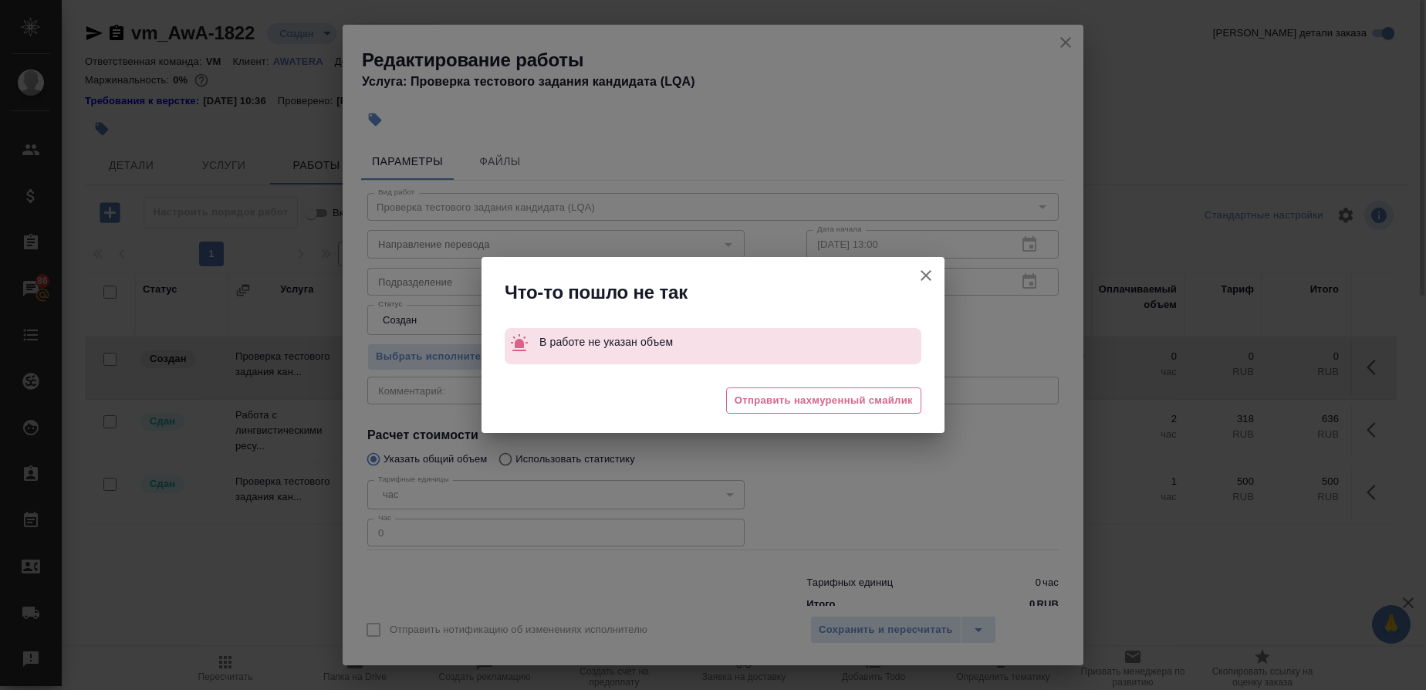
click at [929, 280] on icon "button" at bounding box center [926, 275] width 19 height 19
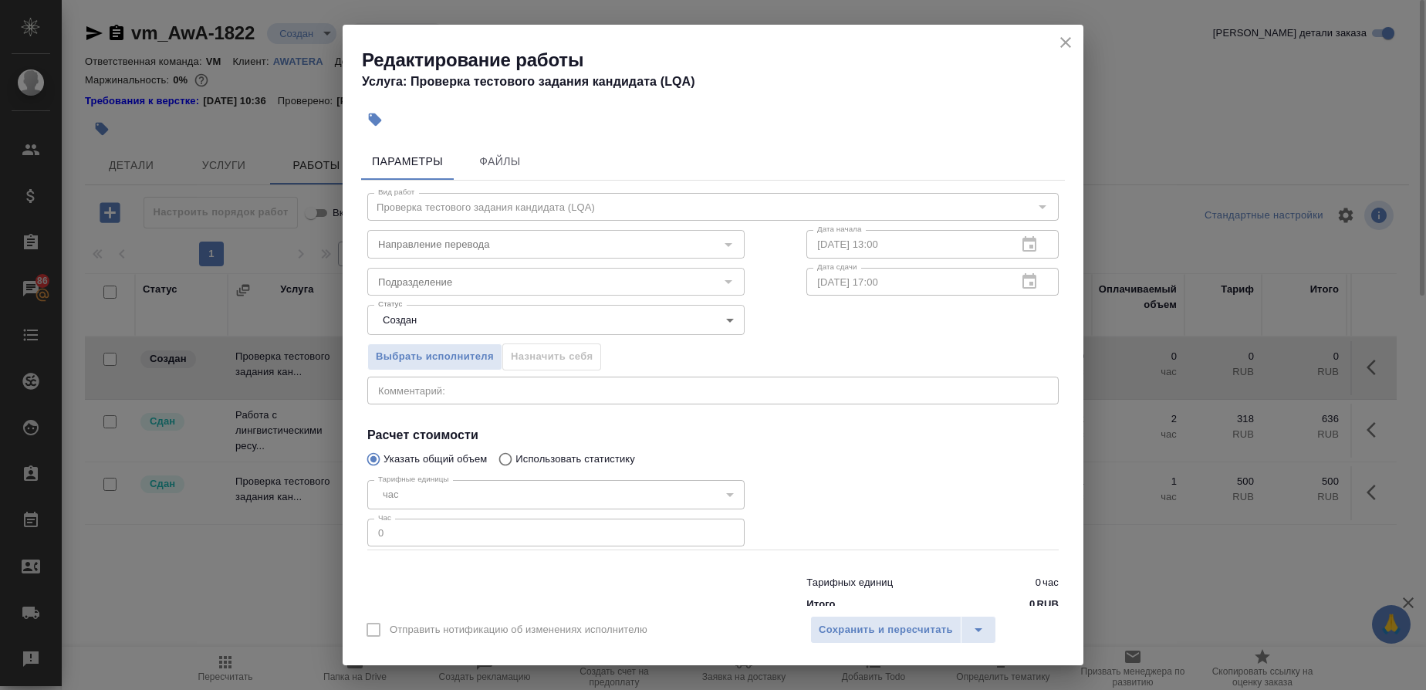
click at [484, 313] on body "🙏 .cls-1 fill:#fff; AWATERA Gusmanova Nailya Клиенты Спецификации Заказы 86 Чат…" at bounding box center [713, 345] width 1426 height 690
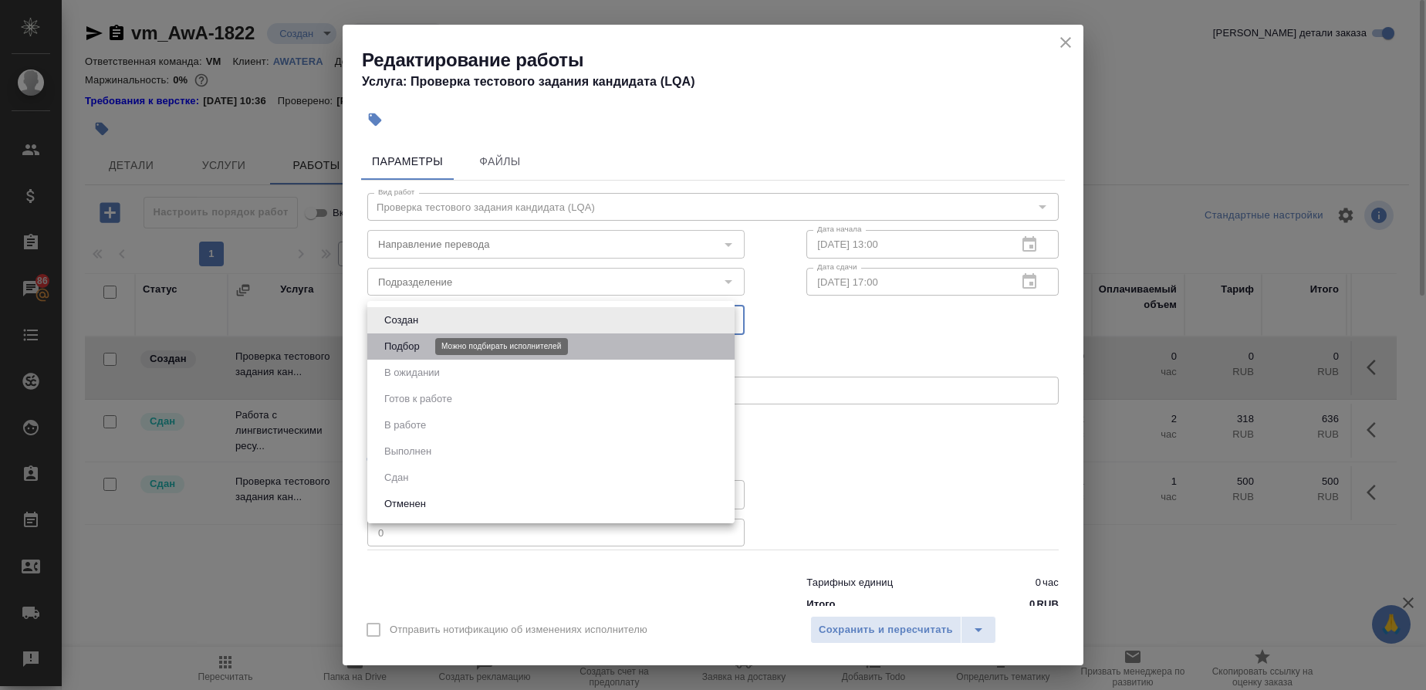
click at [404, 344] on button "Подбор" at bounding box center [402, 346] width 45 height 17
type input "recruiting"
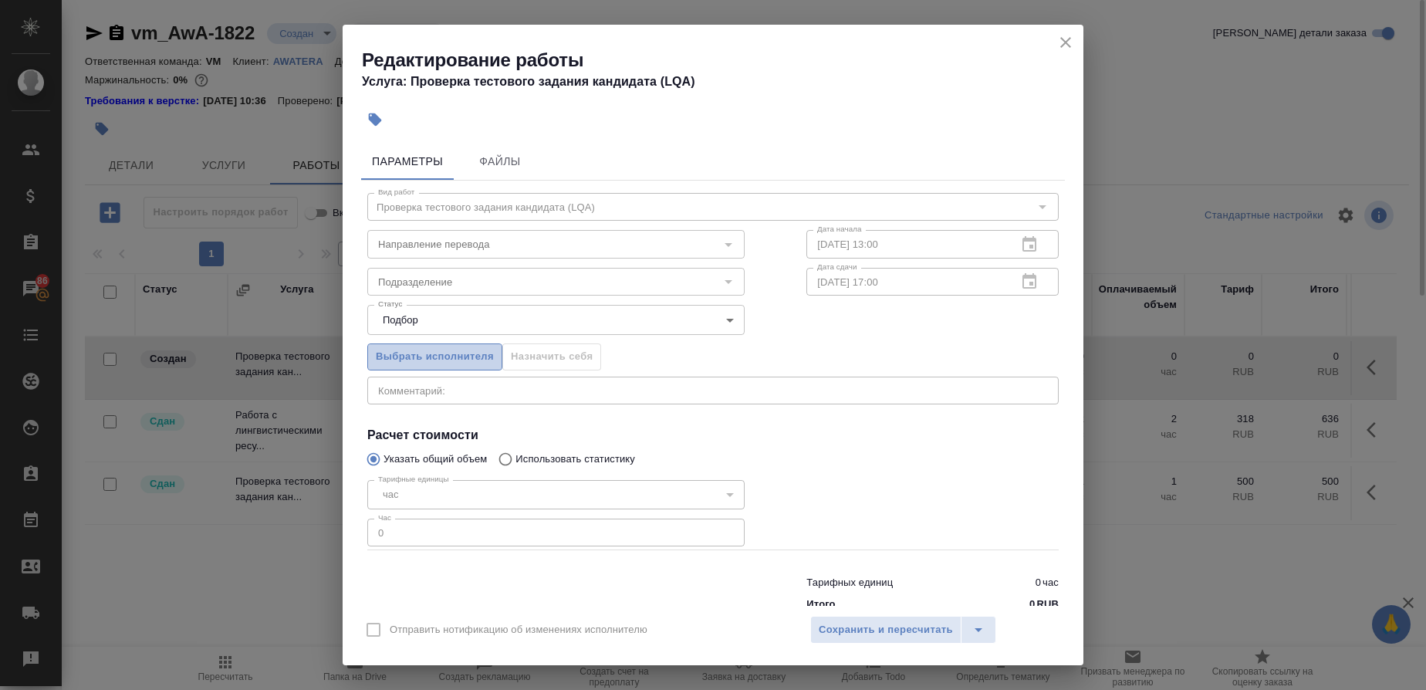
click at [472, 363] on span "Выбрать исполнителя" at bounding box center [435, 357] width 118 height 18
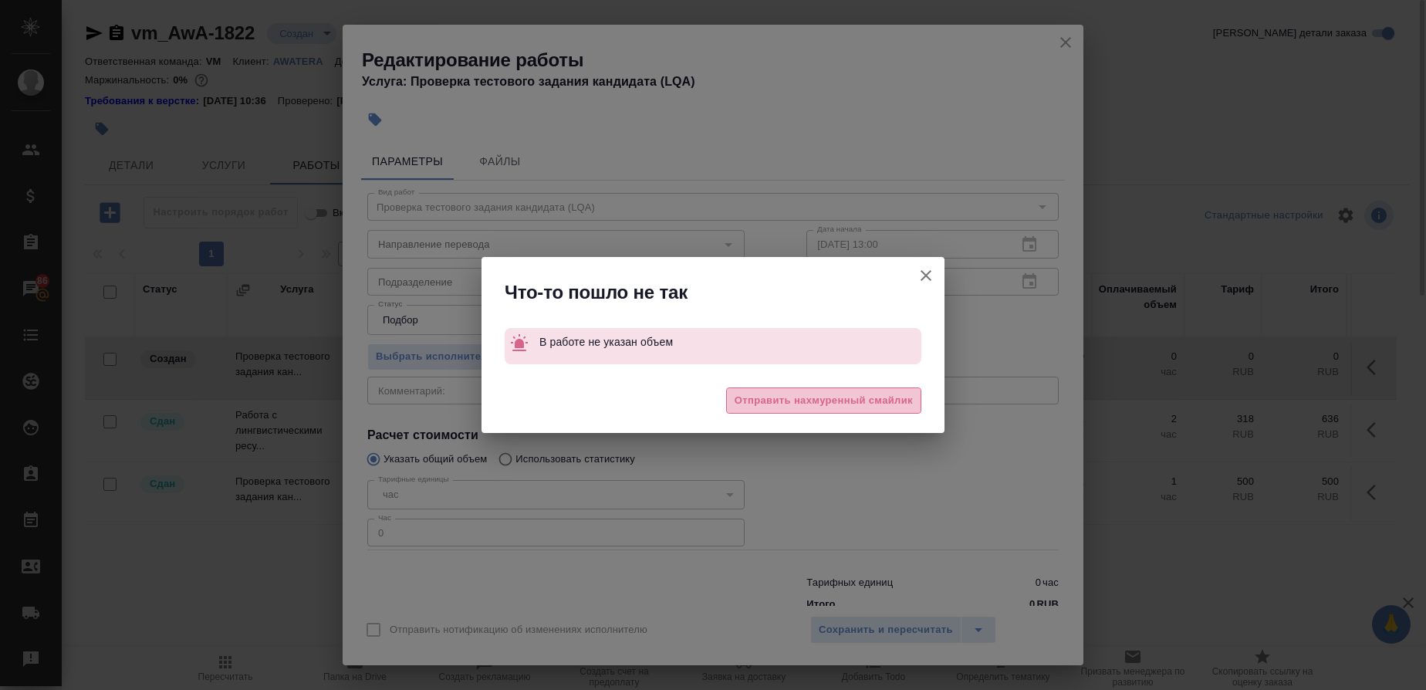
click at [818, 404] on span "Отправить нахмуренный смайлик" at bounding box center [824, 401] width 178 height 18
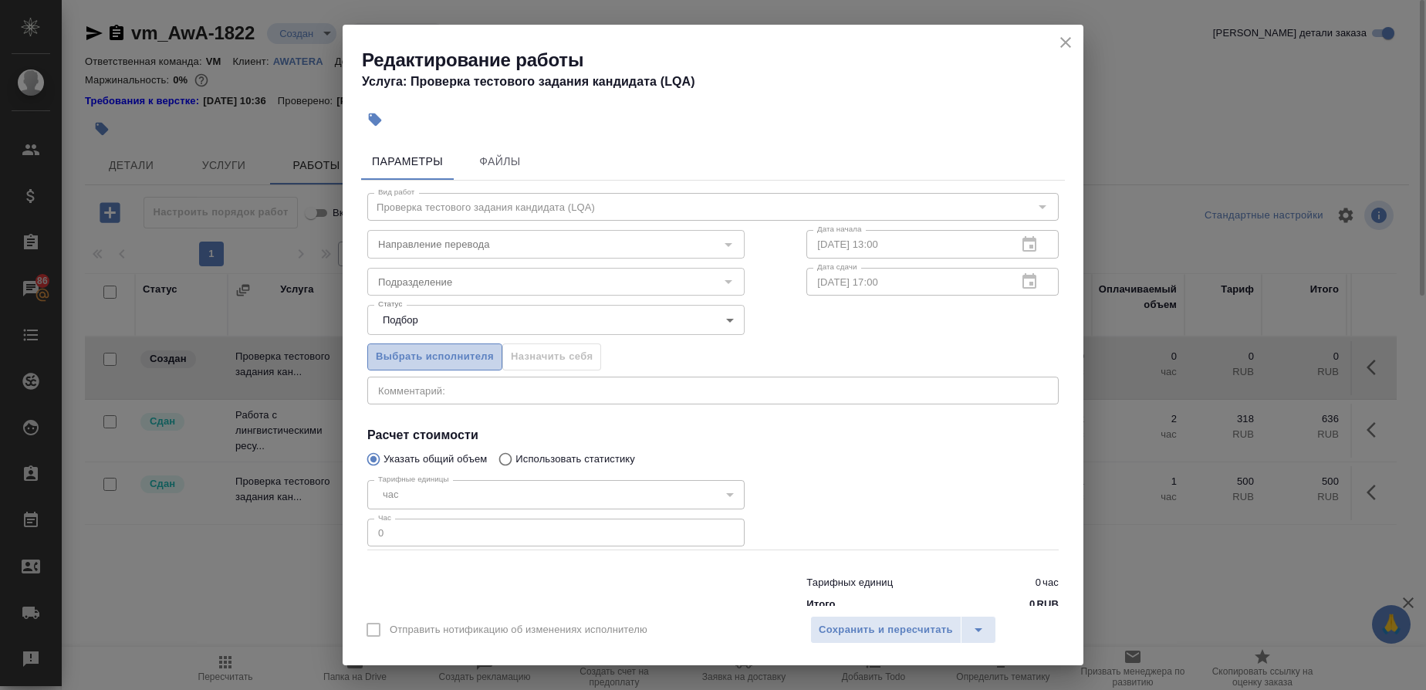
click at [448, 359] on span "Выбрать исполнителя" at bounding box center [435, 357] width 118 height 18
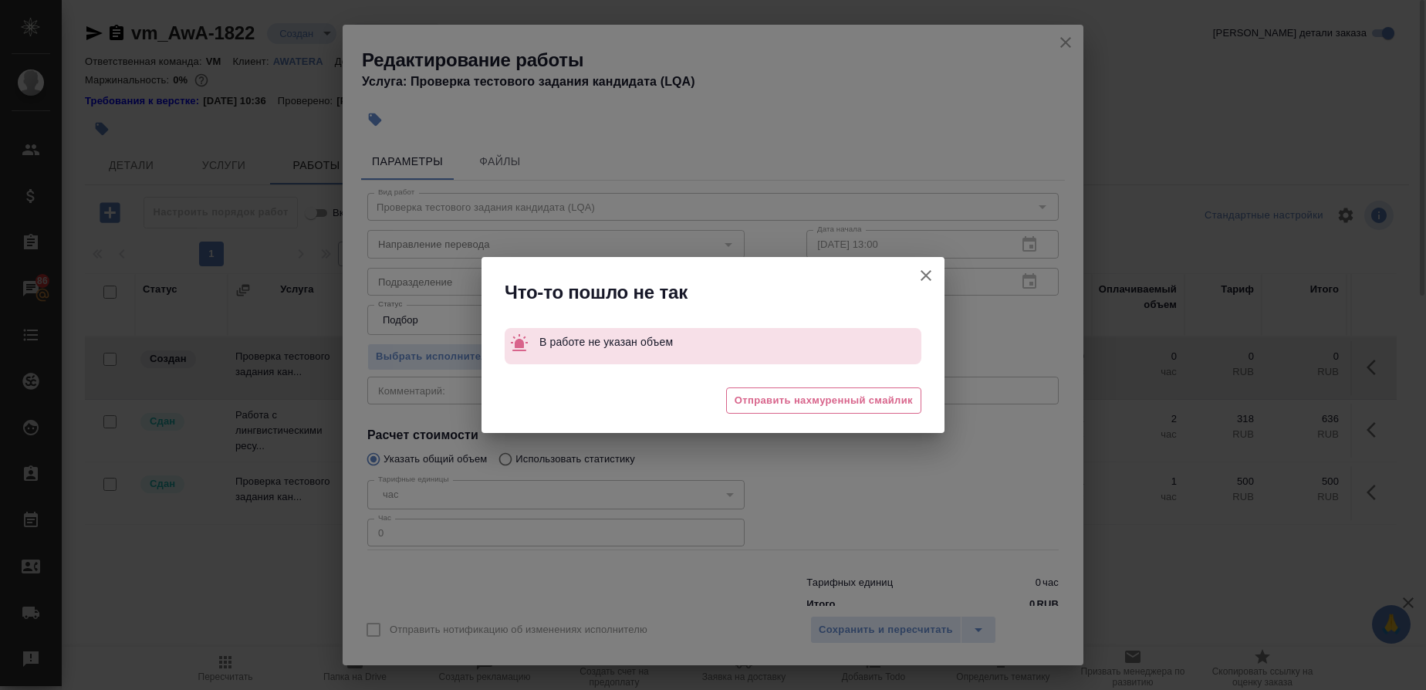
click at [1061, 46] on div "Что-то пошло не так В работе не указан объем 😔 Отправить нахмуренный смайлик" at bounding box center [713, 345] width 1426 height 690
click at [816, 394] on span "Отправить нахмуренный смайлик" at bounding box center [824, 401] width 178 height 18
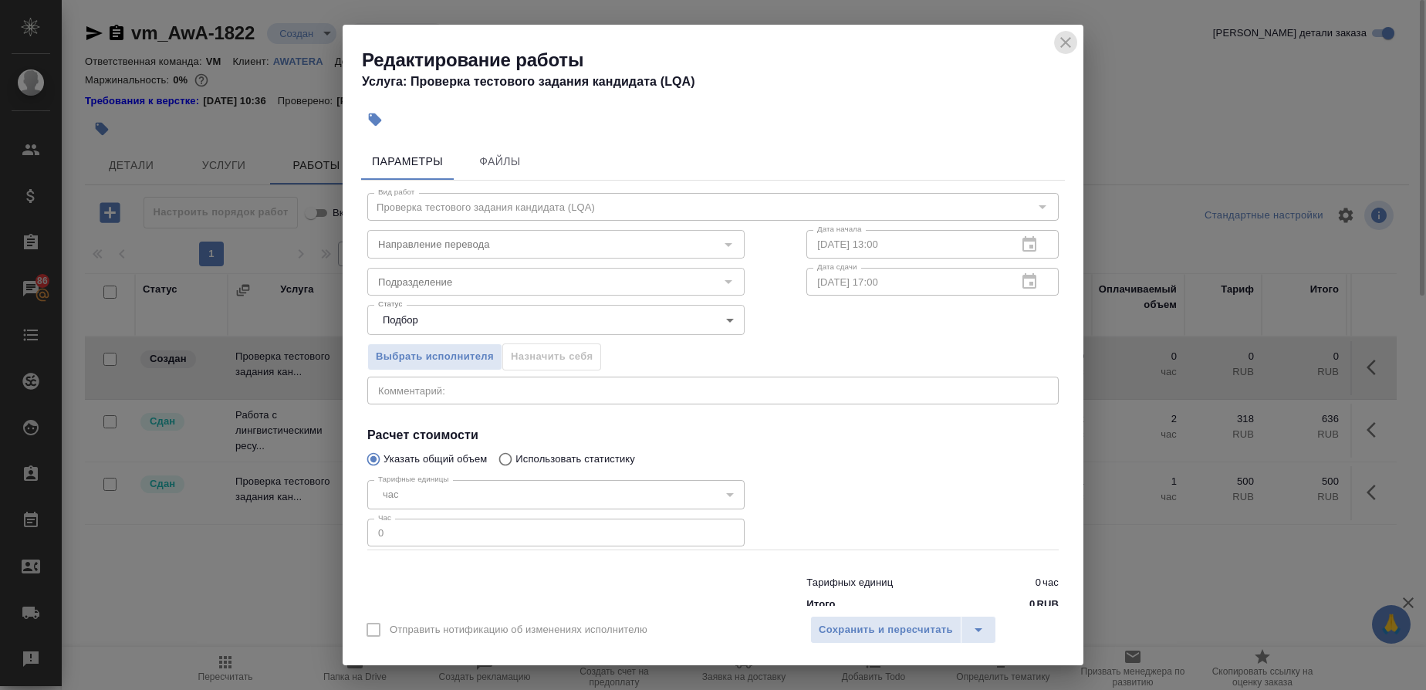
click at [1066, 40] on icon "close" at bounding box center [1065, 42] width 19 height 19
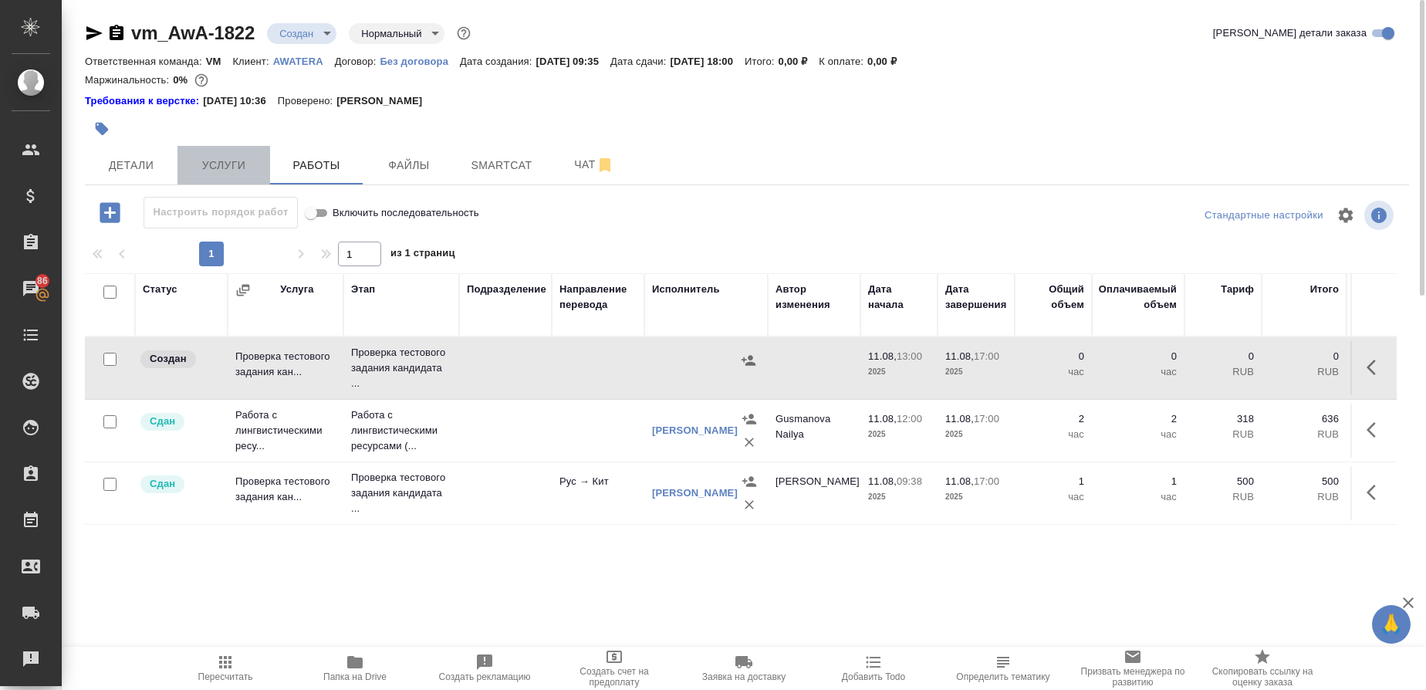
click at [228, 172] on span "Услуги" at bounding box center [224, 165] width 74 height 19
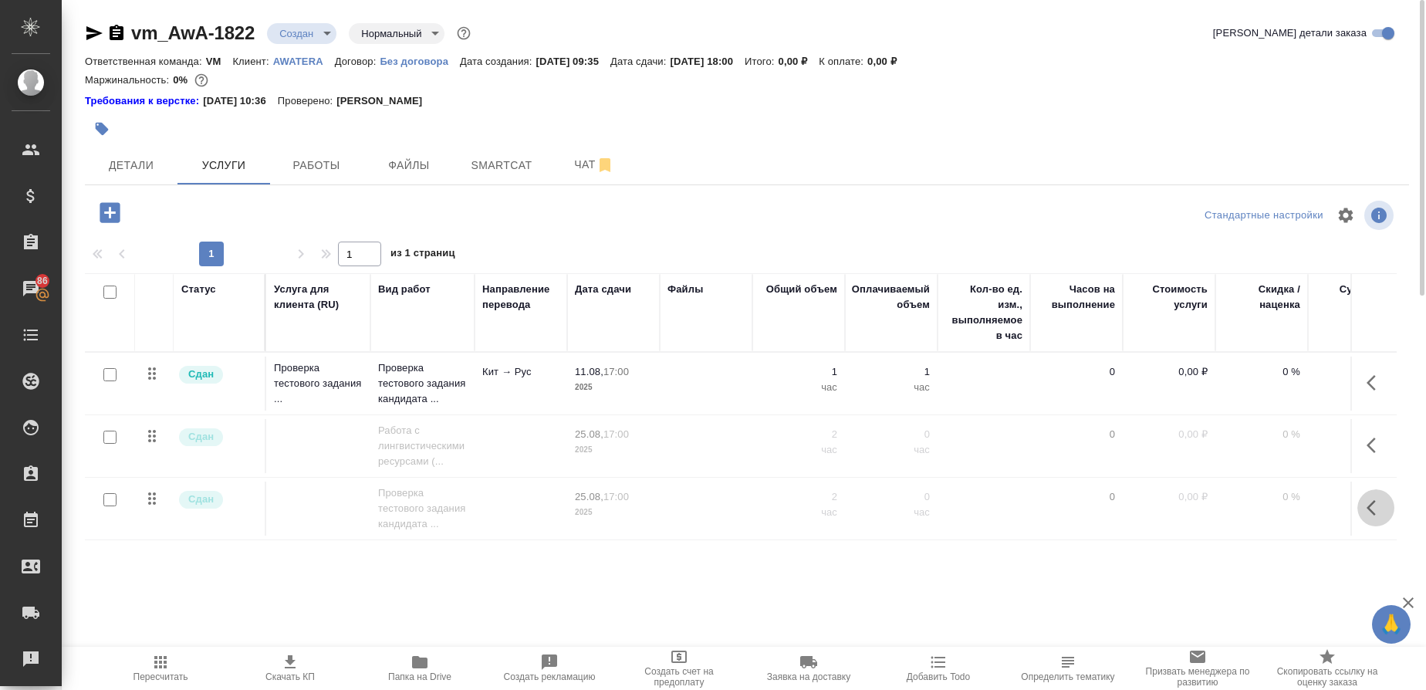
click at [1380, 501] on icon "button" at bounding box center [1375, 507] width 19 height 19
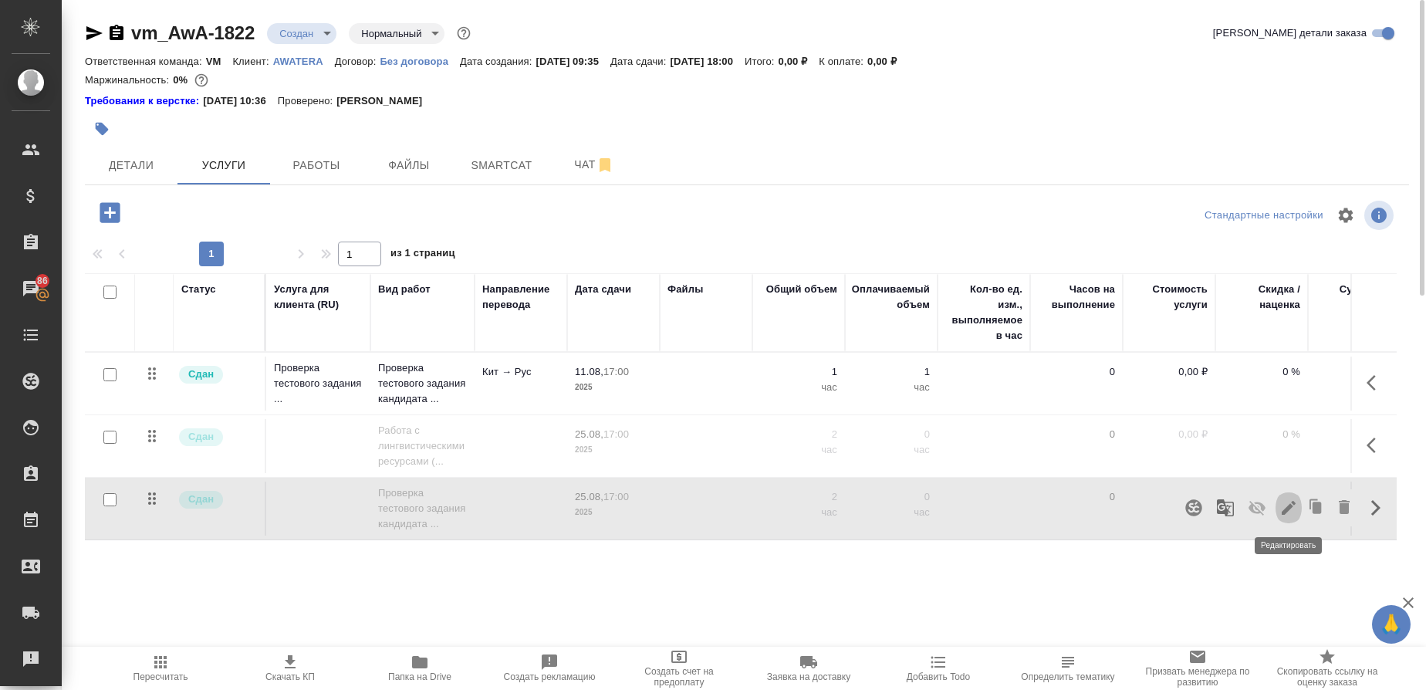
click at [1292, 498] on icon "button" at bounding box center [1288, 507] width 19 height 19
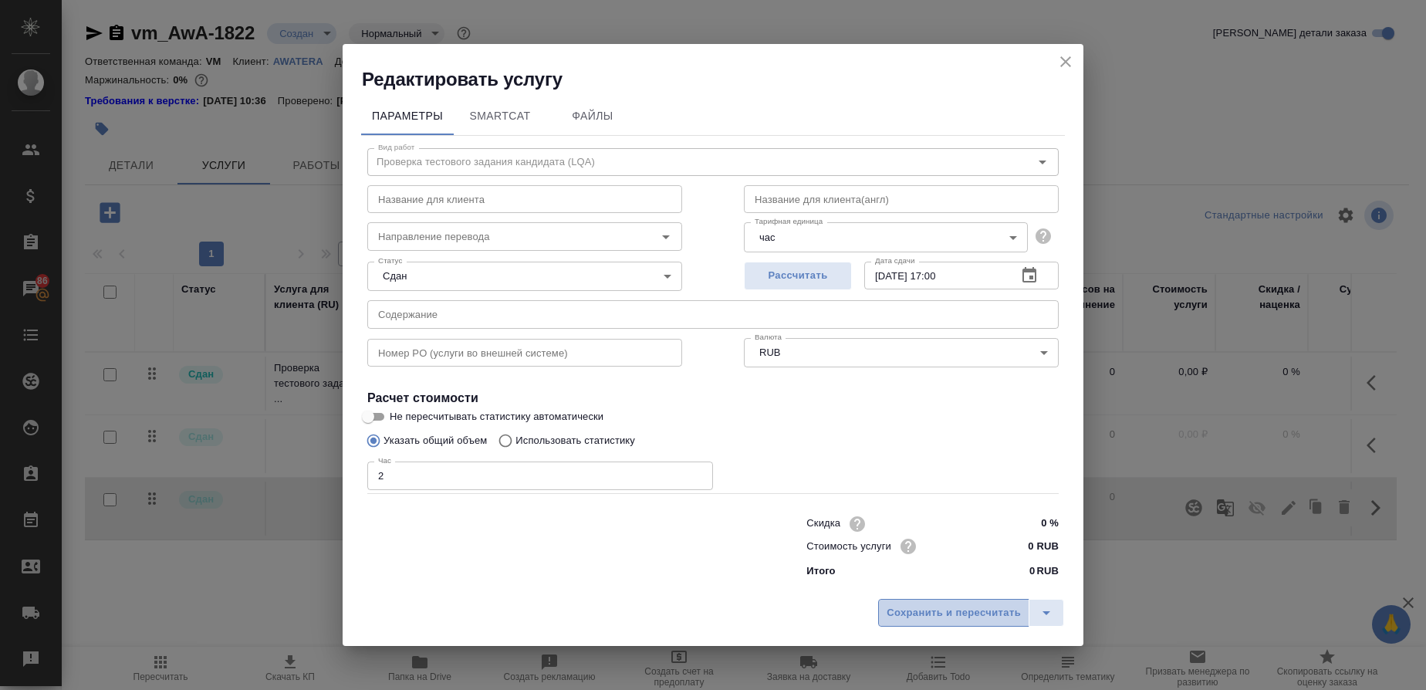
click at [927, 606] on span "Сохранить и пересчитать" at bounding box center [954, 613] width 134 height 18
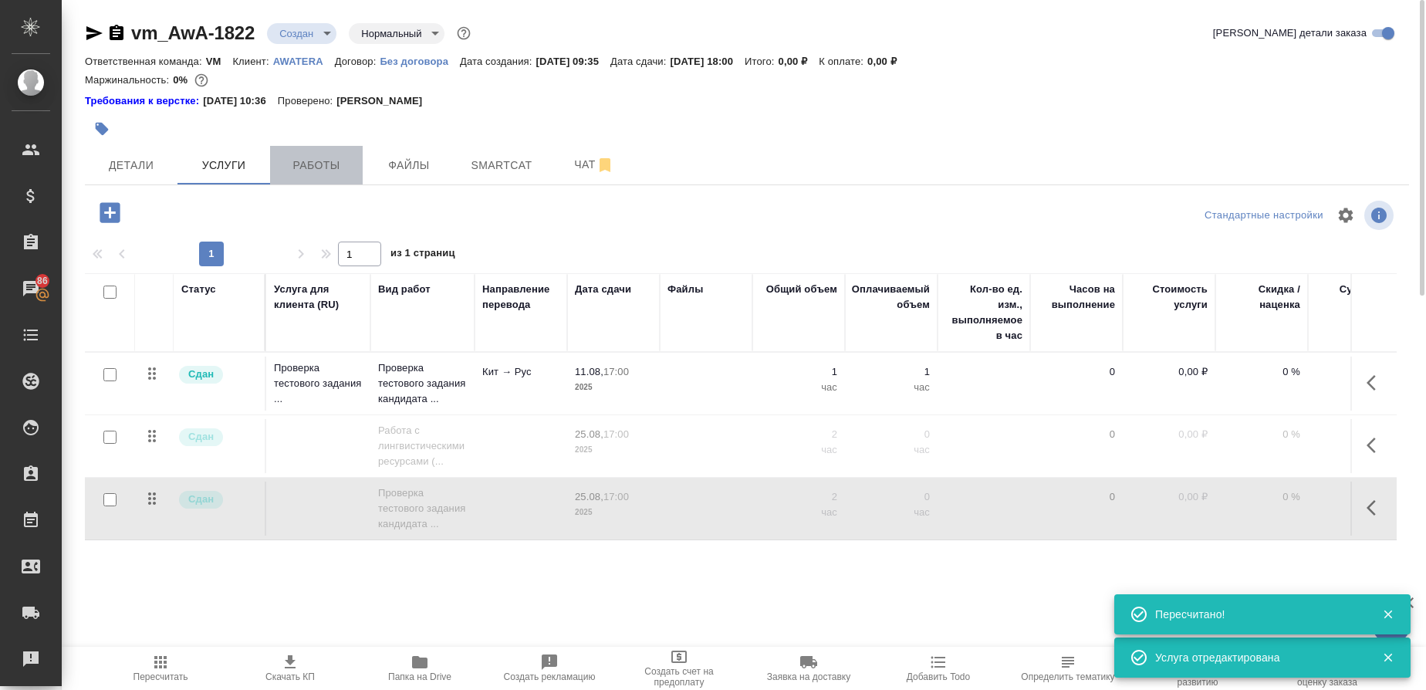
click at [352, 170] on span "Работы" at bounding box center [316, 165] width 74 height 19
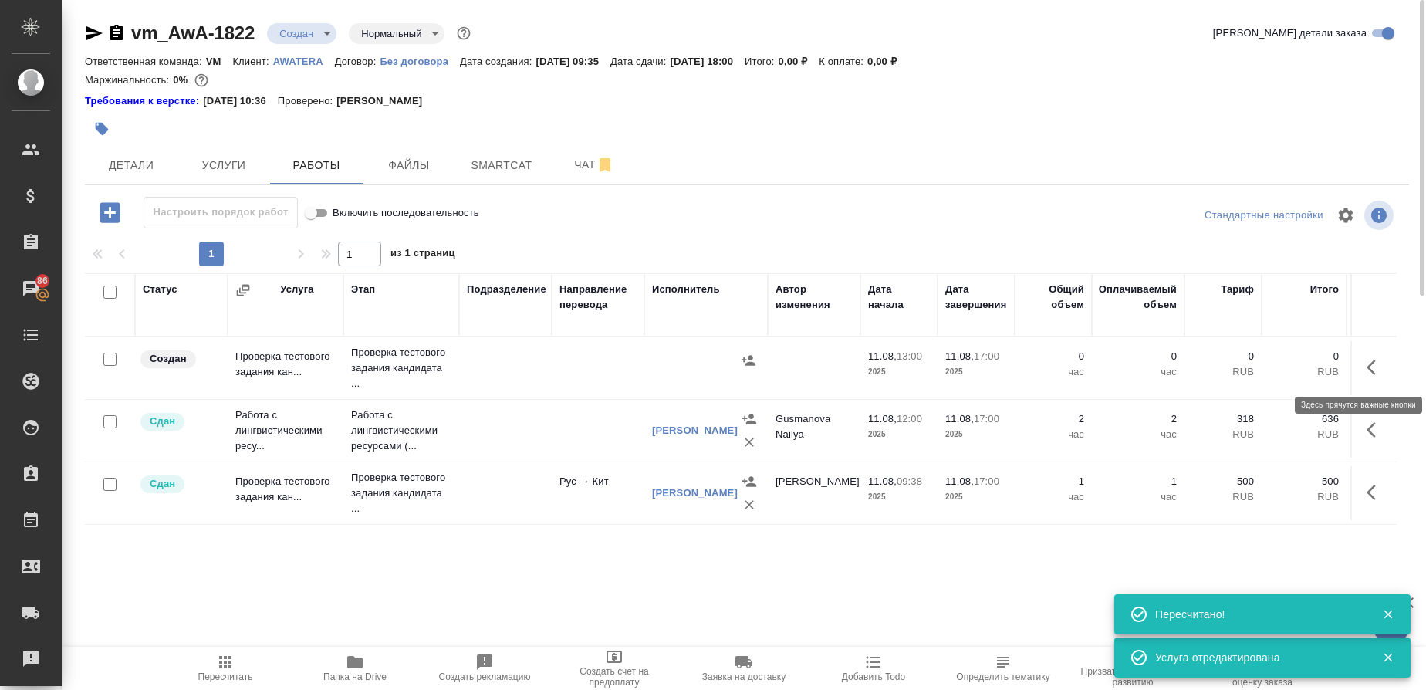
click at [1377, 362] on icon "button" at bounding box center [1375, 367] width 19 height 19
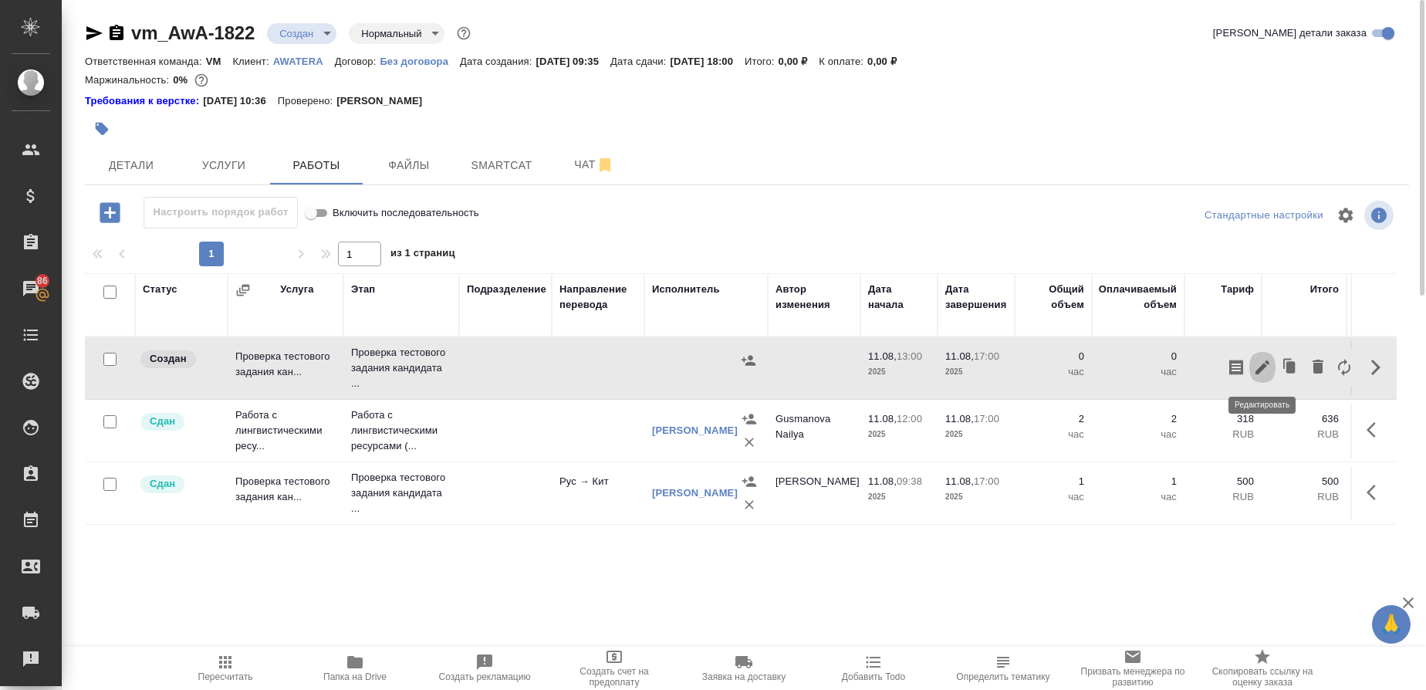
click at [1266, 363] on icon "button" at bounding box center [1262, 367] width 19 height 19
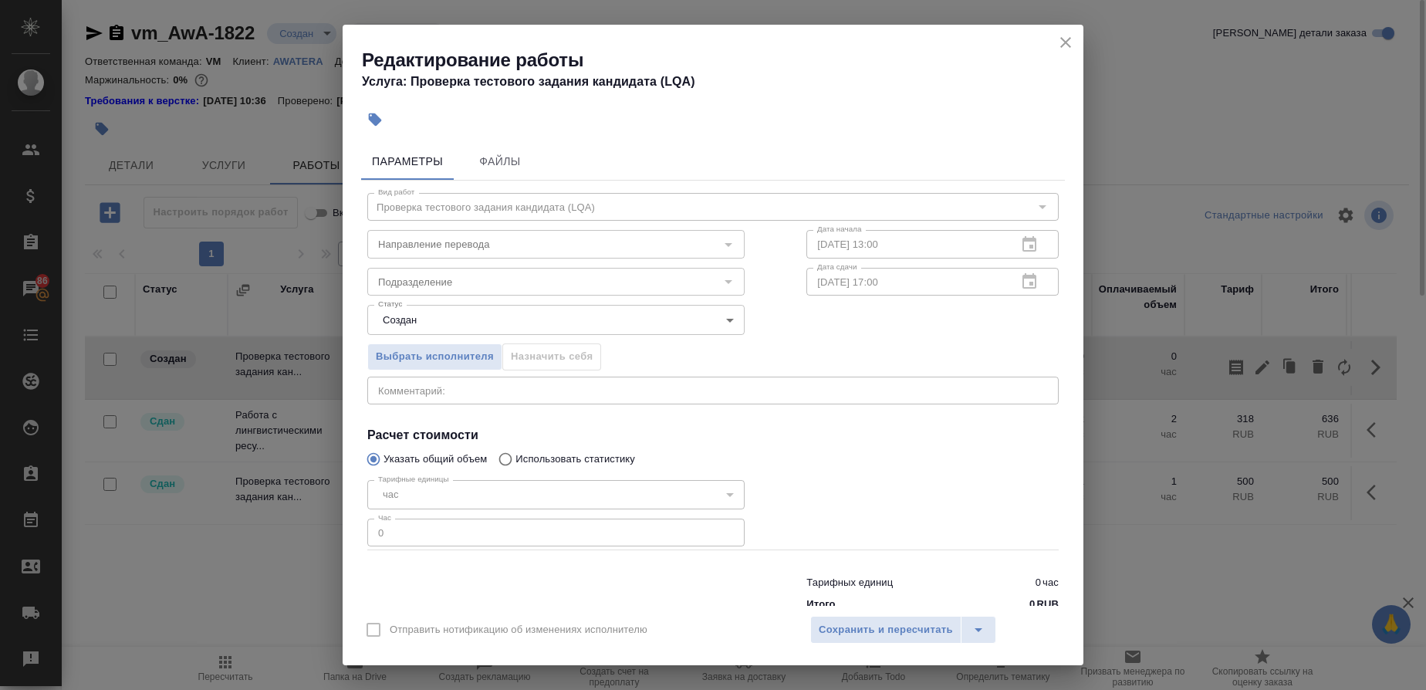
click at [432, 495] on div "час" at bounding box center [555, 494] width 377 height 29
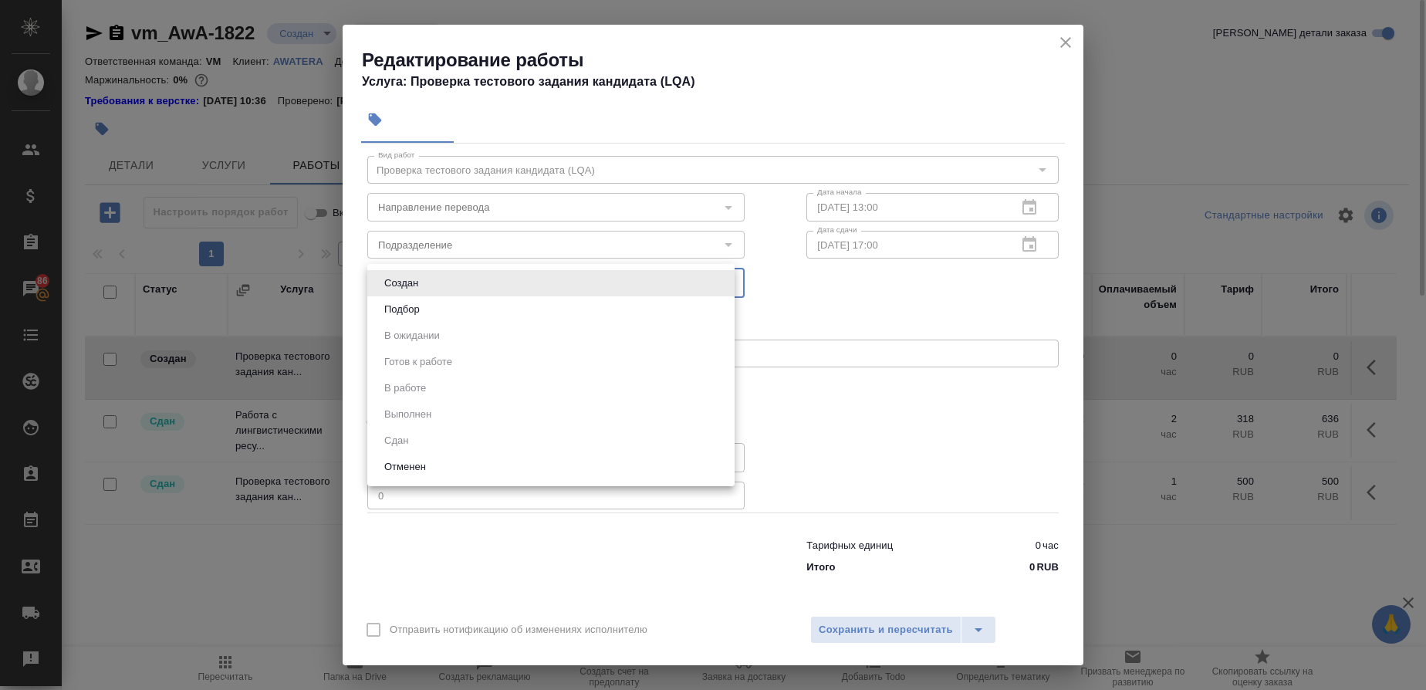
click at [718, 284] on body "🙏 .cls-1 fill:#fff; AWATERA Gusmanova Nailya Клиенты Спецификации Заказы 86 Чат…" at bounding box center [713, 345] width 1426 height 690
click at [1061, 39] on div at bounding box center [713, 345] width 1426 height 690
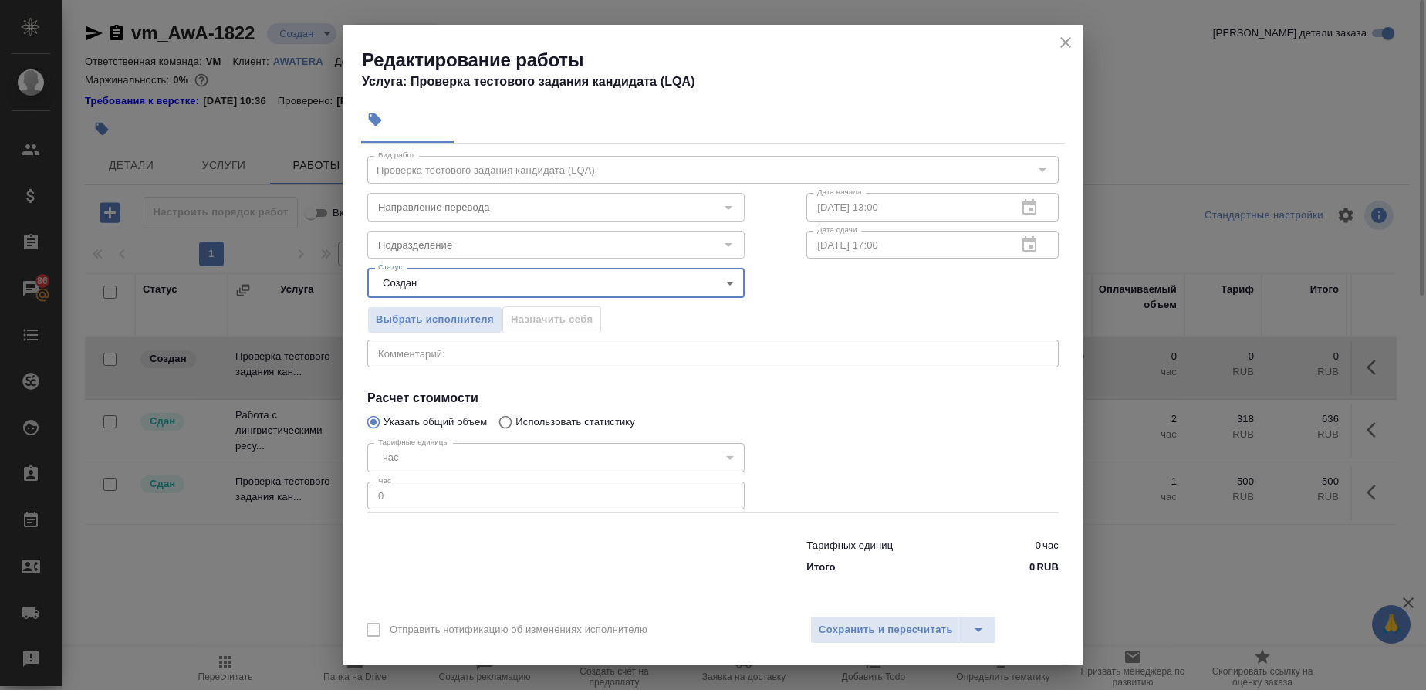
click at [1071, 46] on icon "close" at bounding box center [1065, 42] width 19 height 19
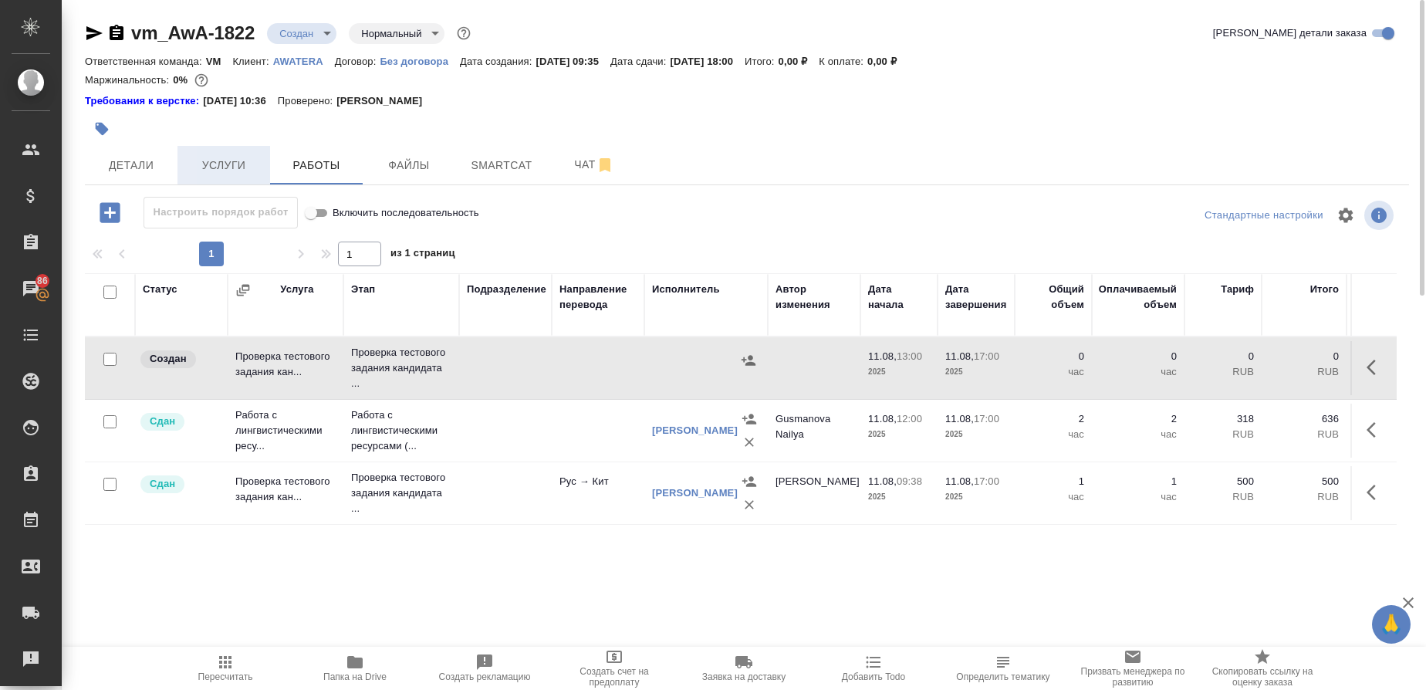
click at [239, 157] on span "Услуги" at bounding box center [224, 165] width 74 height 19
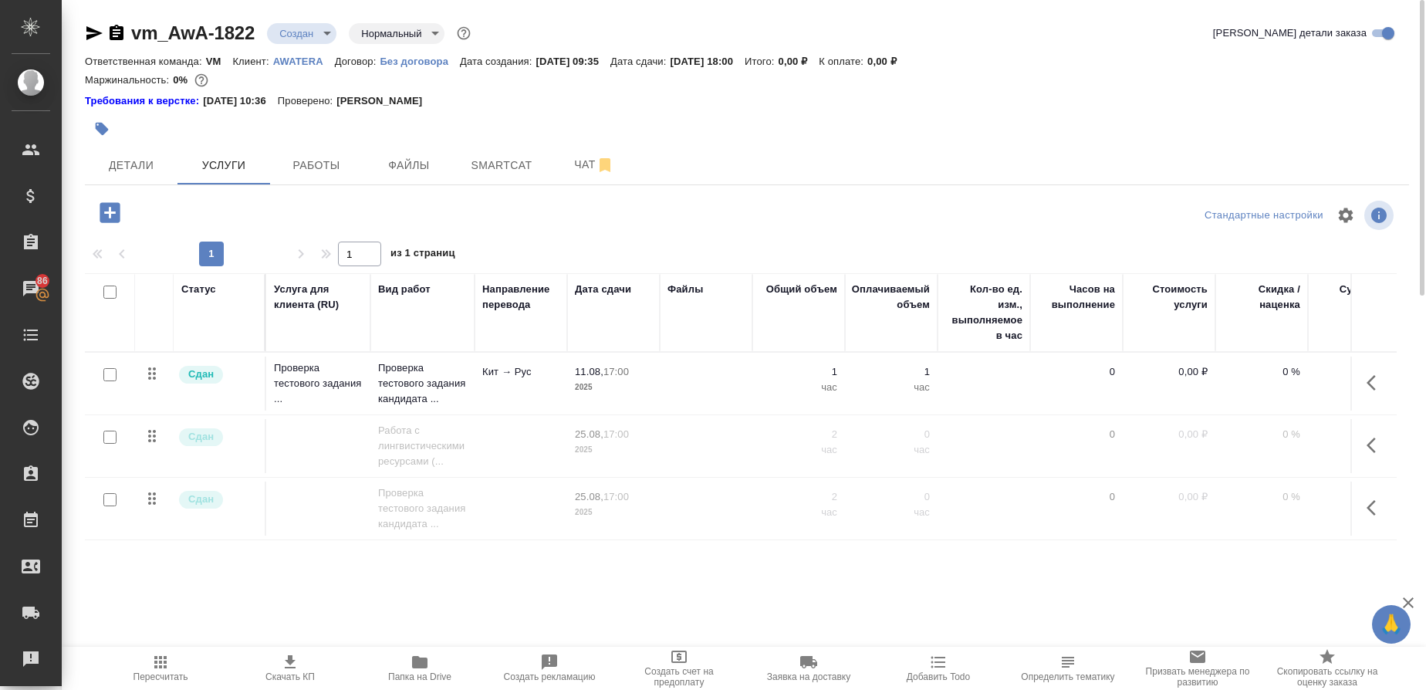
click at [1376, 498] on button "button" at bounding box center [1375, 507] width 37 height 37
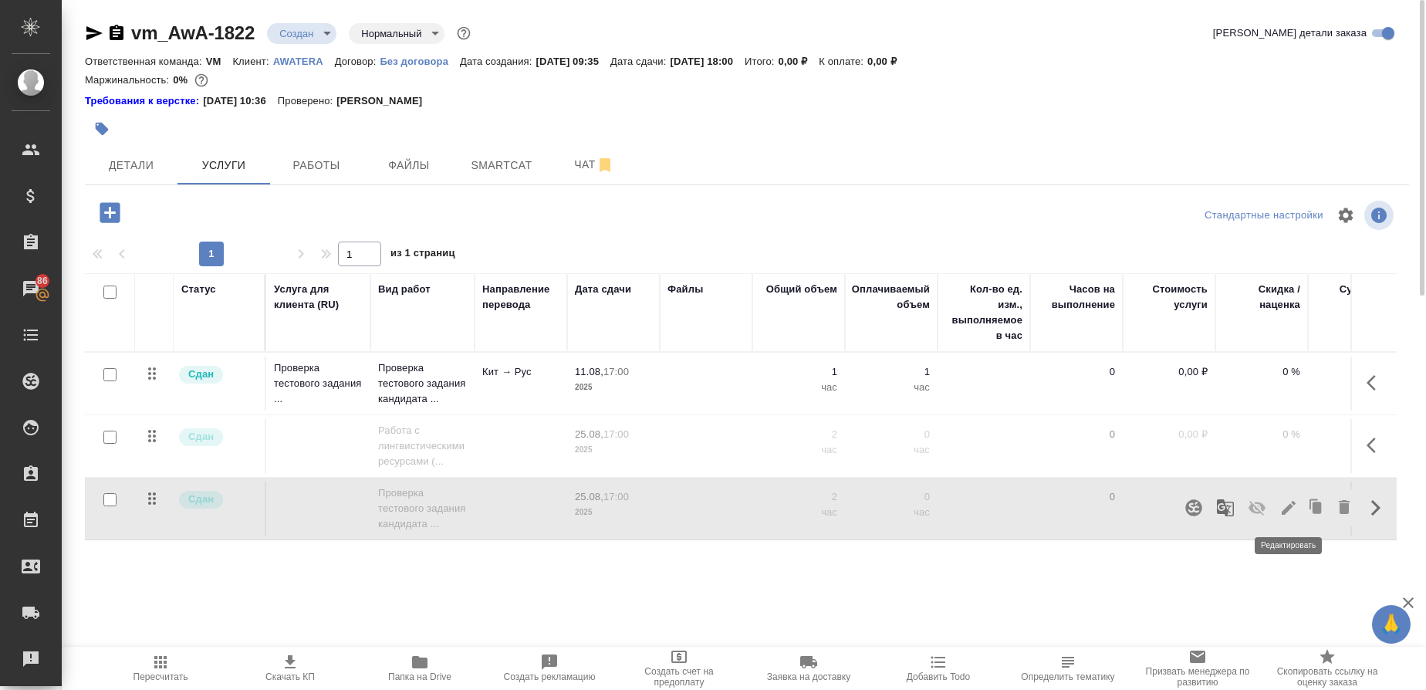
click at [1288, 499] on icon "button" at bounding box center [1288, 507] width 19 height 19
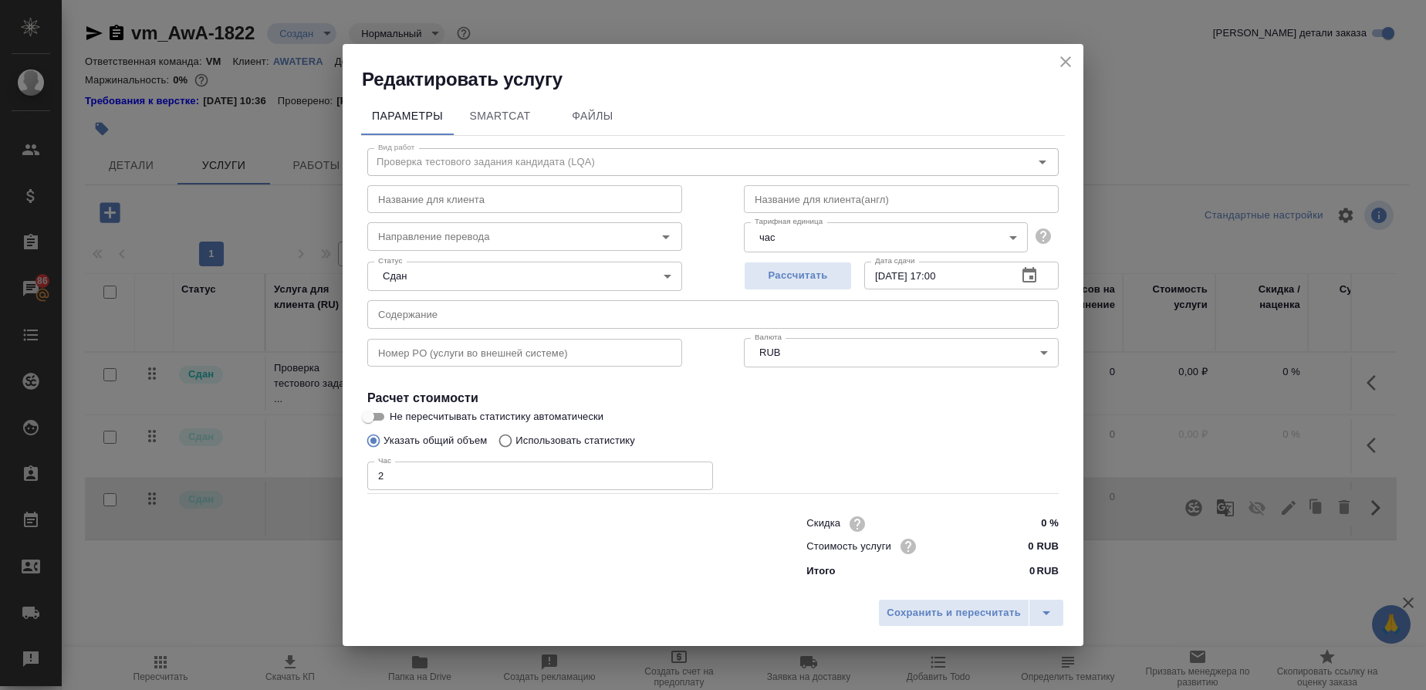
click at [1064, 64] on icon "close" at bounding box center [1065, 61] width 19 height 19
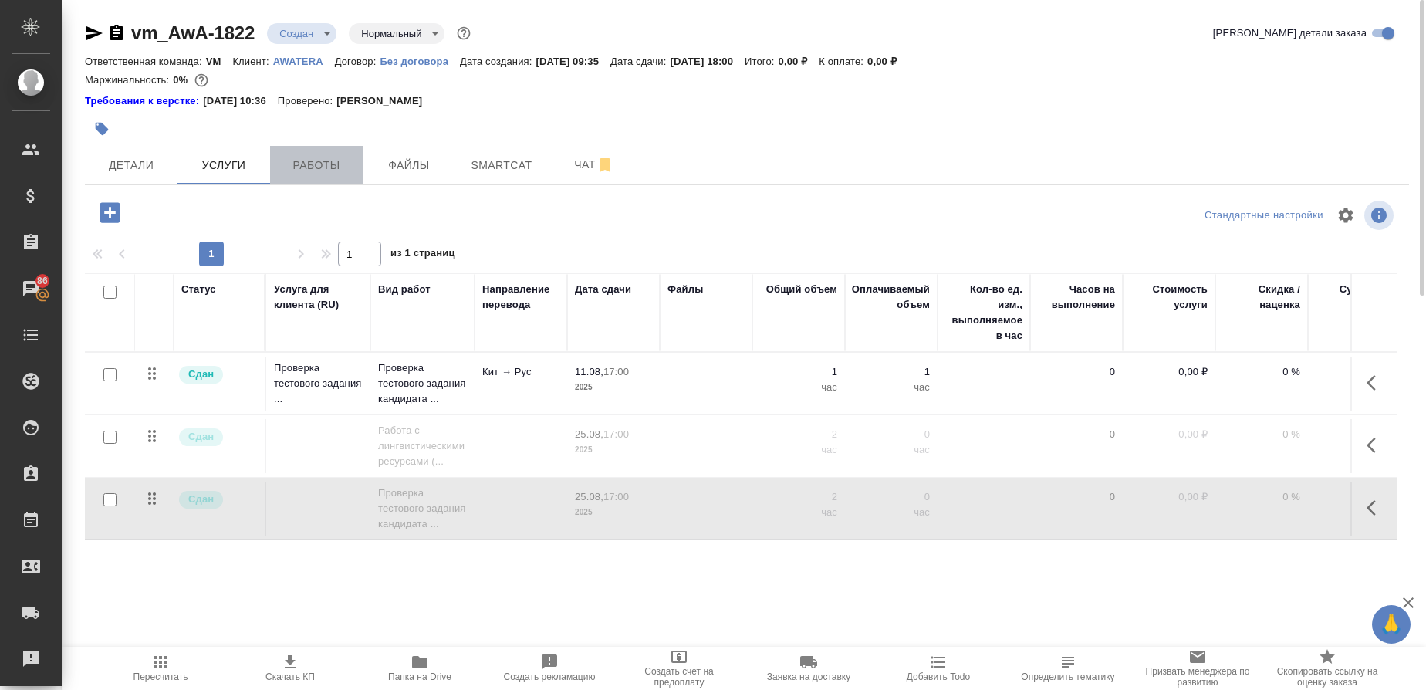
click at [329, 161] on span "Работы" at bounding box center [316, 165] width 74 height 19
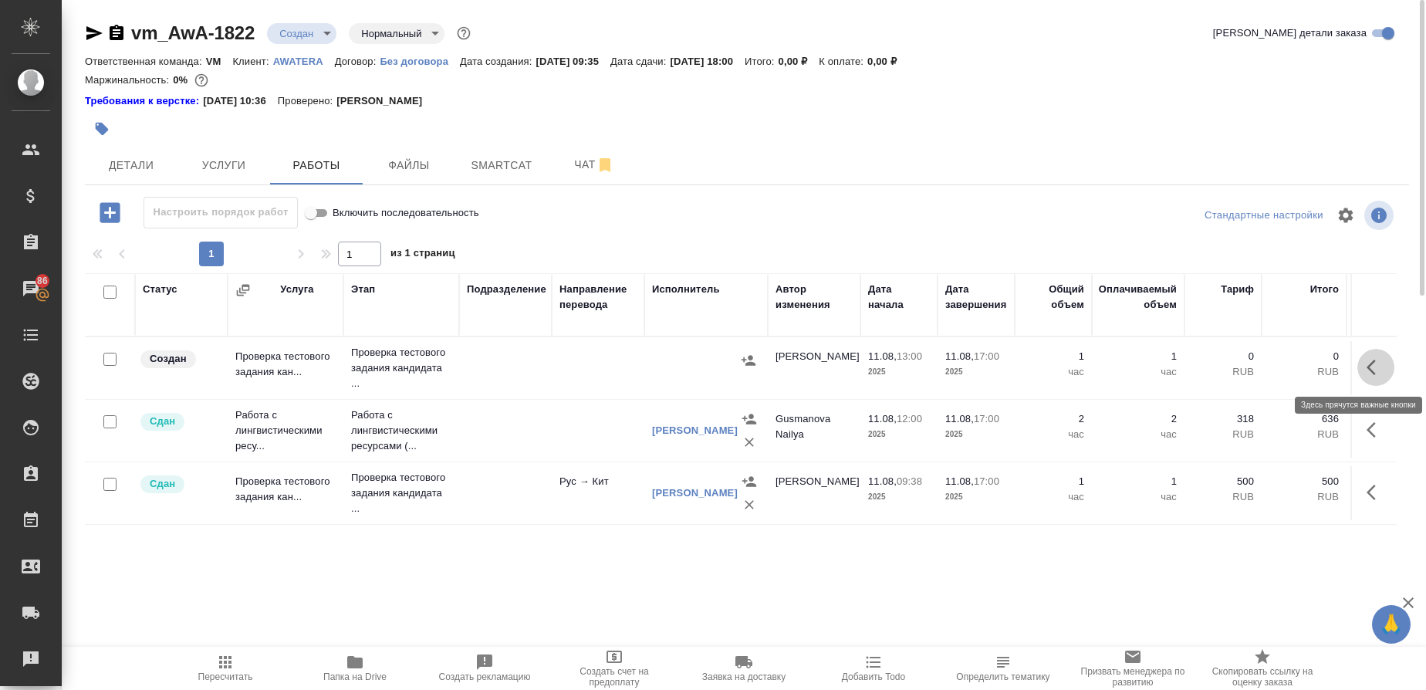
click at [1364, 365] on button "button" at bounding box center [1375, 367] width 37 height 37
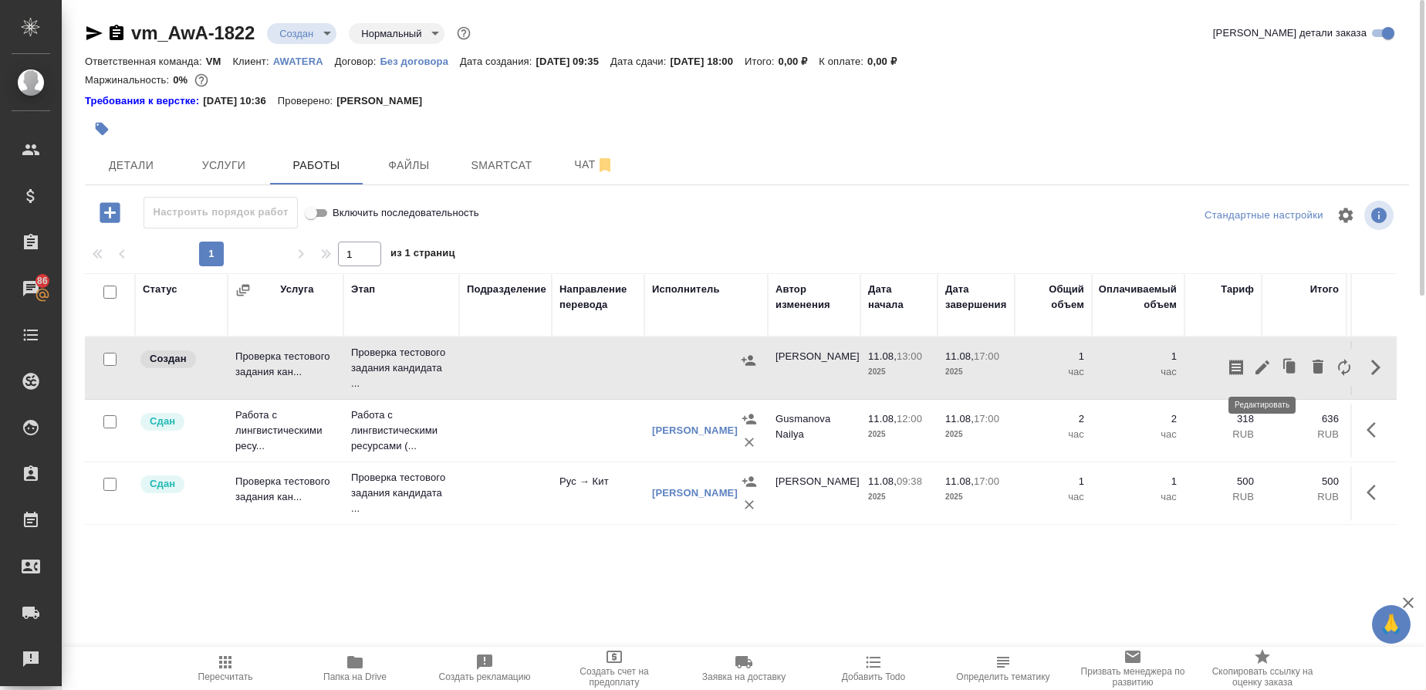
click at [1265, 373] on icon "button" at bounding box center [1262, 367] width 19 height 19
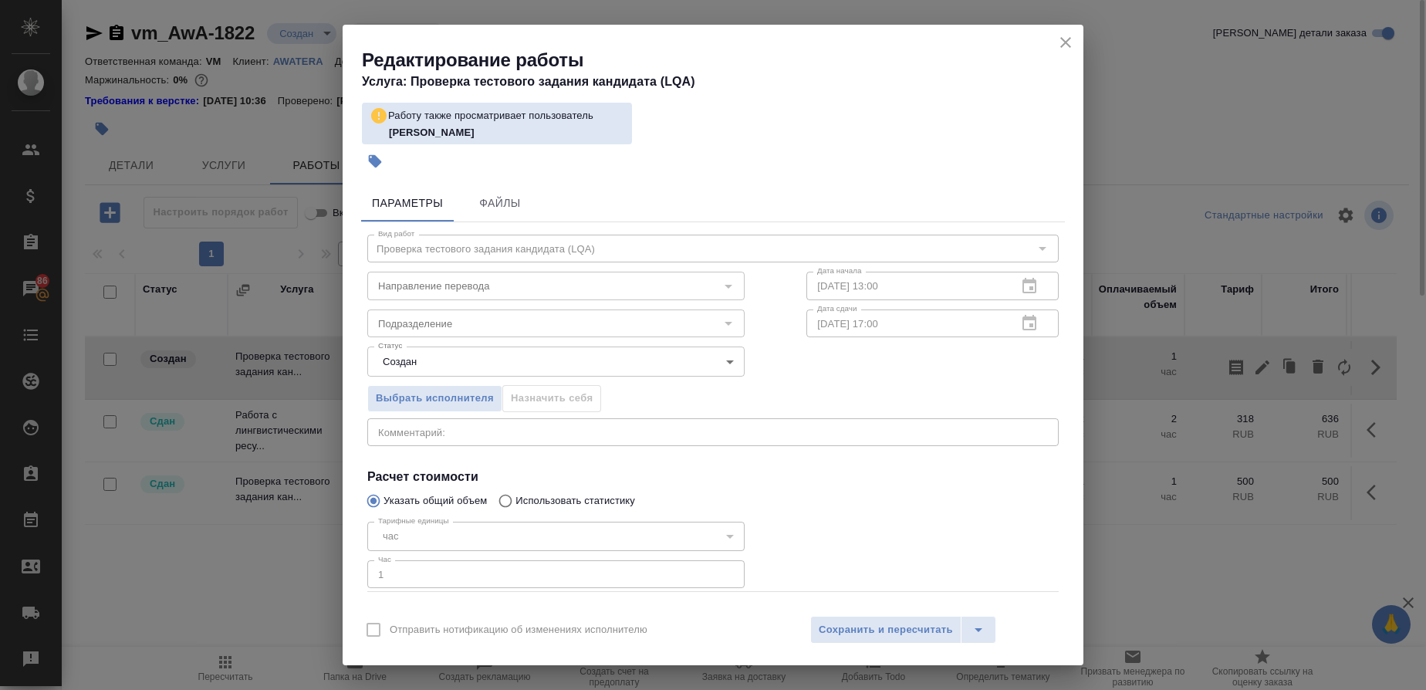
scroll to position [23, 0]
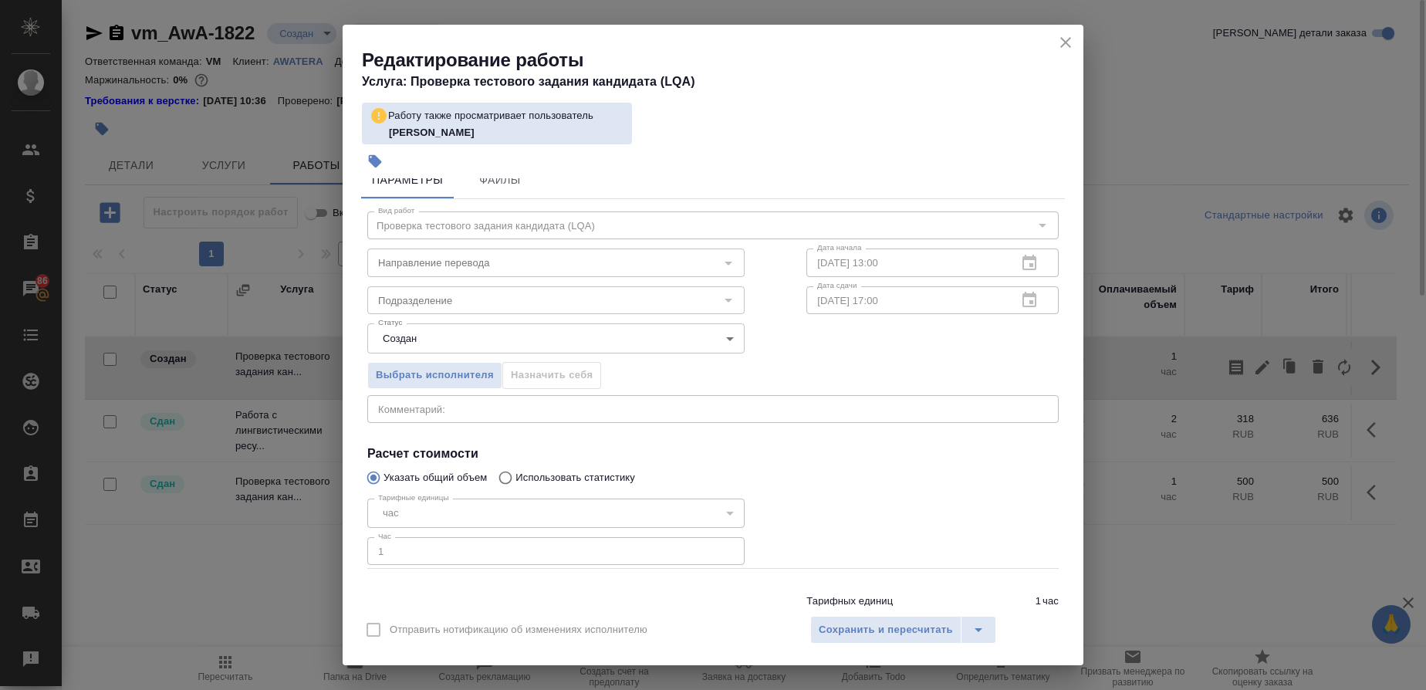
click at [1060, 40] on icon "close" at bounding box center [1065, 42] width 19 height 19
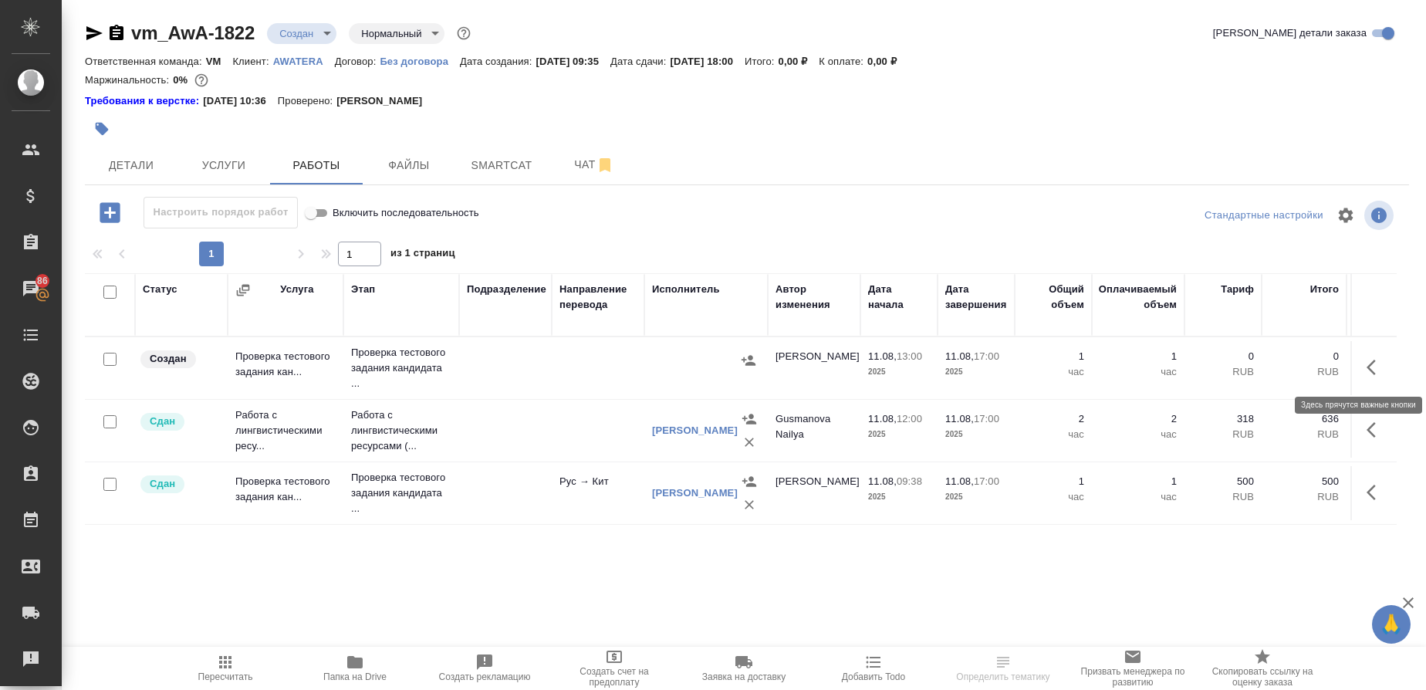
click at [1379, 379] on button "button" at bounding box center [1375, 367] width 37 height 37
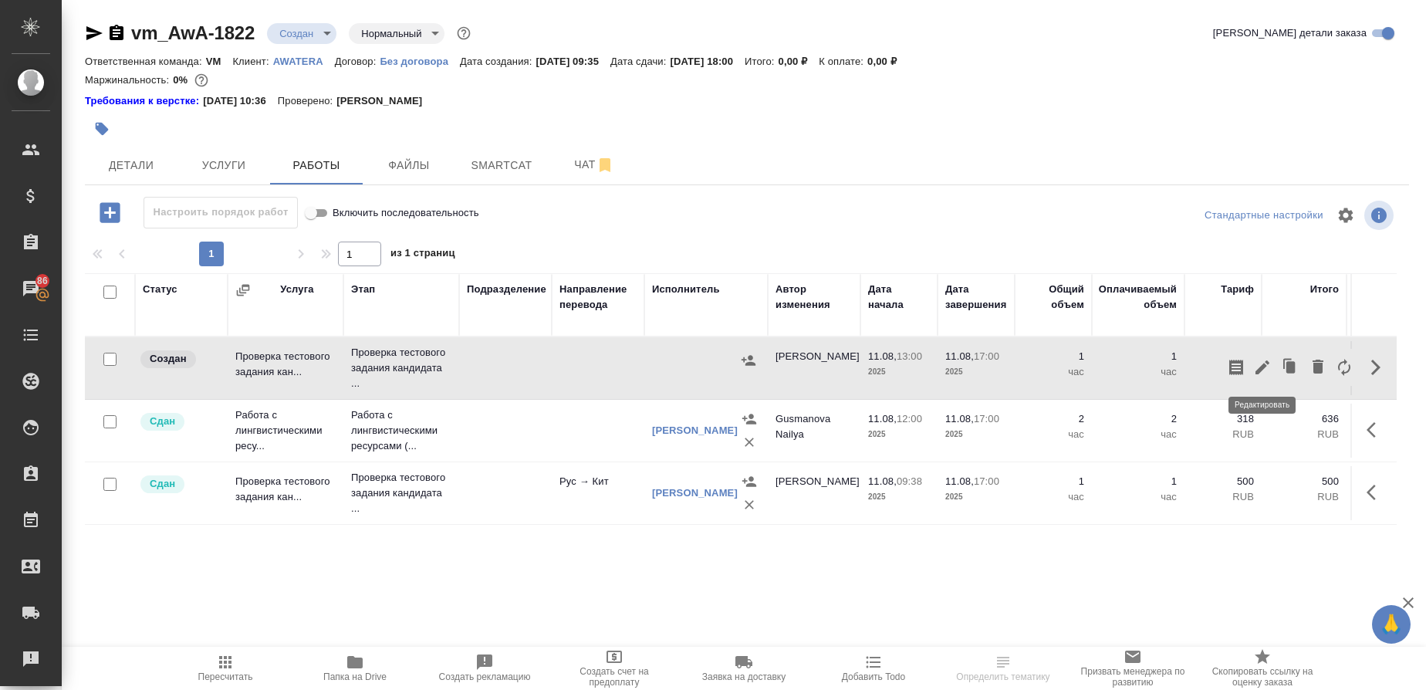
click at [1265, 366] on icon "button" at bounding box center [1262, 367] width 14 height 14
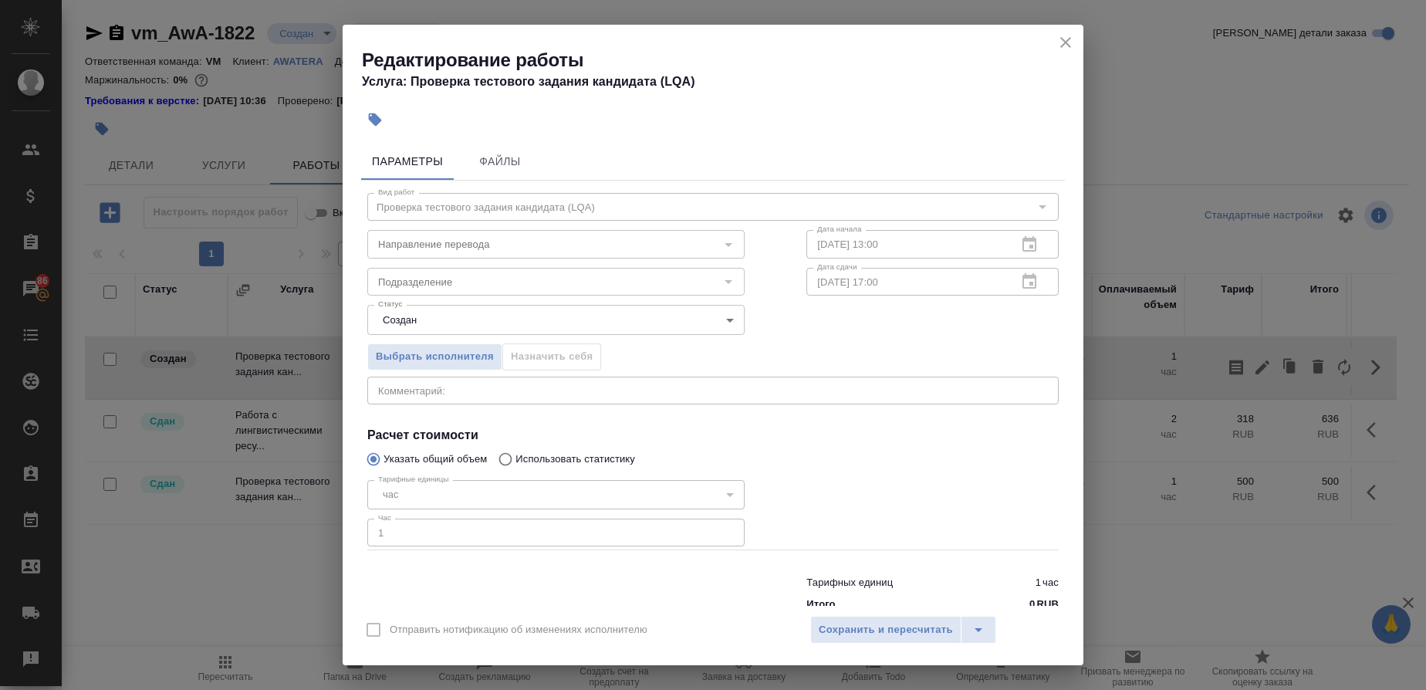
scroll to position [37, 0]
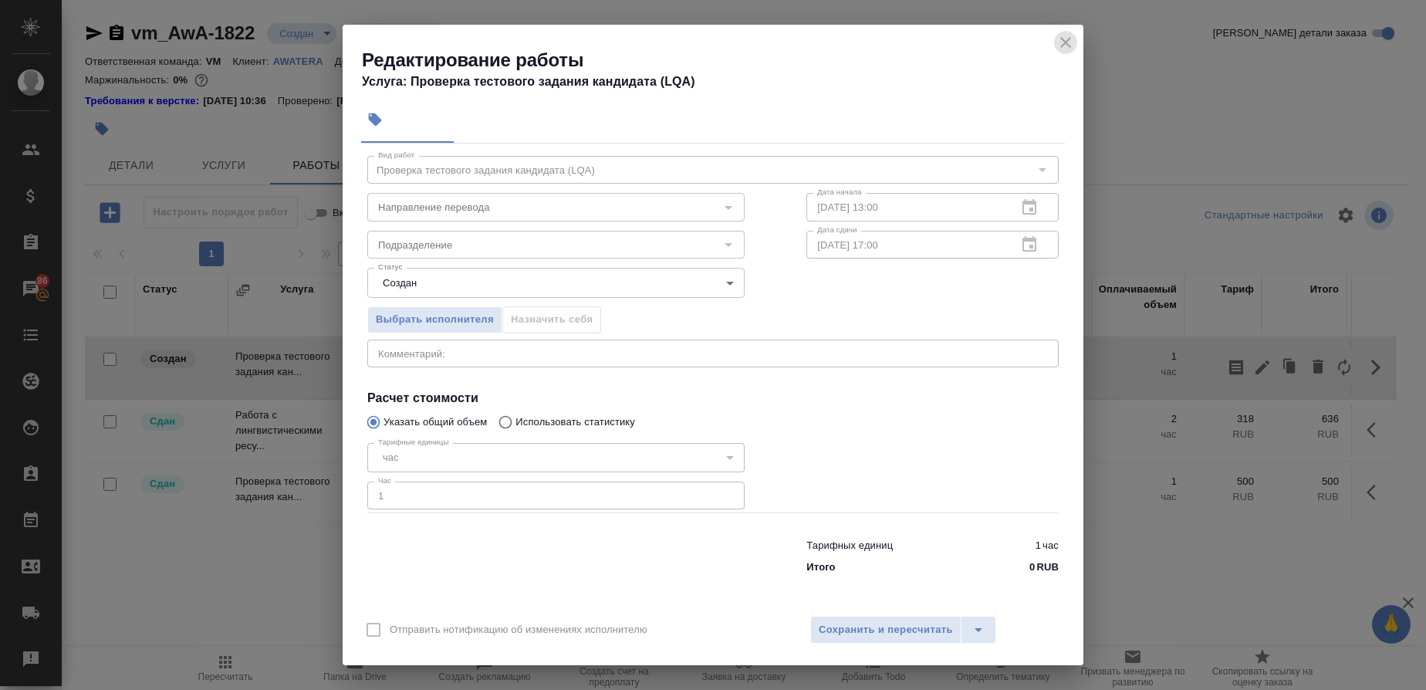
click at [1068, 46] on icon "close" at bounding box center [1065, 42] width 19 height 19
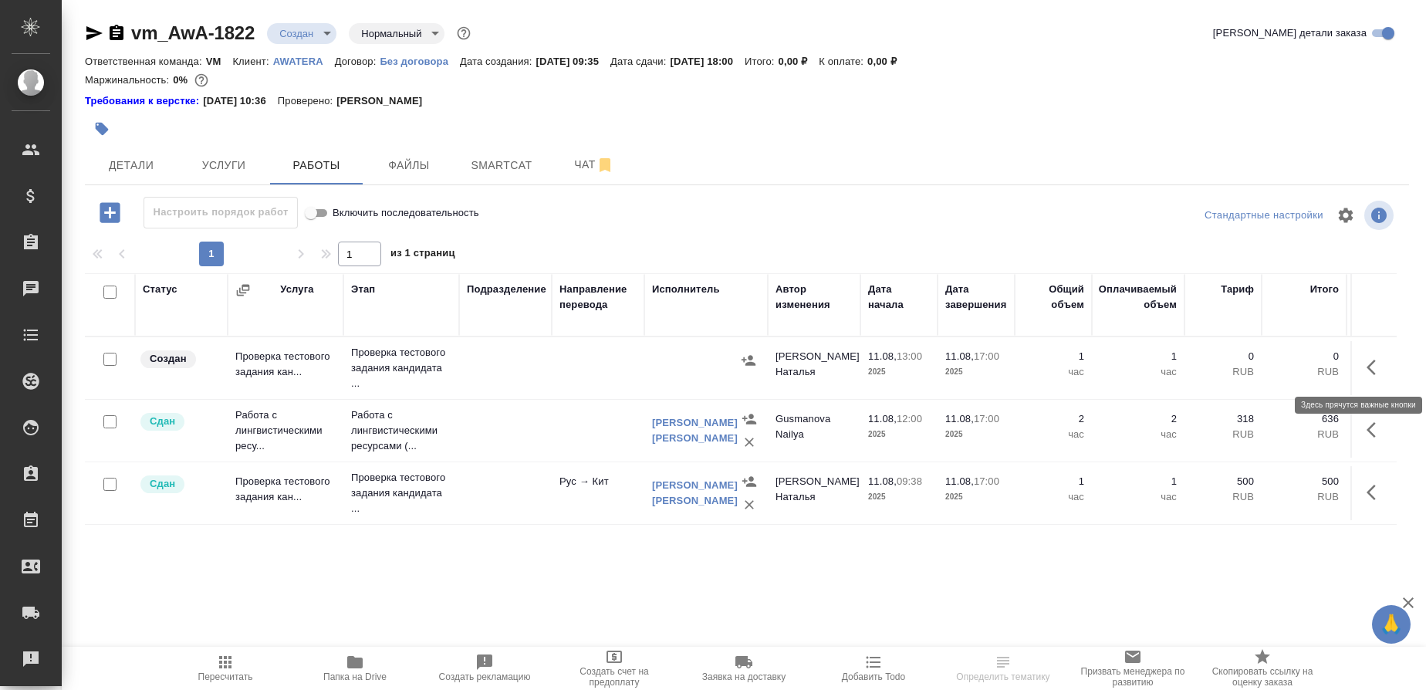
click at [1377, 365] on icon "button" at bounding box center [1375, 367] width 19 height 19
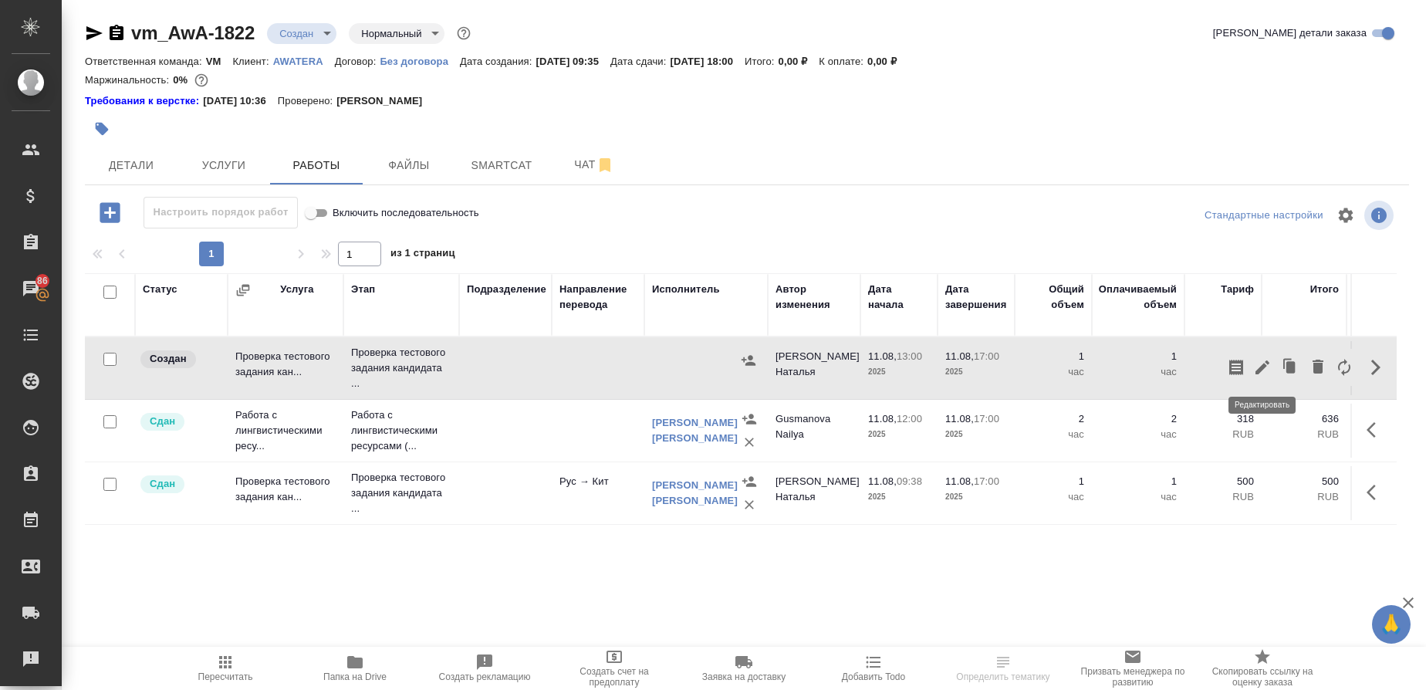
click at [1268, 363] on icon "button" at bounding box center [1262, 367] width 14 height 14
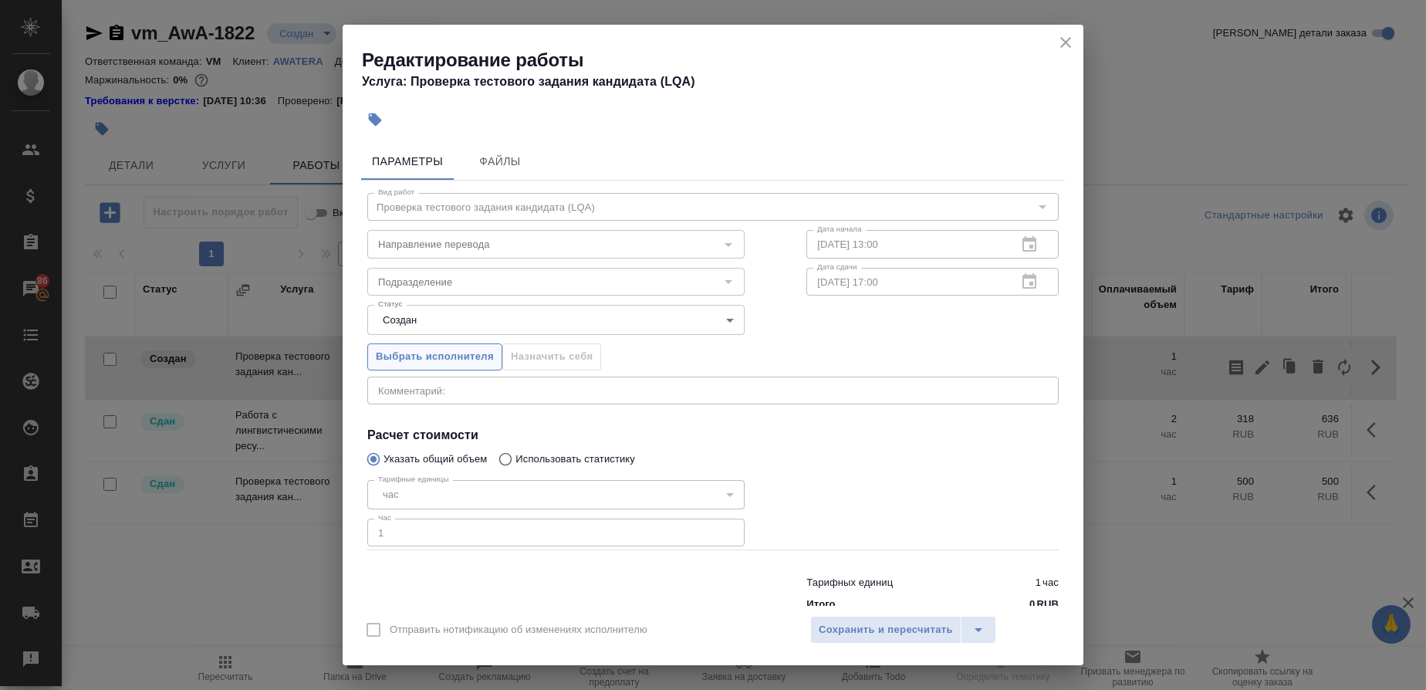
click at [462, 363] on span "Выбрать исполнителя" at bounding box center [435, 357] width 118 height 18
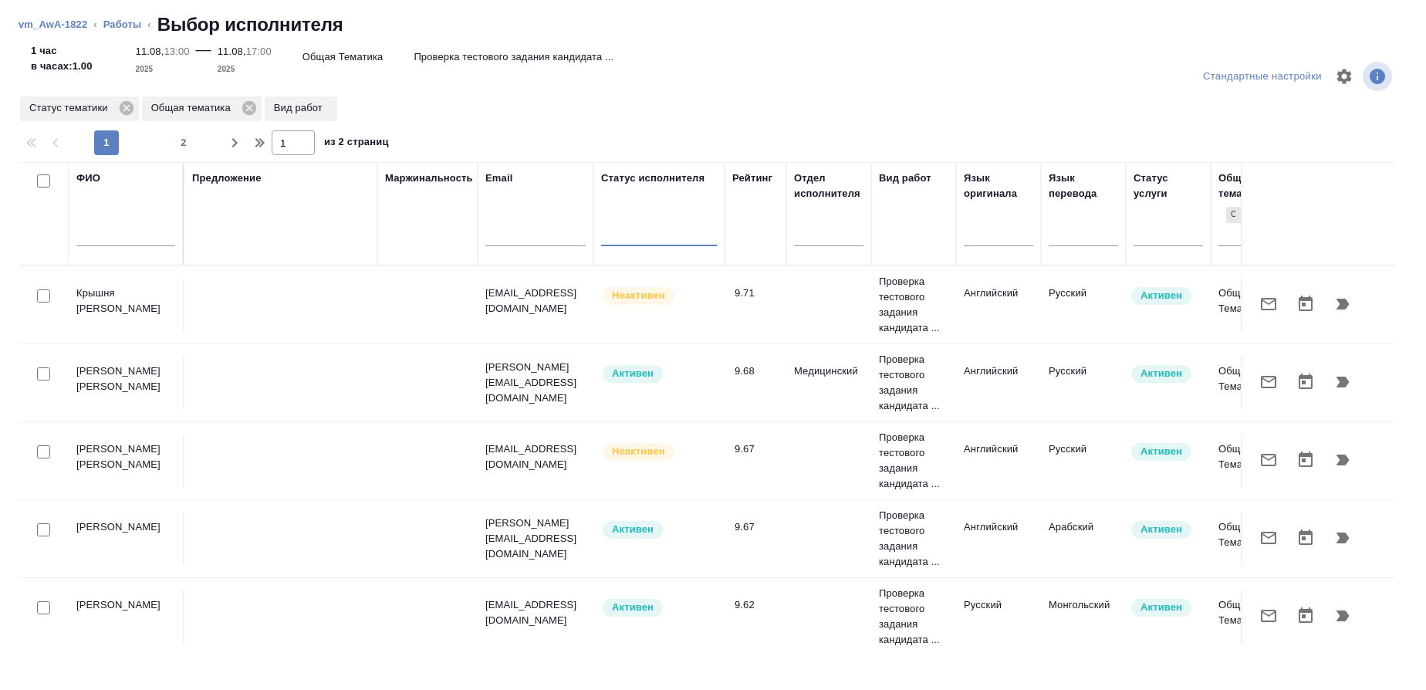
click at [128, 232] on input "text" at bounding box center [125, 236] width 99 height 19
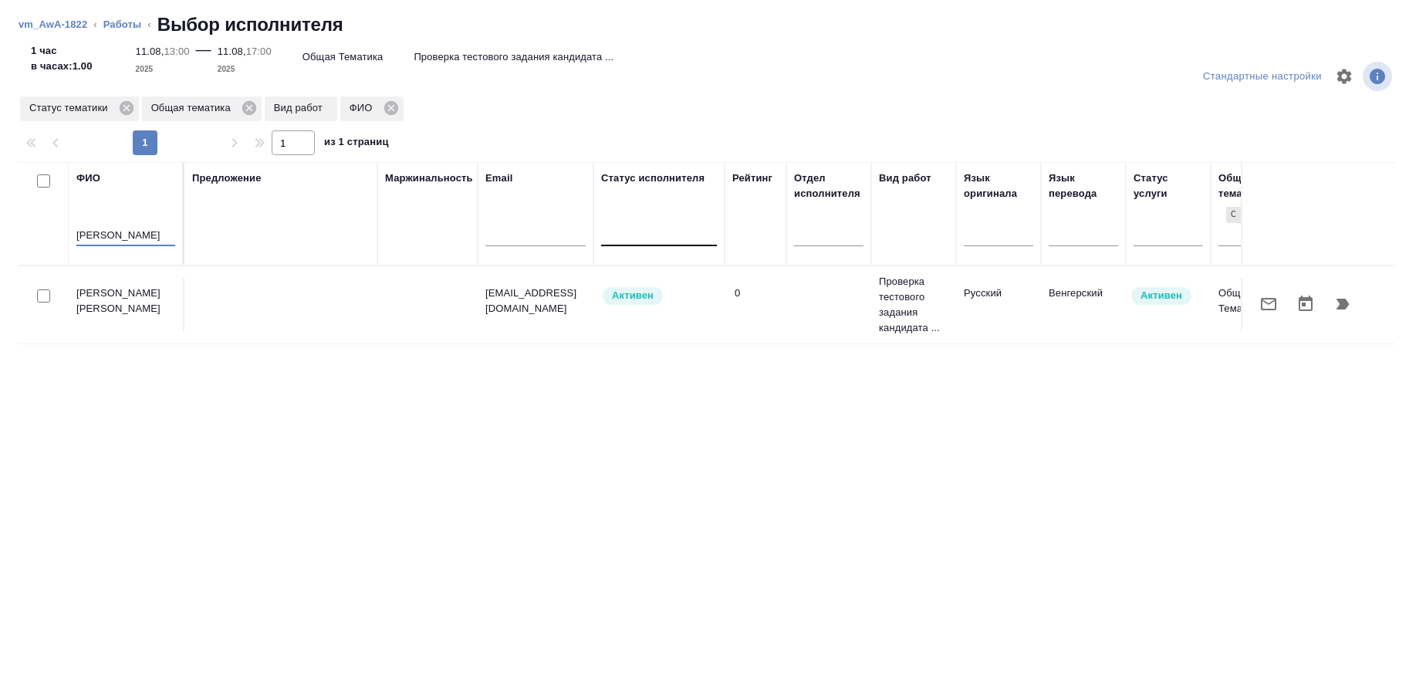
type input "Канатаева"
click at [140, 296] on td "[PERSON_NAME]" at bounding box center [127, 305] width 116 height 54
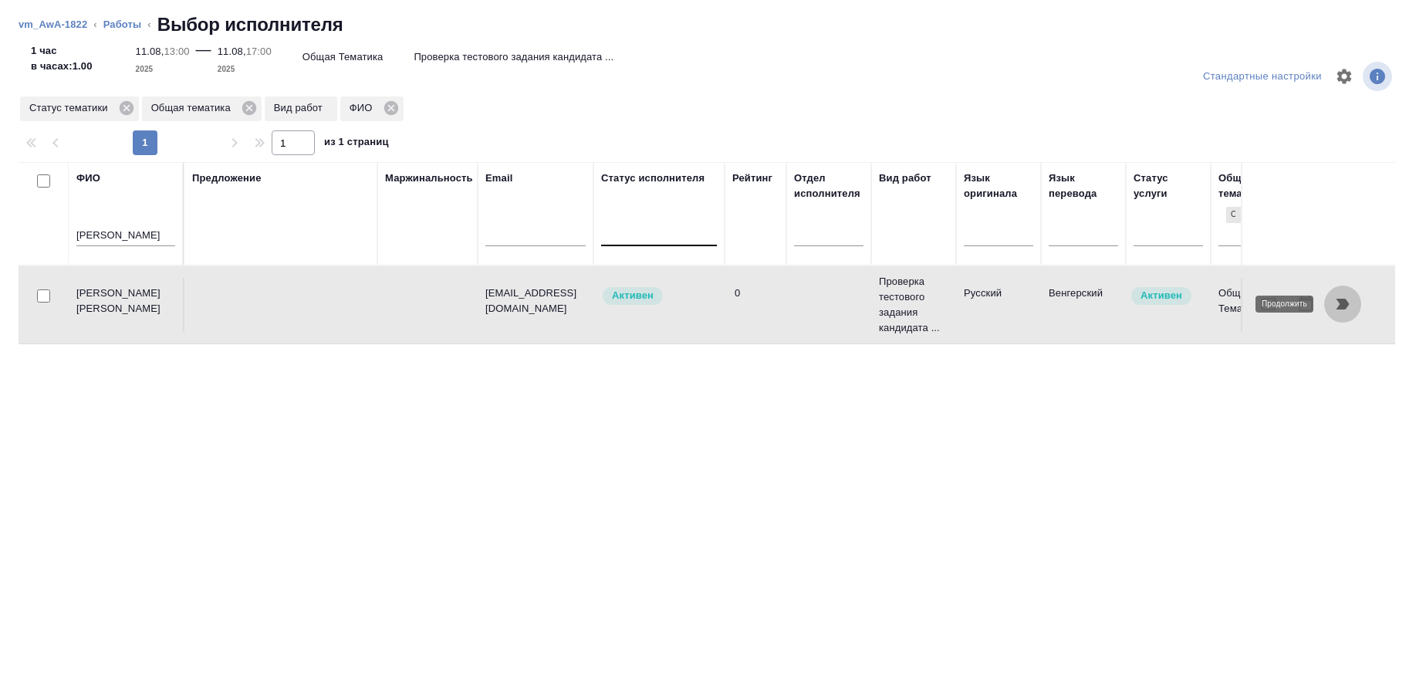
click at [1341, 302] on icon "button" at bounding box center [1342, 304] width 13 height 11
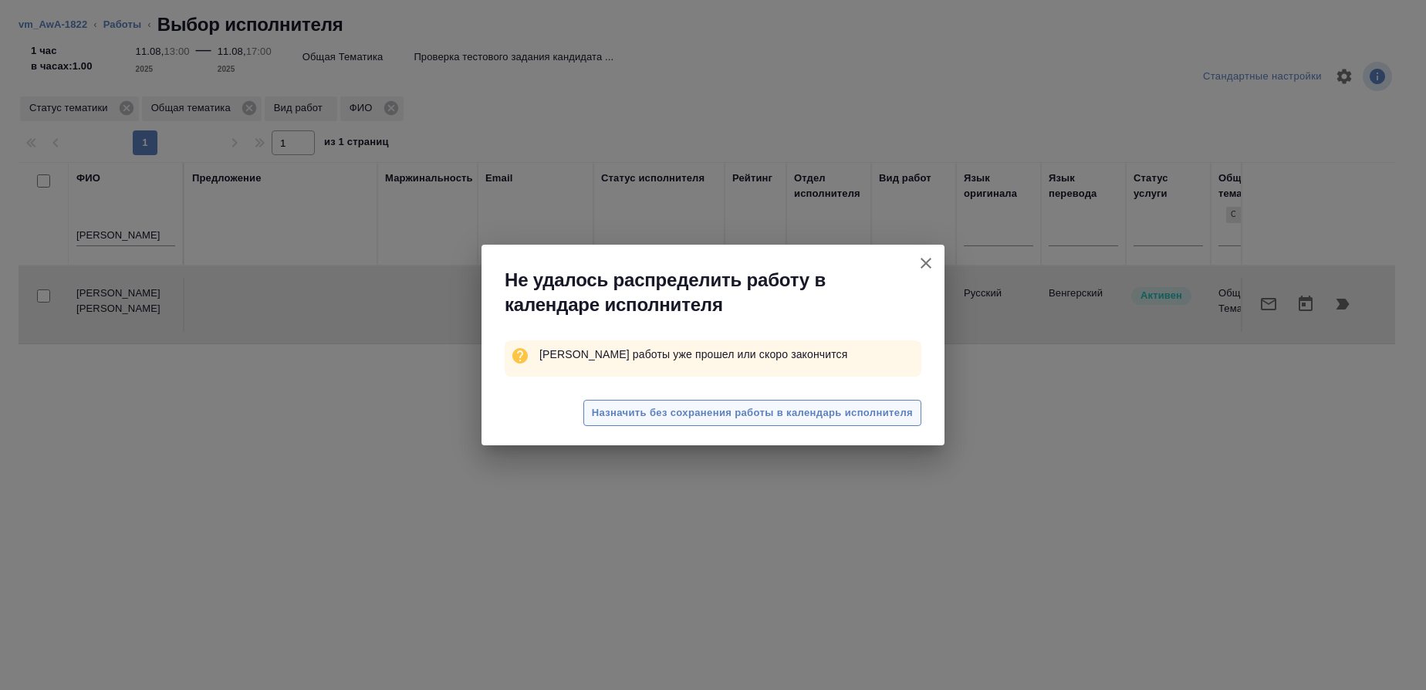
click at [910, 421] on span "Назначить без сохранения работы в календарь исполнителя" at bounding box center [752, 413] width 321 height 18
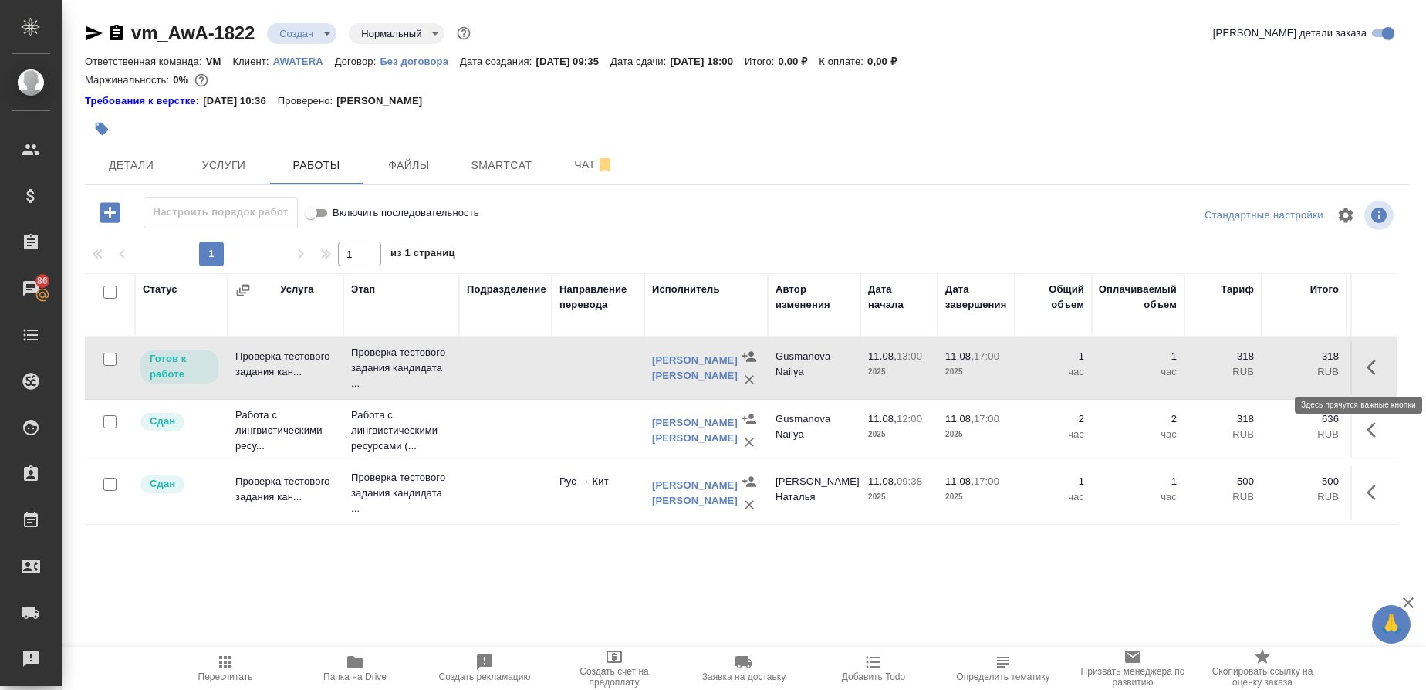
click at [1378, 369] on icon "button" at bounding box center [1375, 367] width 19 height 19
click at [1265, 360] on icon "button" at bounding box center [1262, 367] width 19 height 19
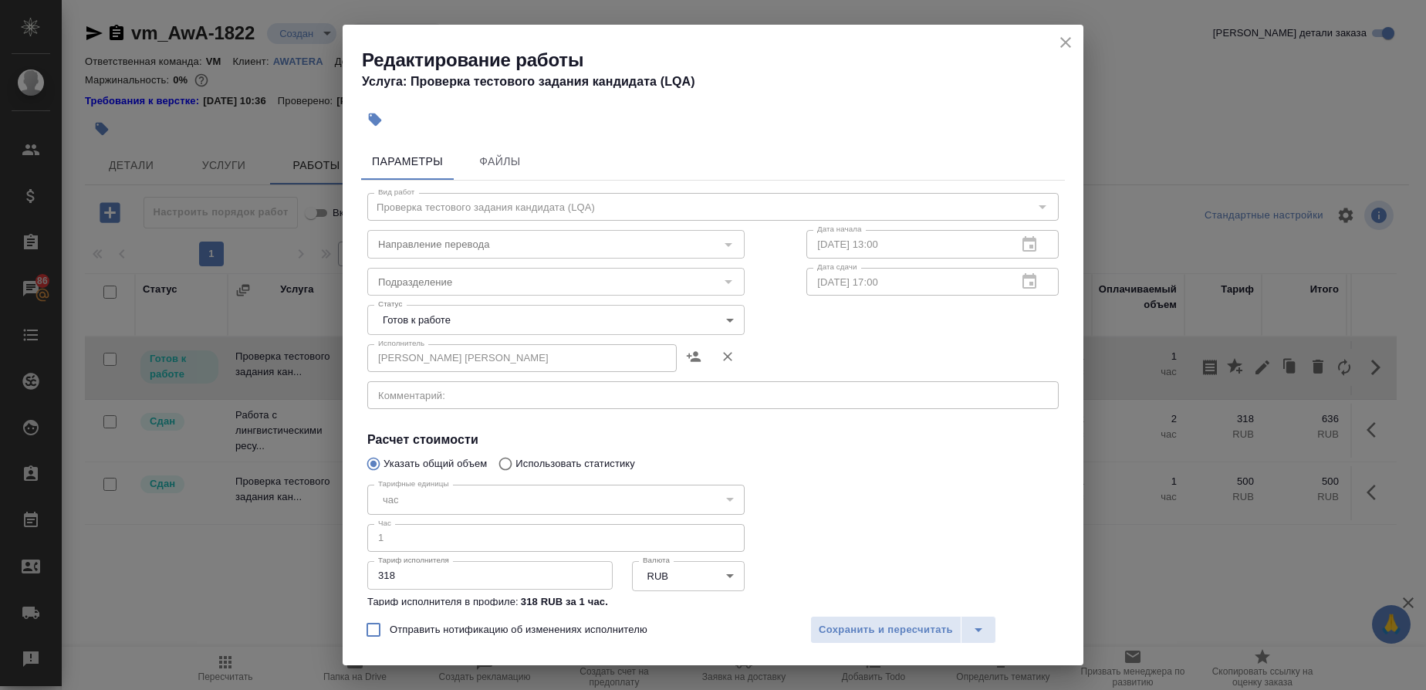
click at [731, 327] on body "🙏 .cls-1 fill:#fff; AWATERA Gusmanova Nailya Клиенты Спецификации Заказы 86 Чат…" at bounding box center [713, 345] width 1426 height 690
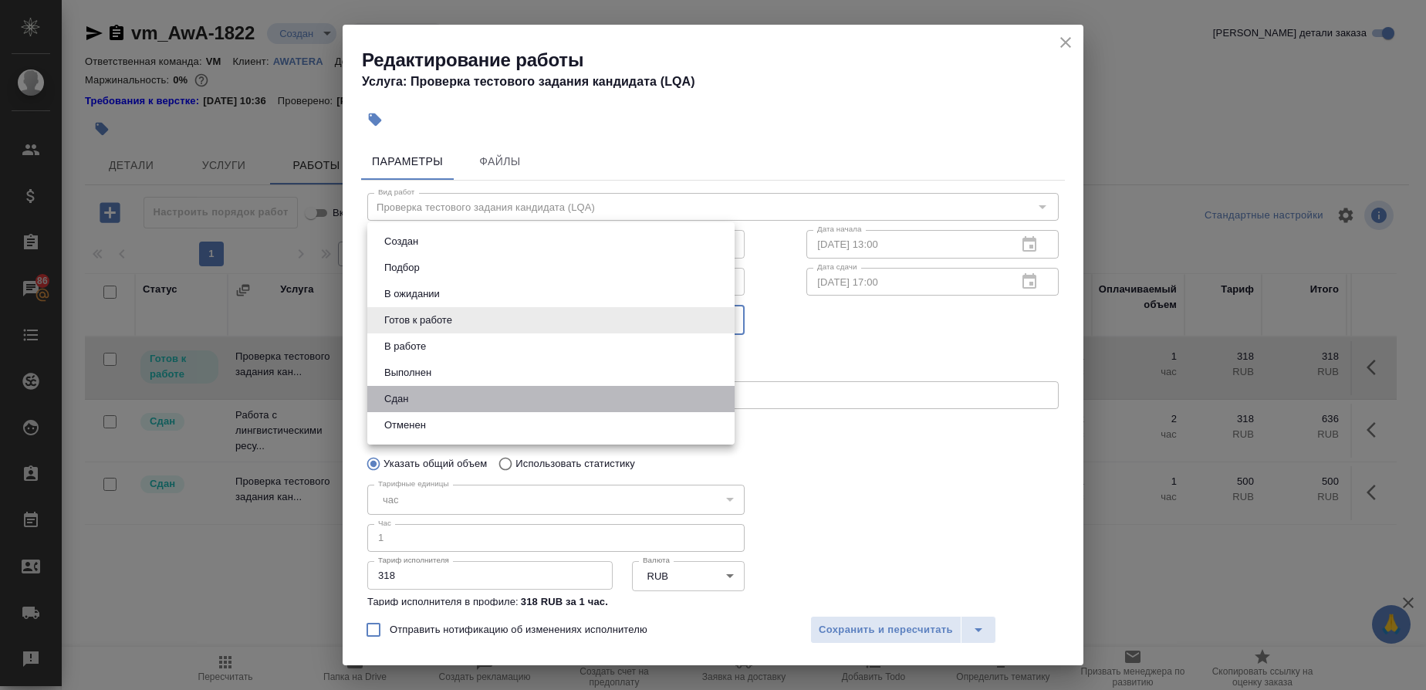
click at [424, 394] on li "Сдан" at bounding box center [550, 399] width 367 height 26
type input "closed"
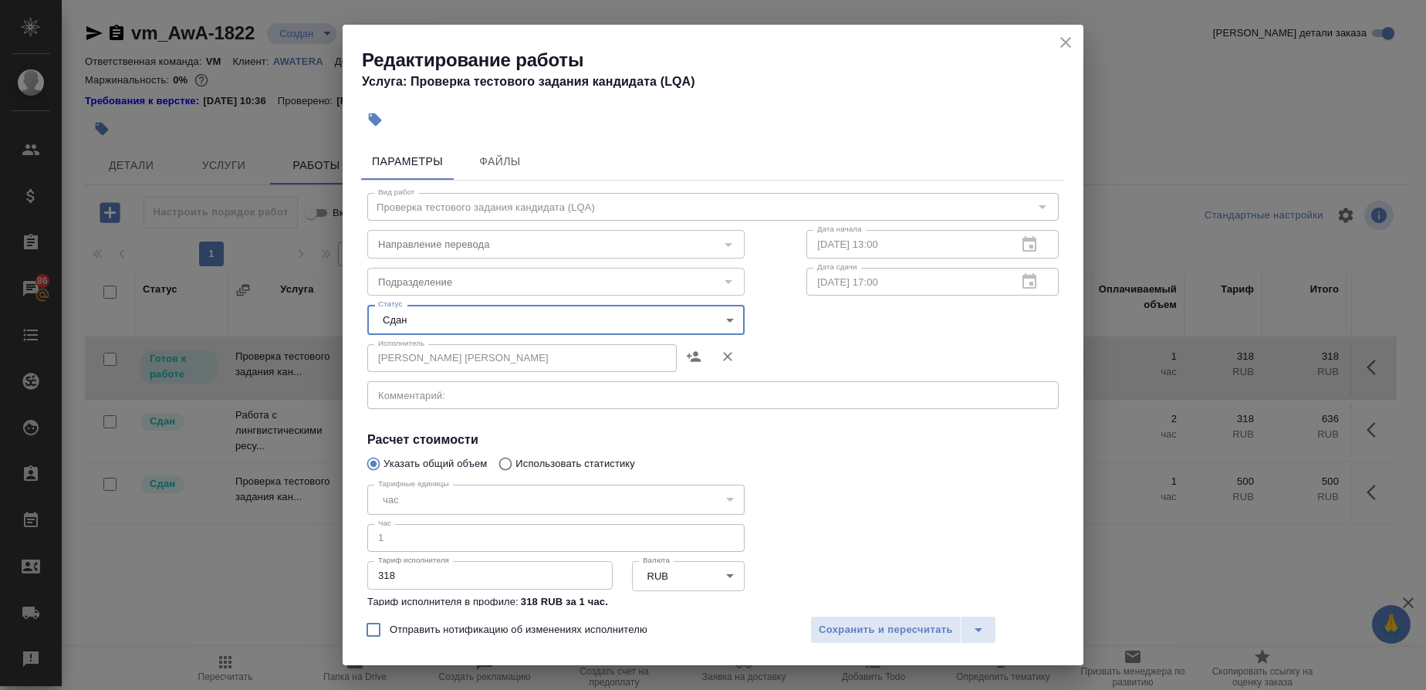
click at [727, 314] on body "🙏 .cls-1 fill:#fff; AWATERA Gusmanova Nailya Клиенты Спецификации Заказы 86 Чат…" at bounding box center [713, 345] width 1426 height 690
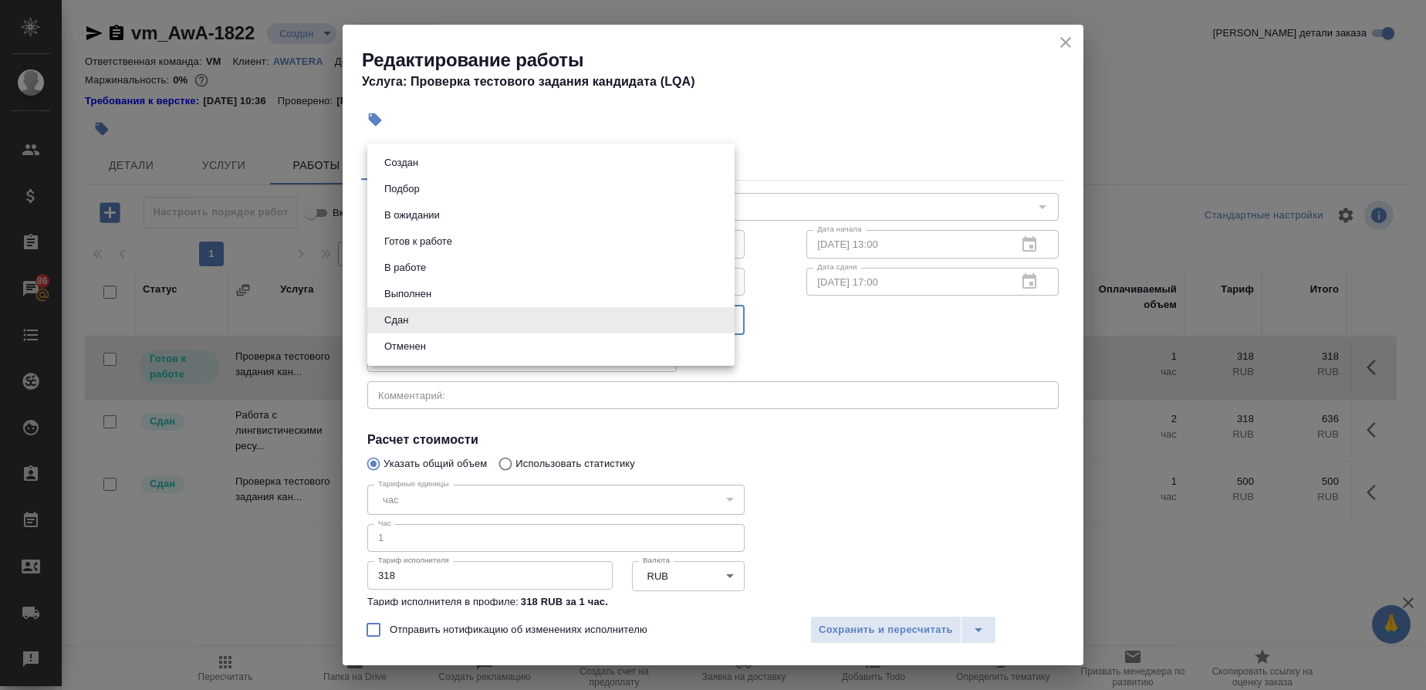
click at [873, 458] on div at bounding box center [713, 345] width 1426 height 690
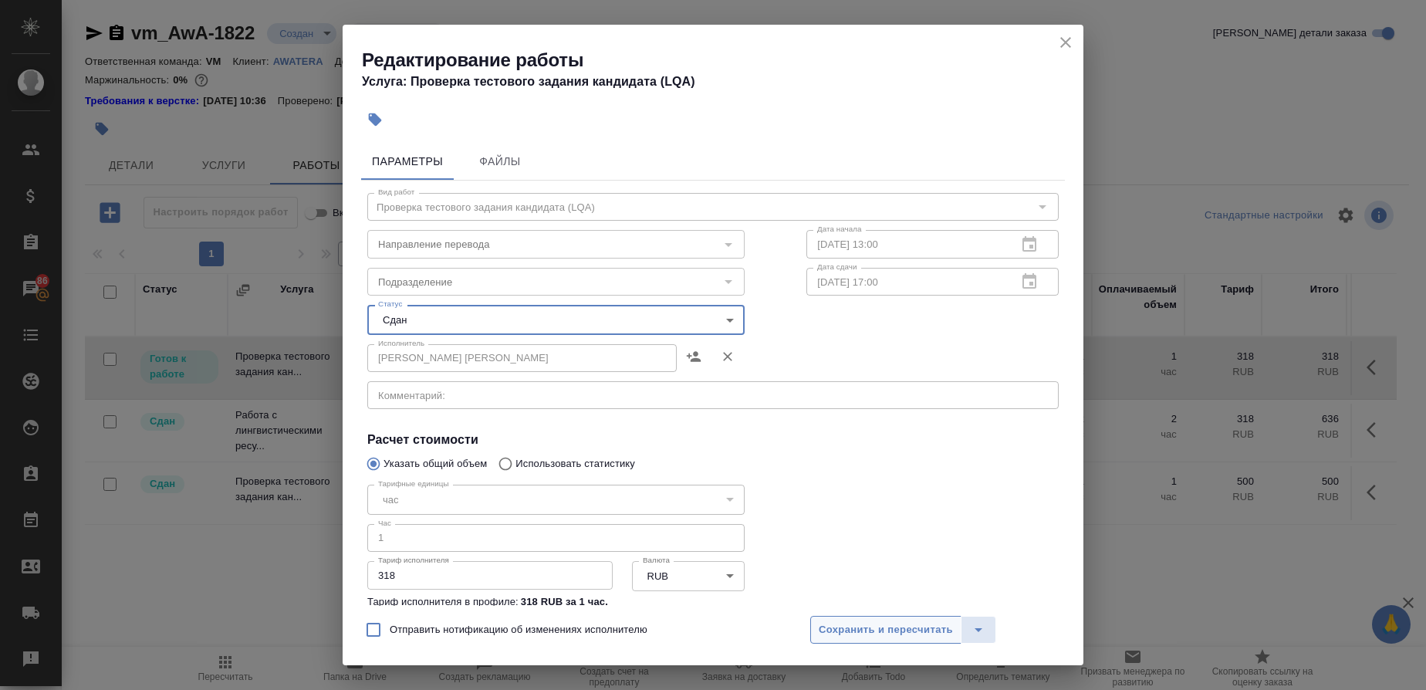
click at [920, 631] on span "Сохранить и пересчитать" at bounding box center [886, 630] width 134 height 18
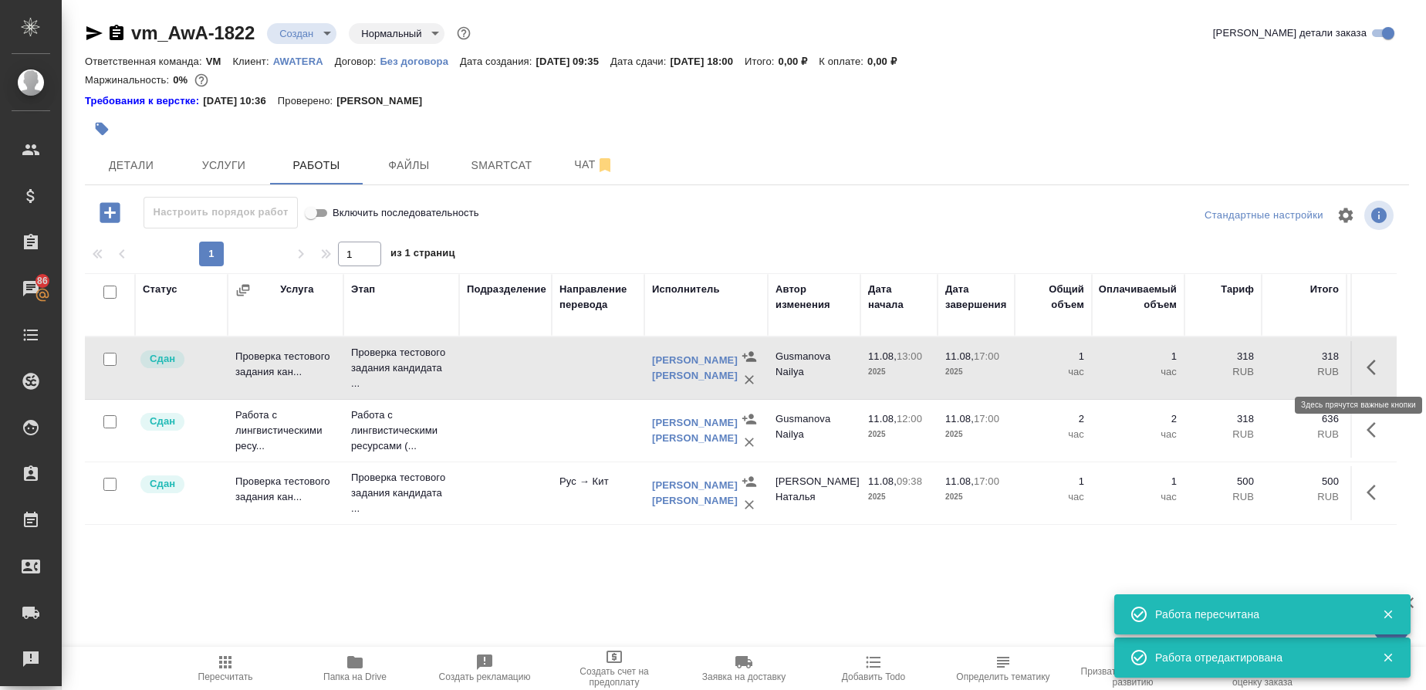
click at [1381, 375] on icon "button" at bounding box center [1375, 367] width 19 height 19
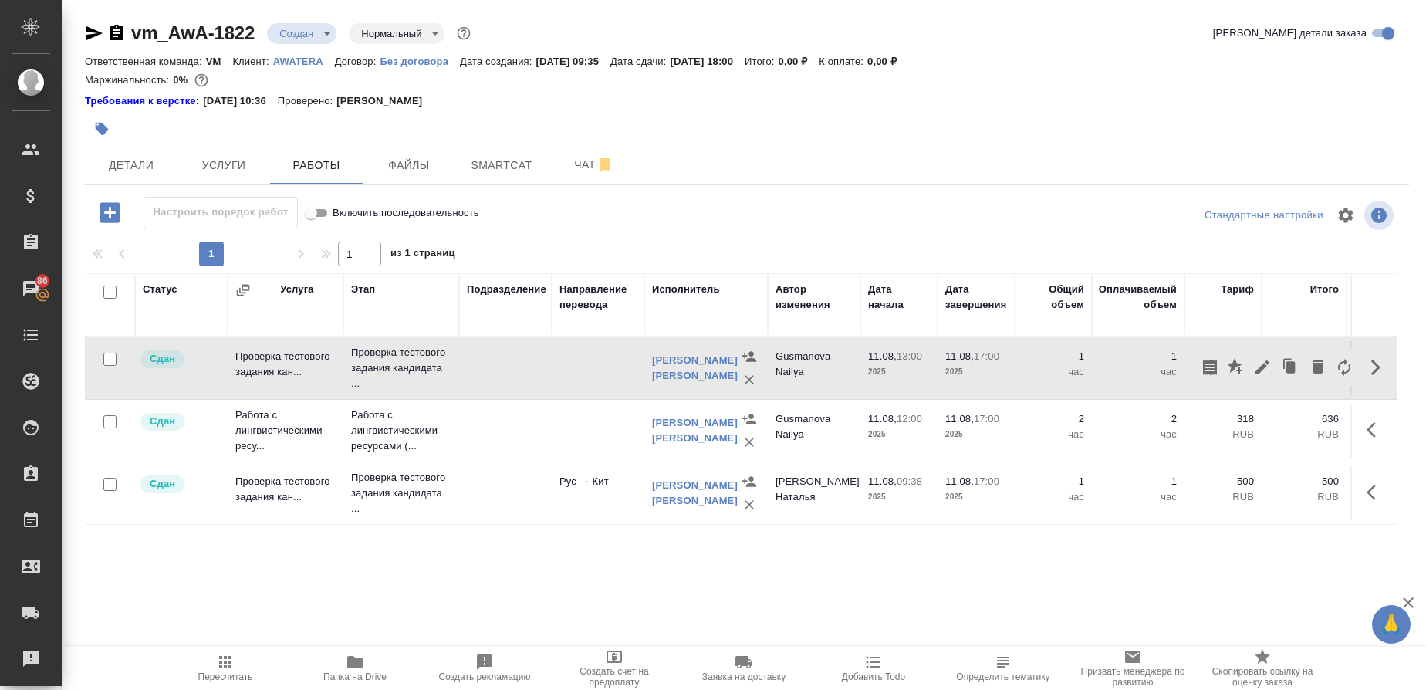
click at [1164, 357] on p "1" at bounding box center [1137, 356] width 77 height 15
click at [1389, 366] on button "button" at bounding box center [1375, 367] width 37 height 37
click at [1262, 366] on icon "button" at bounding box center [1262, 367] width 14 height 14
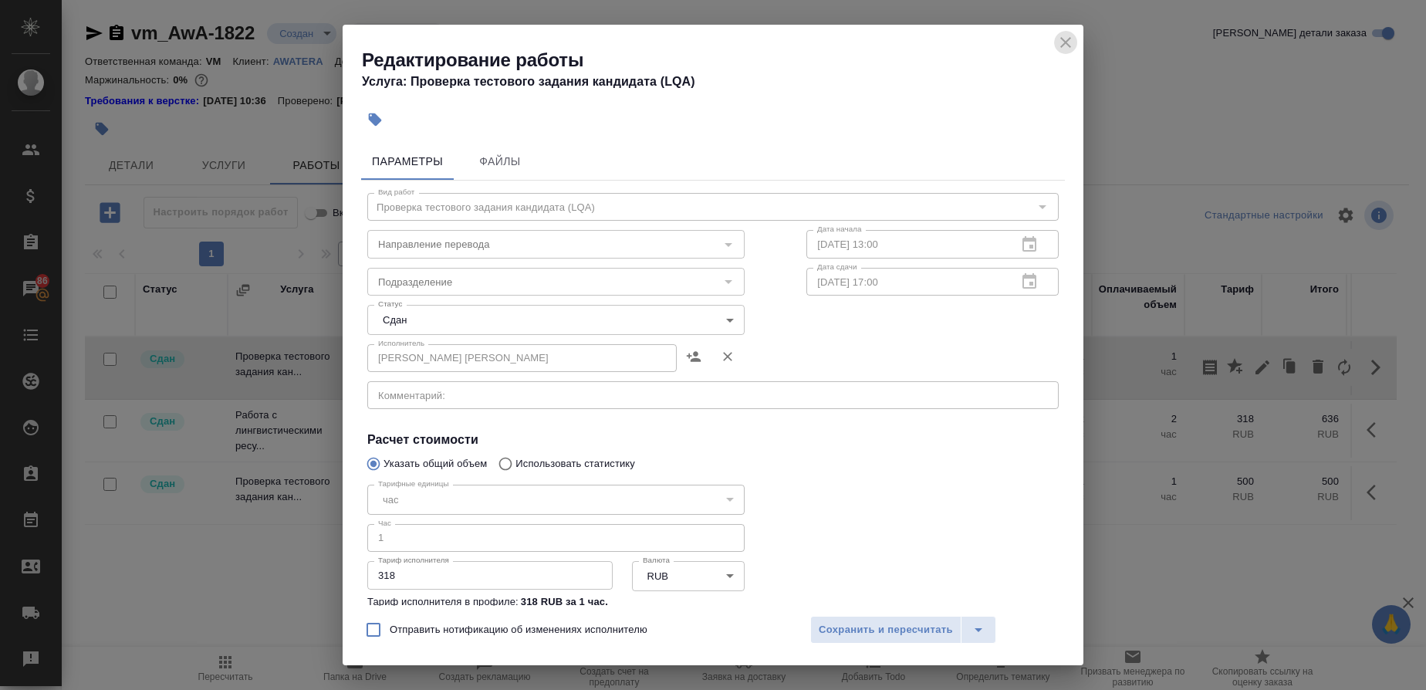
click at [1064, 45] on icon "close" at bounding box center [1065, 42] width 11 height 11
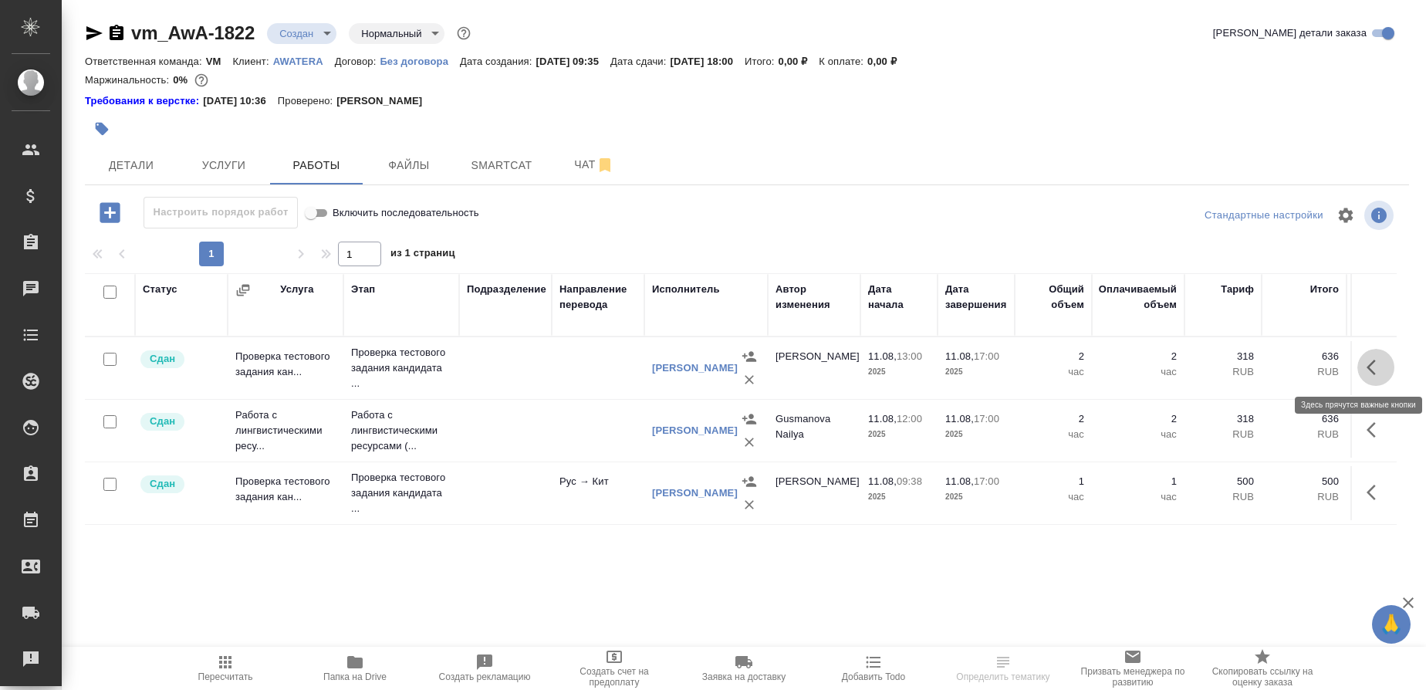
click at [1379, 362] on icon "button" at bounding box center [1375, 367] width 19 height 19
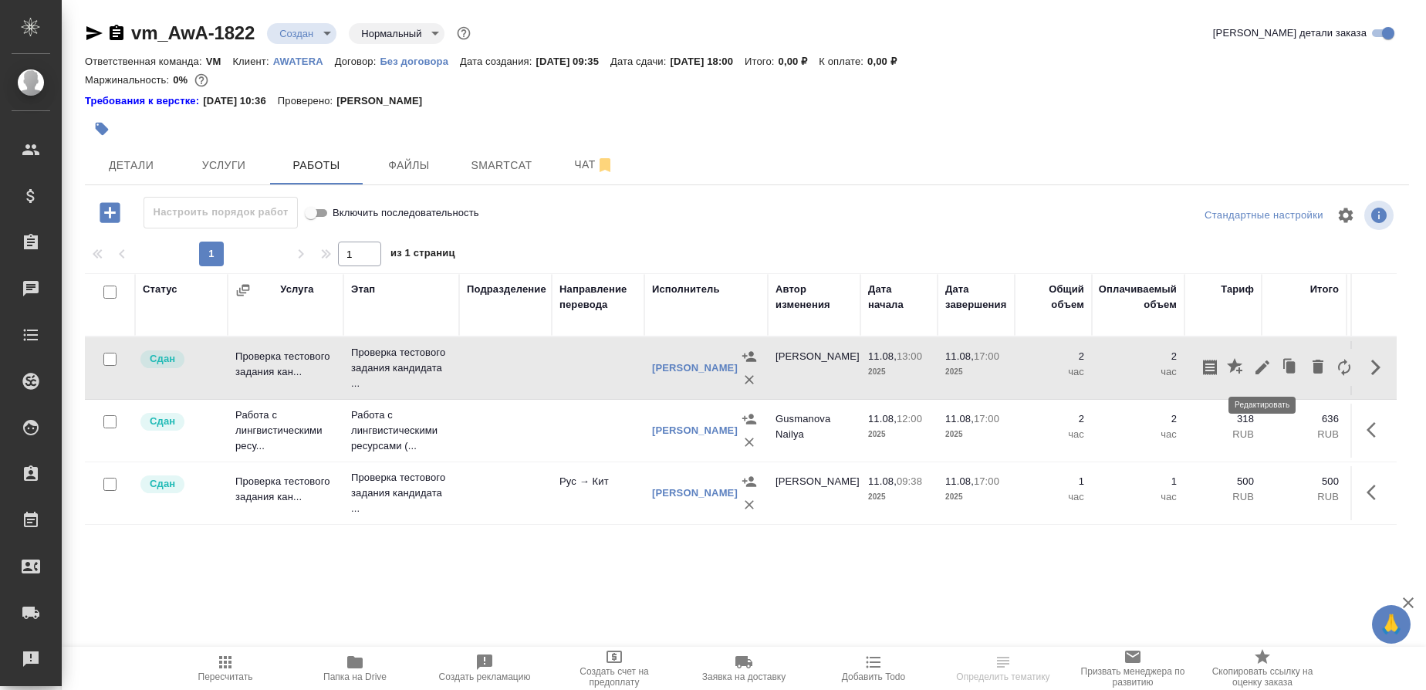
click at [1261, 366] on icon "button" at bounding box center [1262, 367] width 19 height 19
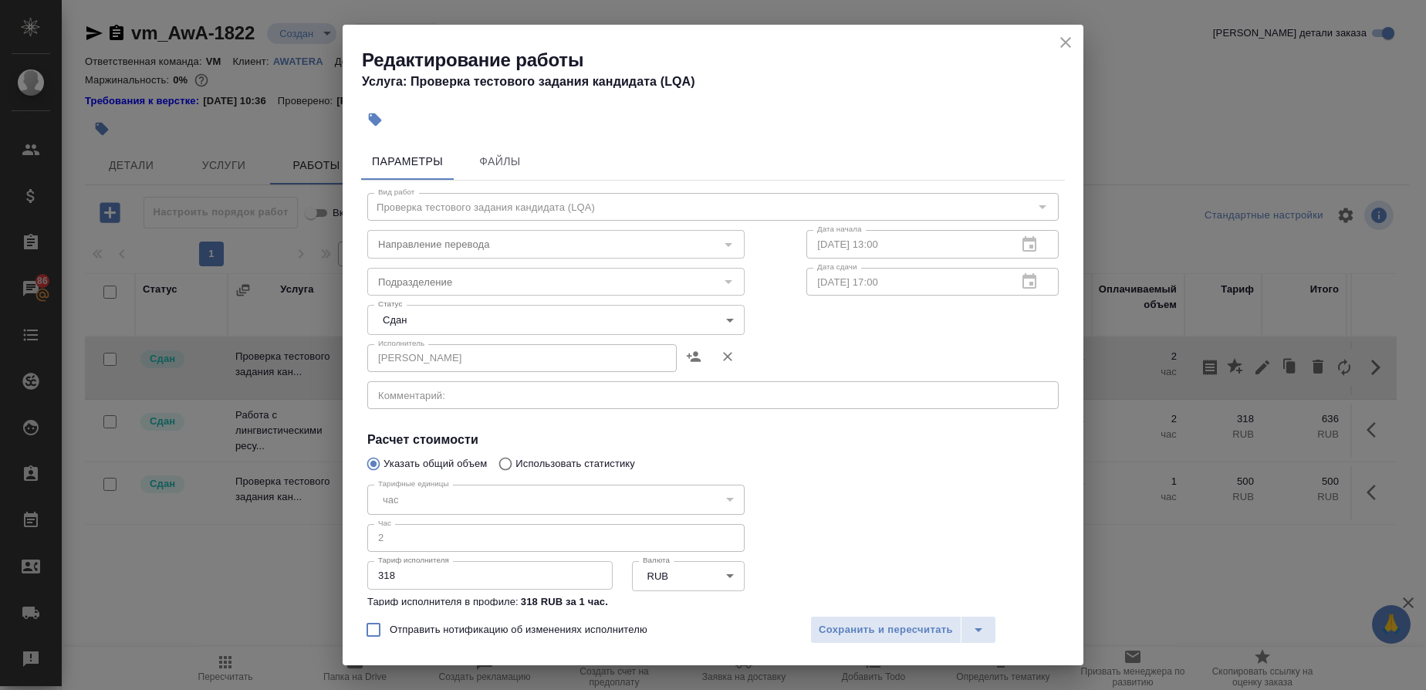
click at [374, 630] on input "Отправить нотификацию об изменениях исполнителю" at bounding box center [373, 629] width 32 height 32
checkbox input "true"
click at [973, 623] on icon "split button" at bounding box center [978, 629] width 19 height 19
click at [880, 569] on li "Сохранить" at bounding box center [902, 572] width 186 height 25
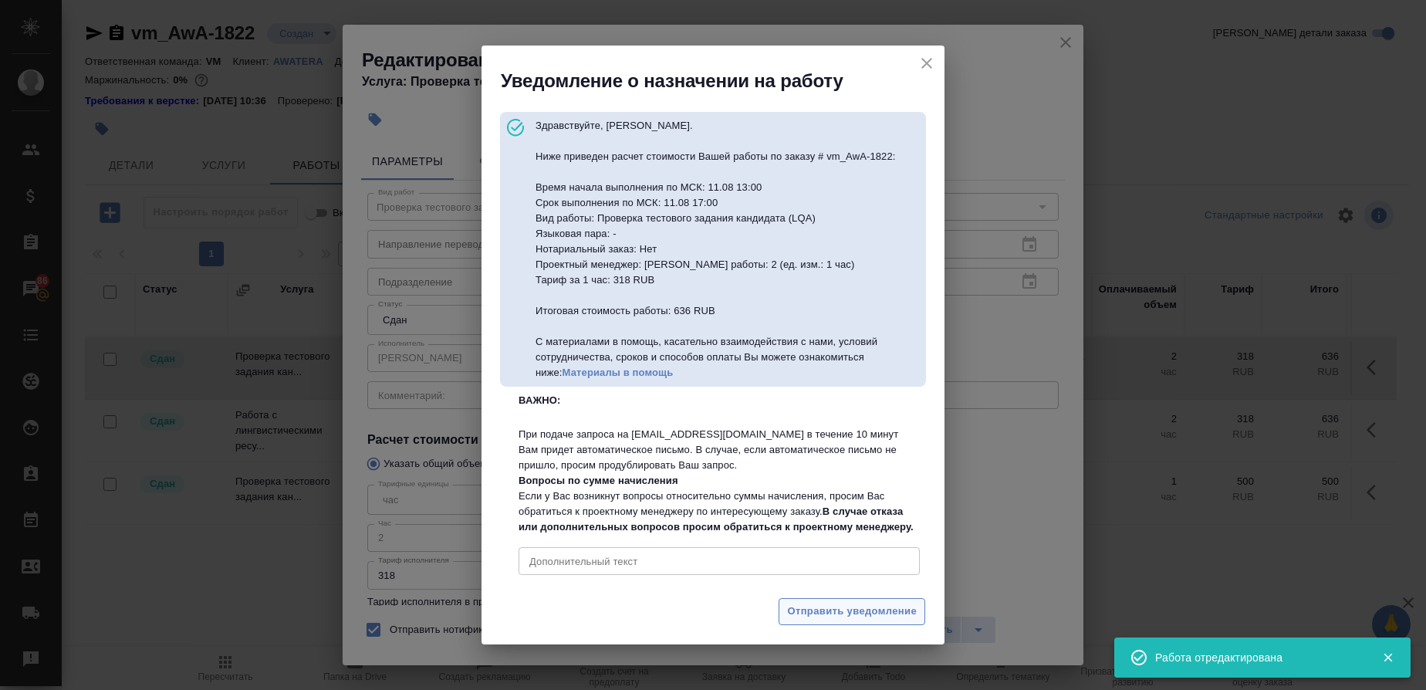
click at [844, 620] on span "Отправить уведомление" at bounding box center [852, 612] width 130 height 18
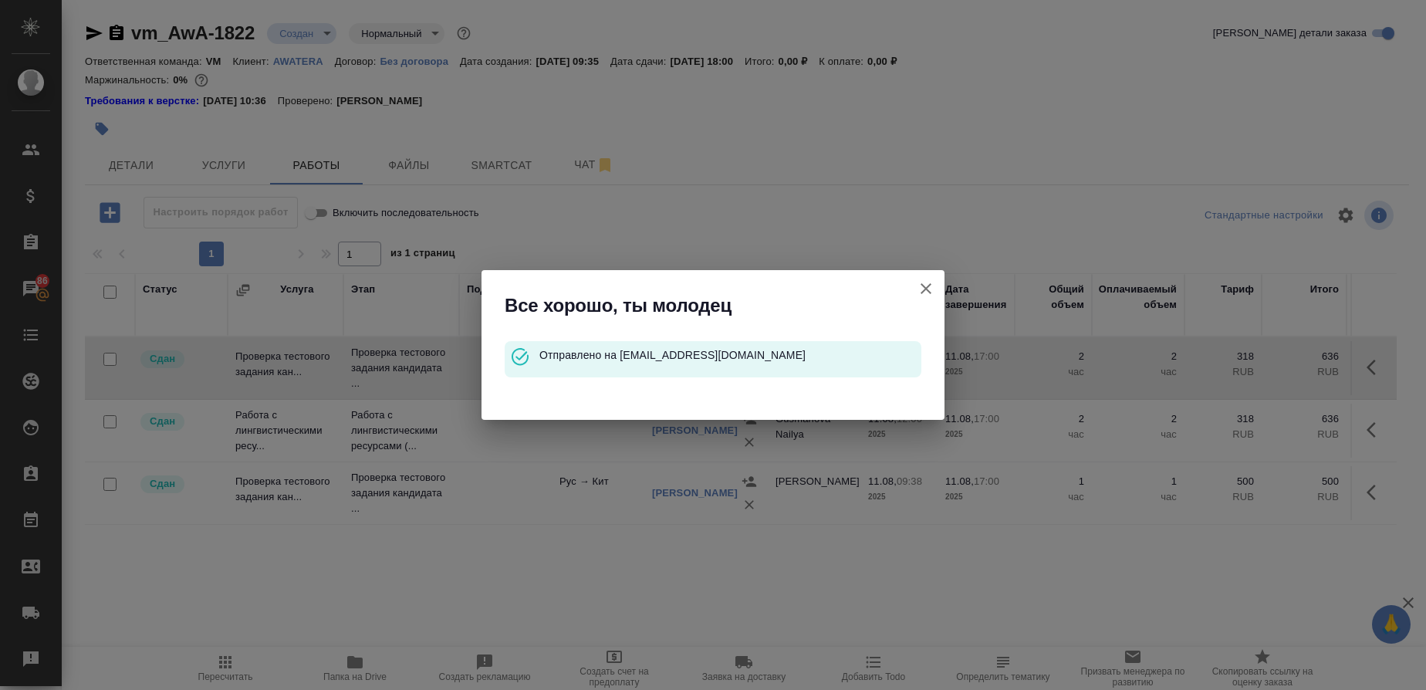
click at [928, 292] on icon "button" at bounding box center [926, 288] width 19 height 19
